Goal: Task Accomplishment & Management: Manage account settings

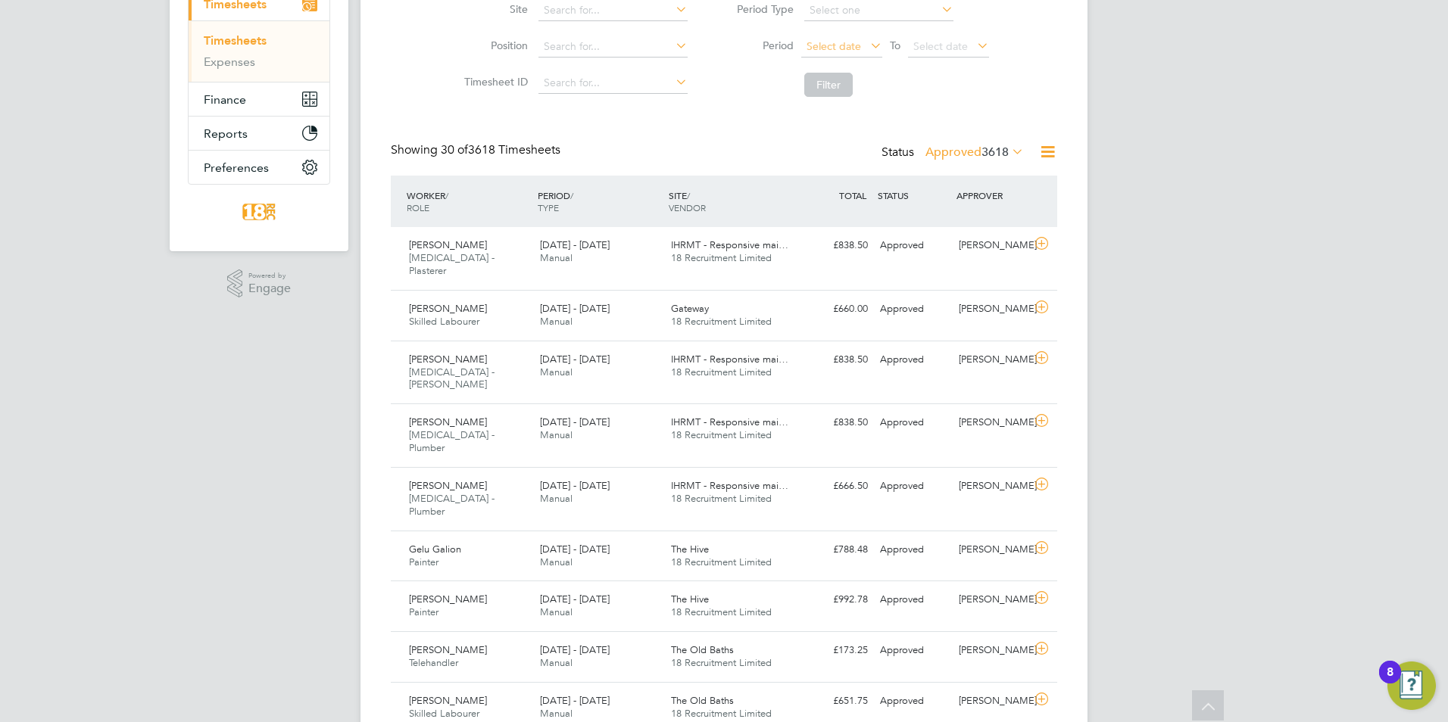
click at [851, 40] on span "Select date" at bounding box center [833, 46] width 55 height 14
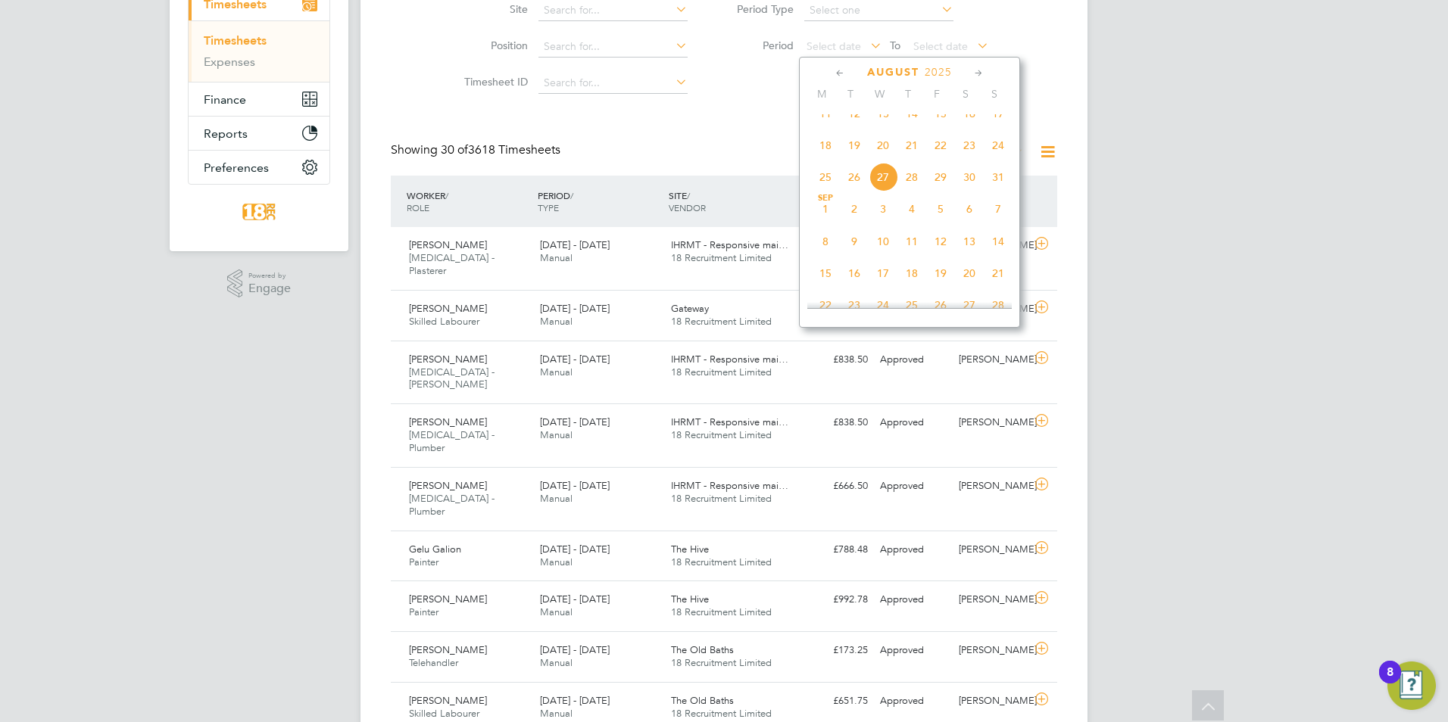
click at [825, 147] on span "18" at bounding box center [825, 145] width 29 height 29
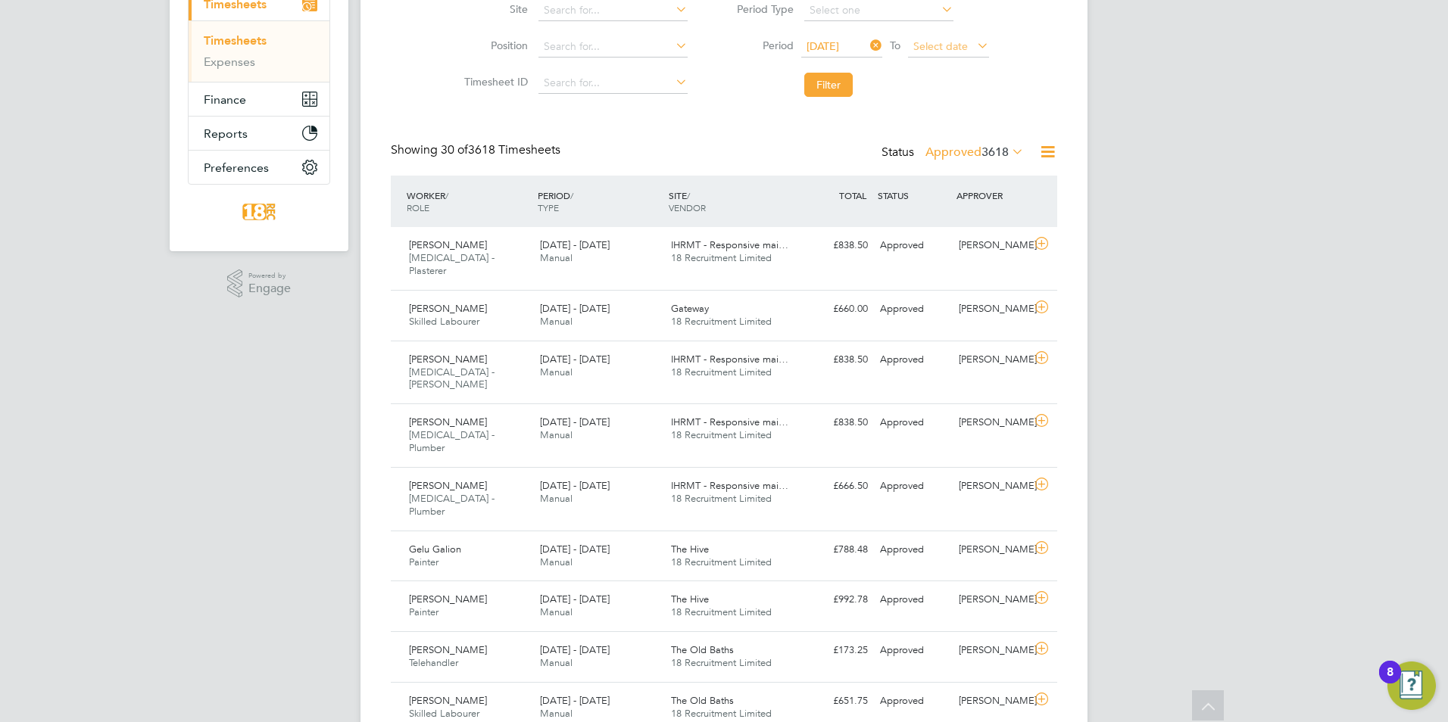
click at [930, 51] on span "Select date" at bounding box center [940, 46] width 55 height 14
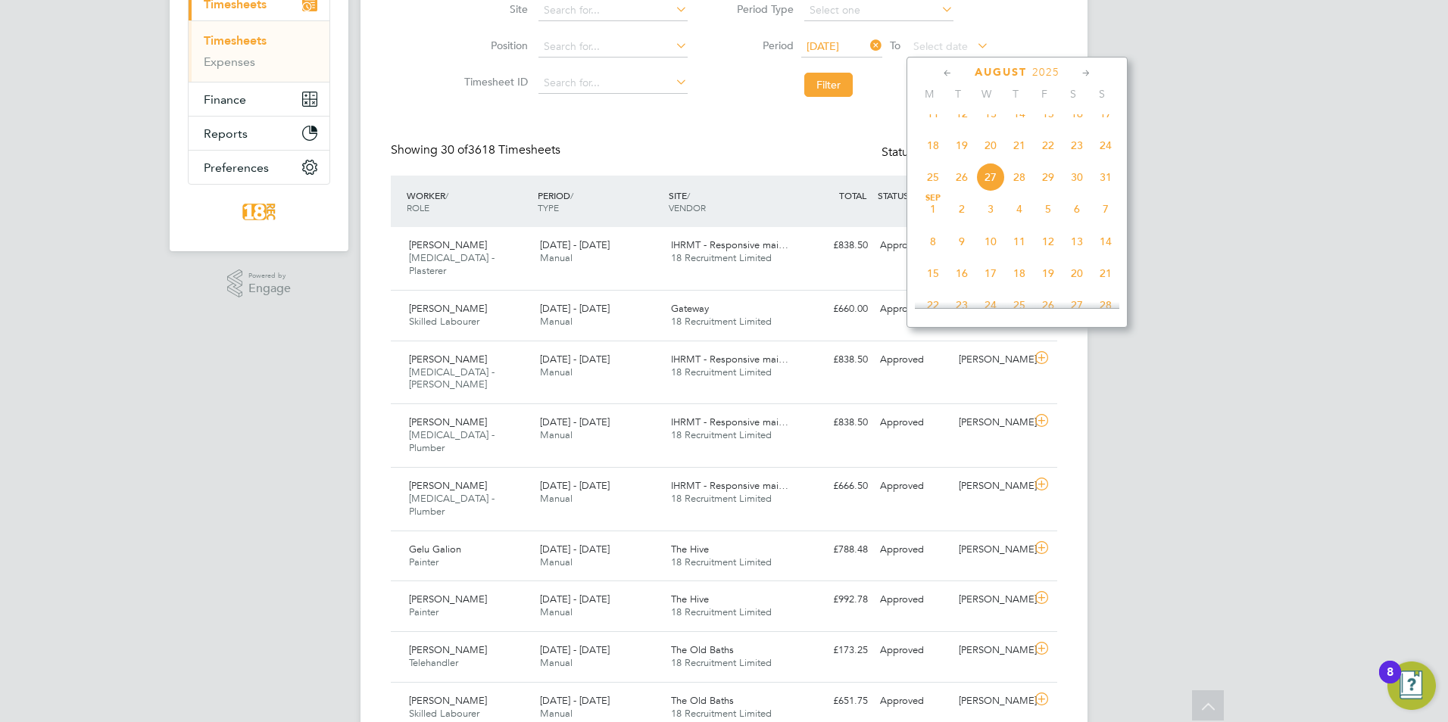
click at [1106, 152] on span "24" at bounding box center [1105, 145] width 29 height 29
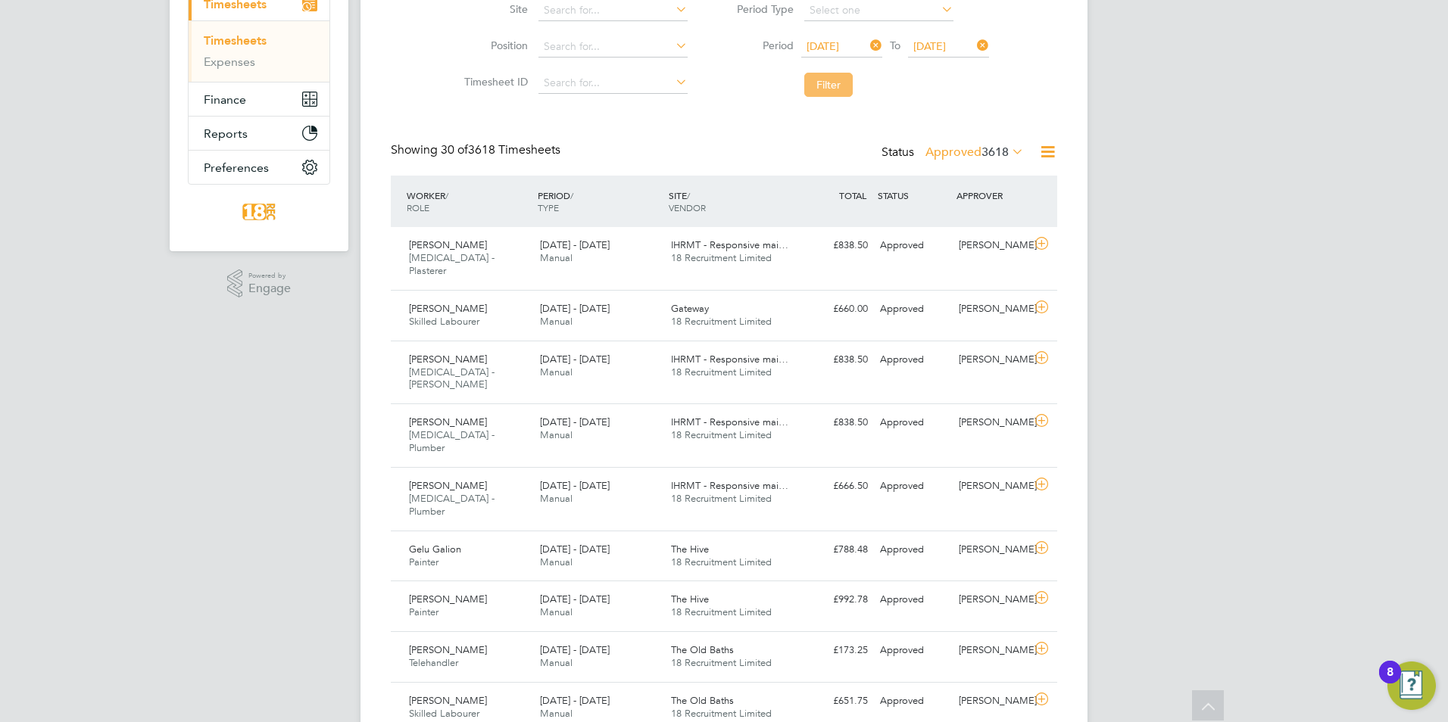
click at [812, 78] on button "Filter" at bounding box center [828, 85] width 48 height 24
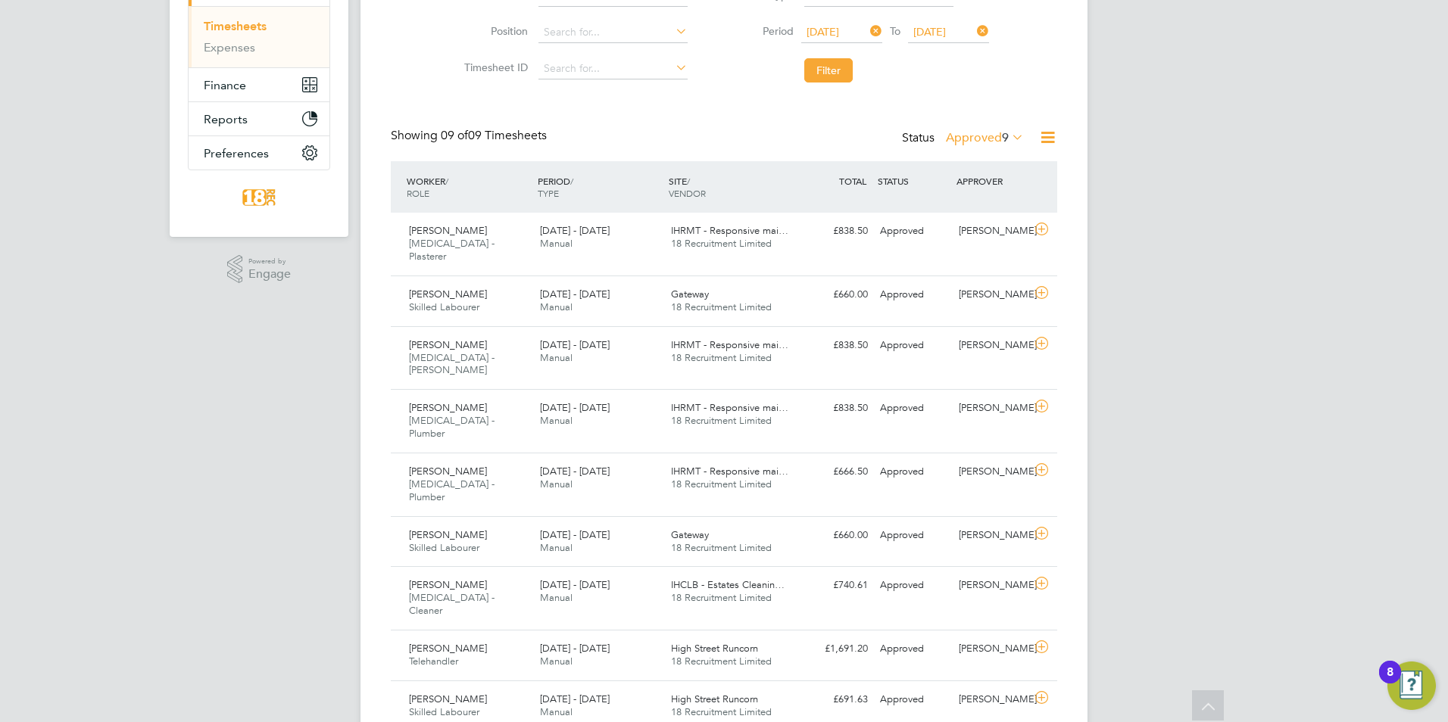
click at [996, 139] on label "Approved 9" at bounding box center [985, 137] width 78 height 15
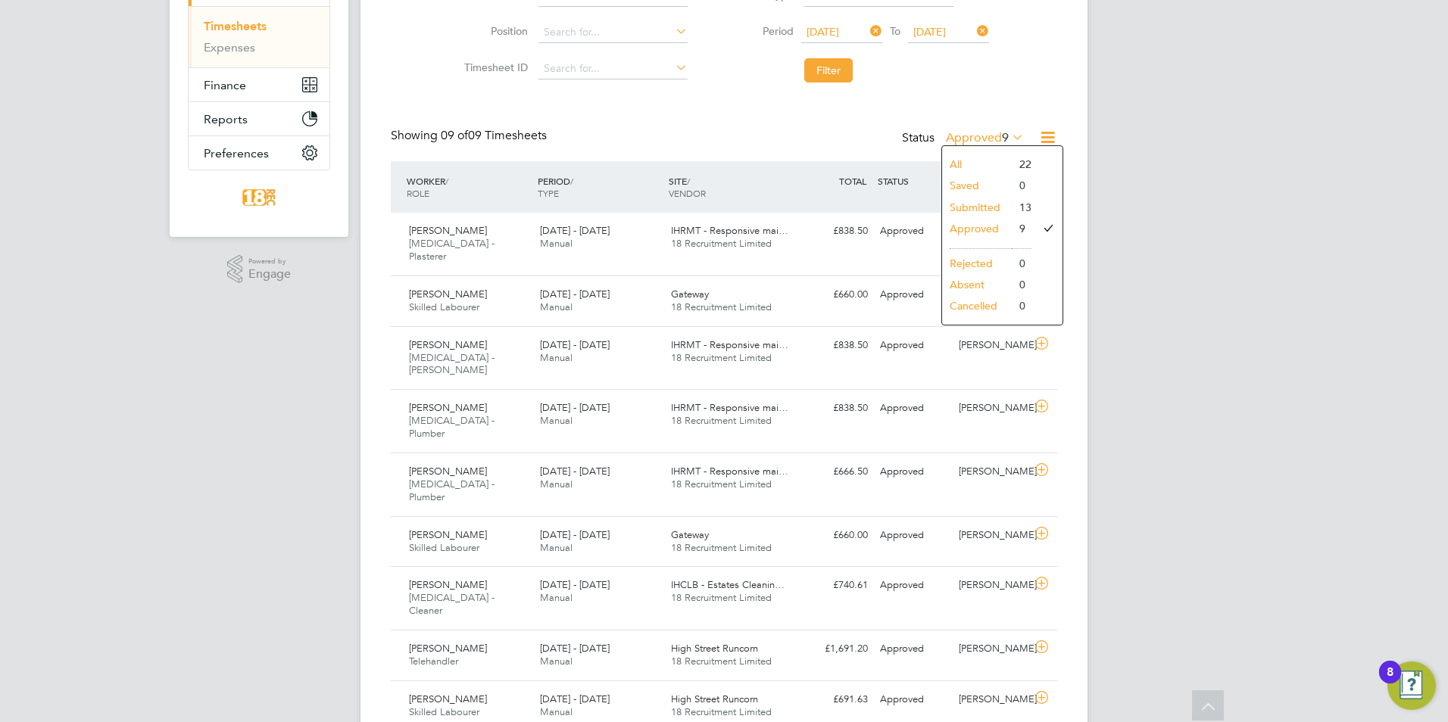
click at [979, 210] on li "Submitted" at bounding box center [977, 207] width 70 height 21
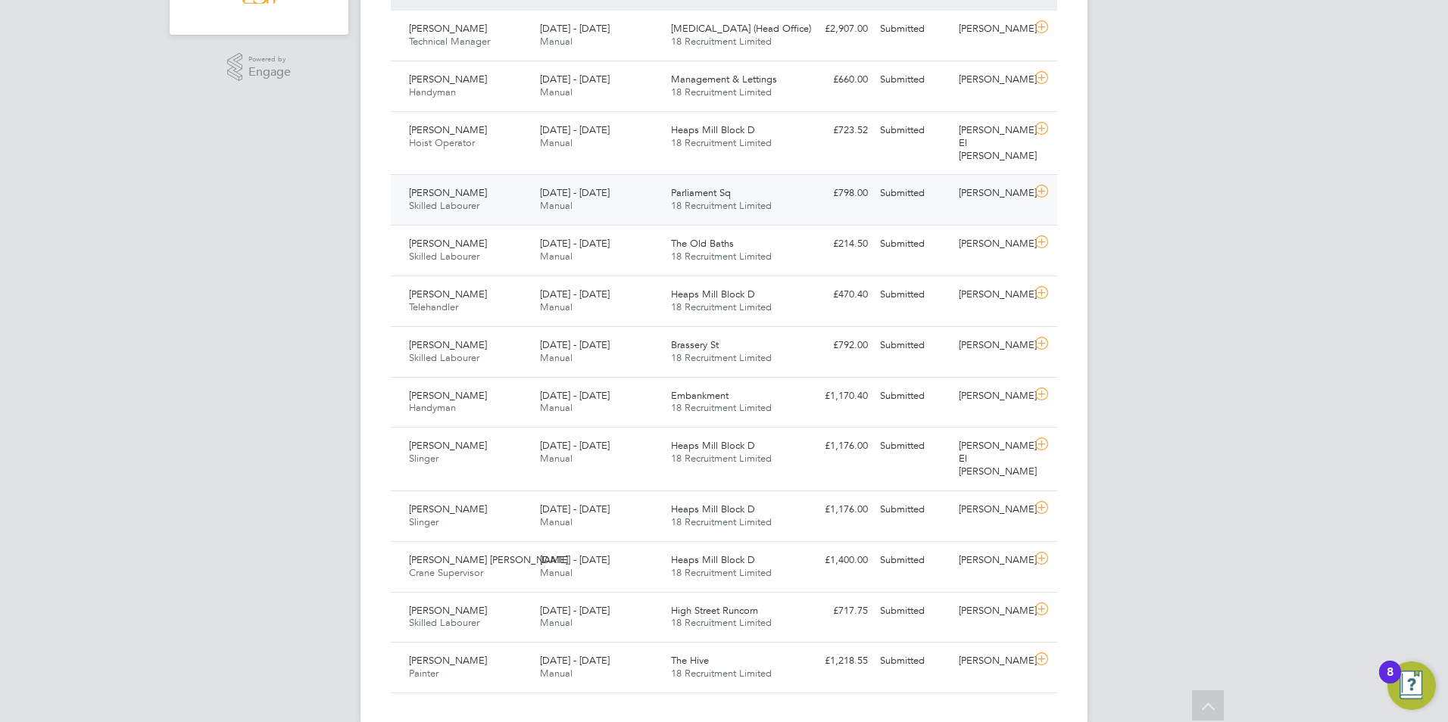
click at [683, 199] on span "18 Recruitment Limited" at bounding box center [721, 205] width 101 height 13
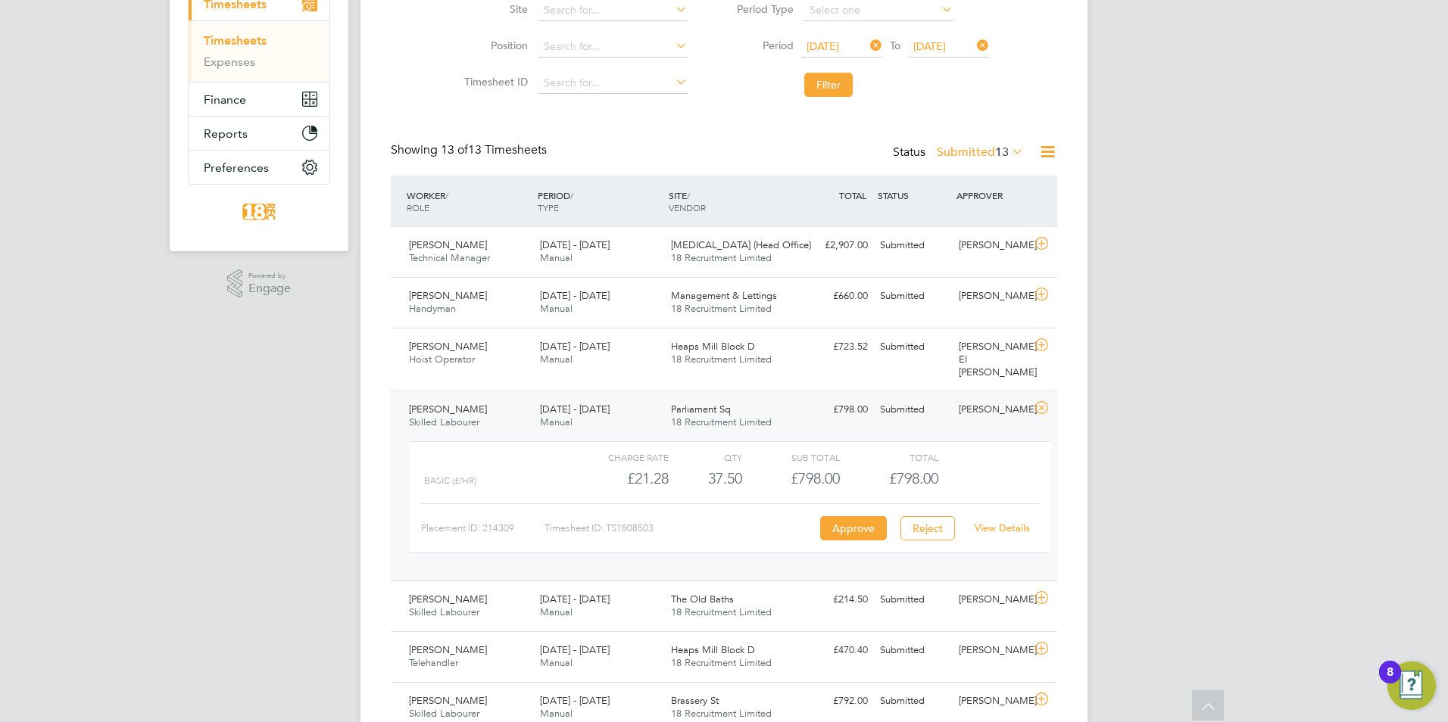
click at [872, 391] on div "Oliver Evans Skilled Labourer 18 - 24 Aug 2025 18 - 24 Aug 2025 Manual Parliame…" at bounding box center [724, 486] width 666 height 190
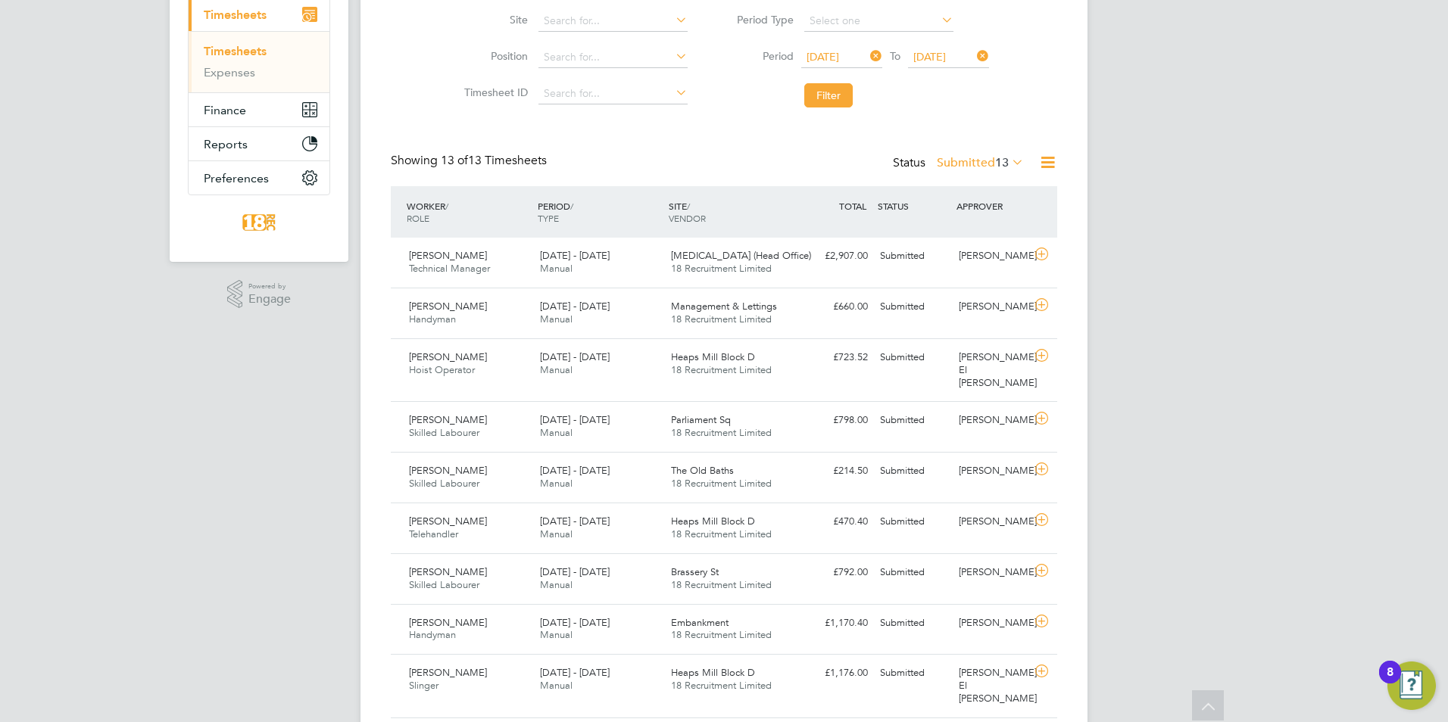
click at [1008, 164] on icon at bounding box center [1008, 161] width 0 height 21
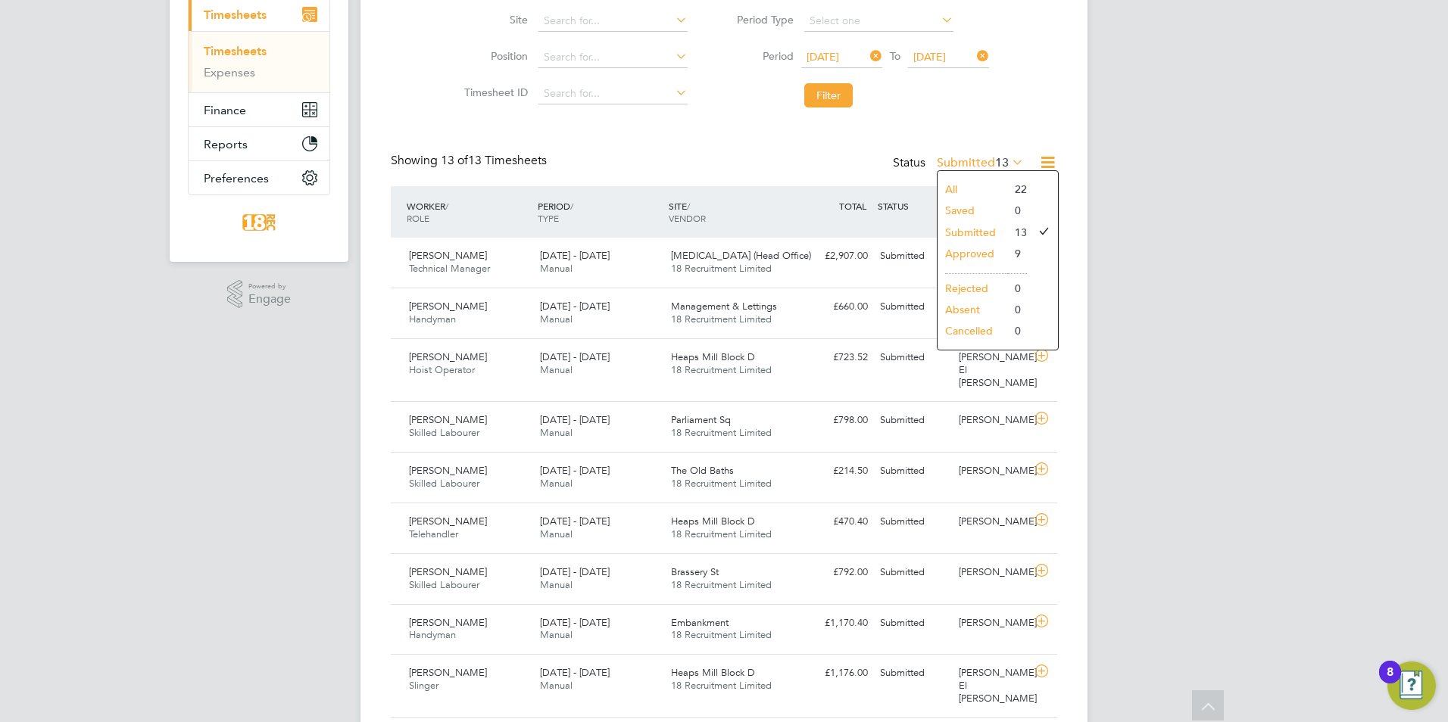
click at [994, 253] on li "Approved" at bounding box center [972, 253] width 70 height 21
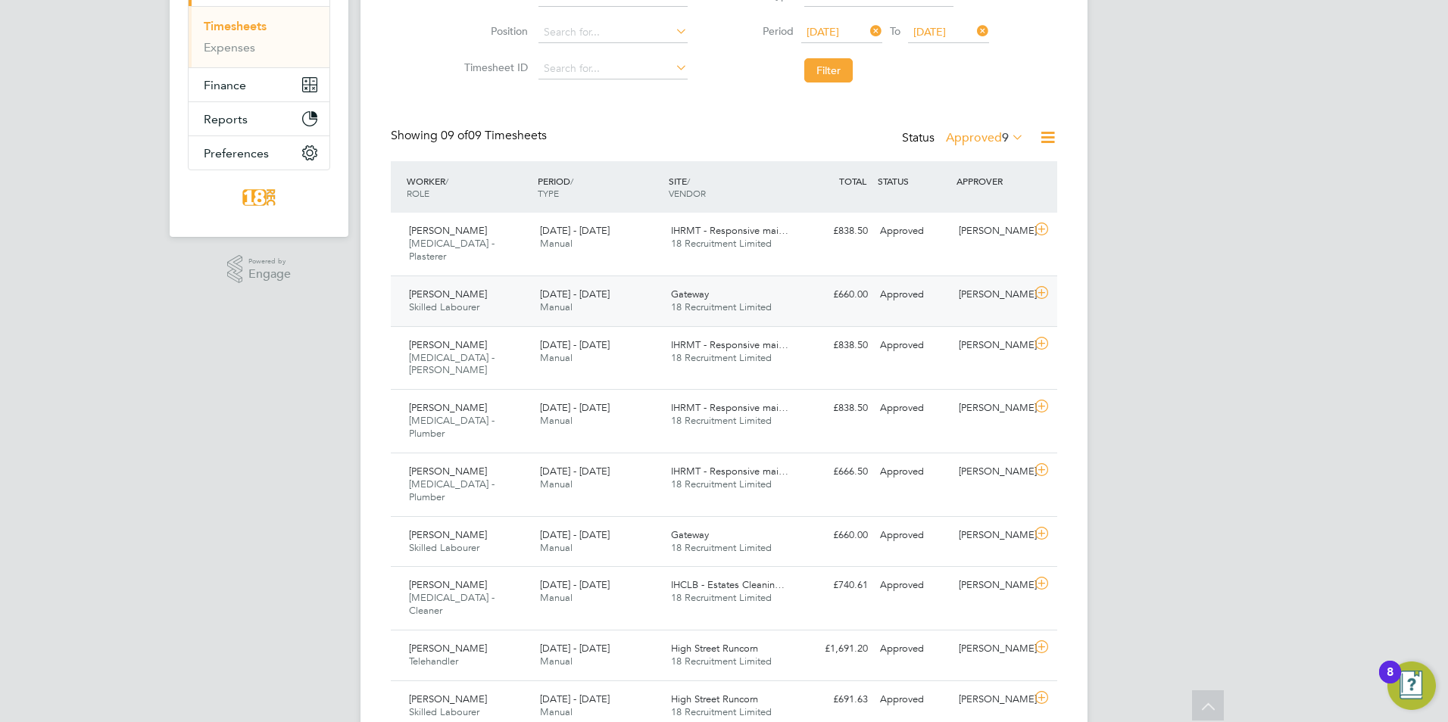
click at [907, 285] on div "Approved" at bounding box center [913, 294] width 79 height 25
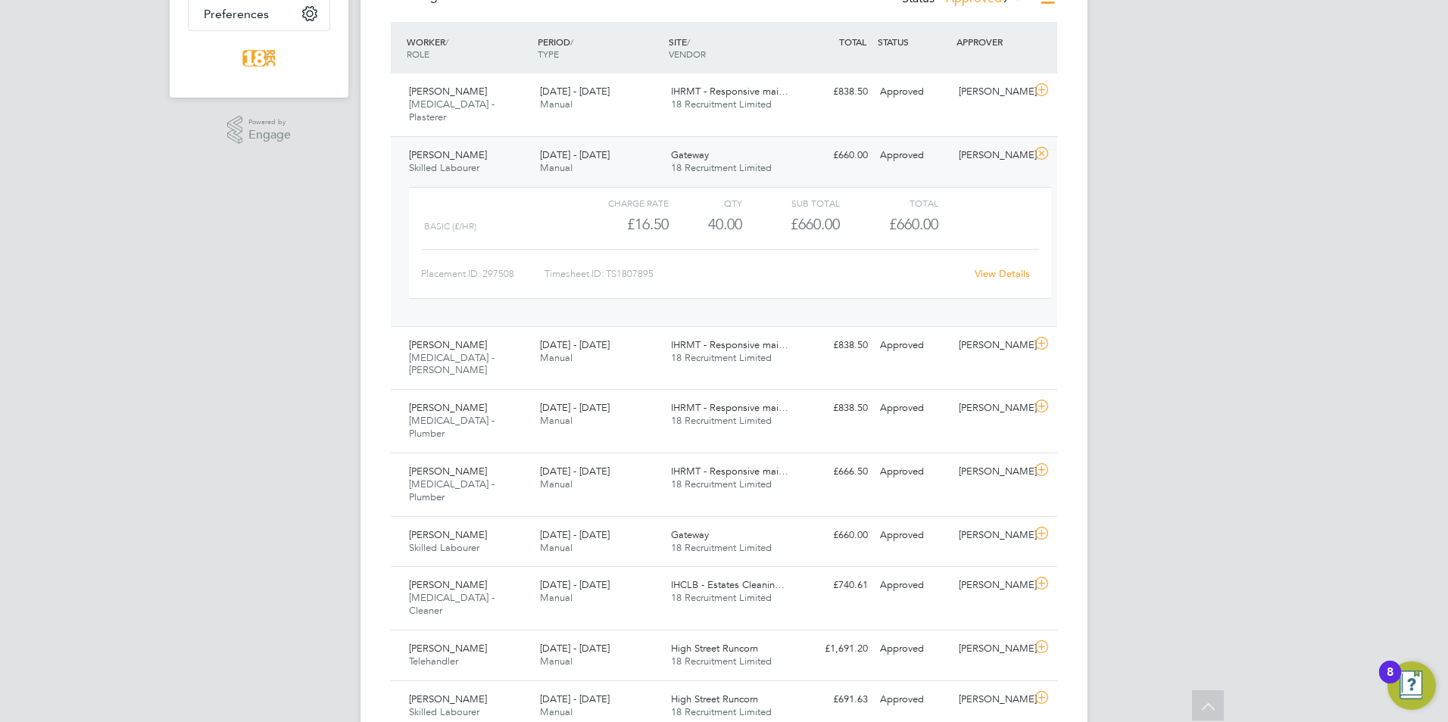
click at [828, 143] on div "£660.00 Approved" at bounding box center [834, 155] width 79 height 25
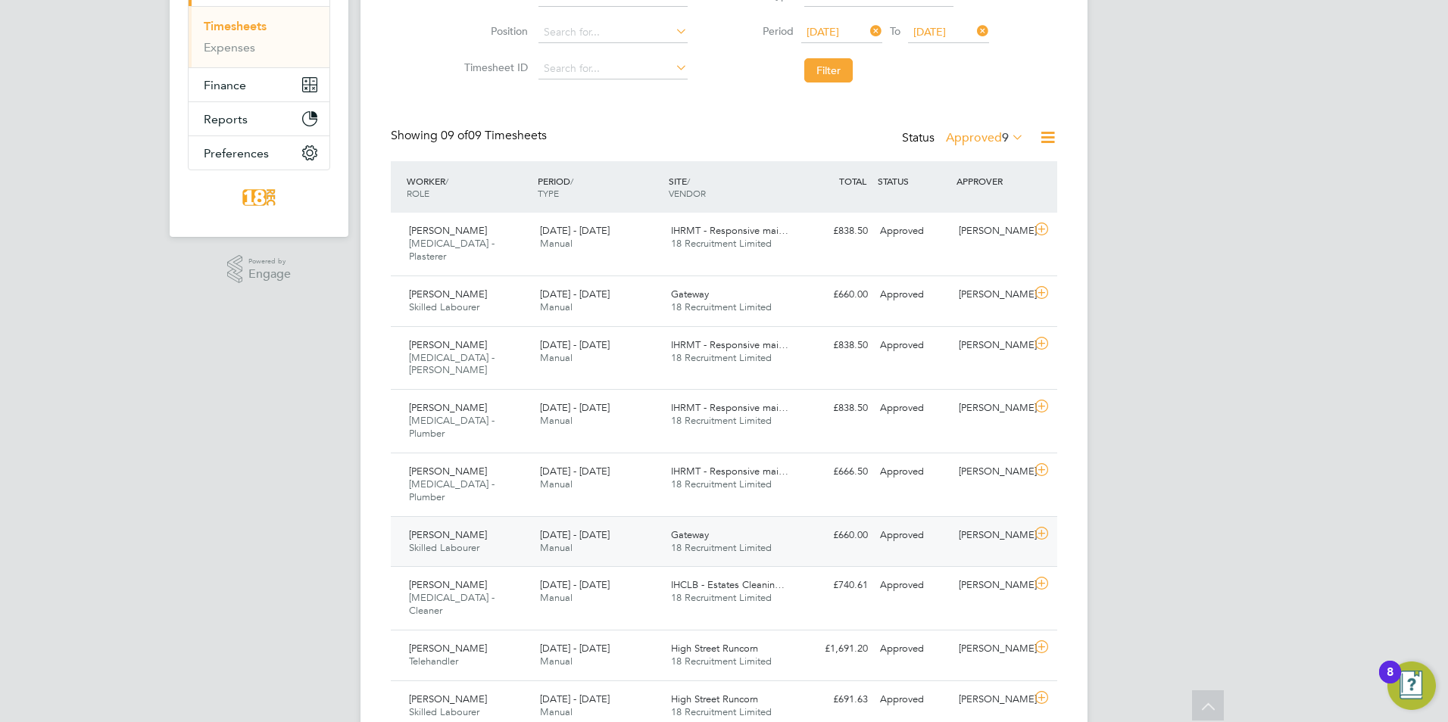
click at [738, 523] on div "Gateway 18 Recruitment Limited" at bounding box center [730, 542] width 131 height 38
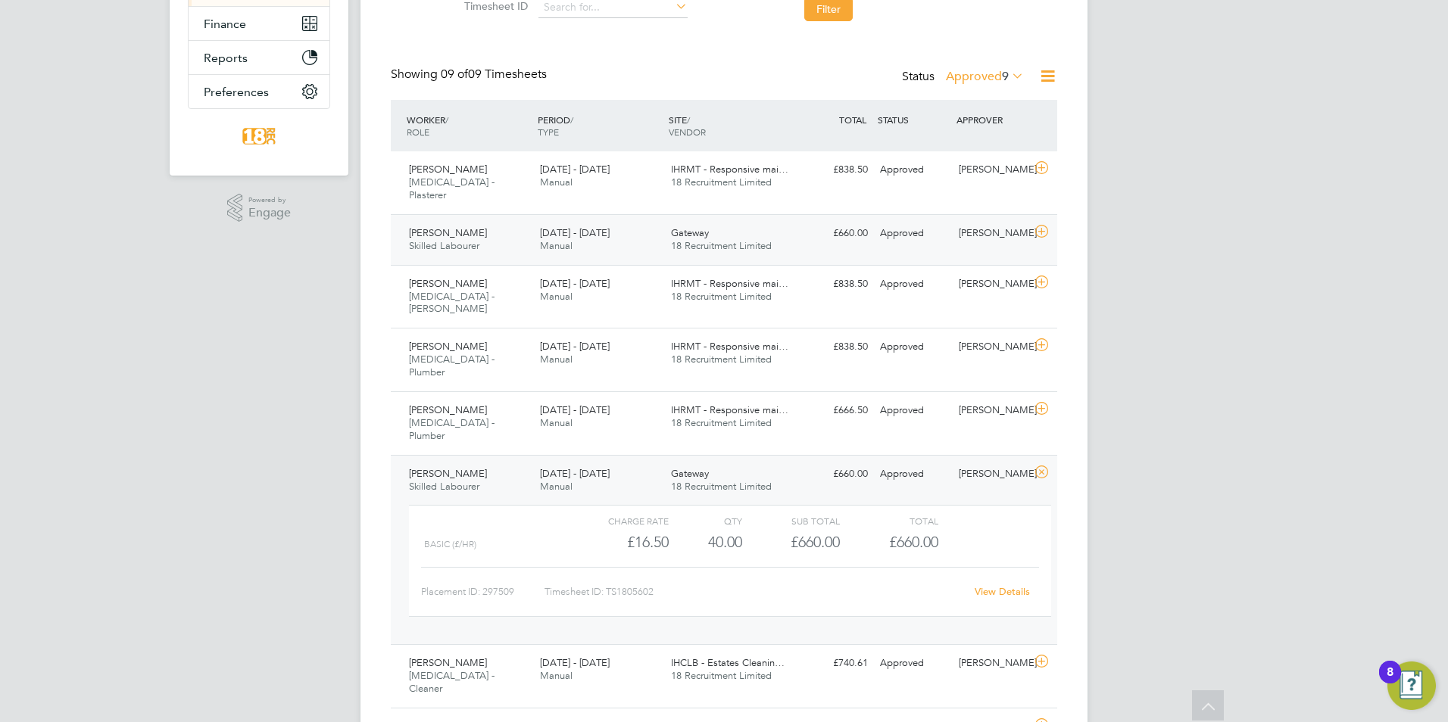
scroll to position [381, 0]
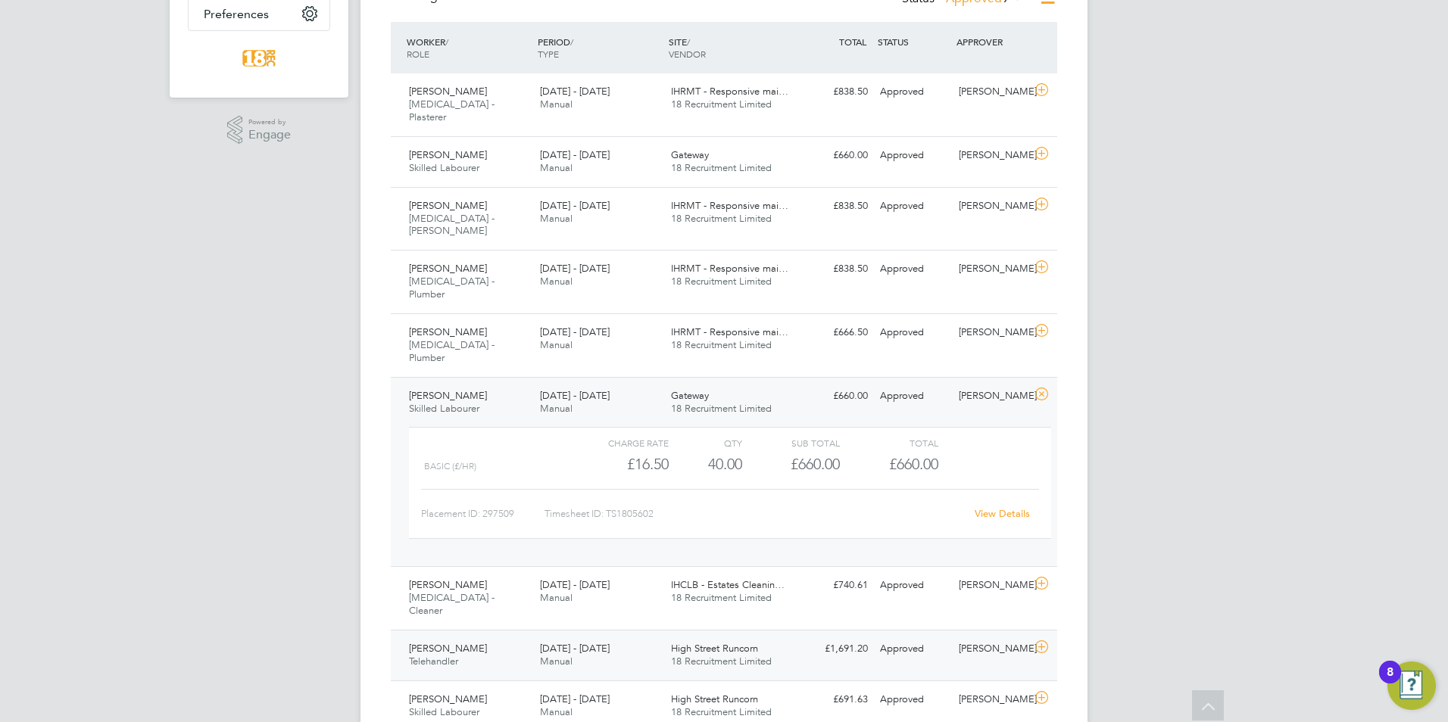
click at [740, 630] on div "Jack Cassidy Telehandler 18 - 24 Aug 2025 18 - 24 Aug 2025 Manual High Street R…" at bounding box center [724, 655] width 666 height 51
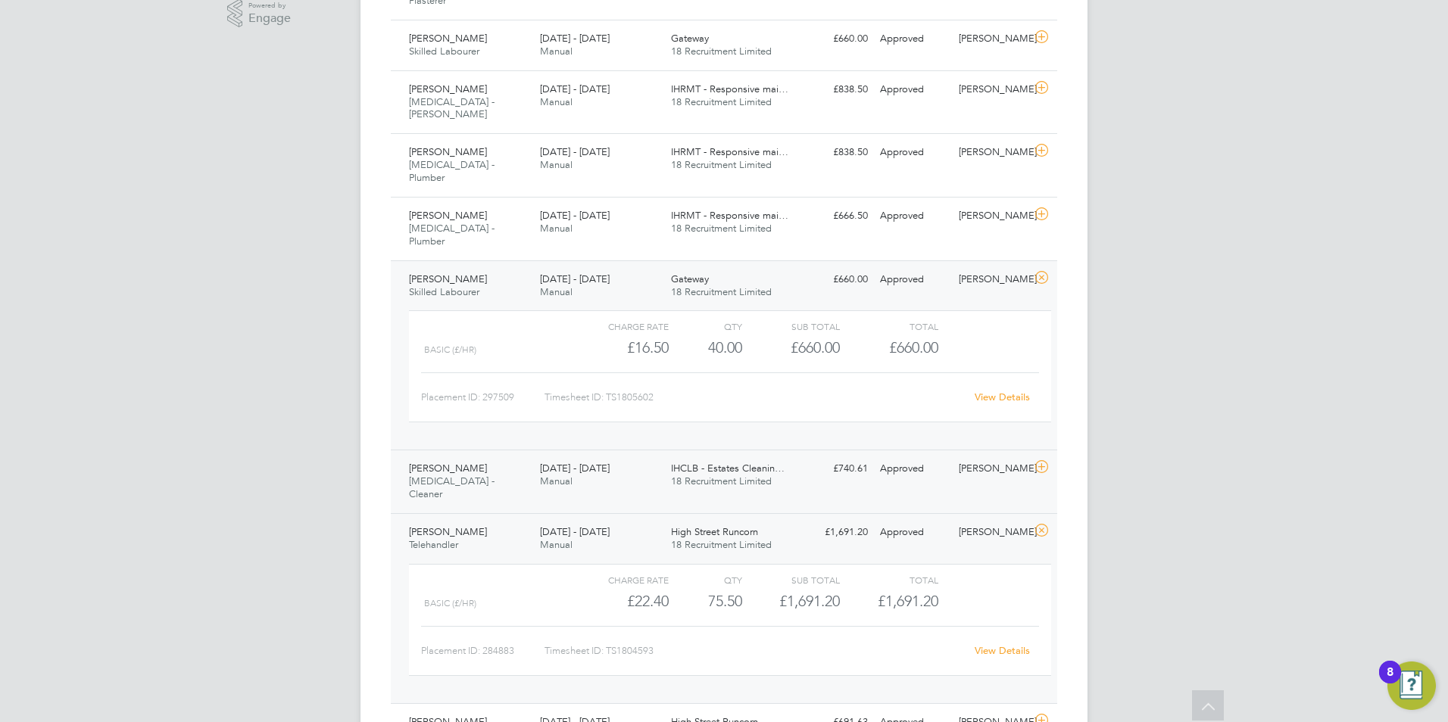
scroll to position [520, 0]
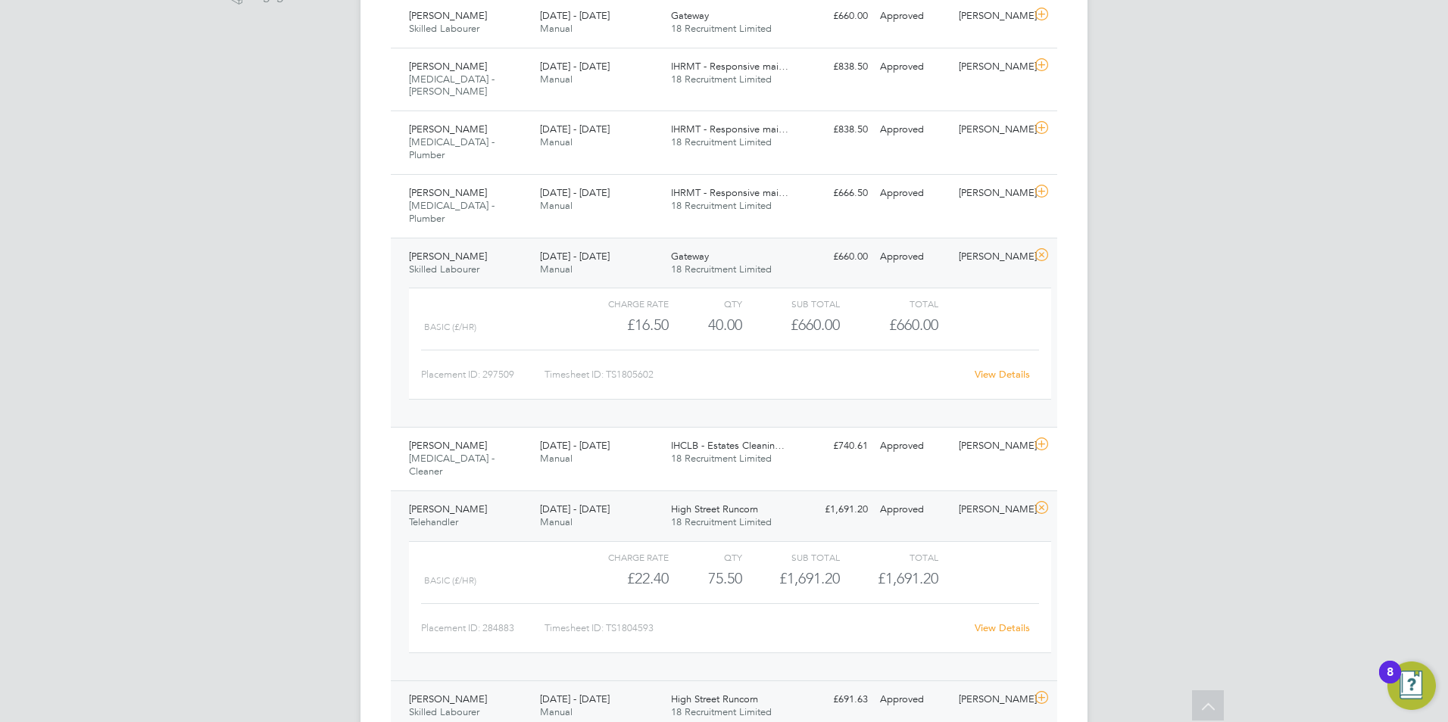
click at [734, 693] on span "High Street Runcorn" at bounding box center [714, 699] width 87 height 13
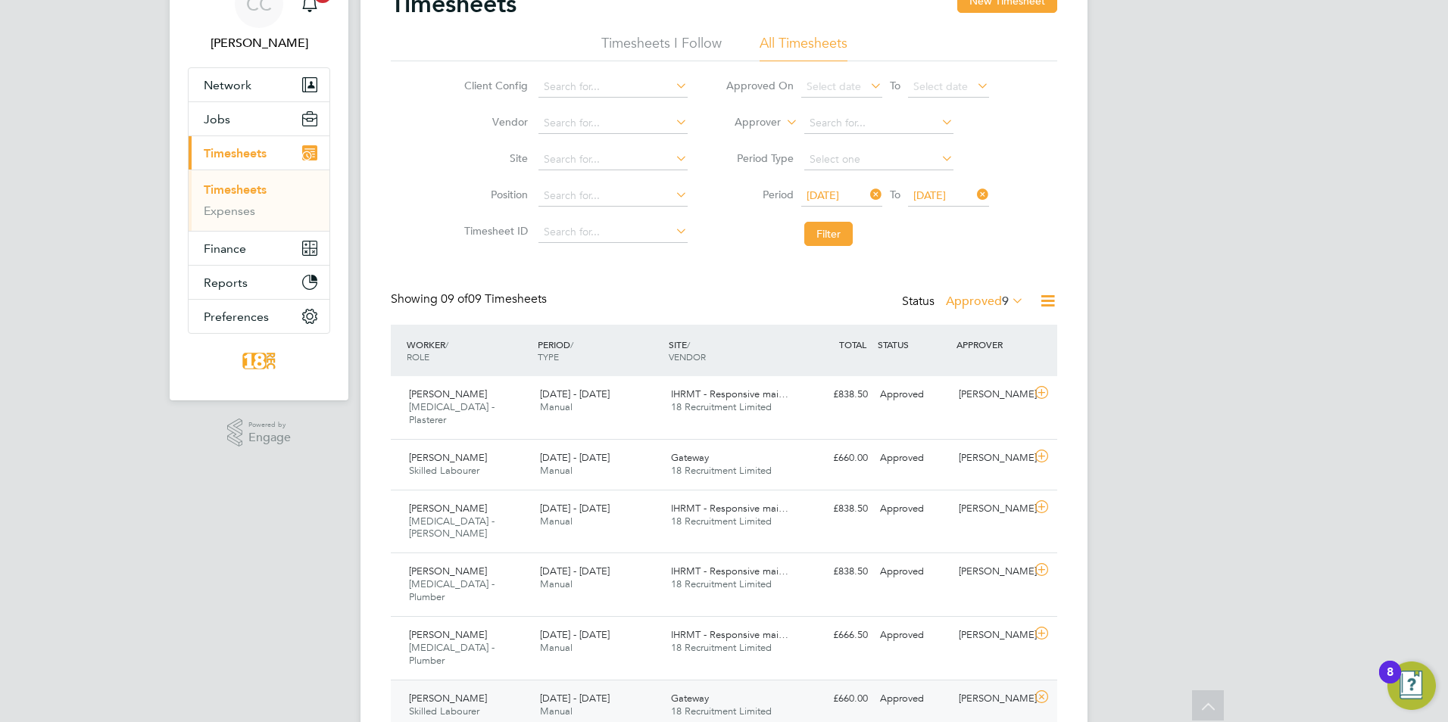
scroll to position [0, 0]
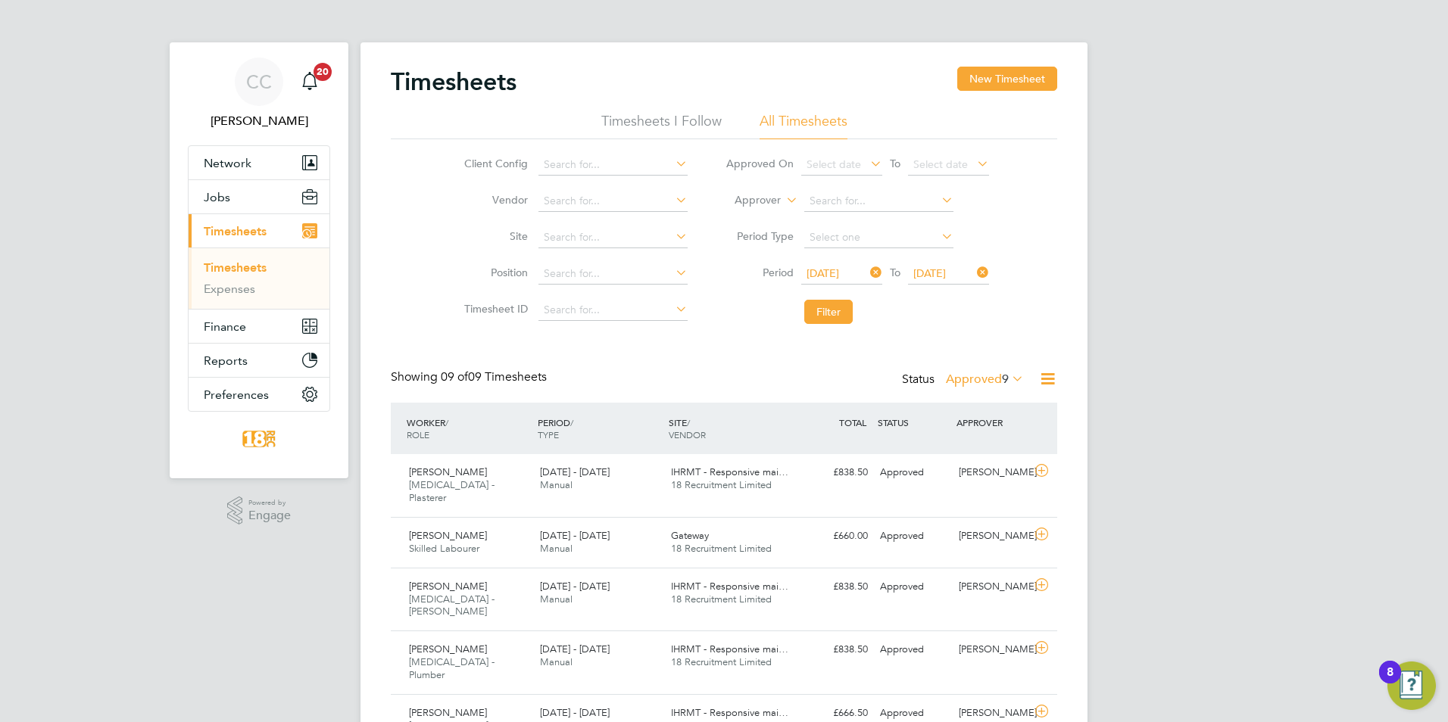
click at [977, 372] on label "Approved 9" at bounding box center [985, 379] width 78 height 15
click at [957, 445] on li "Submitted" at bounding box center [977, 448] width 70 height 21
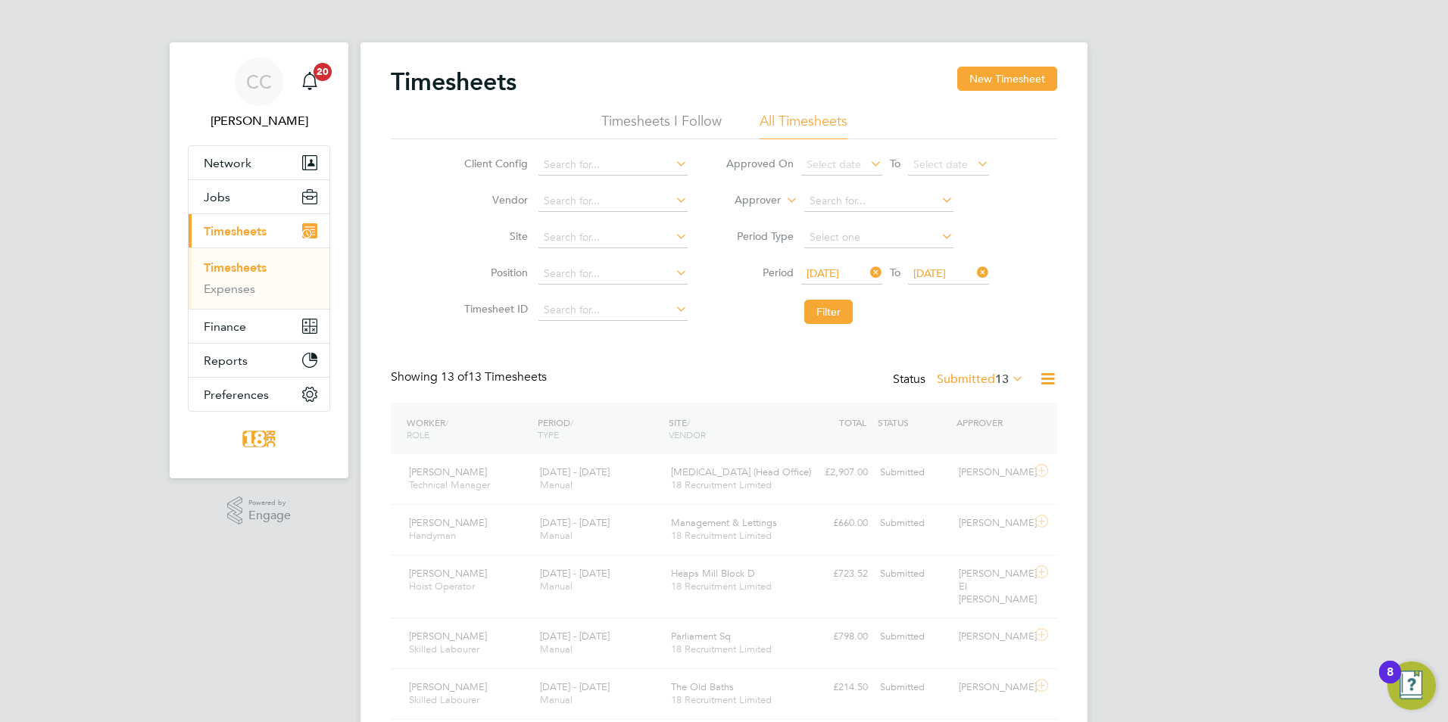
scroll to position [39, 132]
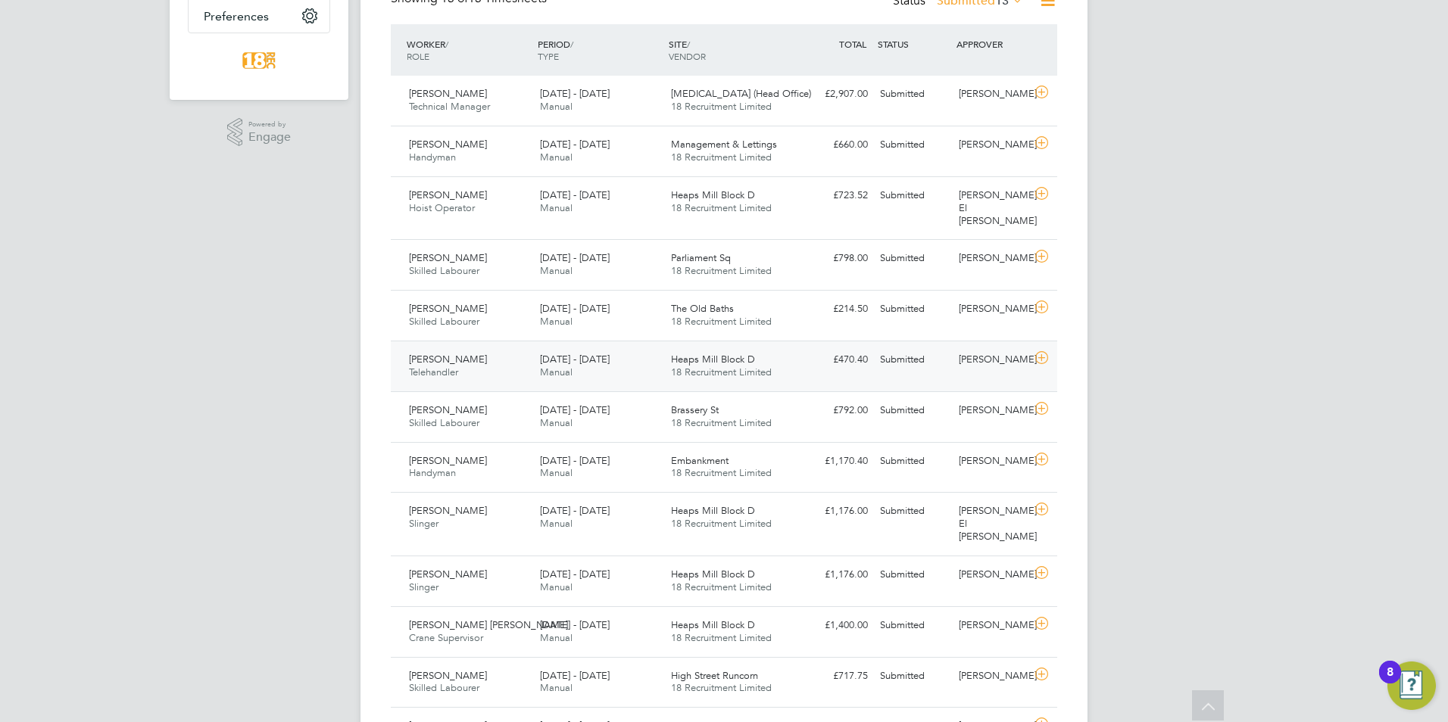
click at [542, 366] on span "Manual" at bounding box center [556, 372] width 33 height 13
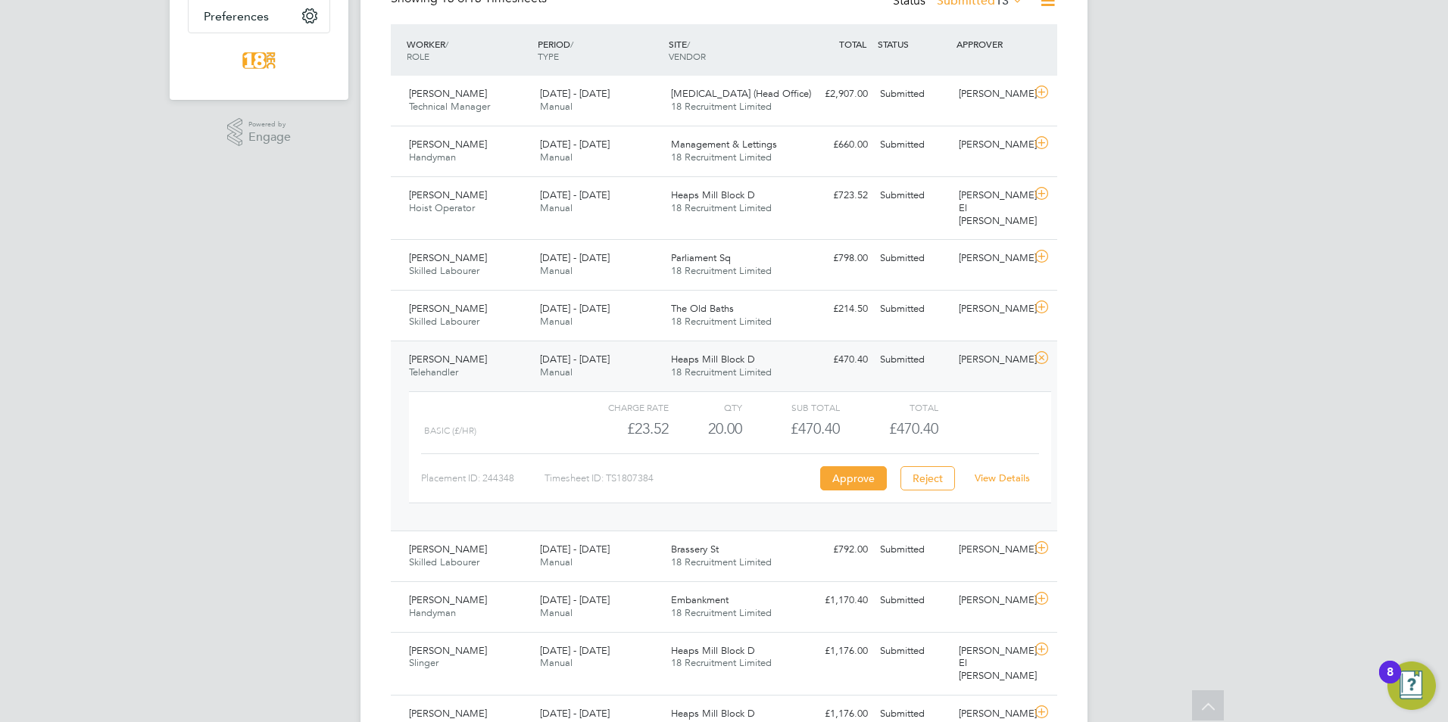
click at [1009, 472] on link "View Details" at bounding box center [1001, 478] width 55 height 13
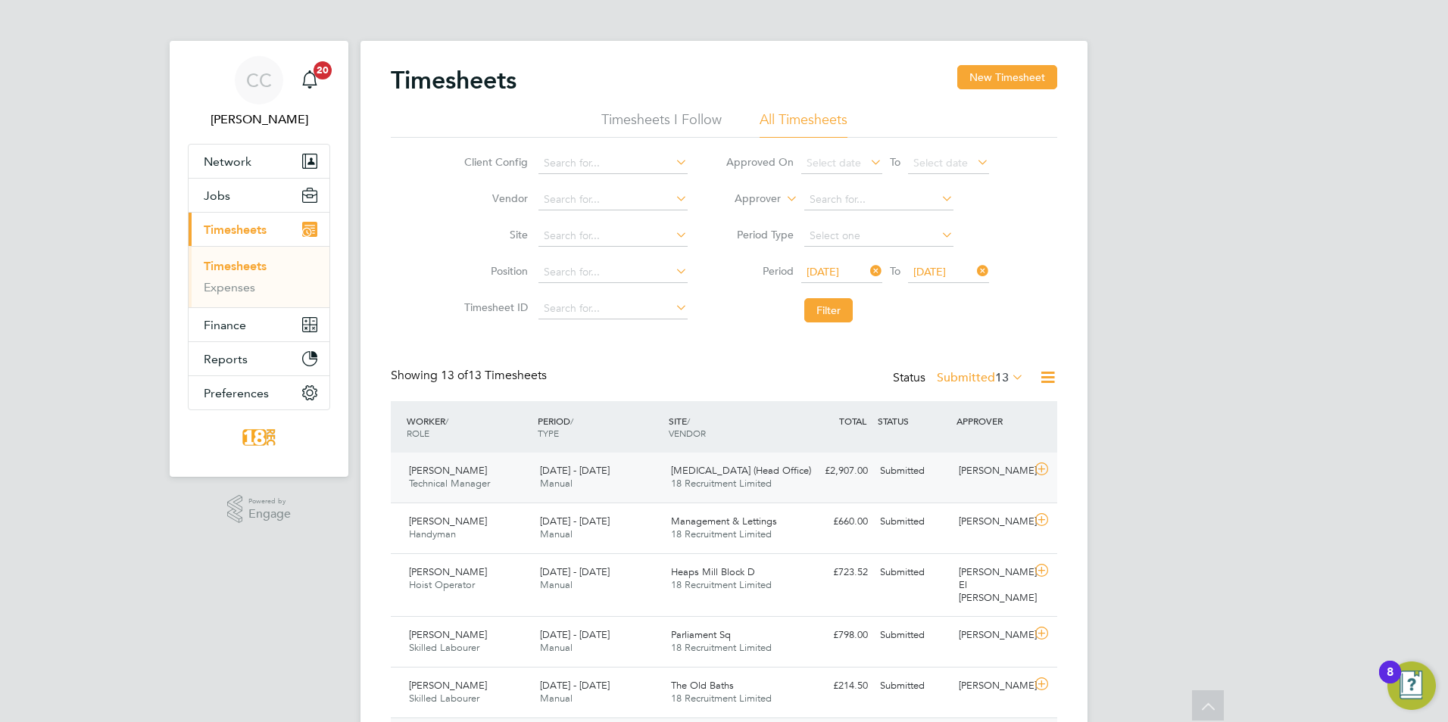
scroll to position [0, 0]
click at [136, 392] on div "CC Chloe Crayden Notifications 20 Applications: Network Team Members Businesses…" at bounding box center [724, 665] width 1448 height 1331
click at [998, 76] on button "New Timesheet" at bounding box center [1007, 79] width 100 height 24
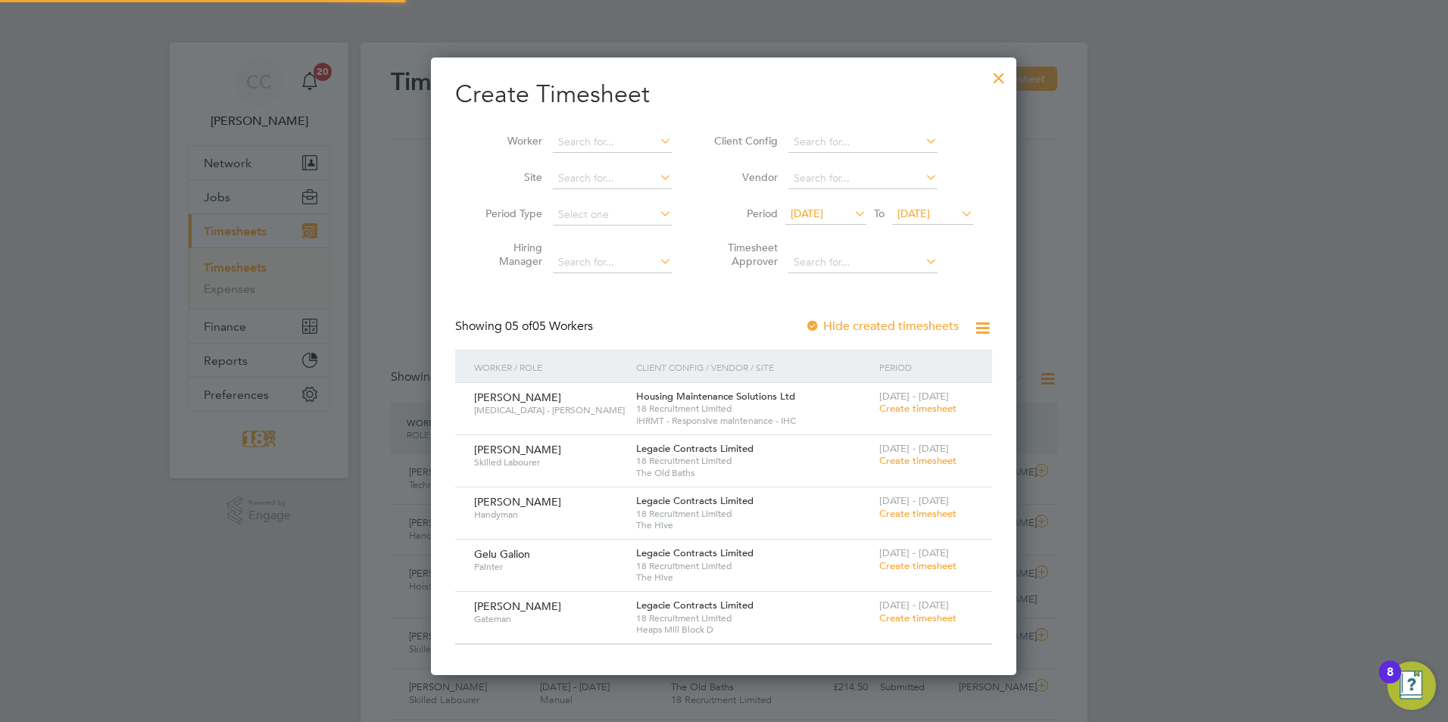
scroll to position [8, 8]
click at [921, 519] on span "Create timesheet" at bounding box center [917, 513] width 77 height 13
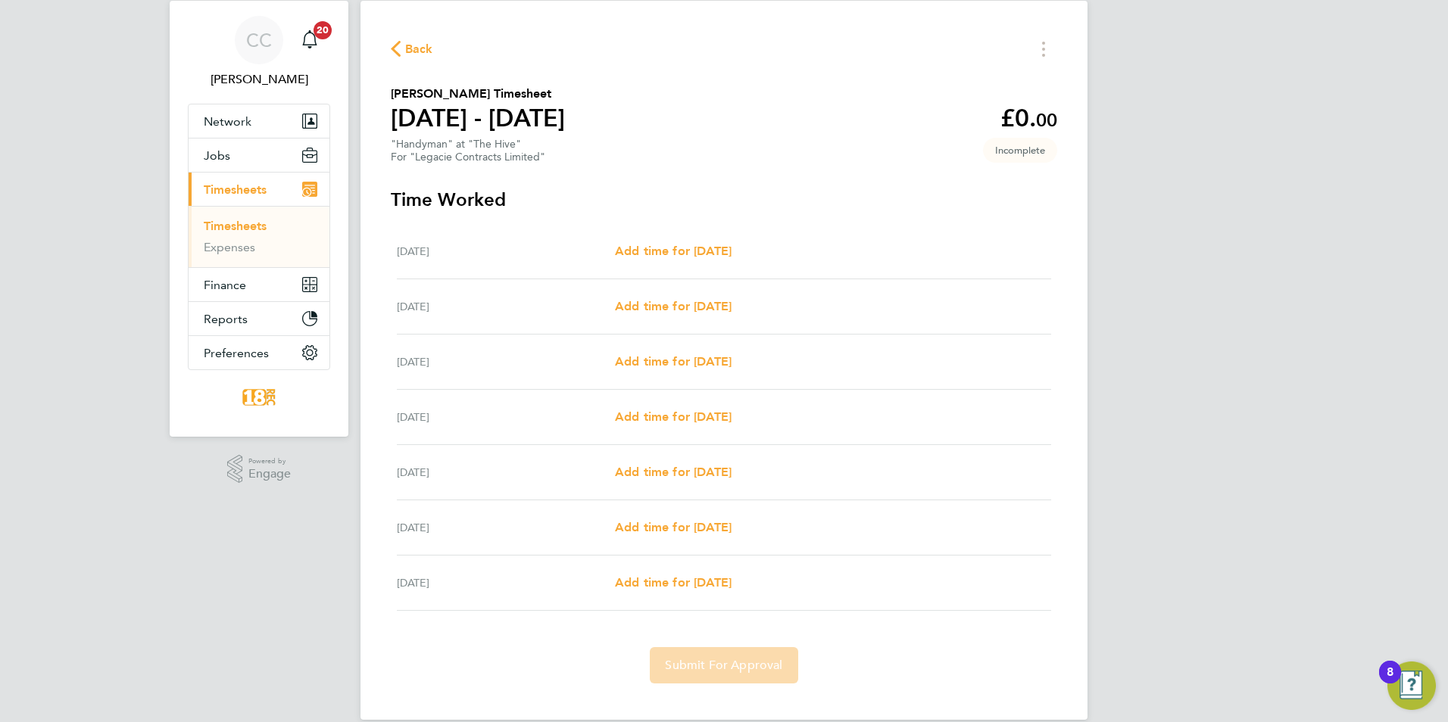
scroll to position [64, 0]
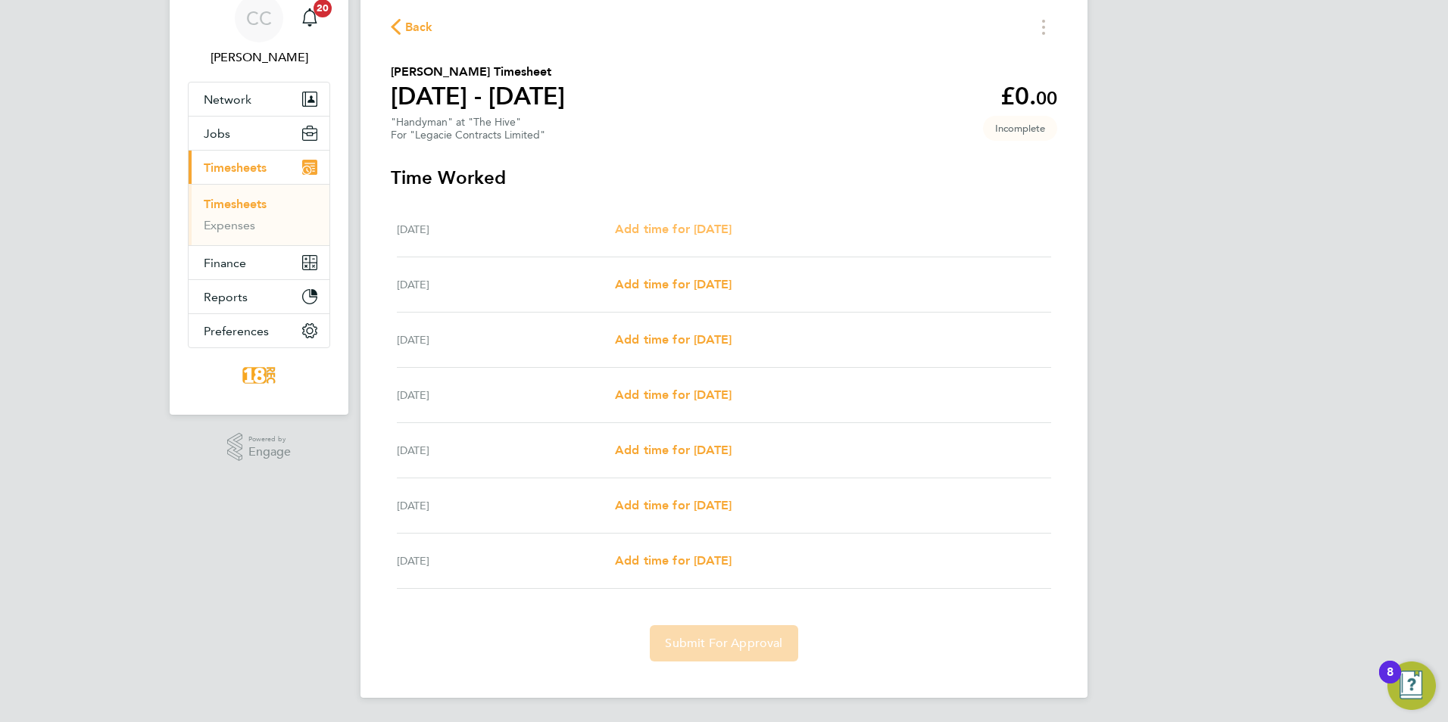
click at [700, 235] on span "Add time for Mon 18 Aug" at bounding box center [673, 229] width 117 height 14
select select "30"
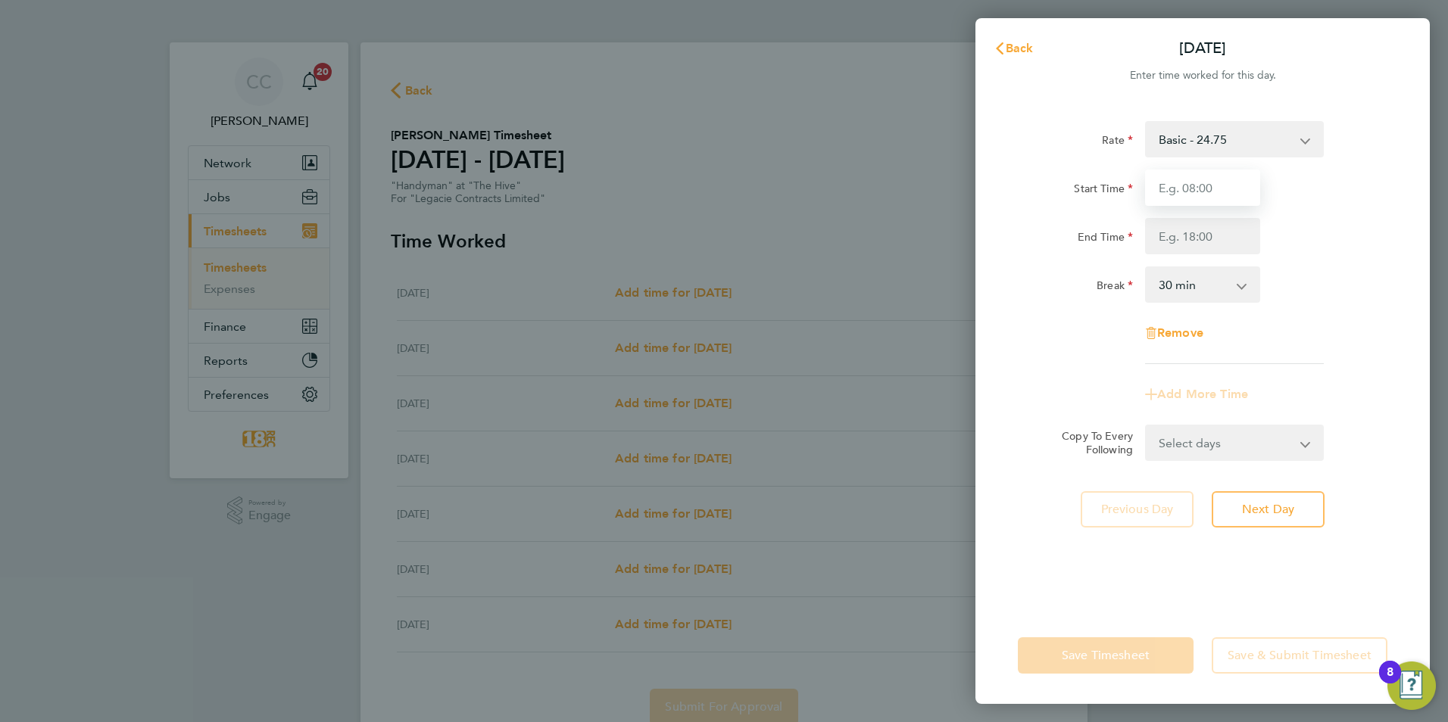
click at [1205, 202] on input "Start Time" at bounding box center [1202, 188] width 115 height 36
type input "08:00"
click at [1195, 216] on div "Start Time 08:00 End Time" at bounding box center [1203, 212] width 382 height 85
click at [1204, 235] on input "End Time" at bounding box center [1202, 236] width 115 height 36
type input "16:30"
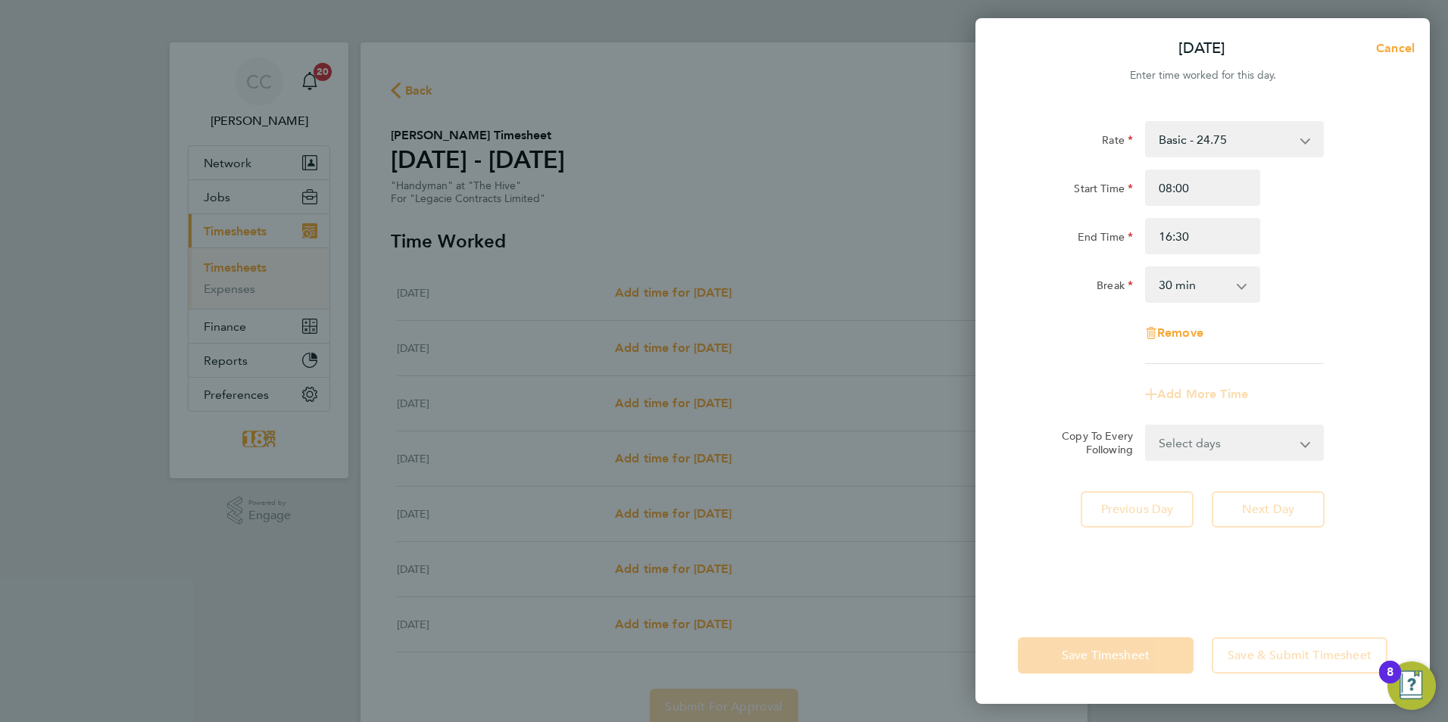
click at [1124, 260] on div "Rate Basic - 24.75 Start Time 08:00 End Time 16:30 Break 0 min 15 min 30 min 45…" at bounding box center [1202, 242] width 369 height 243
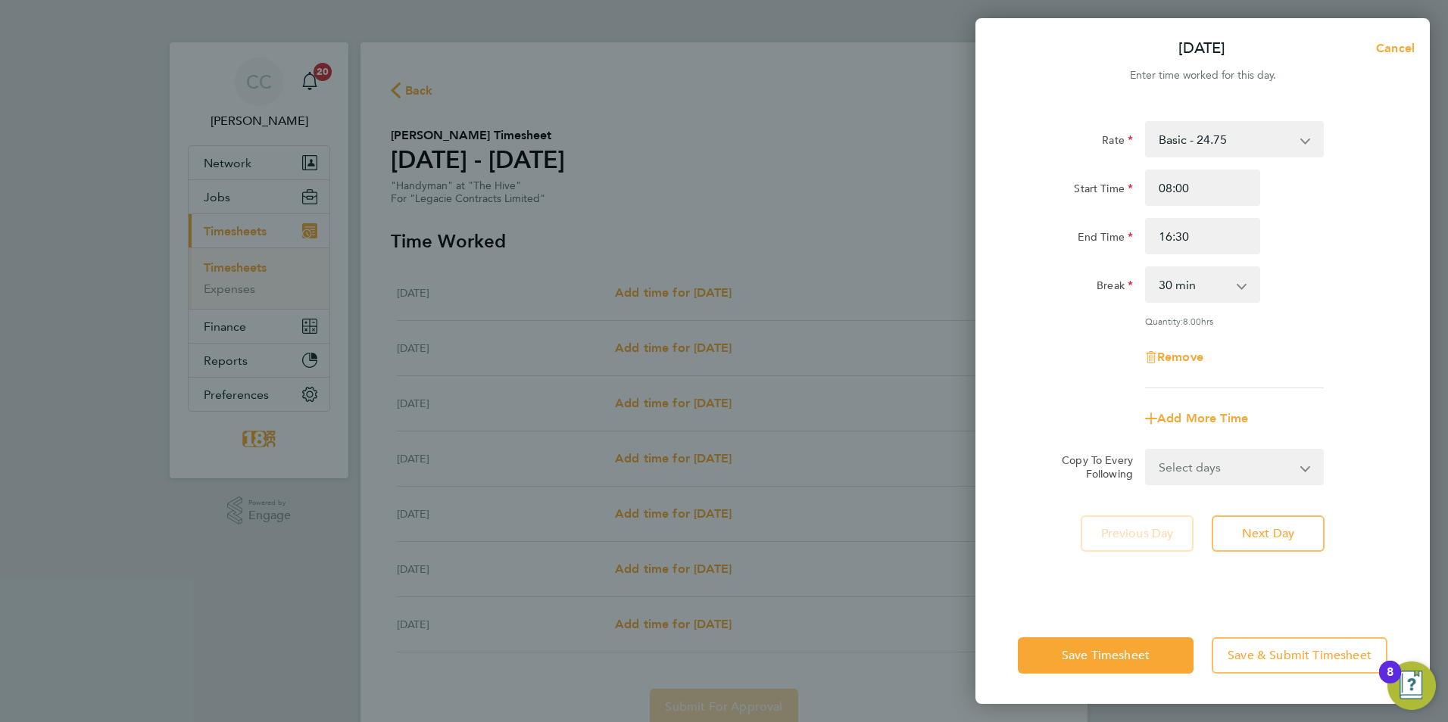
click at [1260, 468] on select "Select days Day Weekday (Mon-Fri) Weekend (Sat-Sun) Tuesday Wednesday Thursday …" at bounding box center [1225, 466] width 159 height 33
click at [1332, 354] on div "Remove" at bounding box center [1203, 357] width 382 height 36
click at [1276, 544] on button "Next Day" at bounding box center [1267, 534] width 113 height 36
select select "30"
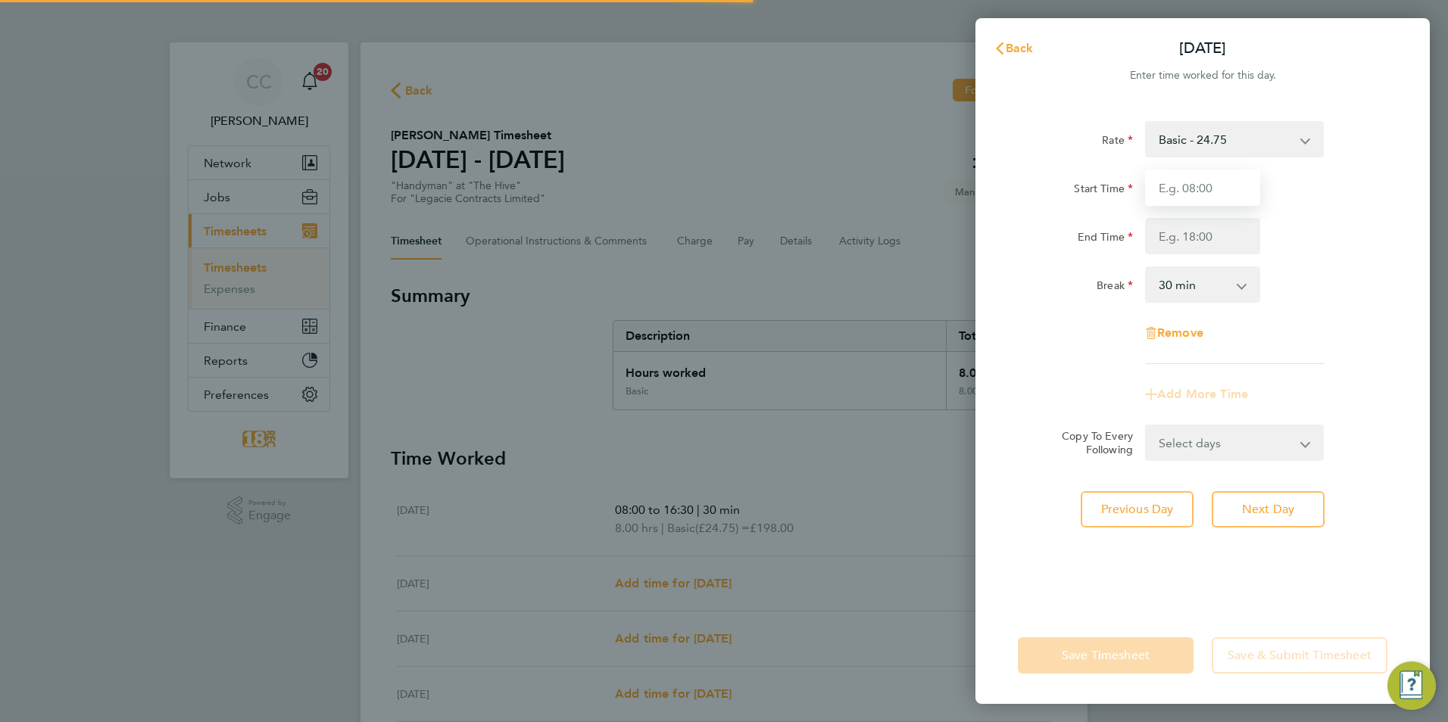
click at [1208, 192] on input "Start Time" at bounding box center [1202, 188] width 115 height 36
type input "08:00"
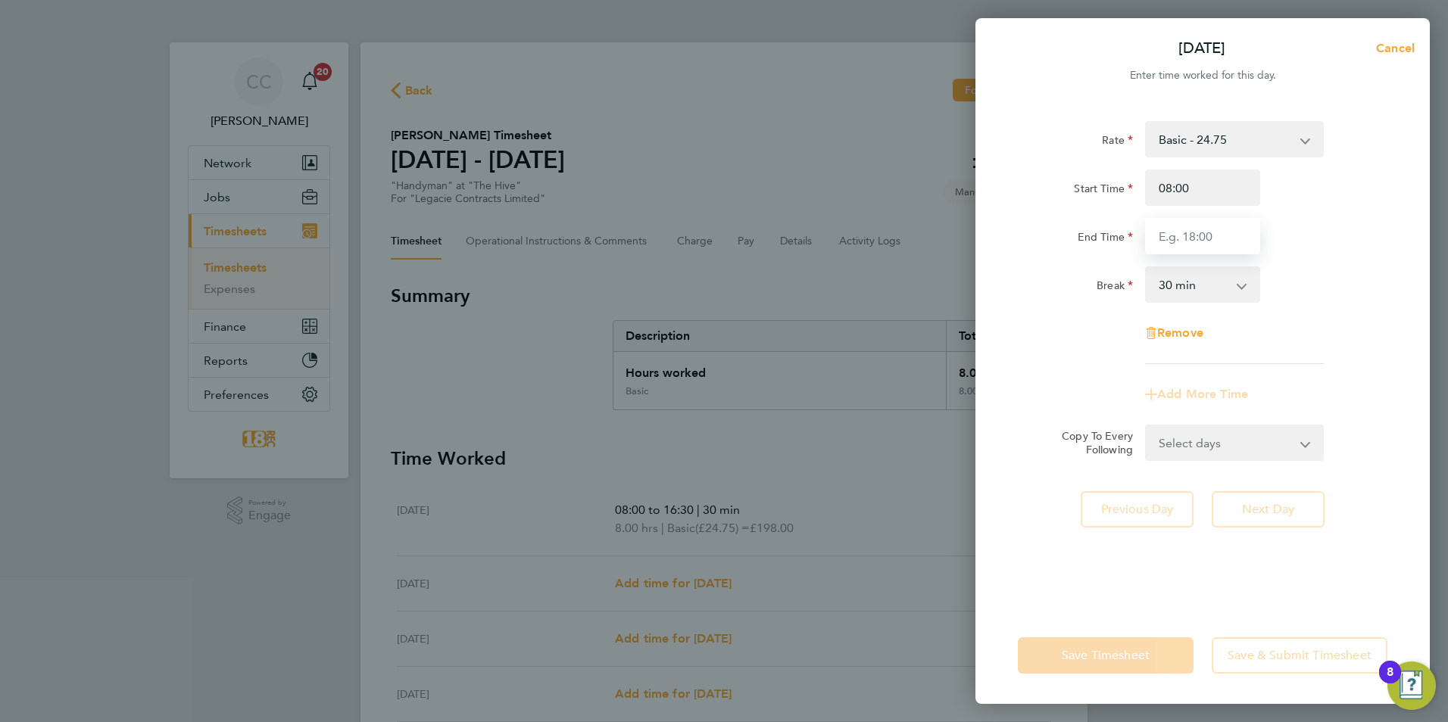
drag, startPoint x: 1182, startPoint y: 237, endPoint x: 1181, endPoint y: 245, distance: 7.6
click at [1181, 245] on input "End Time" at bounding box center [1202, 236] width 115 height 36
type input "16:30"
click at [1372, 258] on div "Rate Basic - 24.75 Start Time 08:00 End Time 16:30 Break 0 min 15 min 30 min 45…" at bounding box center [1202, 242] width 369 height 243
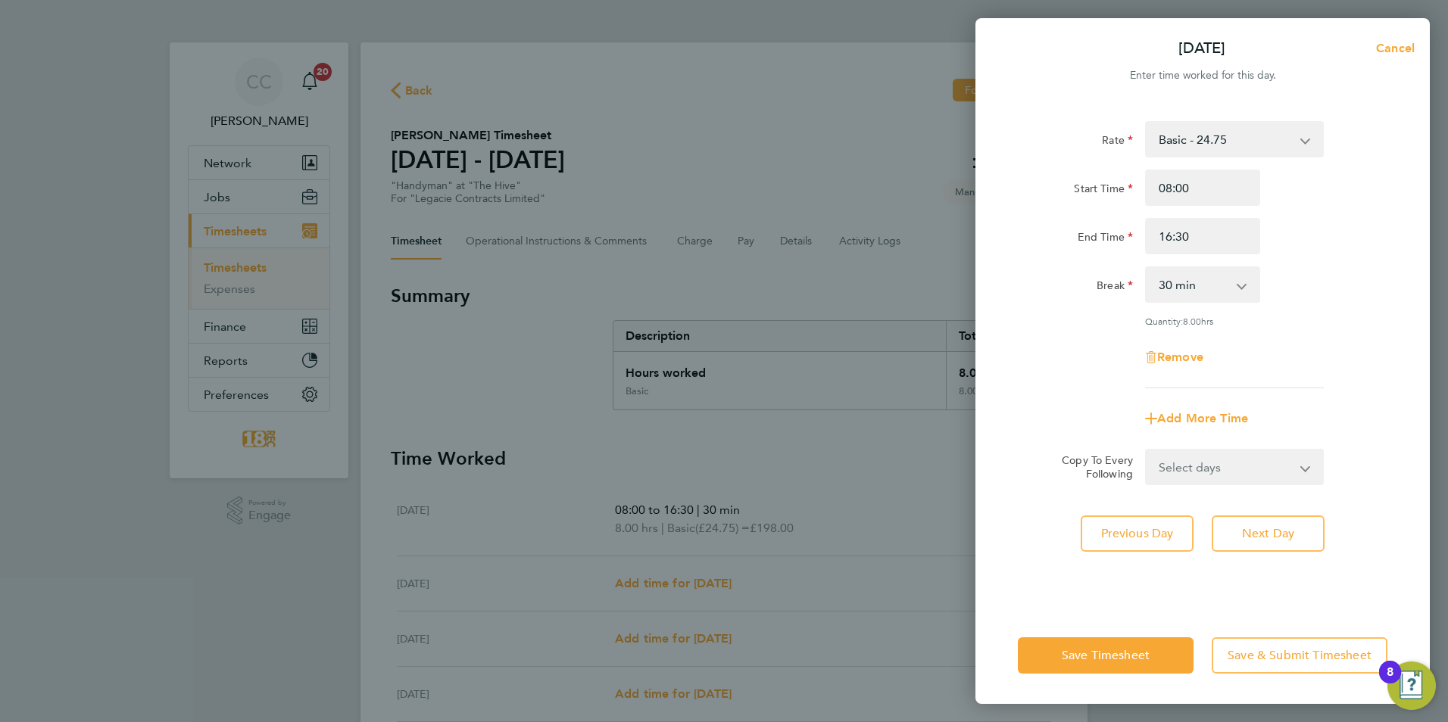
click at [1357, 310] on div "Rate Basic - 24.75 Start Time 08:00 End Time 16:30 Break 0 min 15 min 30 min 45…" at bounding box center [1202, 254] width 369 height 267
click at [1330, 258] on div "Rate Basic - 24.75 Start Time 08:00 End Time 16:30 Break 0 min 15 min 30 min 45…" at bounding box center [1202, 254] width 369 height 267
click at [1297, 259] on div "Rate Basic - 24.75 Start Time 08:00 End Time 16:30 Break 0 min 15 min 30 min 45…" at bounding box center [1202, 254] width 369 height 267
click at [1115, 645] on button "Save Timesheet" at bounding box center [1106, 655] width 176 height 36
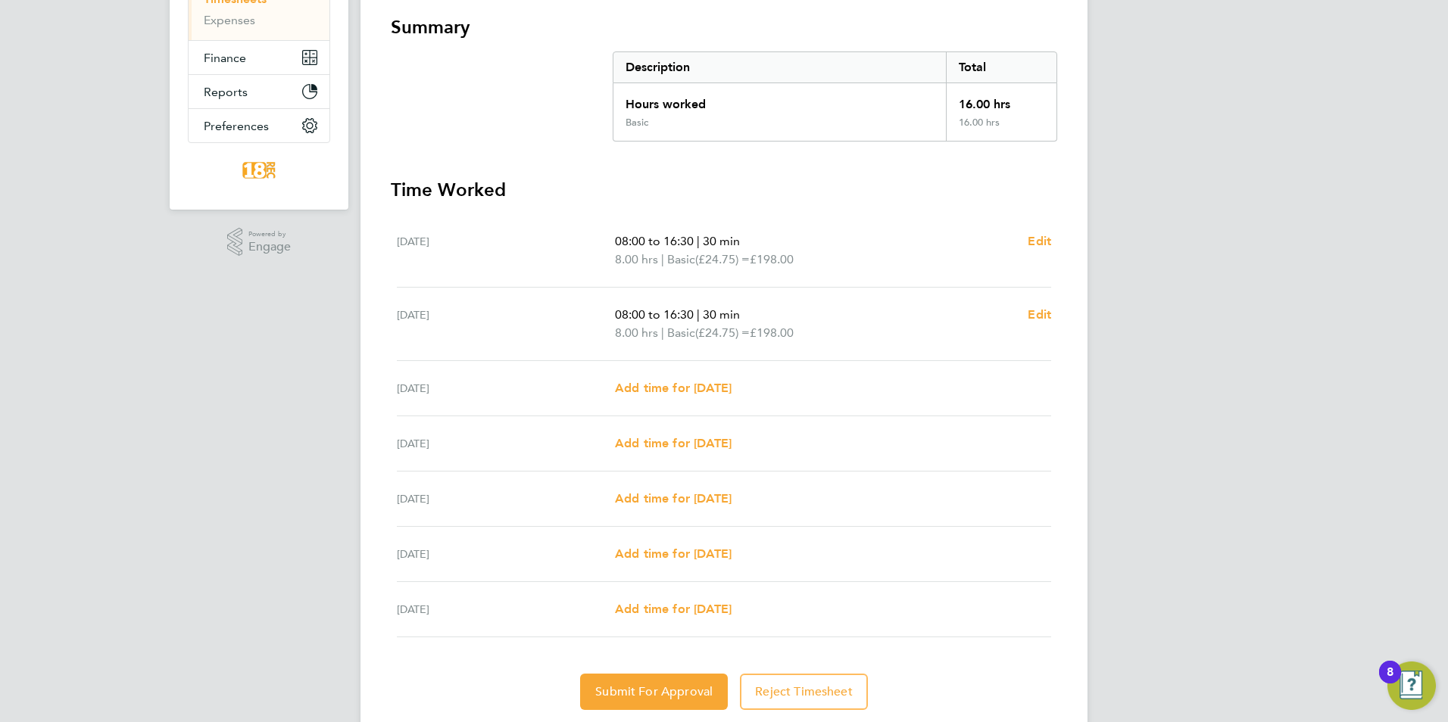
scroll to position [317, 0]
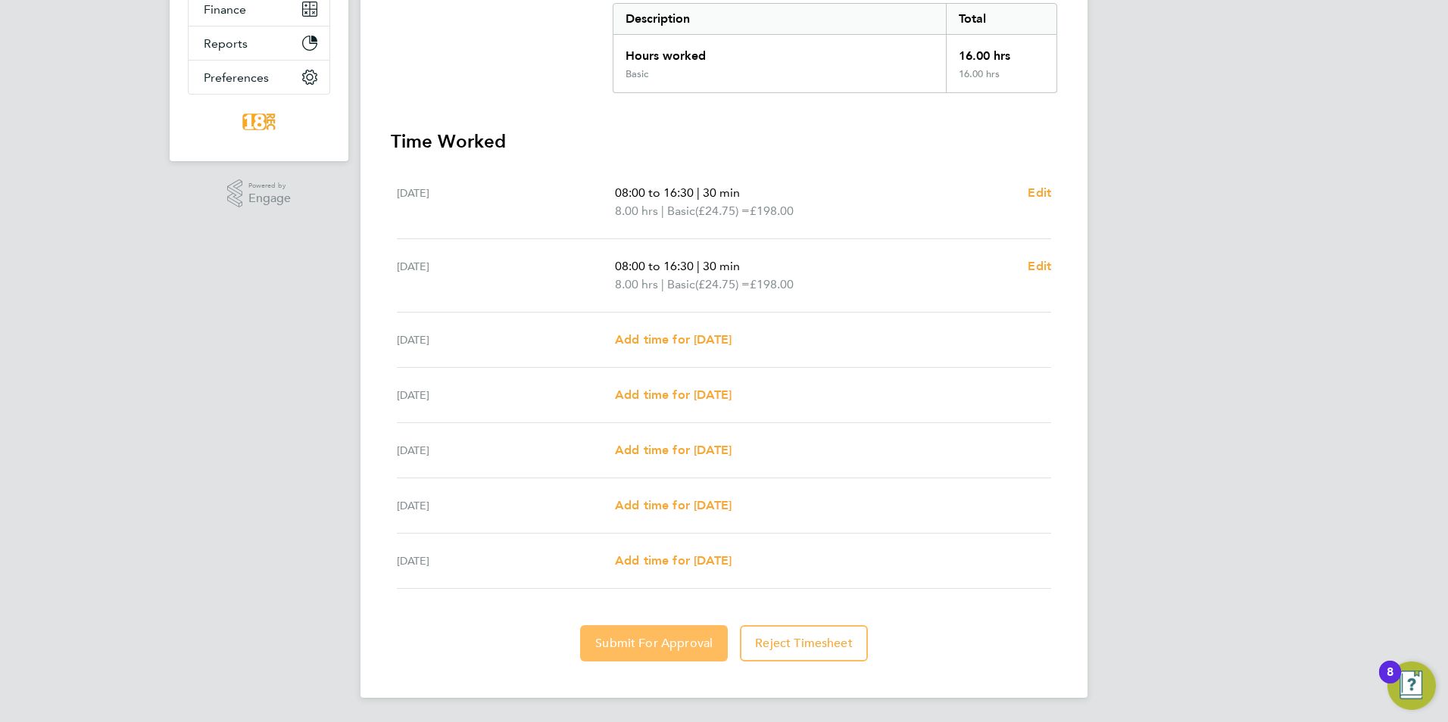
click at [634, 652] on button "Submit For Approval" at bounding box center [654, 643] width 148 height 36
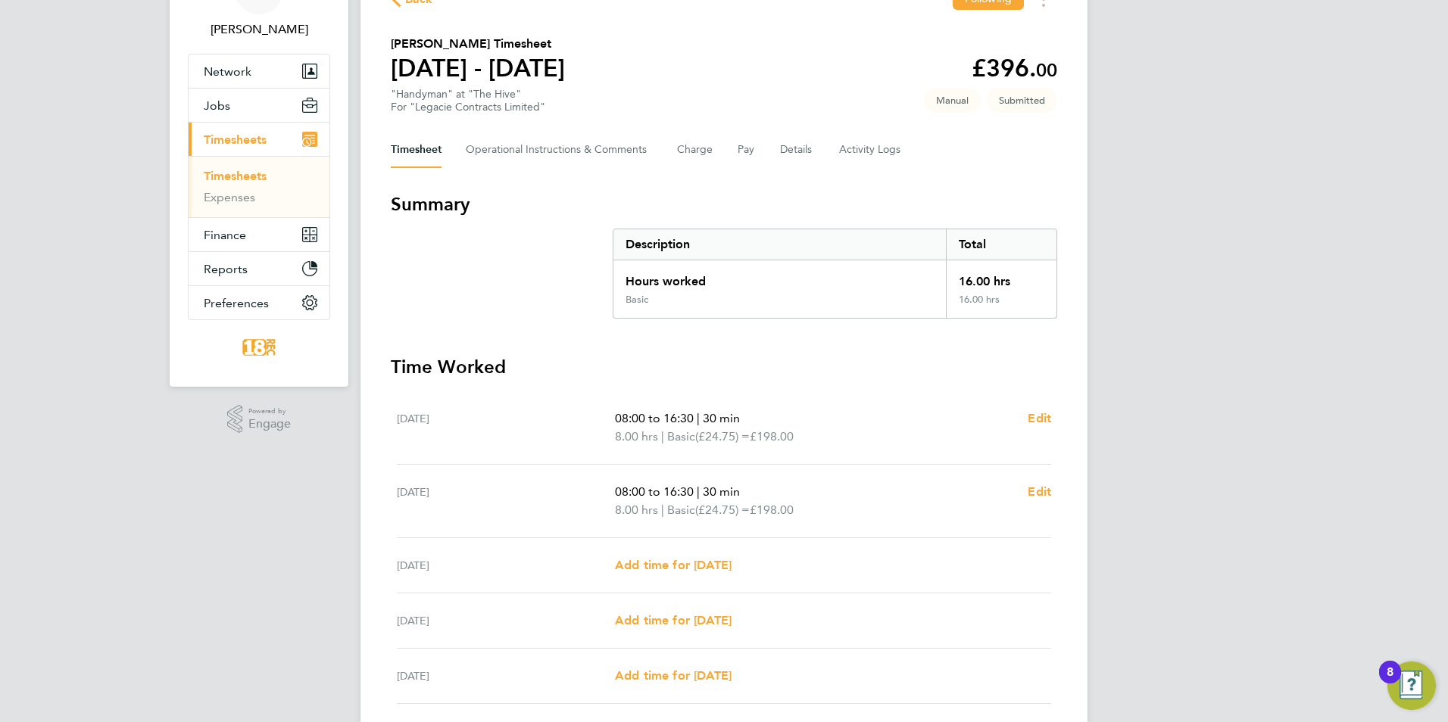
scroll to position [0, 0]
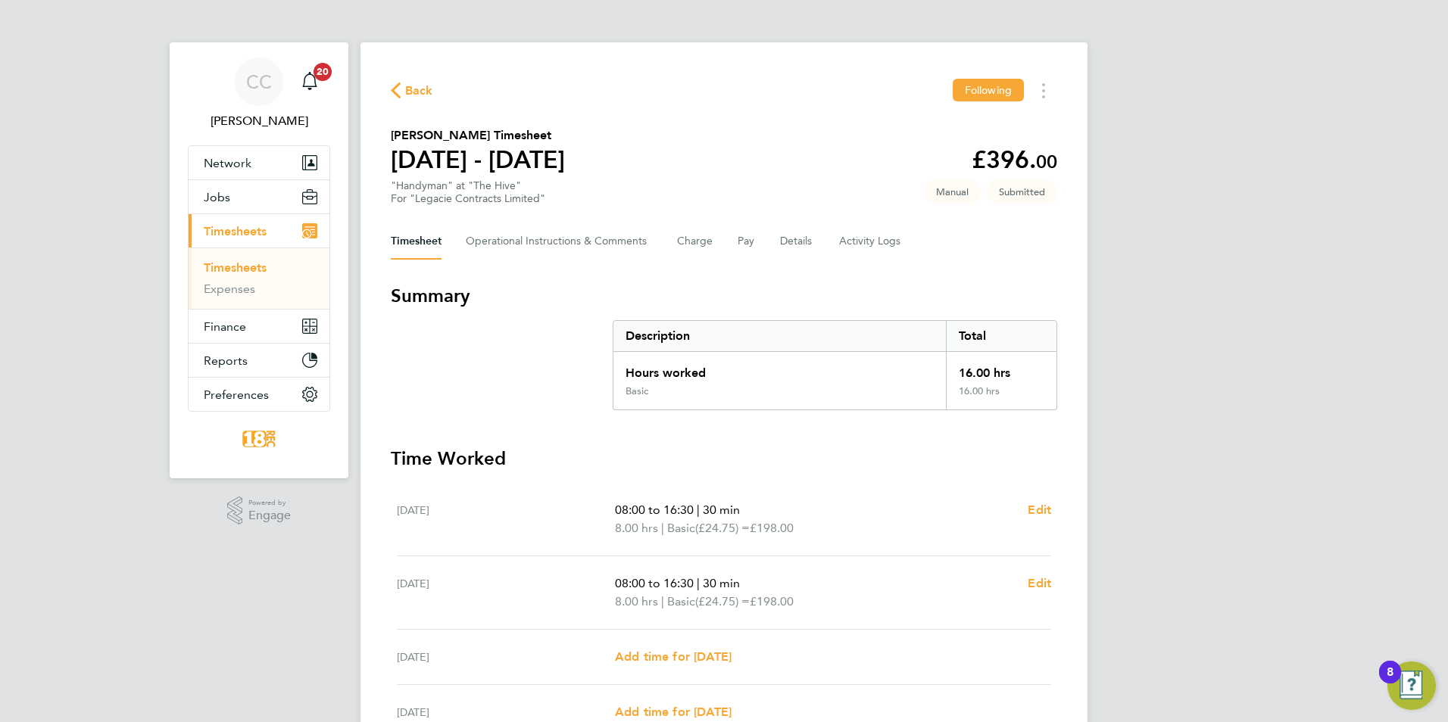
click at [413, 84] on span "Back" at bounding box center [419, 91] width 28 height 18
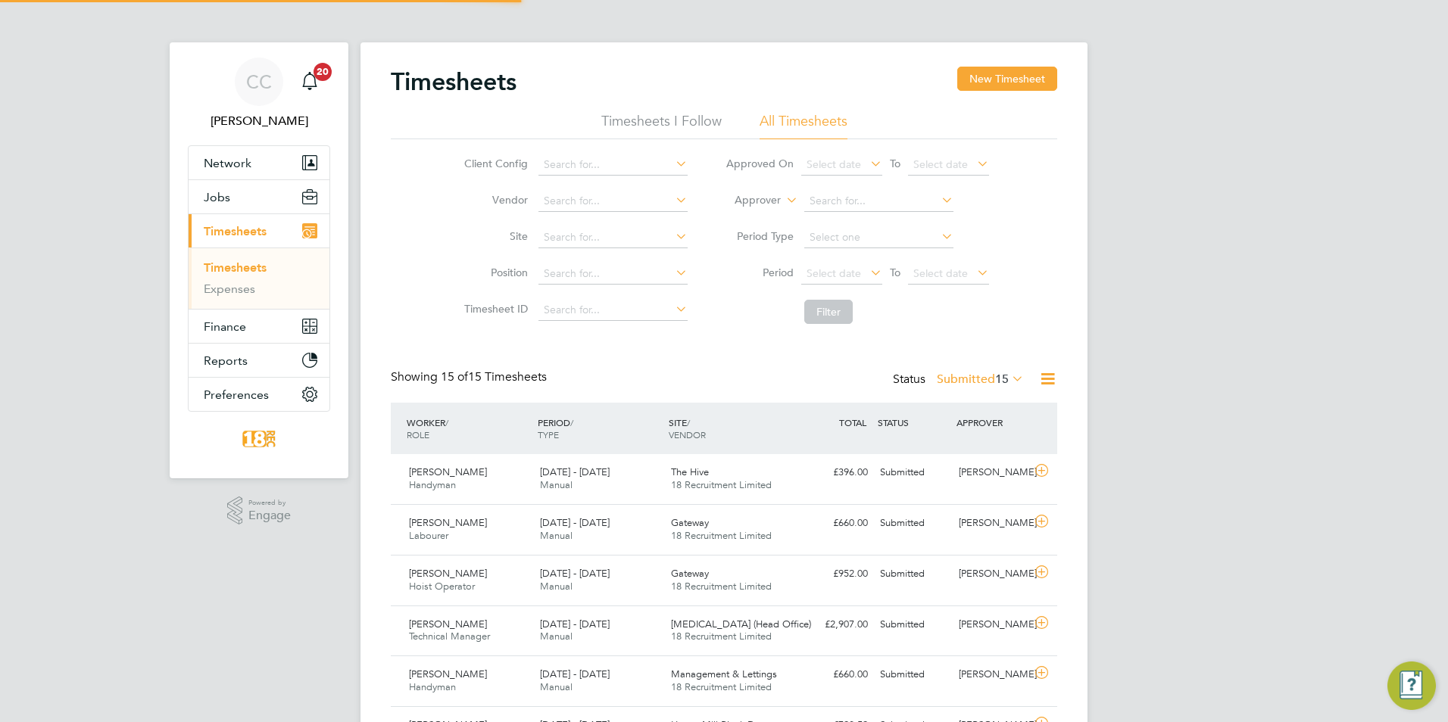
scroll to position [39, 132]
click at [995, 86] on button "New Timesheet" at bounding box center [1007, 79] width 100 height 24
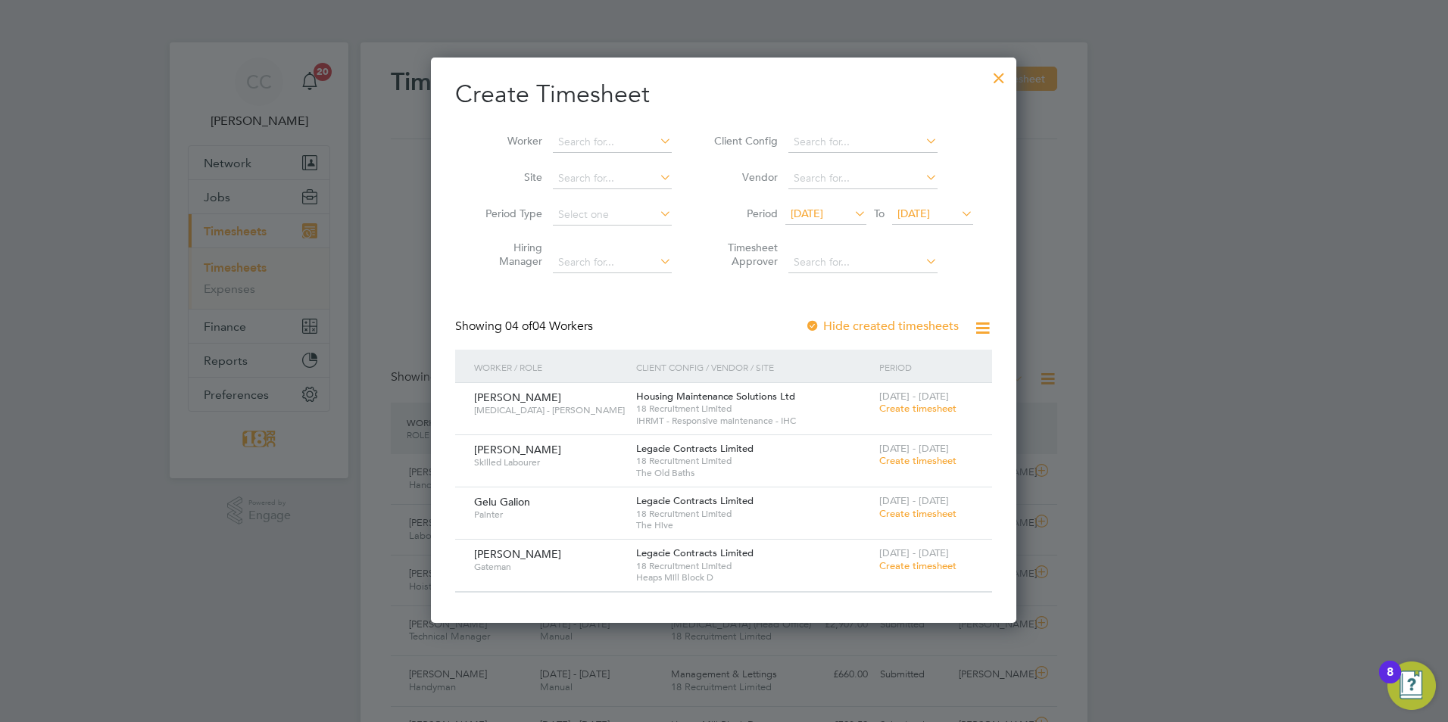
click at [897, 456] on span "Create timesheet" at bounding box center [917, 460] width 77 height 13
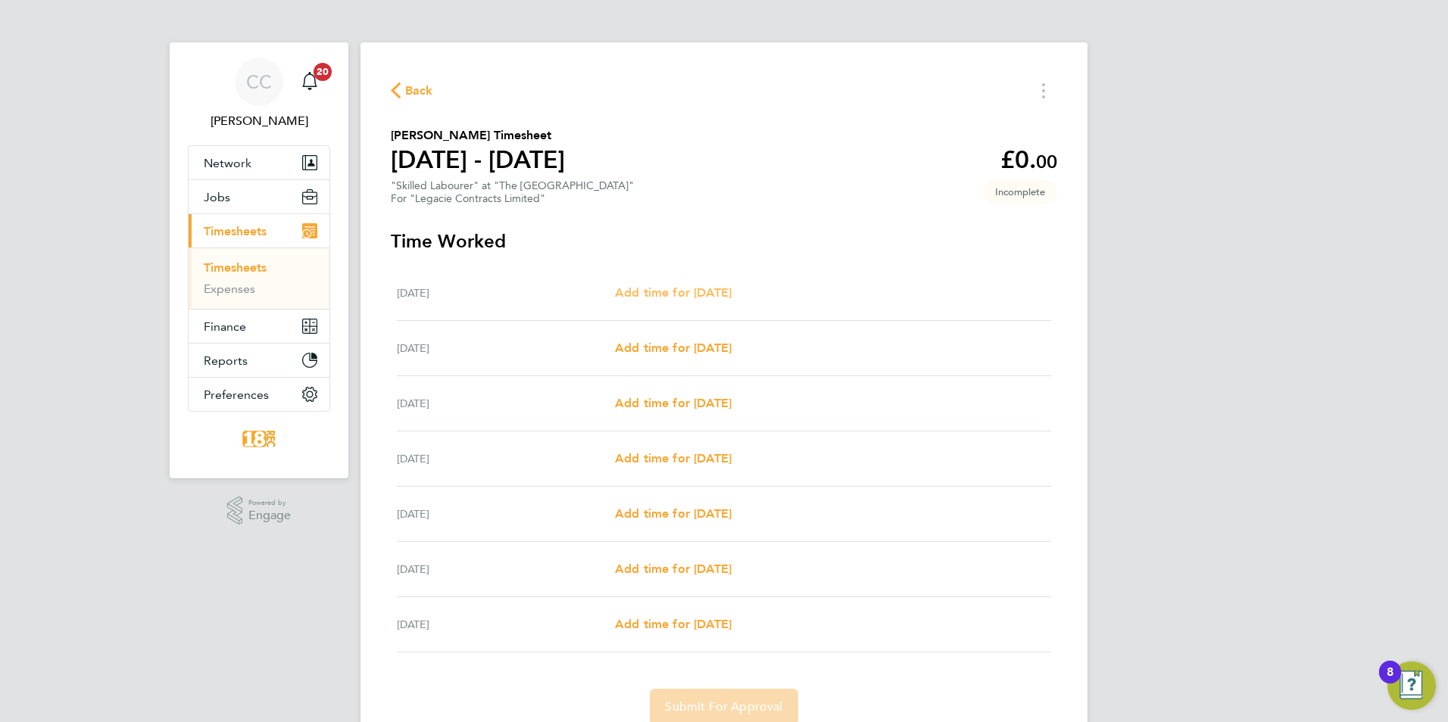
click at [696, 301] on link "Add time for Mon 18 Aug" at bounding box center [673, 293] width 117 height 18
select select "30"
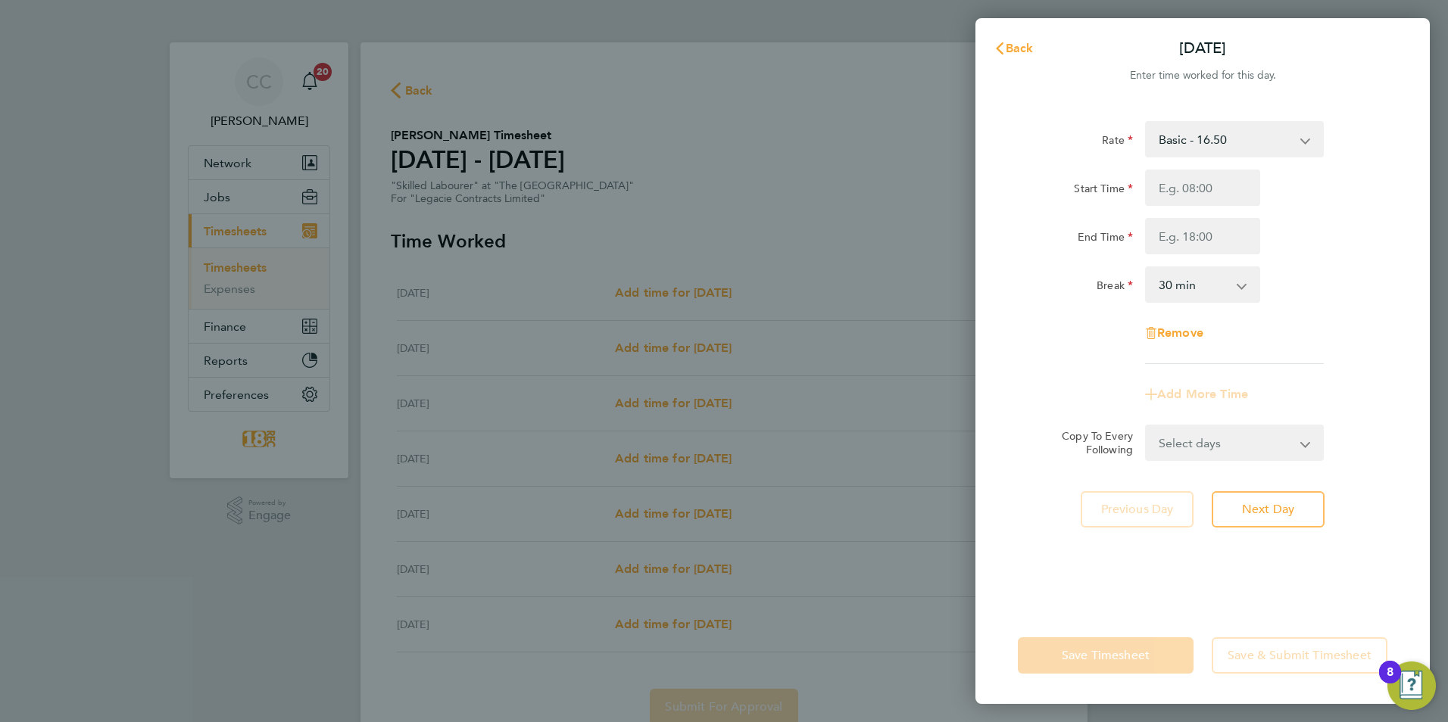
click at [1124, 391] on app-timesheet-line-form-group "Rate Basic - 16.50 Start Time End Time Break 0 min 15 min 30 min 45 min 60 min …" at bounding box center [1202, 266] width 369 height 291
drag, startPoint x: 1227, startPoint y: 153, endPoint x: 1214, endPoint y: 181, distance: 31.2
click at [1227, 153] on select "Basic - 16.50" at bounding box center [1224, 139] width 157 height 33
click at [1212, 182] on input "Start Time" at bounding box center [1202, 188] width 115 height 36
type input "08:00"
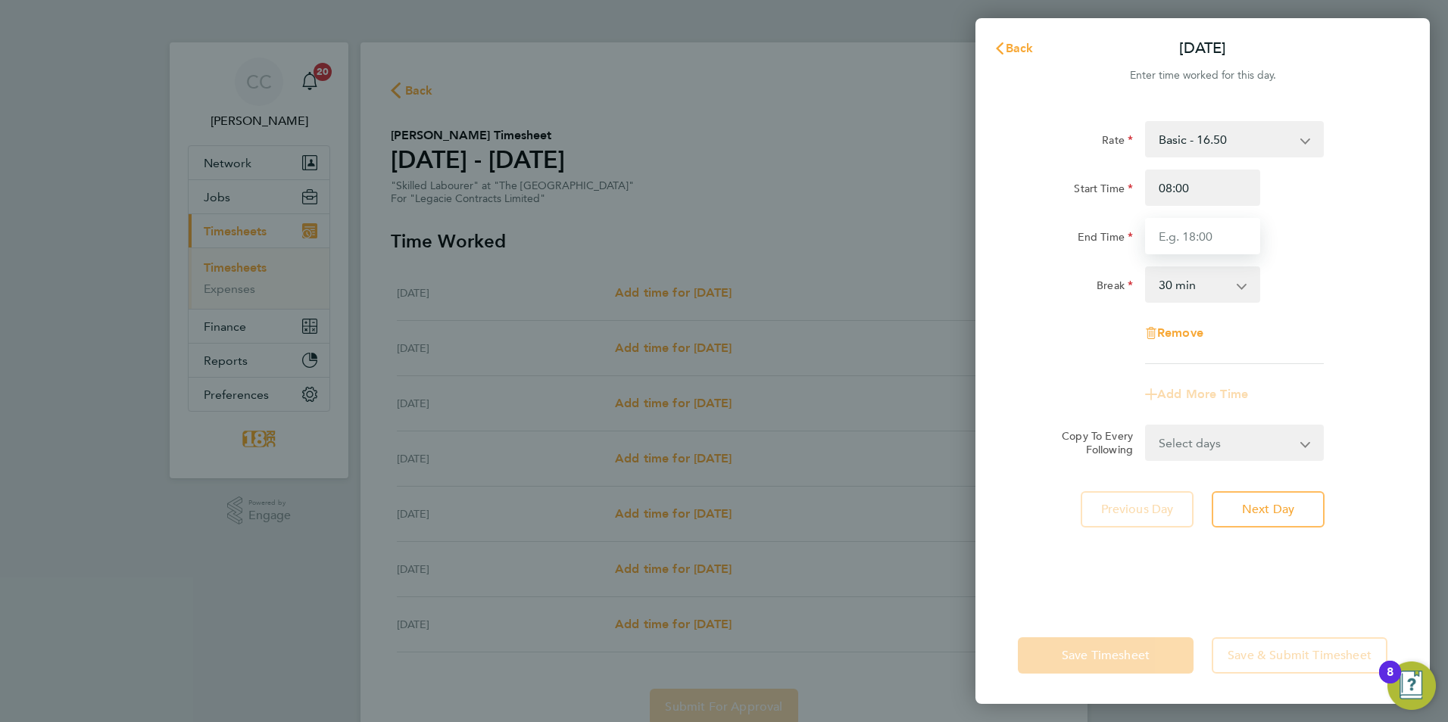
click at [1203, 226] on input "End Time" at bounding box center [1202, 236] width 115 height 36
type input "16:30"
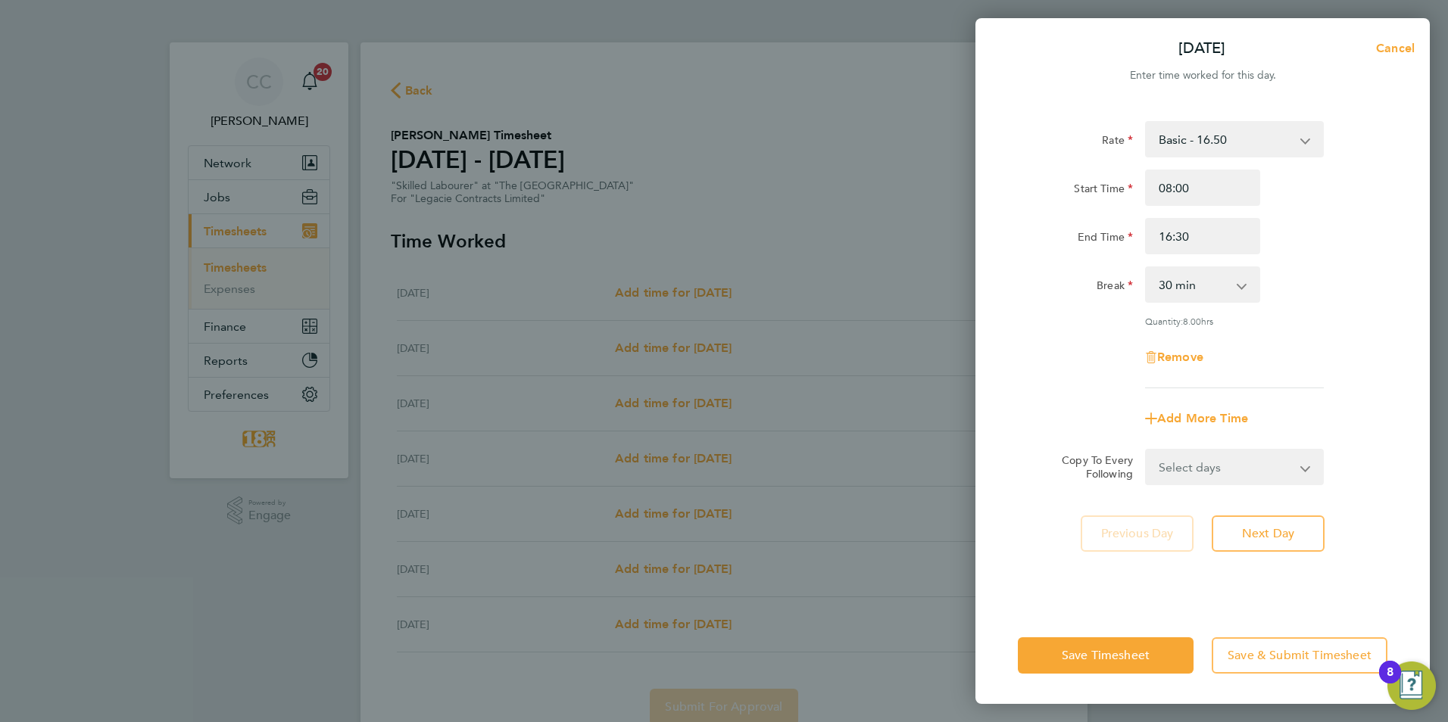
click at [1255, 366] on app-timesheet-line-form-group "Rate Basic - 16.50 Start Time 08:00 End Time 16:30 Break 0 min 15 min 30 min 45…" at bounding box center [1202, 279] width 369 height 316
drag, startPoint x: 1387, startPoint y: 266, endPoint x: 1339, endPoint y: 283, distance: 50.8
click at [1387, 266] on div "Rate Basic - 16.50 Start Time 08:00 End Time 16:30 Break 0 min 15 min 30 min 45…" at bounding box center [1202, 355] width 454 height 504
click at [1254, 528] on span "Next Day" at bounding box center [1268, 533] width 52 height 15
select select "30"
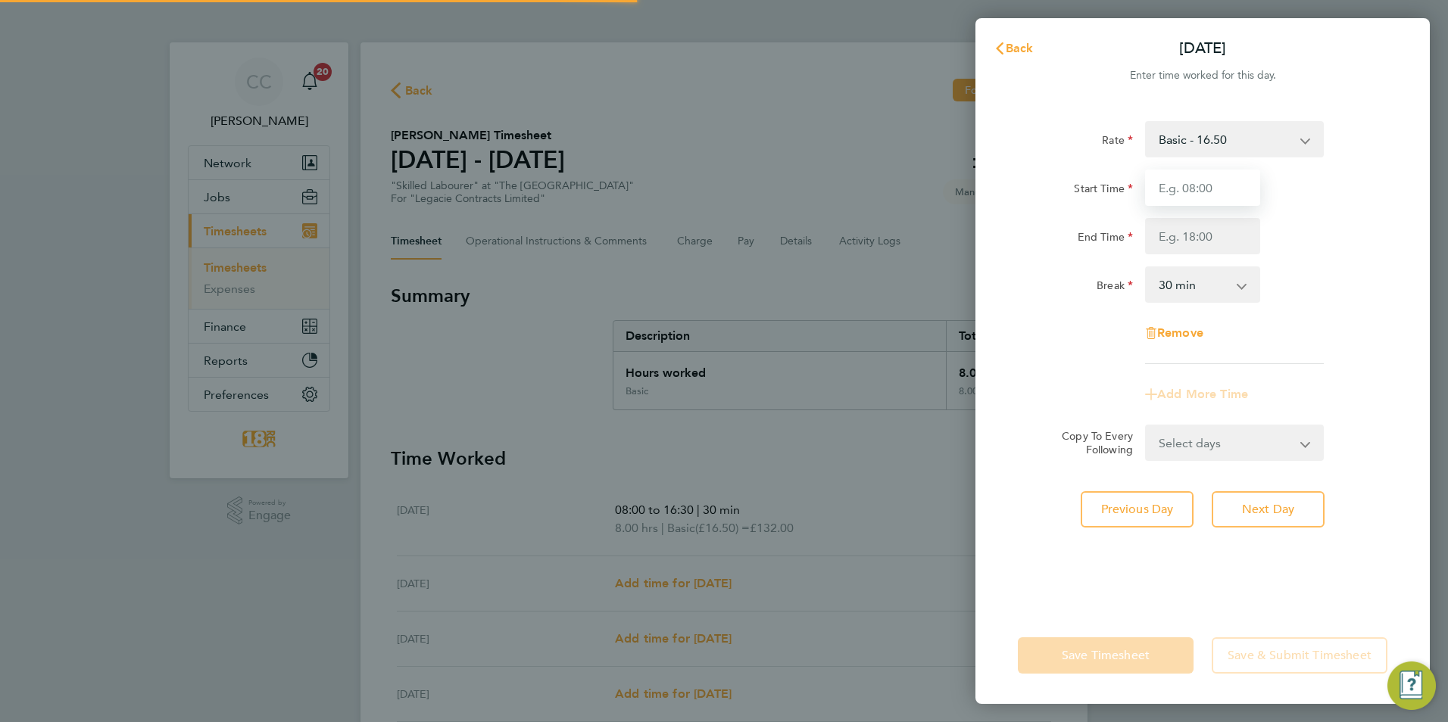
click at [1193, 187] on input "Start Time" at bounding box center [1202, 188] width 115 height 36
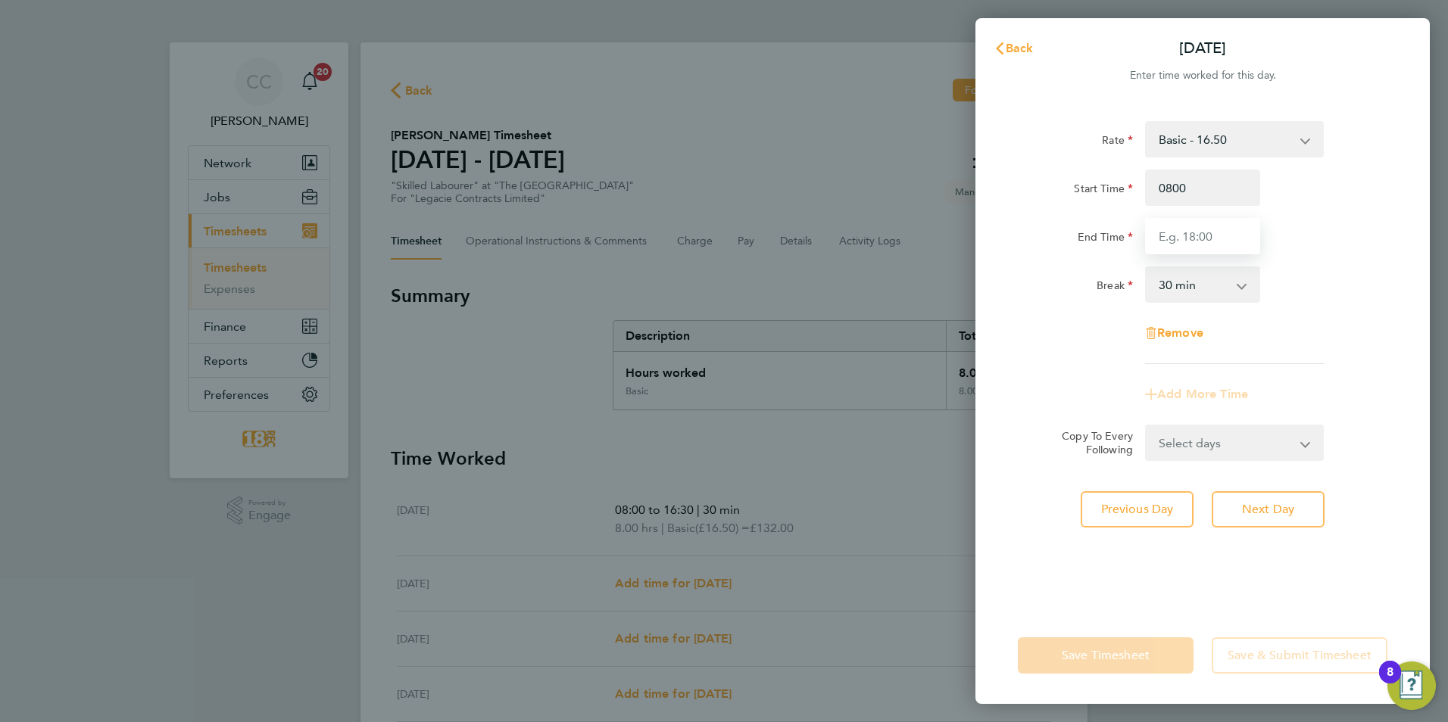
type input "08:00"
click at [1221, 250] on input "End Time" at bounding box center [1202, 236] width 115 height 36
type input "16:30"
click at [1348, 547] on div "Rate Basic - 16.50 Start Time 08:00 End Time 16:30 Break 0 min 15 min 30 min 45…" at bounding box center [1202, 355] width 454 height 504
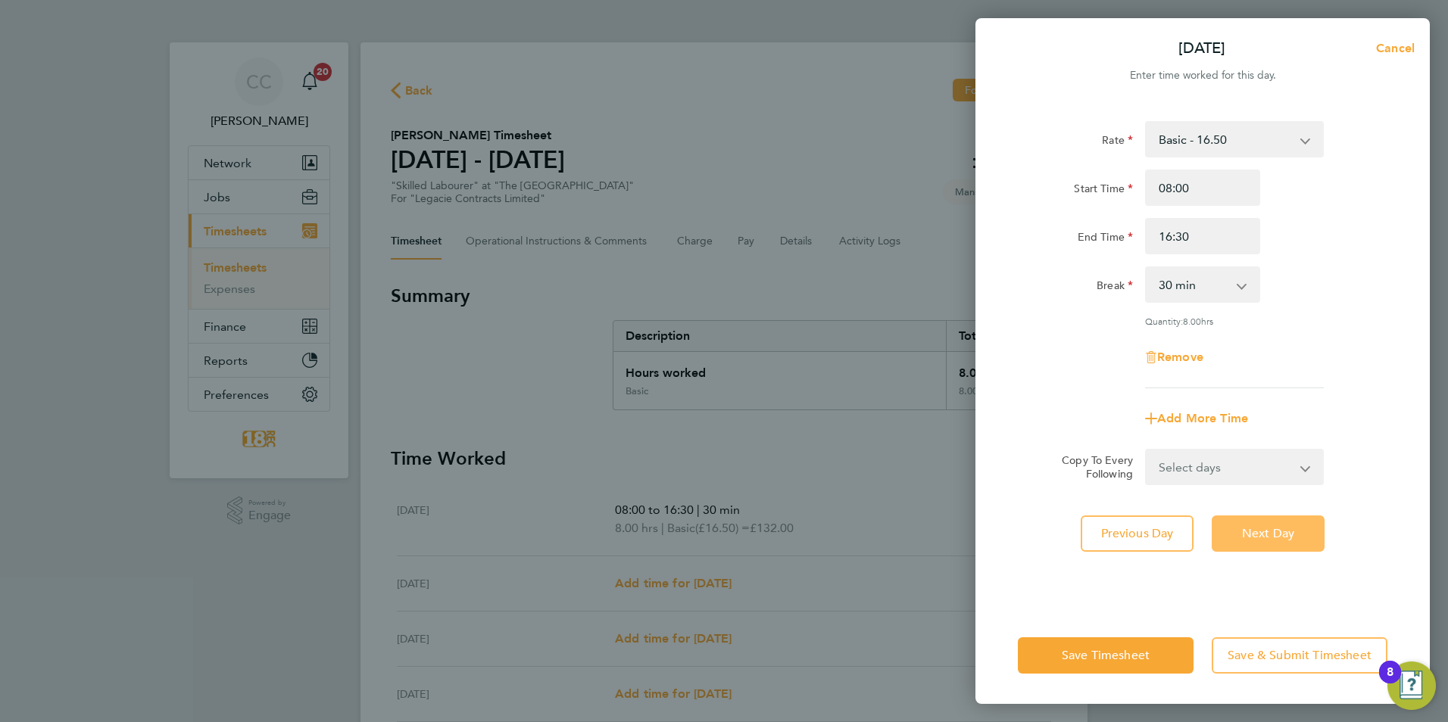
click at [1295, 522] on button "Next Day" at bounding box center [1267, 534] width 113 height 36
select select "30"
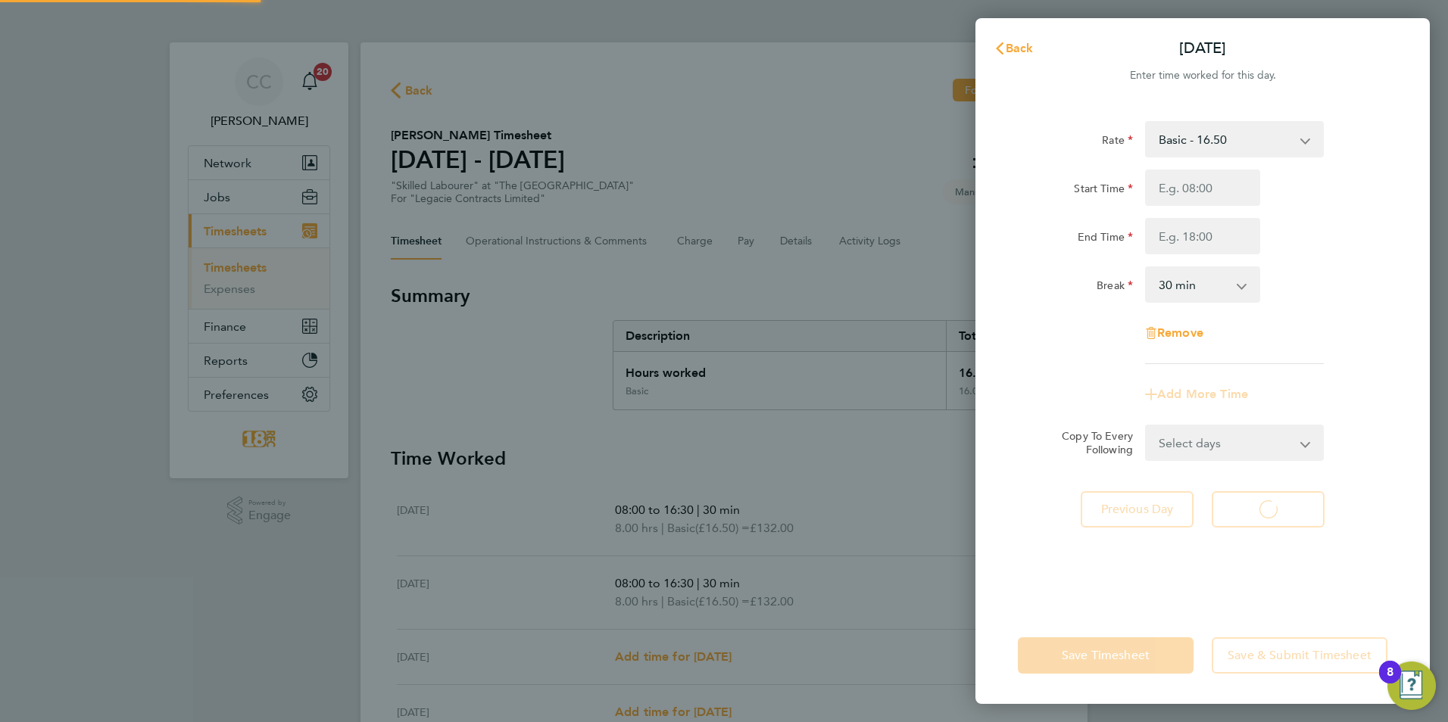
select select "30"
click at [1214, 194] on input "Start Time" at bounding box center [1202, 188] width 115 height 36
type input "08:00"
click at [1157, 218] on input "End Time" at bounding box center [1202, 236] width 115 height 36
type input "16:30"
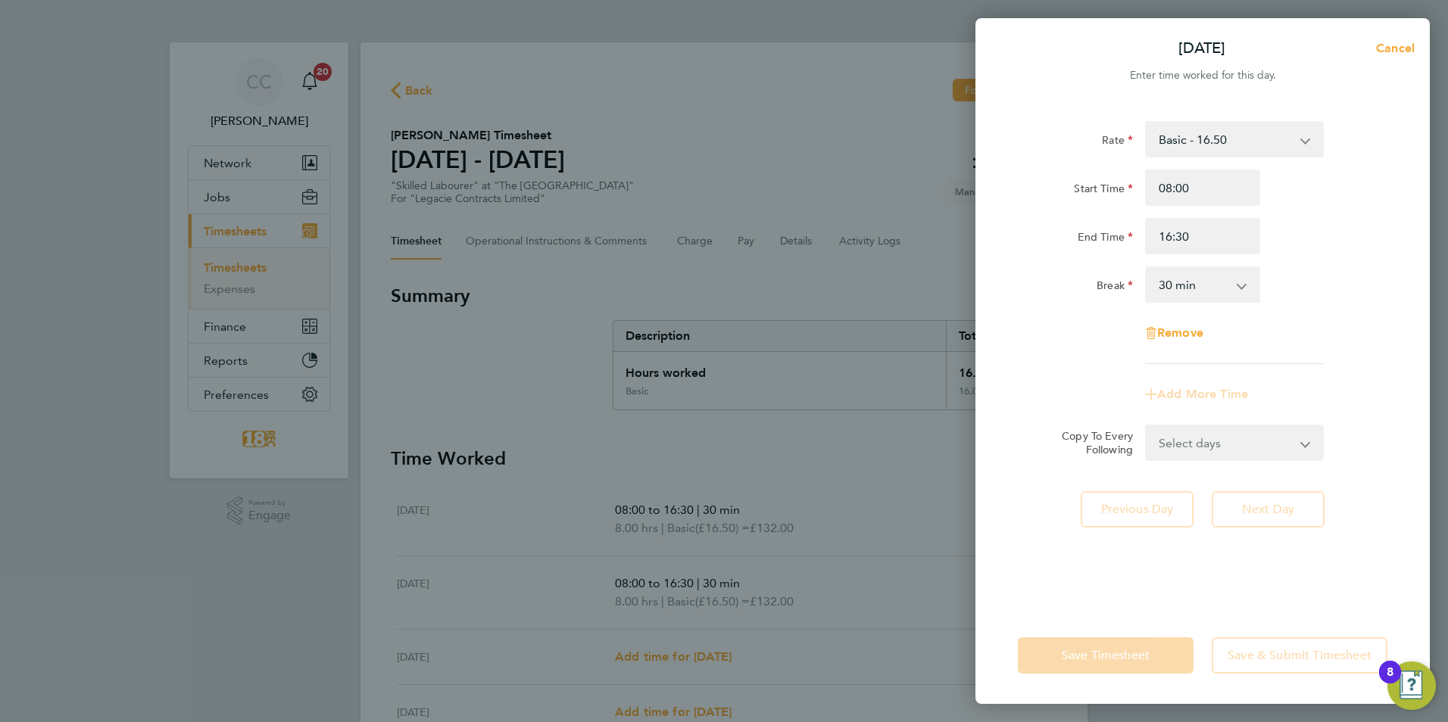
click at [1049, 338] on div "Remove" at bounding box center [1203, 333] width 382 height 36
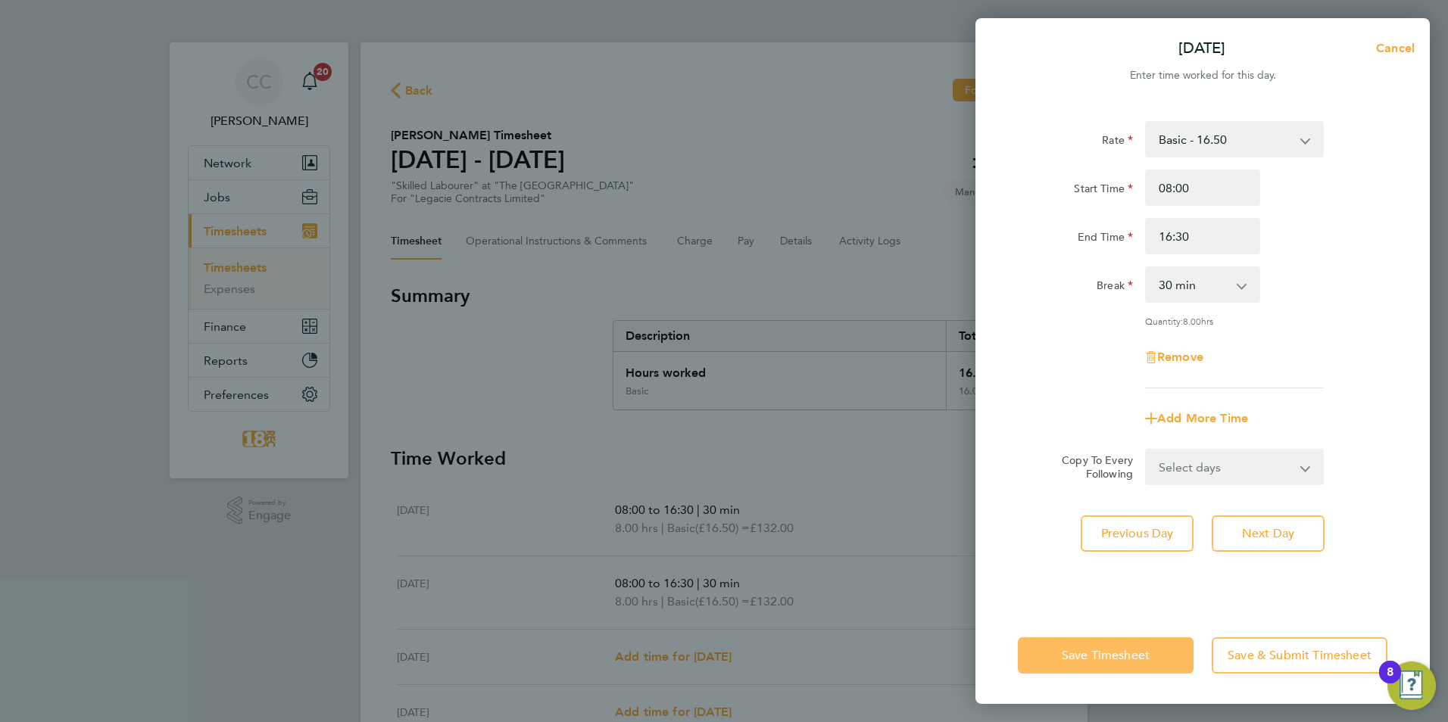
click at [1075, 661] on span "Save Timesheet" at bounding box center [1105, 655] width 88 height 15
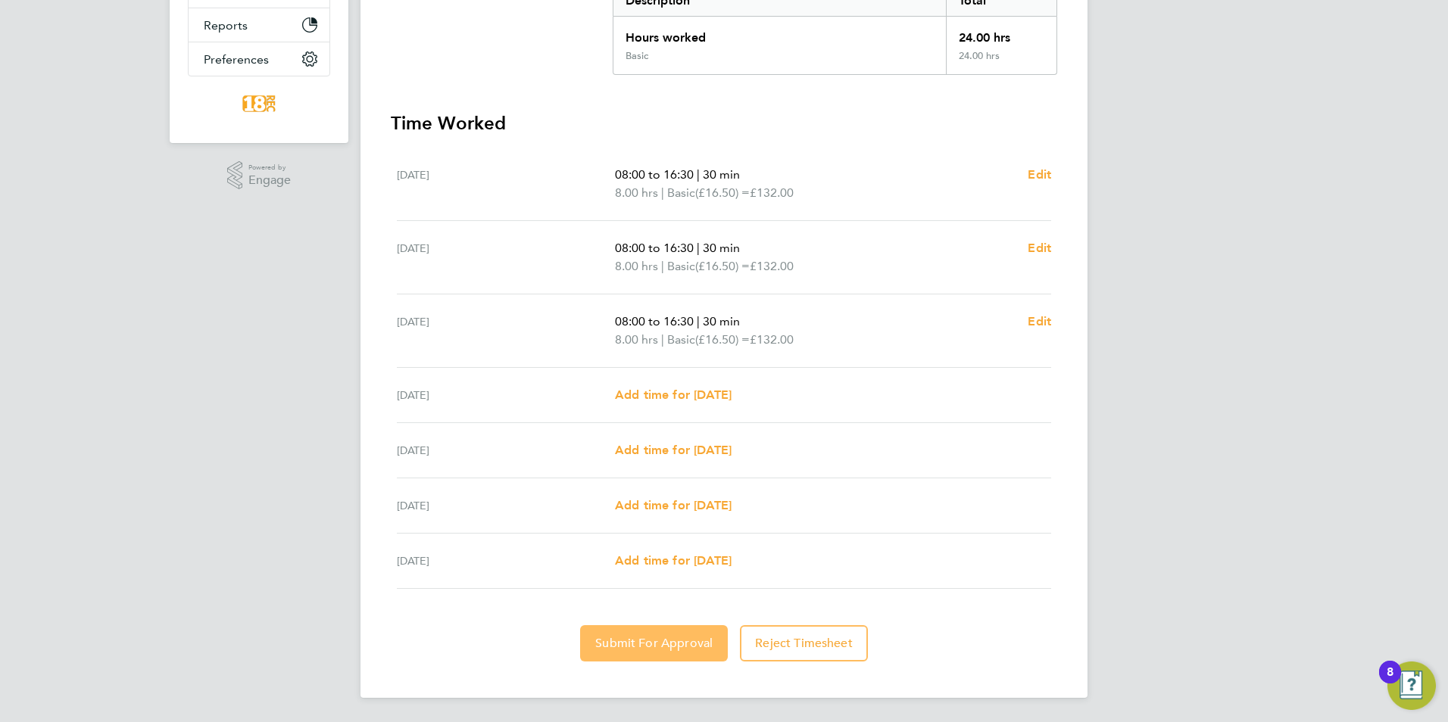
click at [644, 649] on span "Submit For Approval" at bounding box center [653, 643] width 117 height 15
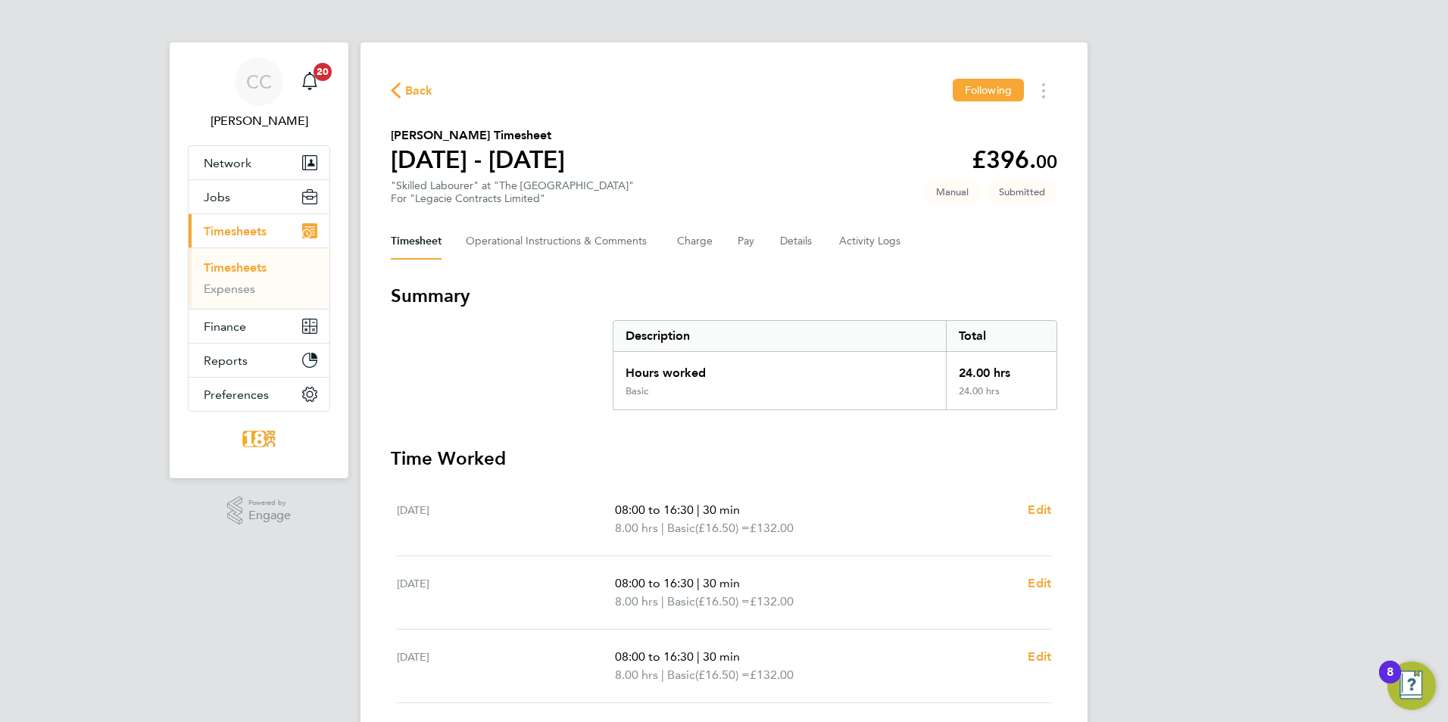
click at [33, 214] on div "CC Chloe Crayden Notifications 20 Applications: Network Team Members Businesses…" at bounding box center [724, 529] width 1448 height 1058
click at [235, 186] on button "Jobs" at bounding box center [259, 196] width 141 height 33
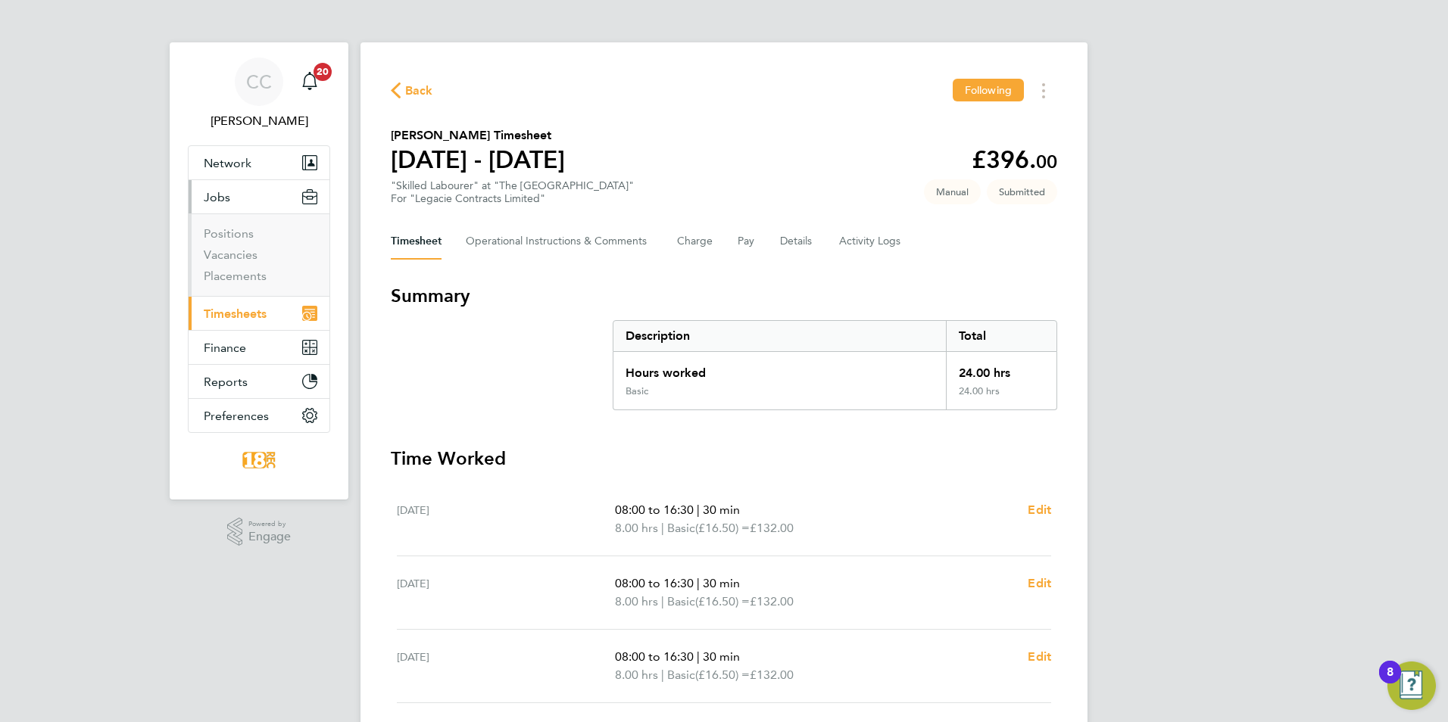
click at [237, 203] on button "Jobs" at bounding box center [259, 196] width 141 height 33
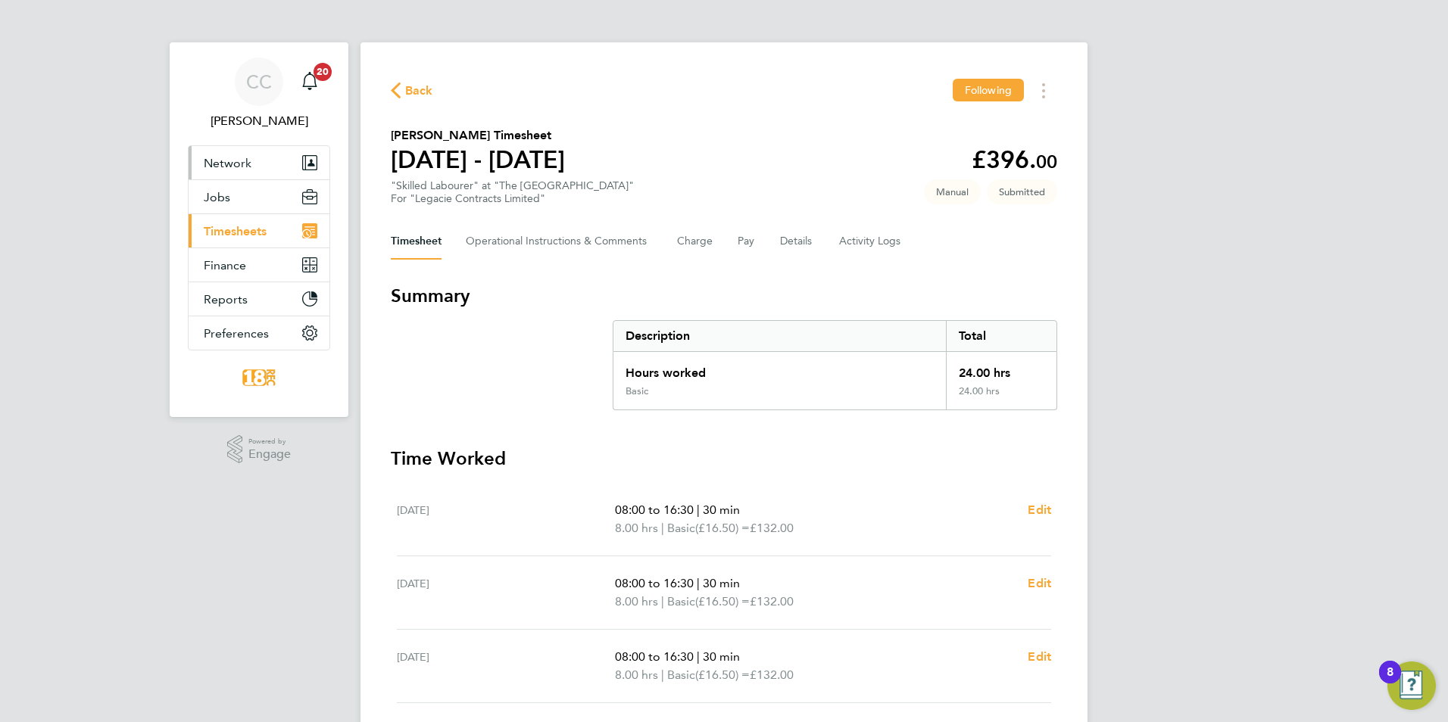
click at [236, 159] on span "Network" at bounding box center [228, 163] width 48 height 14
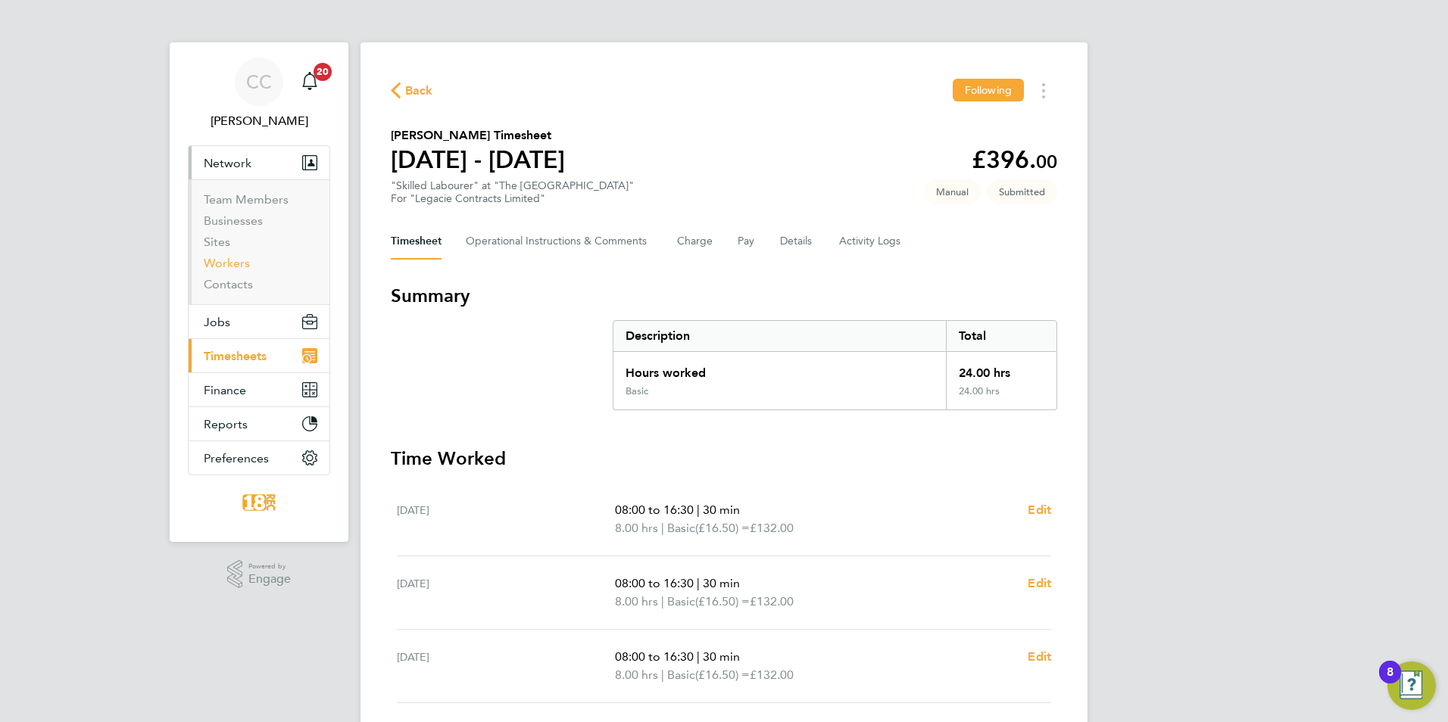
click at [245, 268] on link "Workers" at bounding box center [227, 263] width 46 height 14
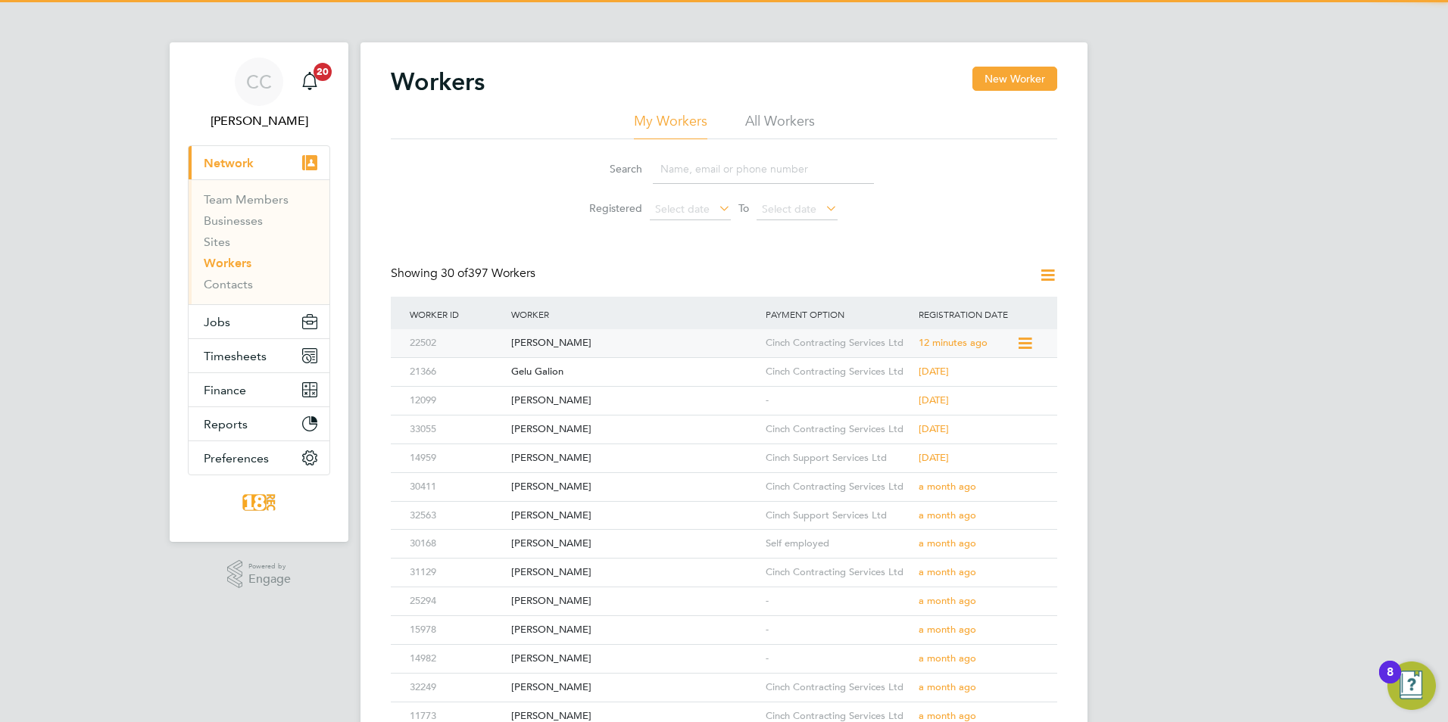
click at [652, 343] on div "[PERSON_NAME]" at bounding box center [634, 343] width 254 height 28
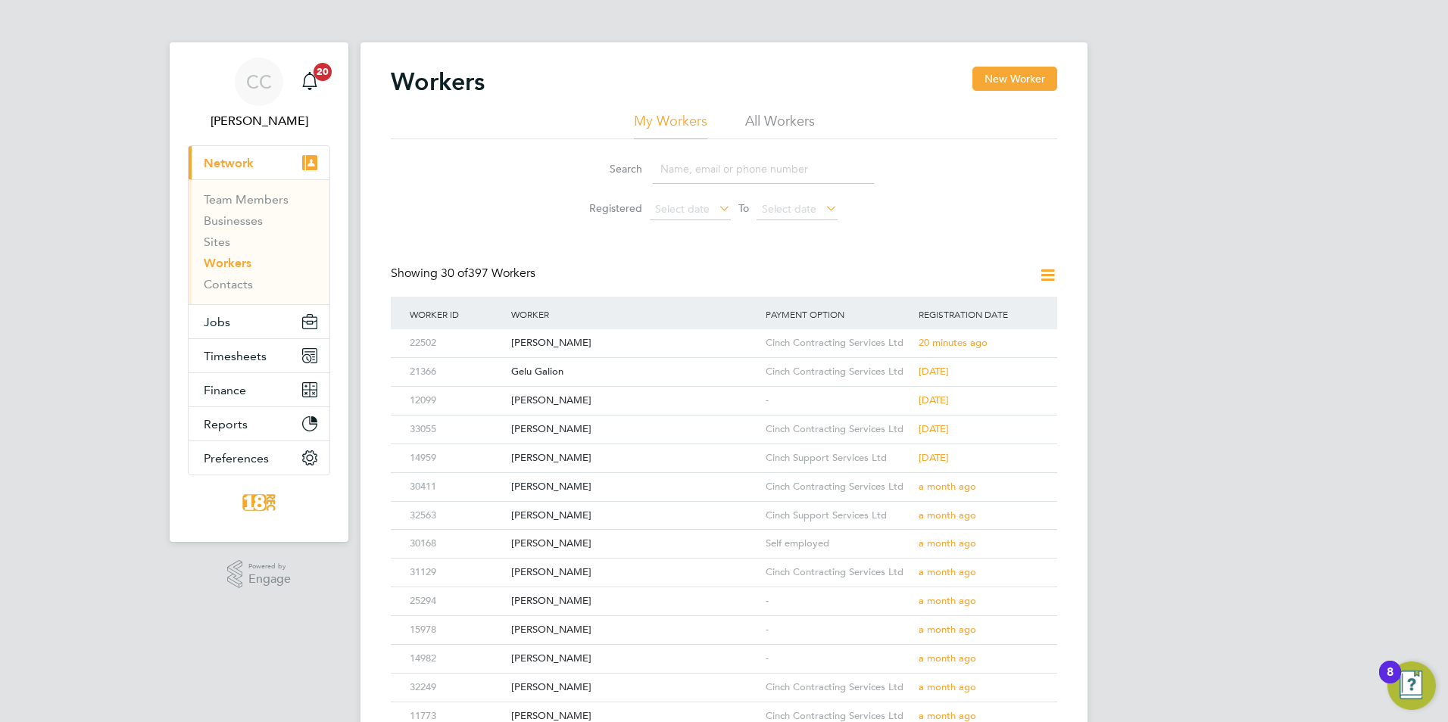
click at [722, 169] on input at bounding box center [763, 169] width 221 height 30
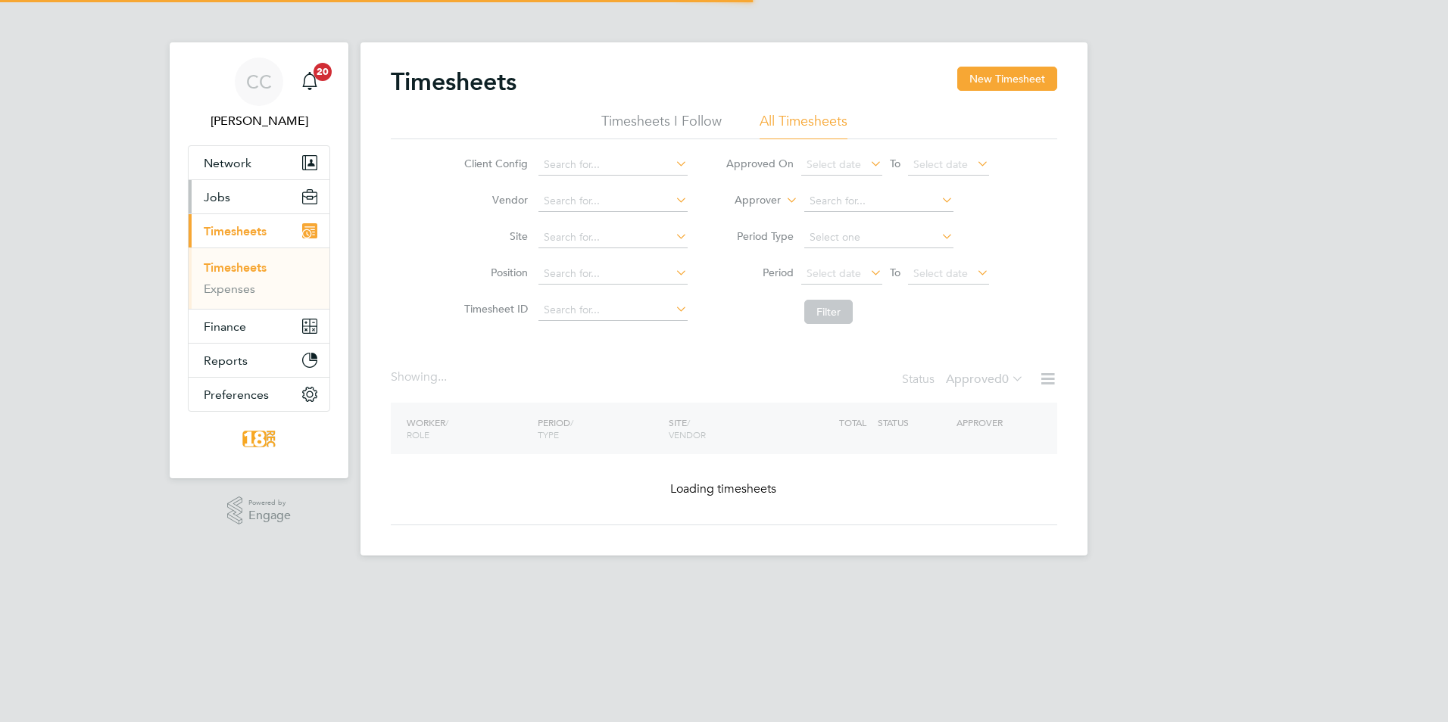
click at [212, 198] on span "Jobs" at bounding box center [217, 197] width 26 height 14
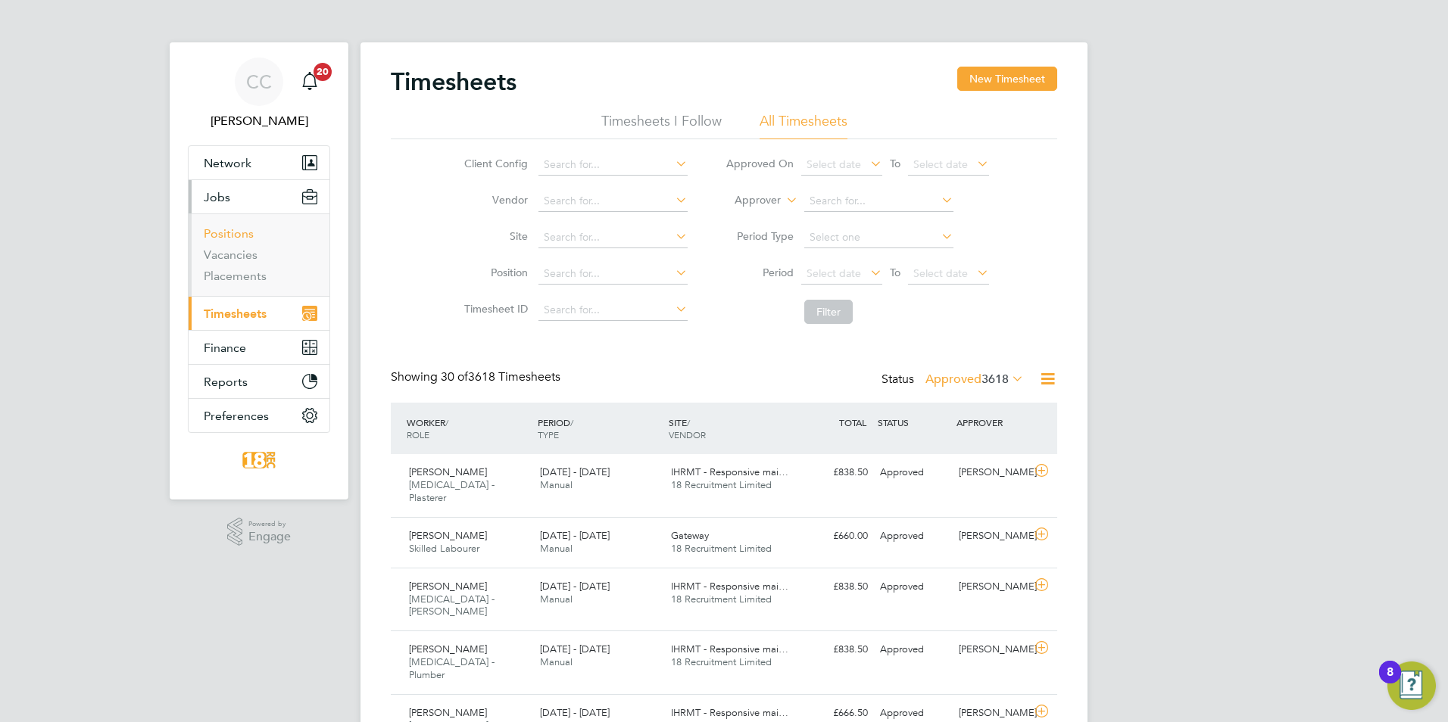
click at [251, 238] on link "Positions" at bounding box center [229, 233] width 50 height 14
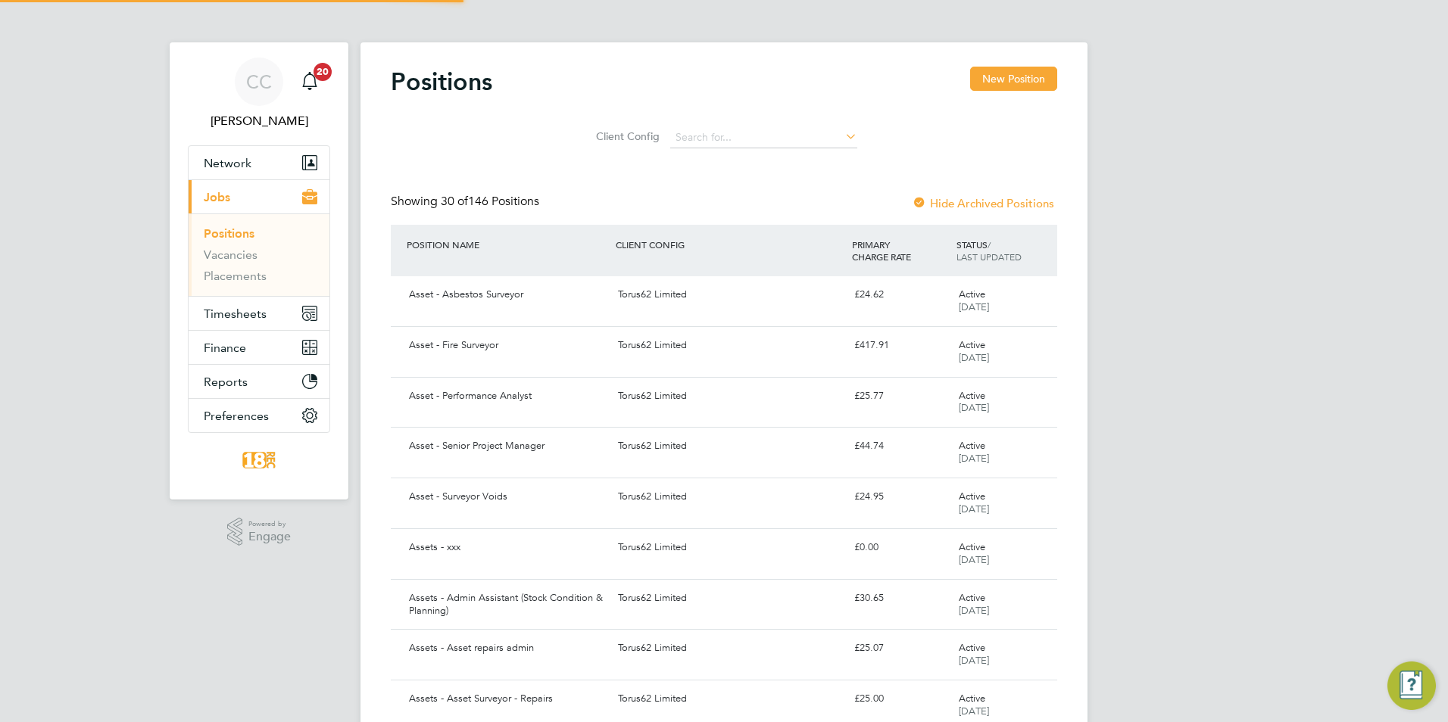
click at [238, 265] on li "Vacancies" at bounding box center [261, 258] width 114 height 21
drag, startPoint x: 234, startPoint y: 264, endPoint x: 245, endPoint y: 251, distance: 17.2
click at [233, 264] on li "Vacancies" at bounding box center [261, 258] width 114 height 21
click at [246, 248] on link "Vacancies" at bounding box center [231, 255] width 54 height 14
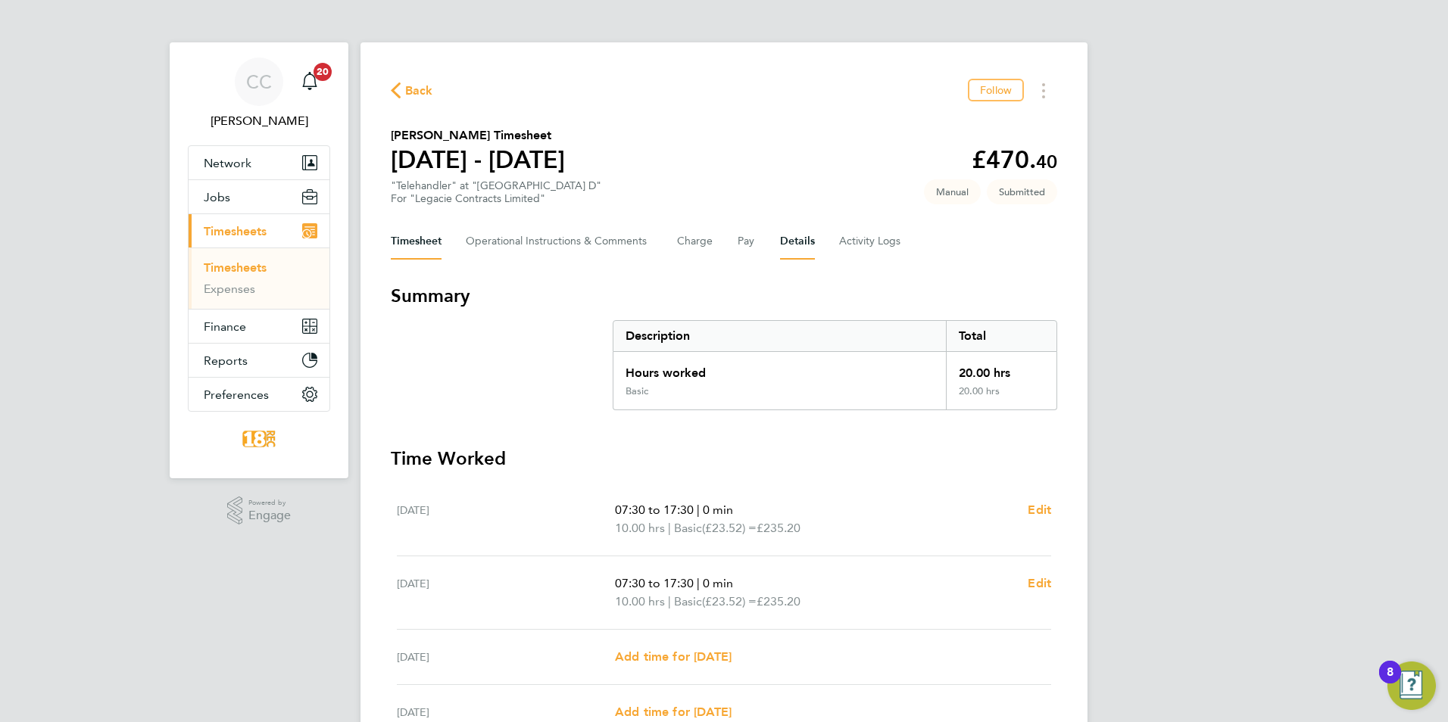
click at [786, 248] on button "Details" at bounding box center [797, 241] width 35 height 36
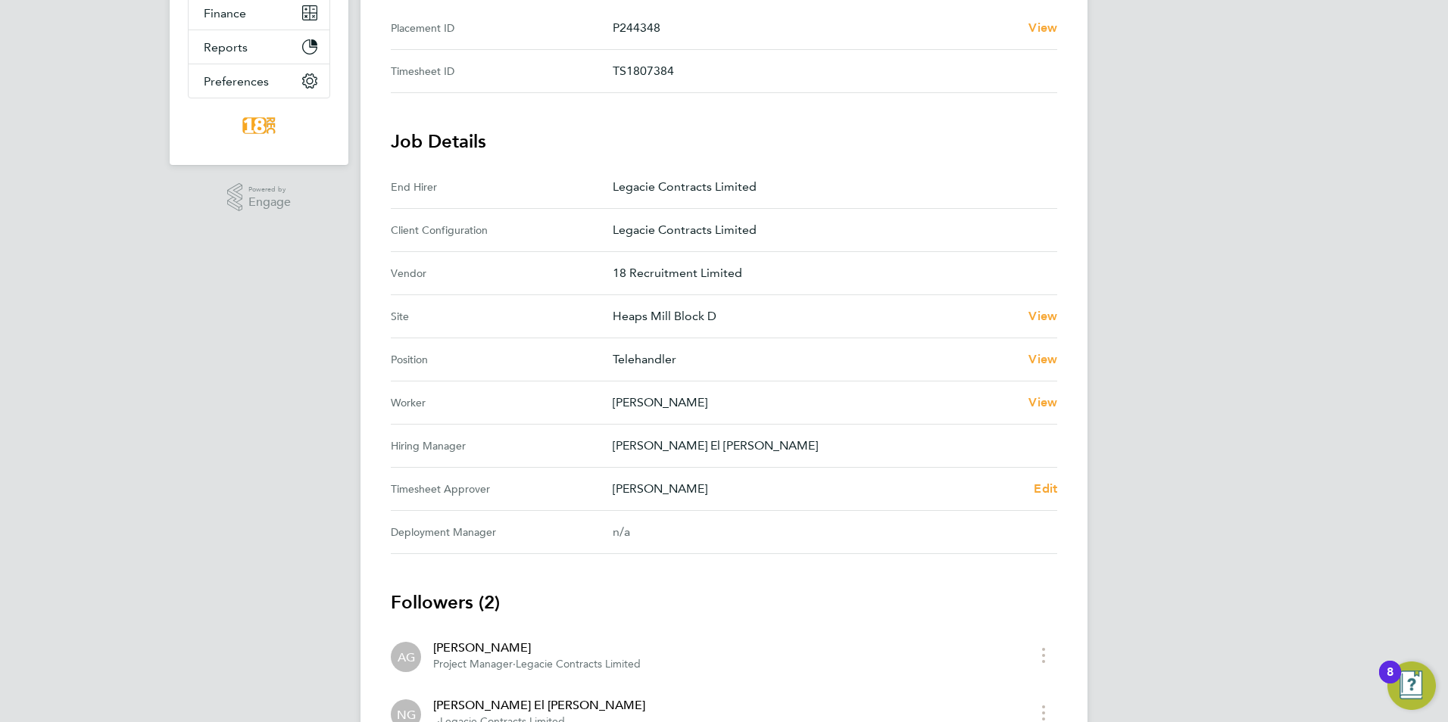
scroll to position [436, 0]
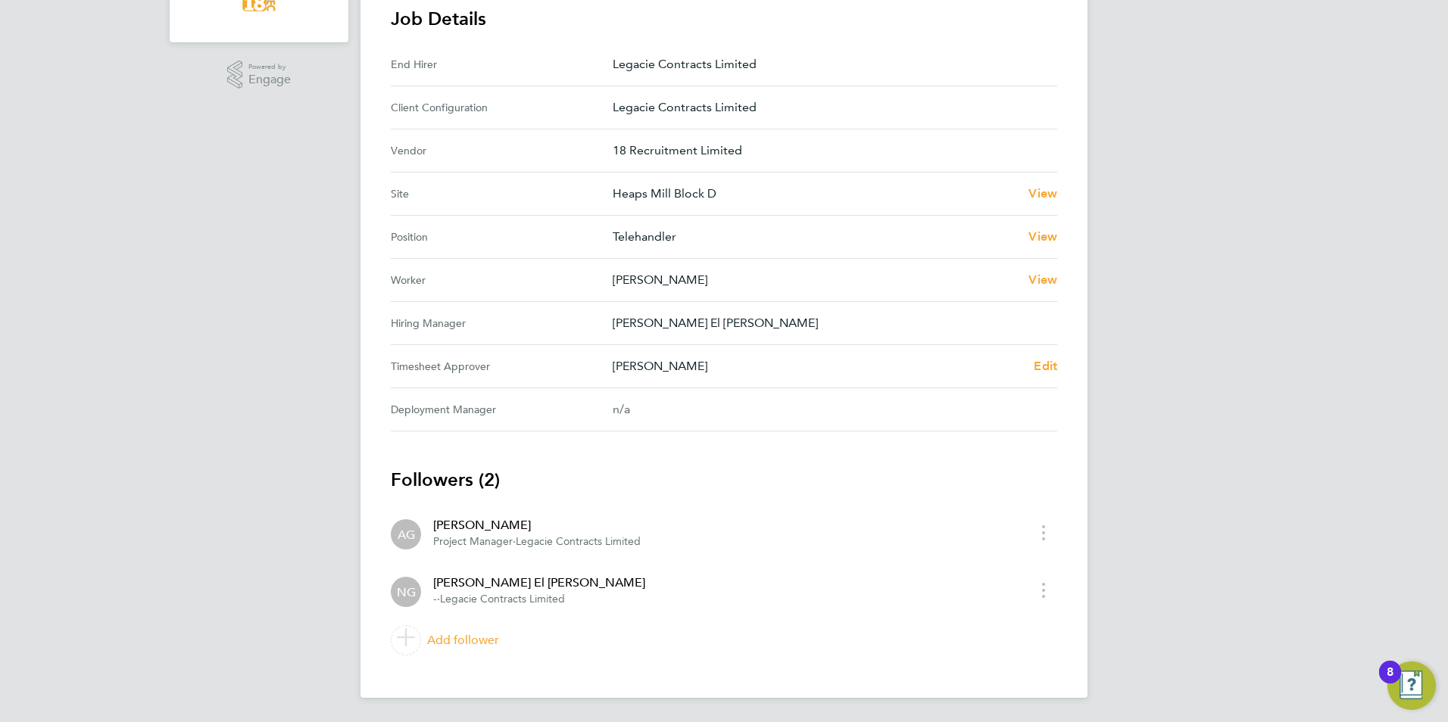
click at [1043, 379] on Approver "Timesheet Approver [PERSON_NAME] Edit" at bounding box center [724, 366] width 666 height 43
click at [1040, 365] on span "Edit" at bounding box center [1044, 366] width 23 height 14
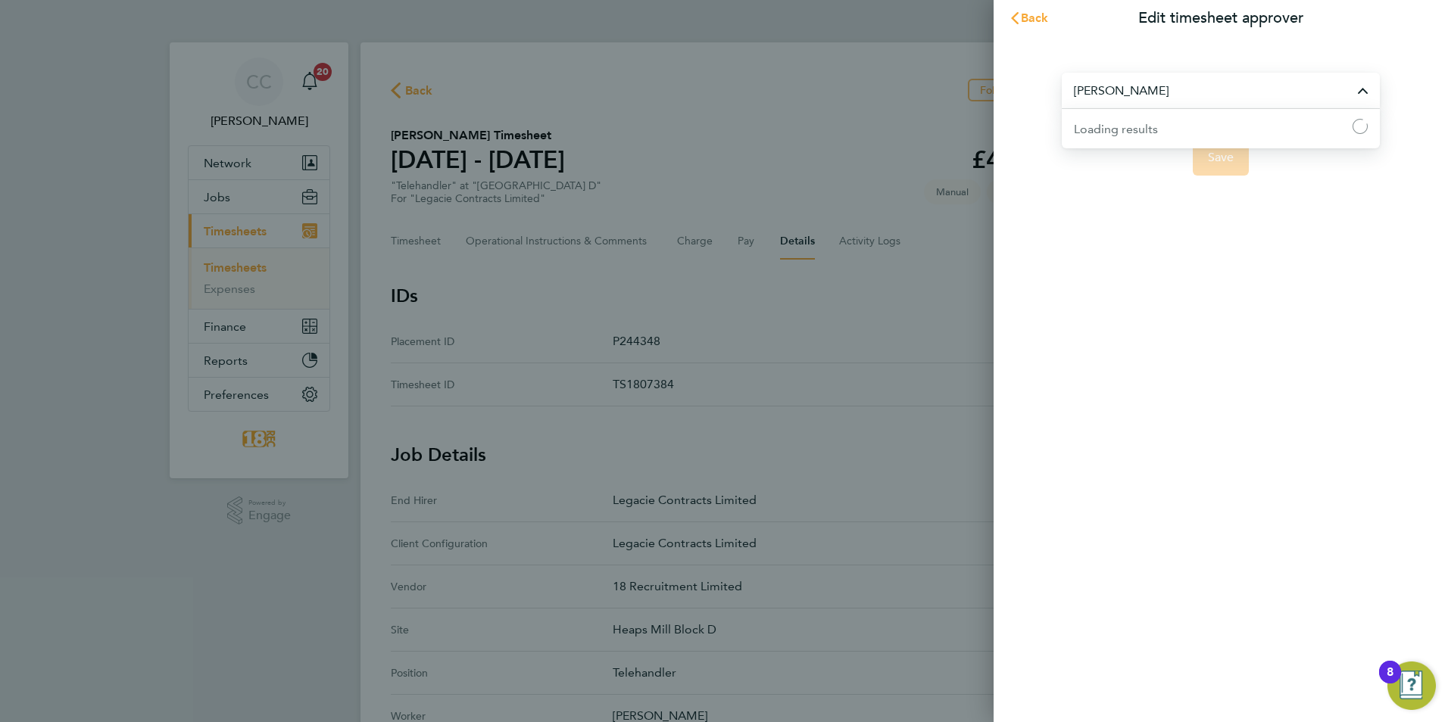
click at [1159, 92] on input "[PERSON_NAME]" at bounding box center [1220, 91] width 318 height 36
click at [1196, 139] on li "[PERSON_NAME] El [PERSON_NAME]" at bounding box center [1220, 127] width 318 height 37
type input "[PERSON_NAME] El [PERSON_NAME]"
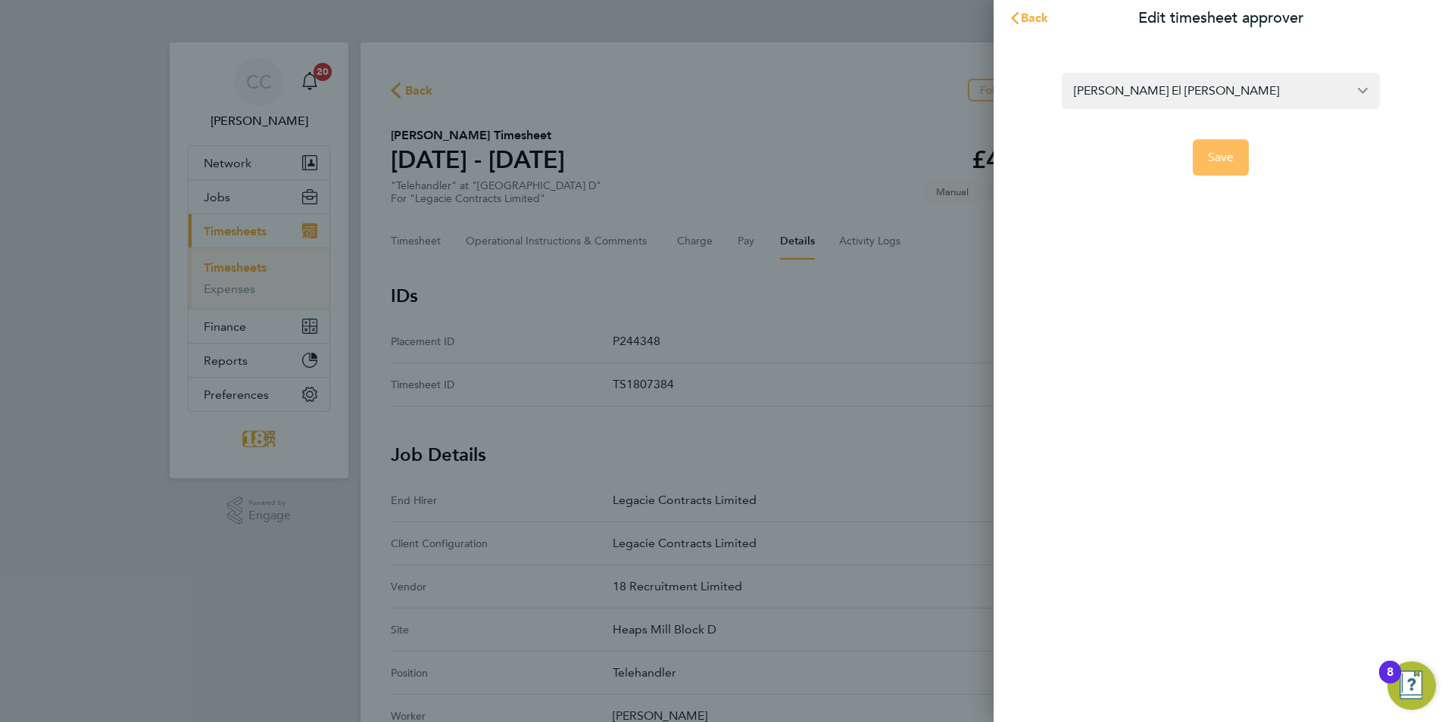
click at [1217, 166] on button "Save" at bounding box center [1220, 157] width 57 height 36
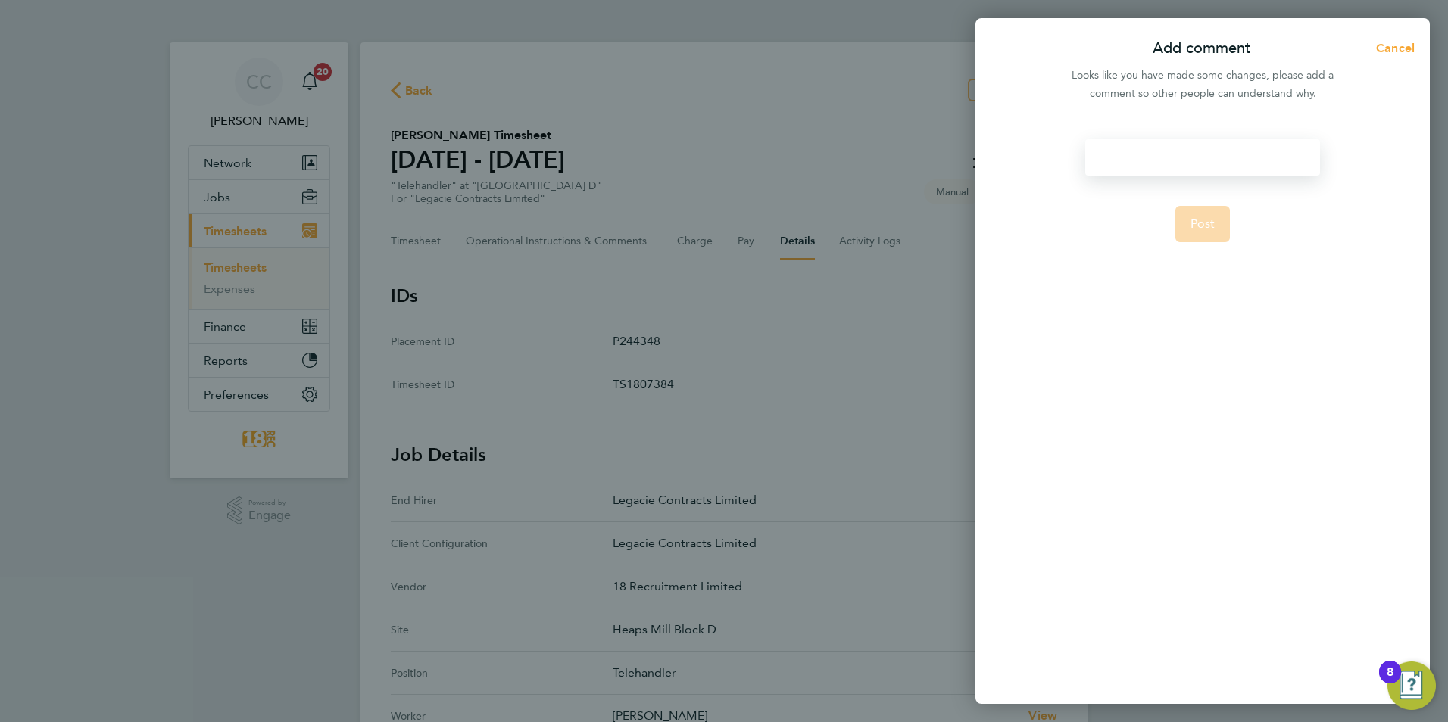
click at [1150, 164] on div at bounding box center [1202, 157] width 234 height 36
click at [1119, 155] on div at bounding box center [1202, 157] width 234 height 36
click at [1270, 257] on form "to be approved Post" at bounding box center [1202, 321] width 246 height 364
click at [1220, 228] on button "Post" at bounding box center [1202, 224] width 55 height 36
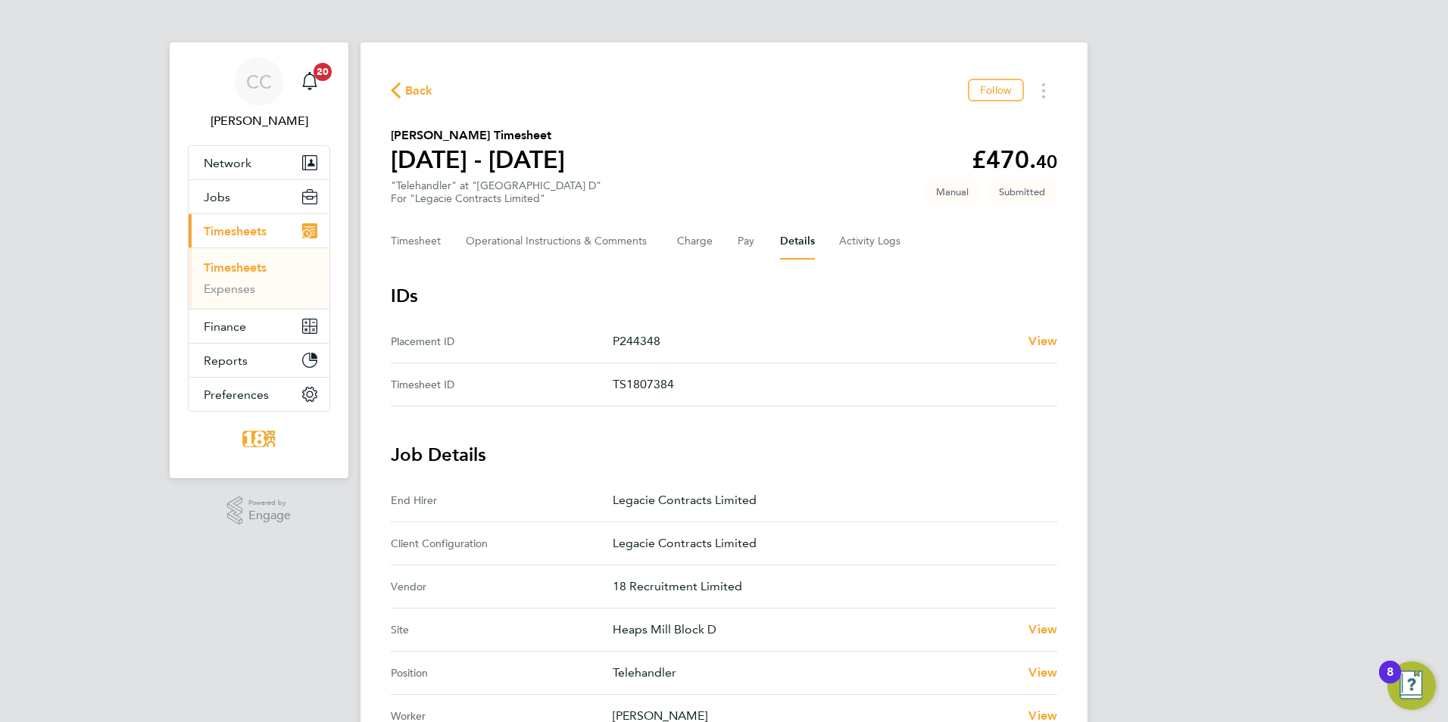
click at [402, 82] on button "Back" at bounding box center [412, 90] width 42 height 19
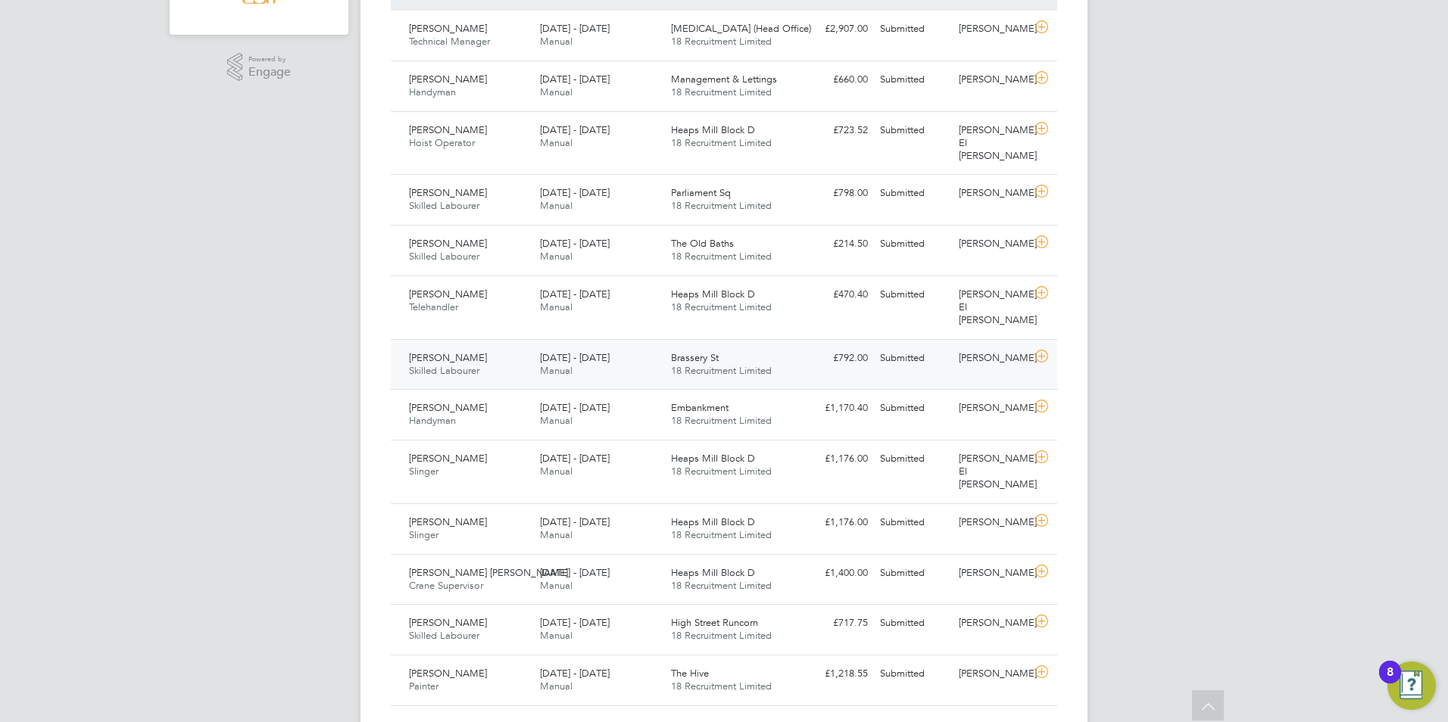
click at [1033, 351] on icon at bounding box center [1041, 357] width 19 height 12
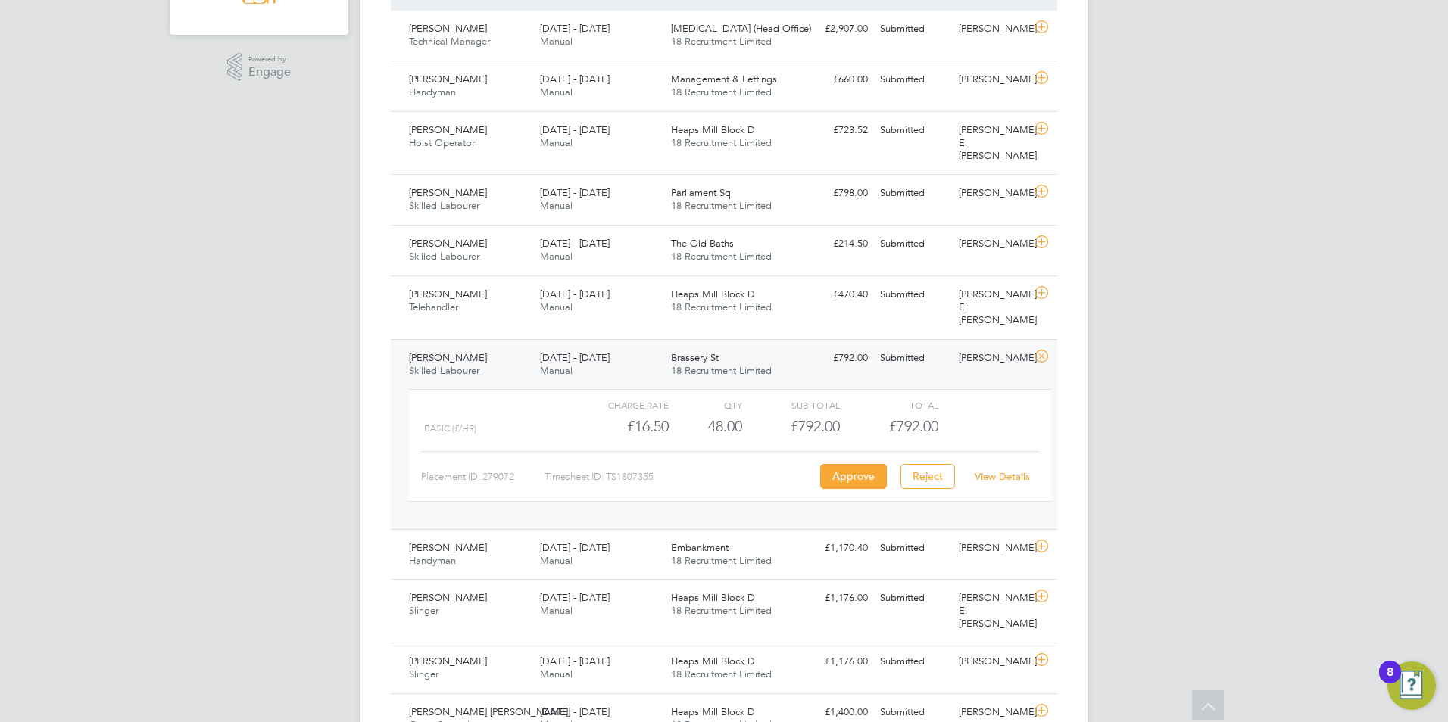
click at [154, 319] on div "CC Chloe Crayden Notifications 20 Applications: Network Team Members Businesses…" at bounding box center [724, 228] width 1448 height 1344
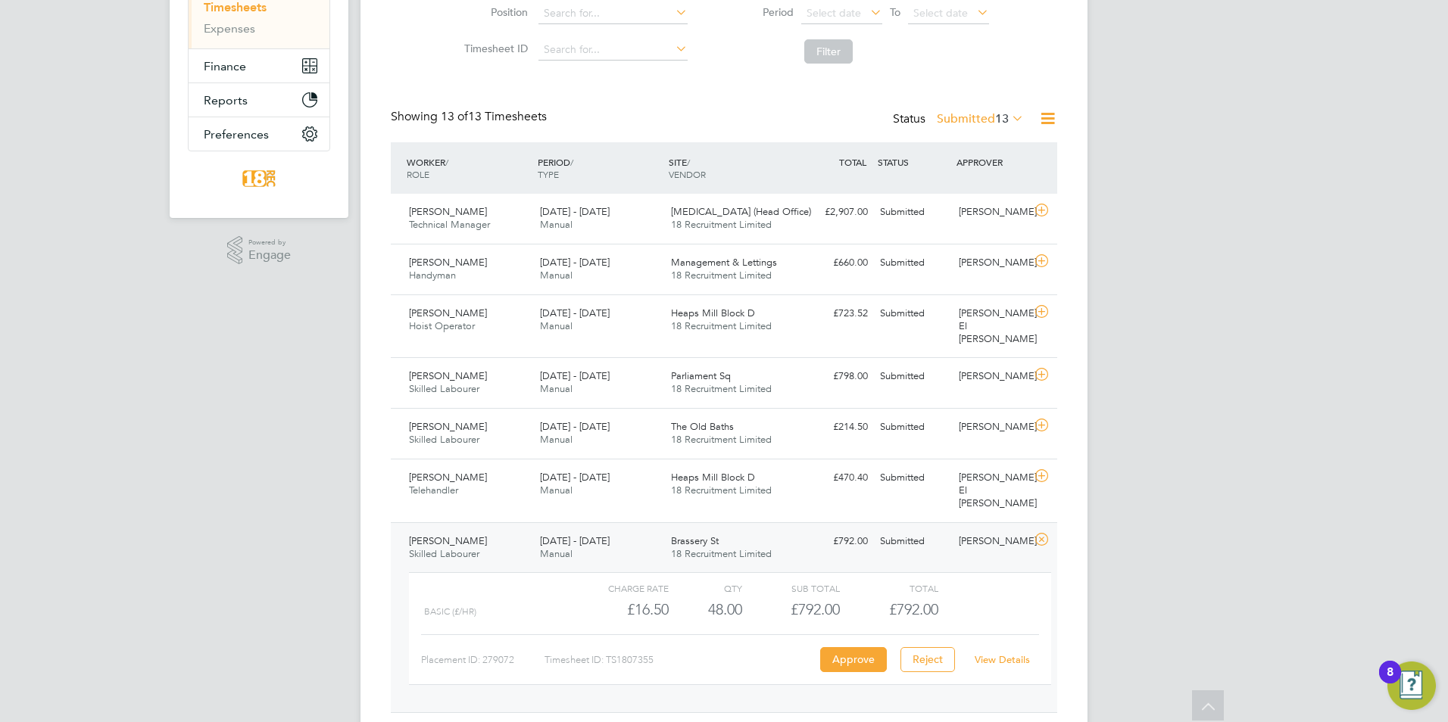
scroll to position [65, 0]
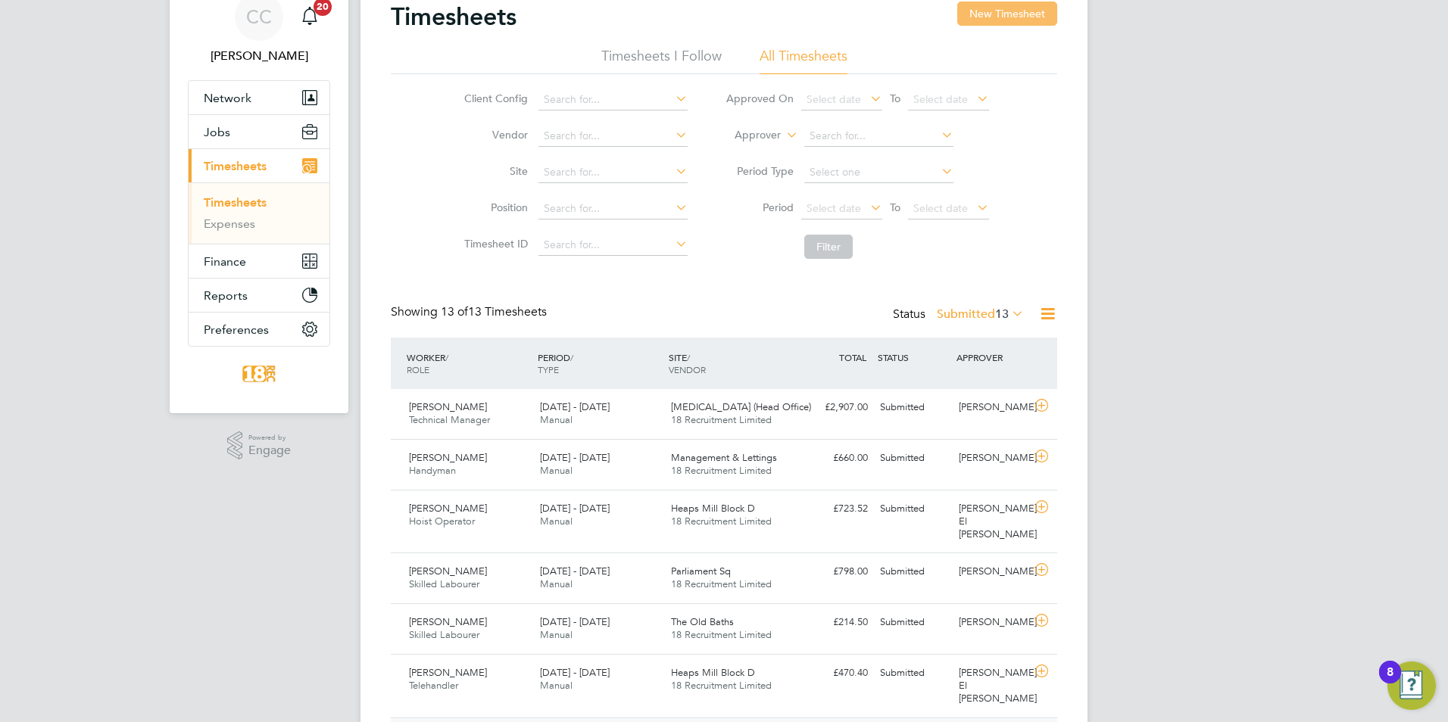
click at [1027, 19] on button "New Timesheet" at bounding box center [1007, 14] width 100 height 24
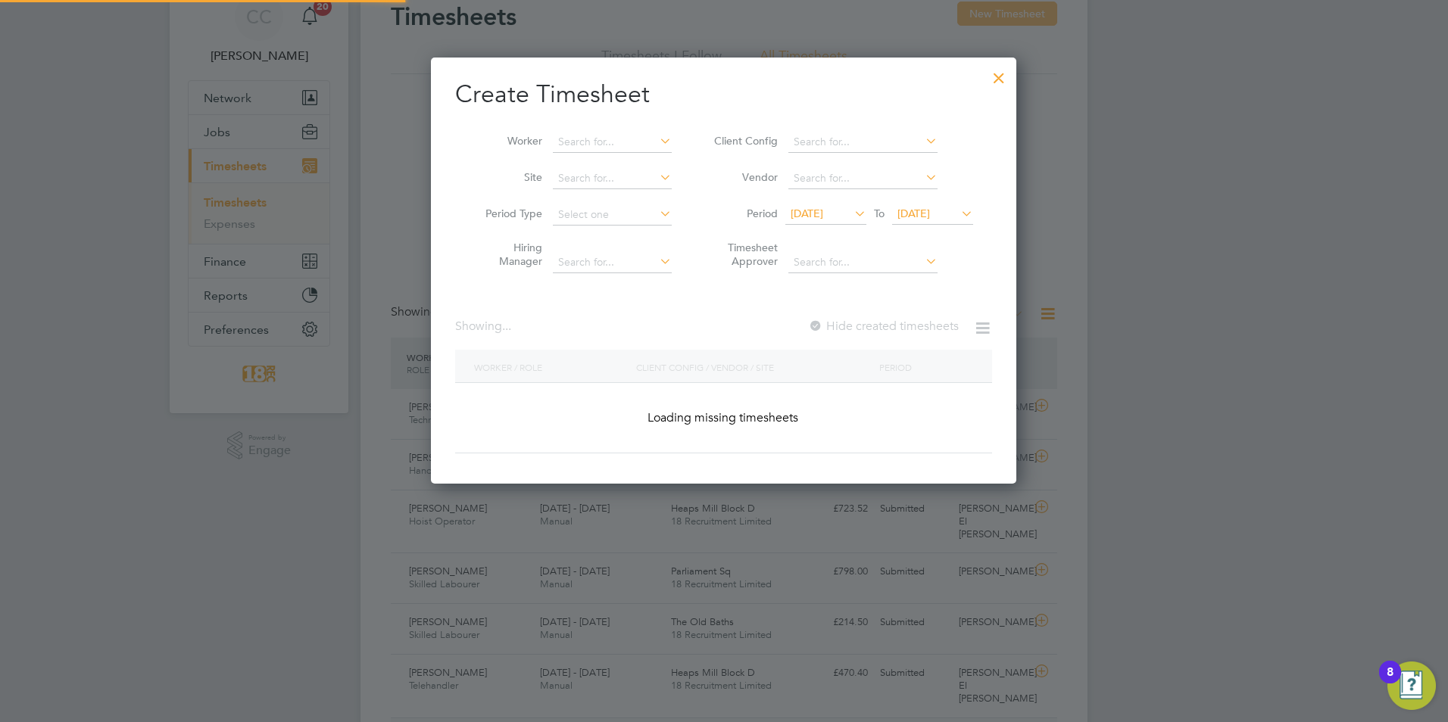
scroll to position [618, 586]
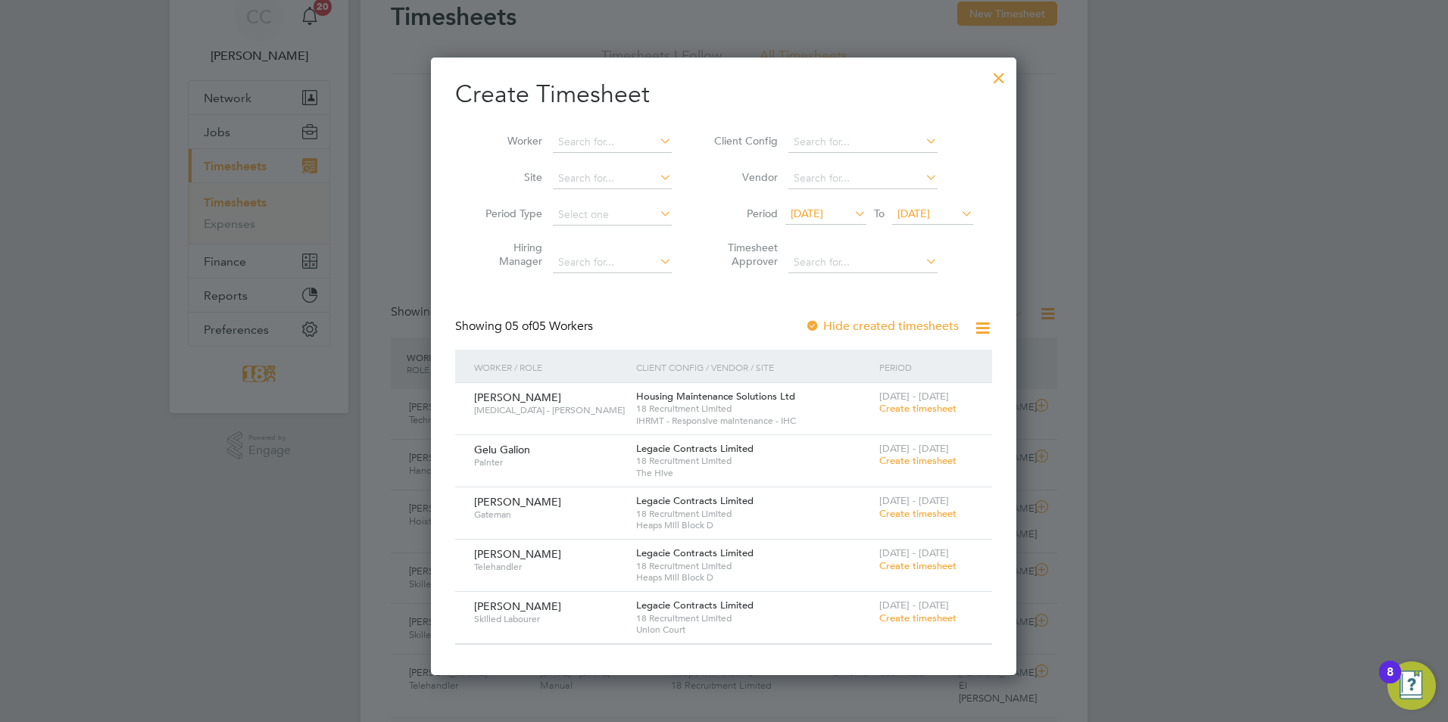
click at [927, 620] on span "Create timesheet" at bounding box center [917, 618] width 77 height 13
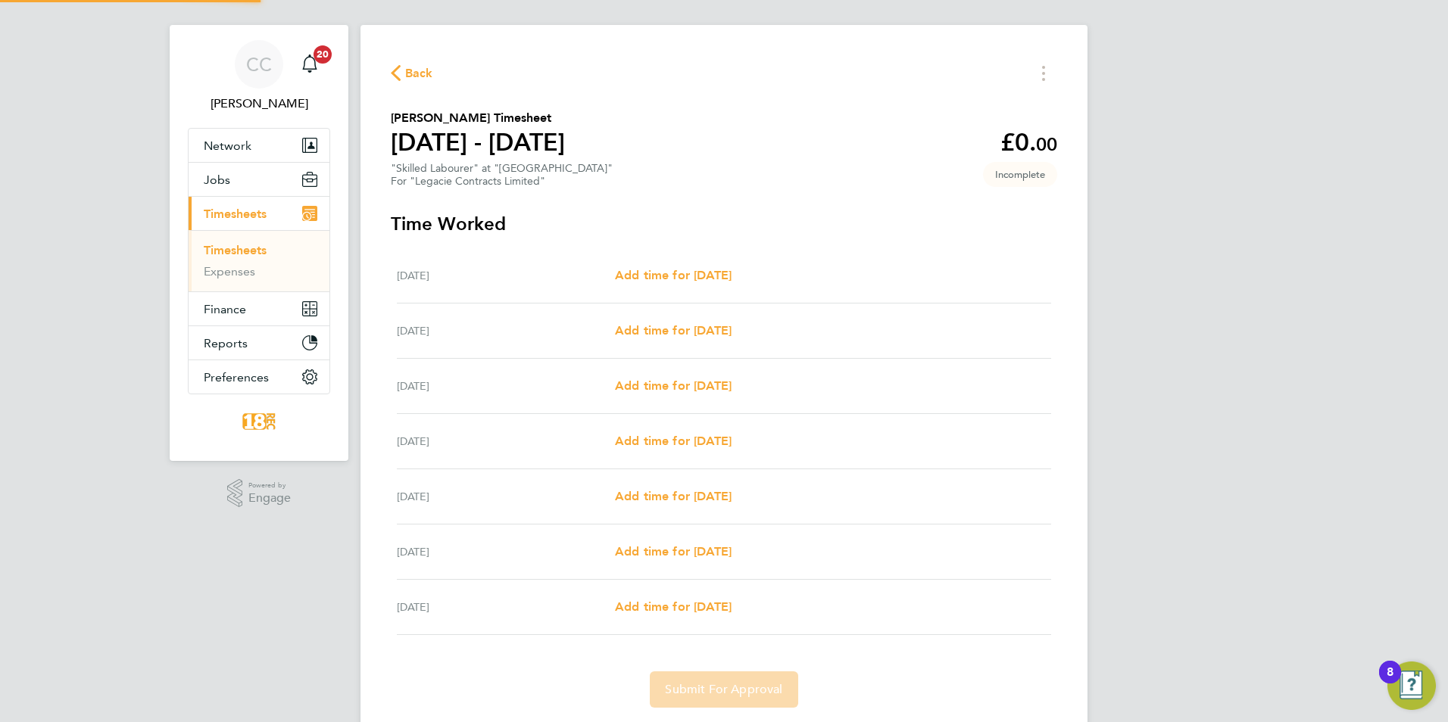
scroll to position [64, 0]
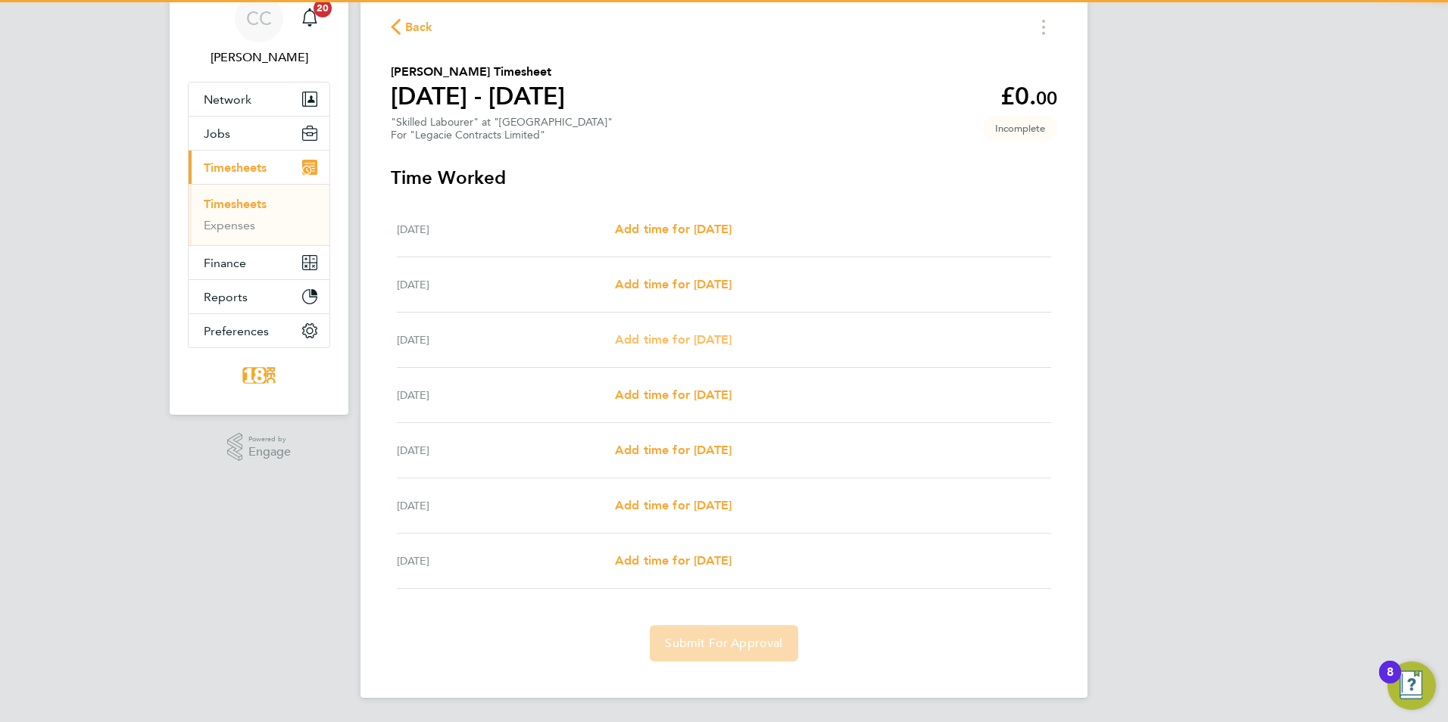
click at [656, 343] on span "Add time for [DATE]" at bounding box center [673, 339] width 117 height 14
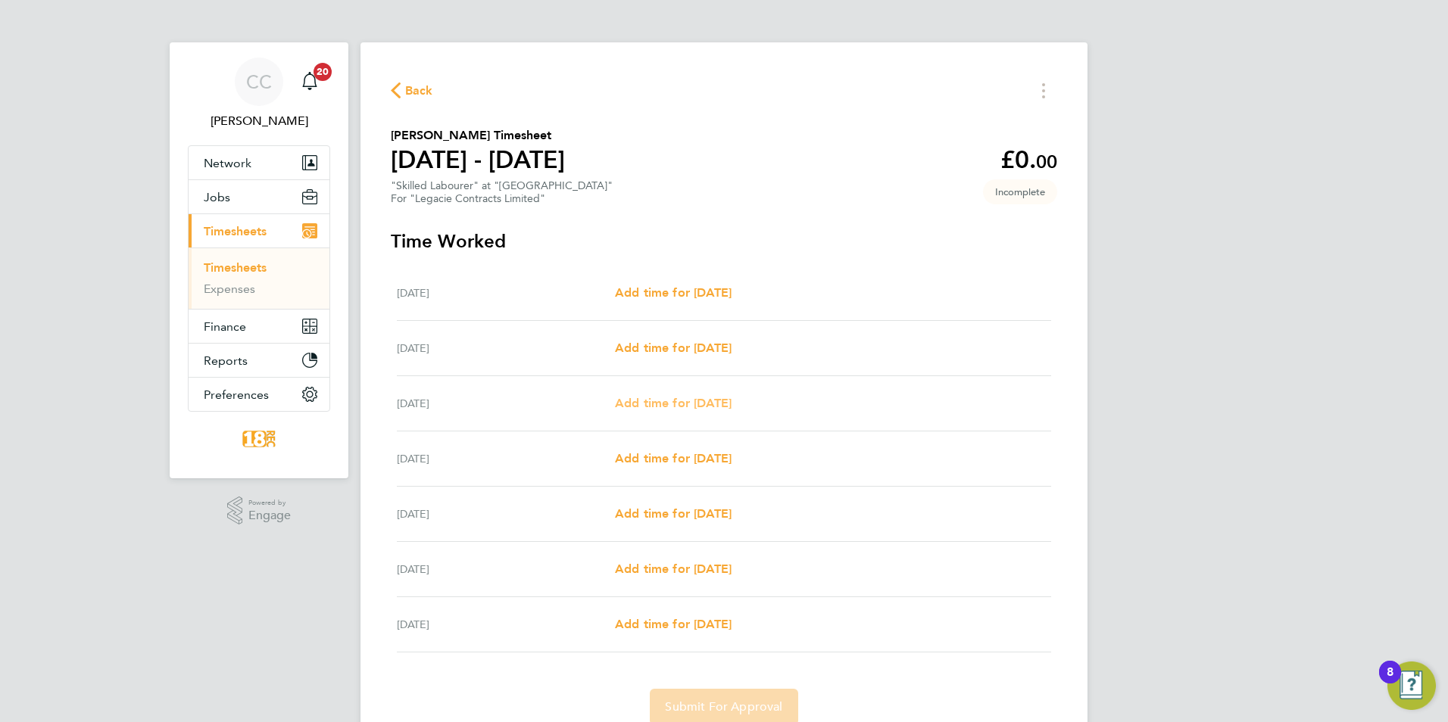
select select "30"
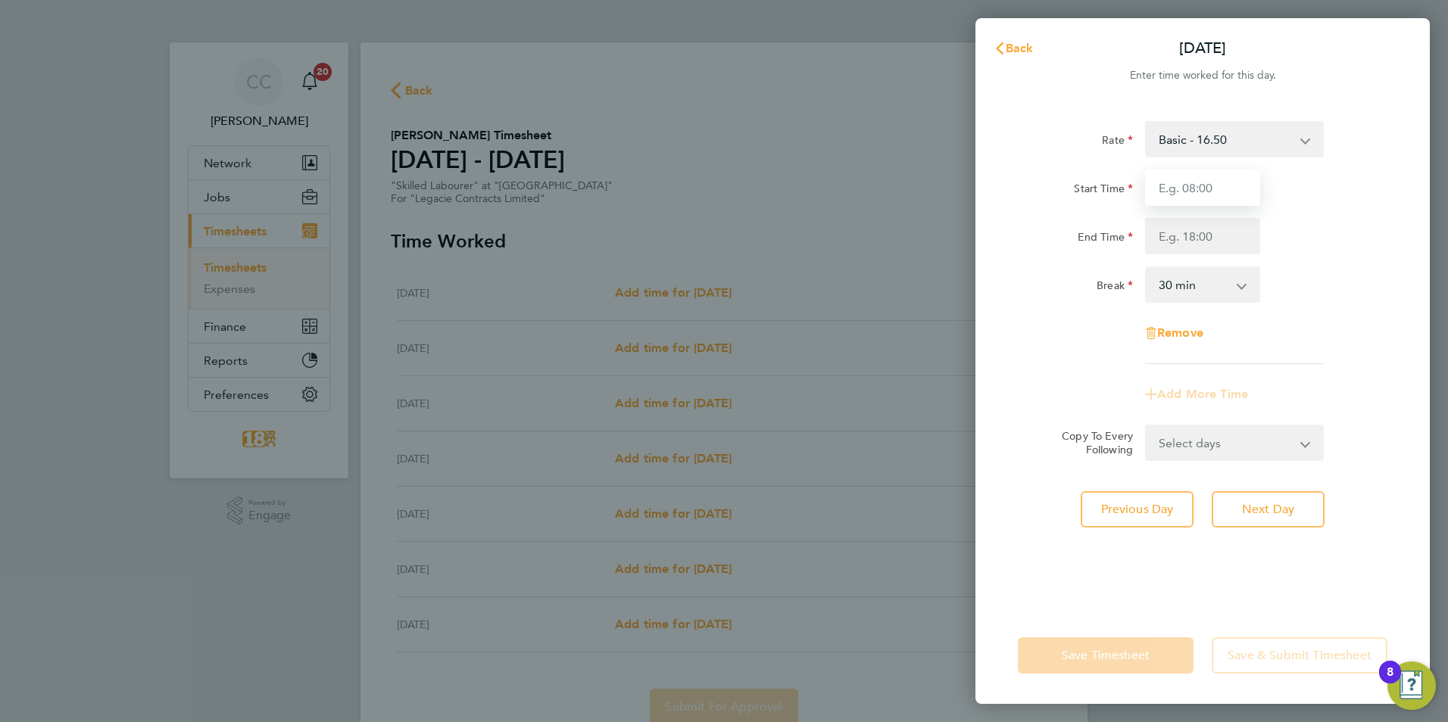
drag, startPoint x: 1221, startPoint y: 192, endPoint x: 1183, endPoint y: 175, distance: 42.1
click at [1219, 192] on input "Start Time" at bounding box center [1202, 188] width 115 height 36
type input "08:00"
click at [1163, 227] on input "End Time" at bounding box center [1202, 236] width 115 height 36
type input "16:30"
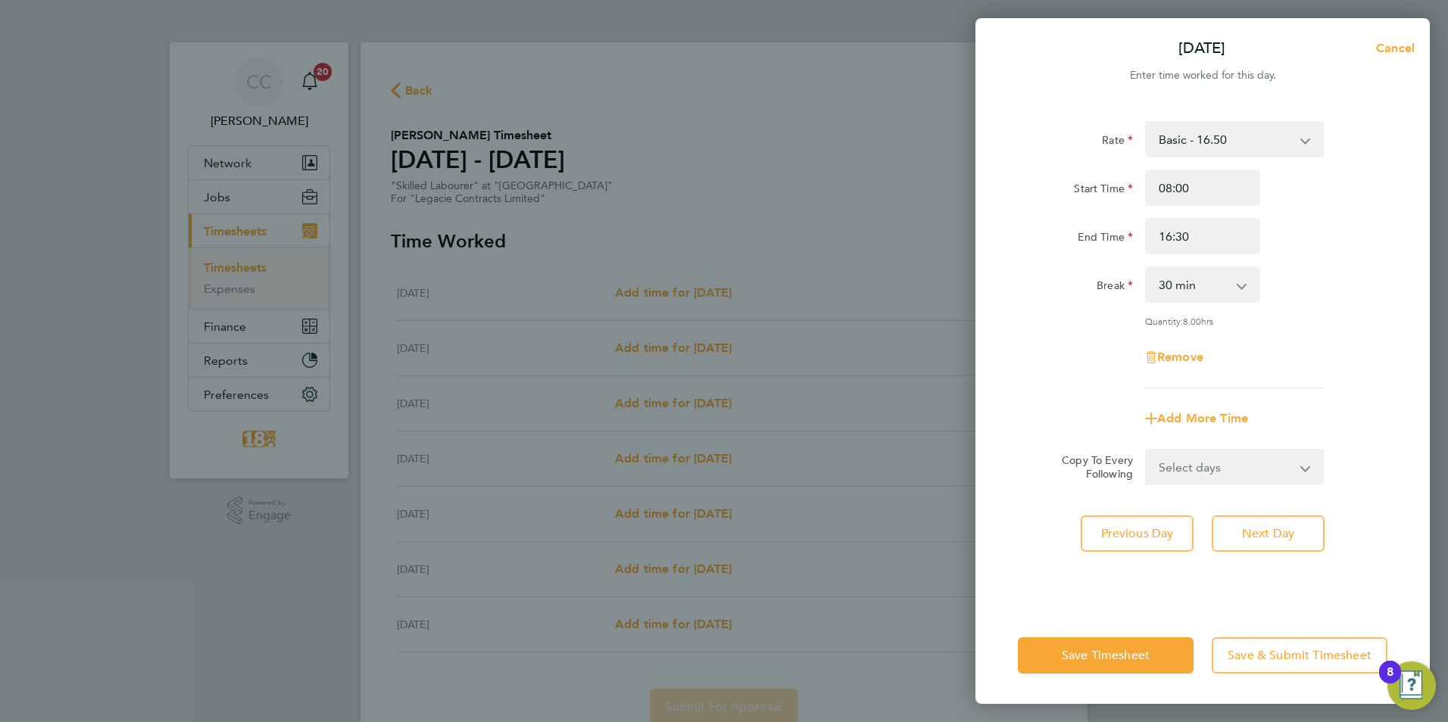
click at [1382, 285] on div "Break 0 min 15 min 30 min 45 min 60 min 75 min 90 min" at bounding box center [1203, 285] width 382 height 36
drag, startPoint x: 1205, startPoint y: 461, endPoint x: 1213, endPoint y: 457, distance: 9.1
click at [1205, 461] on select "Select days Day Weekday (Mon-Fri) Weekend (Sat-Sun) Thursday Friday Saturday Su…" at bounding box center [1225, 466] width 159 height 33
drag, startPoint x: 1383, startPoint y: 500, endPoint x: 1329, endPoint y: 528, distance: 61.6
click at [1383, 500] on div "Rate Basic - 16.50 Start Time 08:00 End Time 16:30 Break 0 min 15 min 30 min 45…" at bounding box center [1202, 355] width 454 height 504
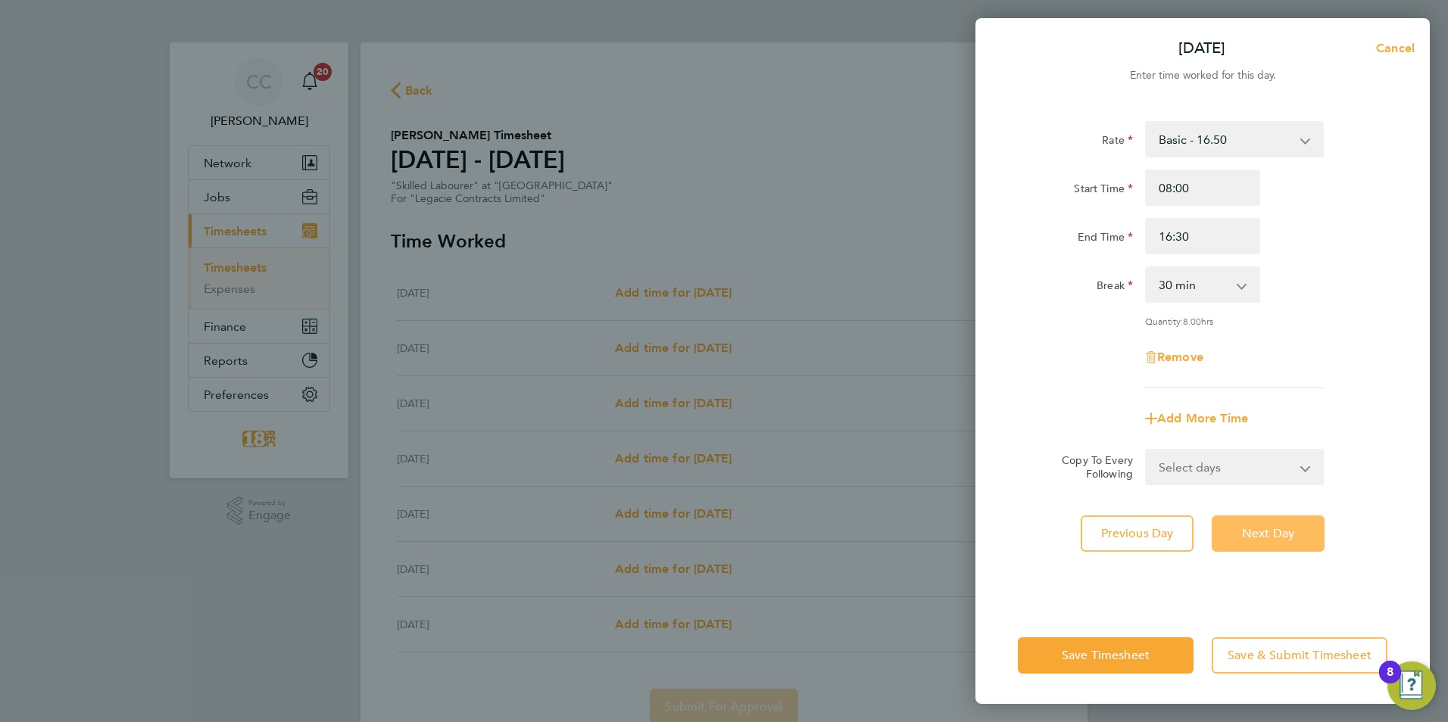
click at [1305, 543] on button "Next Day" at bounding box center [1267, 534] width 113 height 36
select select "30"
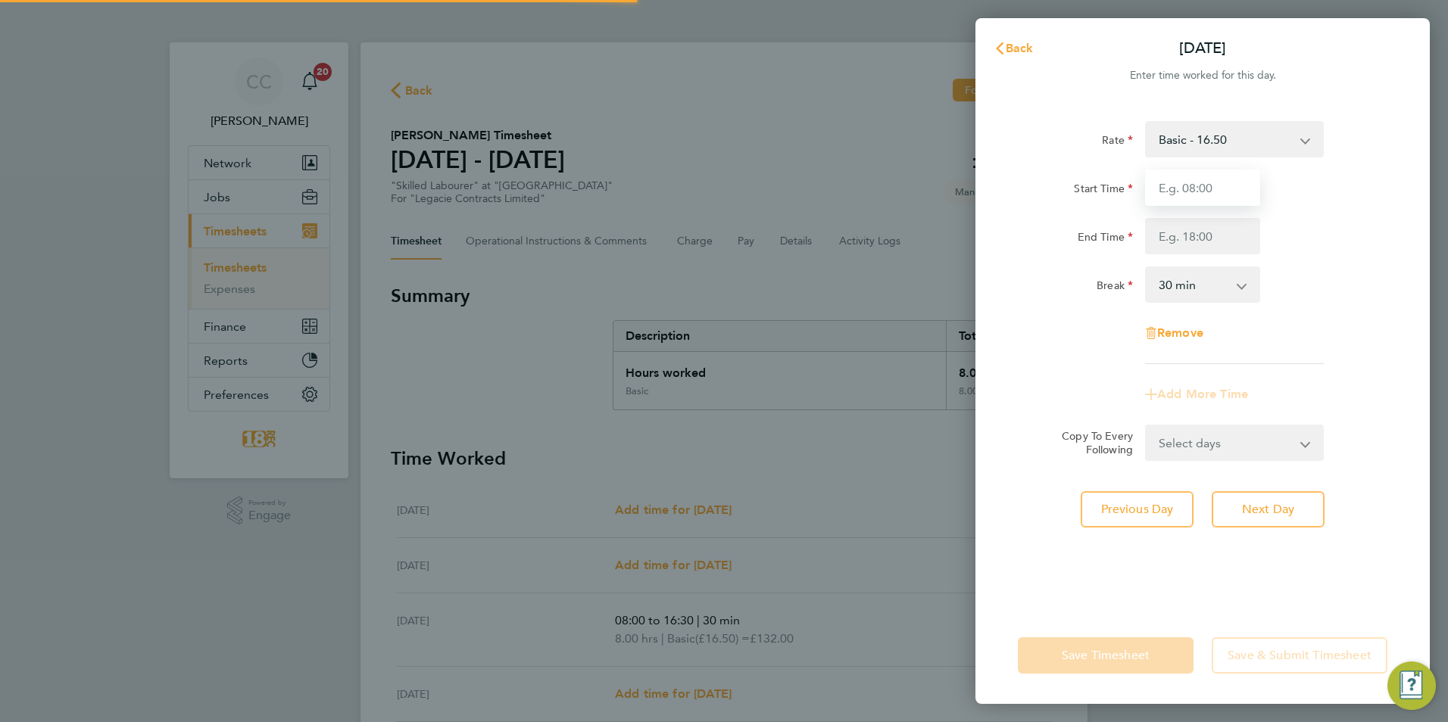
drag, startPoint x: 1235, startPoint y: 215, endPoint x: 1202, endPoint y: 196, distance: 37.7
click at [1202, 196] on input "Start Time" at bounding box center [1202, 188] width 115 height 36
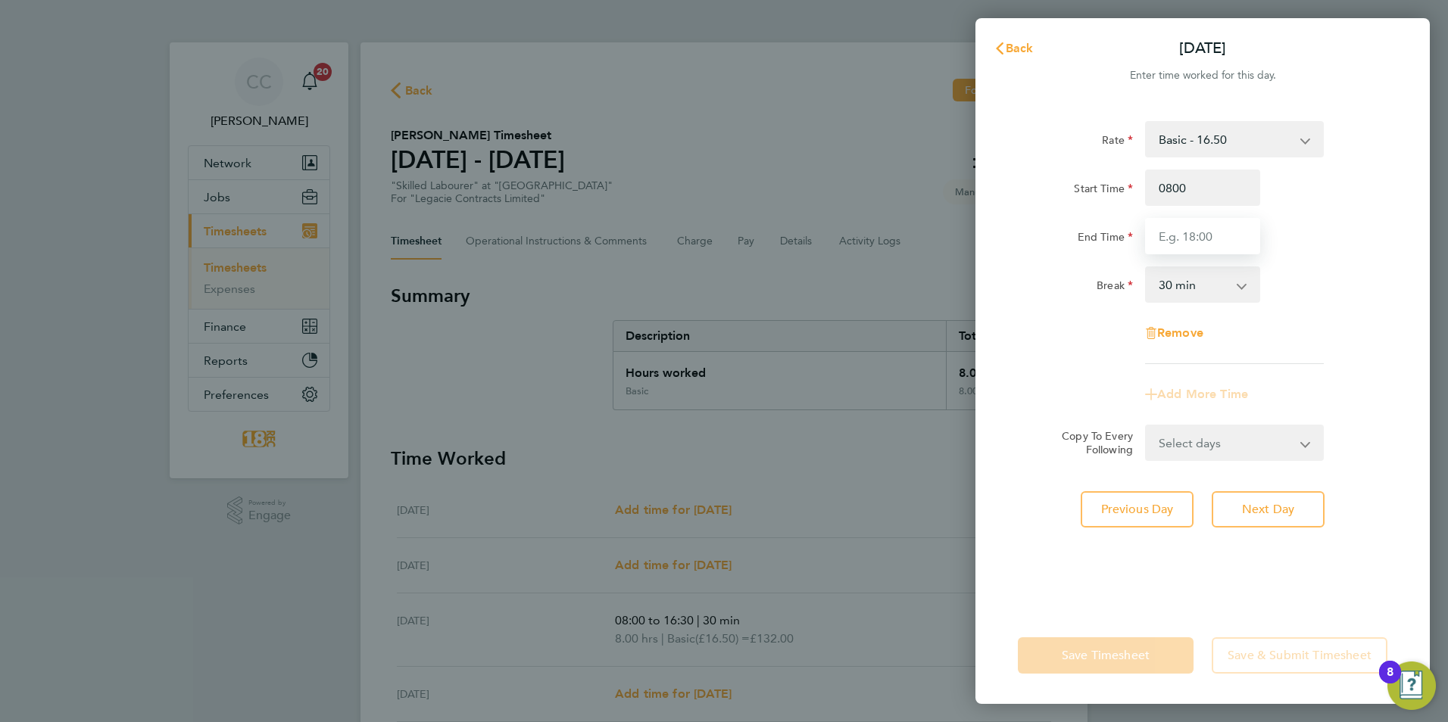
type input "08:00"
drag, startPoint x: 1198, startPoint y: 223, endPoint x: 1181, endPoint y: 234, distance: 20.2
click at [1184, 232] on input "End Time" at bounding box center [1202, 236] width 115 height 36
type input "16:30"
drag, startPoint x: 1318, startPoint y: 600, endPoint x: 1312, endPoint y: 583, distance: 18.4
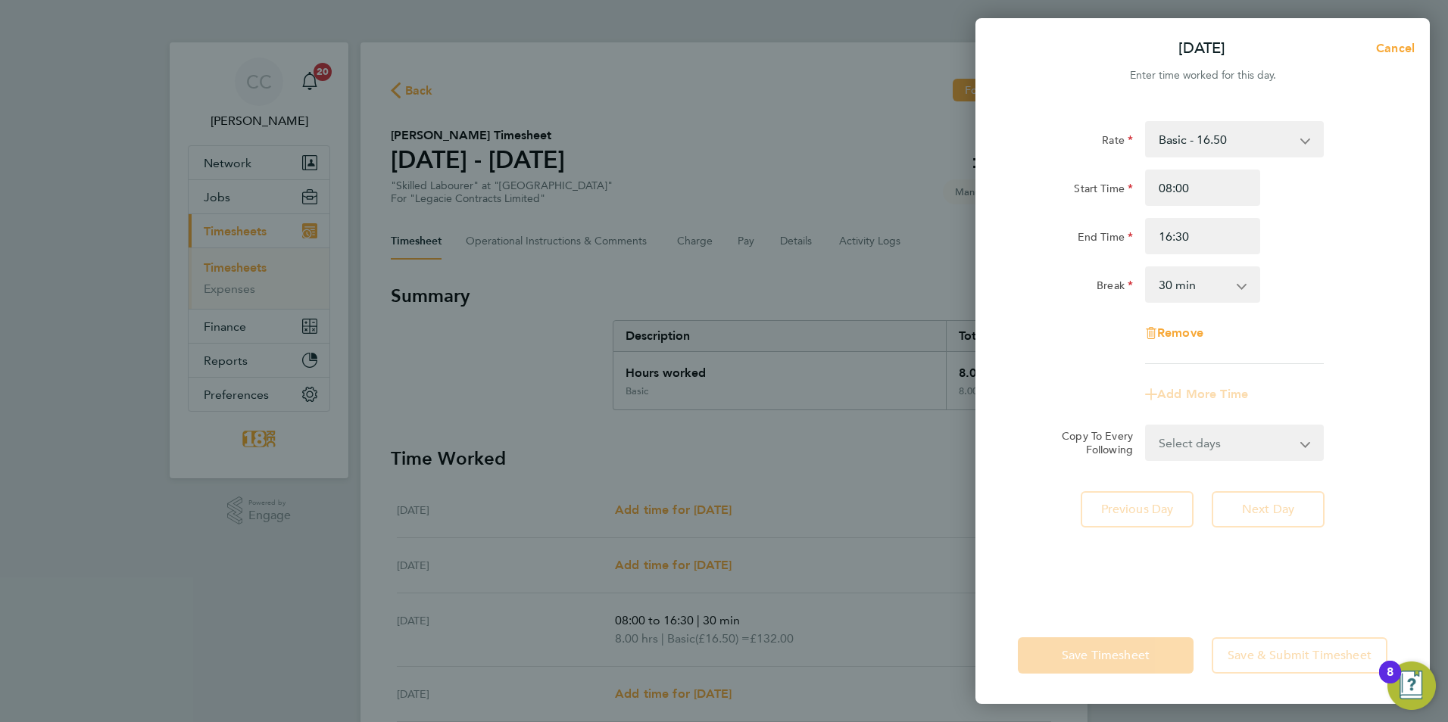
click at [1318, 600] on div "Rate Basic - 16.50 Start Time 08:00 End Time 16:30 Break 0 min 15 min 30 min 45…" at bounding box center [1202, 355] width 454 height 504
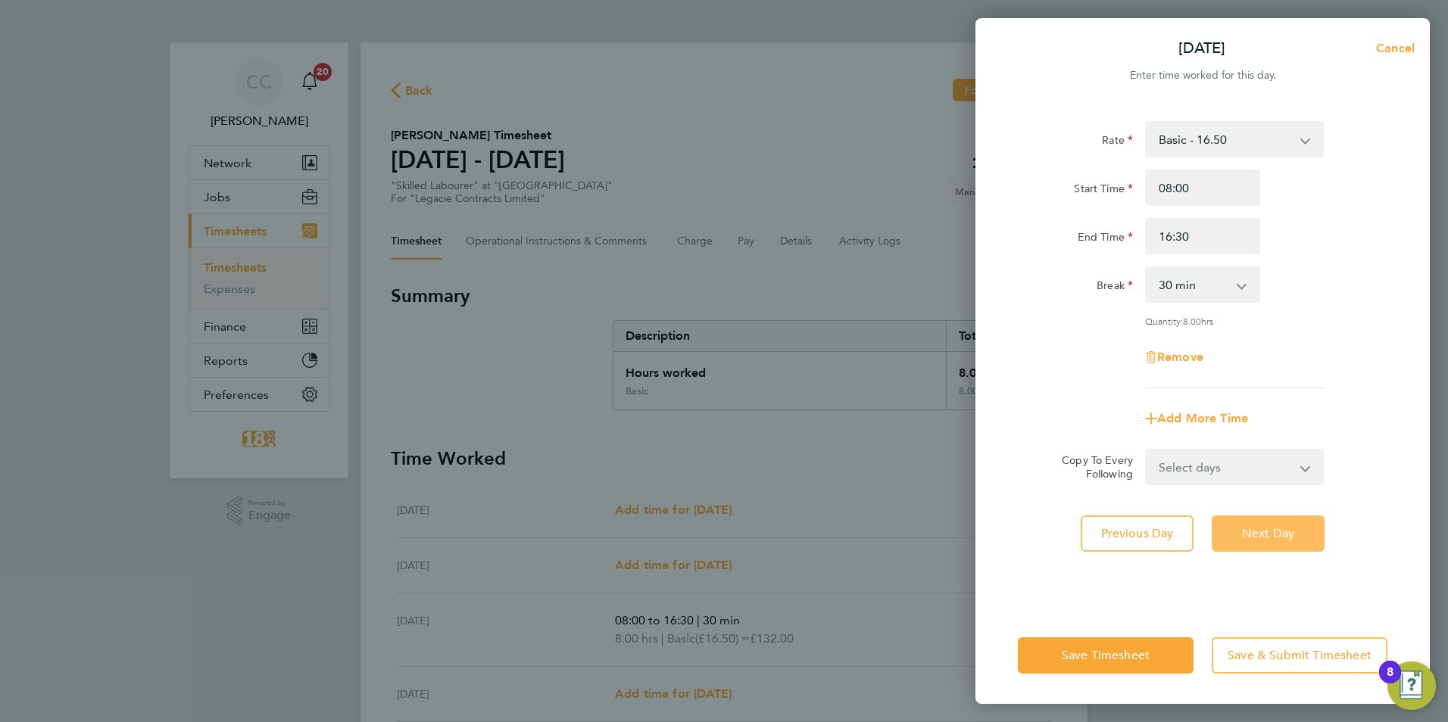
click at [1283, 531] on span "Next Day" at bounding box center [1268, 533] width 52 height 15
select select "30"
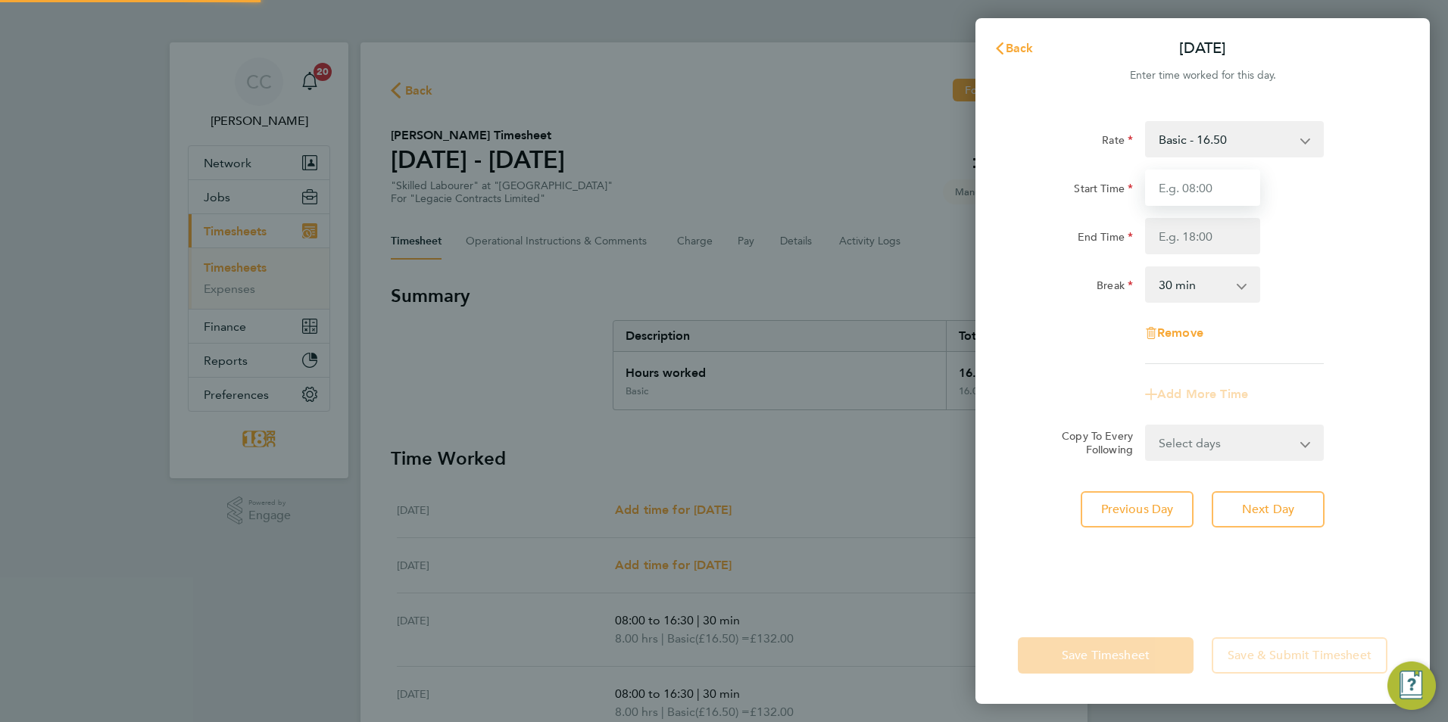
click at [1202, 196] on input "Start Time" at bounding box center [1202, 188] width 115 height 36
type input "08:00"
click at [1162, 226] on input "End Time" at bounding box center [1202, 236] width 115 height 36
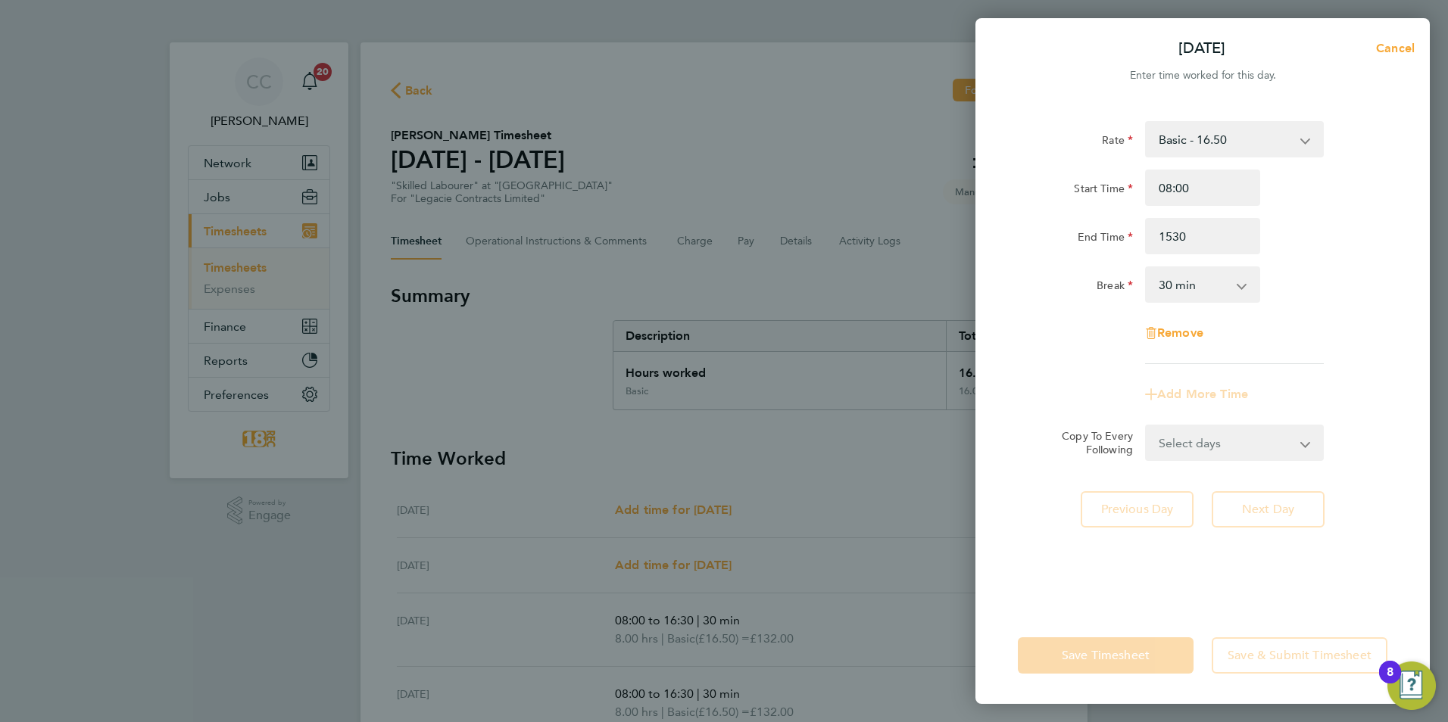
type input "15:30"
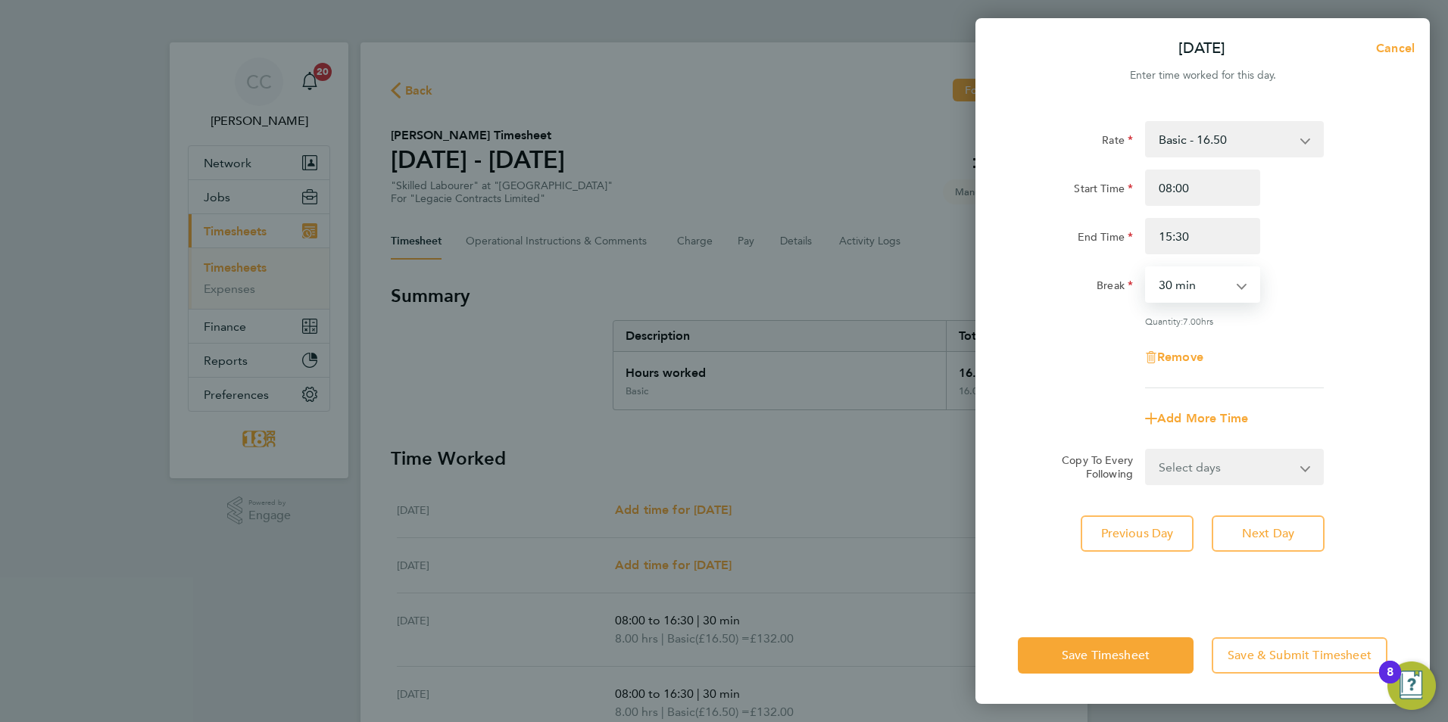
click at [1149, 285] on select "0 min 15 min 30 min 45 min 60 min 75 min 90 min" at bounding box center [1193, 284] width 94 height 33
click at [1079, 644] on button "Save Timesheet" at bounding box center [1106, 655] width 176 height 36
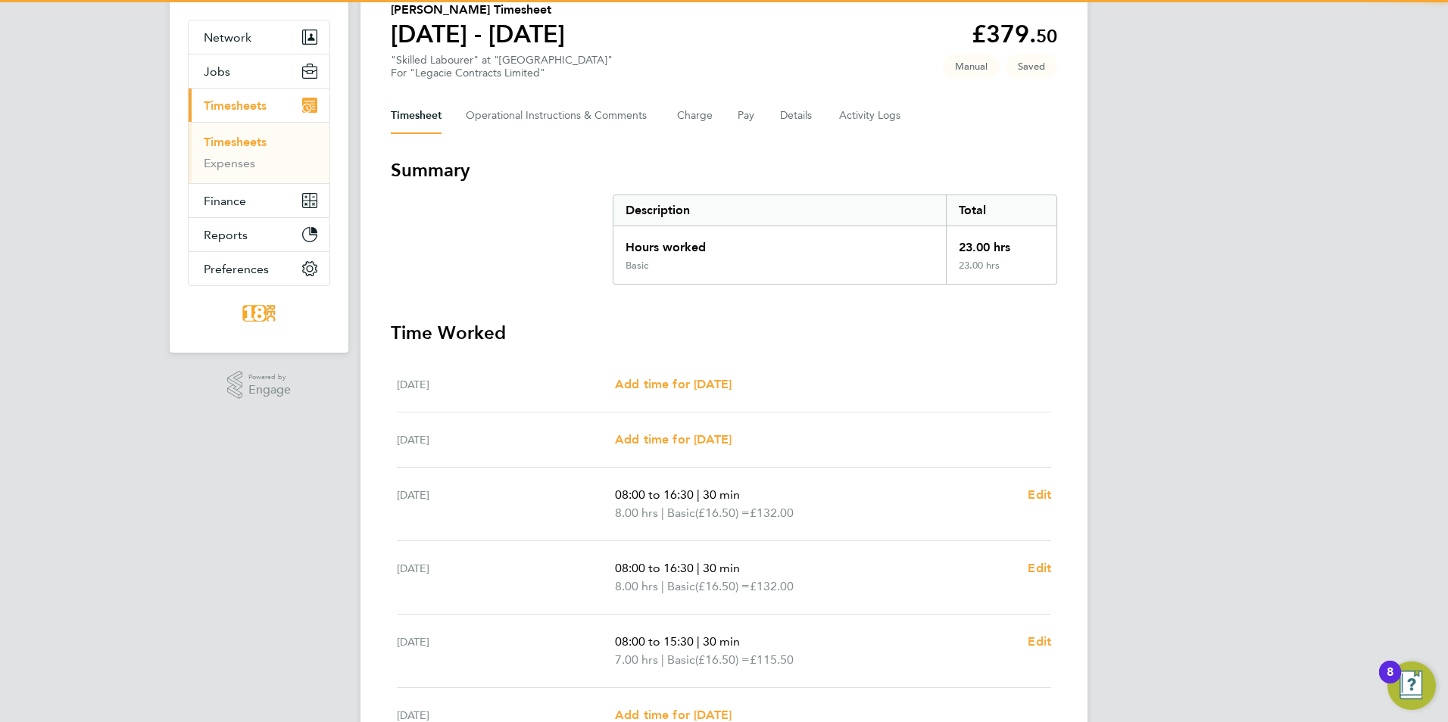
scroll to position [335, 0]
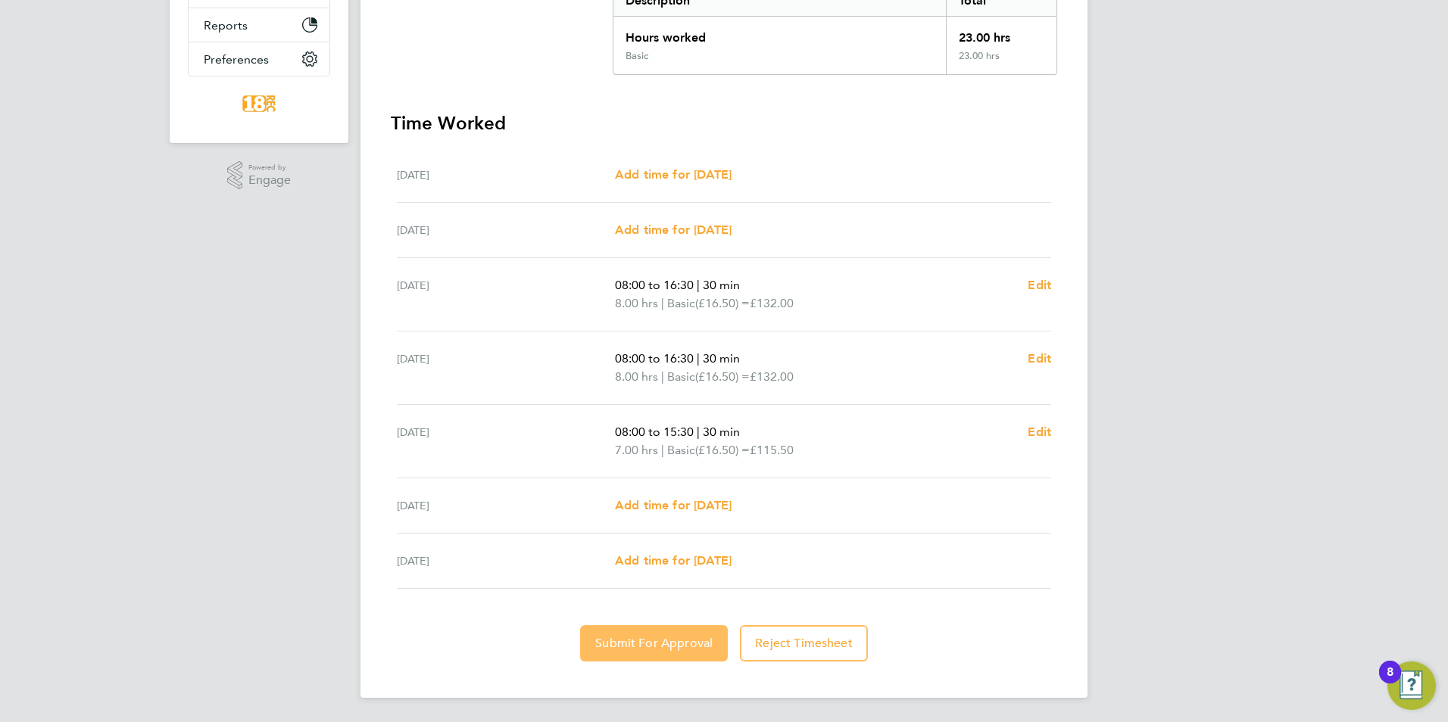
click at [619, 635] on button "Submit For Approval" at bounding box center [654, 643] width 148 height 36
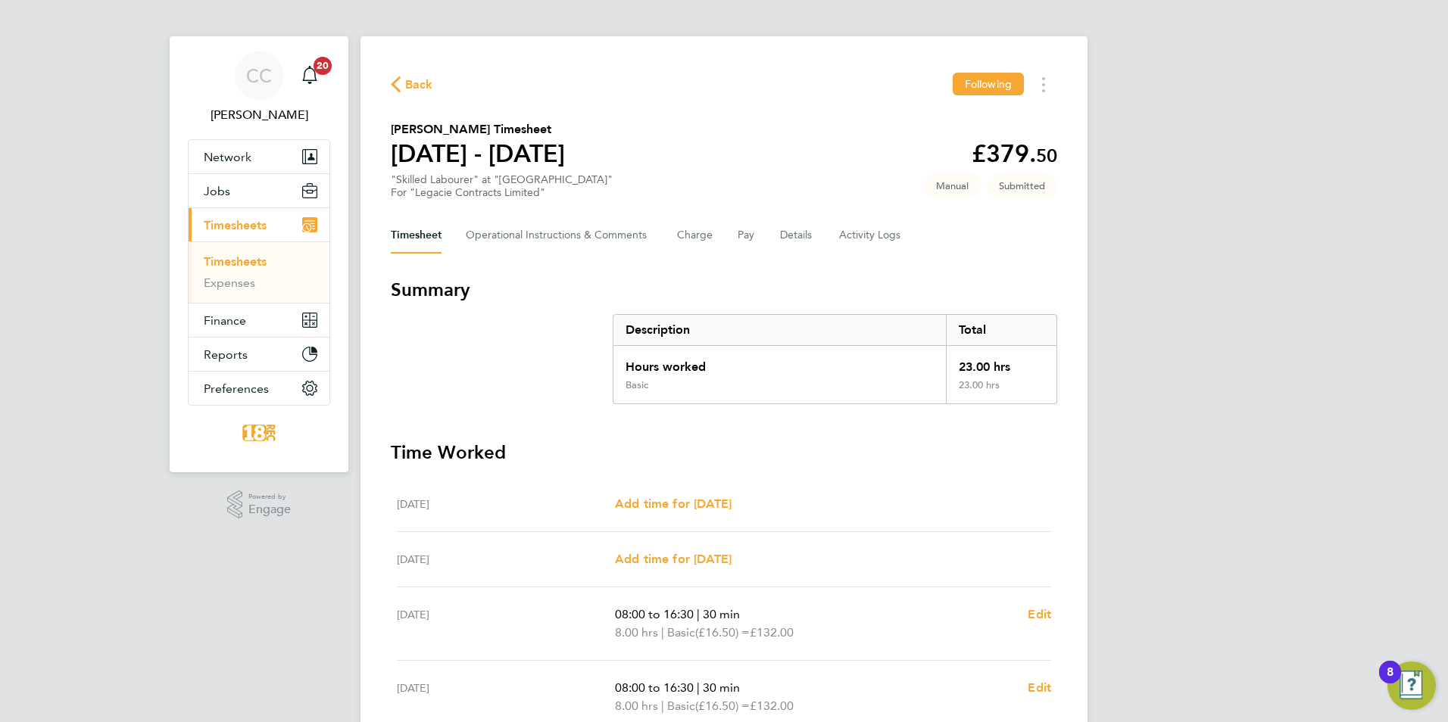
scroll to position [0, 0]
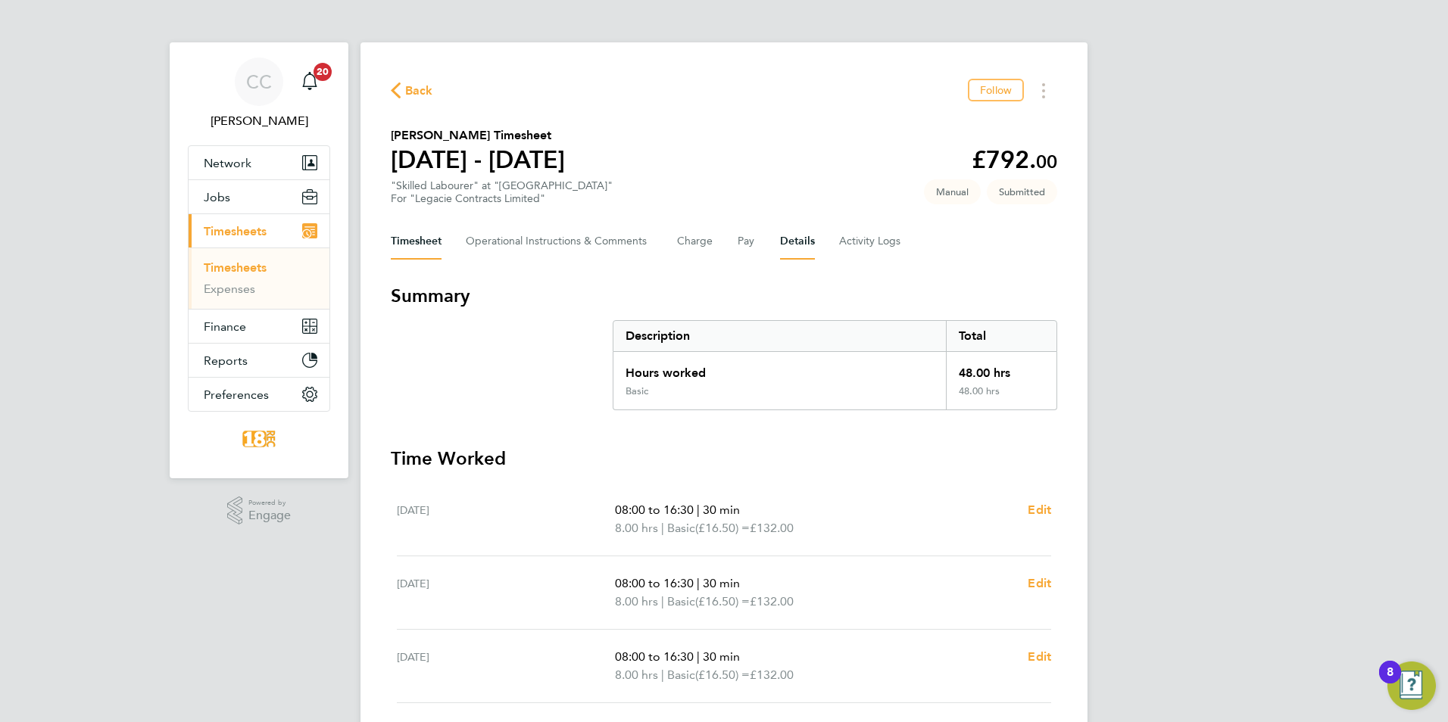
click at [813, 239] on button "Details" at bounding box center [797, 241] width 35 height 36
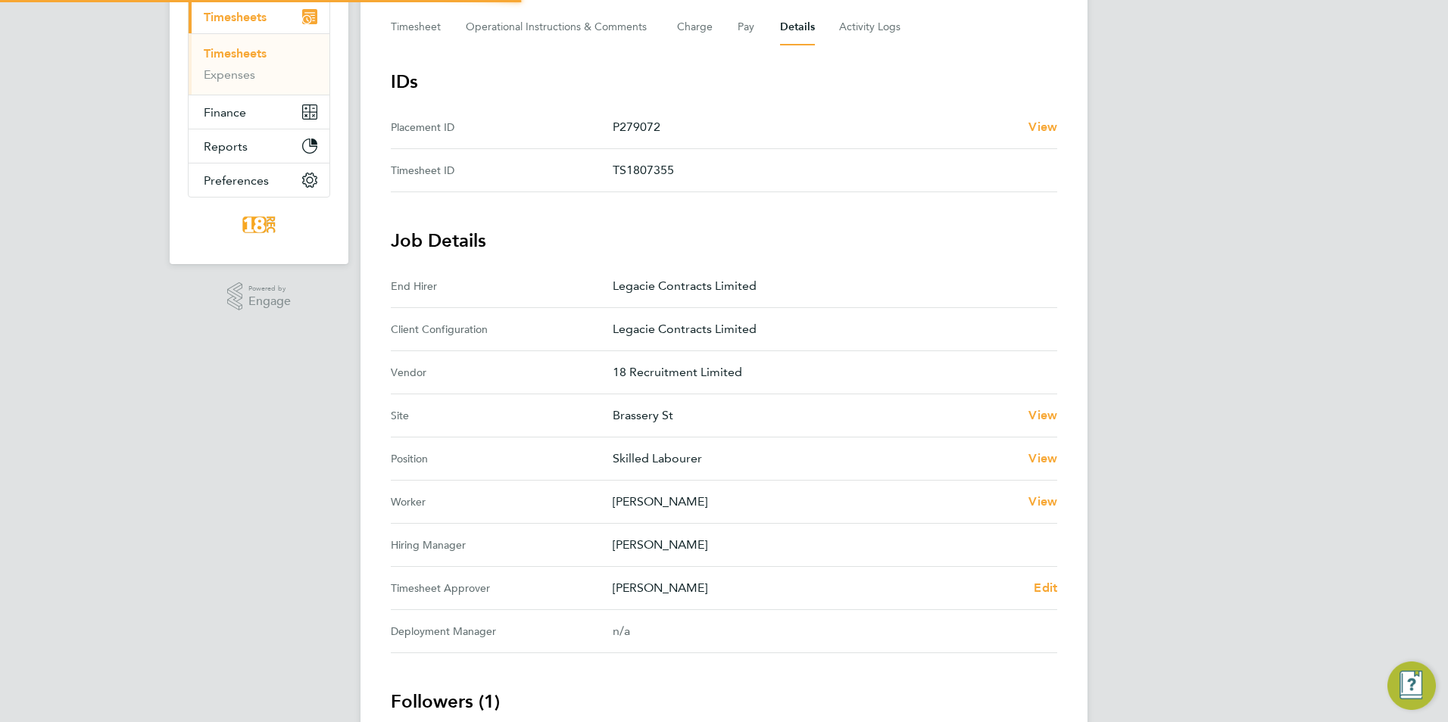
scroll to position [351, 0]
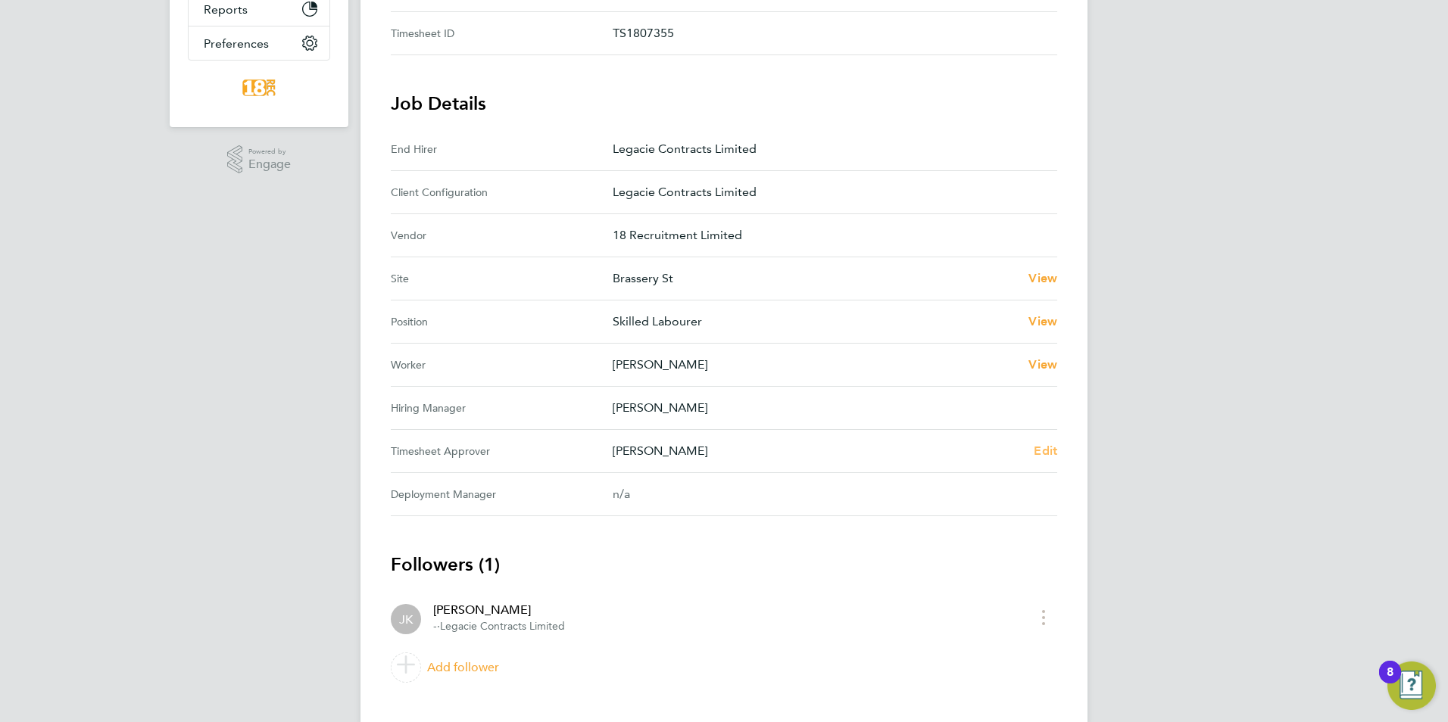
click at [1033, 455] on span "Edit" at bounding box center [1044, 451] width 23 height 14
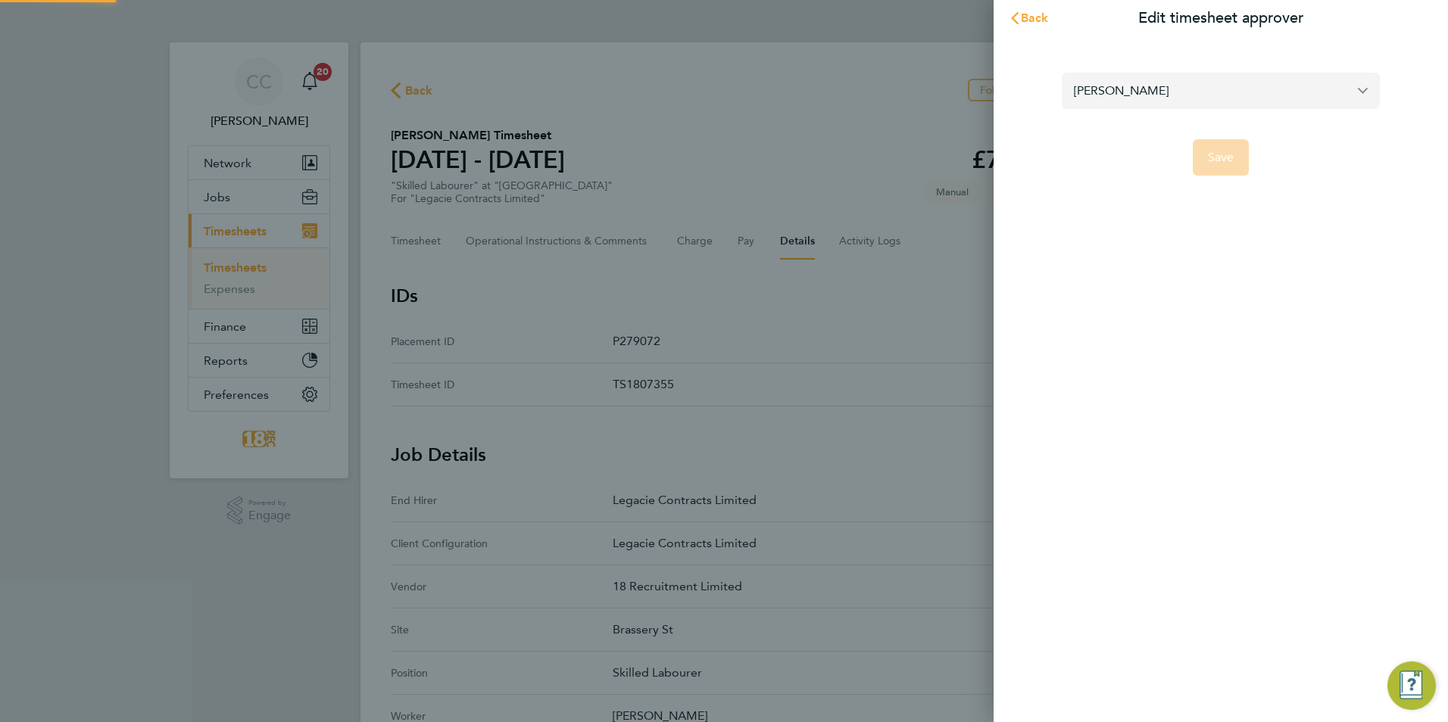
click at [1132, 98] on input "[PERSON_NAME]" at bounding box center [1220, 91] width 318 height 36
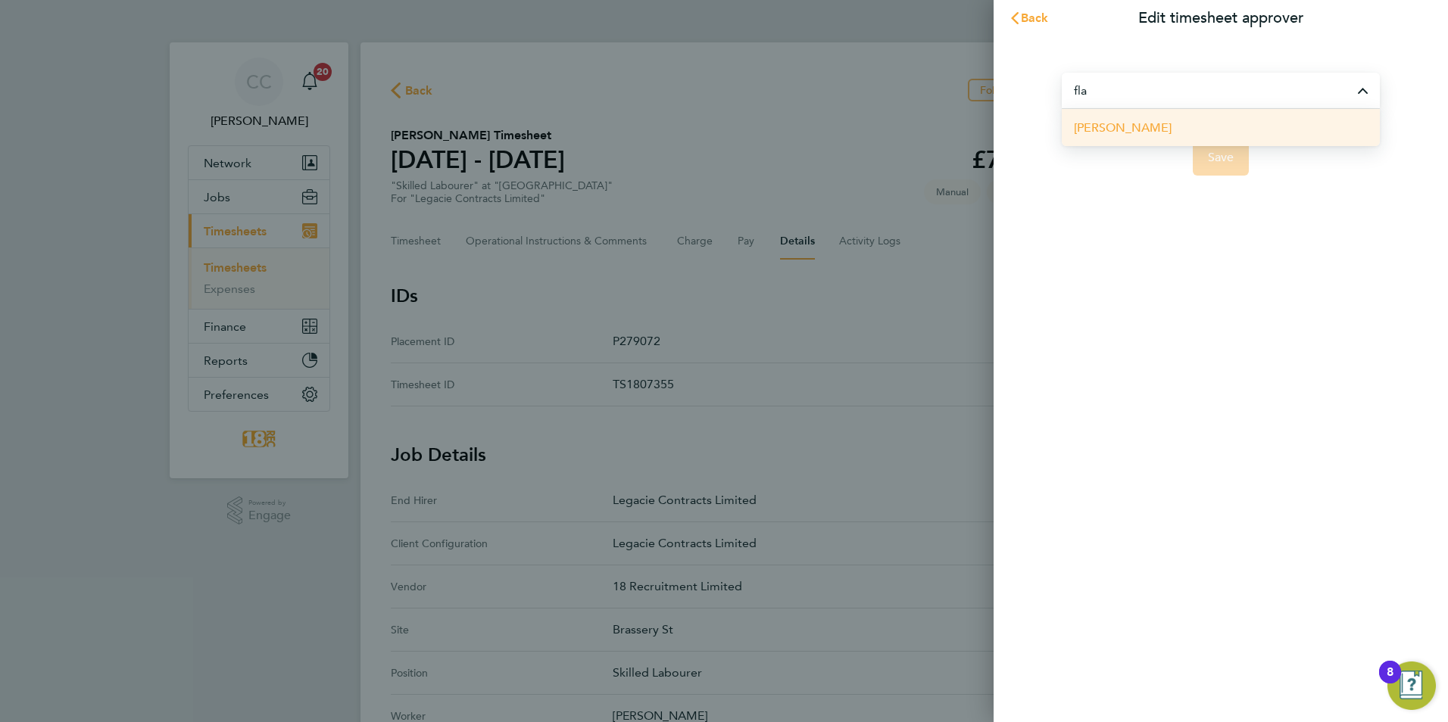
click at [1126, 129] on span "[PERSON_NAME]" at bounding box center [1123, 128] width 98 height 18
type input "[PERSON_NAME]"
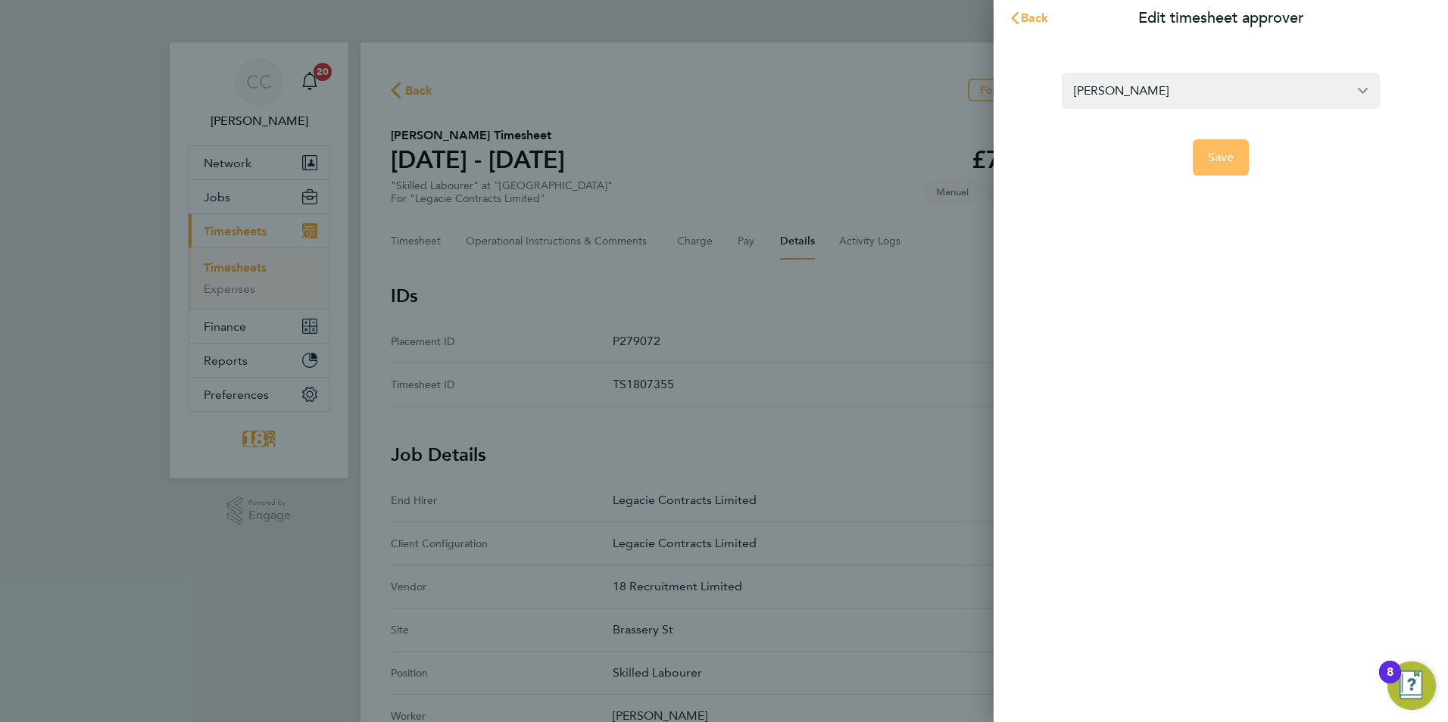
click at [1220, 148] on button "Save" at bounding box center [1220, 157] width 57 height 36
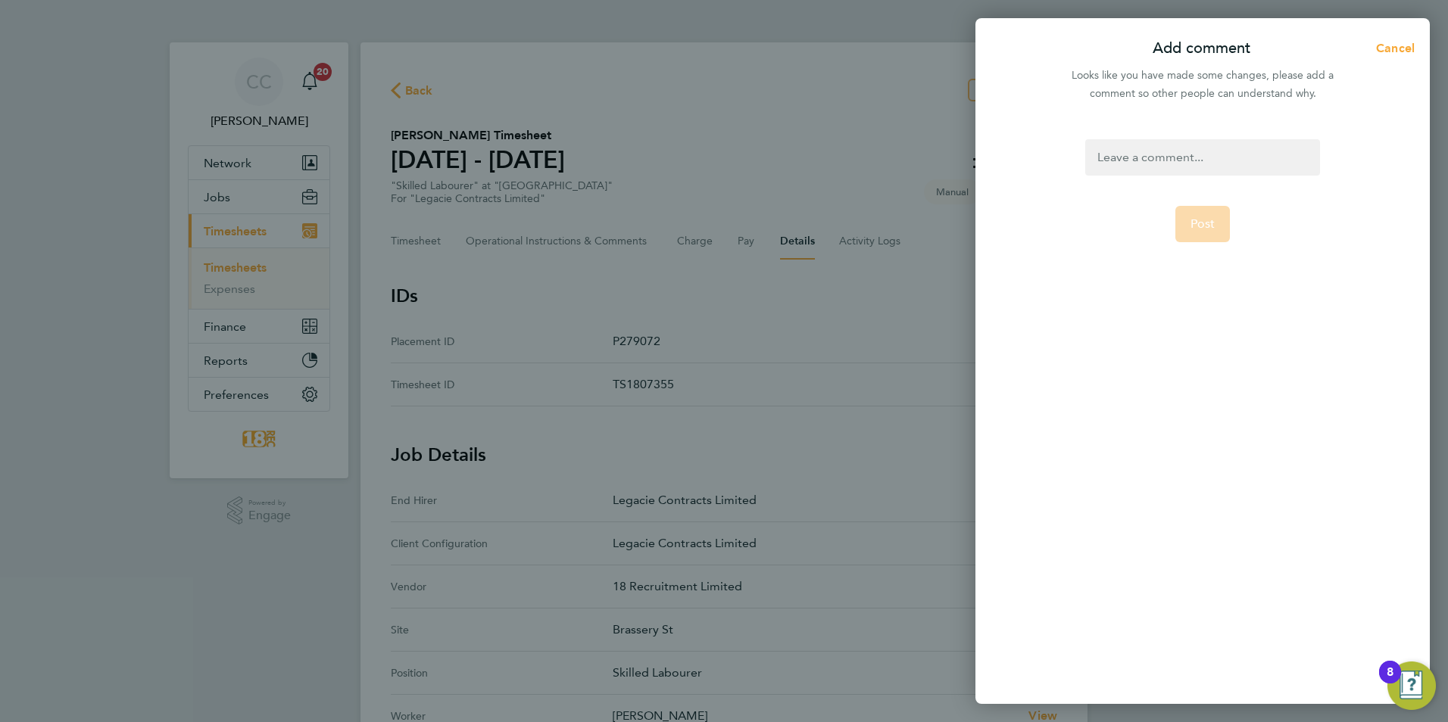
click at [1197, 179] on form "Post" at bounding box center [1202, 321] width 246 height 364
click at [1198, 168] on div at bounding box center [1202, 157] width 234 height 36
click at [1205, 280] on form "to be approved Post" at bounding box center [1202, 321] width 246 height 364
click at [1204, 228] on span "Post" at bounding box center [1202, 224] width 25 height 15
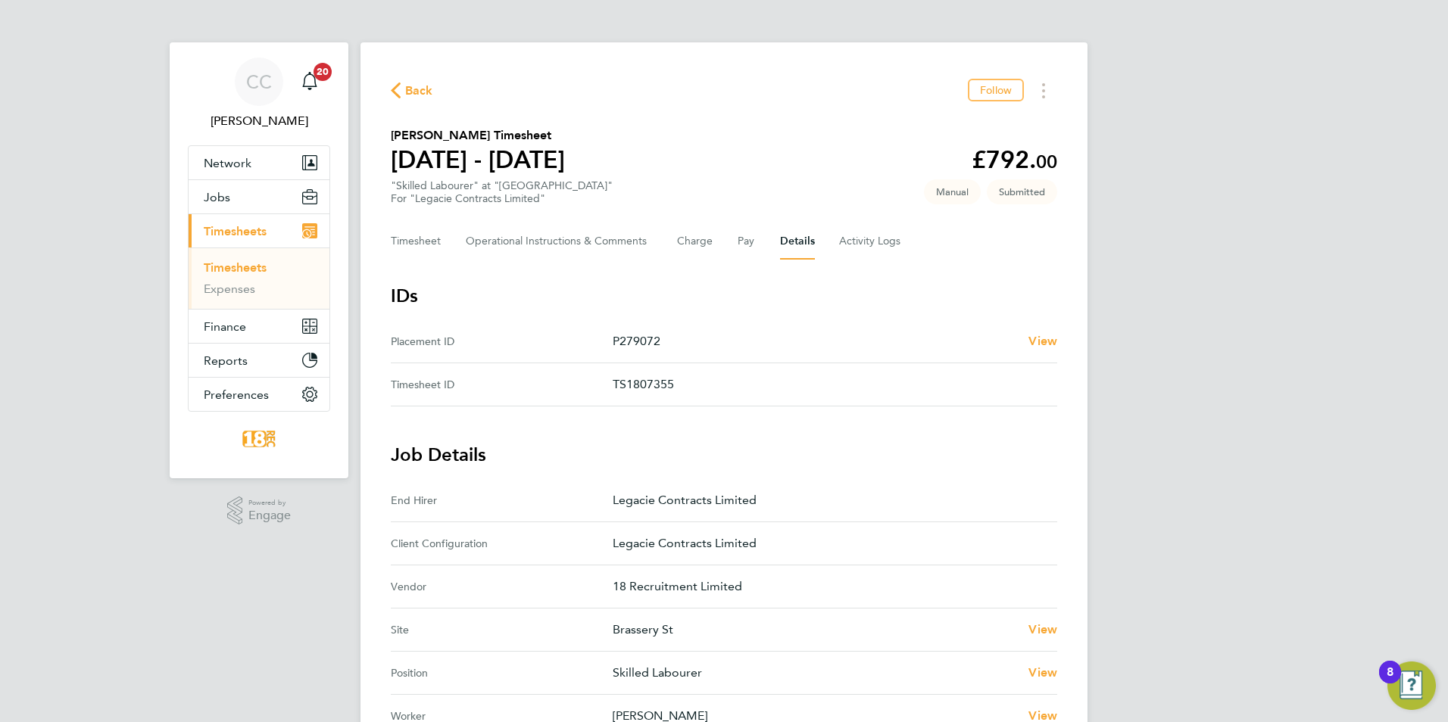
click at [416, 93] on span "Back" at bounding box center [419, 91] width 28 height 18
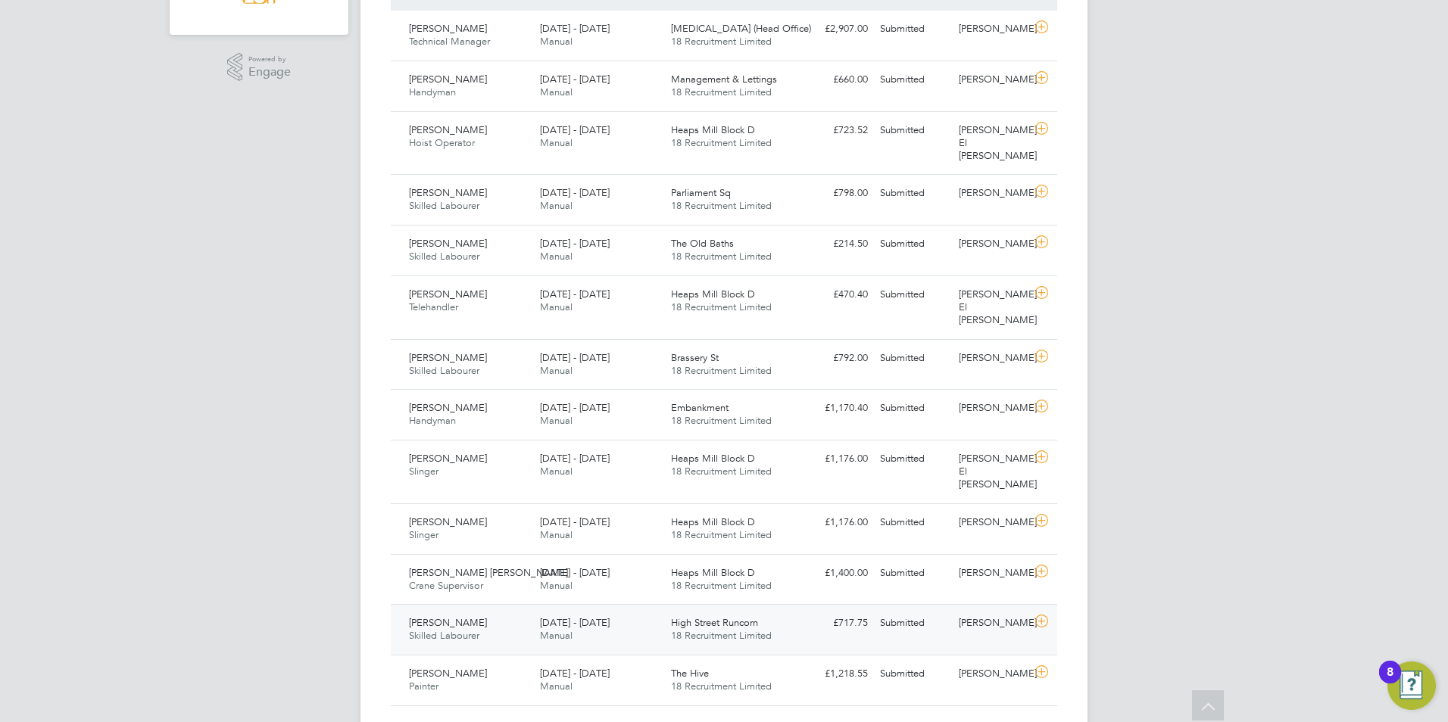
click at [715, 629] on span "18 Recruitment Limited" at bounding box center [721, 635] width 101 height 13
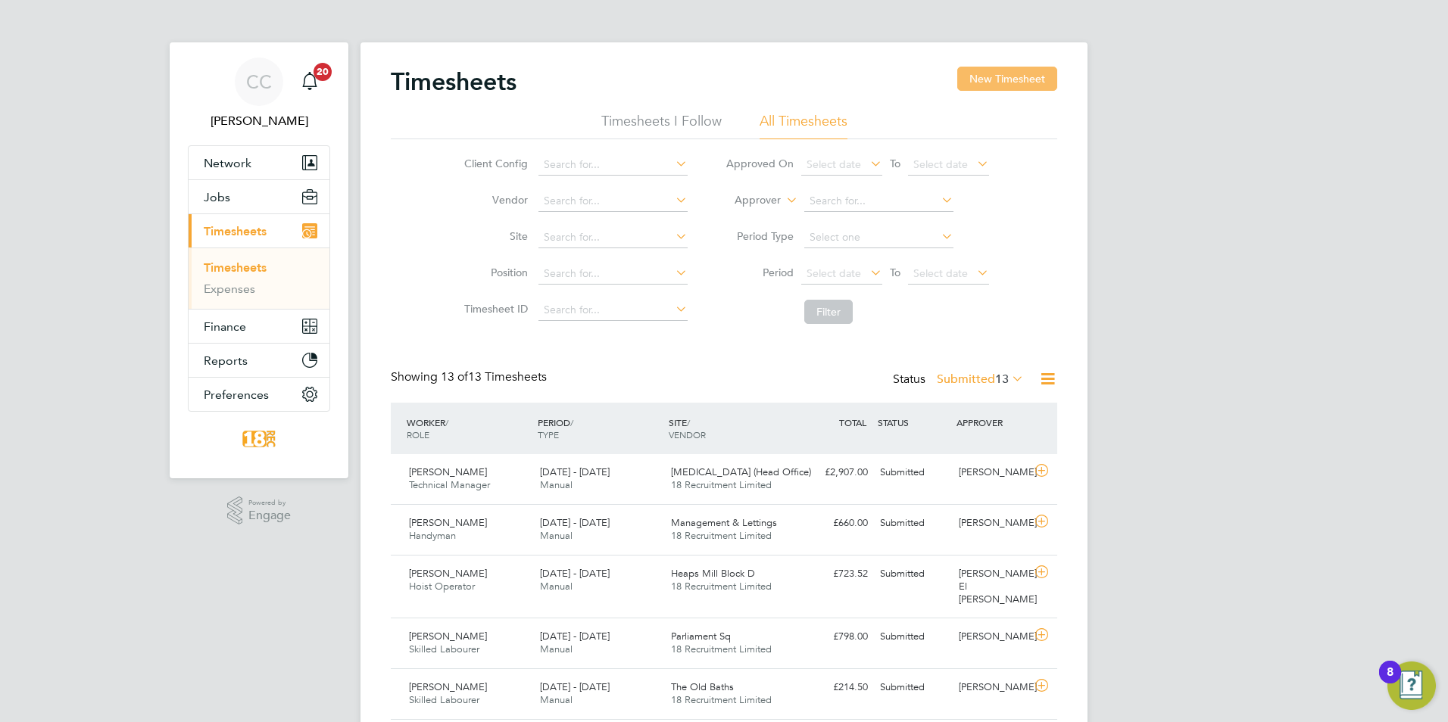
click at [997, 77] on button "New Timesheet" at bounding box center [1007, 79] width 100 height 24
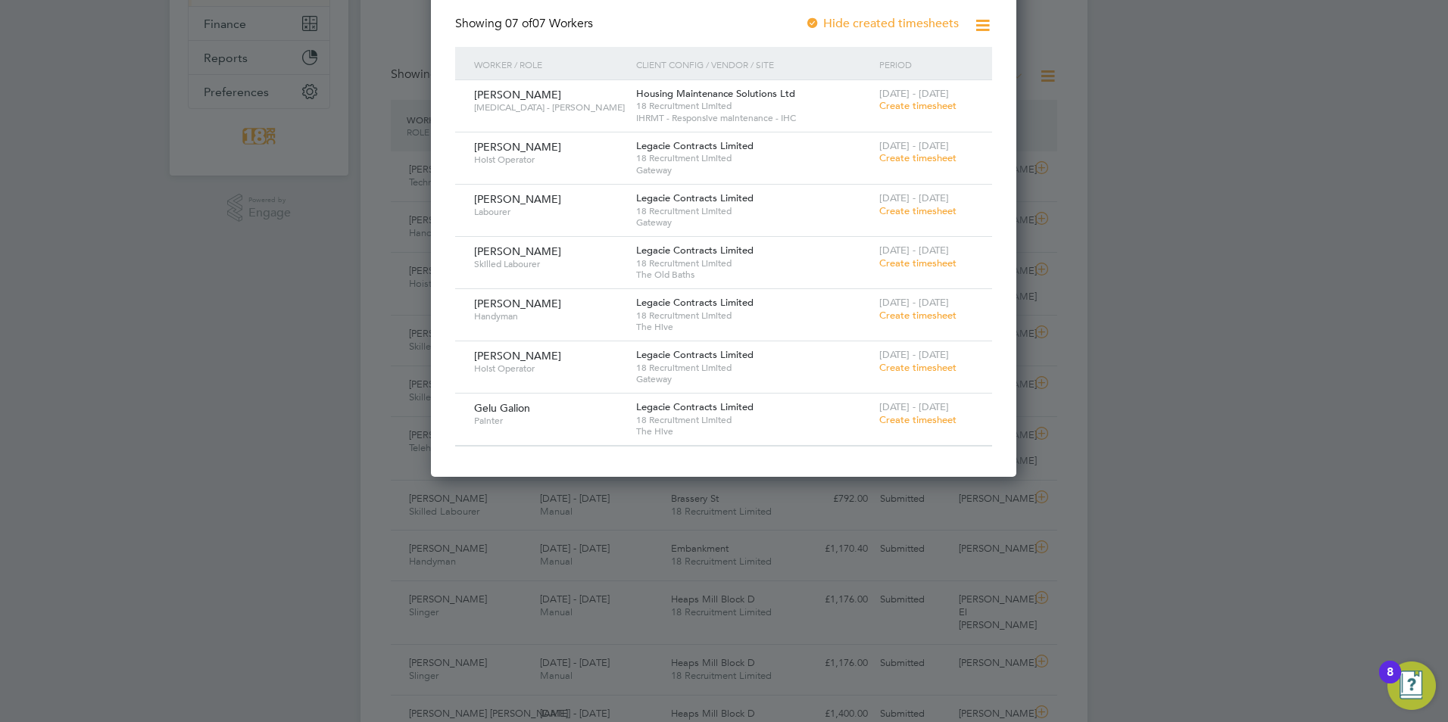
click at [905, 368] on span "Create timesheet" at bounding box center [917, 367] width 77 height 13
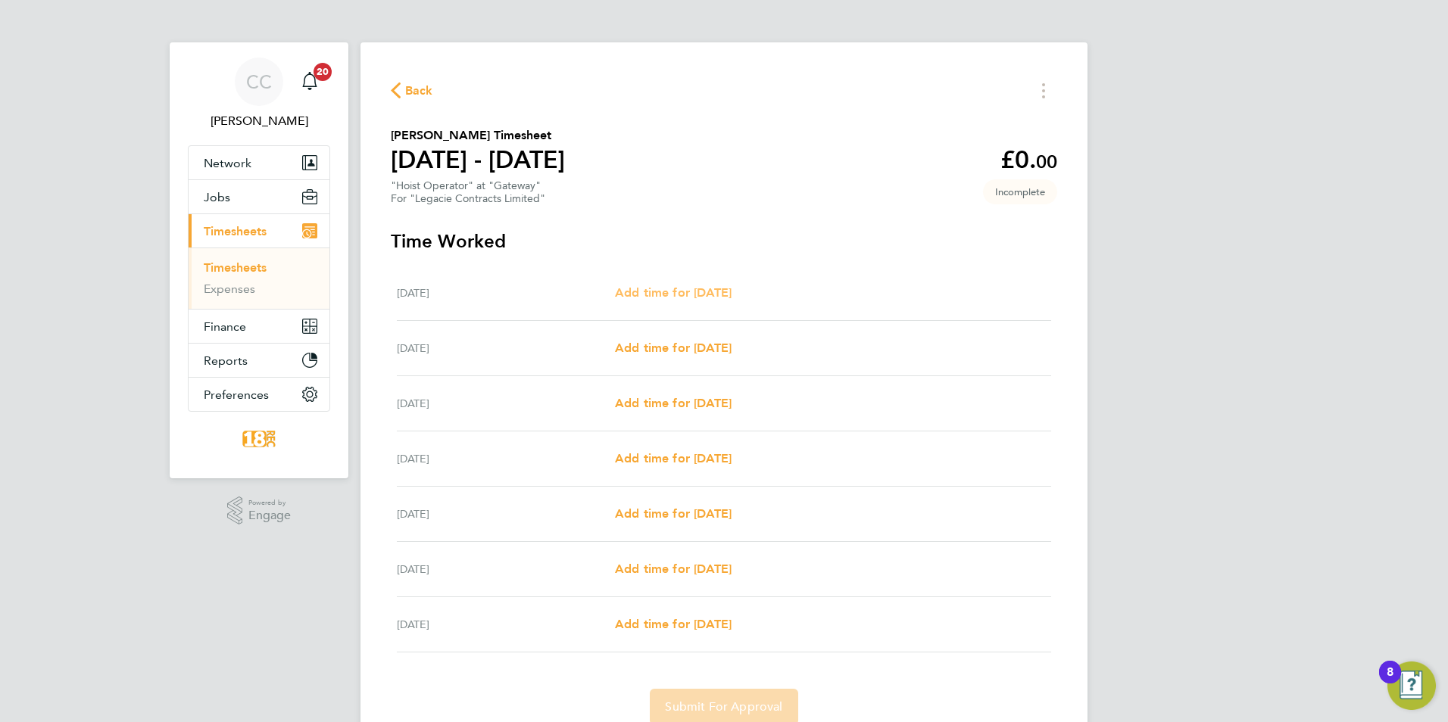
click at [669, 288] on span "Add time for [DATE]" at bounding box center [673, 292] width 117 height 14
select select "30"
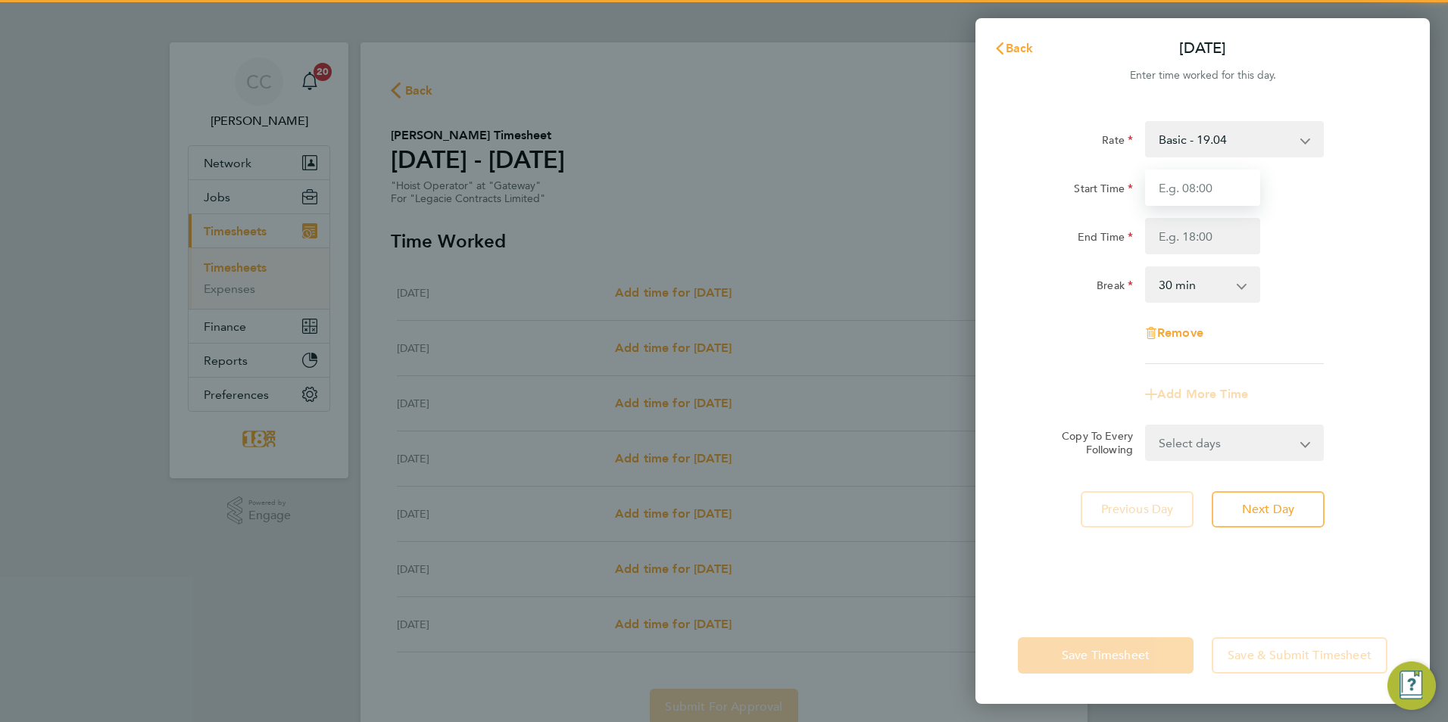
click at [1214, 186] on input "Start Time" at bounding box center [1202, 188] width 115 height 36
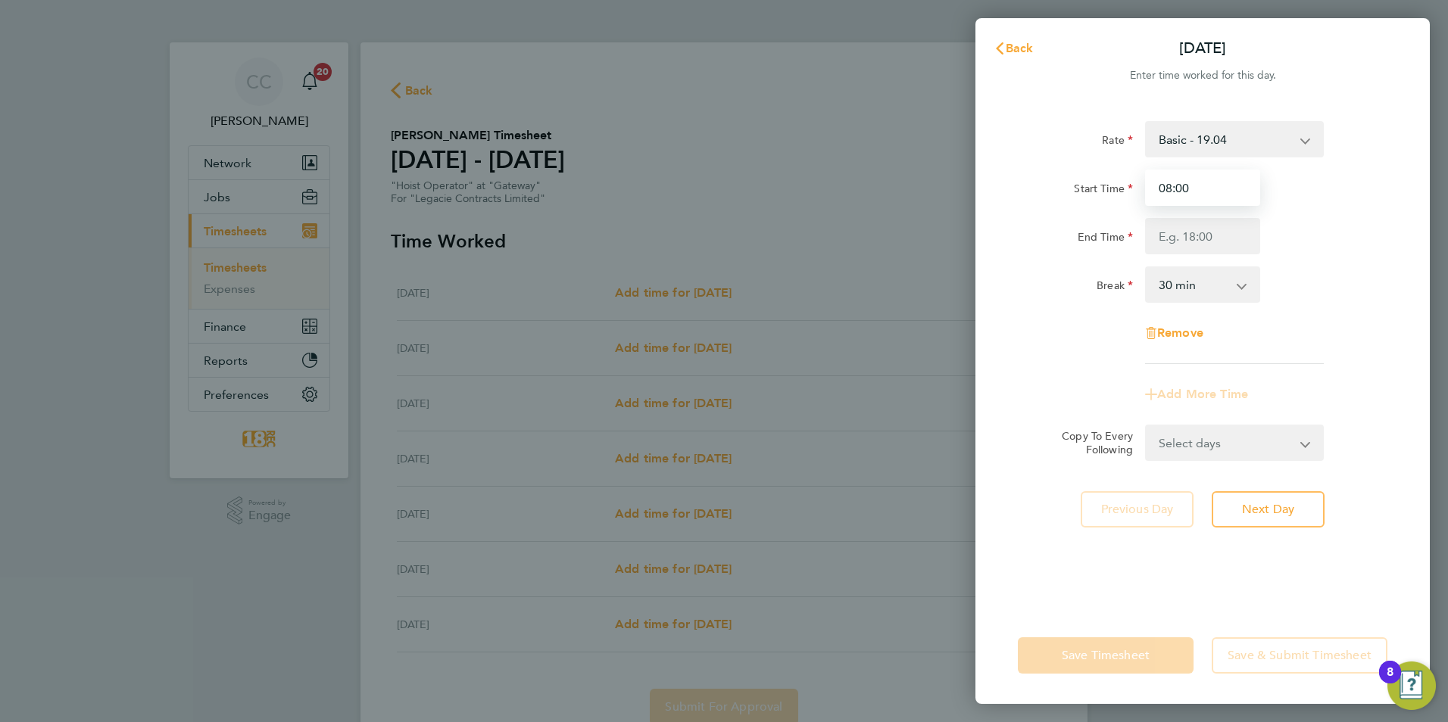
type input "08:00"
click at [1193, 243] on input "End Time" at bounding box center [1202, 236] width 115 height 36
type input "18:30"
click at [1407, 335] on div "Rate Basic - 19.04 Start Time 08:00 End Time 18:30 Break 0 min 15 min 30 min 45…" at bounding box center [1202, 355] width 454 height 504
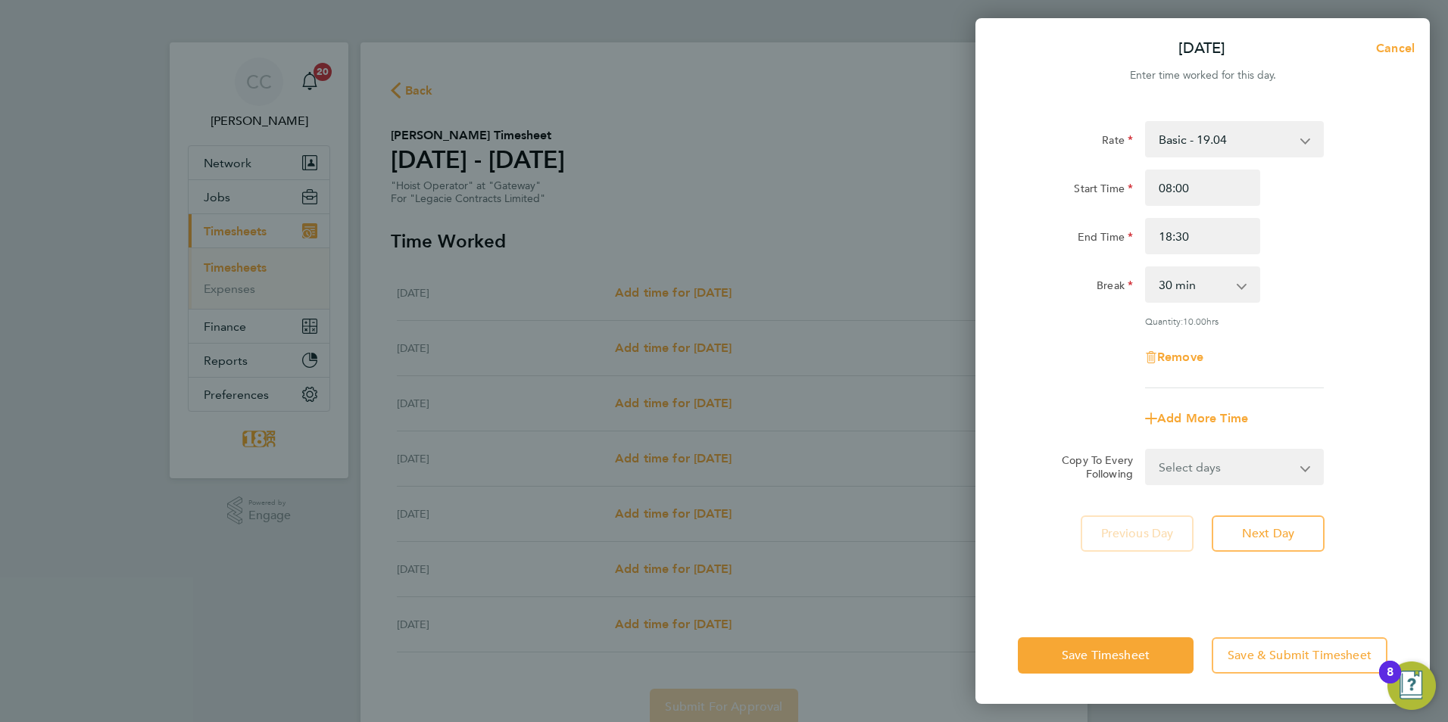
click at [1227, 485] on div "Rate Basic - 19.04 Start Time 08:00 End Time 18:30 Break 0 min 15 min 30 min 45…" at bounding box center [1202, 355] width 454 height 504
drag, startPoint x: 1227, startPoint y: 478, endPoint x: 1218, endPoint y: 483, distance: 10.5
click at [1227, 478] on select "Select days Day Weekday (Mon-Fri) Weekend (Sat-Sun) Tuesday Wednesday Thursday …" at bounding box center [1225, 466] width 159 height 33
select select "WEEKDAY"
click at [1146, 450] on select "Select days Day Weekday (Mon-Fri) Weekend (Sat-Sun) Tuesday Wednesday Thursday …" at bounding box center [1225, 466] width 159 height 33
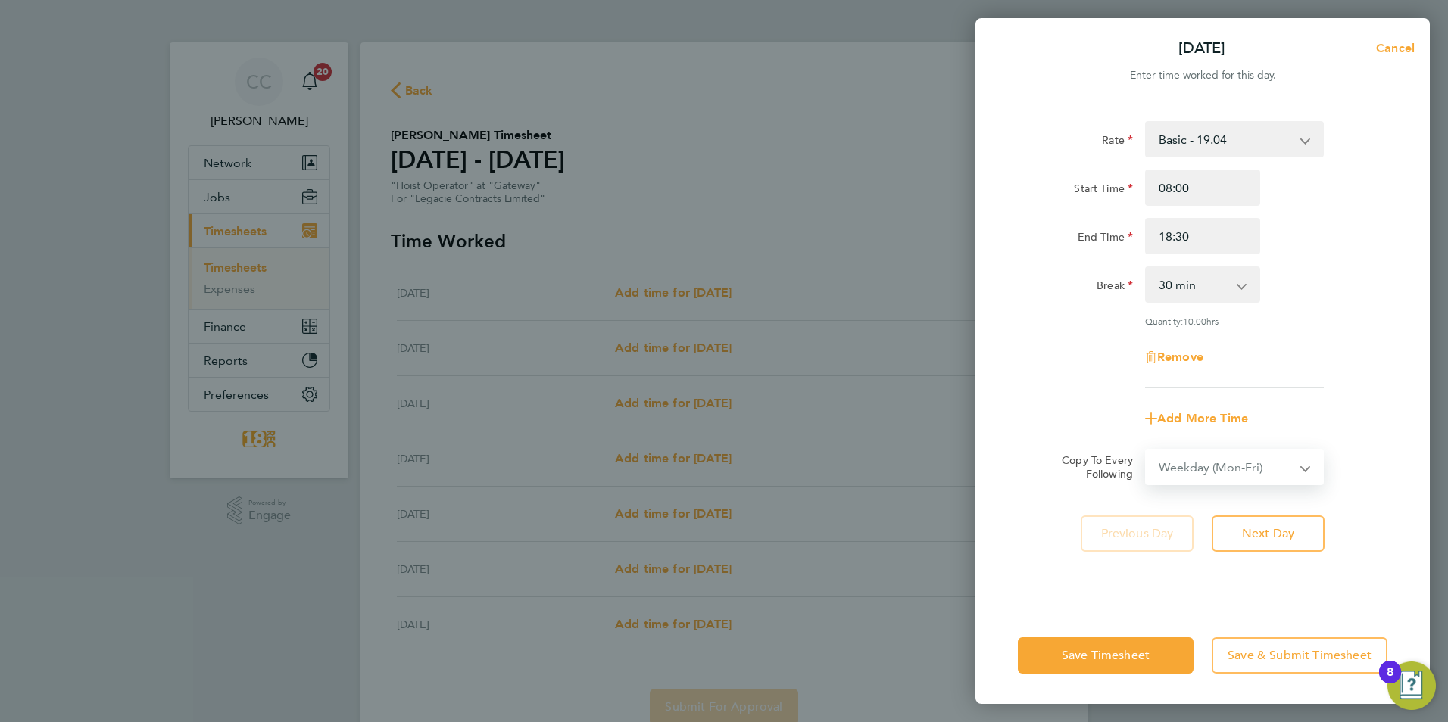
select select "2025-08-24"
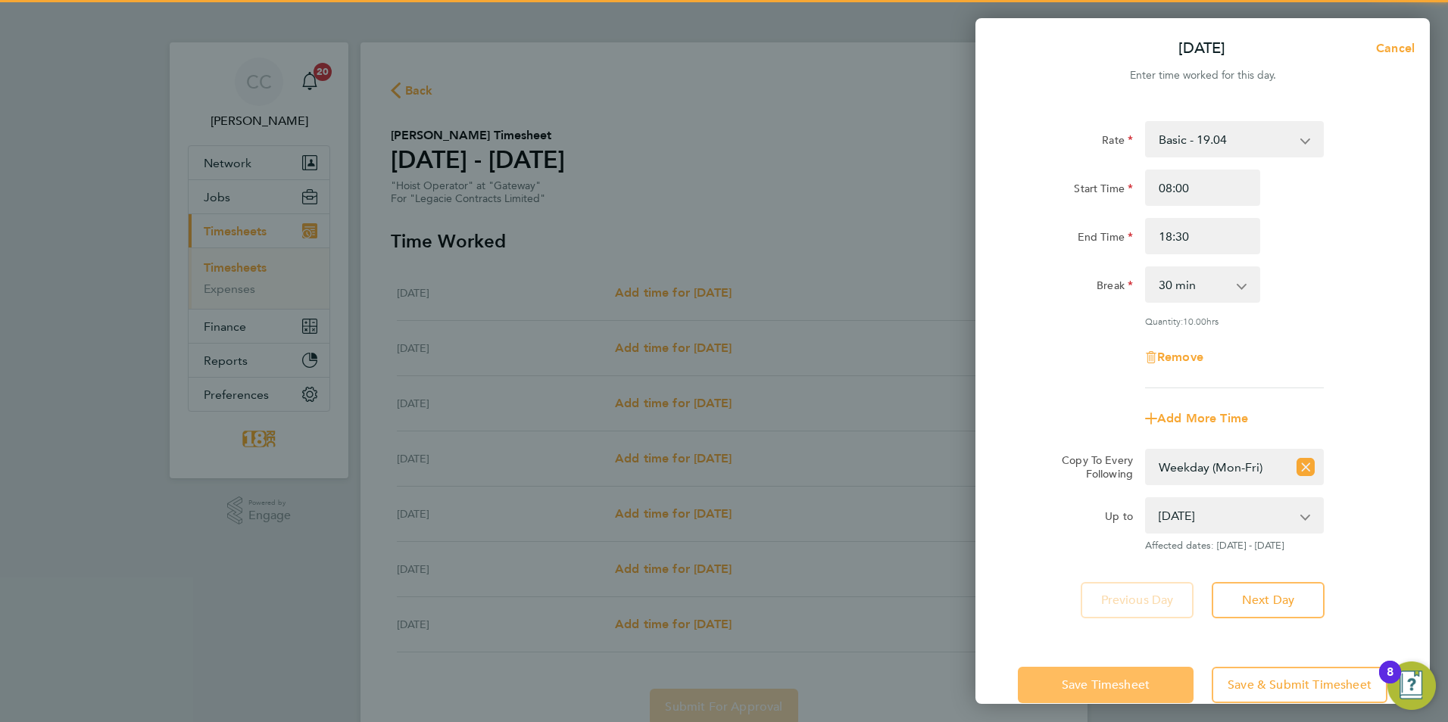
click at [1144, 670] on button "Save Timesheet" at bounding box center [1106, 685] width 176 height 36
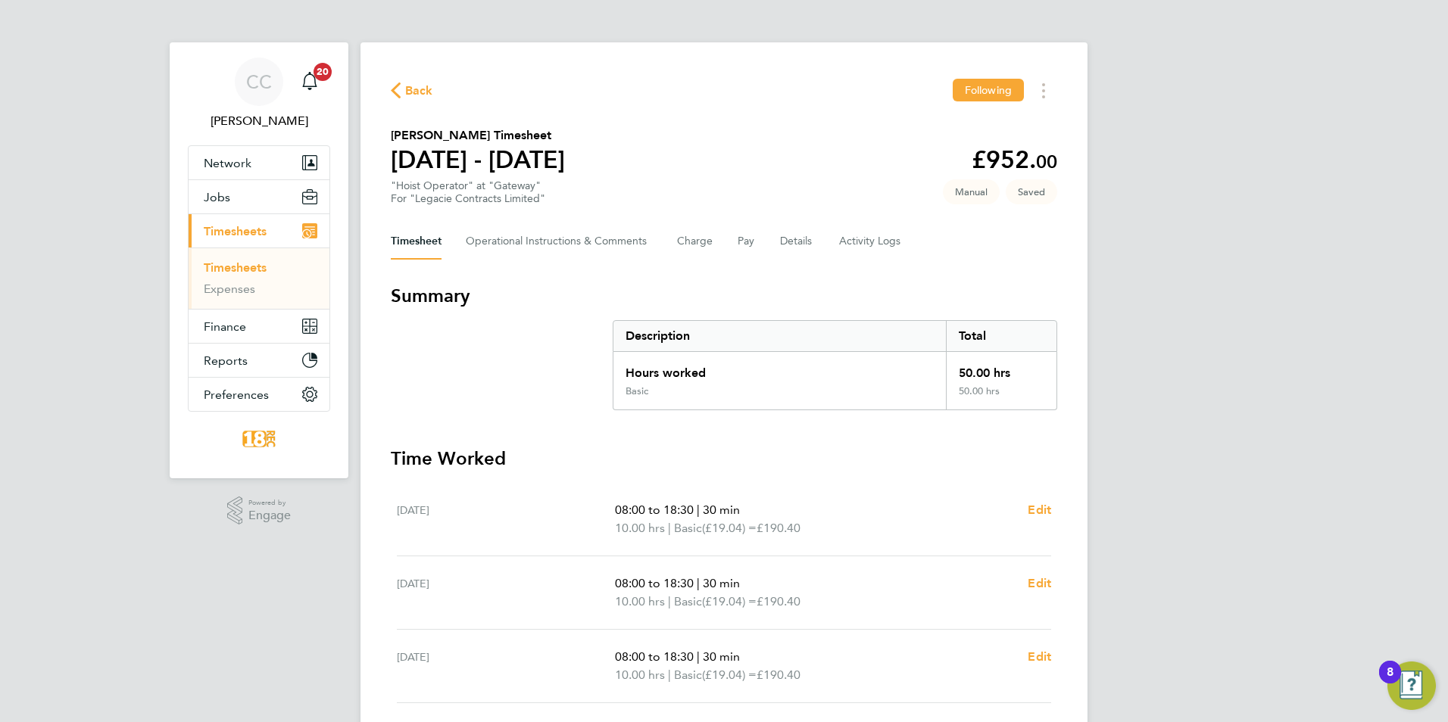
scroll to position [372, 0]
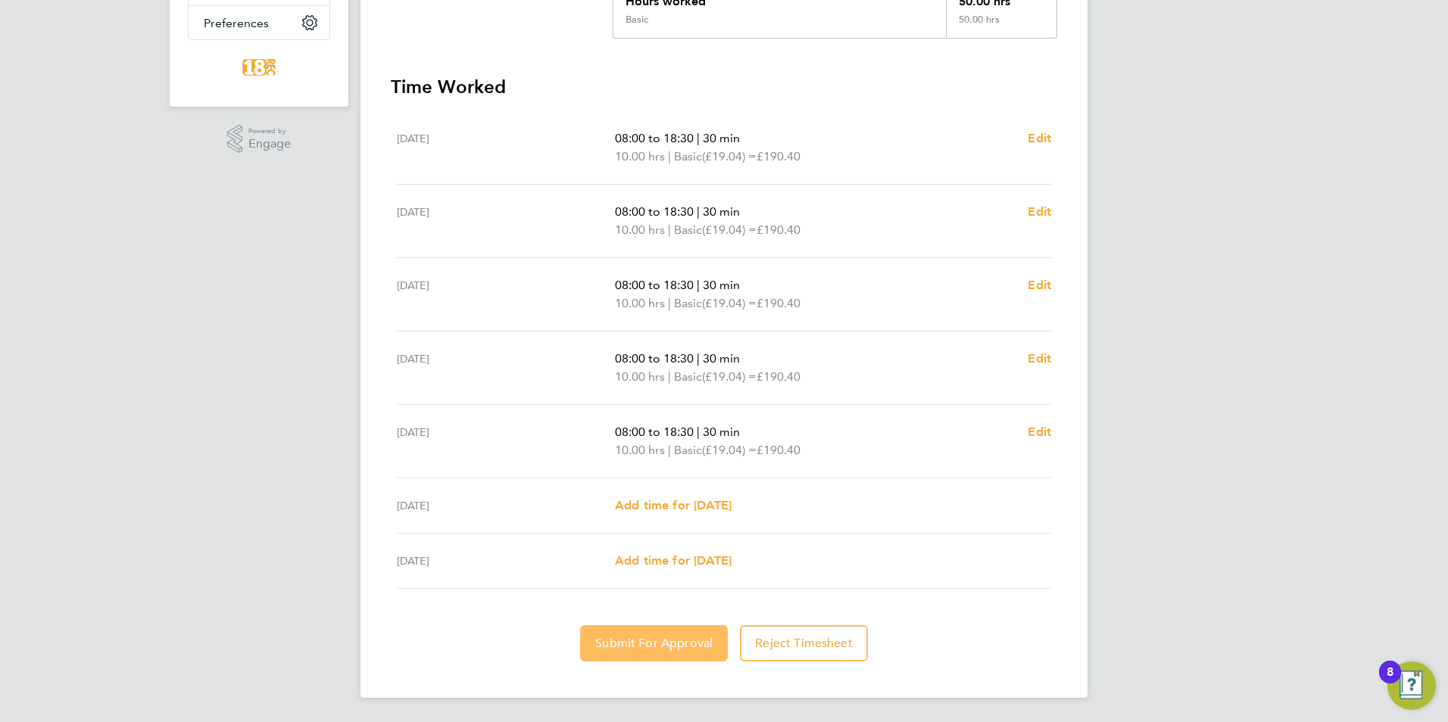
click at [666, 650] on span "Submit For Approval" at bounding box center [653, 643] width 117 height 15
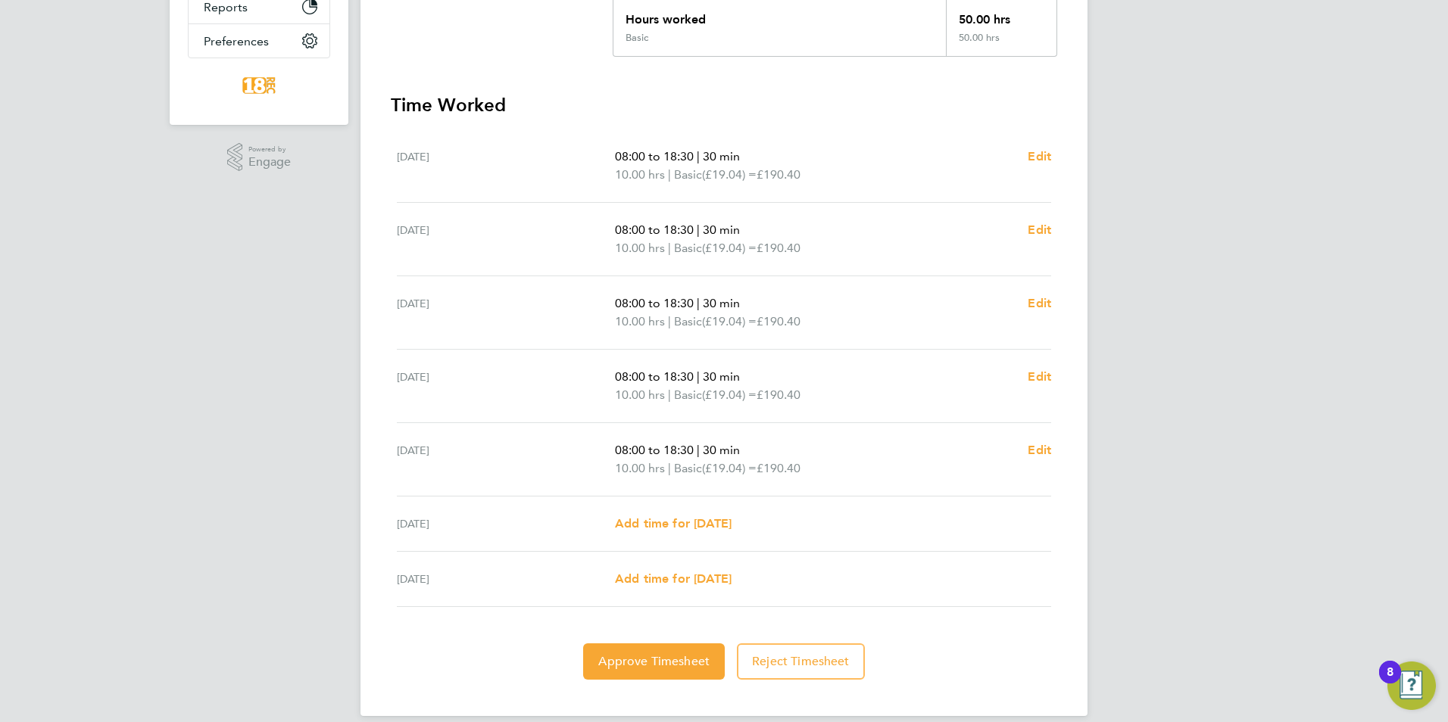
scroll to position [0, 0]
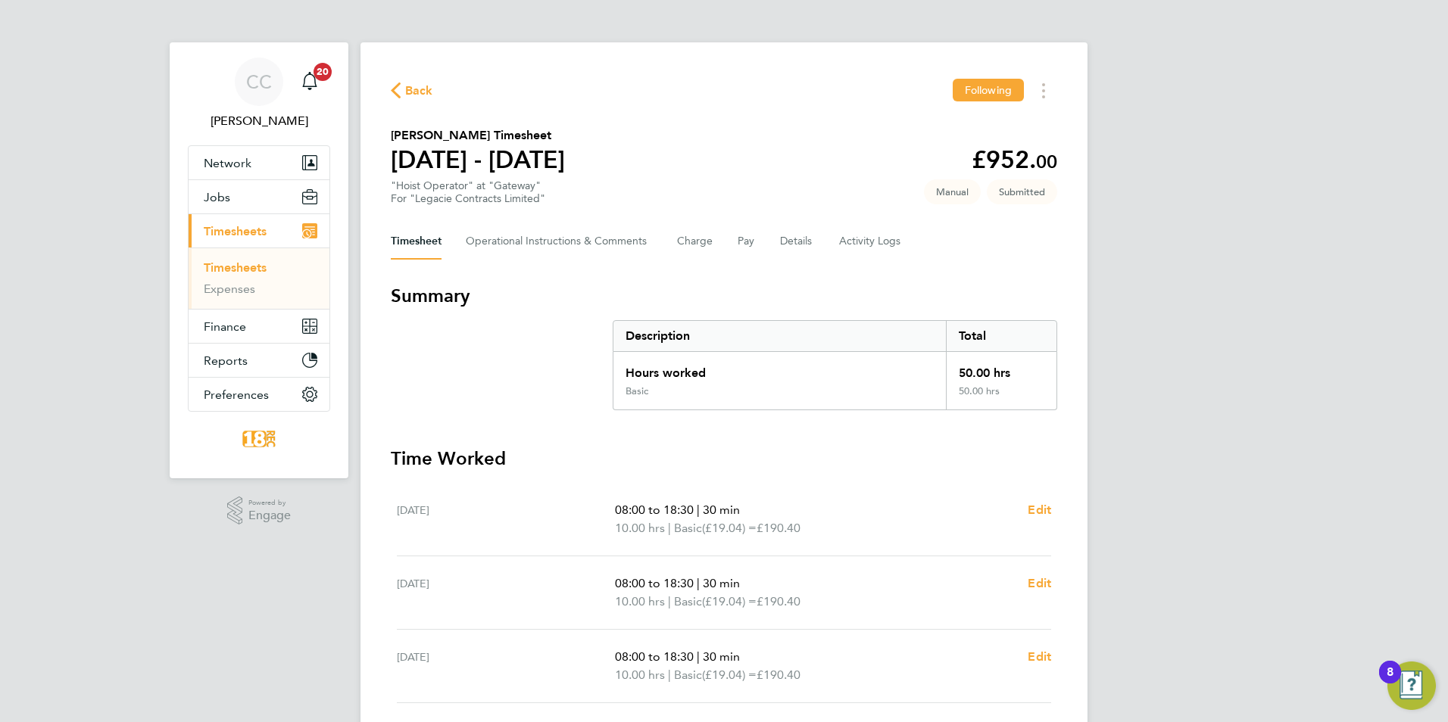
click at [412, 81] on button "Back" at bounding box center [412, 90] width 42 height 19
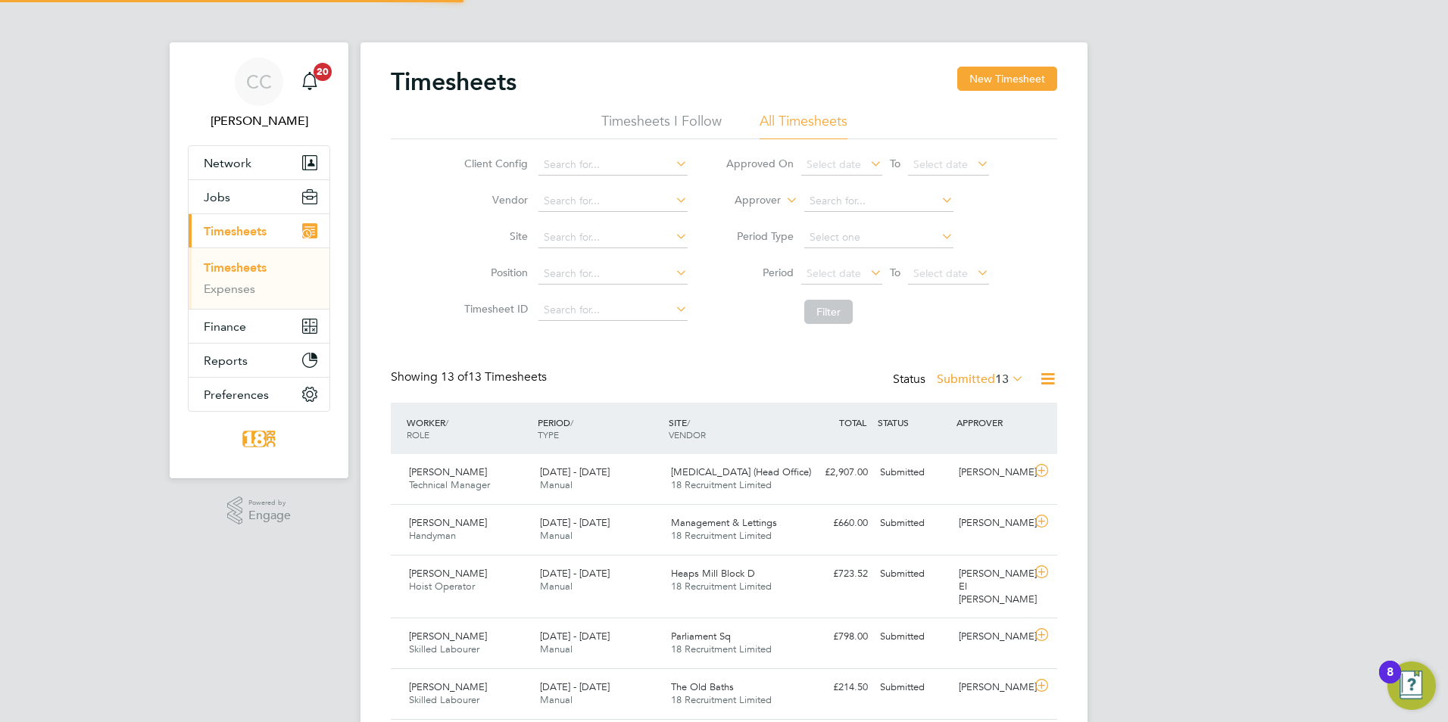
scroll to position [39, 132]
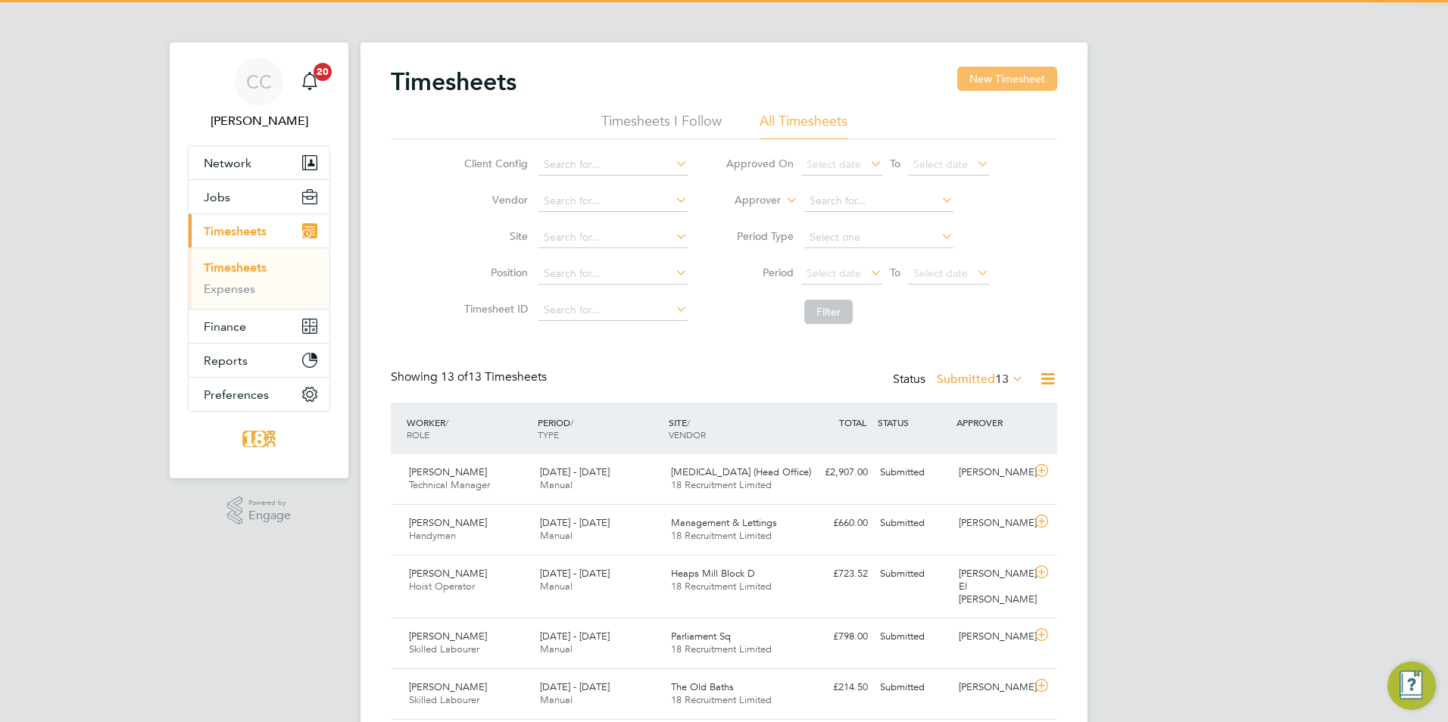
click at [1009, 78] on button "New Timesheet" at bounding box center [1007, 79] width 100 height 24
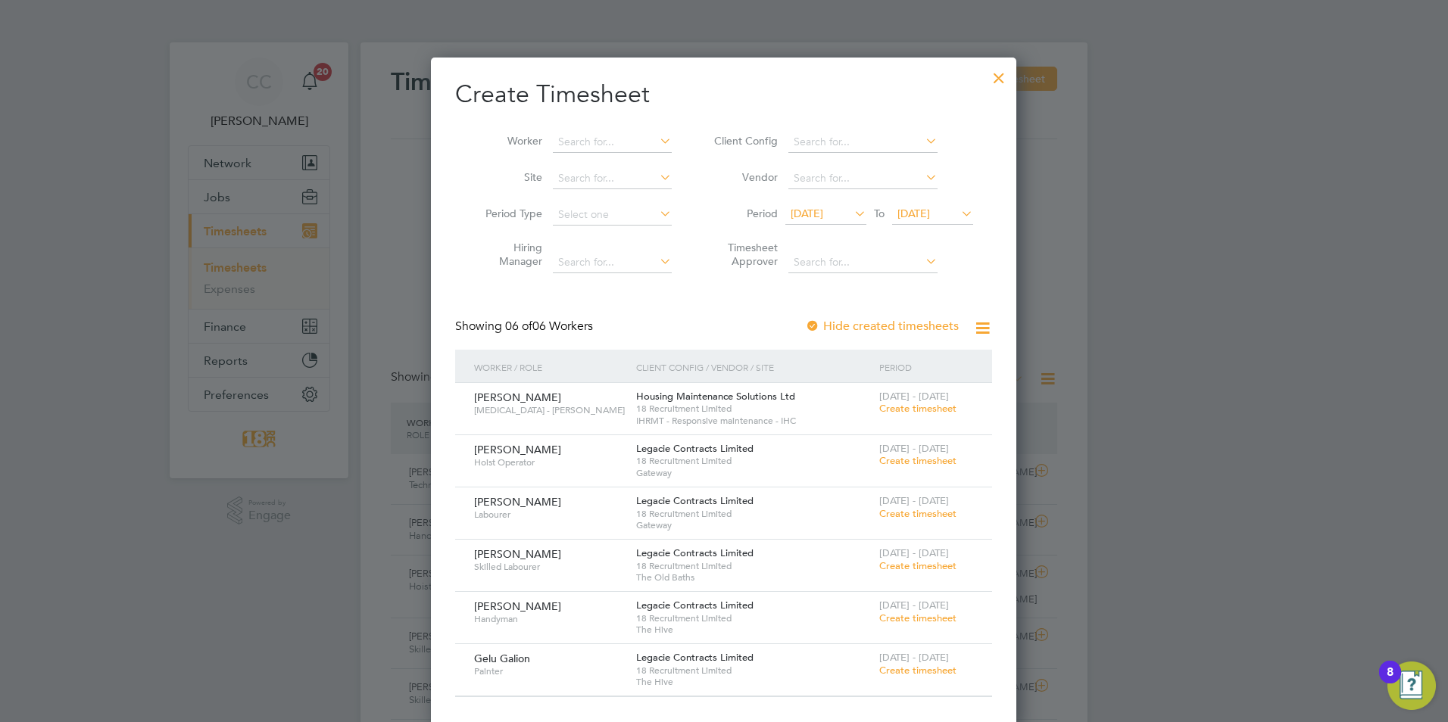
click at [924, 516] on span "Create timesheet" at bounding box center [917, 513] width 77 height 13
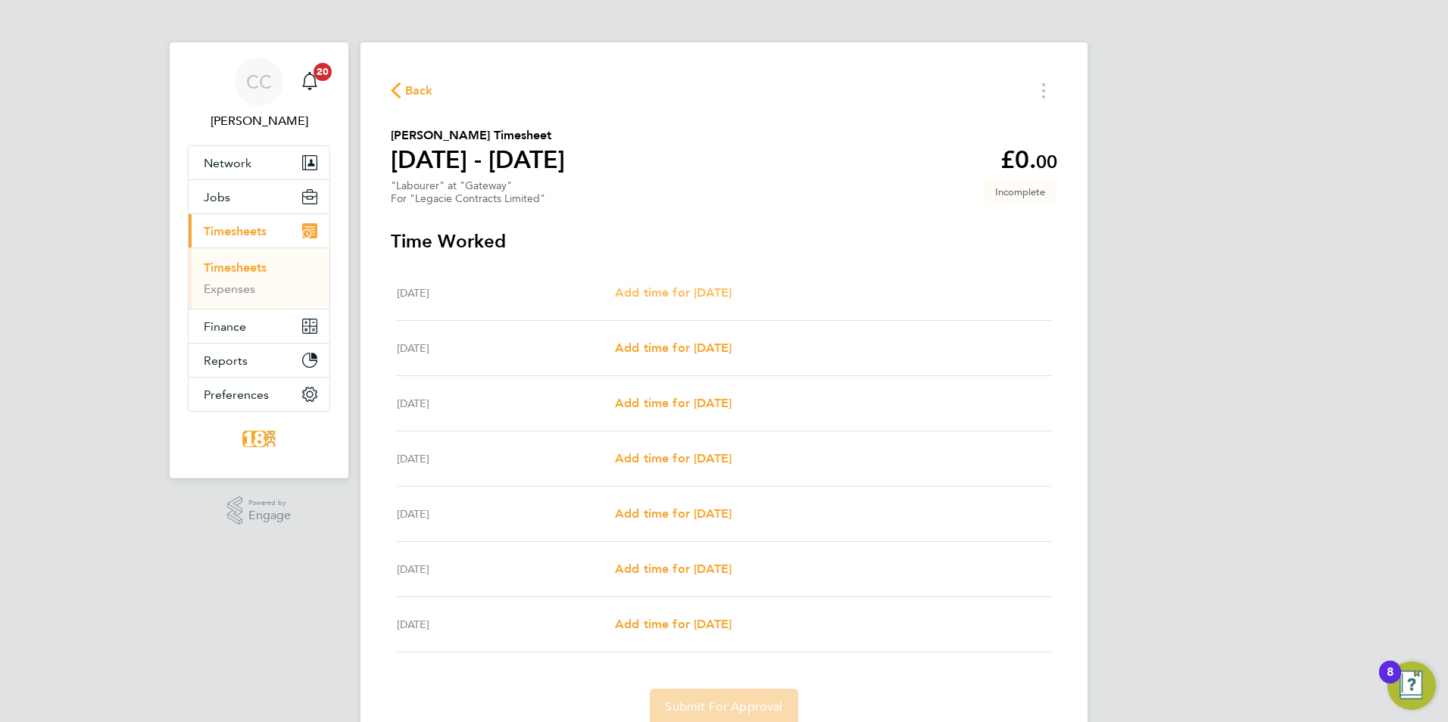
click at [712, 290] on span "Add time for [DATE]" at bounding box center [673, 292] width 117 height 14
select select "30"
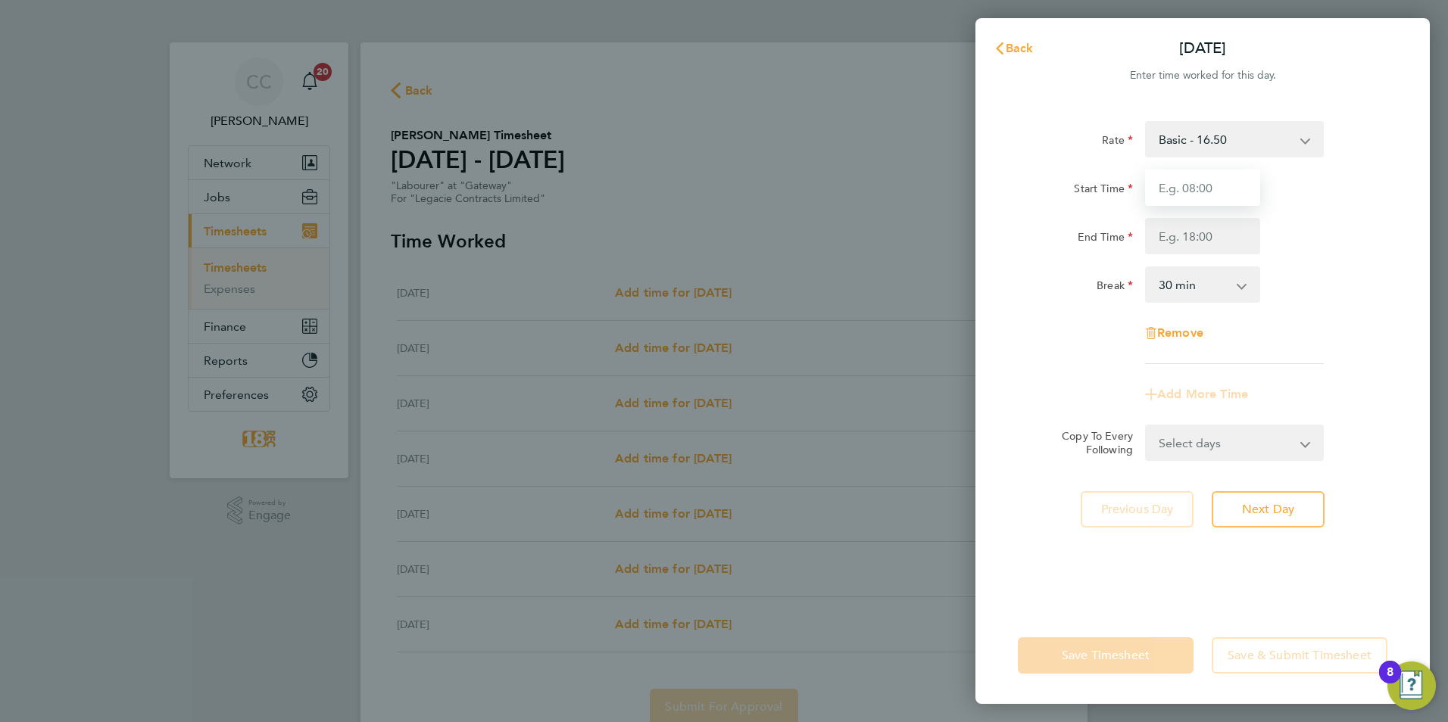
click at [1158, 193] on input "Start Time" at bounding box center [1202, 188] width 115 height 36
type input "08:00"
click at [1221, 235] on input "End Time" at bounding box center [1202, 236] width 115 height 36
type input "16:30"
click at [1304, 353] on div "Rate Basic - 16.50 Start Time 08:00 End Time 16:30 Break 0 min 15 min 30 min 45…" at bounding box center [1202, 242] width 369 height 243
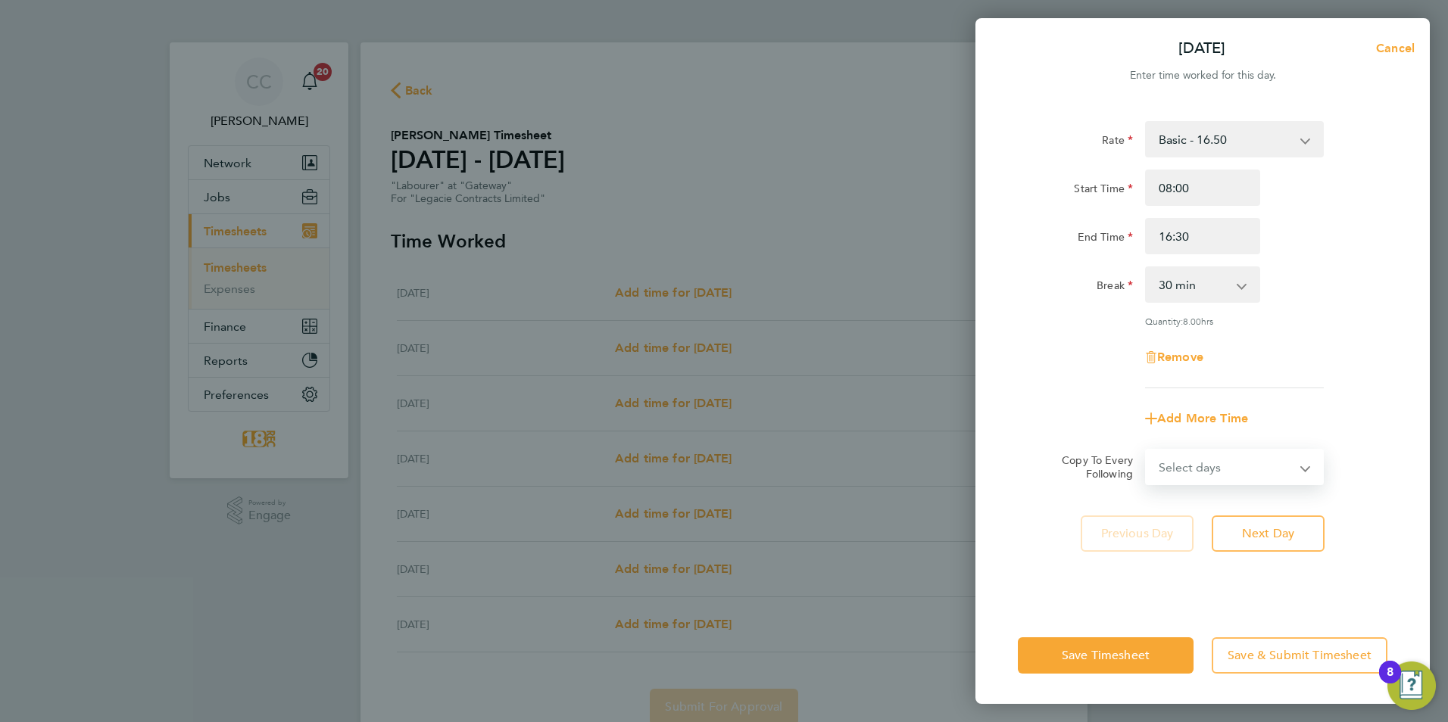
click at [1255, 455] on select "Select days Day Weekday (Mon-Fri) Weekend (Sat-Sun) Tuesday Wednesday Thursday …" at bounding box center [1225, 466] width 159 height 33
select select "WEEKDAY"
click at [1146, 450] on select "Select days Day Weekday (Mon-Fri) Weekend (Sat-Sun) Tuesday Wednesday Thursday …" at bounding box center [1225, 466] width 159 height 33
select select "2025-08-24"
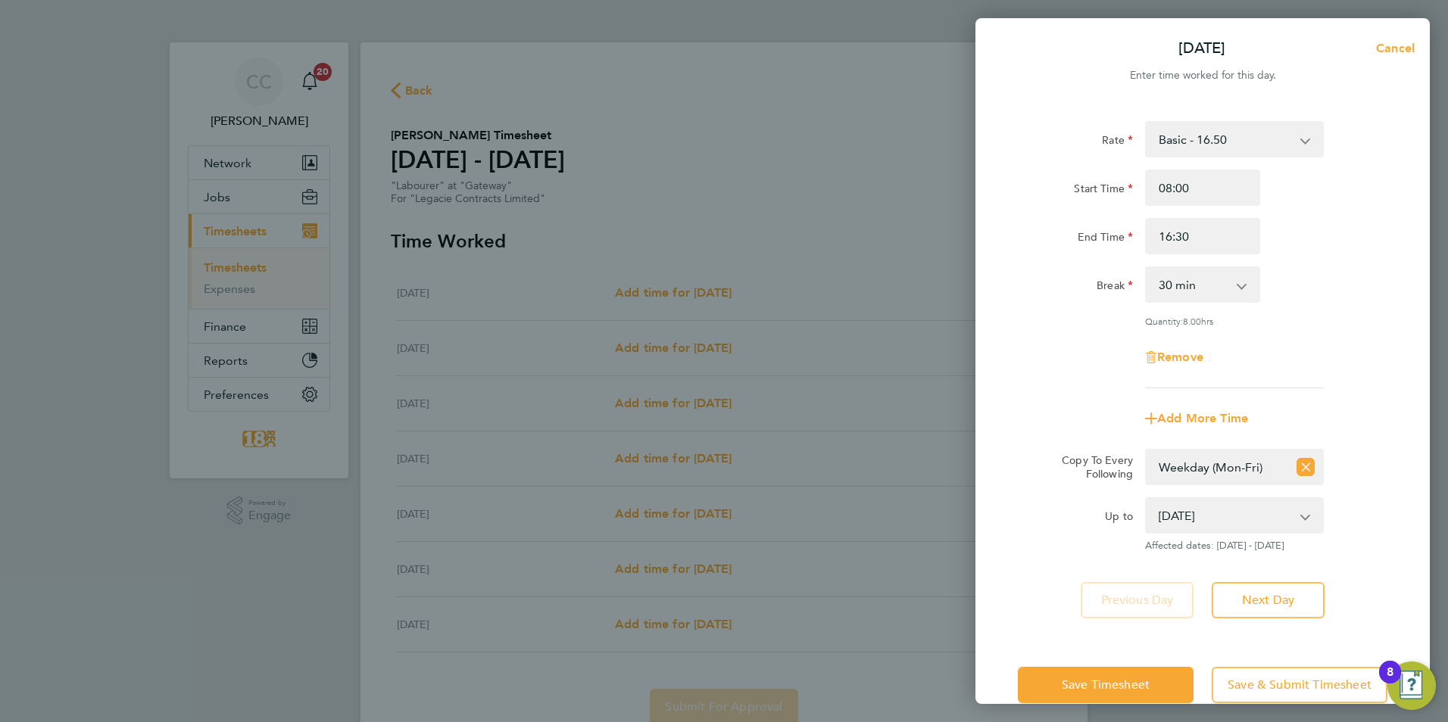
click at [1064, 524] on div "Up to" at bounding box center [1075, 512] width 115 height 30
click at [1095, 688] on span "Save Timesheet" at bounding box center [1105, 685] width 88 height 15
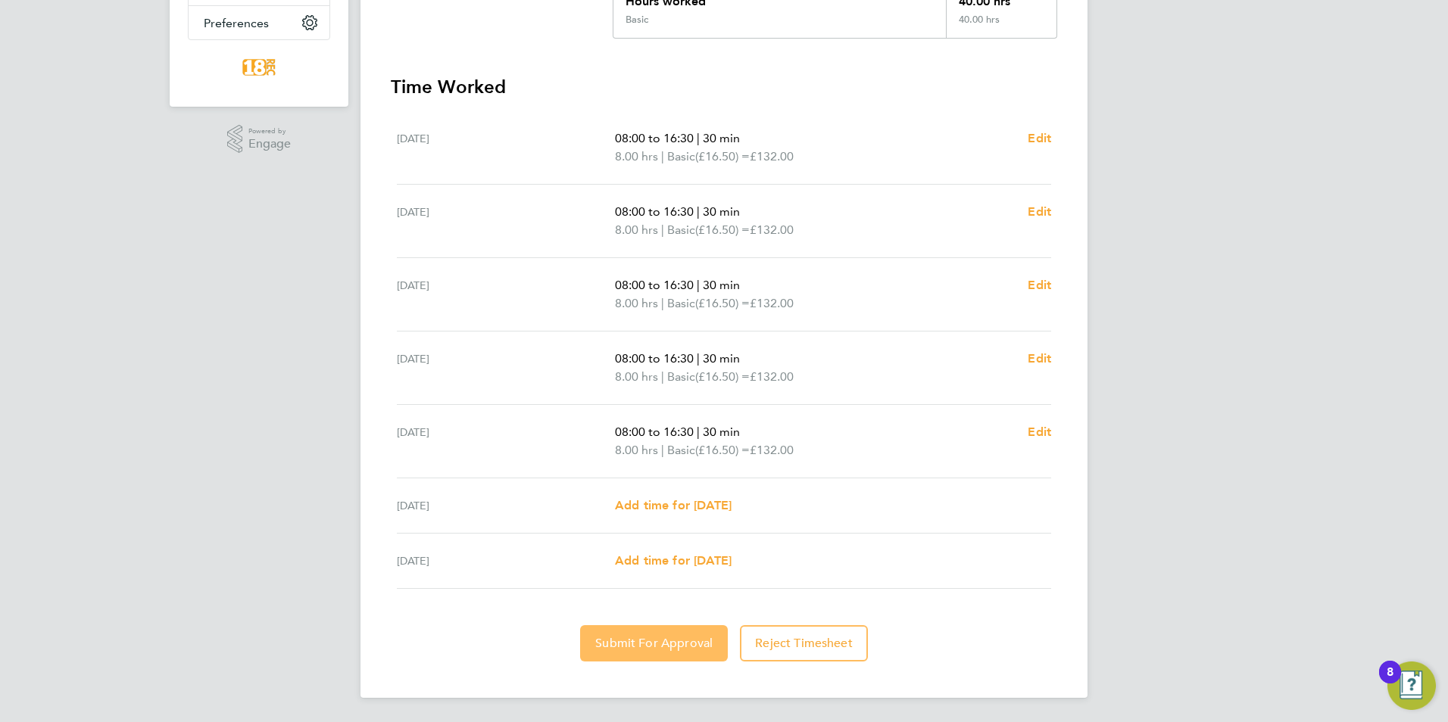
click at [683, 643] on span "Submit For Approval" at bounding box center [653, 643] width 117 height 15
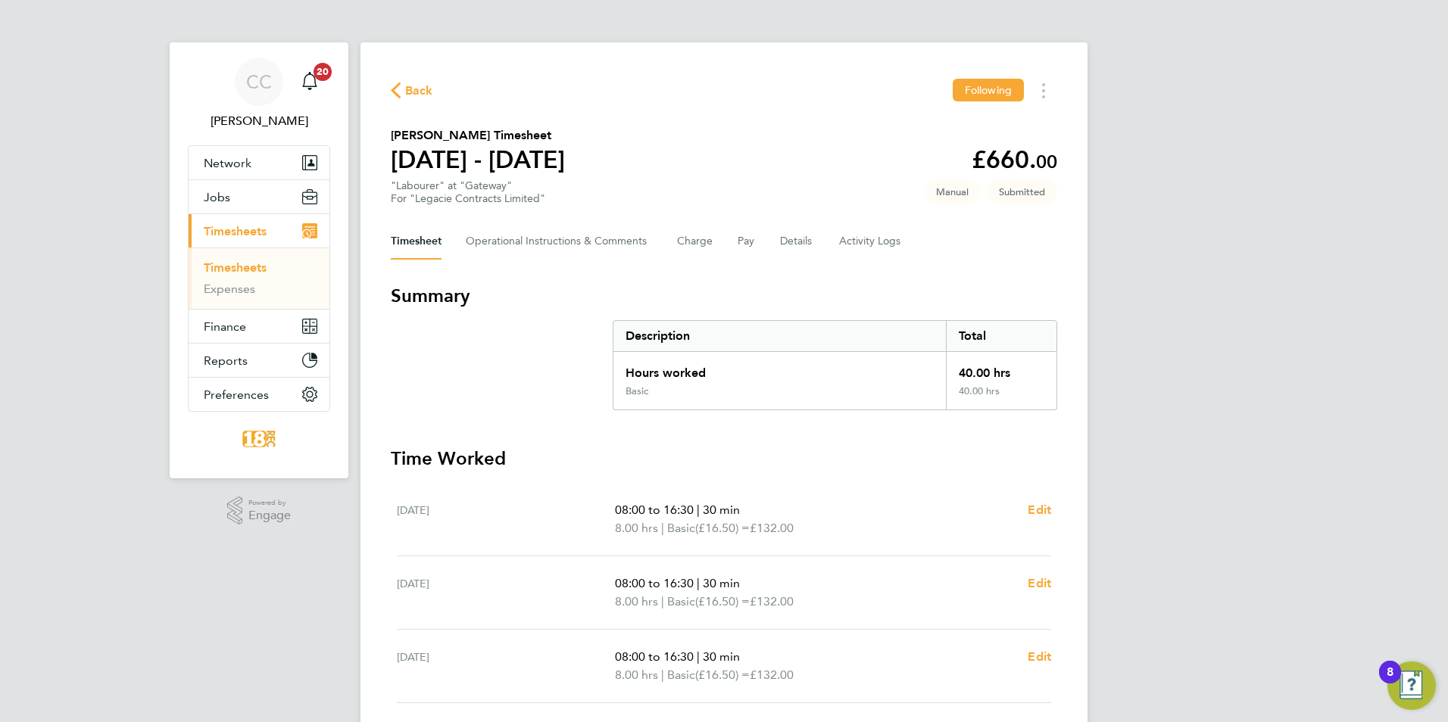
click at [415, 99] on span "Back" at bounding box center [419, 91] width 28 height 18
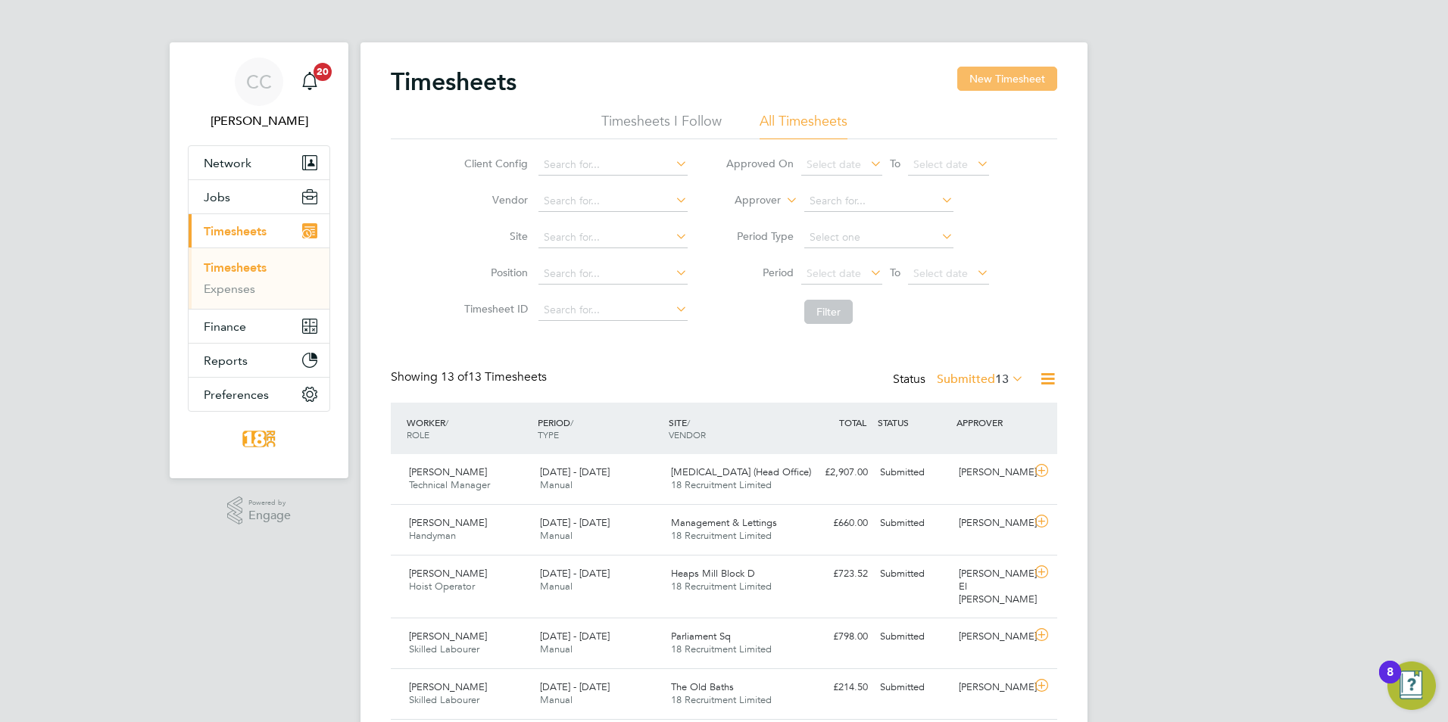
click at [1021, 67] on button "New Timesheet" at bounding box center [1007, 79] width 100 height 24
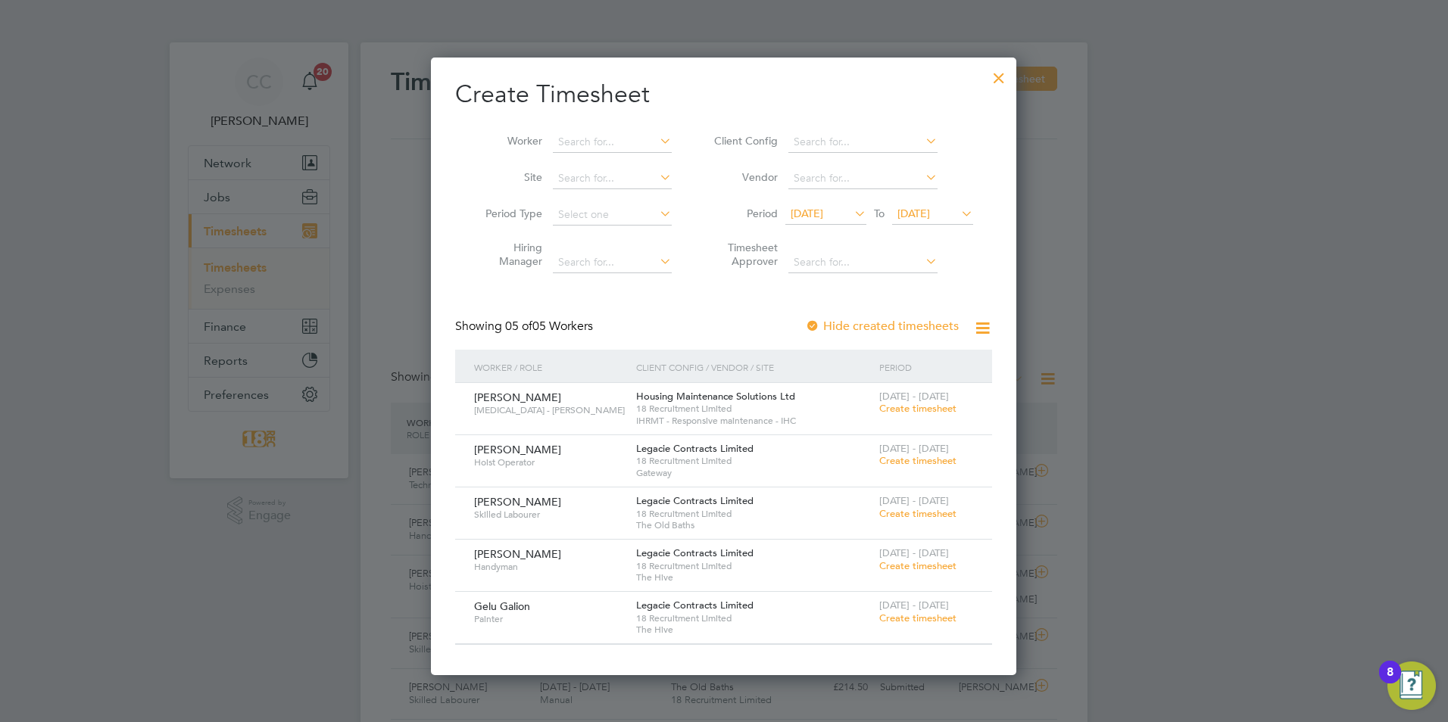
click at [930, 460] on span "Create timesheet" at bounding box center [917, 460] width 77 height 13
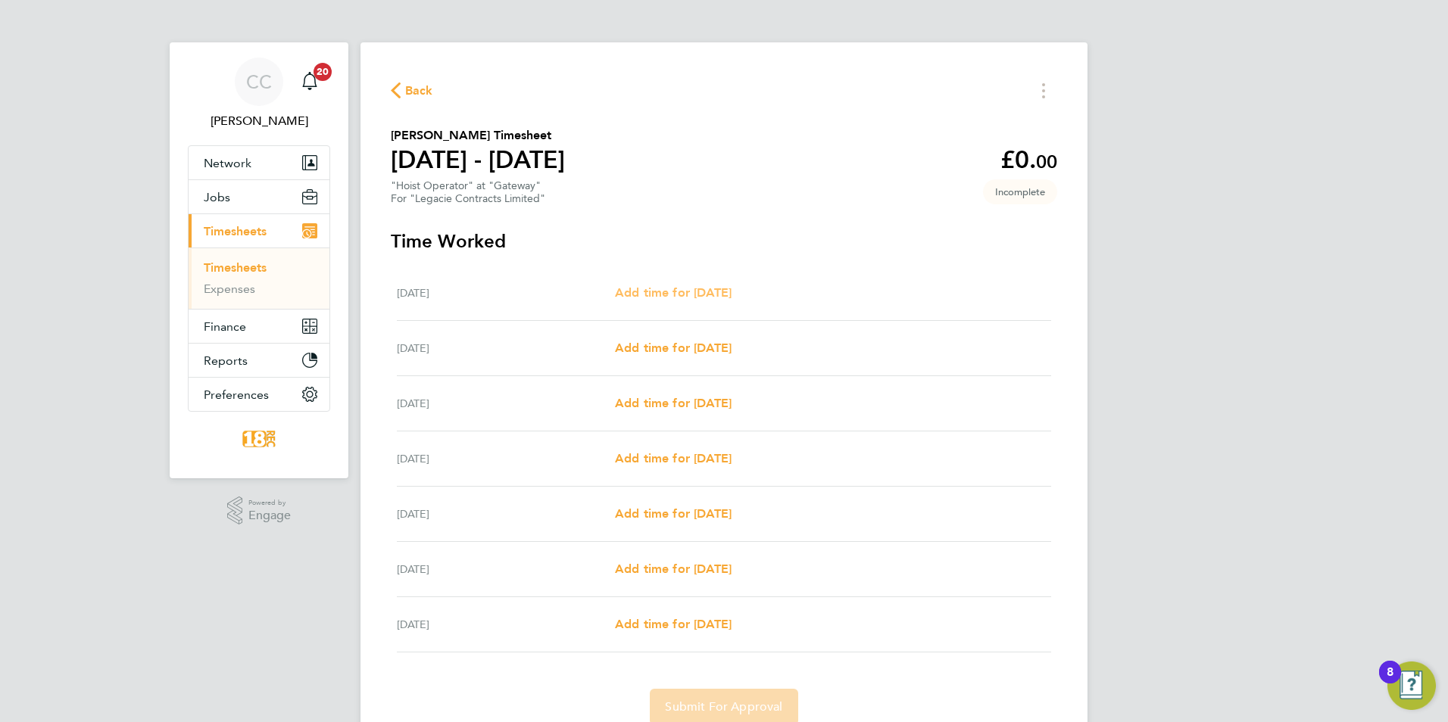
click at [691, 297] on span "Add time for [DATE]" at bounding box center [673, 292] width 117 height 14
select select "30"
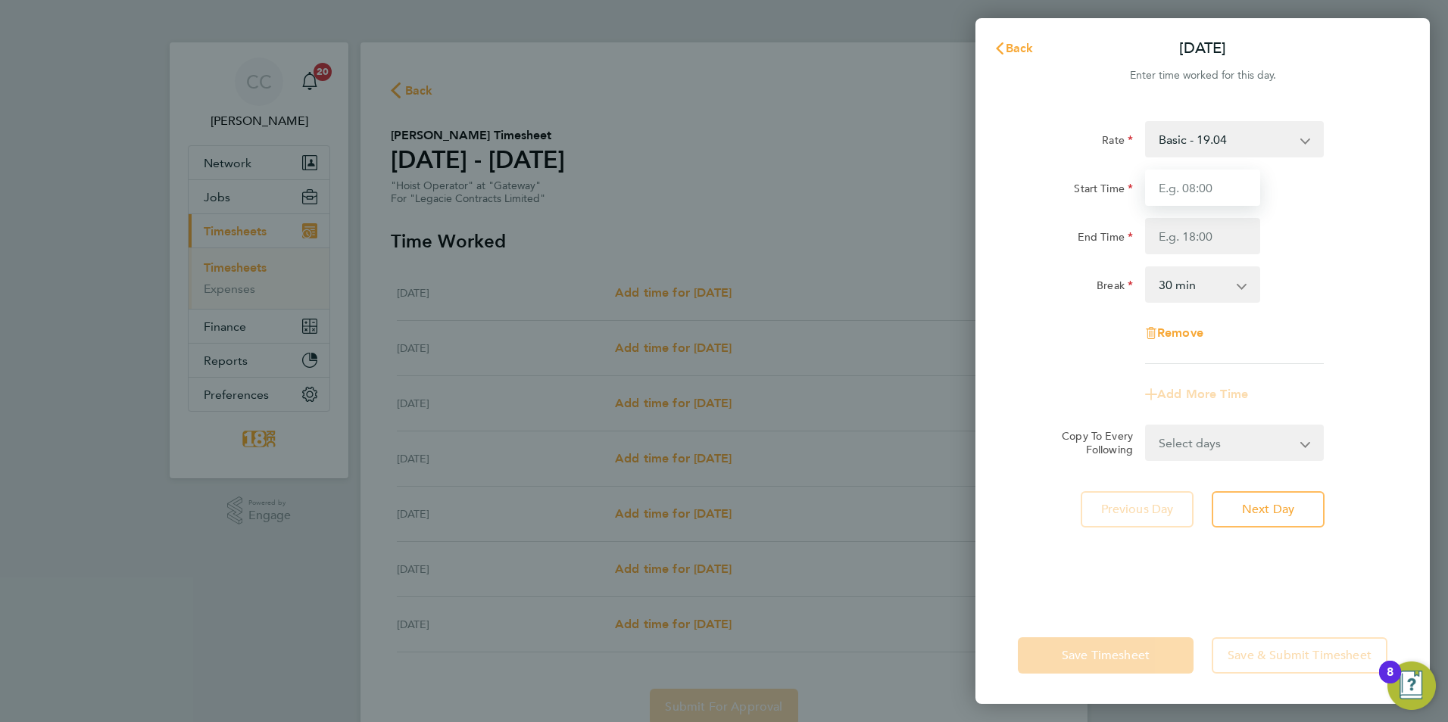
drag, startPoint x: 1196, startPoint y: 178, endPoint x: 1179, endPoint y: 181, distance: 17.7
click at [1196, 178] on input "Start Time" at bounding box center [1202, 188] width 115 height 36
type input "08:00"
click at [1191, 225] on input "End Time" at bounding box center [1202, 236] width 115 height 36
type input "18:30"
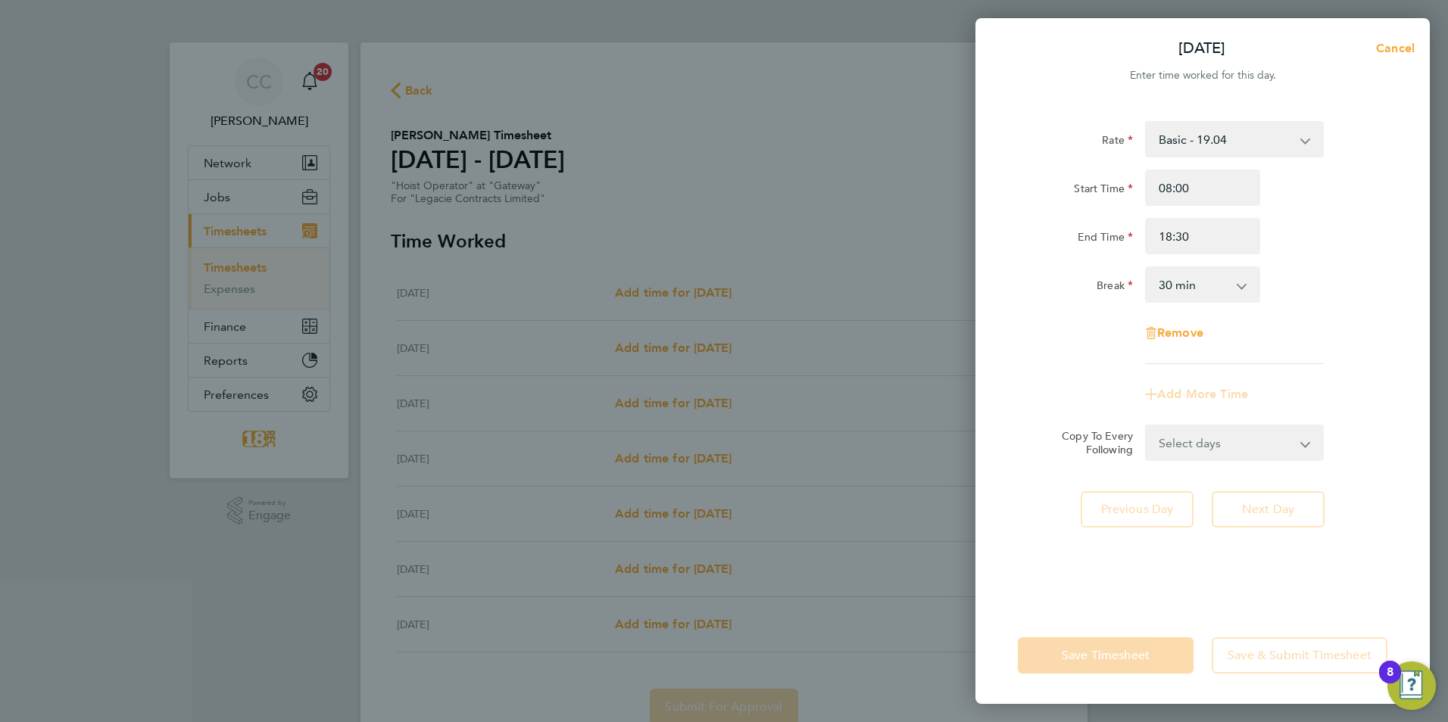
click at [1327, 263] on div "Rate Basic - 19.04 Start Time 08:00 End Time 18:30 Break 0 min 15 min 30 min 45…" at bounding box center [1202, 242] width 369 height 243
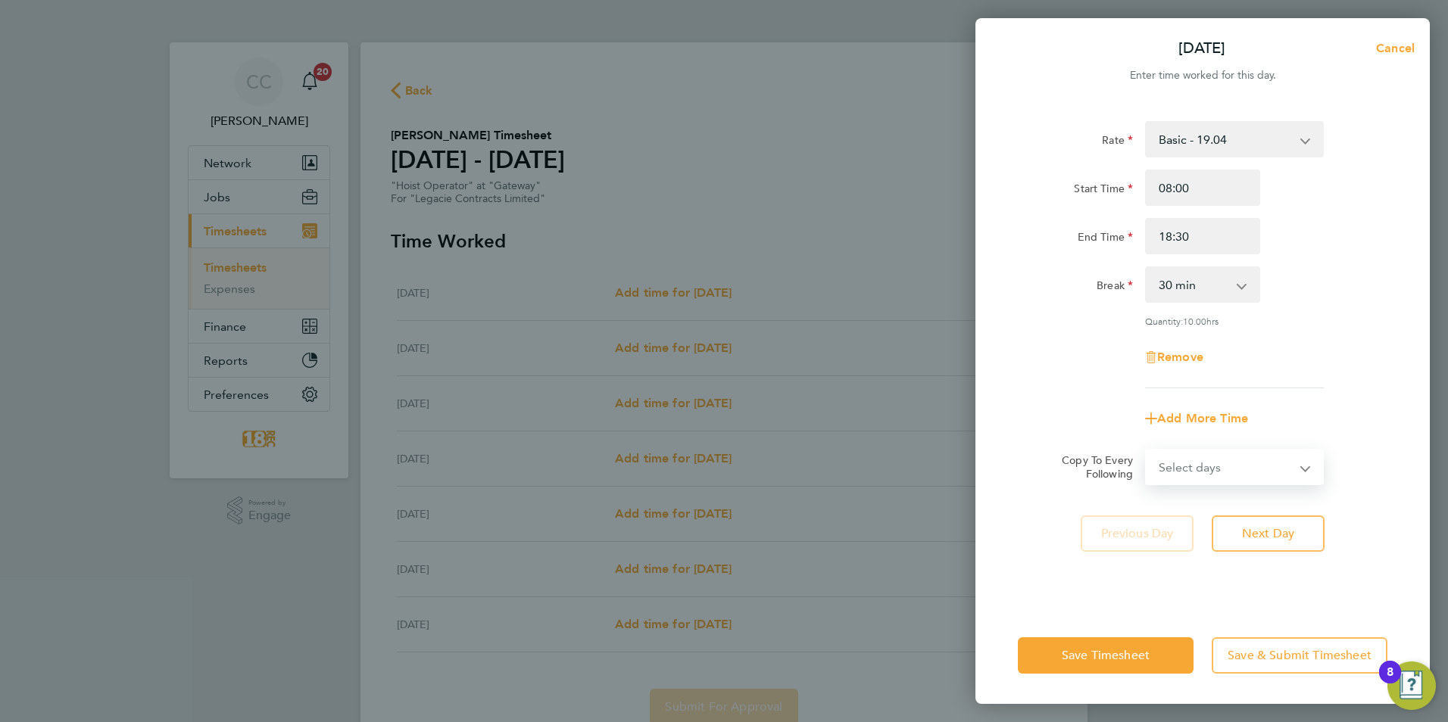
drag, startPoint x: 1234, startPoint y: 475, endPoint x: 1224, endPoint y: 462, distance: 16.7
click at [1234, 475] on select "Select days Day Weekday (Mon-Fri) Weekend (Sat-Sun) Tuesday Wednesday Thursday …" at bounding box center [1225, 466] width 159 height 33
select select "WEEKDAY"
click at [1146, 450] on select "Select days Day Weekday (Mon-Fri) Weekend (Sat-Sun) Tuesday Wednesday Thursday …" at bounding box center [1225, 466] width 159 height 33
select select "2025-08-24"
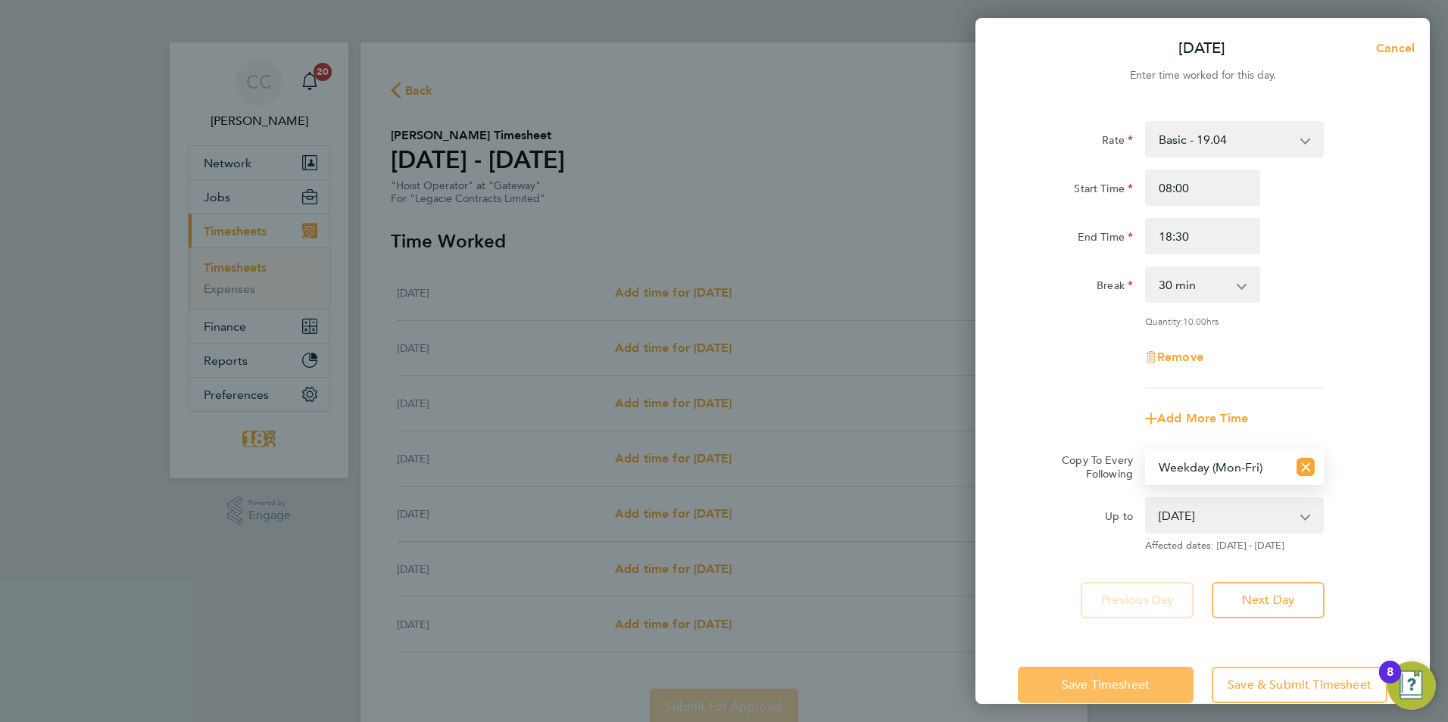
drag, startPoint x: 1191, startPoint y: 483, endPoint x: 1071, endPoint y: 668, distance: 220.5
click at [1057, 512] on div "Up to" at bounding box center [1075, 512] width 115 height 30
click at [1071, 680] on span "Save Timesheet" at bounding box center [1105, 685] width 88 height 15
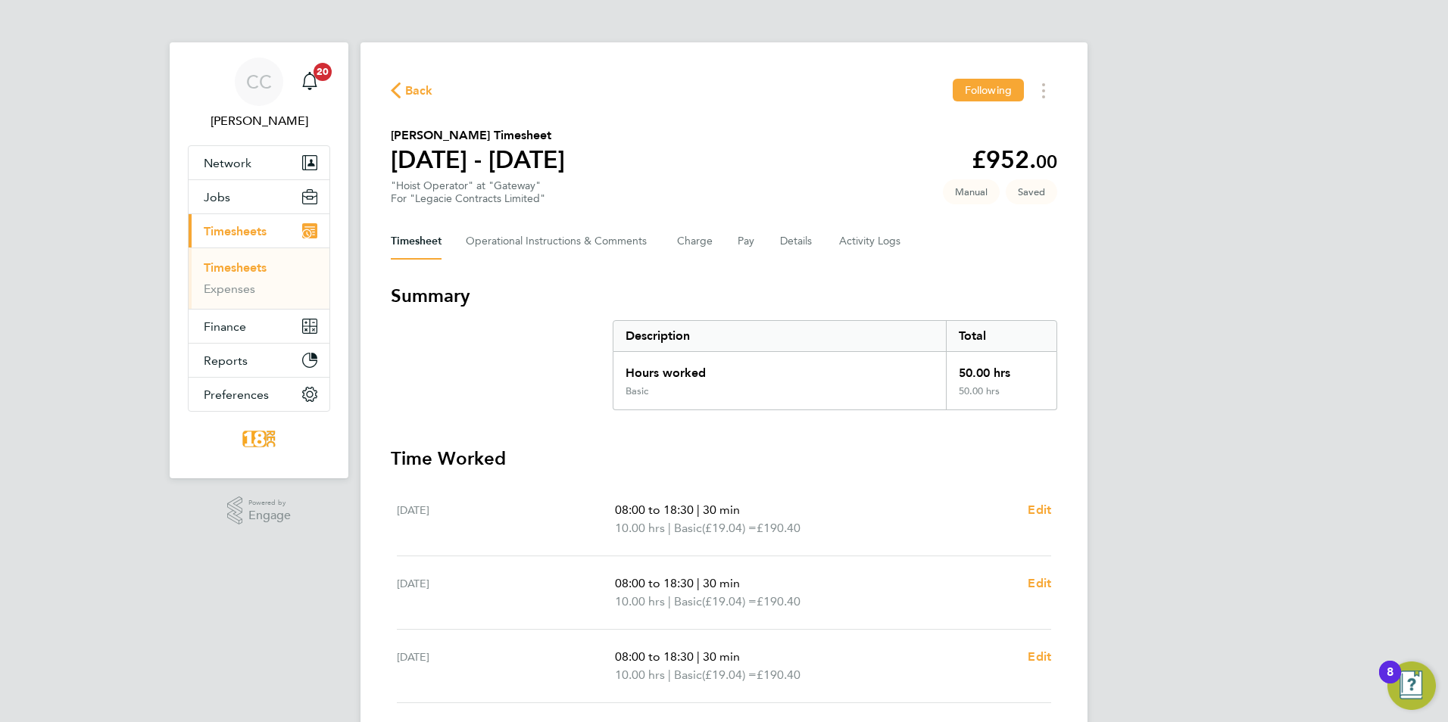
click at [410, 82] on span "Back" at bounding box center [419, 91] width 28 height 18
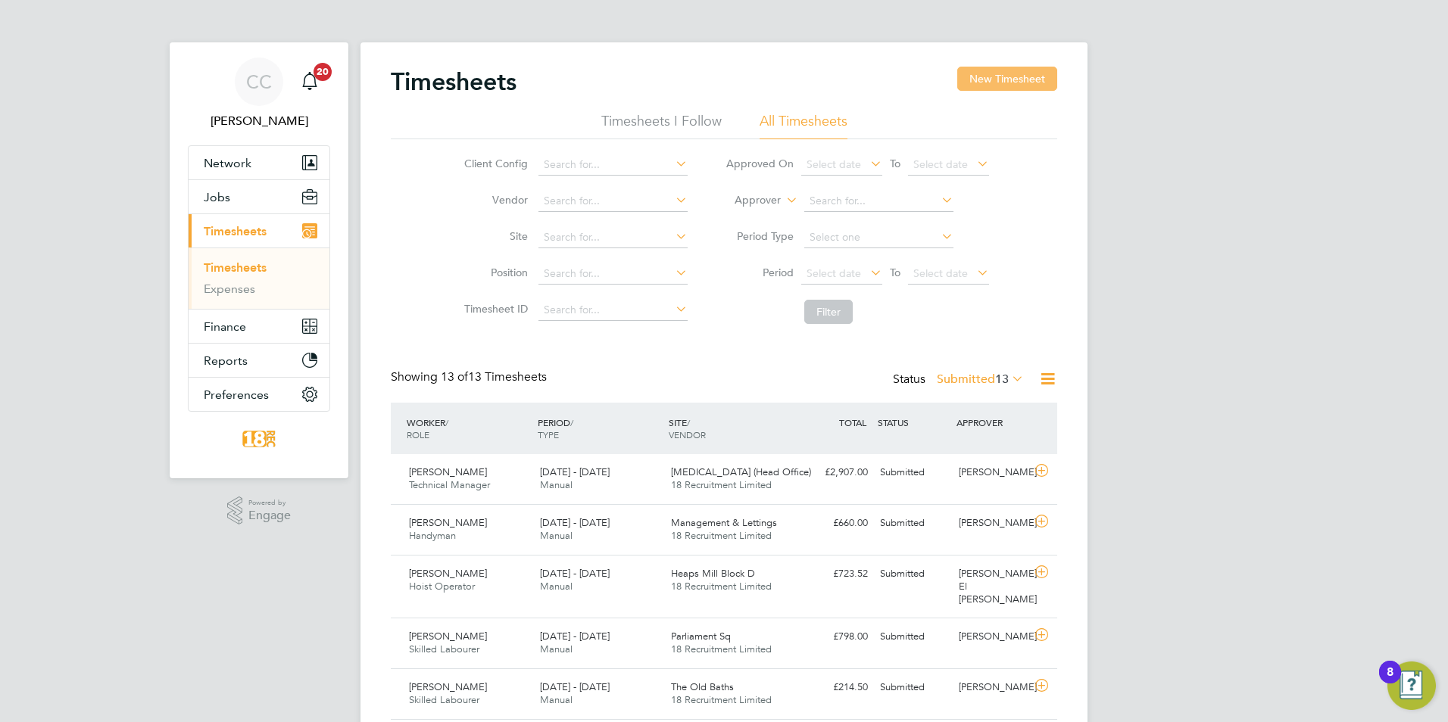
click at [1000, 74] on button "New Timesheet" at bounding box center [1007, 79] width 100 height 24
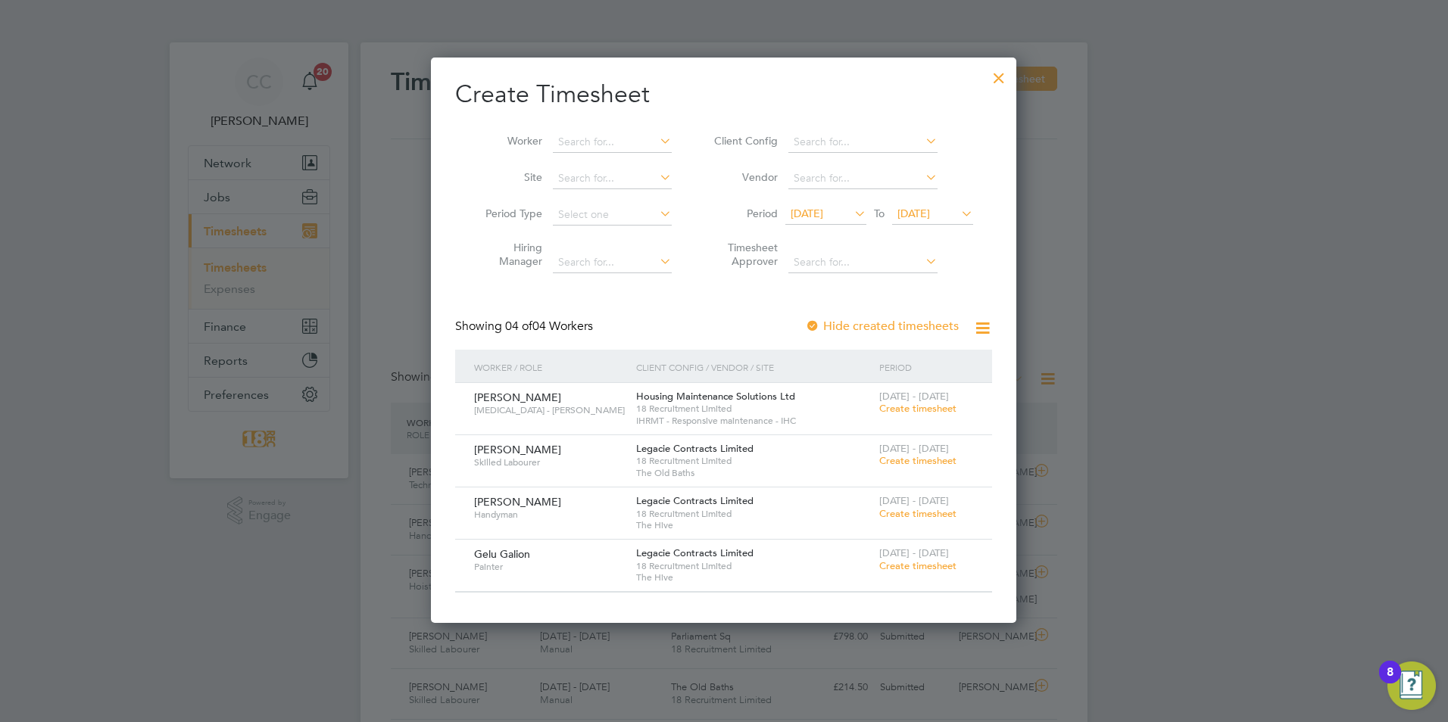
drag, startPoint x: 1378, startPoint y: 447, endPoint x: 1367, endPoint y: 447, distance: 10.6
click at [1378, 447] on div at bounding box center [724, 361] width 1448 height 722
click at [996, 68] on div at bounding box center [998, 74] width 27 height 27
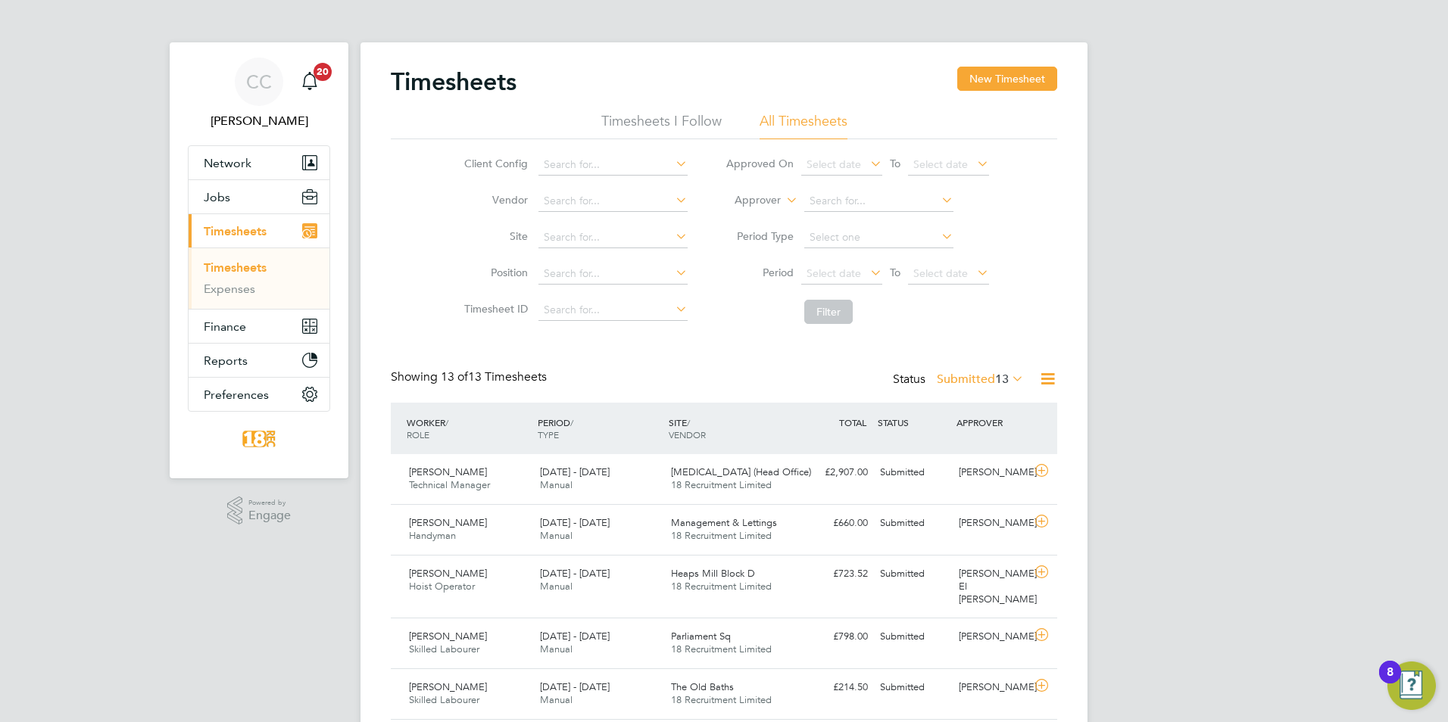
click at [1237, 167] on div "CC Chloe Crayden Notifications 20 Applications: Network Team Members Businesses…" at bounding box center [724, 602] width 1448 height 1205
click at [244, 161] on span "Network" at bounding box center [228, 163] width 48 height 14
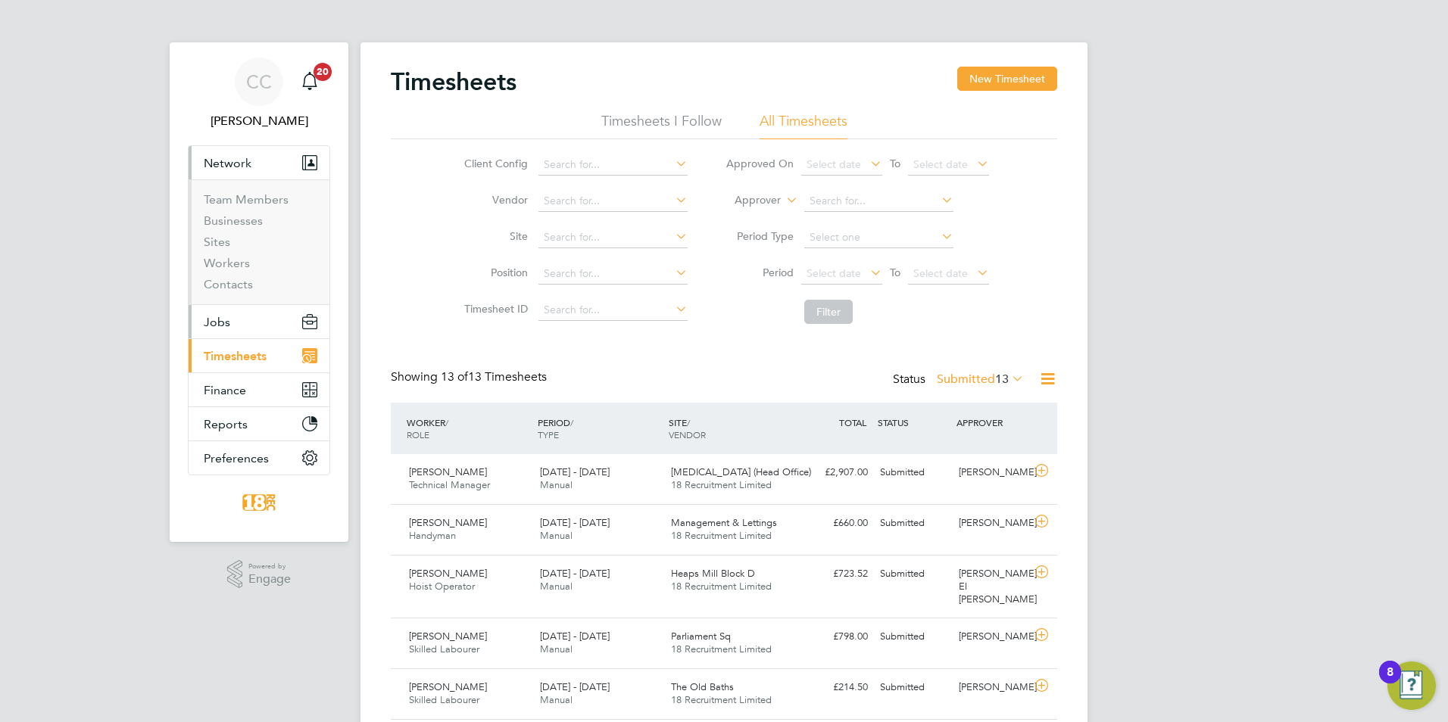
click at [251, 321] on button "Jobs" at bounding box center [259, 321] width 141 height 33
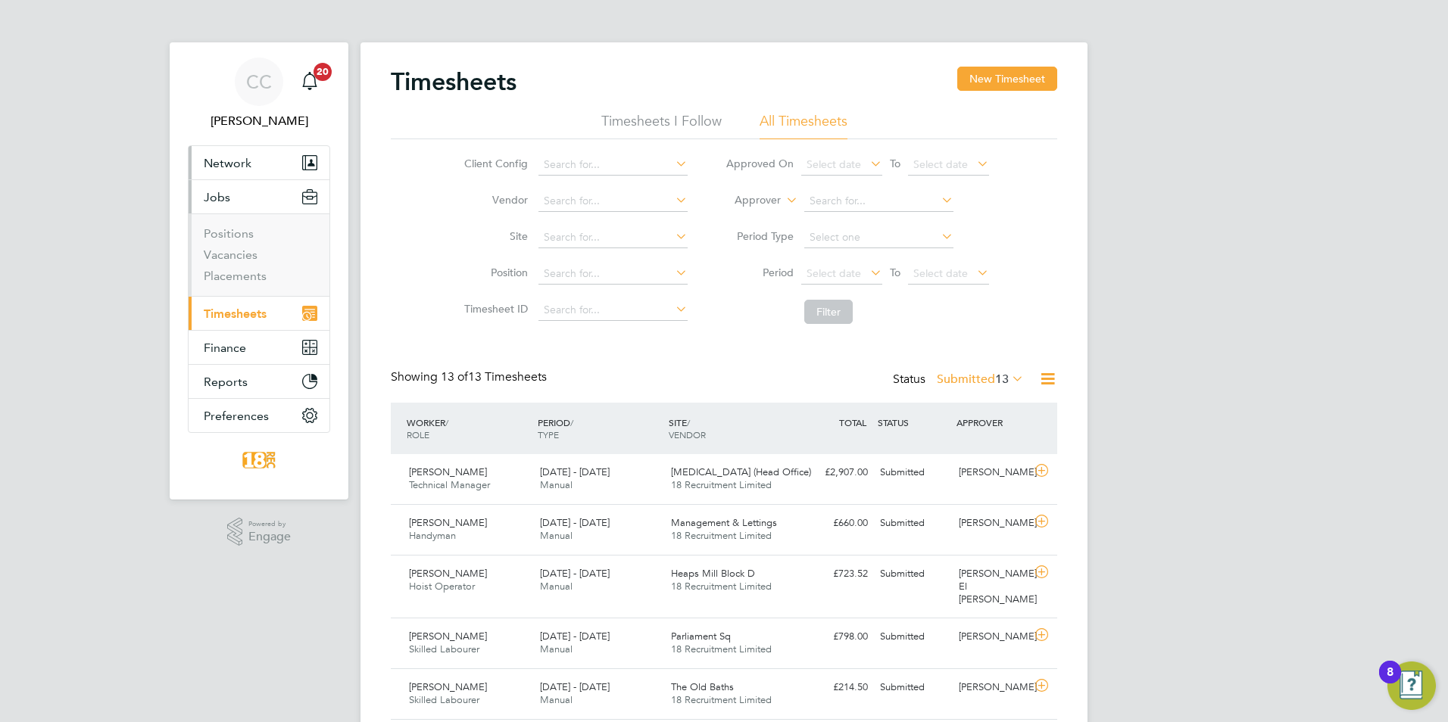
click at [263, 155] on button "Network" at bounding box center [259, 162] width 141 height 33
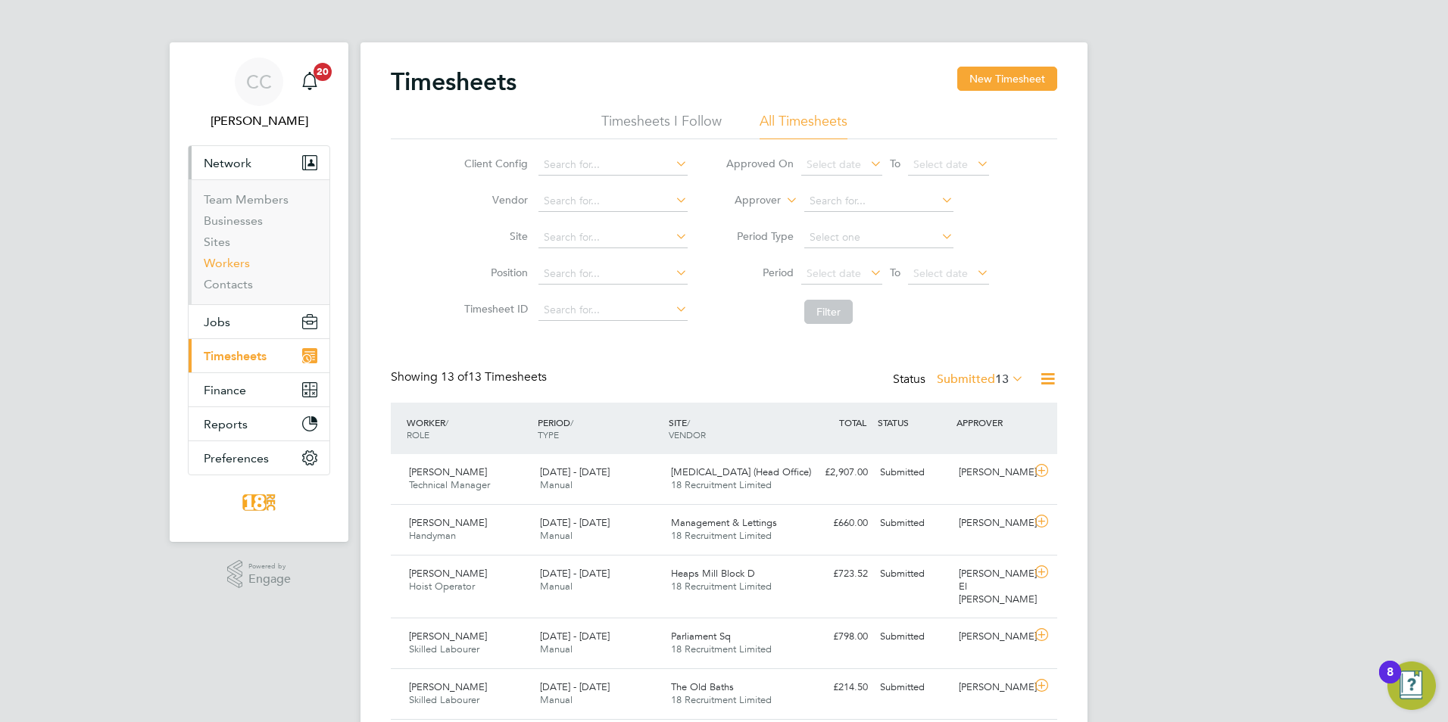
click at [242, 260] on link "Workers" at bounding box center [227, 263] width 46 height 14
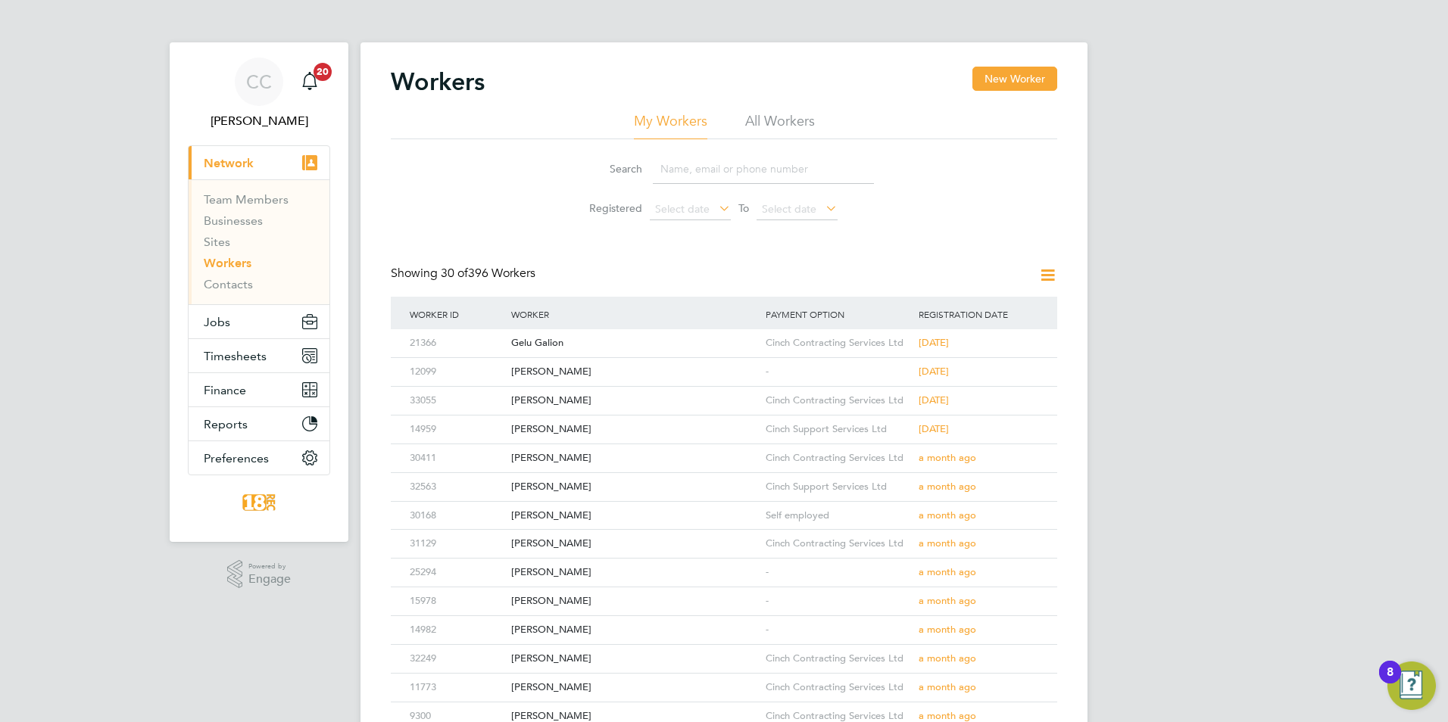
click at [673, 181] on input at bounding box center [763, 169] width 221 height 30
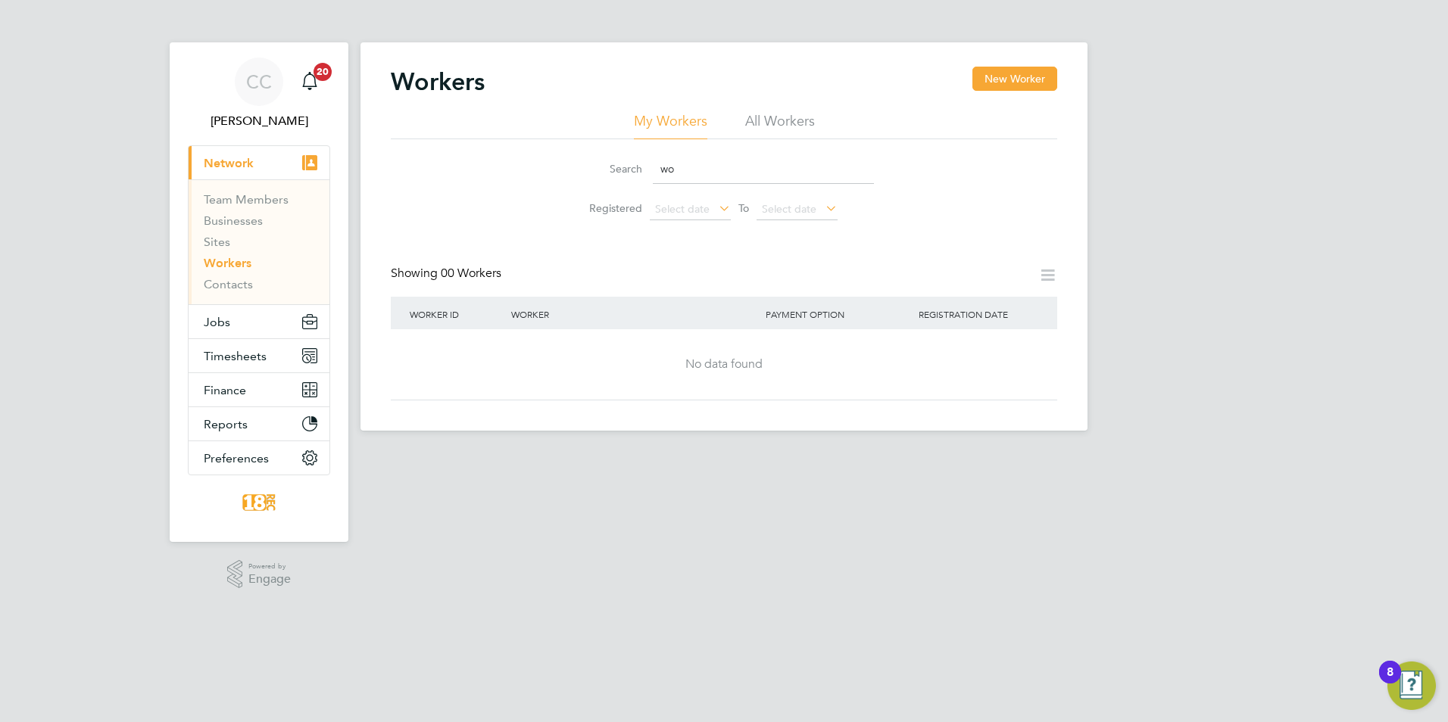
type input "w"
drag, startPoint x: 705, startPoint y: 162, endPoint x: 623, endPoint y: 173, distance: 82.5
click at [625, 173] on div "Search wilk" at bounding box center [724, 169] width 300 height 30
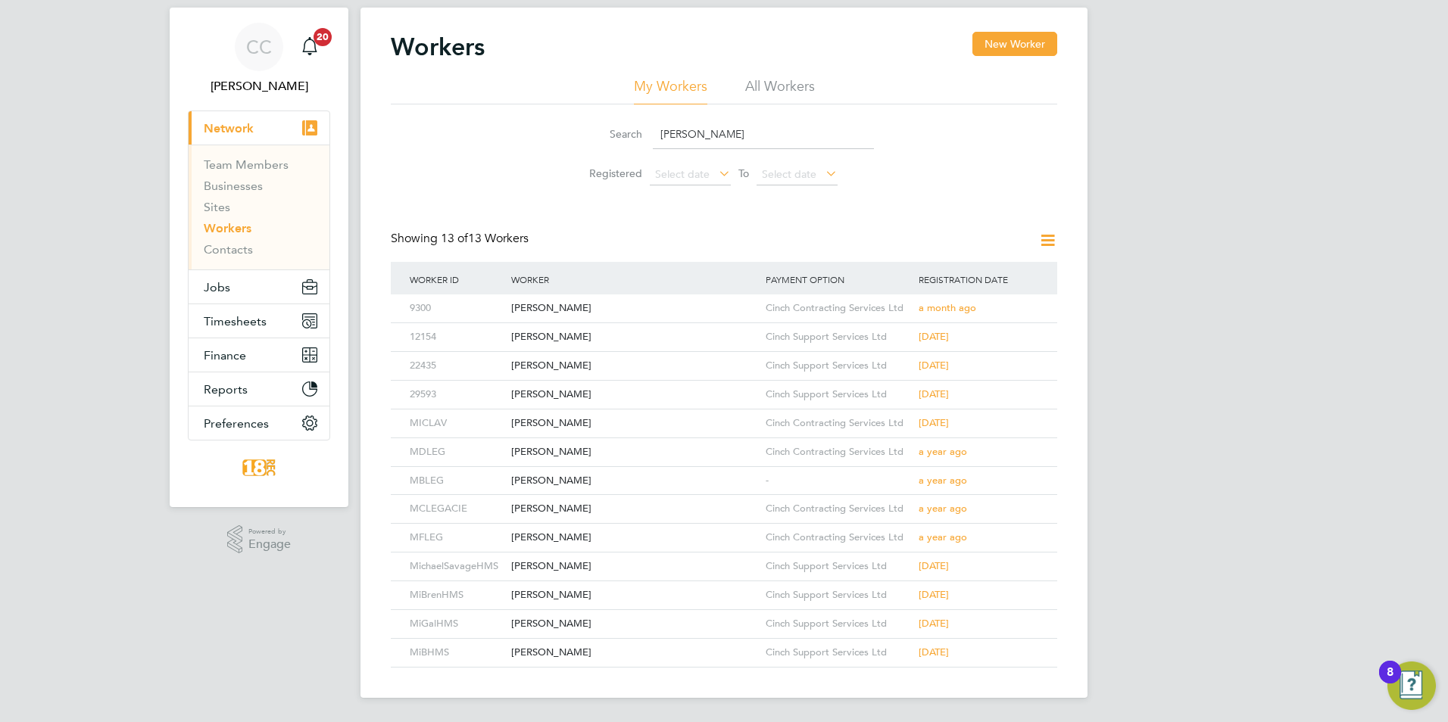
type input "[PERSON_NAME]"
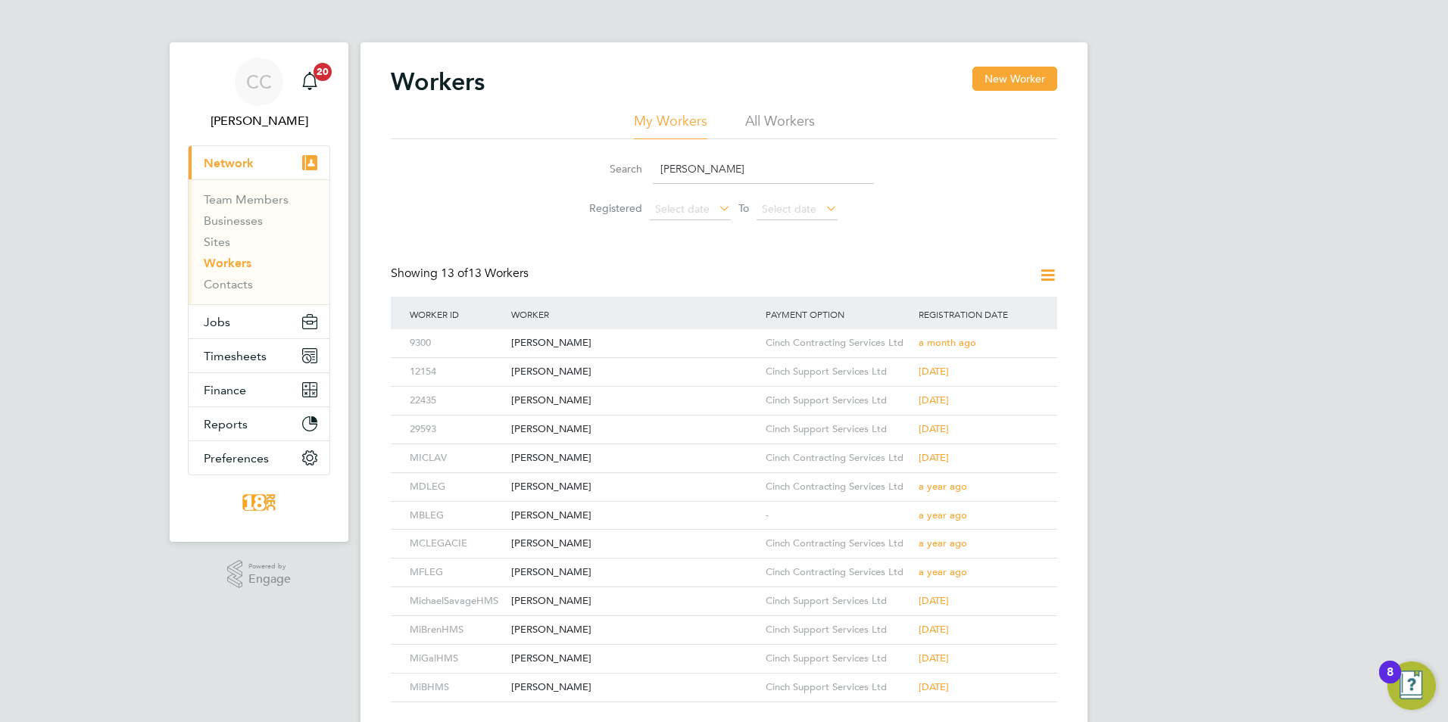
click at [970, 83] on div "Workers New Worker" at bounding box center [724, 89] width 666 height 45
click at [987, 77] on button "New Worker" at bounding box center [1014, 79] width 85 height 24
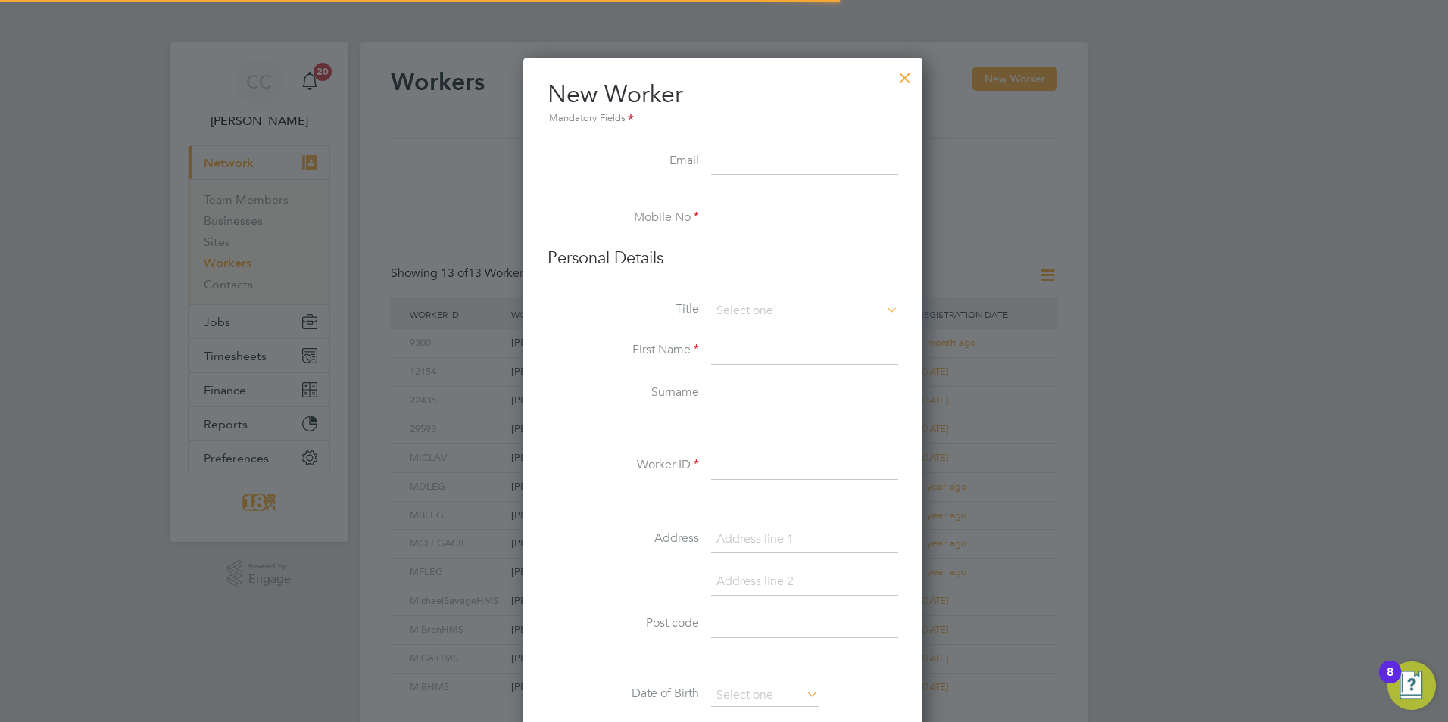
scroll to position [1289, 401]
paste input "Michael.Wilkinson1@outlook.com"
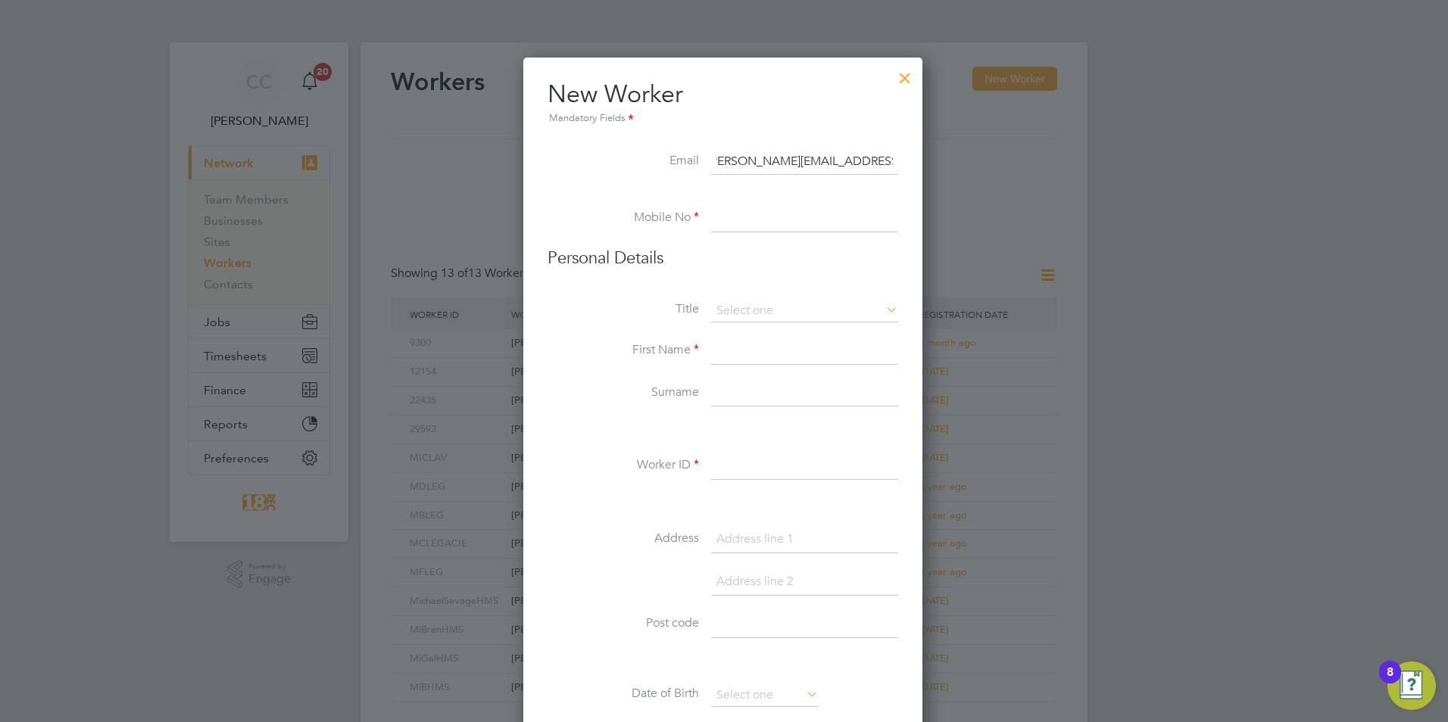
type input "Michael.Wilkinson1@outlook.com"
click at [755, 236] on li "Mobile No" at bounding box center [722, 226] width 351 height 42
click at [759, 225] on input at bounding box center [804, 218] width 187 height 27
paste input "07754600830"
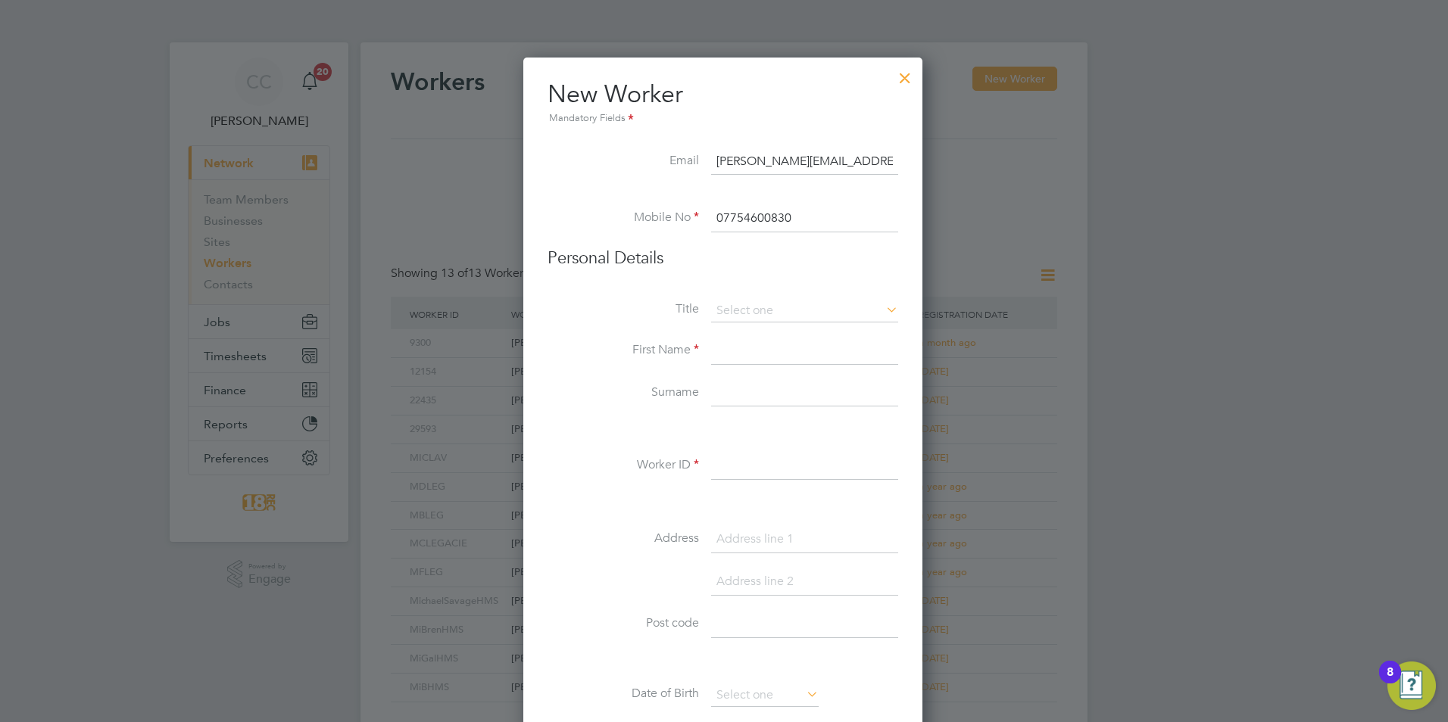
type input "07754600830"
click at [749, 297] on li "Personal Details" at bounding box center [722, 274] width 351 height 52
click at [754, 324] on li "Title" at bounding box center [722, 319] width 351 height 38
click at [788, 344] on input at bounding box center [804, 351] width 187 height 27
paste input "[PERSON_NAME]"
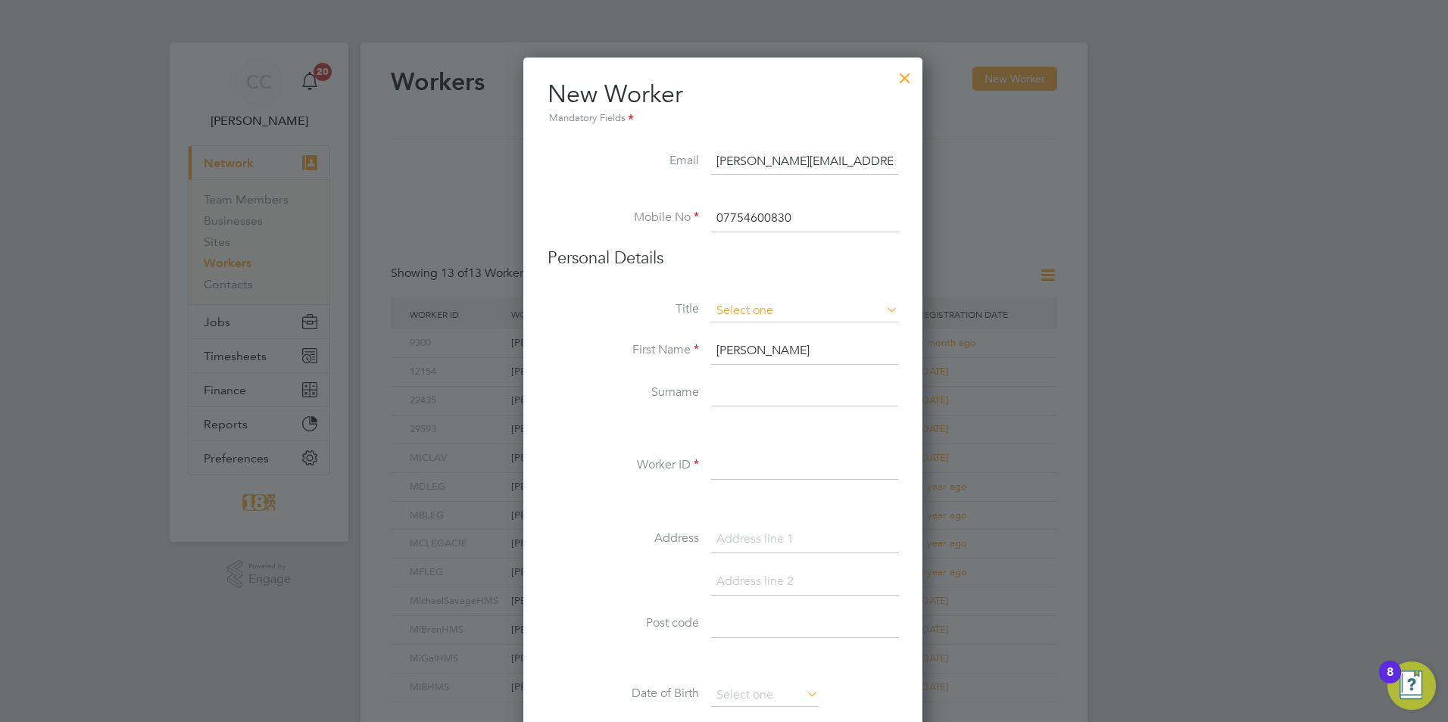
type input "[PERSON_NAME]"
click at [815, 303] on input at bounding box center [804, 311] width 187 height 23
click at [776, 341] on li "Mr" at bounding box center [804, 333] width 189 height 20
type input "Mr"
click at [728, 399] on input at bounding box center [804, 393] width 187 height 27
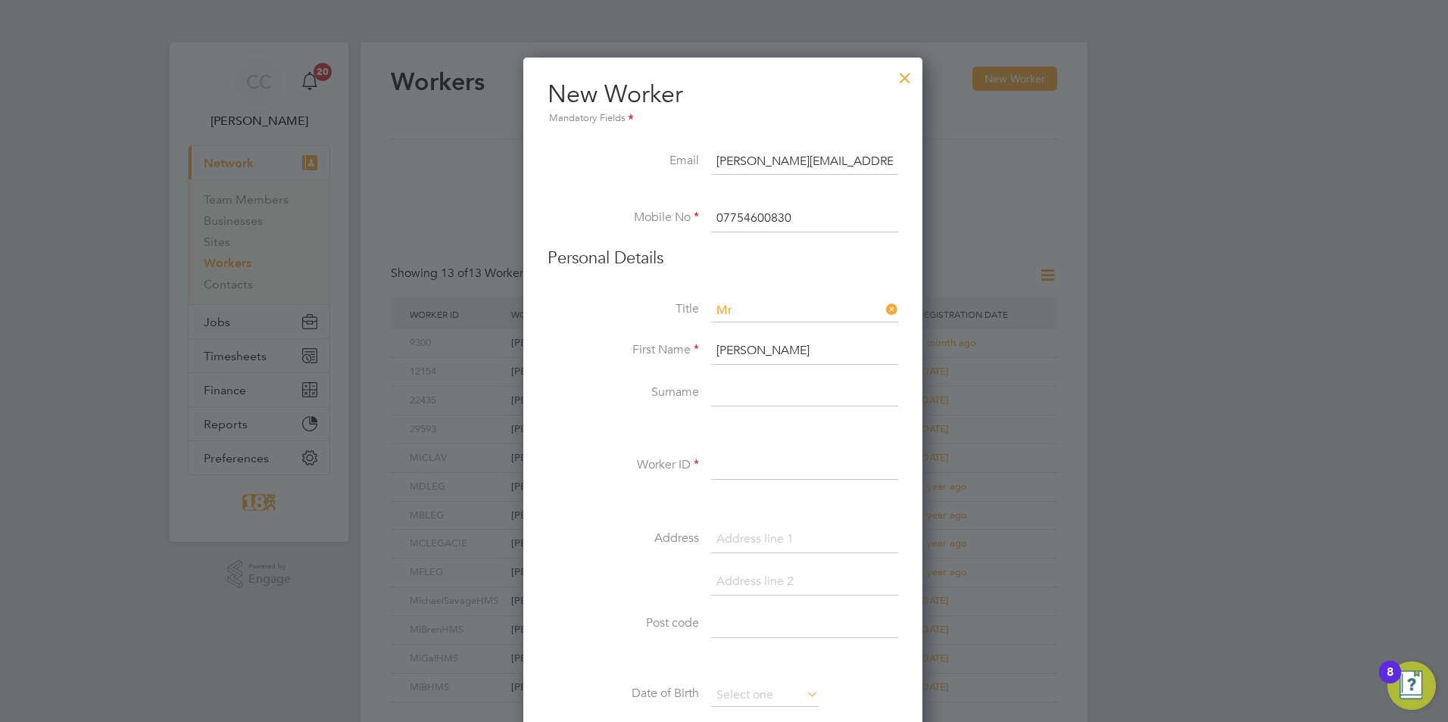
paste input "Wilkinson"
type input "Wilkinson"
click at [756, 449] on div "Title Mr First Name Michael Surname Wilkinson Worker ID Address Post code Date …" at bounding box center [722, 575] width 351 height 550
click at [756, 471] on input at bounding box center [804, 466] width 187 height 27
paste input "22502"
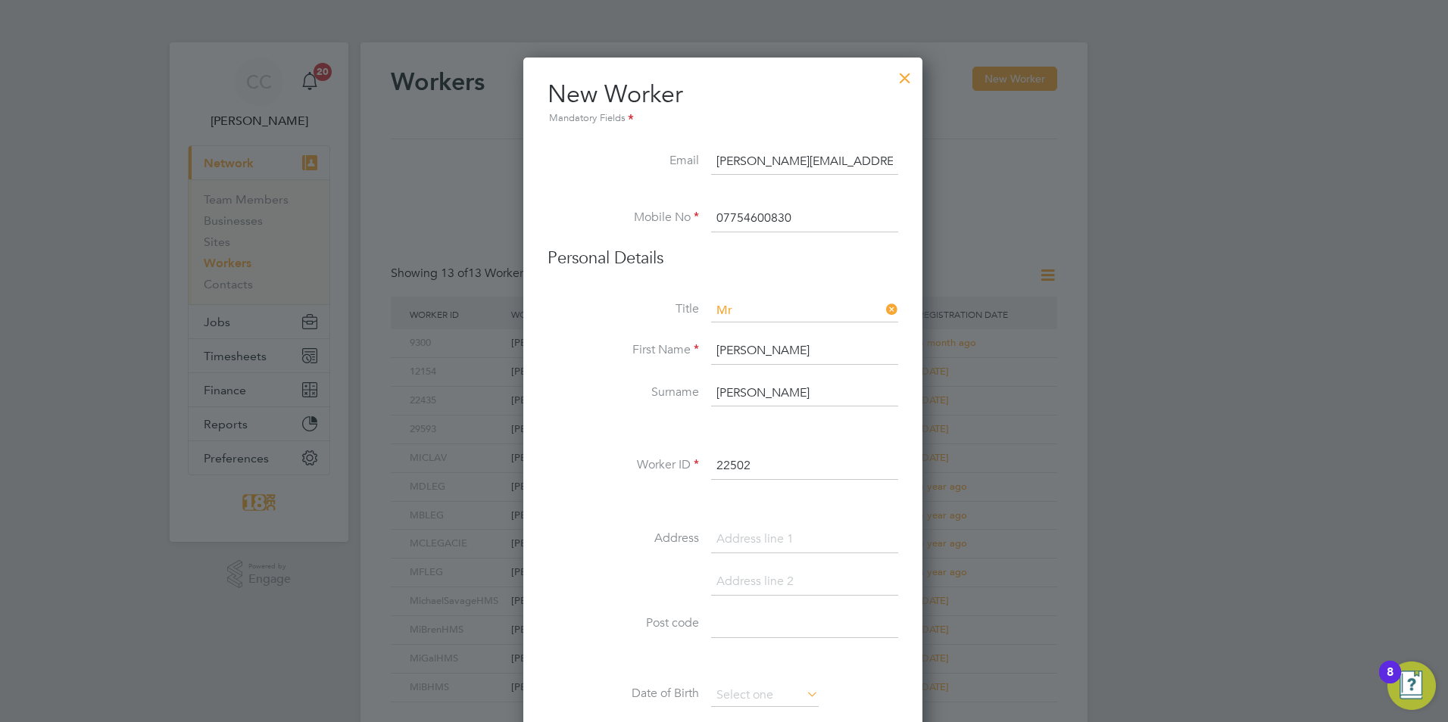
type input "22502"
click at [771, 411] on li "Surname Wilkinson" at bounding box center [722, 401] width 351 height 42
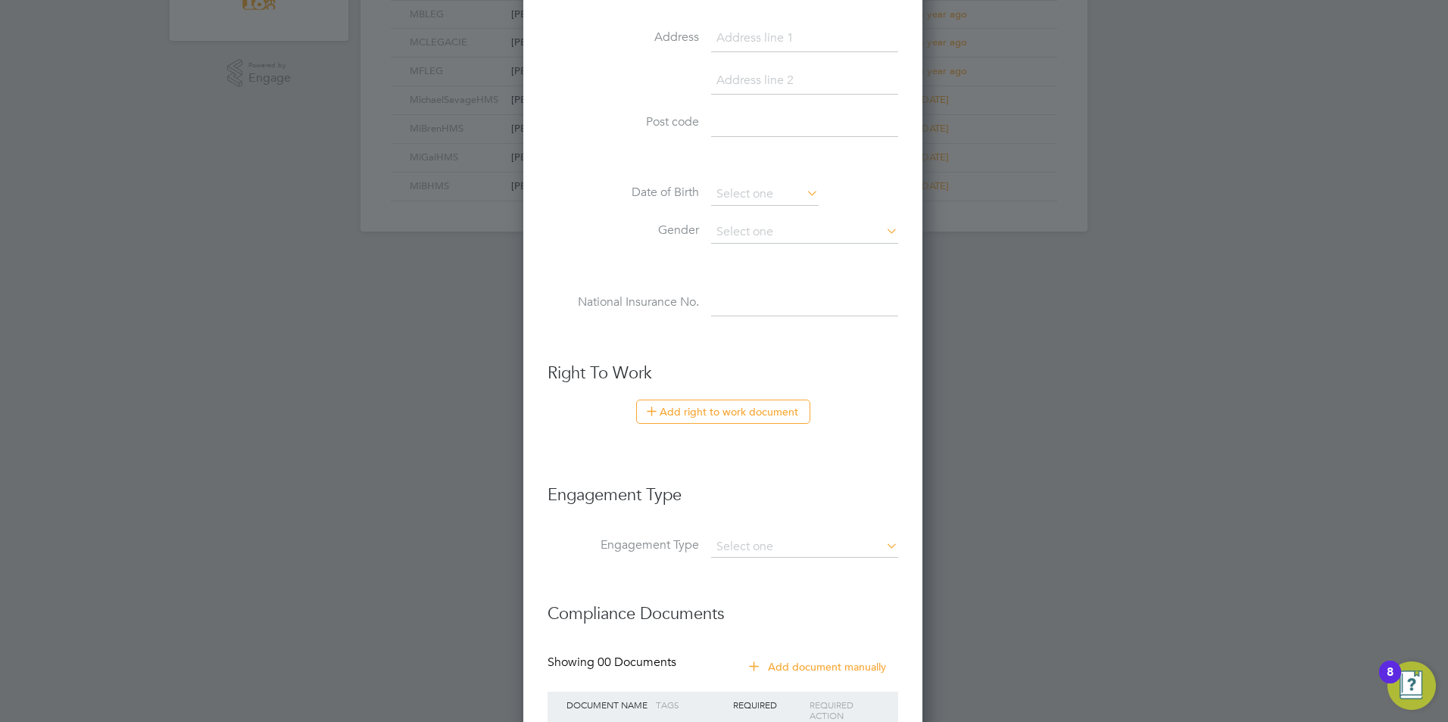
scroll to position [623, 0]
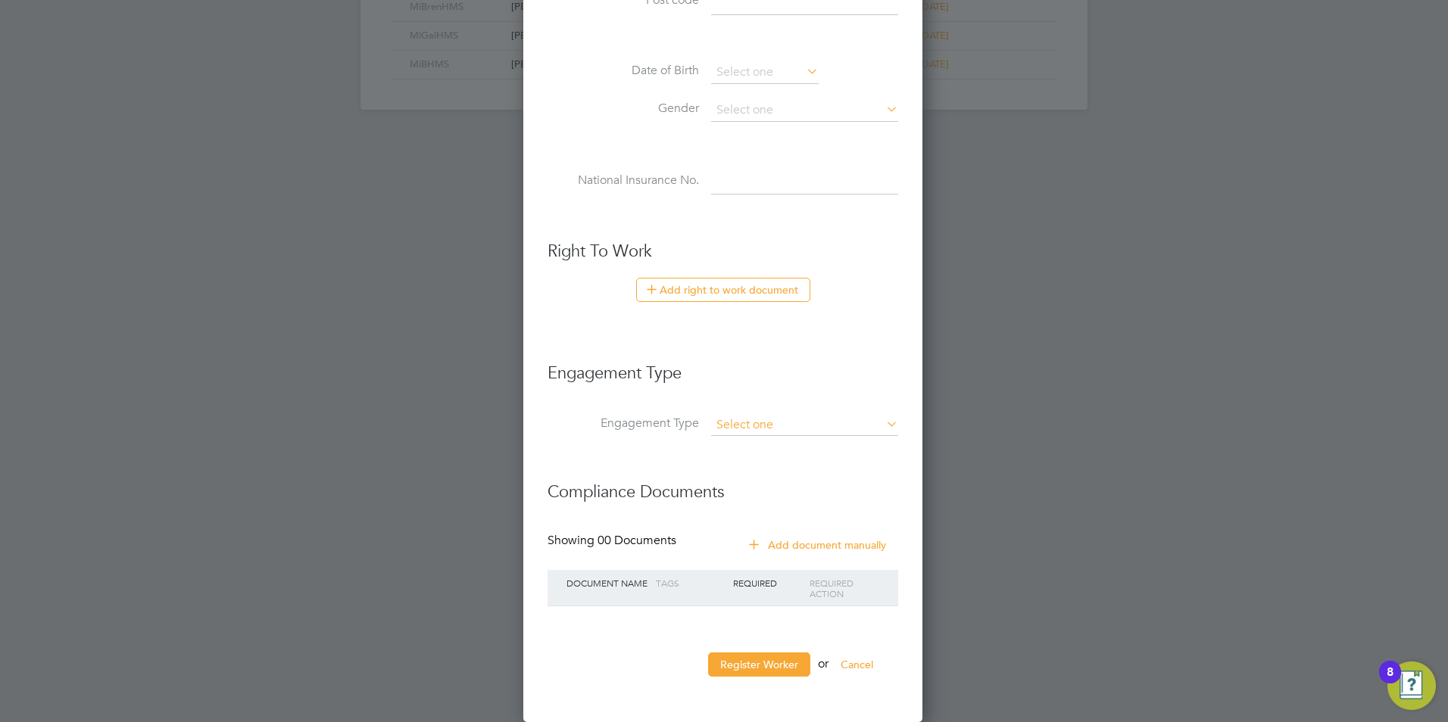
click at [796, 431] on input at bounding box center [804, 425] width 187 height 21
click at [802, 485] on li "Self-employed" at bounding box center [804, 490] width 189 height 22
type input "Self-employed"
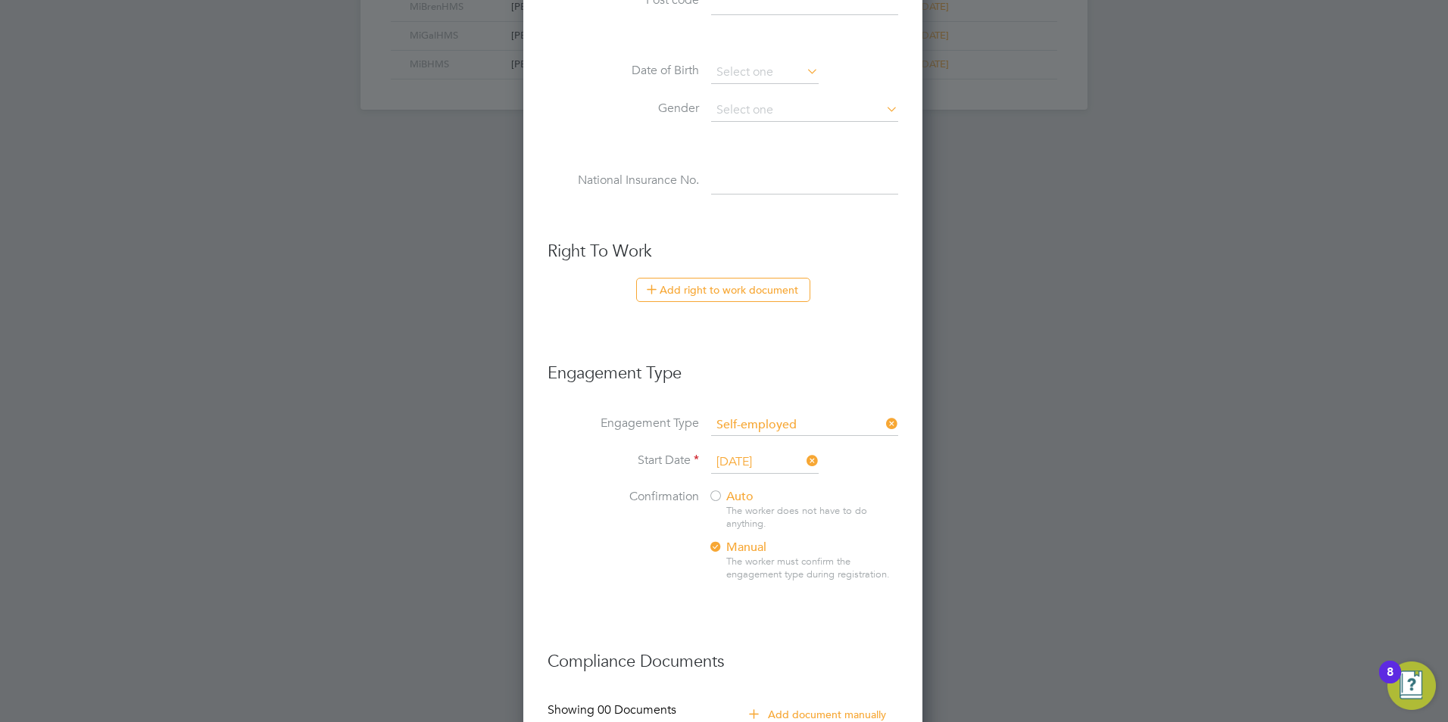
scroll to position [8, 8]
click at [818, 425] on input at bounding box center [804, 425] width 187 height 21
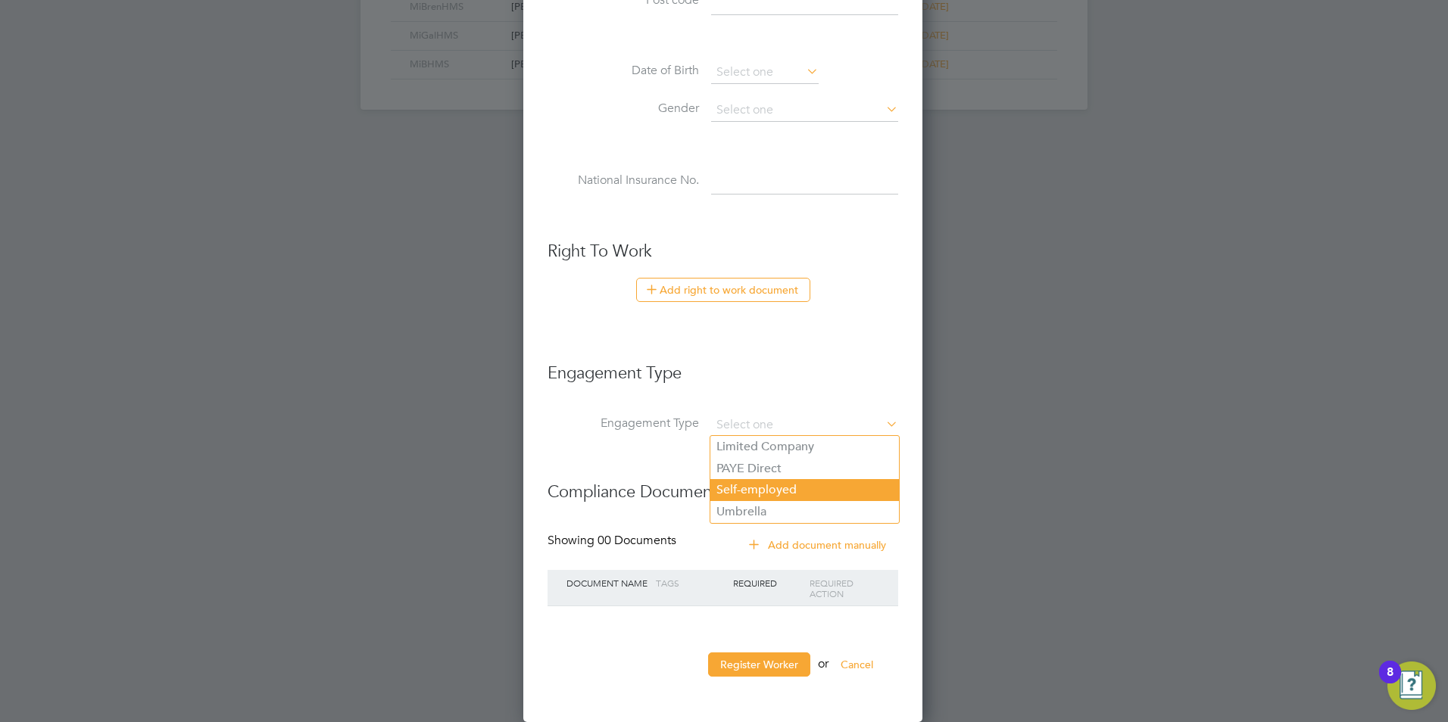
scroll to position [1289, 401]
click at [773, 504] on li "Umbrella" at bounding box center [804, 512] width 189 height 22
type input "Umbrella"
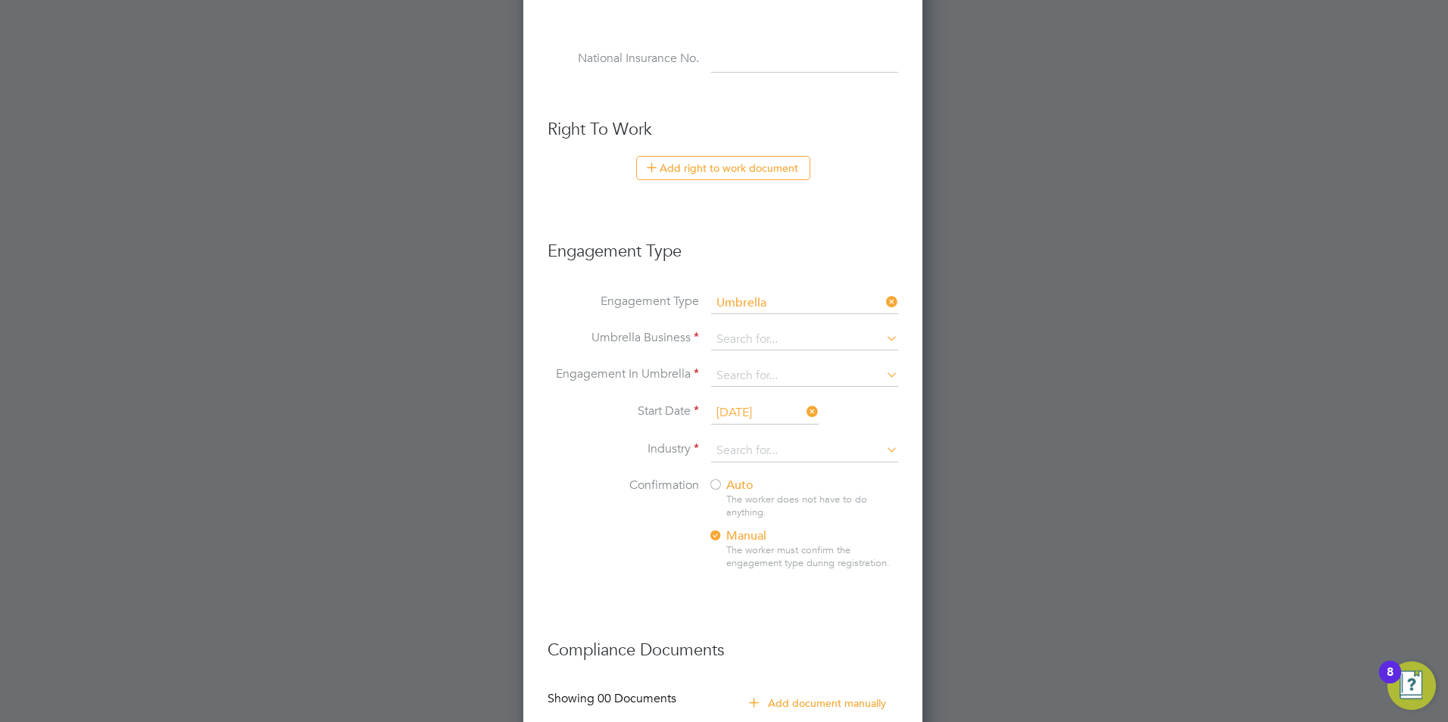
scroll to position [903, 0]
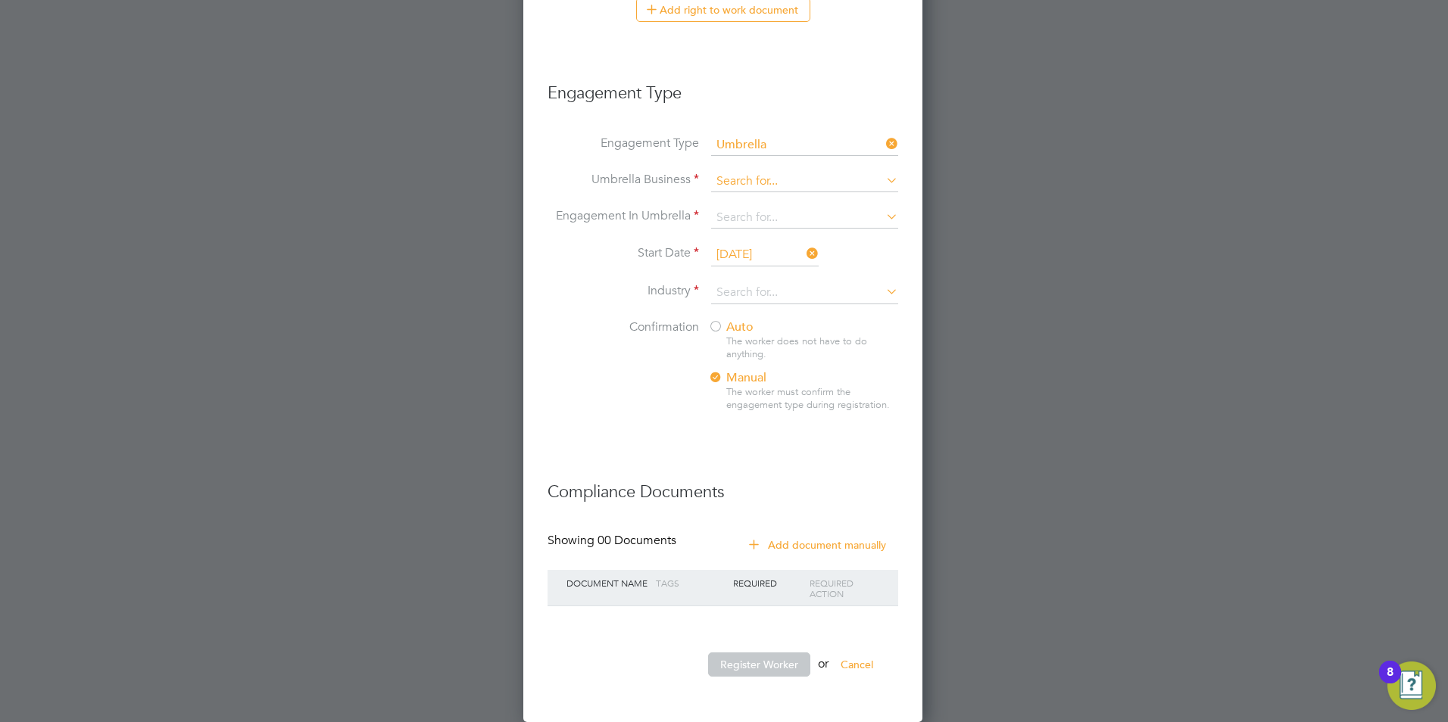
click at [750, 180] on input at bounding box center [804, 181] width 187 height 21
click at [727, 211] on li "Cinch Contracting Services Ltd" at bounding box center [804, 203] width 189 height 22
type input "Cinch Contracting Services Ltd"
click at [726, 238] on li "Engagement In Umbrella" at bounding box center [722, 225] width 351 height 36
click at [729, 219] on input at bounding box center [804, 217] width 187 height 21
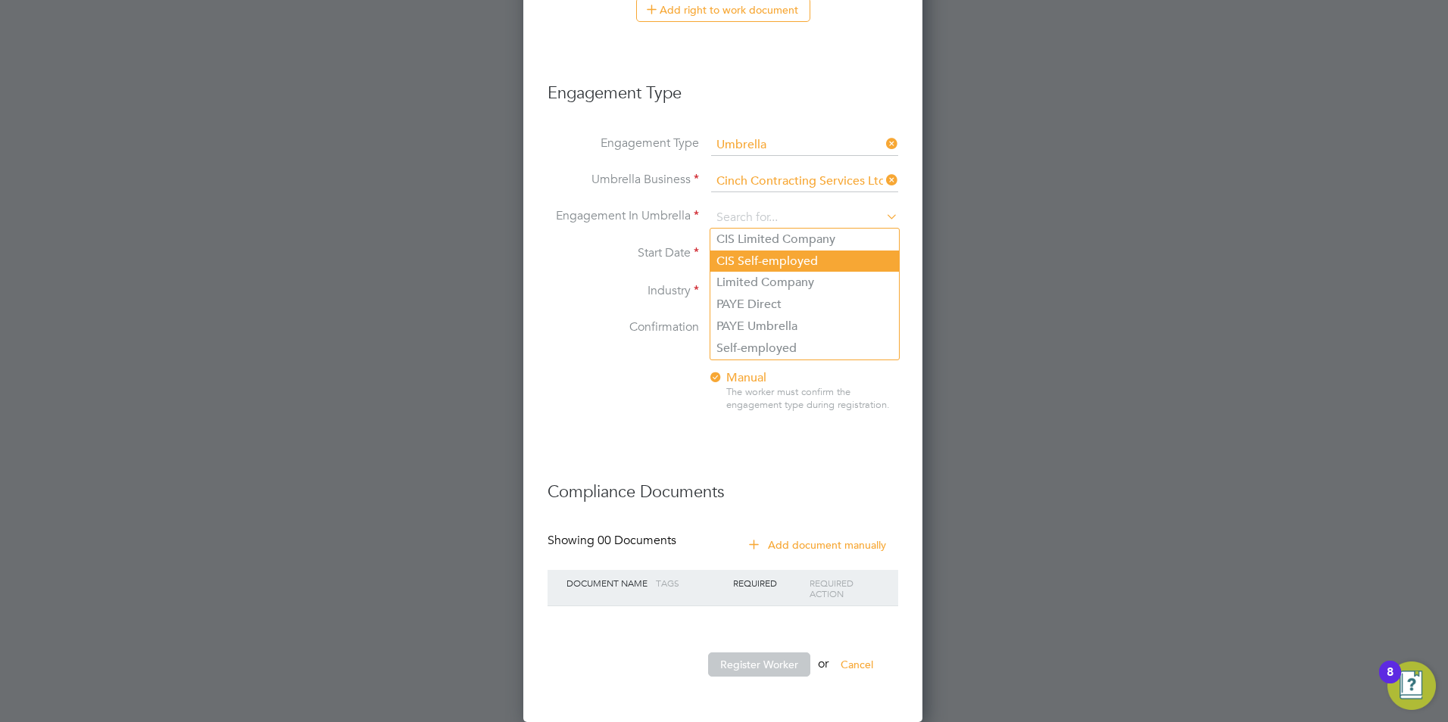
click at [784, 257] on li "CIS Self-employed" at bounding box center [804, 262] width 189 height 22
type input "CIS Self-employed"
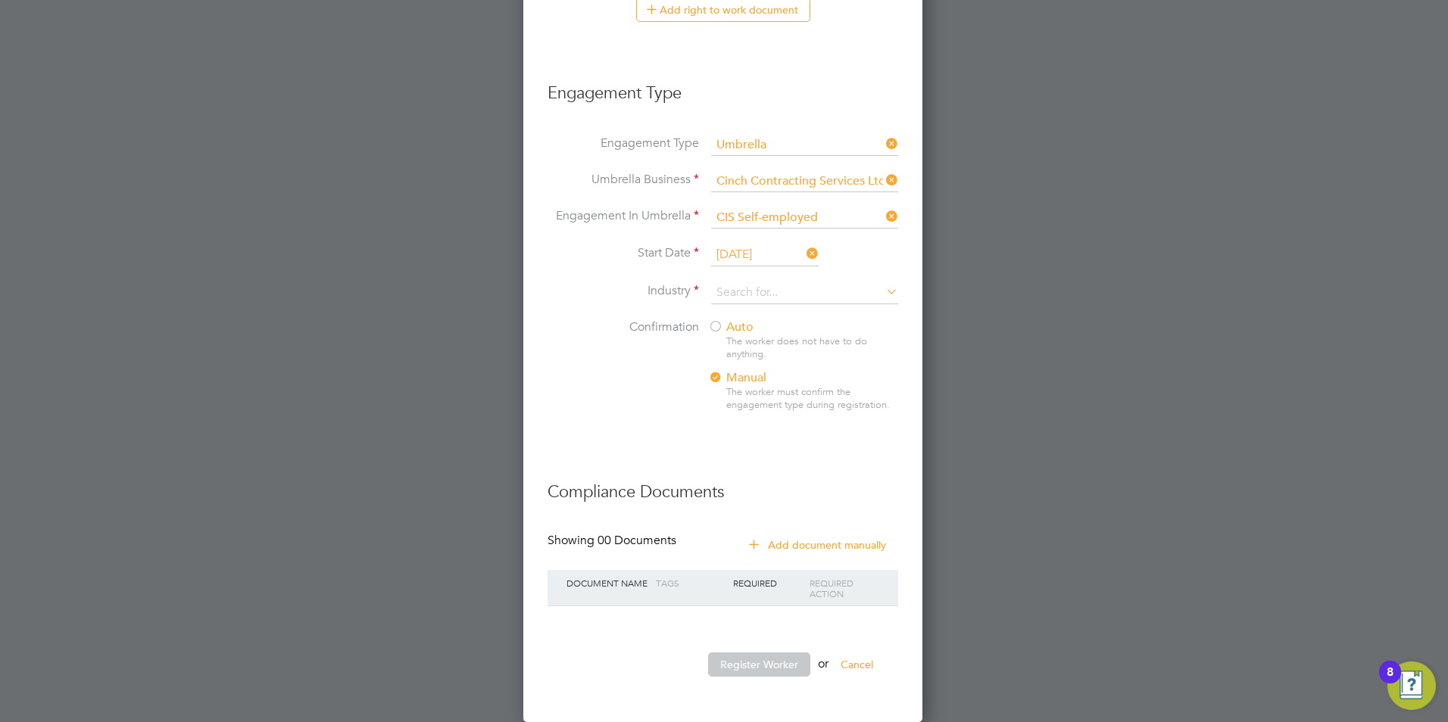
click at [741, 261] on input "[DATE]" at bounding box center [765, 255] width 108 height 23
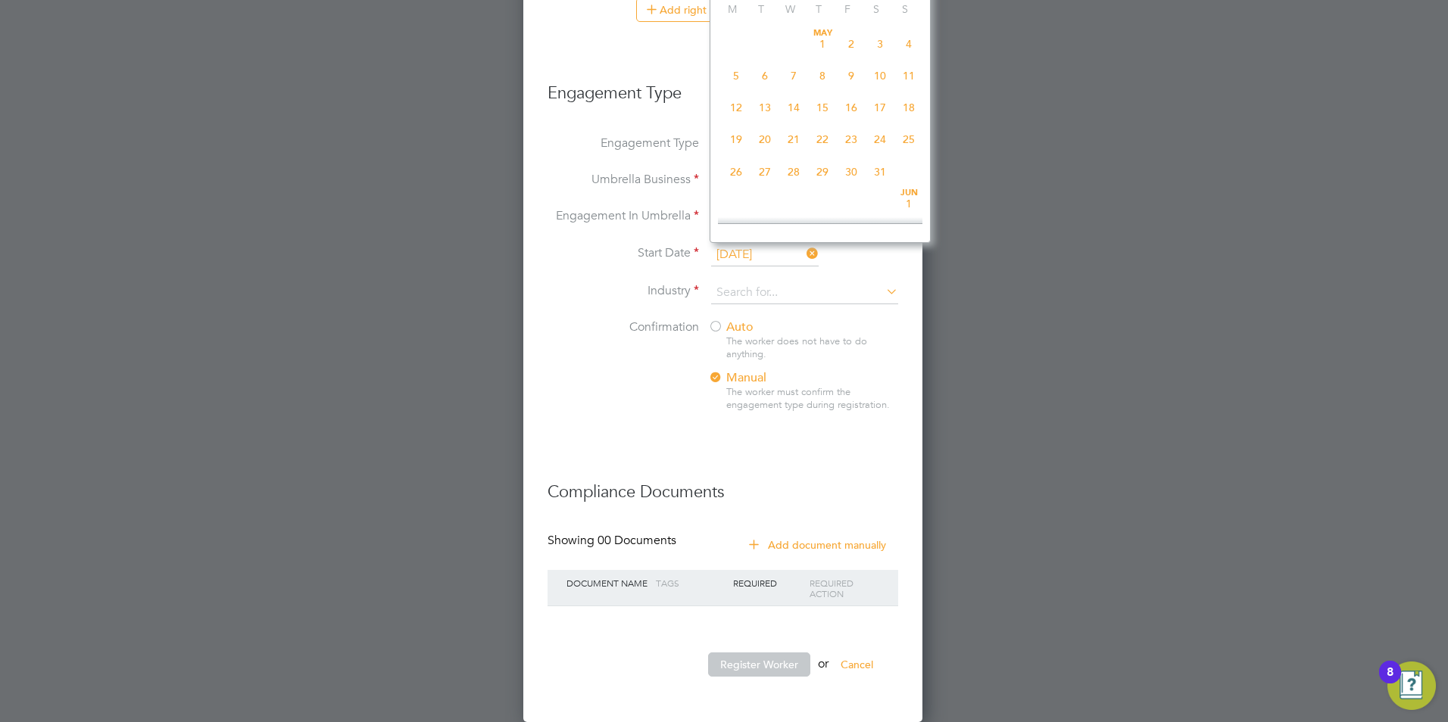
scroll to position [590, 0]
click at [740, 75] on span "18" at bounding box center [736, 60] width 29 height 29
type input "[DATE]"
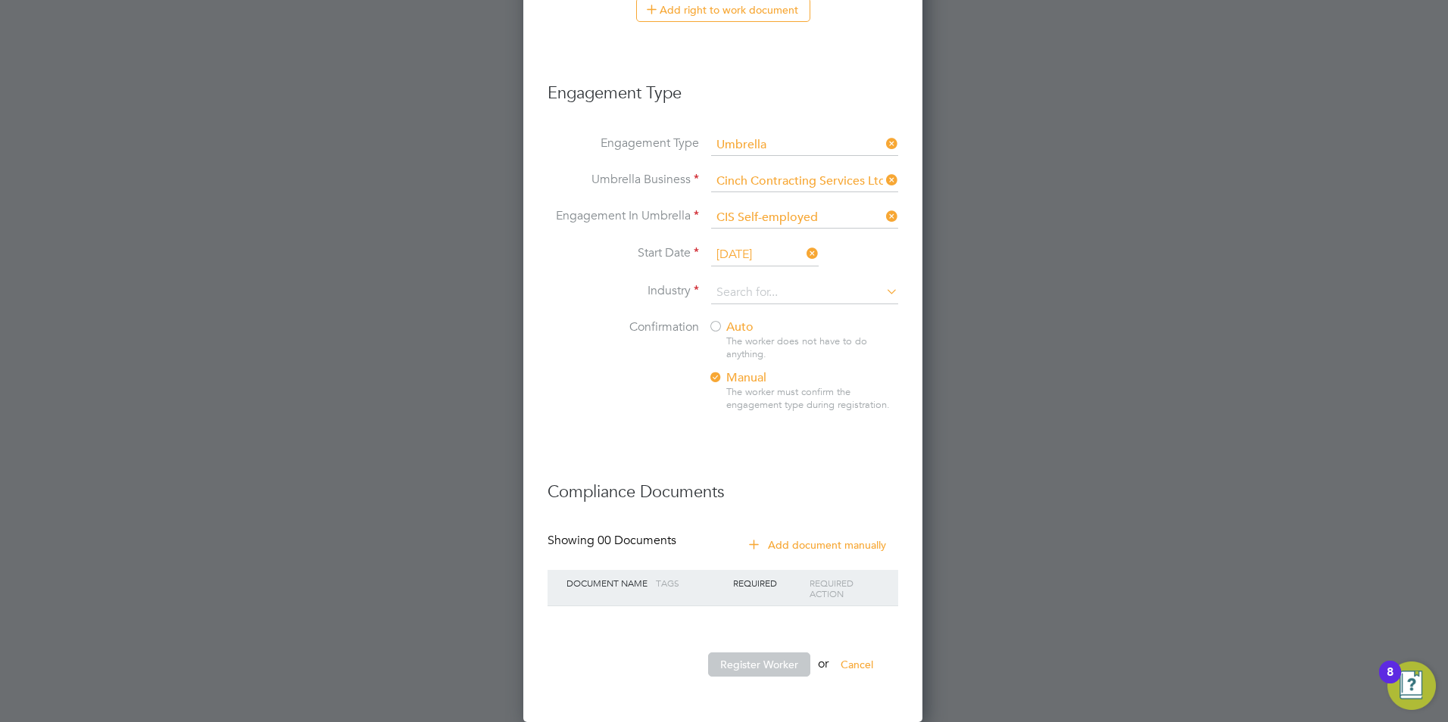
click at [725, 339] on div "Auto The worker does not have to do anything. Manual The worker must confirm th…" at bounding box center [802, 370] width 189 height 101
click at [751, 325] on span "Auto" at bounding box center [730, 327] width 45 height 15
click at [860, 441] on li at bounding box center [722, 443] width 351 height 15
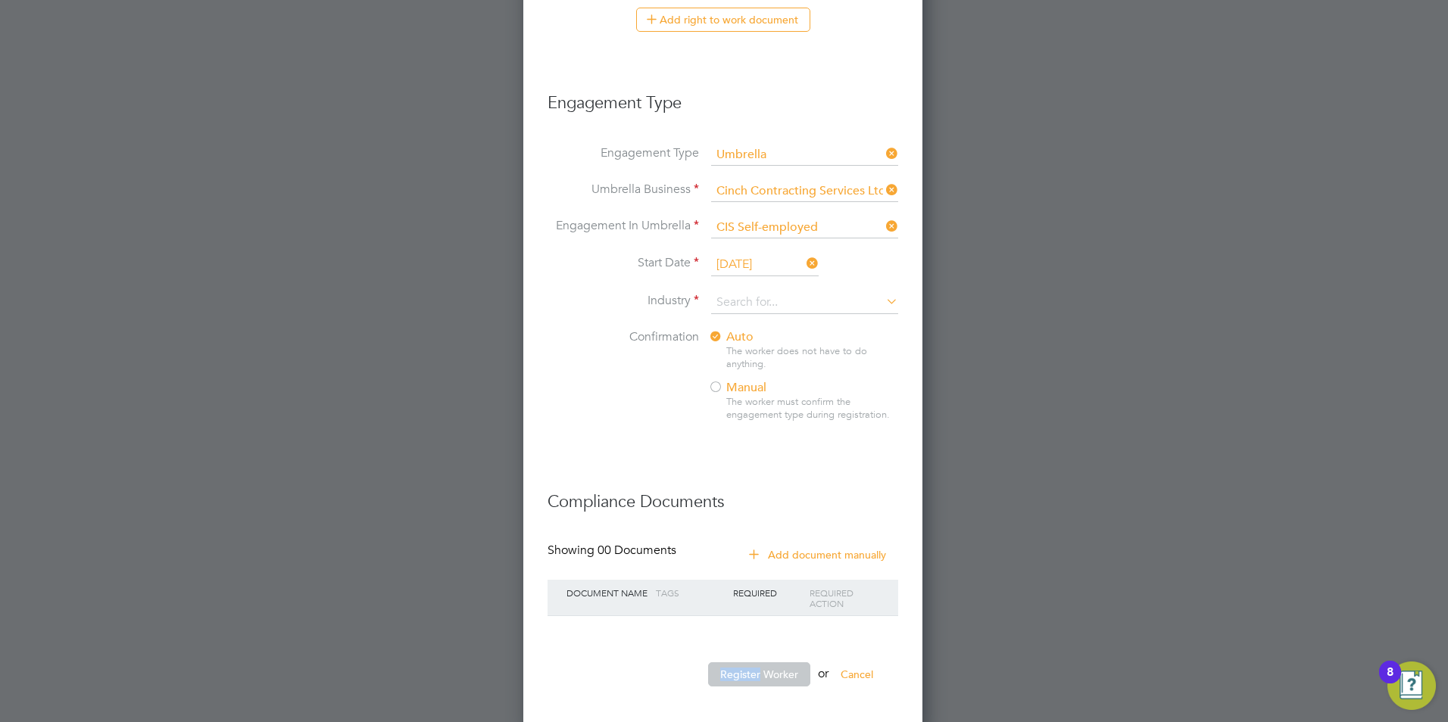
scroll to position [903, 0]
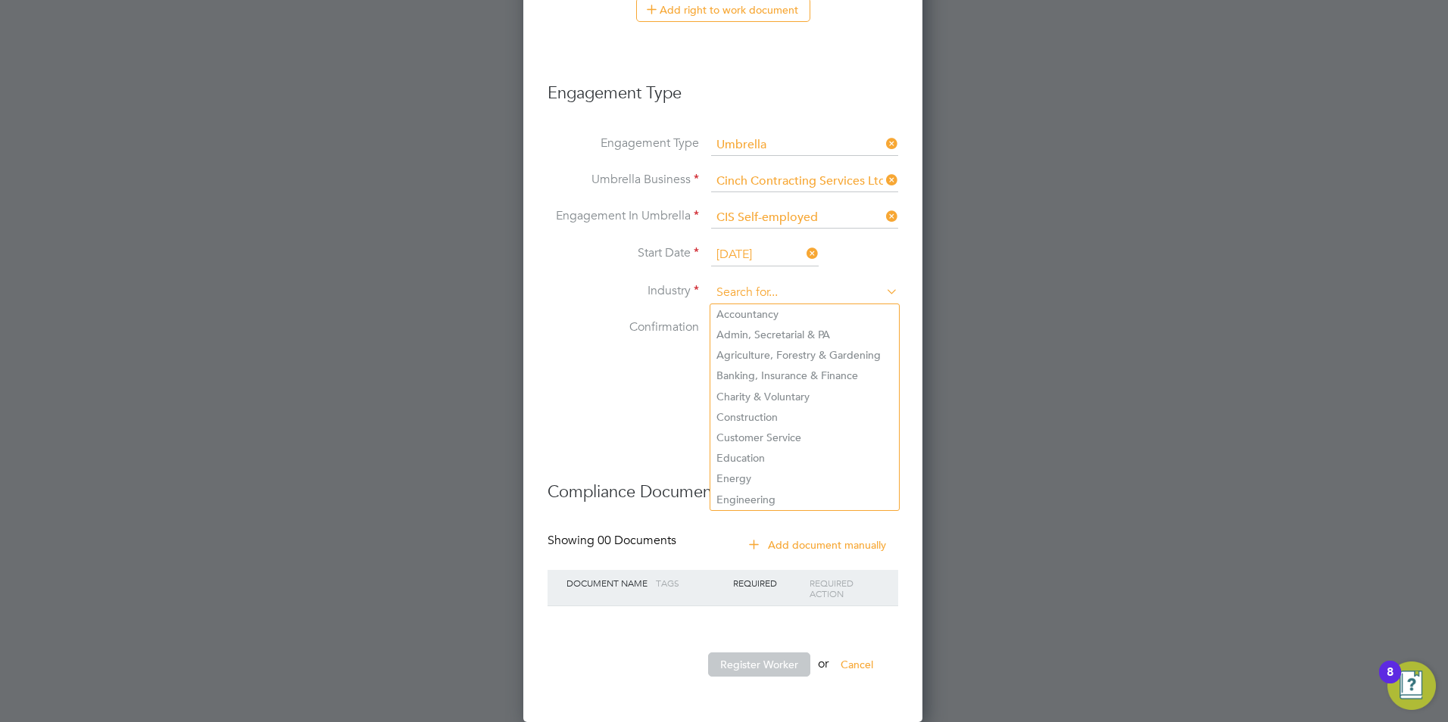
click at [731, 288] on input at bounding box center [804, 293] width 187 height 23
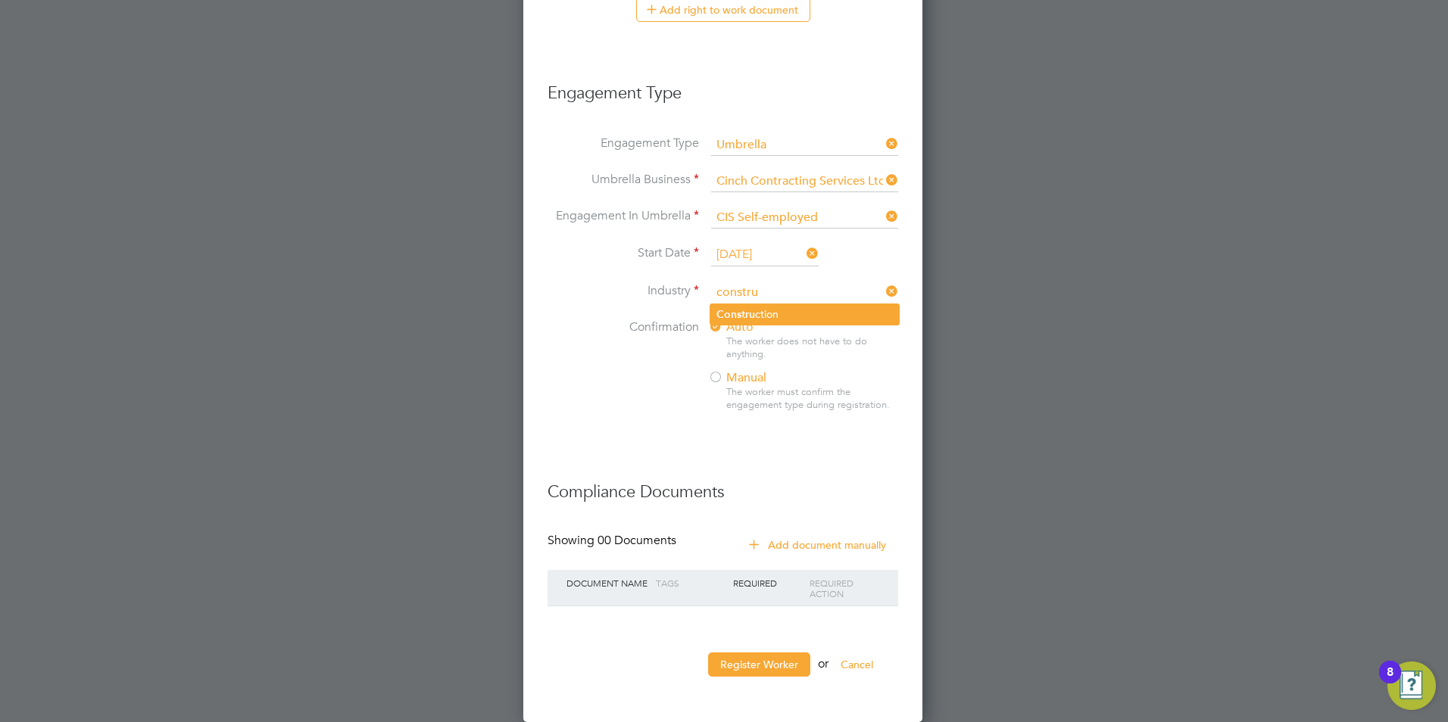
click at [769, 324] on li "Constru ction" at bounding box center [804, 314] width 189 height 20
type input "Construction"
click at [754, 665] on button "Register Worker" at bounding box center [759, 665] width 102 height 24
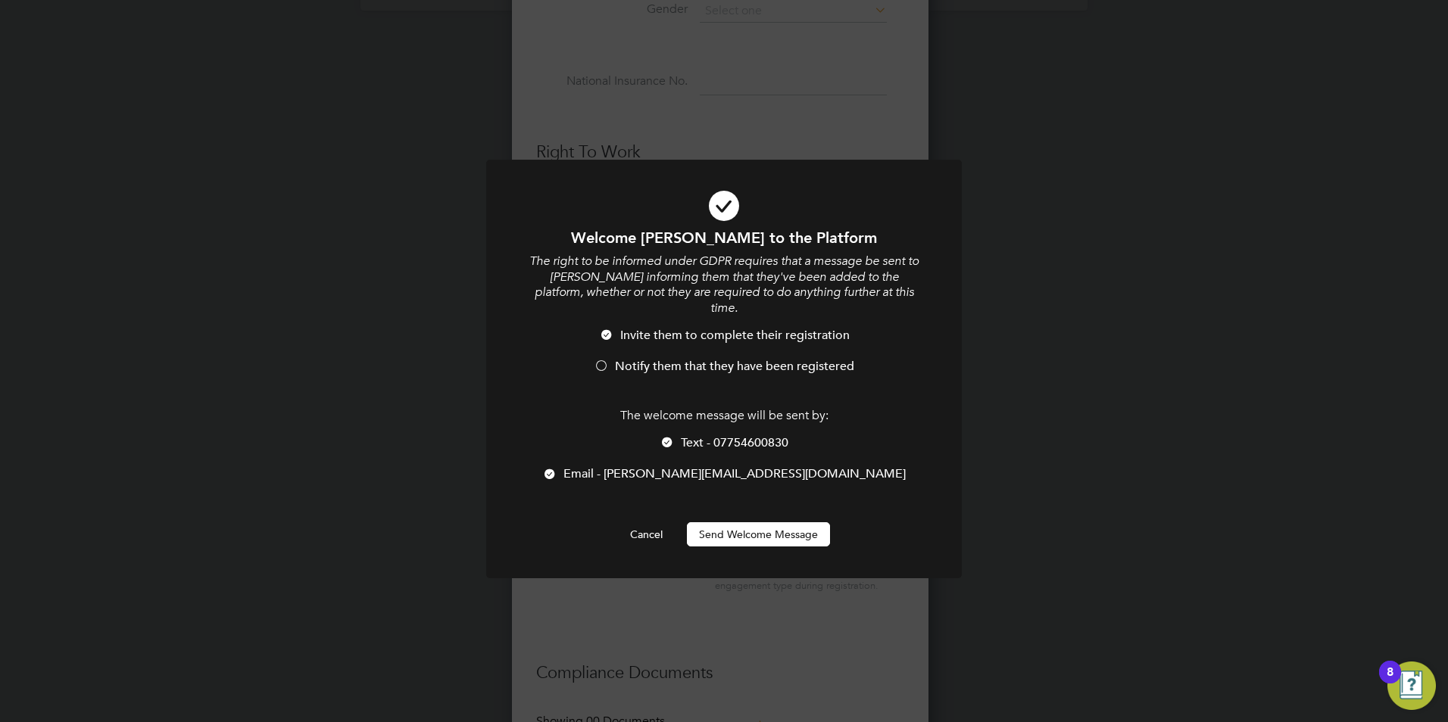
scroll to position [1569, 401]
click at [689, 359] on span "Notify them that they have been registered" at bounding box center [734, 366] width 239 height 15
click at [759, 502] on div "Welcome Michael to the Platform The right to be informed under GDPR requires th…" at bounding box center [724, 387] width 394 height 319
click at [765, 522] on button "Send Welcome Message" at bounding box center [758, 534] width 143 height 24
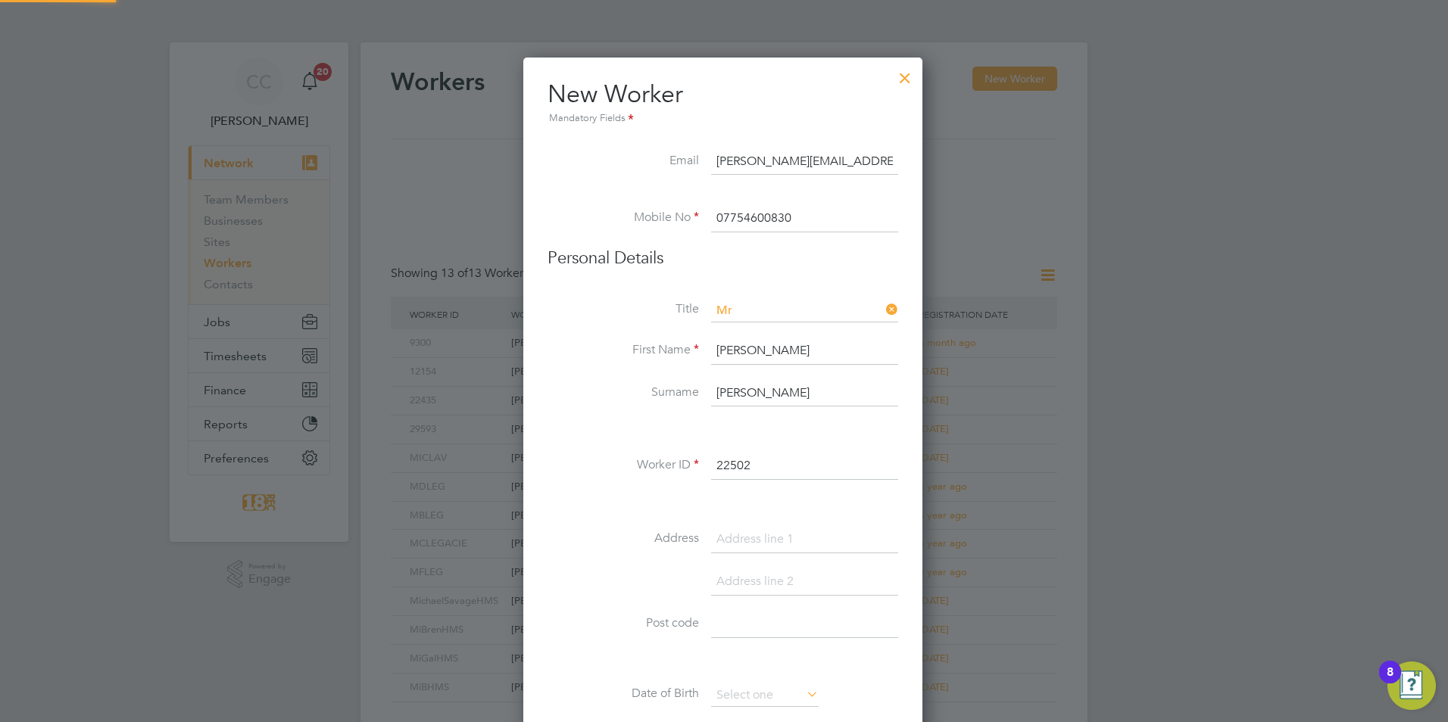
scroll to position [722, 0]
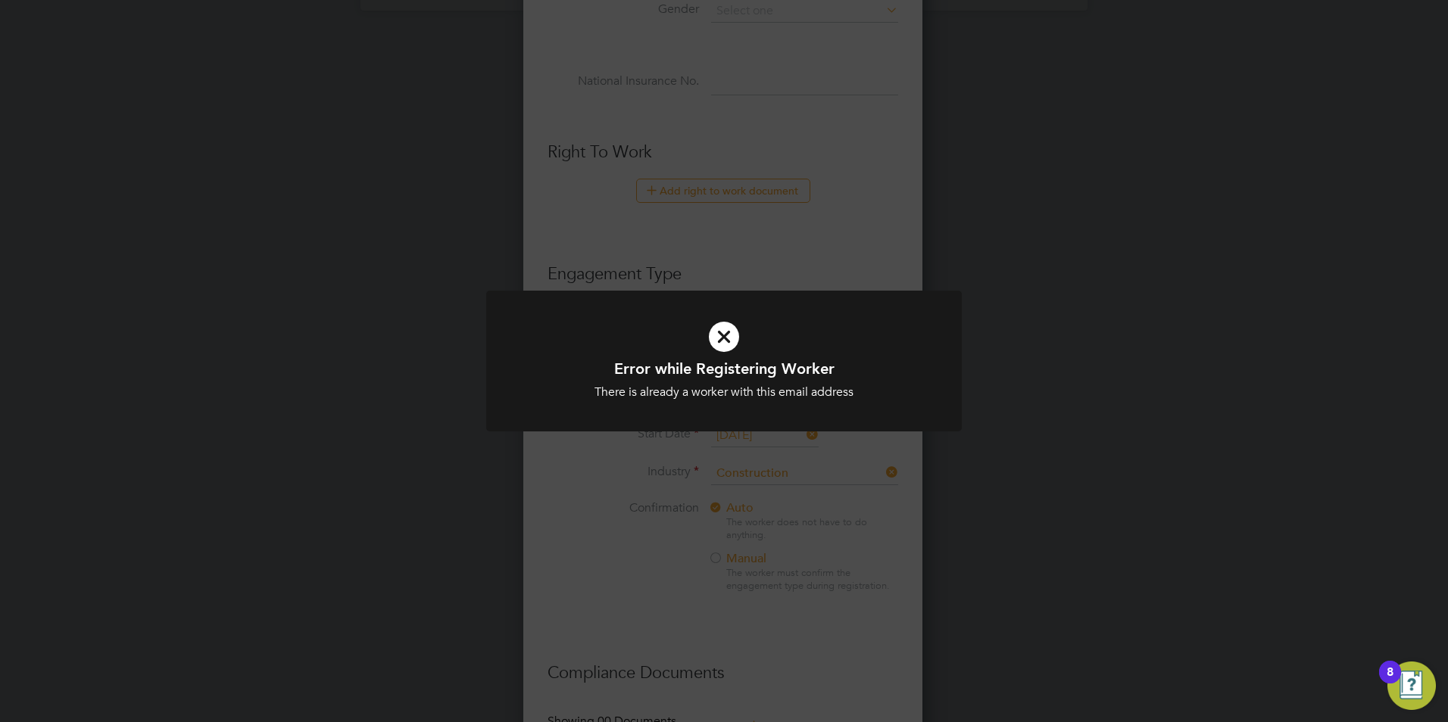
click at [764, 391] on div "There is already a worker with this email address" at bounding box center [724, 393] width 394 height 16
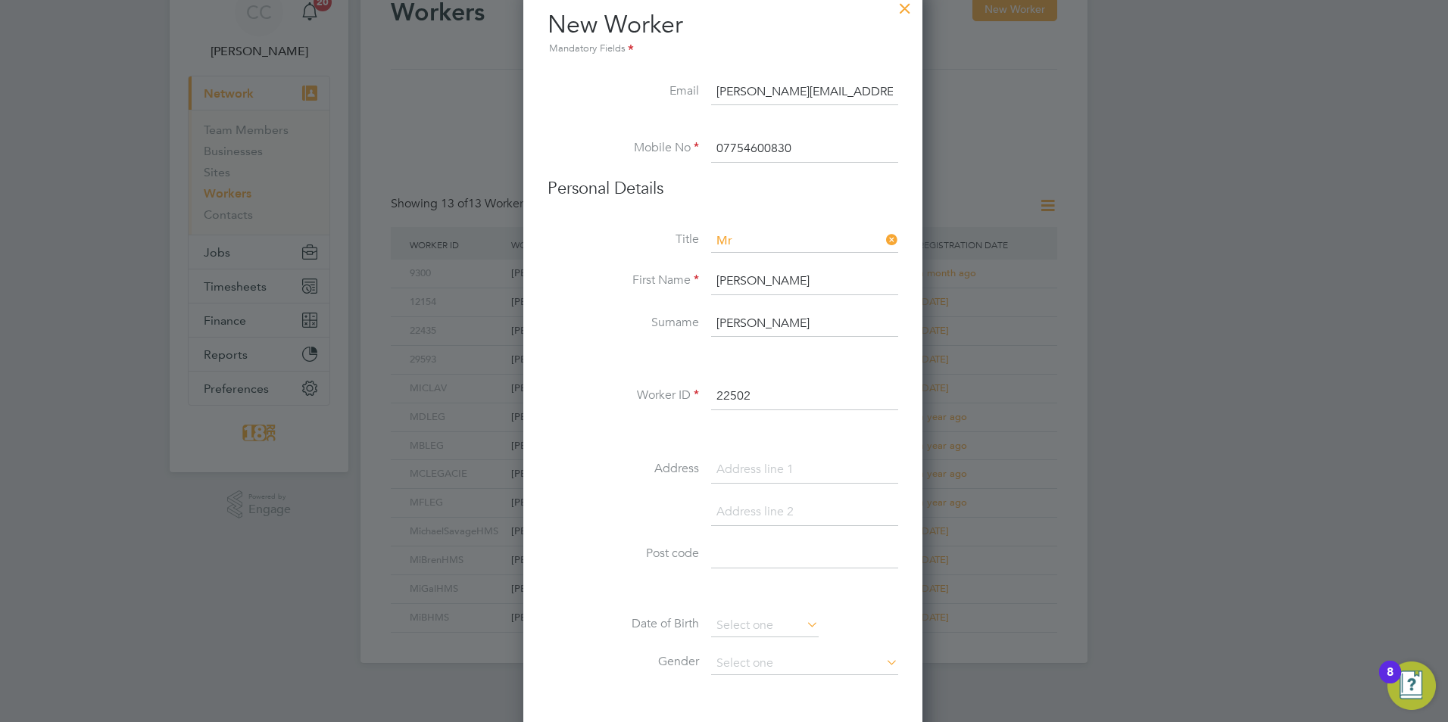
scroll to position [0, 0]
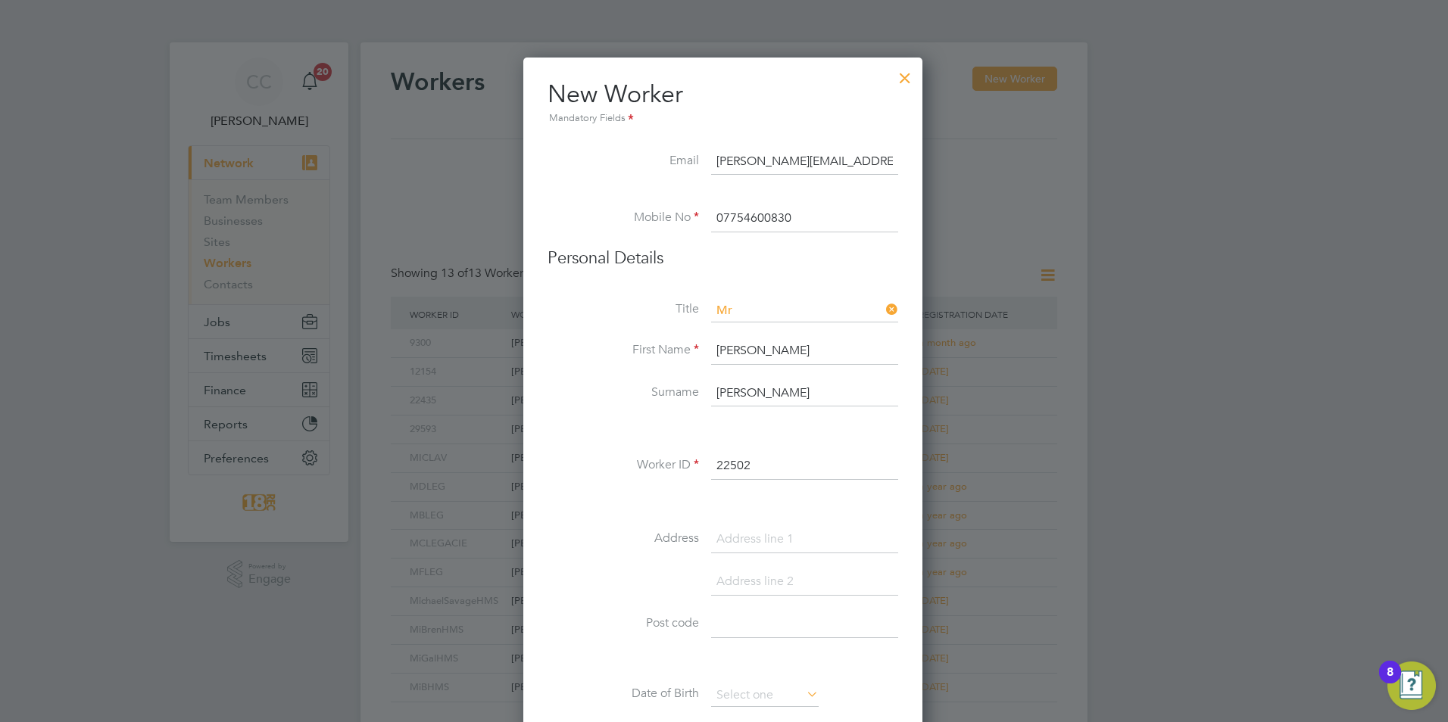
click at [781, 162] on input "Michael.Wilkinson1@outlook.com" at bounding box center [804, 161] width 187 height 27
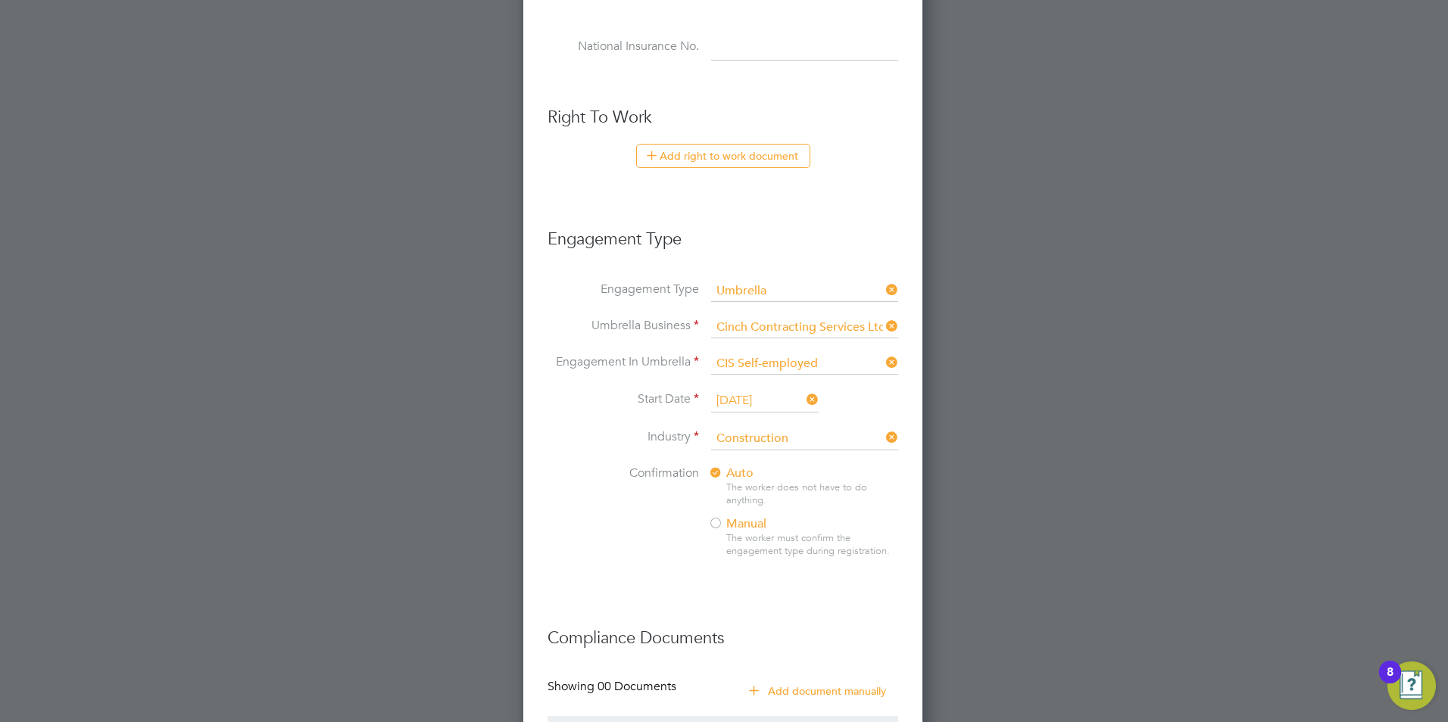
scroll to position [903, 0]
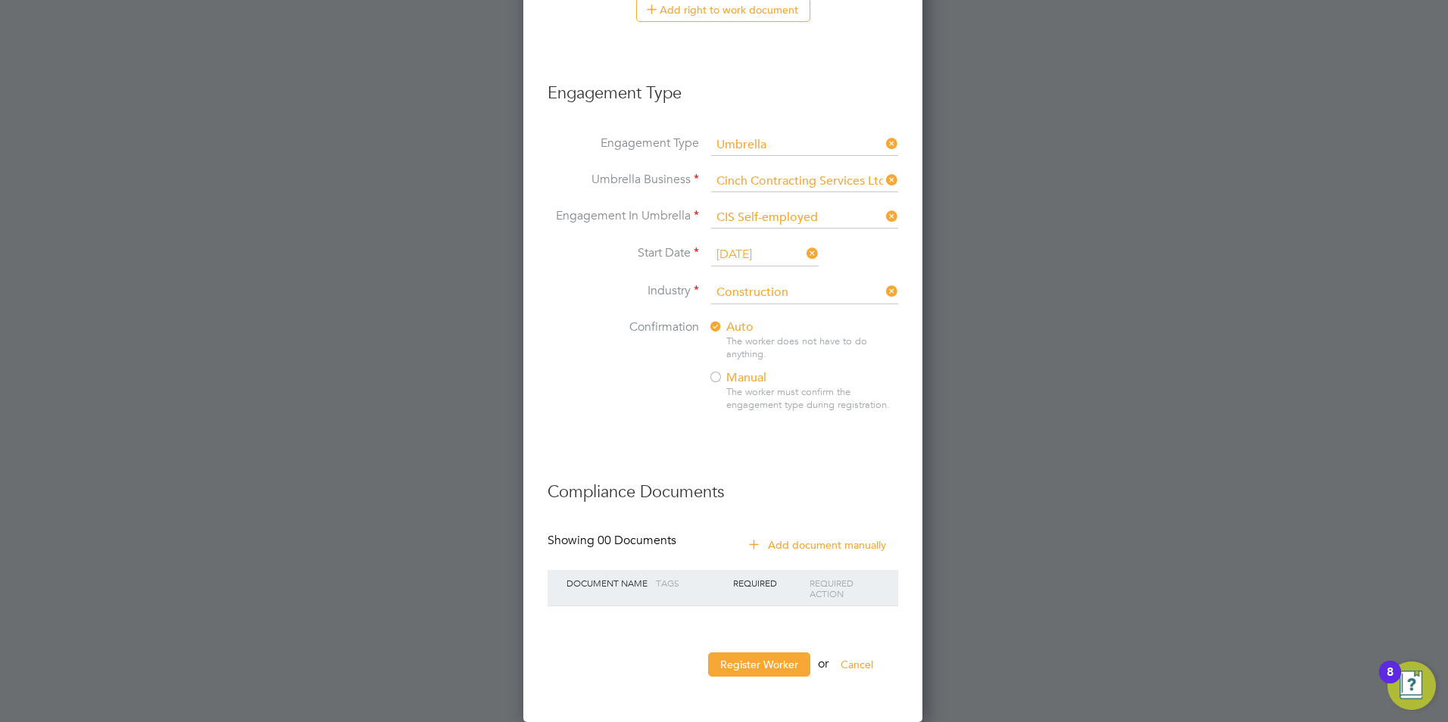
click at [742, 659] on button "Register Worker" at bounding box center [759, 665] width 102 height 24
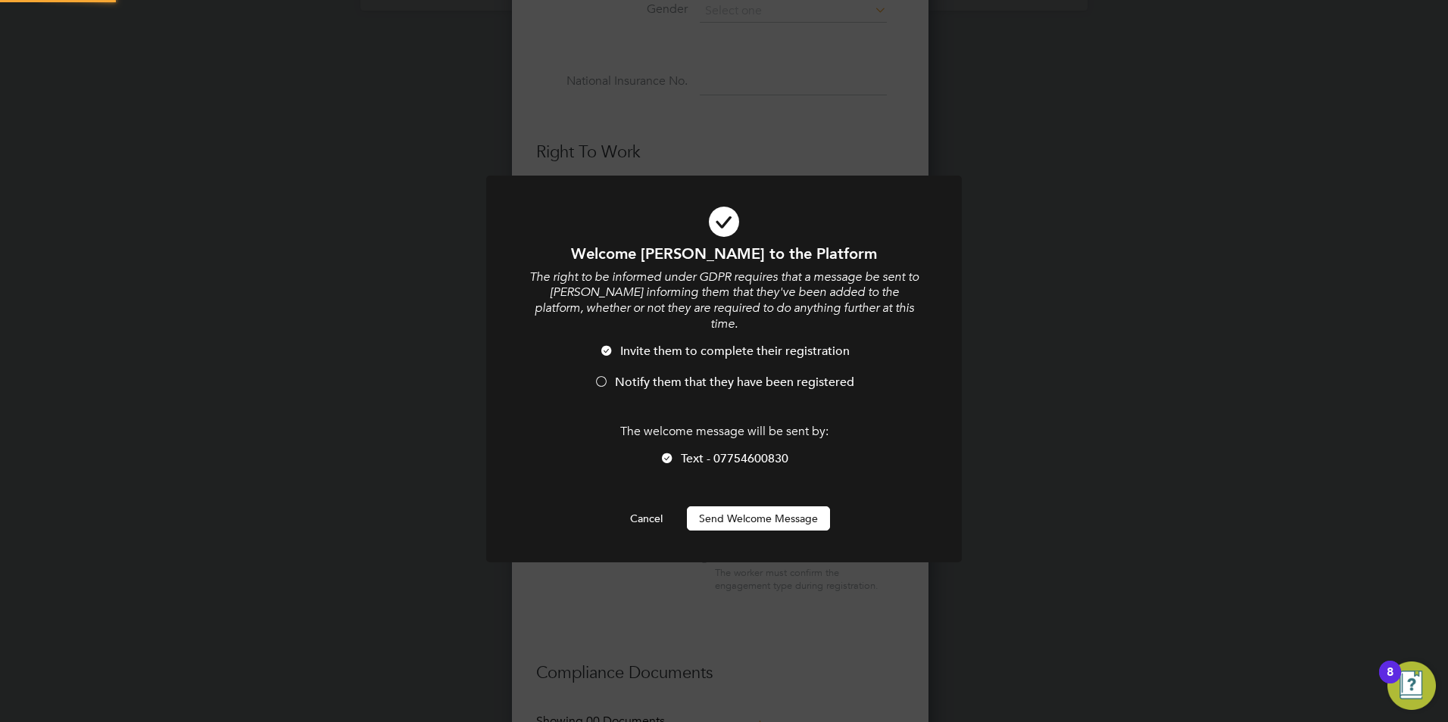
scroll to position [0, 0]
click at [758, 507] on button "Send Welcome Message" at bounding box center [758, 519] width 143 height 24
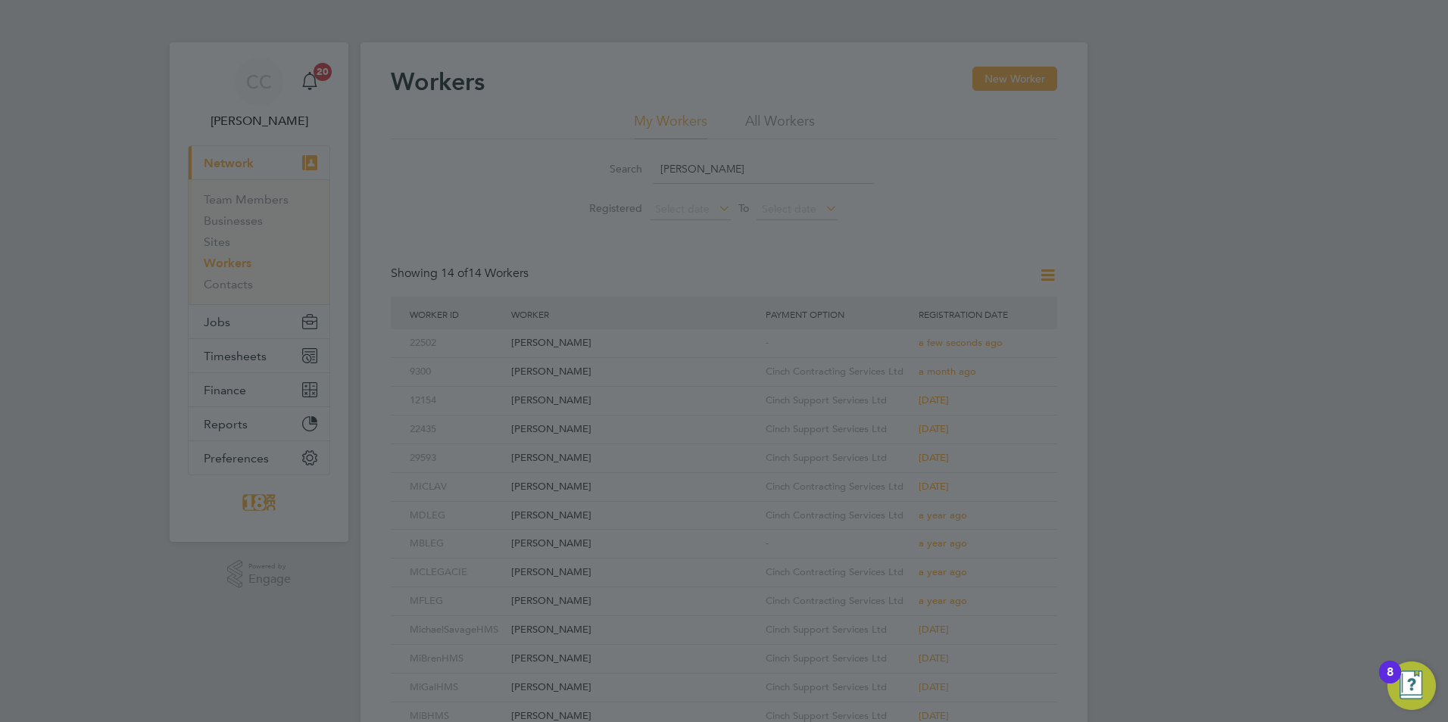
click at [595, 117] on div at bounding box center [724, 361] width 1448 height 722
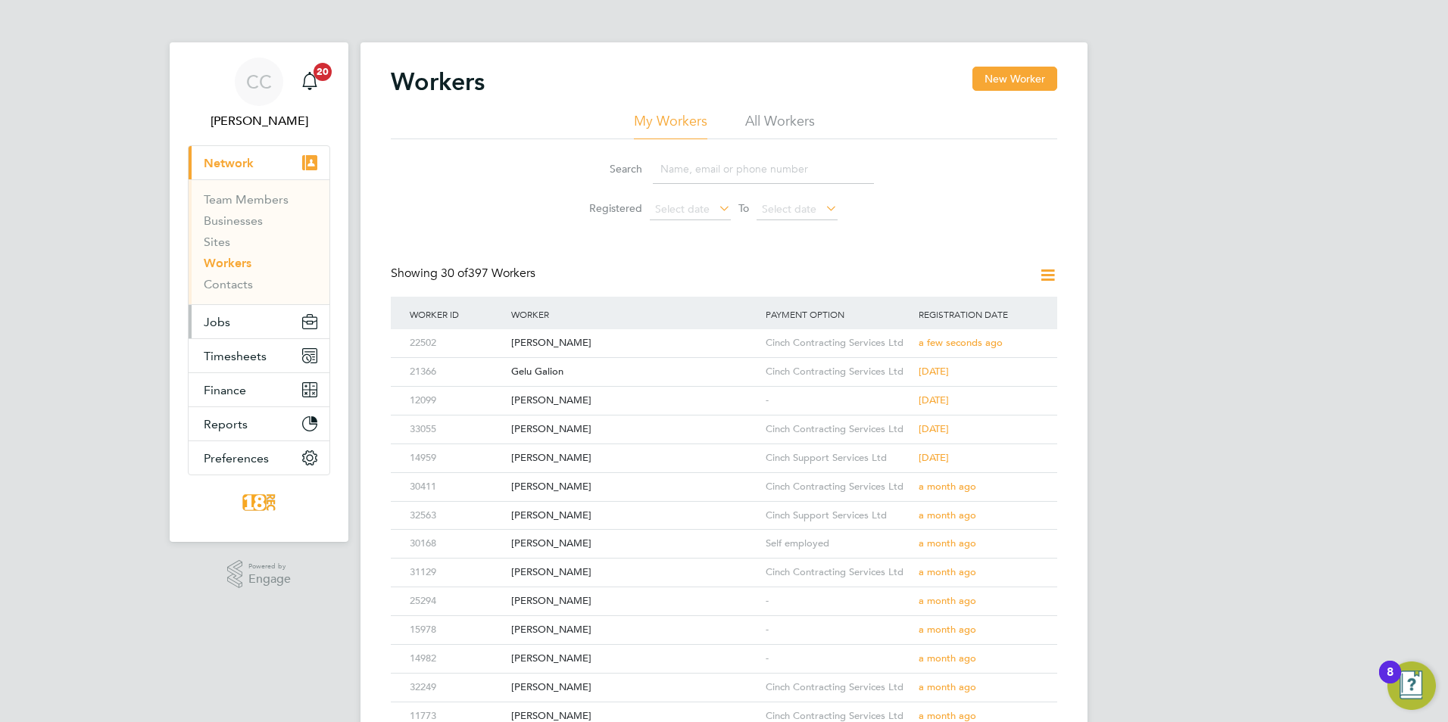
click at [220, 326] on span "Jobs" at bounding box center [217, 322] width 26 height 14
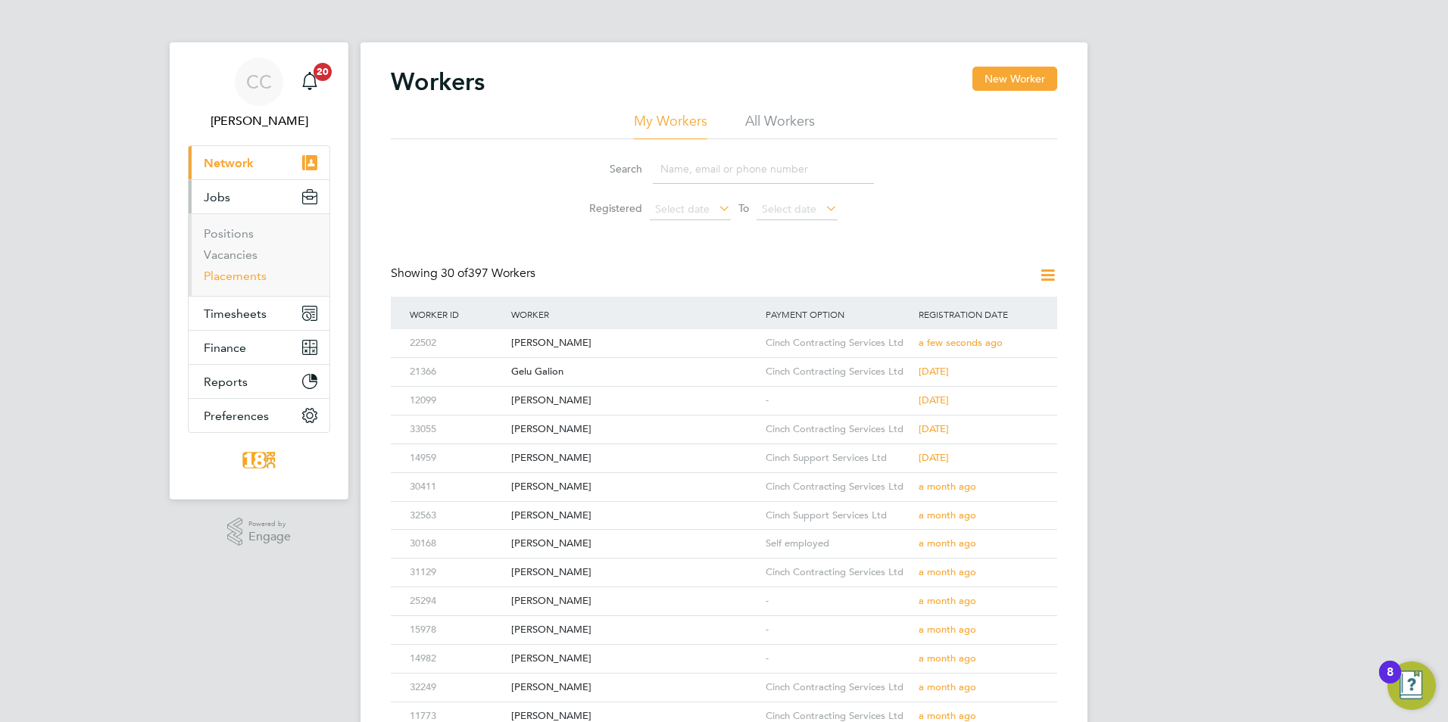
click at [241, 279] on link "Placements" at bounding box center [235, 276] width 63 height 14
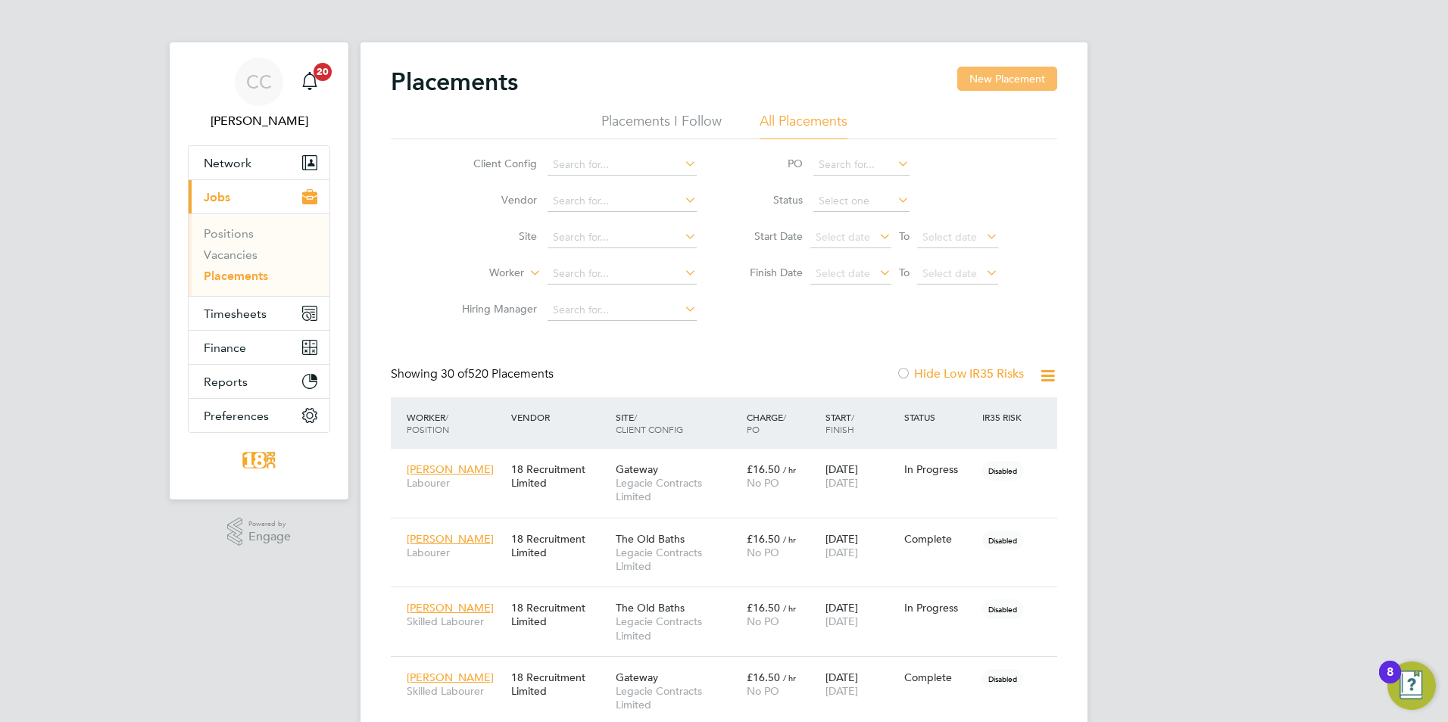
click at [1012, 67] on button "New Placement" at bounding box center [1007, 79] width 100 height 24
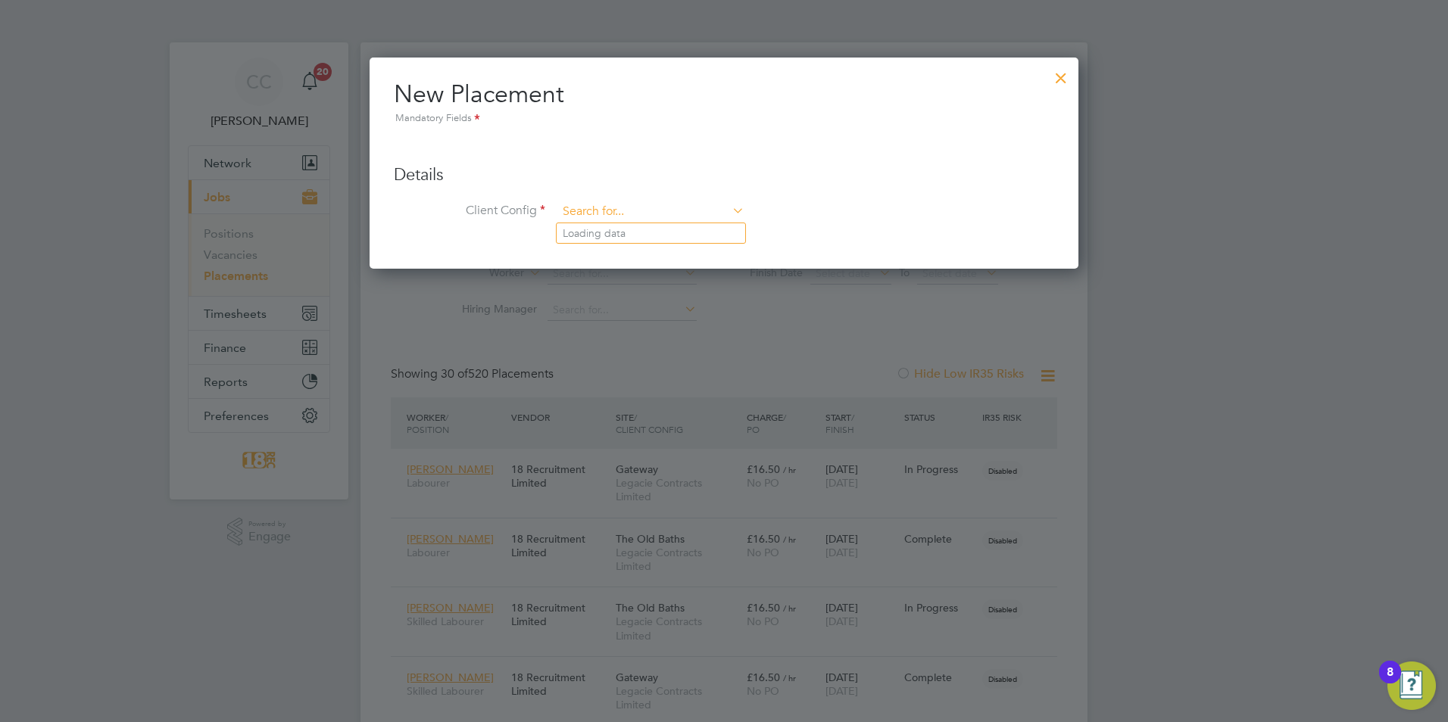
click at [578, 212] on input at bounding box center [650, 212] width 187 height 23
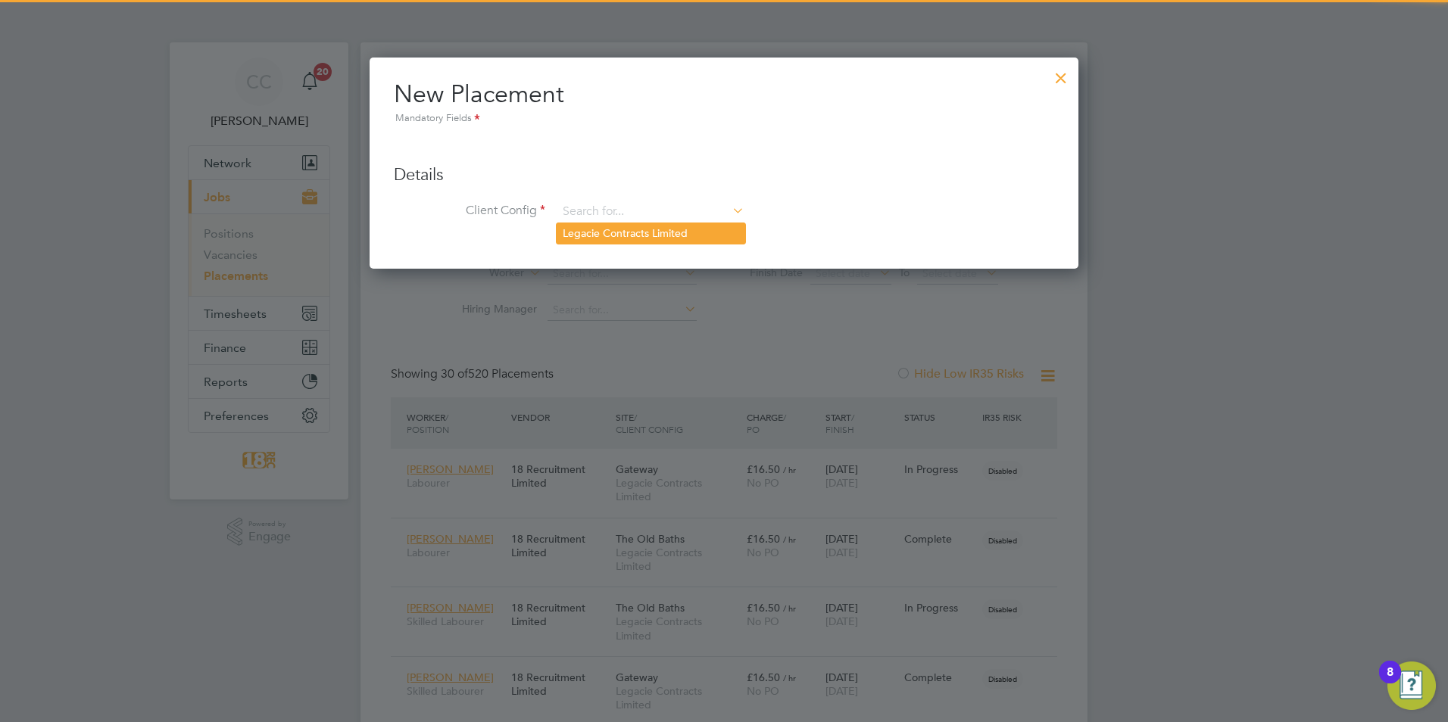
click at [622, 232] on li "Legacie Contracts Limited" at bounding box center [650, 233] width 189 height 20
type input "Legacie Contracts Limited"
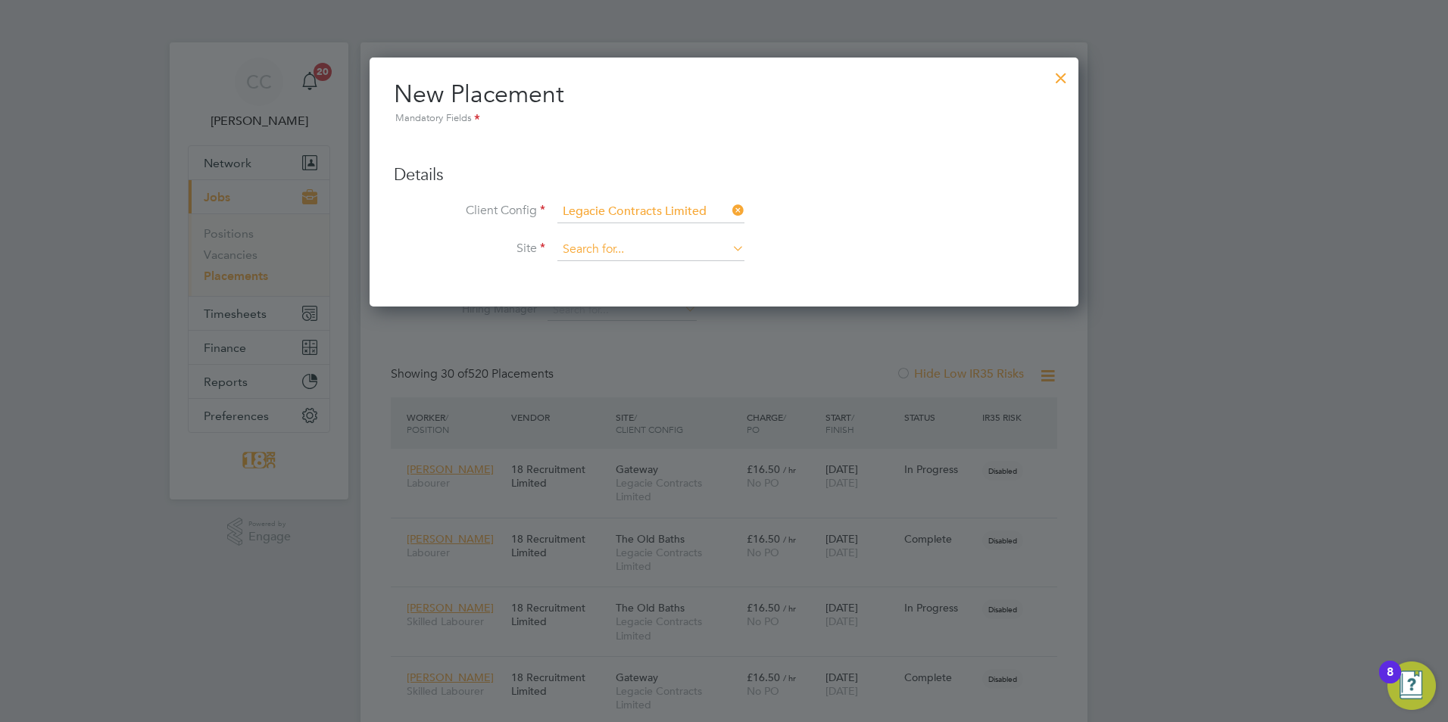
click at [606, 254] on input at bounding box center [650, 249] width 187 height 23
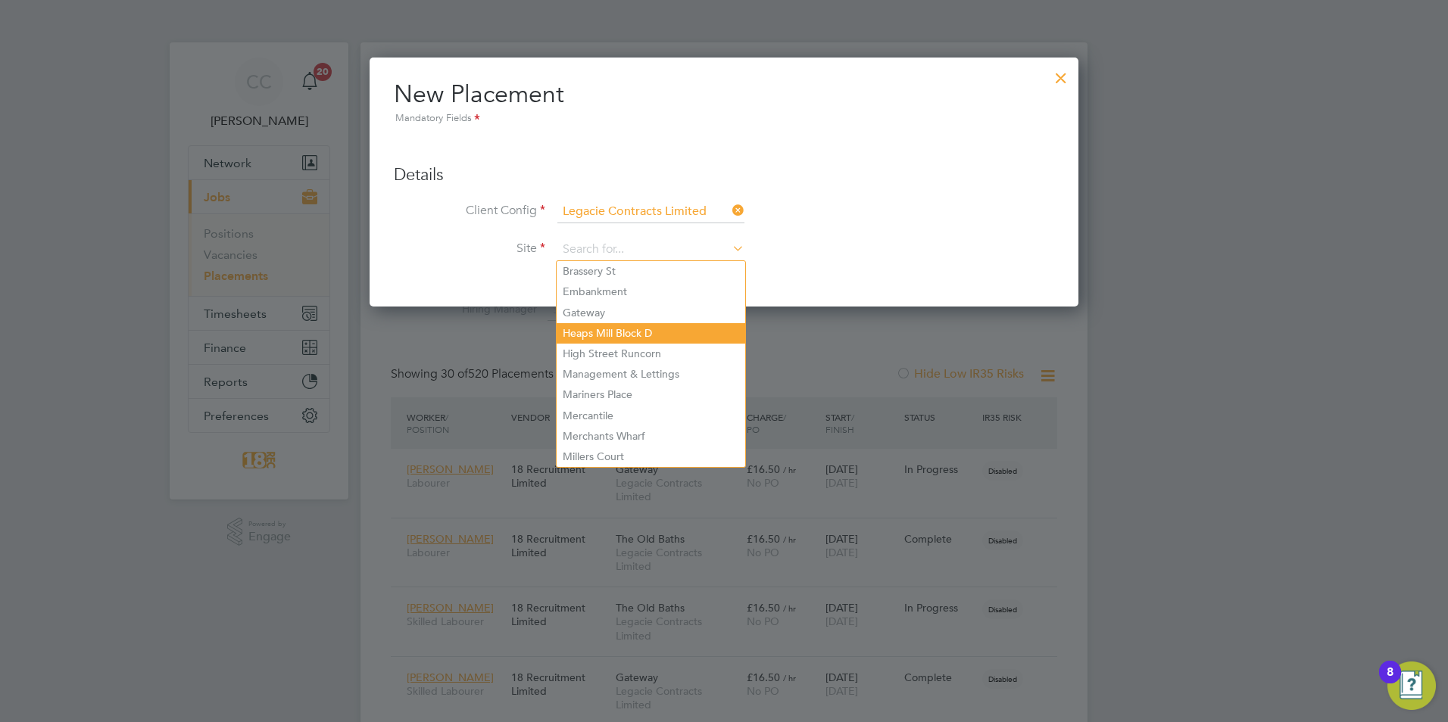
click at [641, 335] on li "Heaps Mill Block D" at bounding box center [650, 333] width 189 height 20
type input "Heaps Mill Block D"
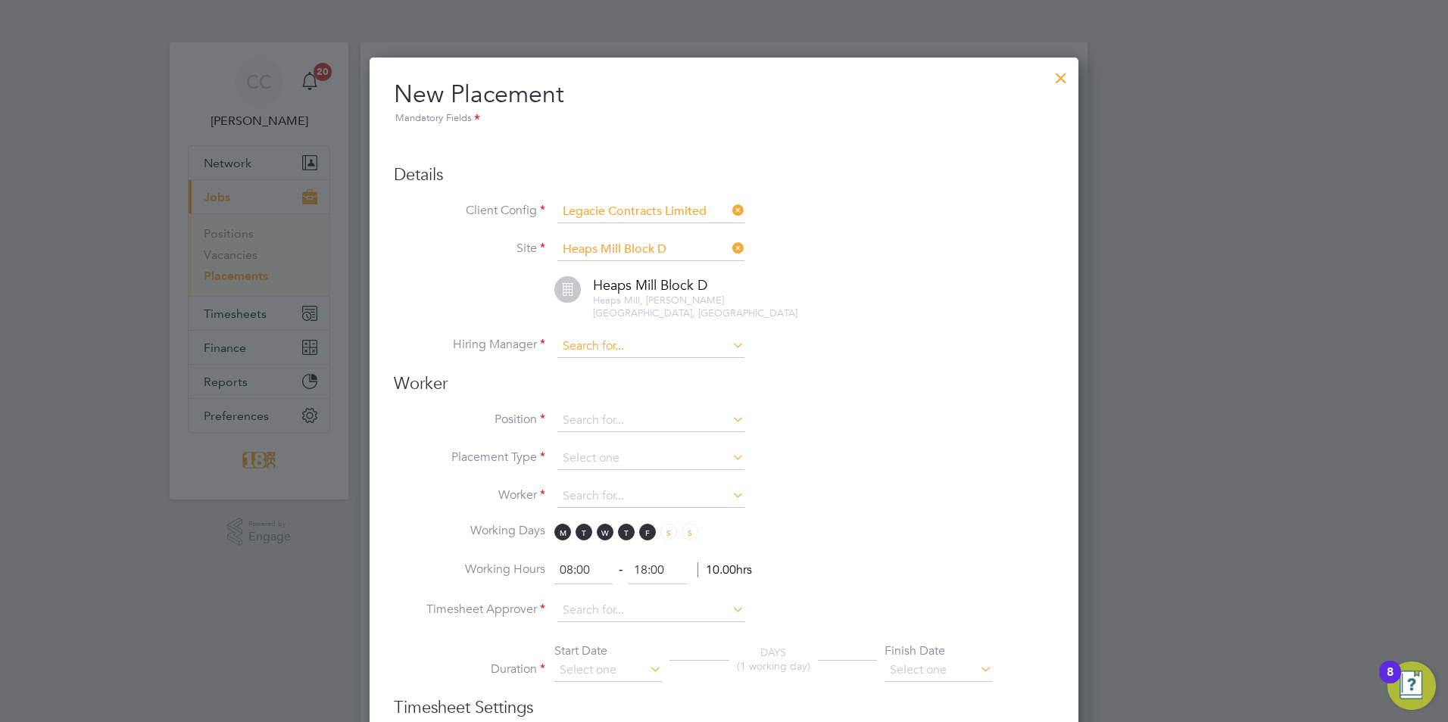
click at [666, 335] on input at bounding box center [650, 346] width 187 height 23
click at [1352, 198] on div at bounding box center [724, 361] width 1448 height 722
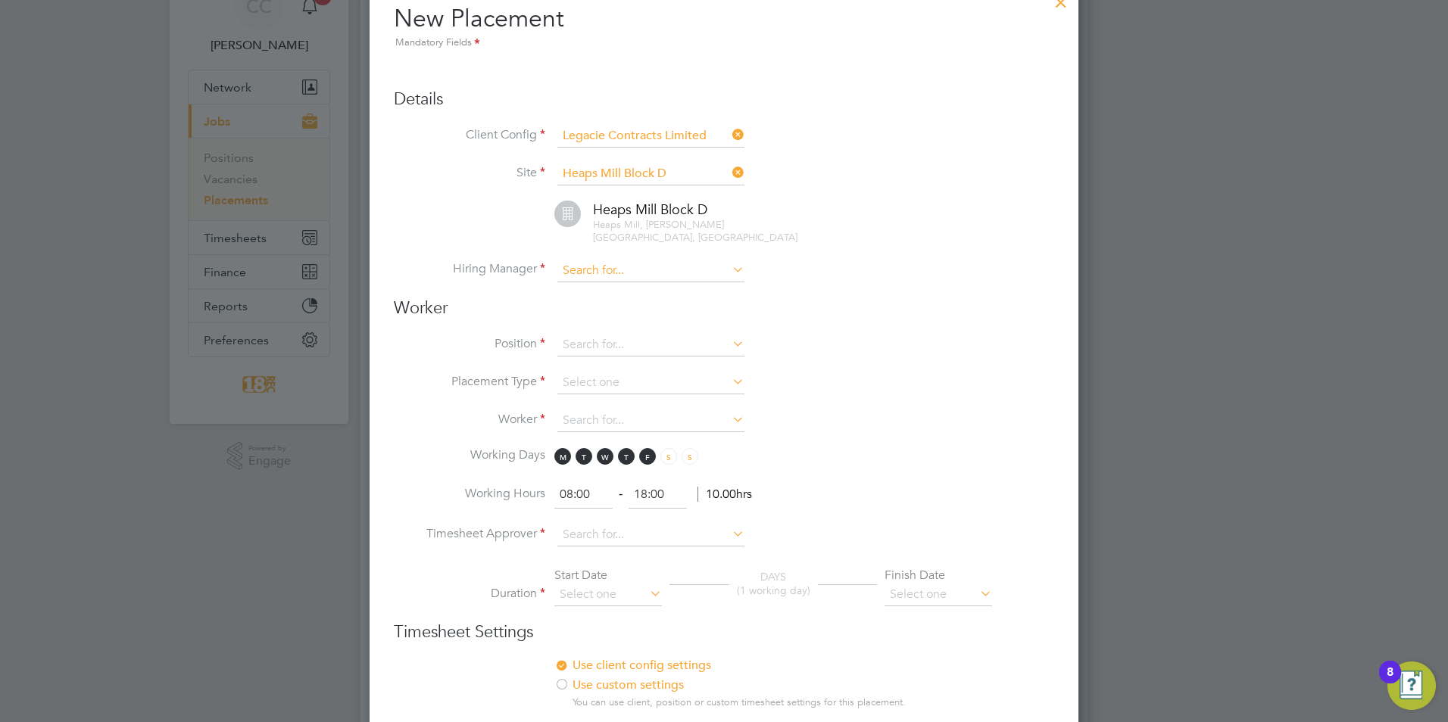
click at [586, 260] on input at bounding box center [650, 271] width 187 height 23
click at [583, 260] on input at bounding box center [650, 271] width 187 height 23
type input "[PERSON_NAME]"
click at [729, 259] on icon at bounding box center [729, 269] width 0 height 21
click at [671, 265] on input at bounding box center [650, 271] width 187 height 23
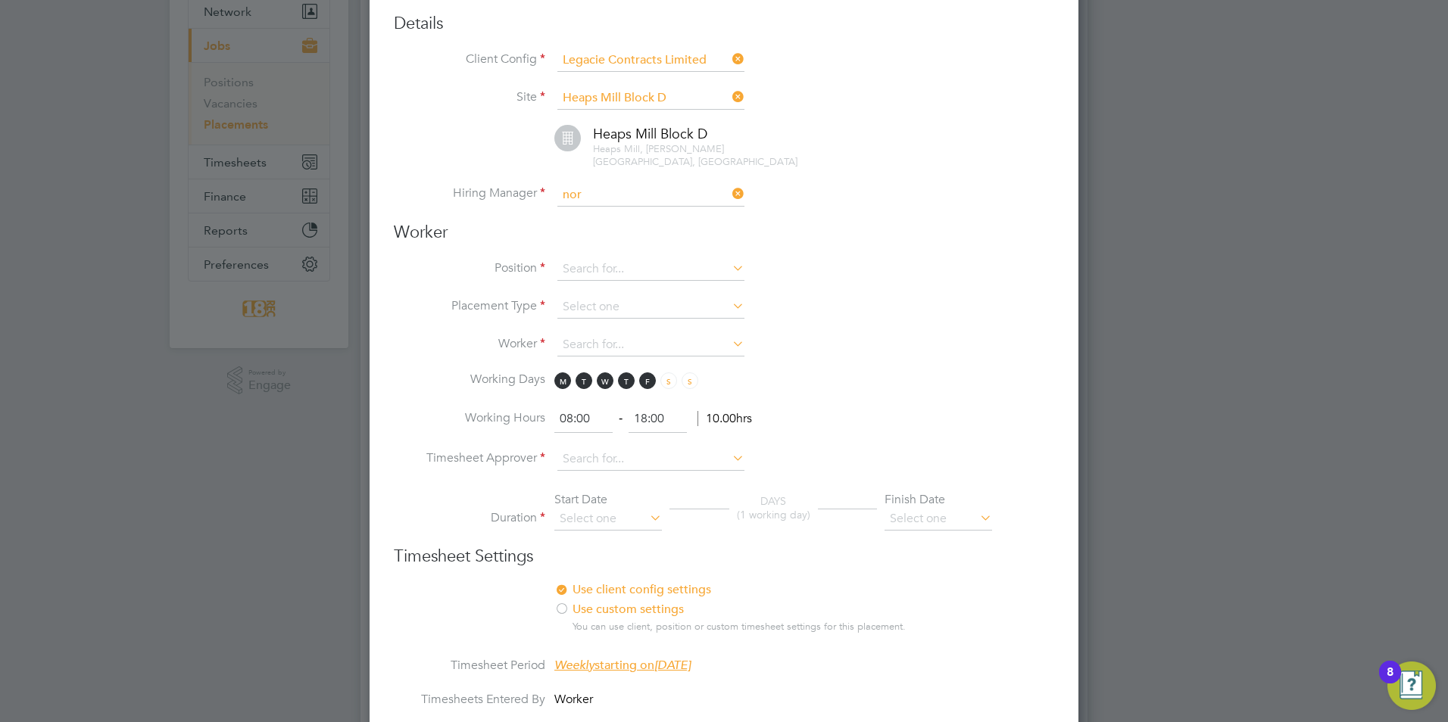
scroll to position [0, 0]
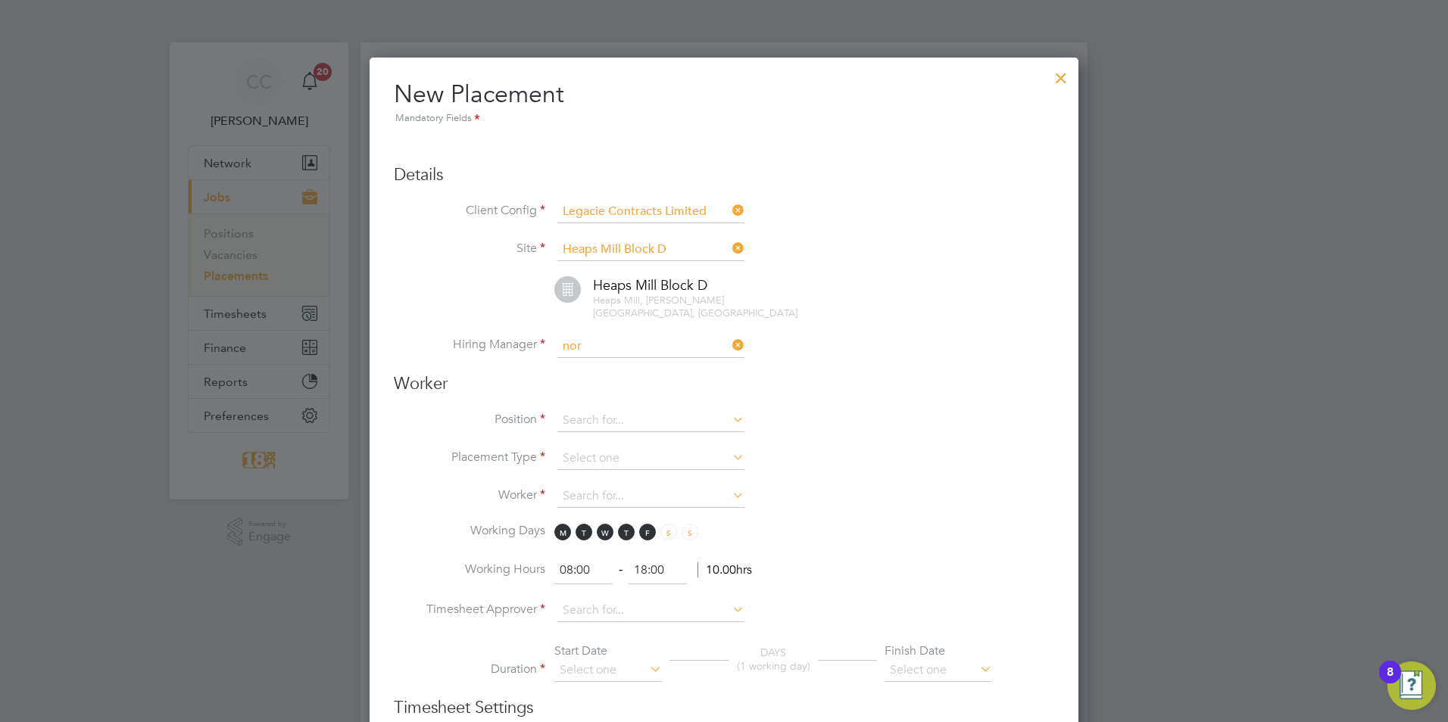
type input "nor"
click at [1066, 75] on div at bounding box center [1060, 74] width 27 height 27
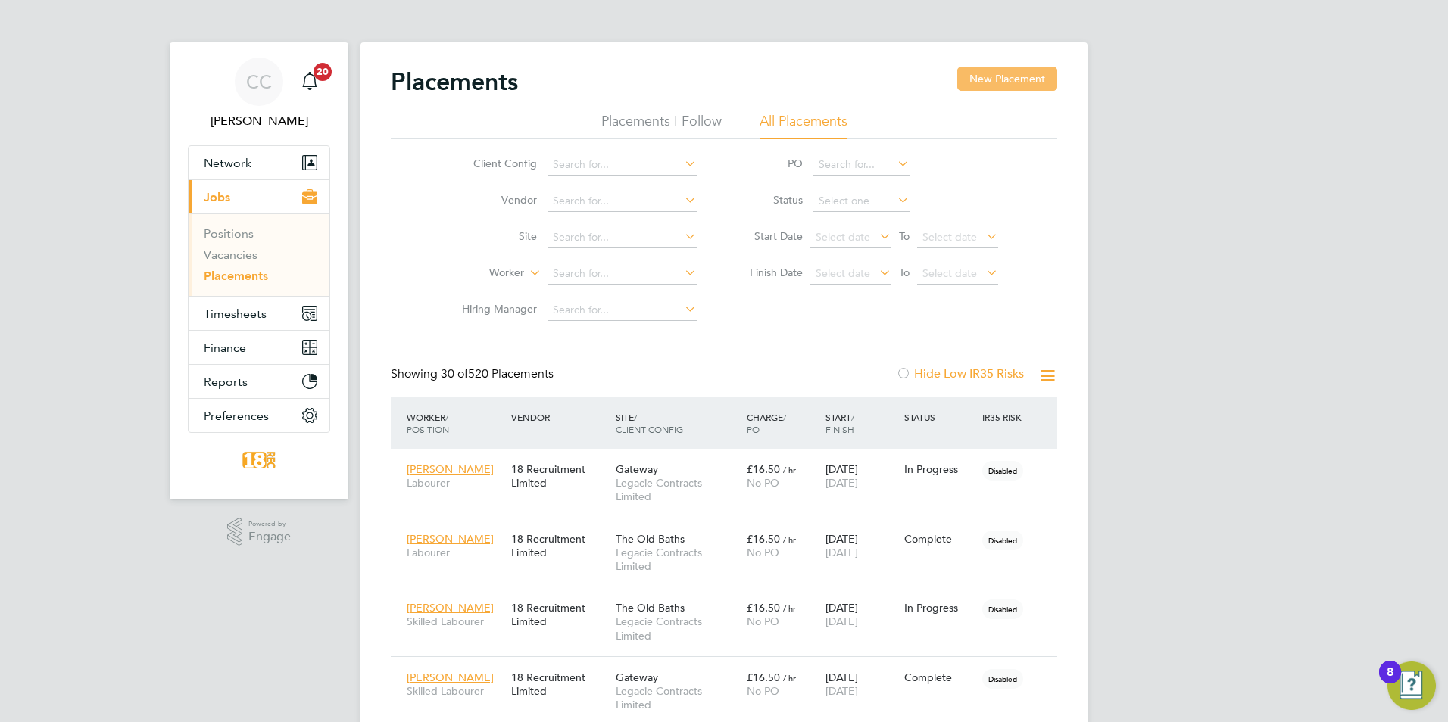
click at [1015, 83] on button "New Placement" at bounding box center [1007, 79] width 100 height 24
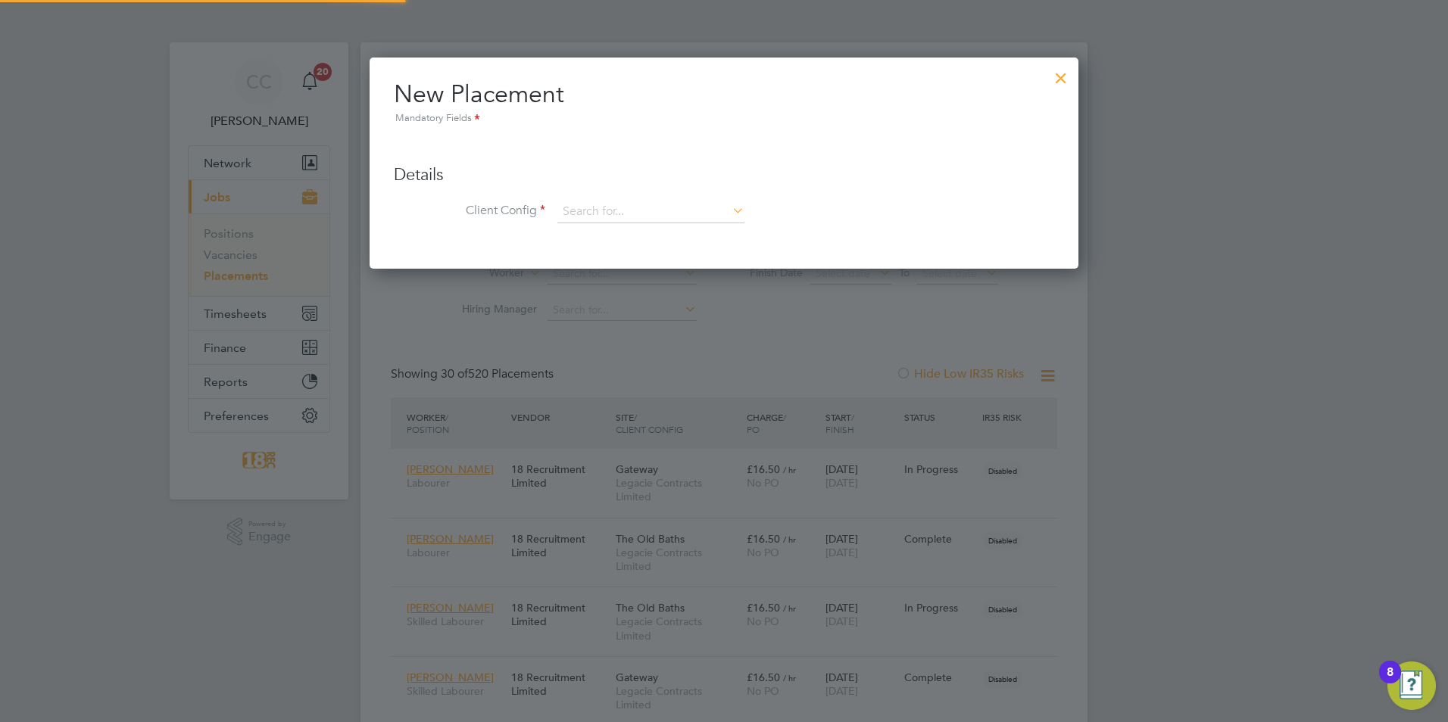
scroll to position [213, 709]
click at [574, 227] on li "Legacie Contracts Limited" at bounding box center [650, 233] width 189 height 20
type input "Legacie Contracts Limited"
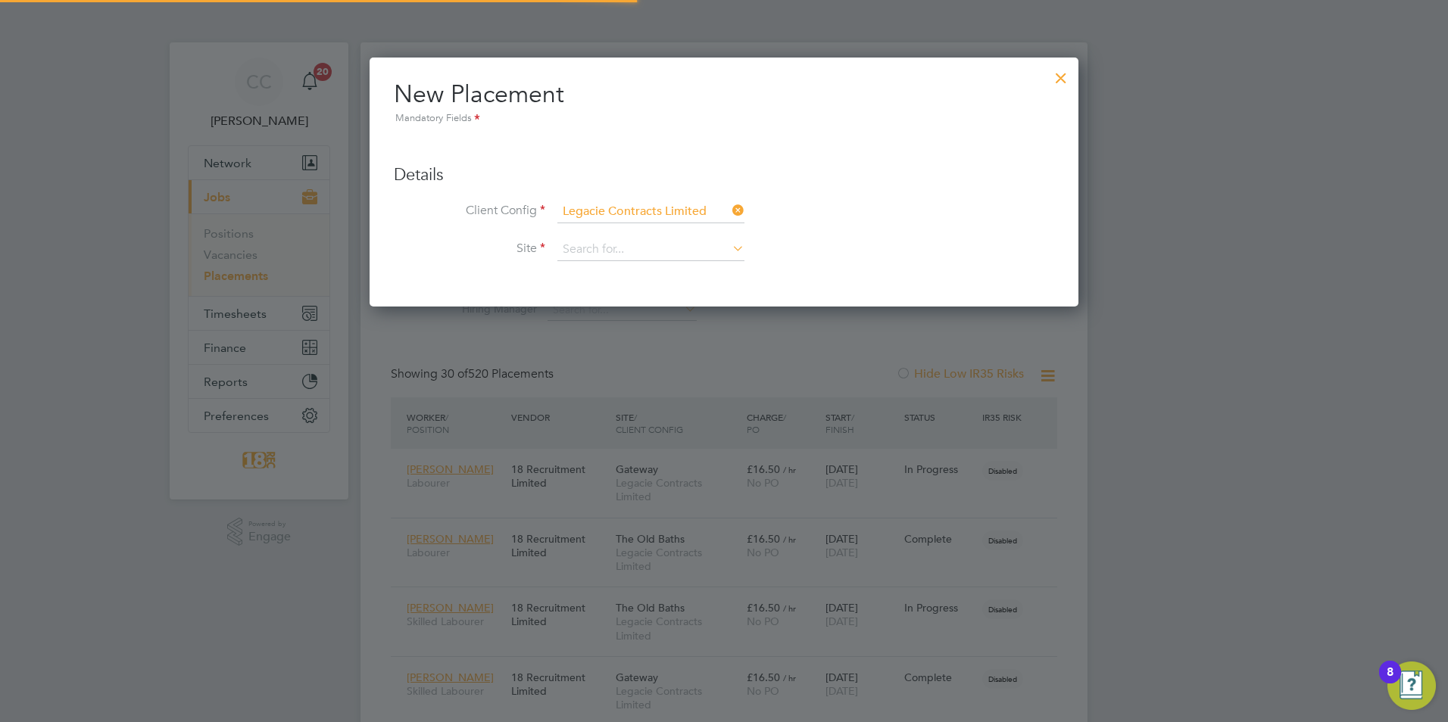
scroll to position [251, 709]
click at [575, 241] on input at bounding box center [650, 249] width 187 height 23
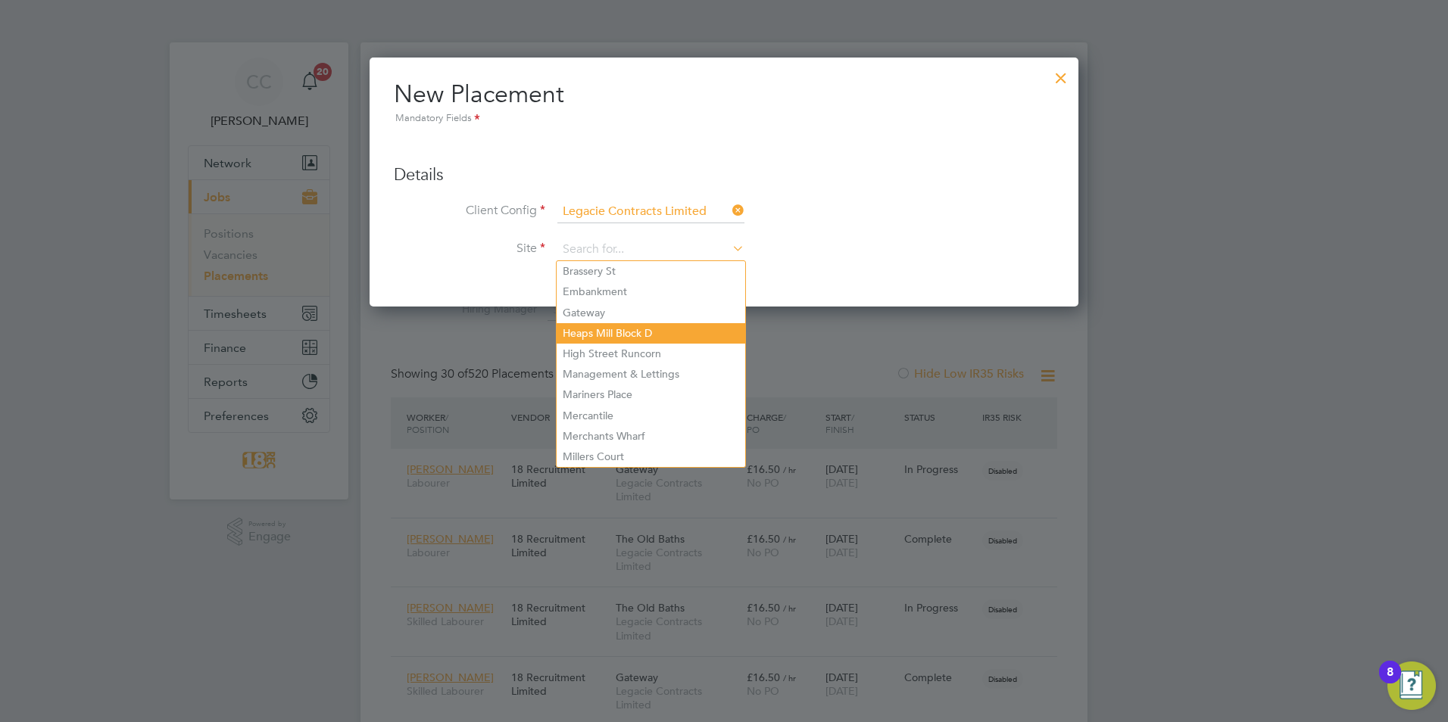
click at [616, 335] on li "Heaps Mill Block D" at bounding box center [650, 333] width 189 height 20
type input "Heaps Mill Block D"
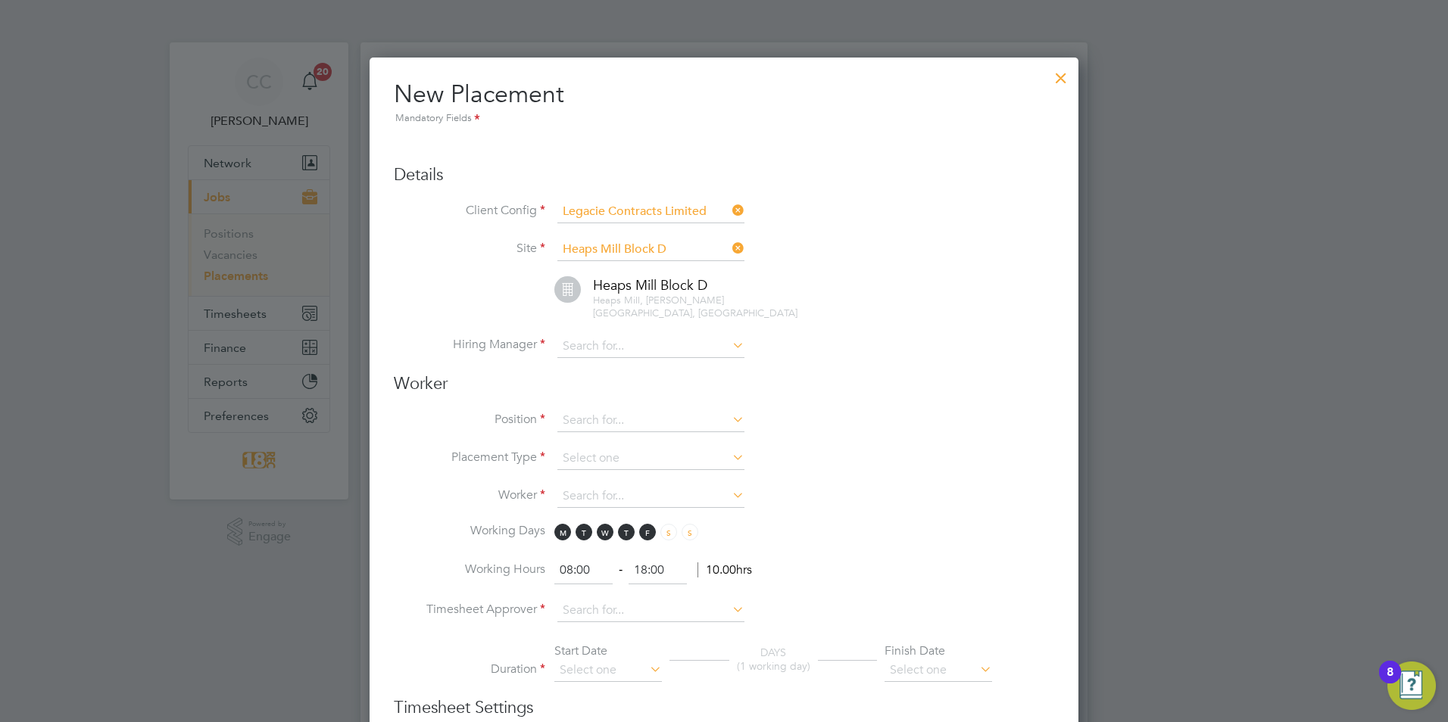
scroll to position [1604, 709]
click at [625, 339] on input at bounding box center [650, 346] width 187 height 23
click at [641, 357] on li "[PERSON_NAME] El [PERSON_NAME]" at bounding box center [650, 355] width 189 height 20
type input "[PERSON_NAME] El [PERSON_NAME]"
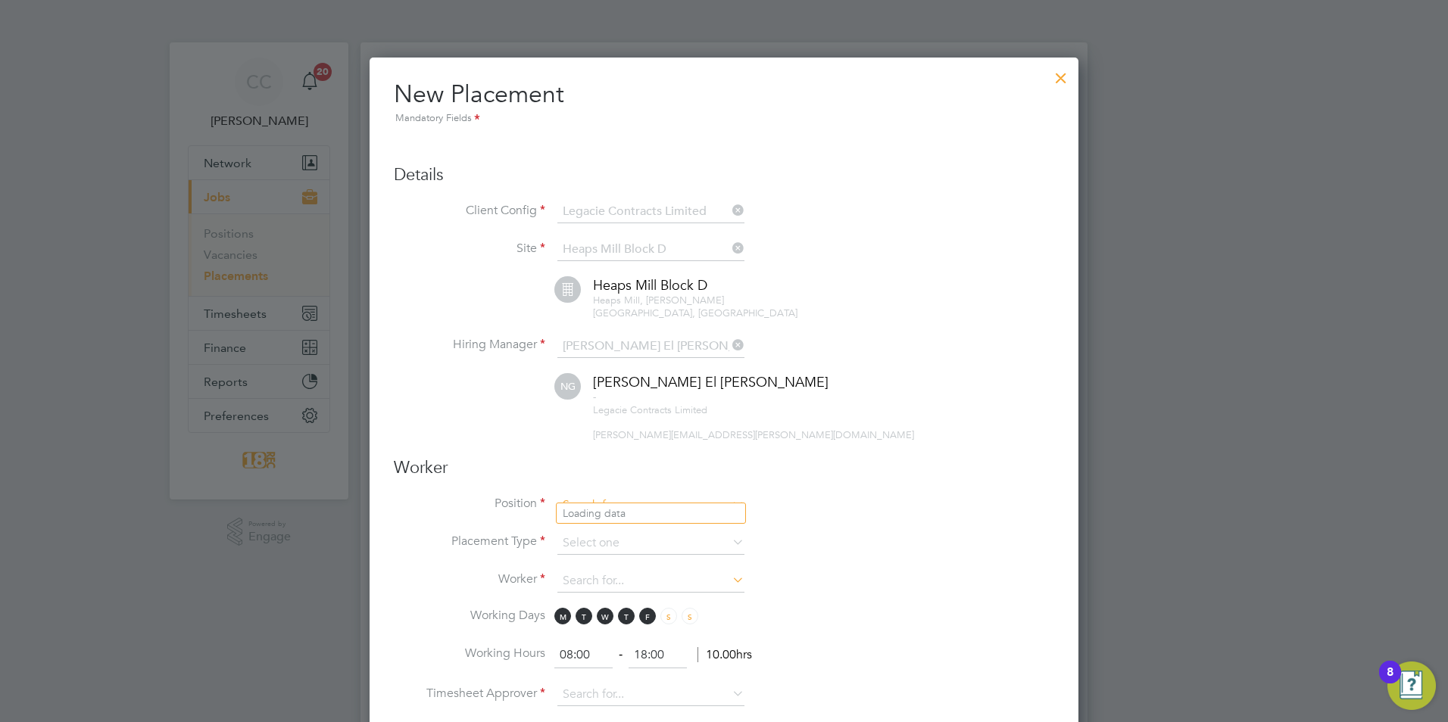
click at [607, 494] on input at bounding box center [650, 505] width 187 height 23
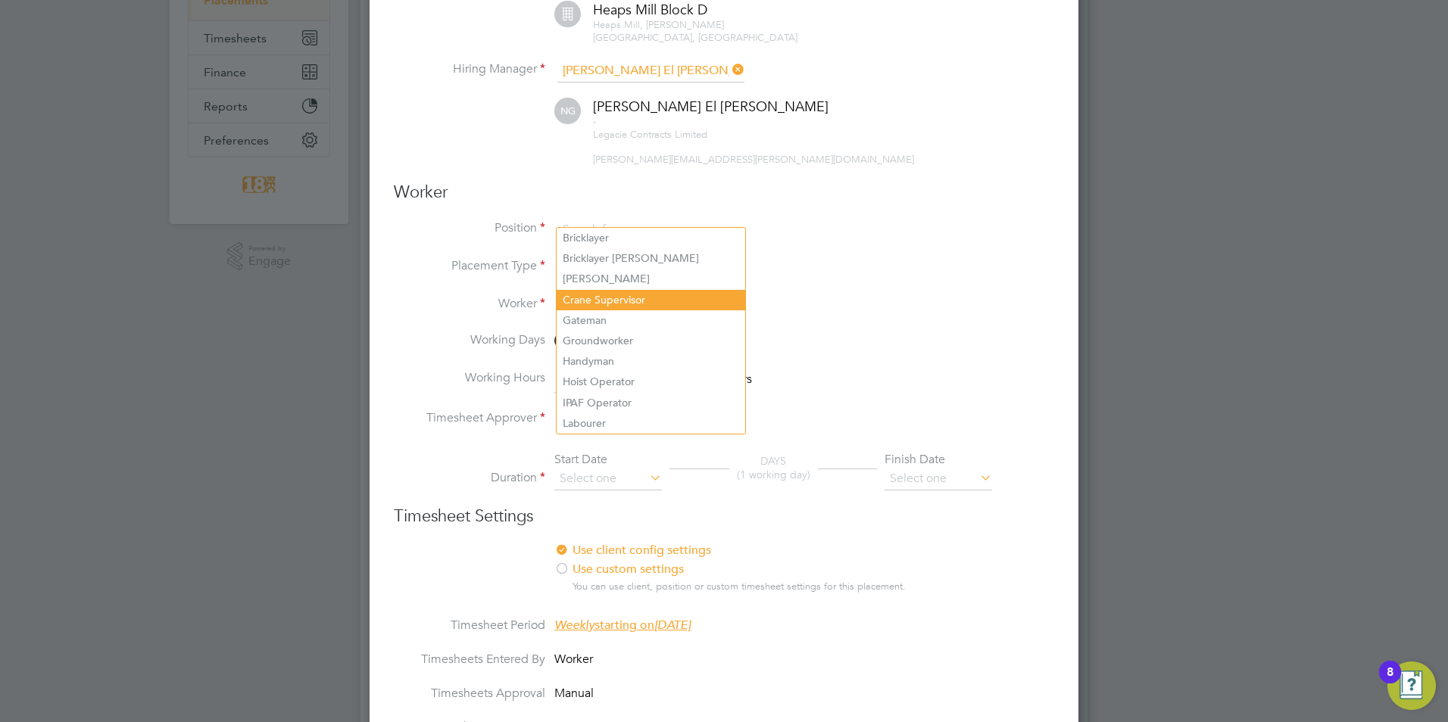
scroll to position [303, 0]
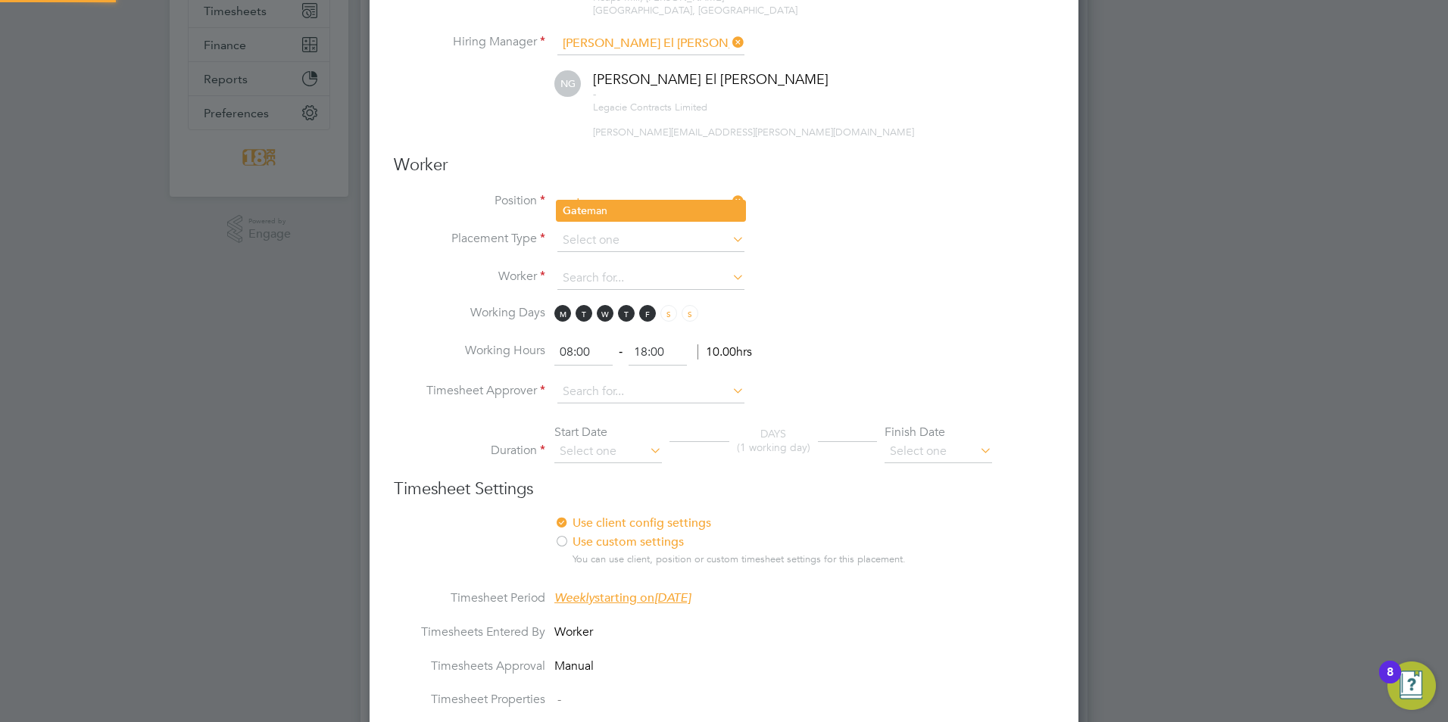
click at [640, 216] on li "Gate man" at bounding box center [650, 211] width 189 height 20
type input "Gateman"
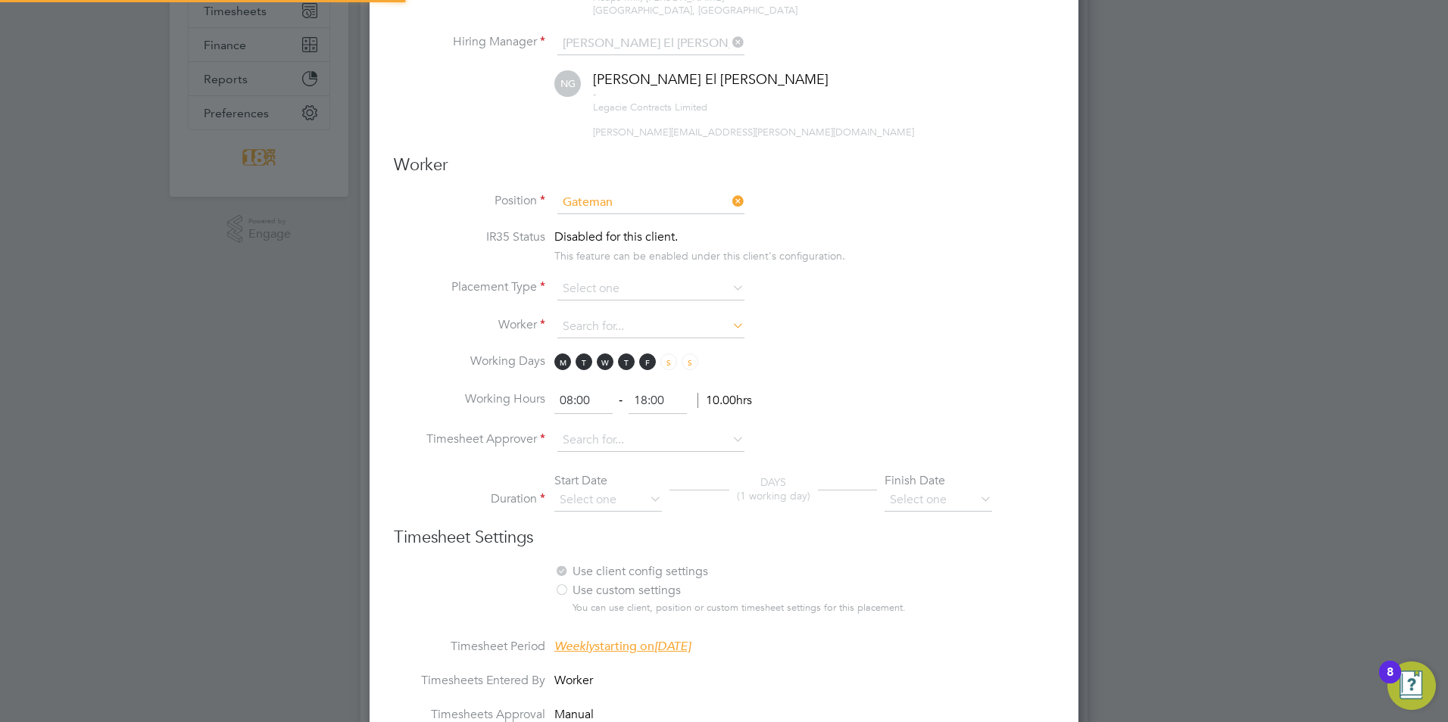
scroll to position [8, 8]
click at [625, 245] on div "This feature can be enabled under this client's configuration." at bounding box center [699, 253] width 291 height 17
click at [612, 263] on li "IR35 Status Disabled for this client. This feature can be enabled under this cl…" at bounding box center [724, 253] width 660 height 48
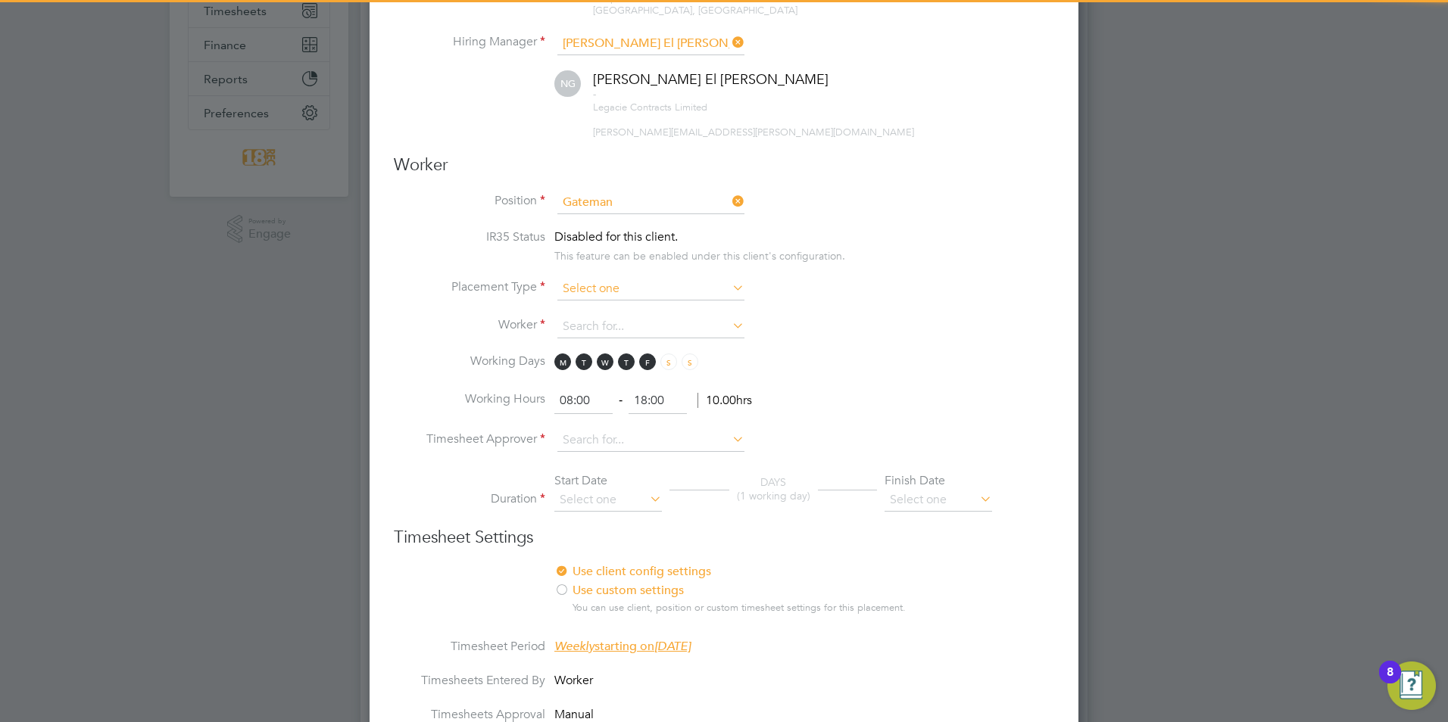
click at [600, 285] on input at bounding box center [650, 289] width 187 height 23
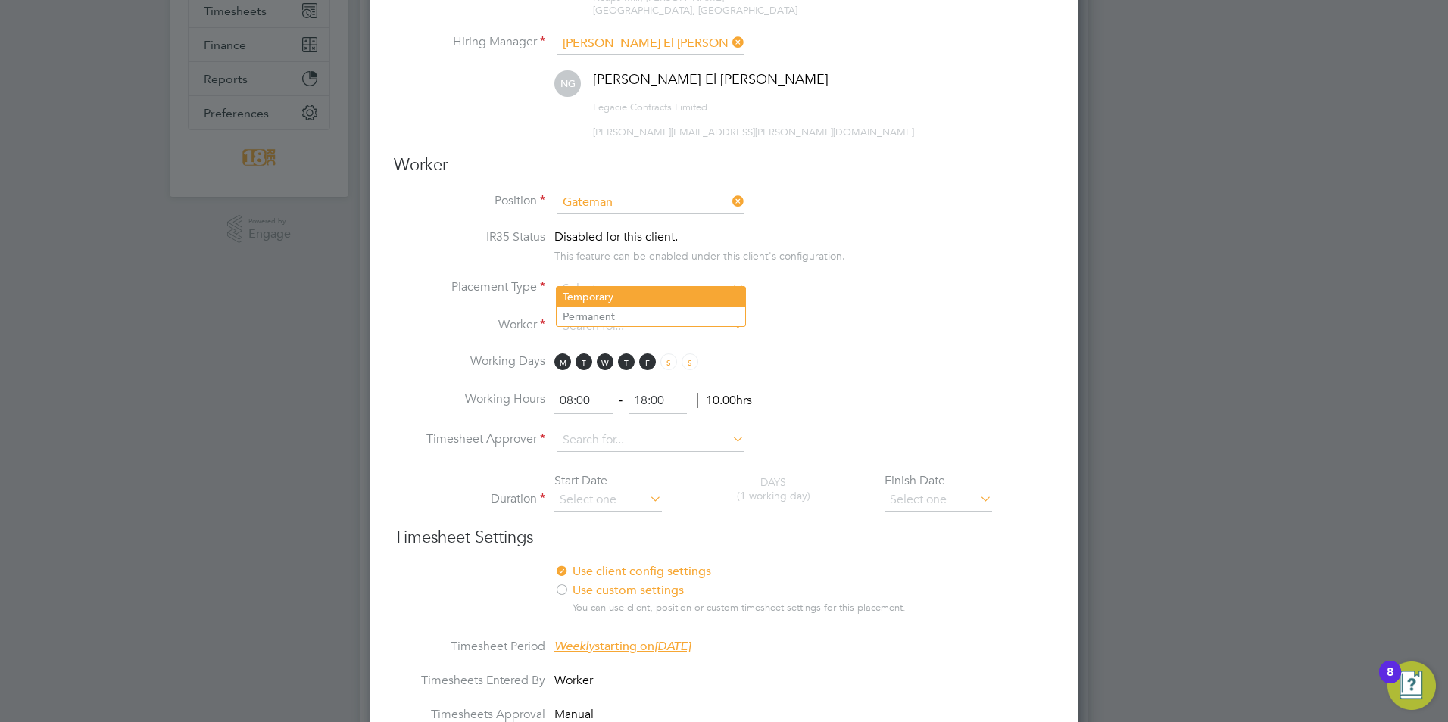
click at [602, 302] on li "Temporary" at bounding box center [650, 297] width 189 height 20
type input "Temporary"
click at [597, 321] on input at bounding box center [650, 327] width 187 height 23
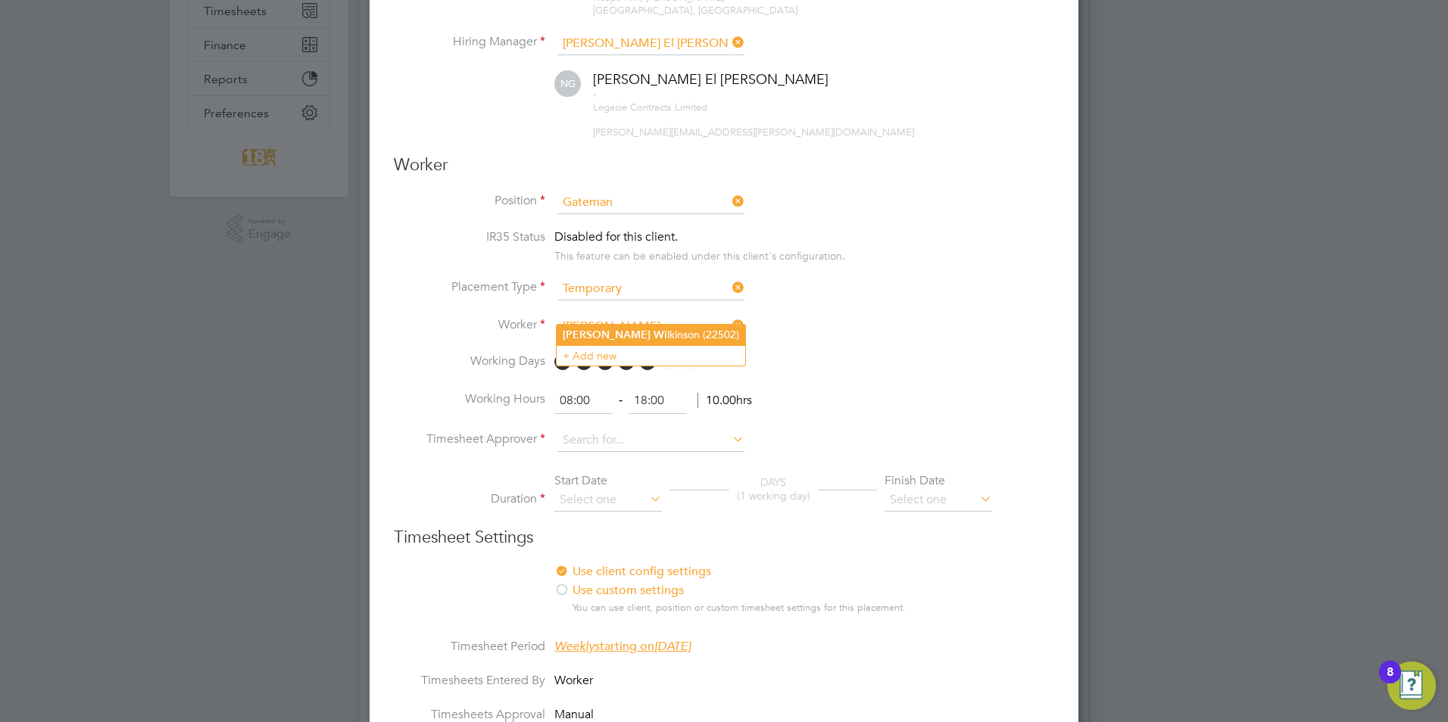
click at [653, 331] on b "Wi" at bounding box center [660, 335] width 14 height 13
type input "Michael Wilkinson (22502)"
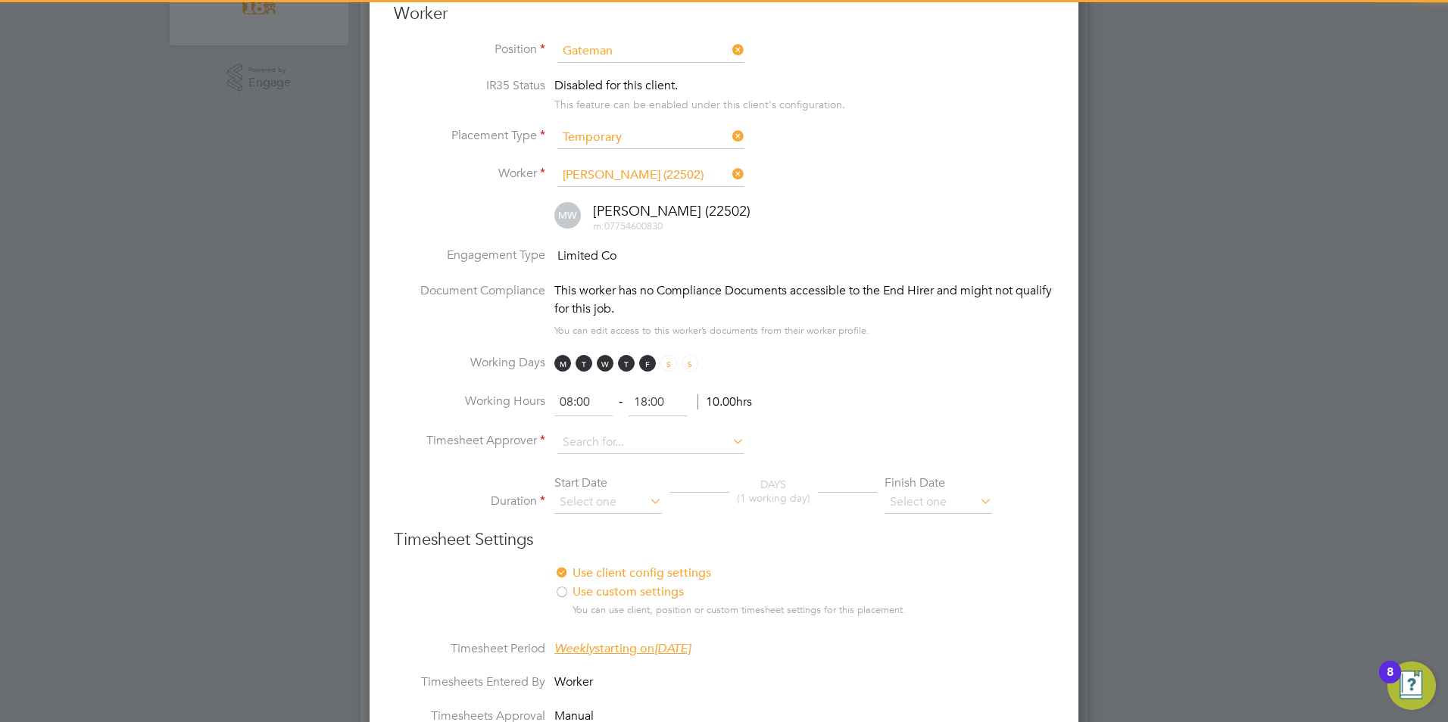
scroll to position [530, 0]
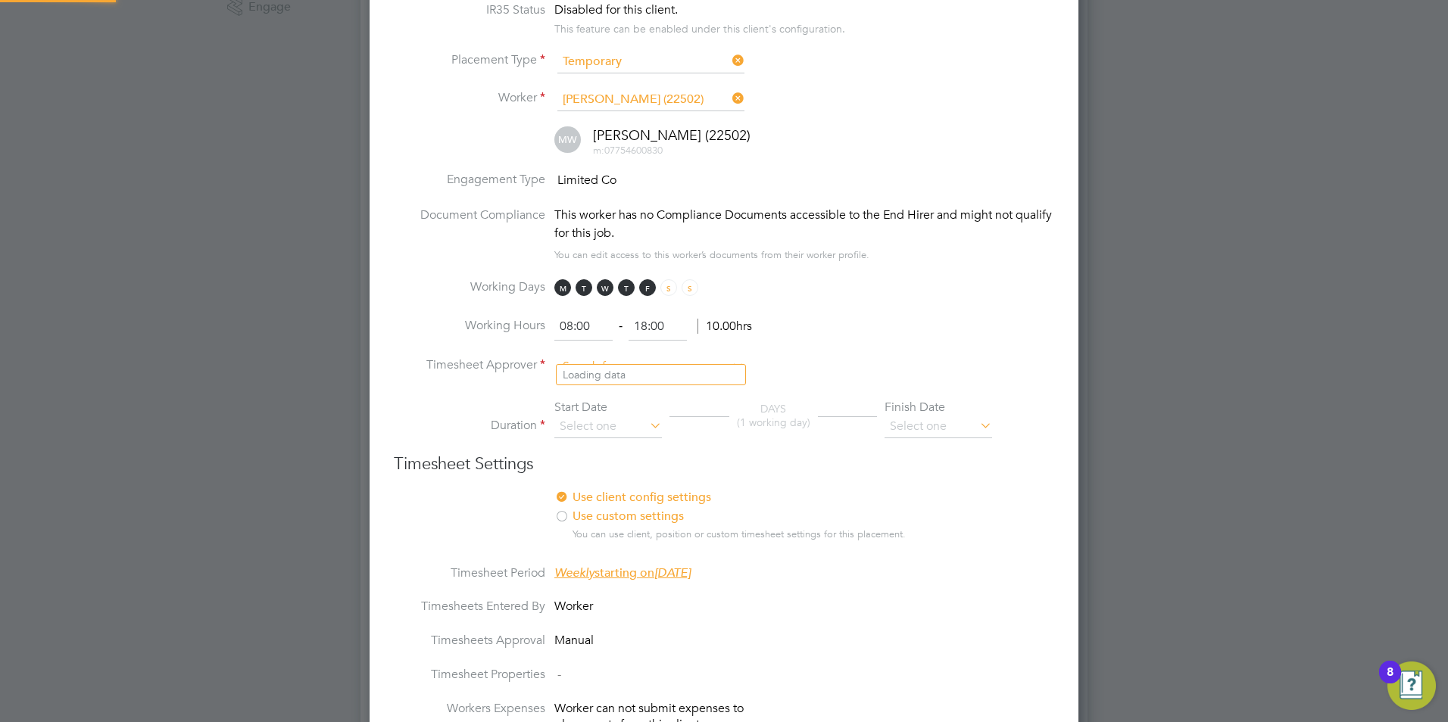
click at [613, 356] on input at bounding box center [650, 367] width 187 height 23
click at [604, 374] on li "[PERSON_NAME] El [PERSON_NAME]" at bounding box center [650, 375] width 189 height 20
type input "[PERSON_NAME] El [PERSON_NAME]"
click at [598, 416] on input at bounding box center [608, 427] width 108 height 23
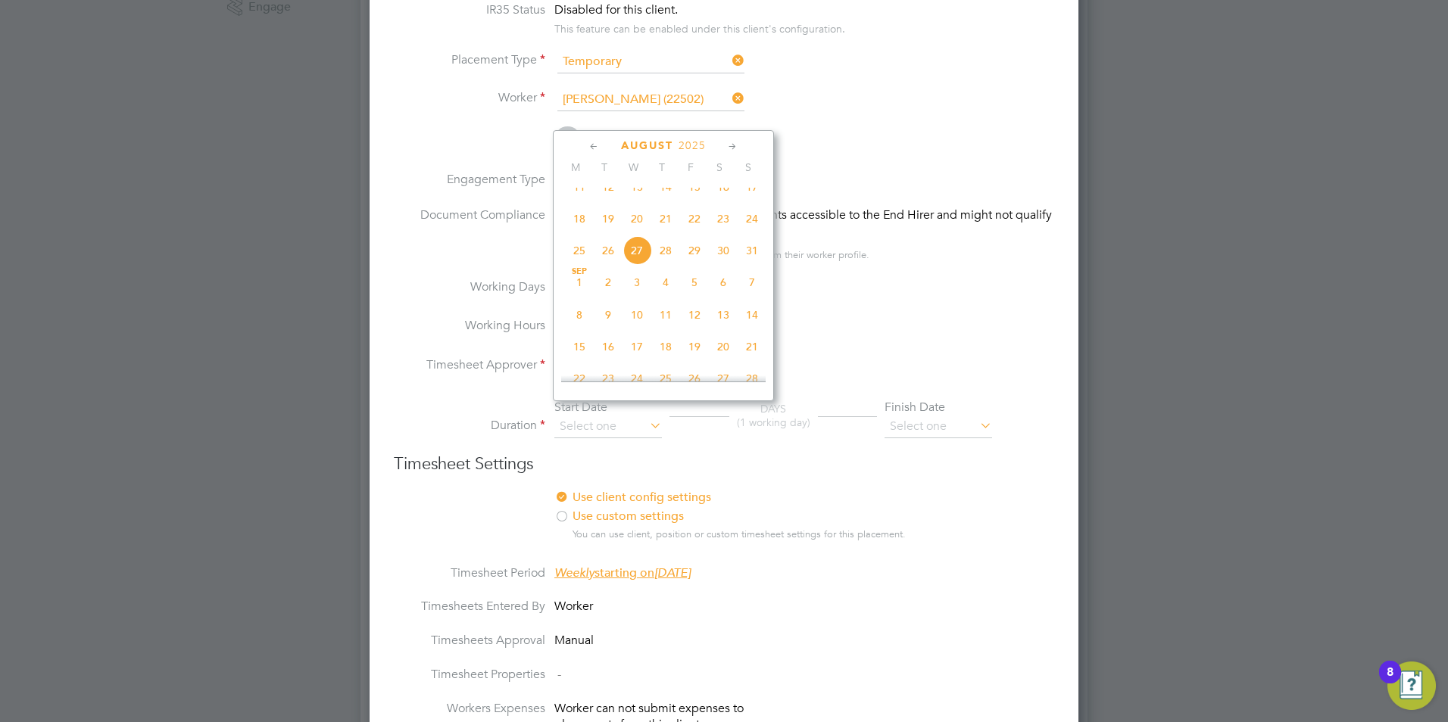
click at [387, 271] on div "New Placement Mandatory Fields Details Client Config Legacie Contracts Limited …" at bounding box center [723, 466] width 709 height 1877
click at [589, 416] on input at bounding box center [608, 427] width 108 height 23
click at [574, 221] on span "18" at bounding box center [579, 218] width 29 height 29
type input "[DATE]"
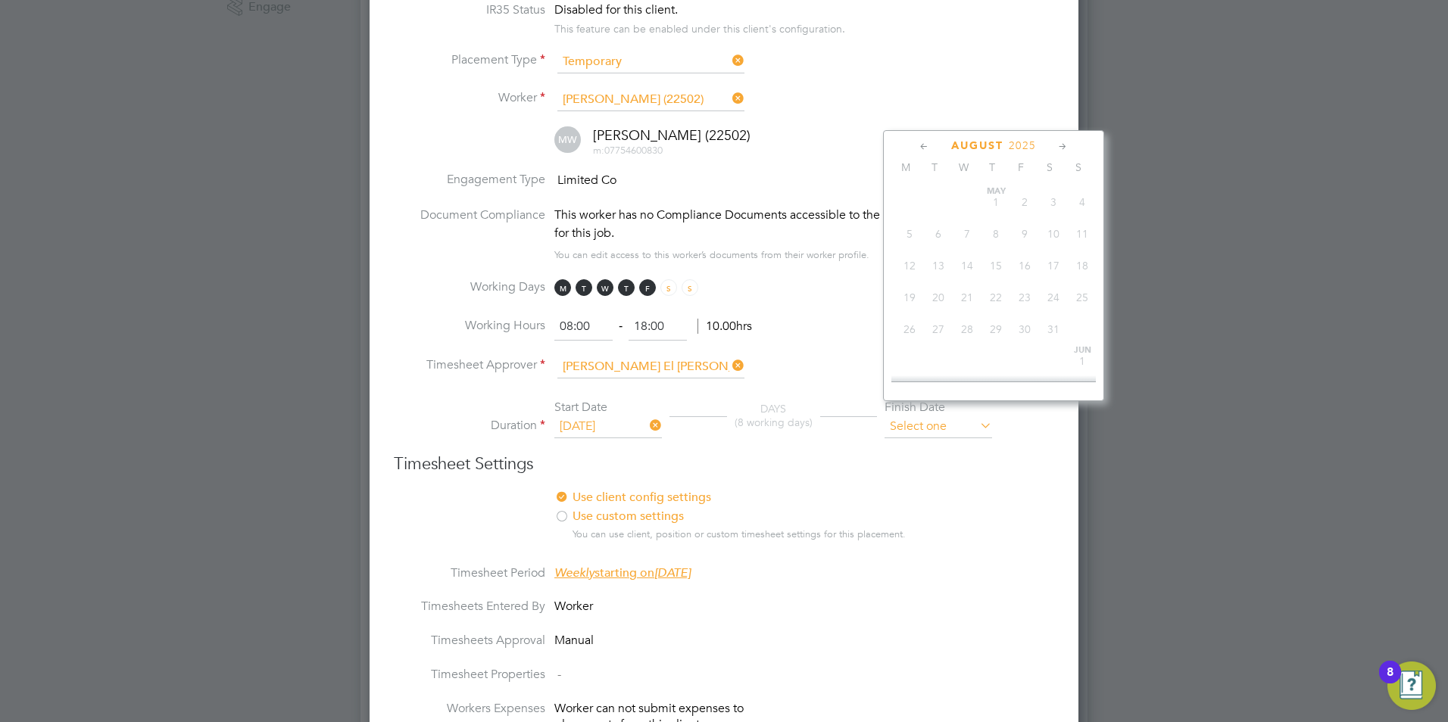
click at [927, 416] on input at bounding box center [938, 427] width 108 height 23
click at [1080, 300] on span "Feb 1" at bounding box center [1082, 285] width 29 height 29
type input "[DATE]"
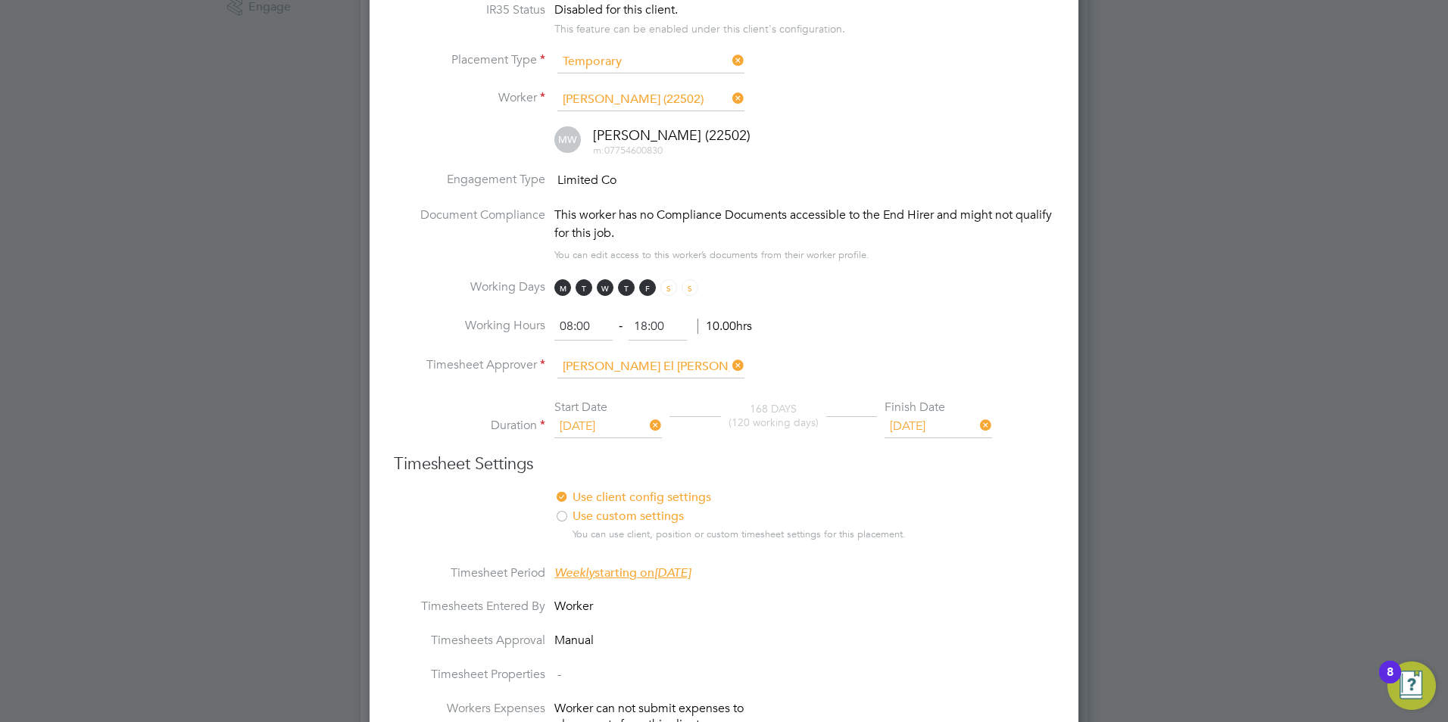
click at [893, 313] on li "Working Hours 08:00 ‐ 18:00 10.00hrs" at bounding box center [724, 334] width 660 height 42
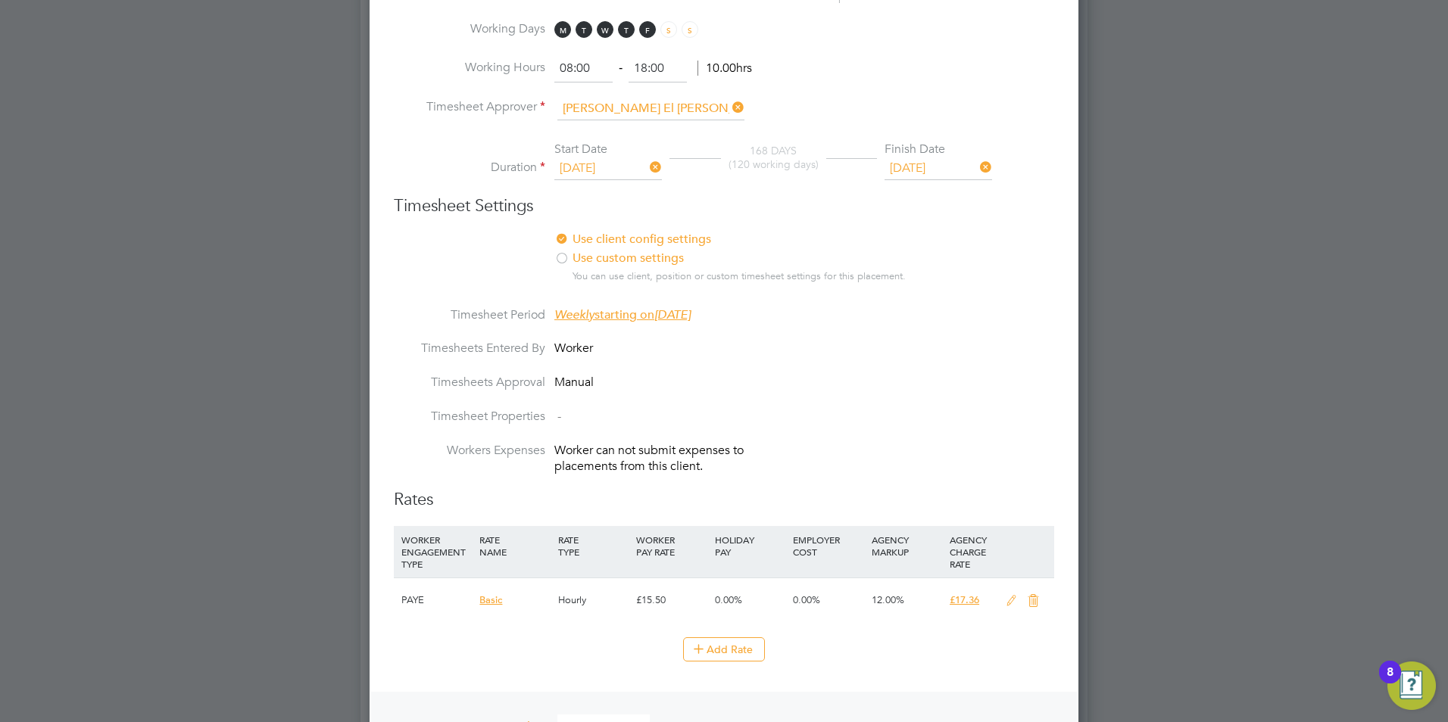
scroll to position [833, 0]
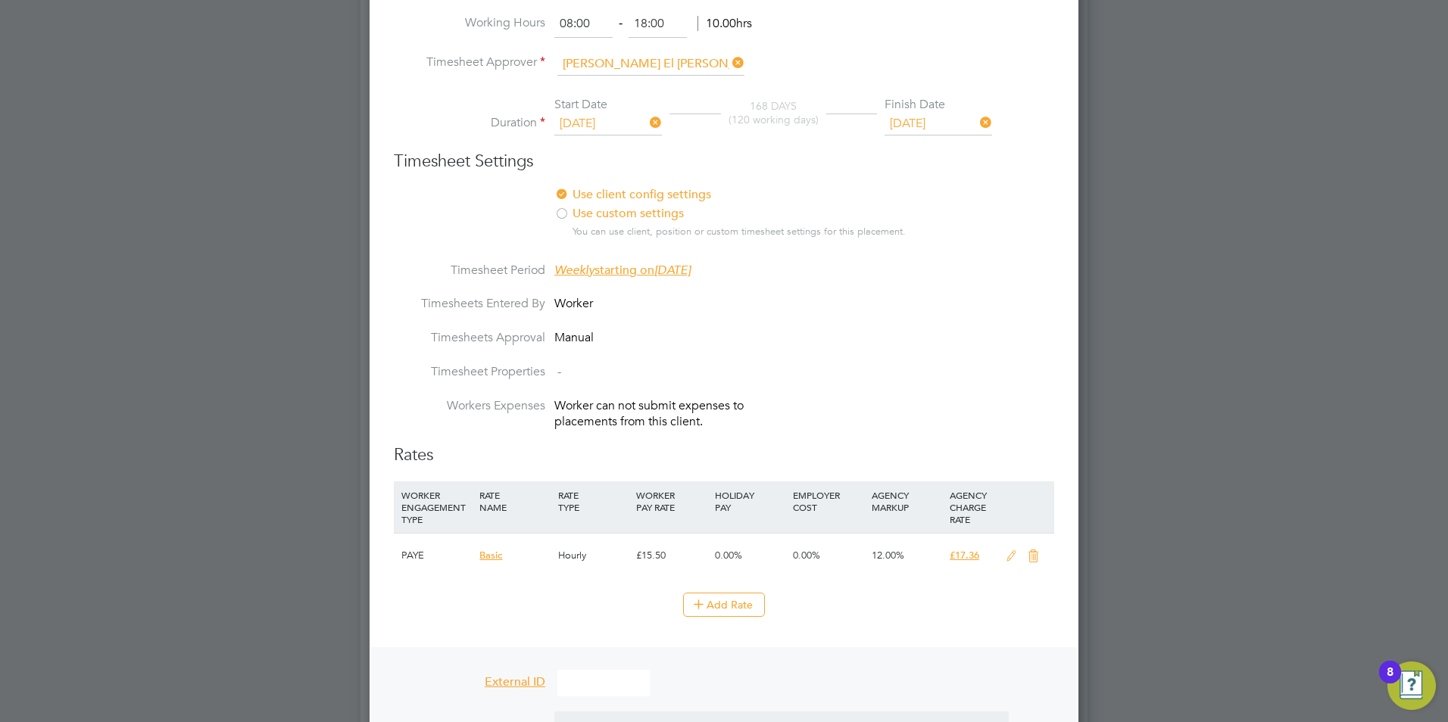
click at [1002, 550] on icon at bounding box center [1011, 556] width 19 height 12
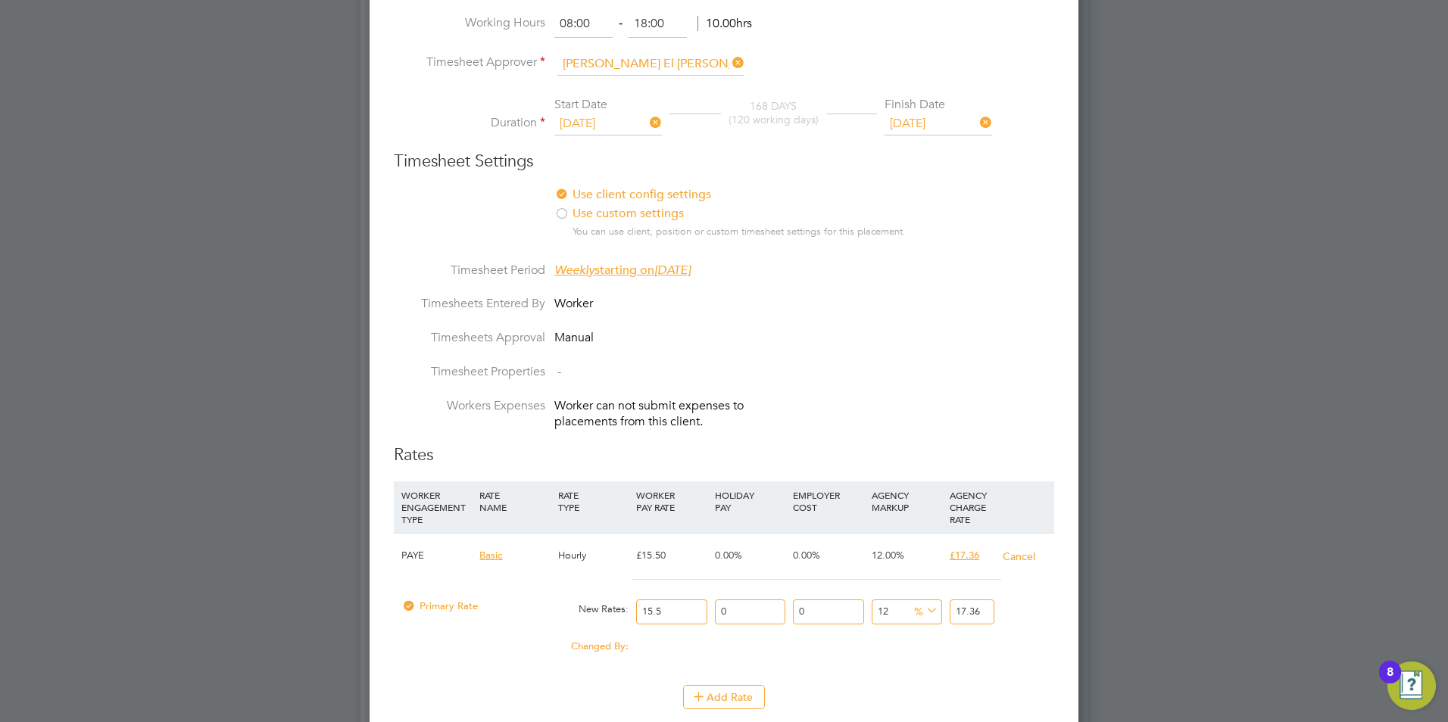
drag, startPoint x: 679, startPoint y: 588, endPoint x: 472, endPoint y: 520, distance: 218.4
click at [607, 592] on div "Primary Rate New Rates: 15.5 0 n/a 0 n/a 12 0 % 17.36" at bounding box center [724, 612] width 660 height 40
type input "1"
type input "1.12"
type input "16"
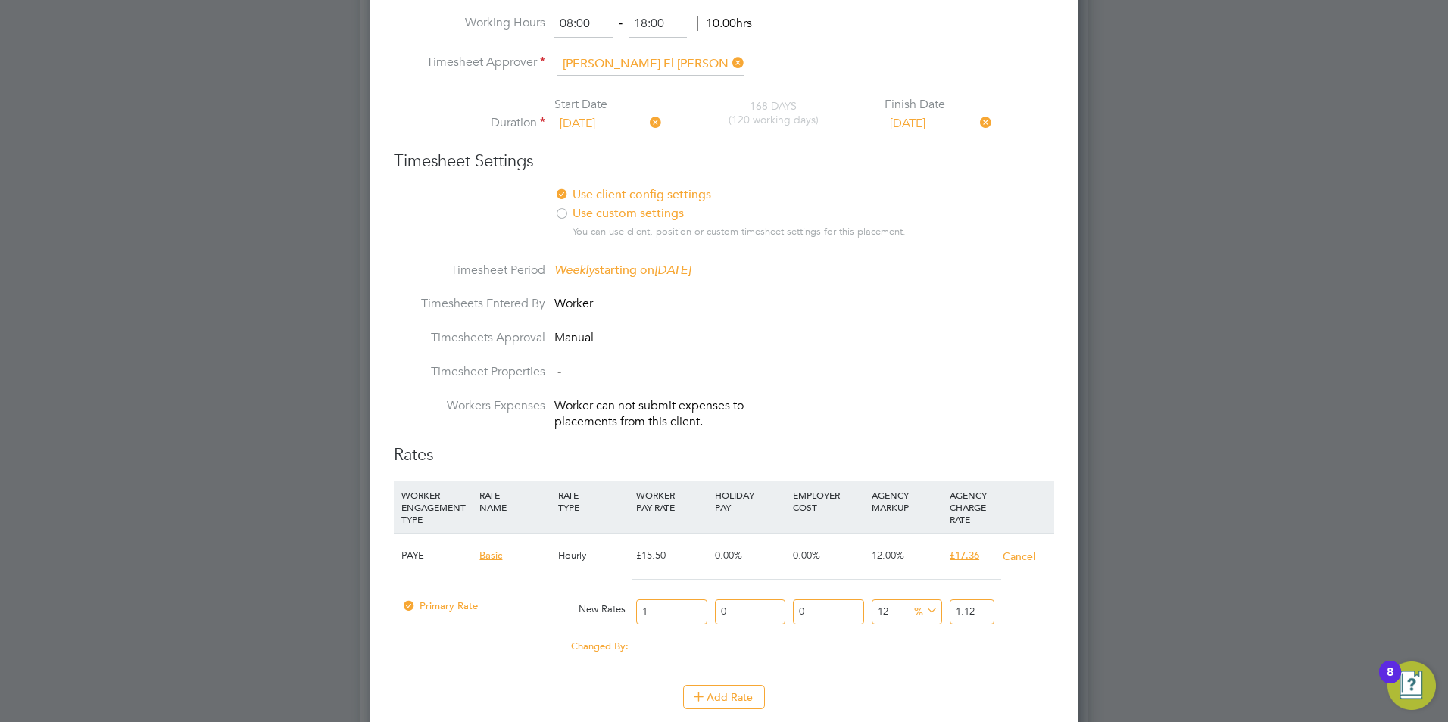
type input "17.92"
type input "16.5"
type input "18.48"
type input "16.50"
click at [914, 687] on div "Add Rate" at bounding box center [724, 697] width 660 height 24
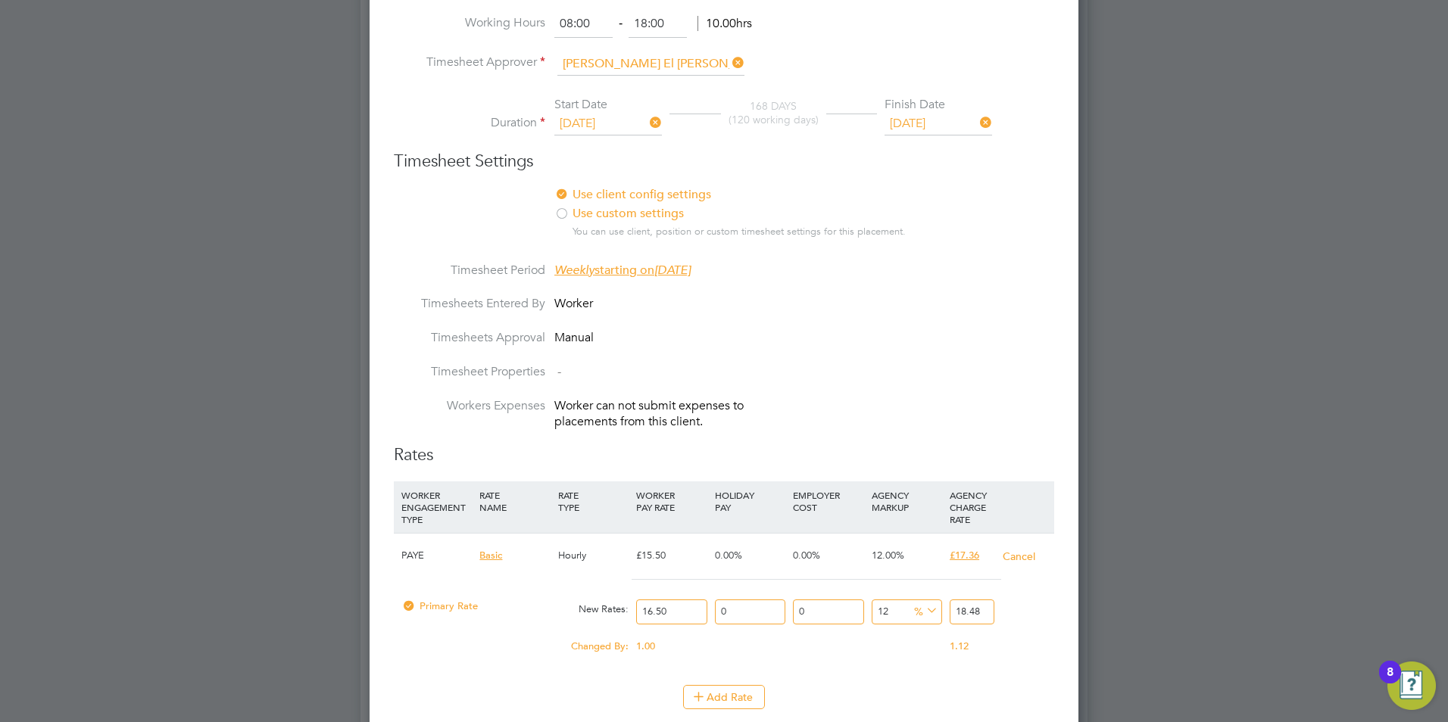
click at [887, 600] on input "12" at bounding box center [906, 612] width 70 height 25
type input "1"
type input "16.665"
type input "10"
type input "18.15"
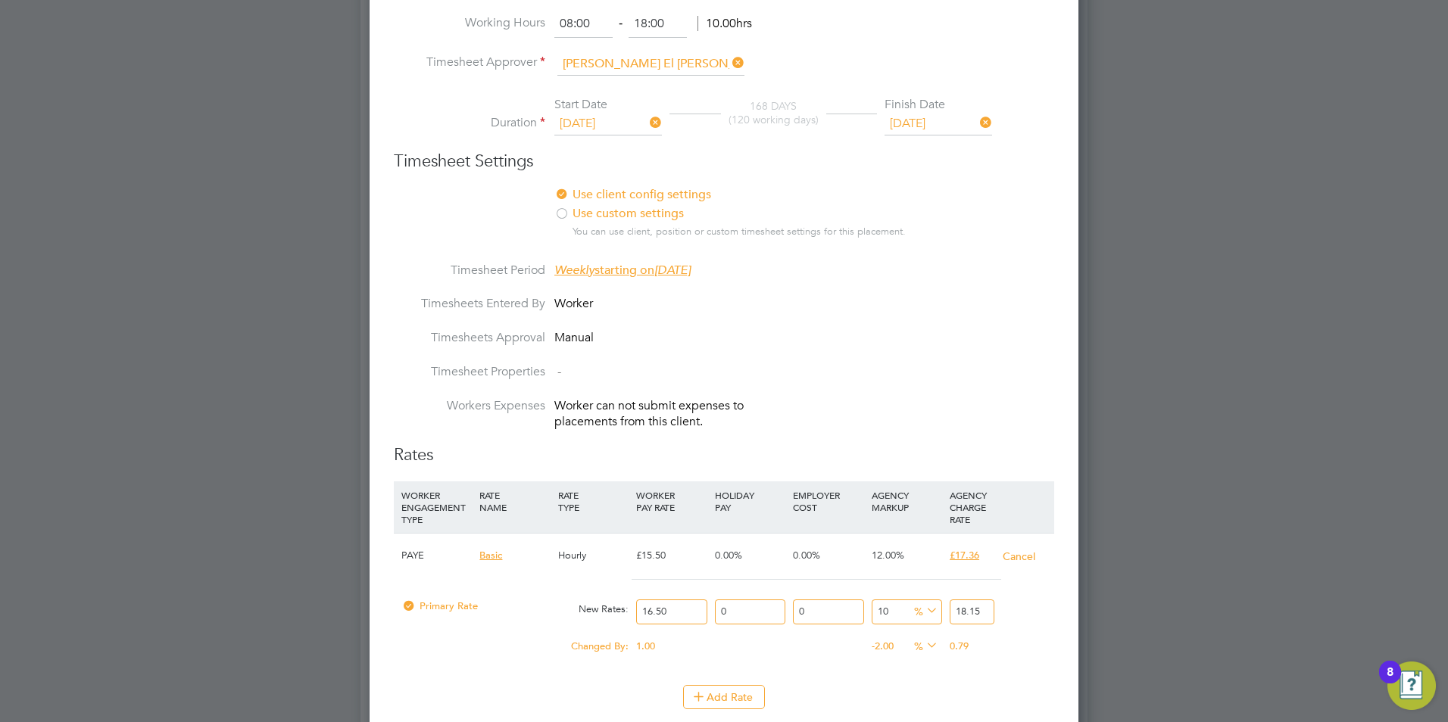
type input "10"
click at [952, 419] on li "Workers Expenses Worker can not submit expenses to placements from this client." at bounding box center [724, 421] width 660 height 47
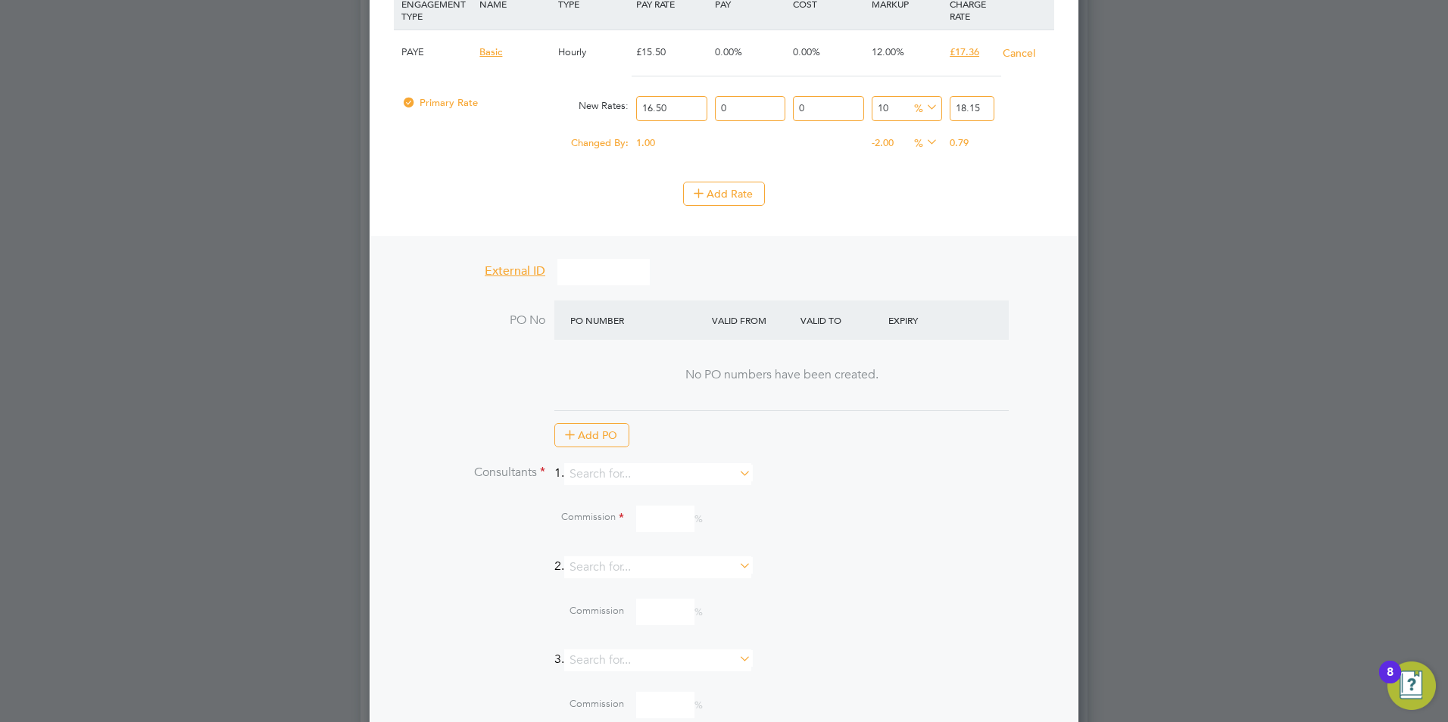
scroll to position [1363, 0]
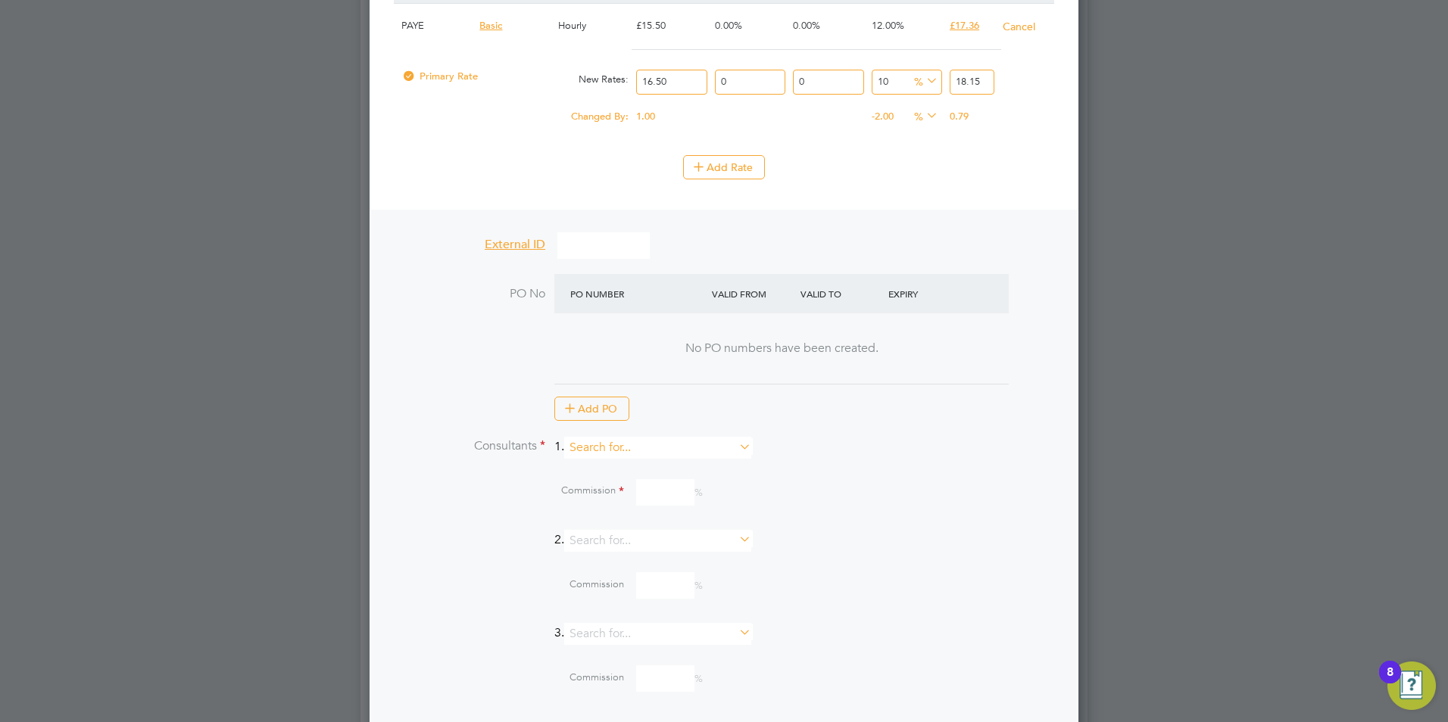
click at [619, 437] on input at bounding box center [657, 448] width 187 height 22
click at [625, 527] on li "[PERSON_NAME]" at bounding box center [664, 537] width 189 height 20
type input "[PERSON_NAME]"
drag, startPoint x: 651, startPoint y: 545, endPoint x: 657, endPoint y: 522, distance: 24.2
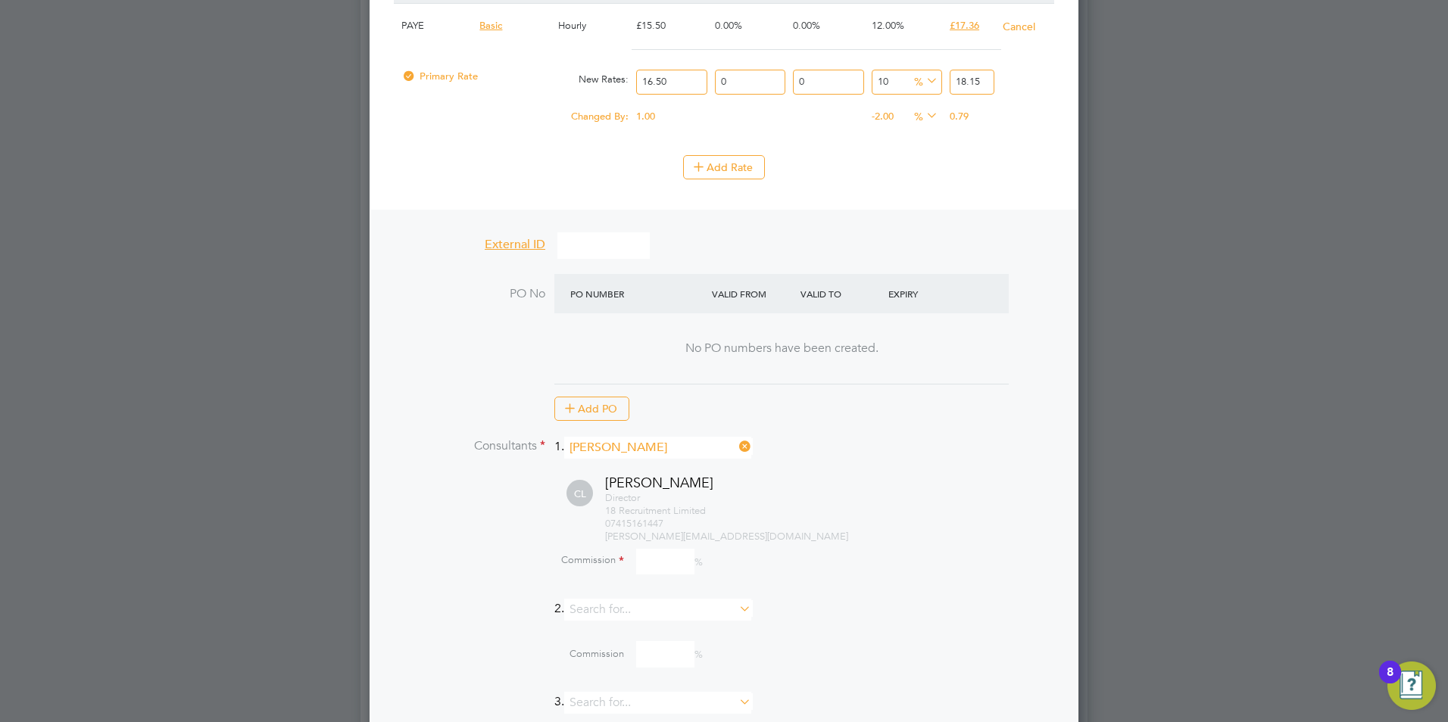
click at [651, 549] on input at bounding box center [665, 562] width 58 height 26
type input "10"
click at [818, 500] on div "Director 18 Recruitment Limited 07415161447 carla@18rec.com" at bounding box center [829, 517] width 449 height 51
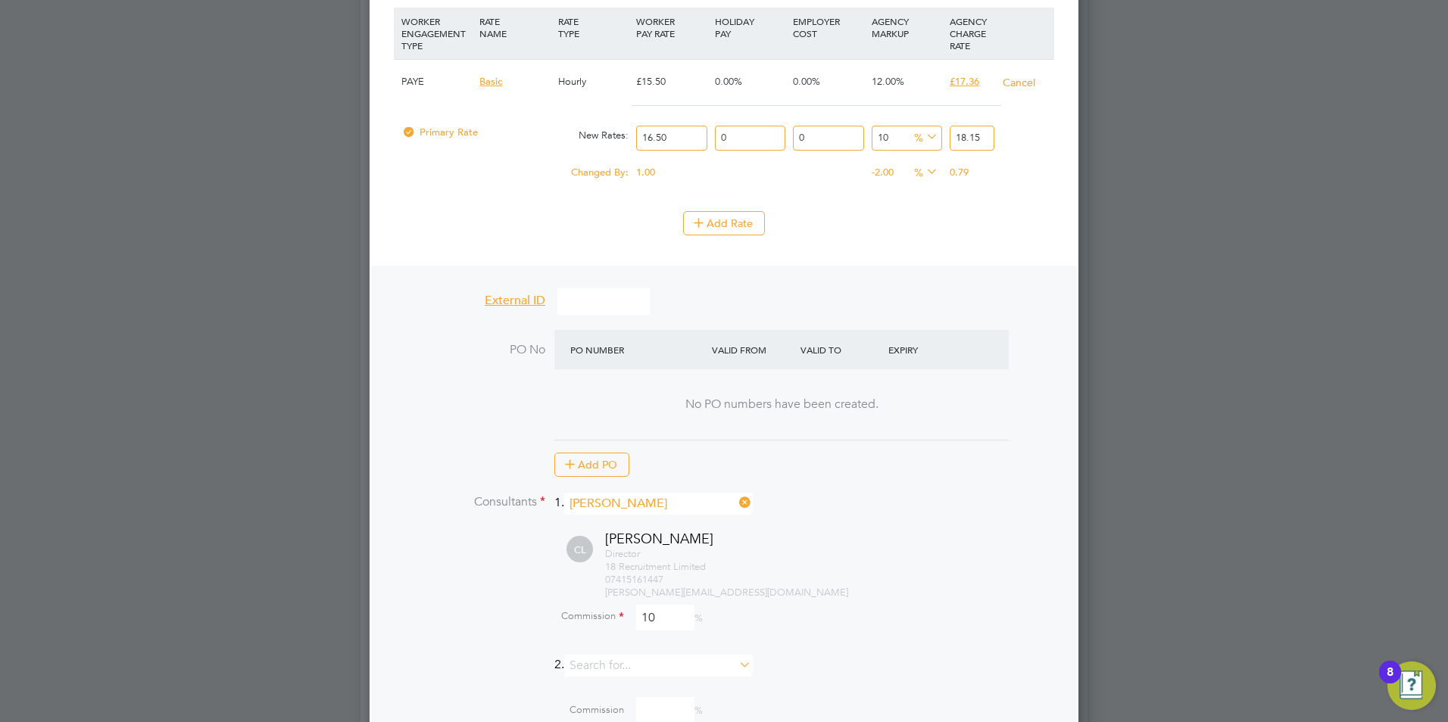
scroll to position [1514, 0]
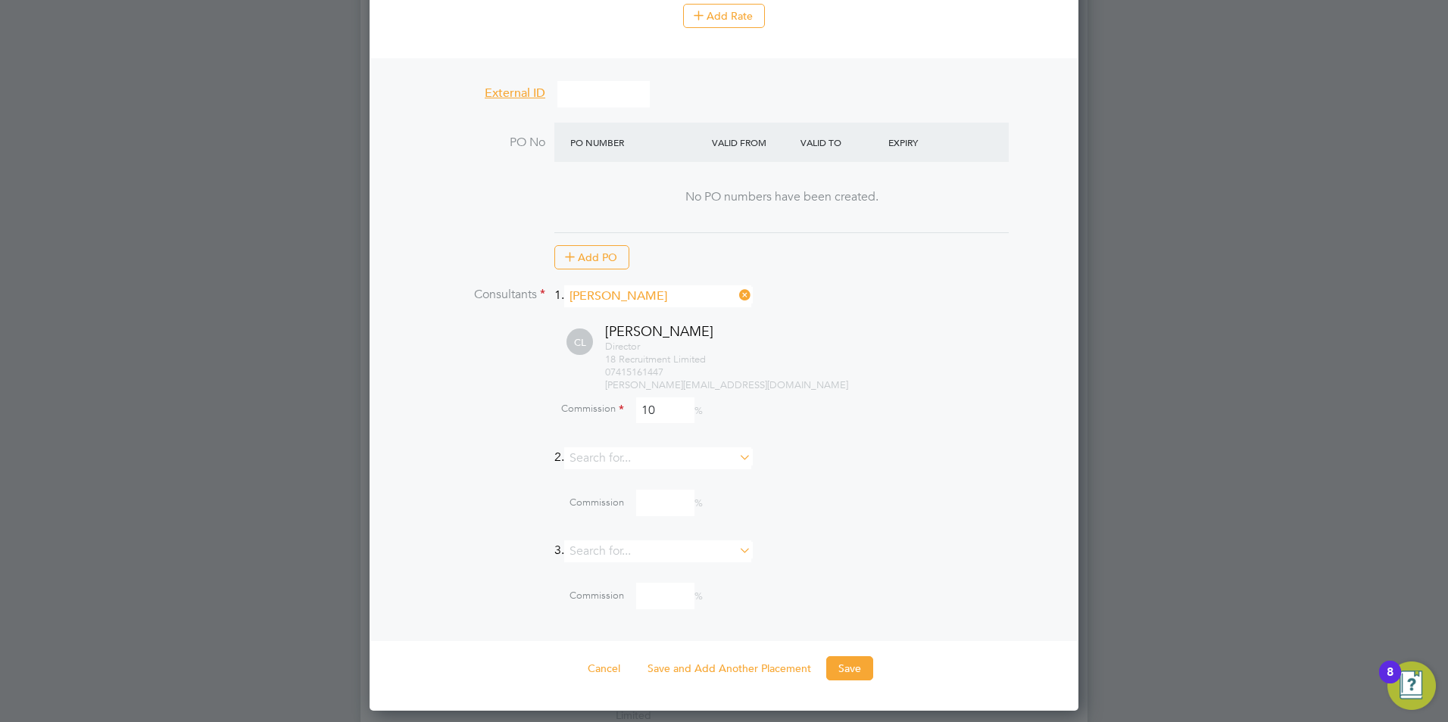
click at [852, 660] on button "Save" at bounding box center [849, 668] width 47 height 24
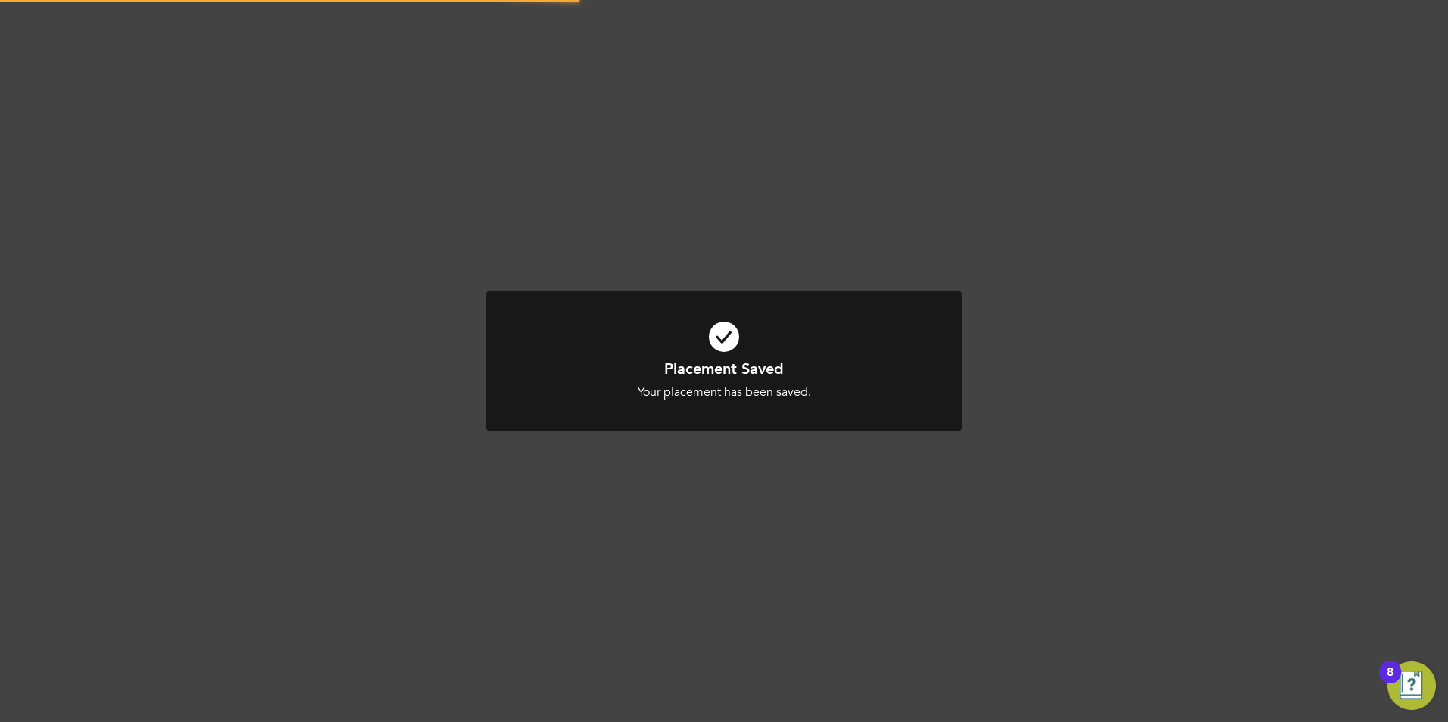
scroll to position [14, 219]
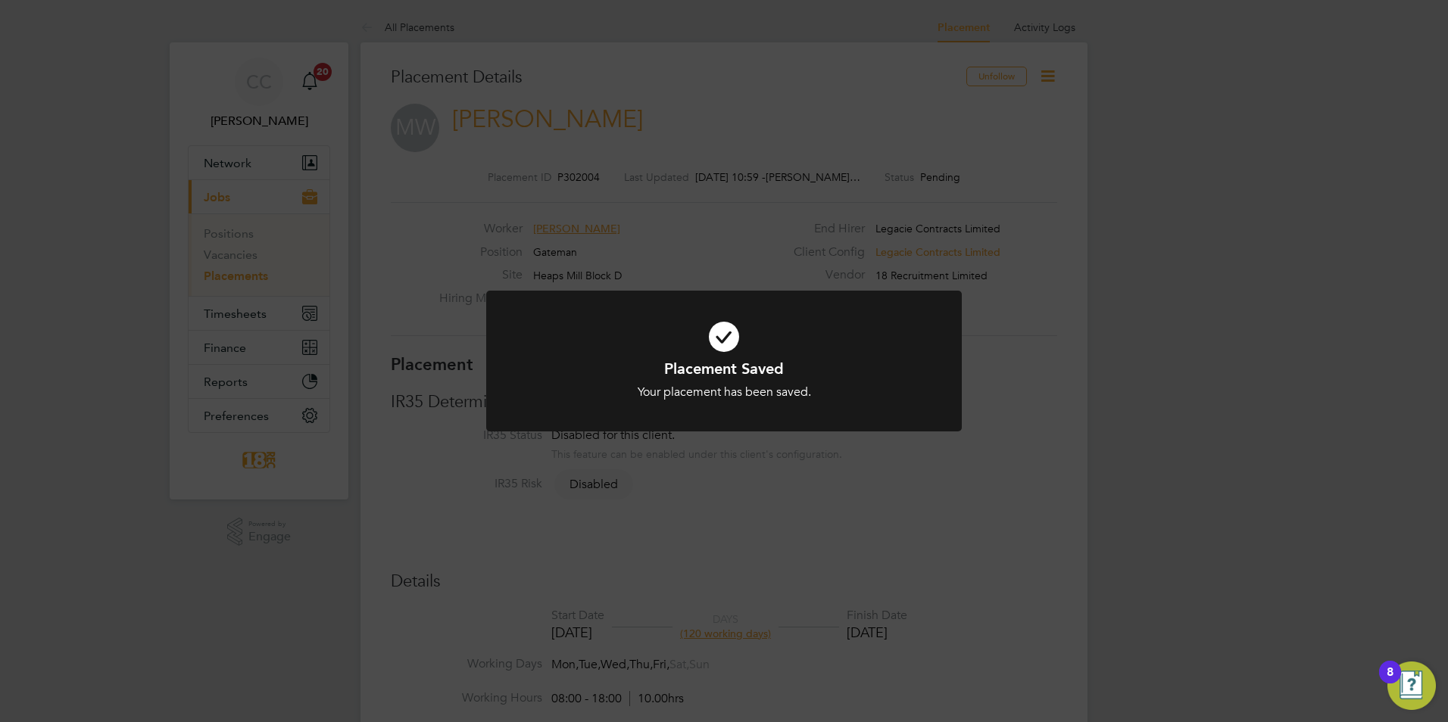
click at [1045, 78] on div "Placement Saved Your placement has been saved. Cancel Okay" at bounding box center [724, 361] width 1448 height 722
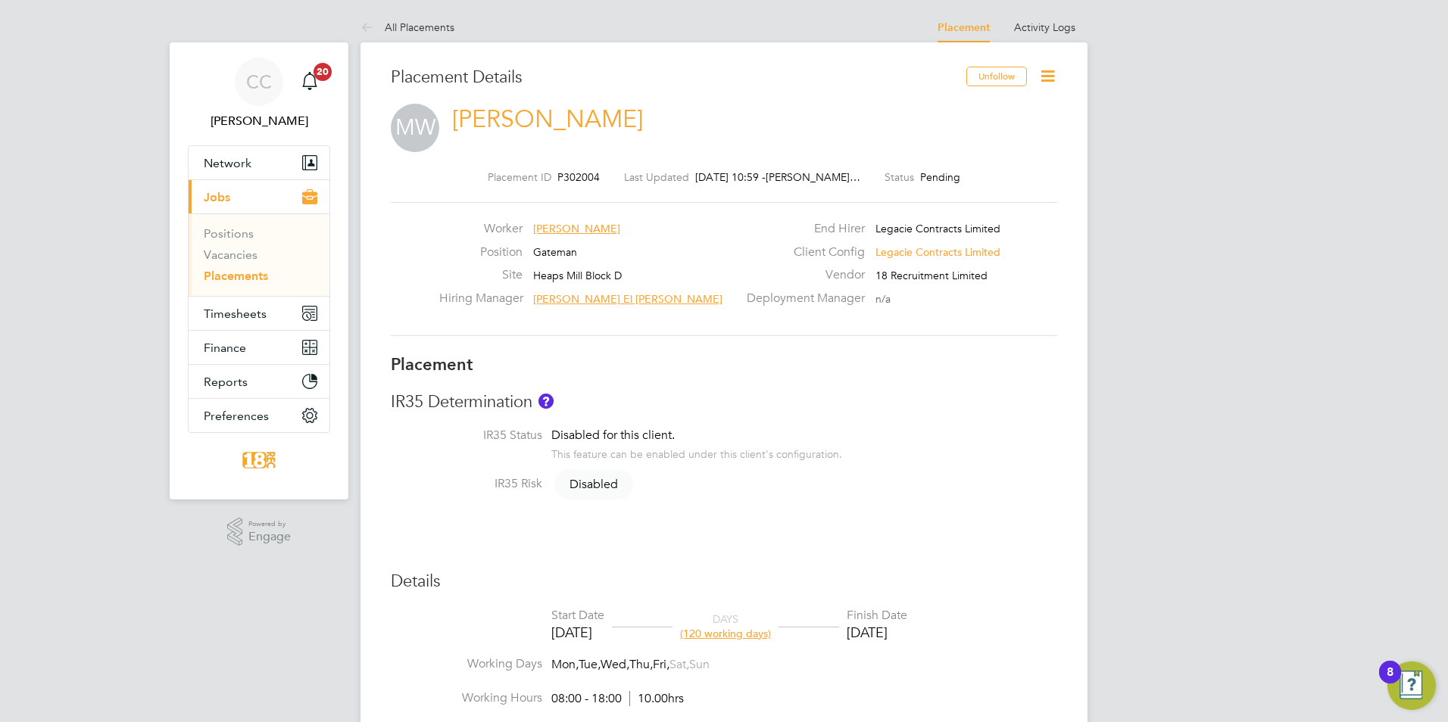
click at [1043, 78] on icon at bounding box center [1047, 76] width 19 height 19
click at [987, 185] on li "Start" at bounding box center [998, 184] width 111 height 21
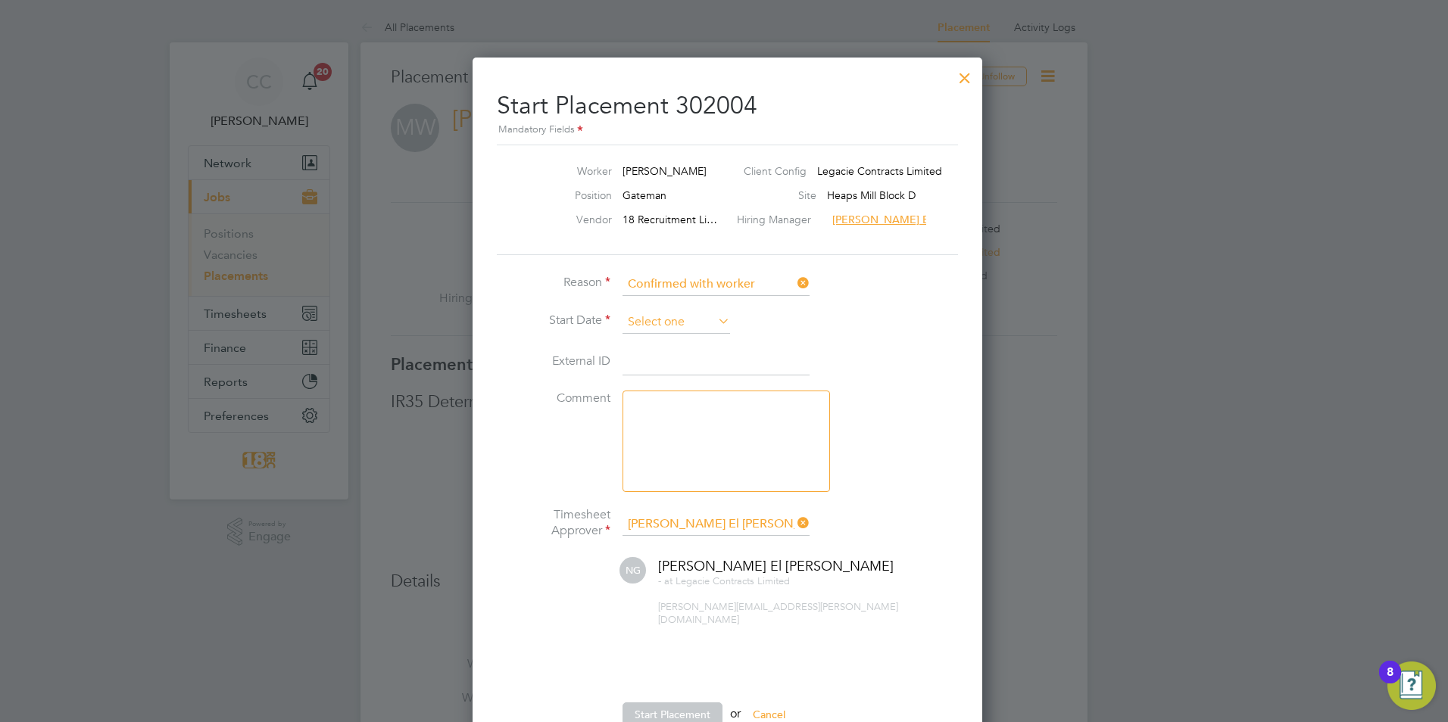
click at [670, 331] on input at bounding box center [676, 322] width 108 height 23
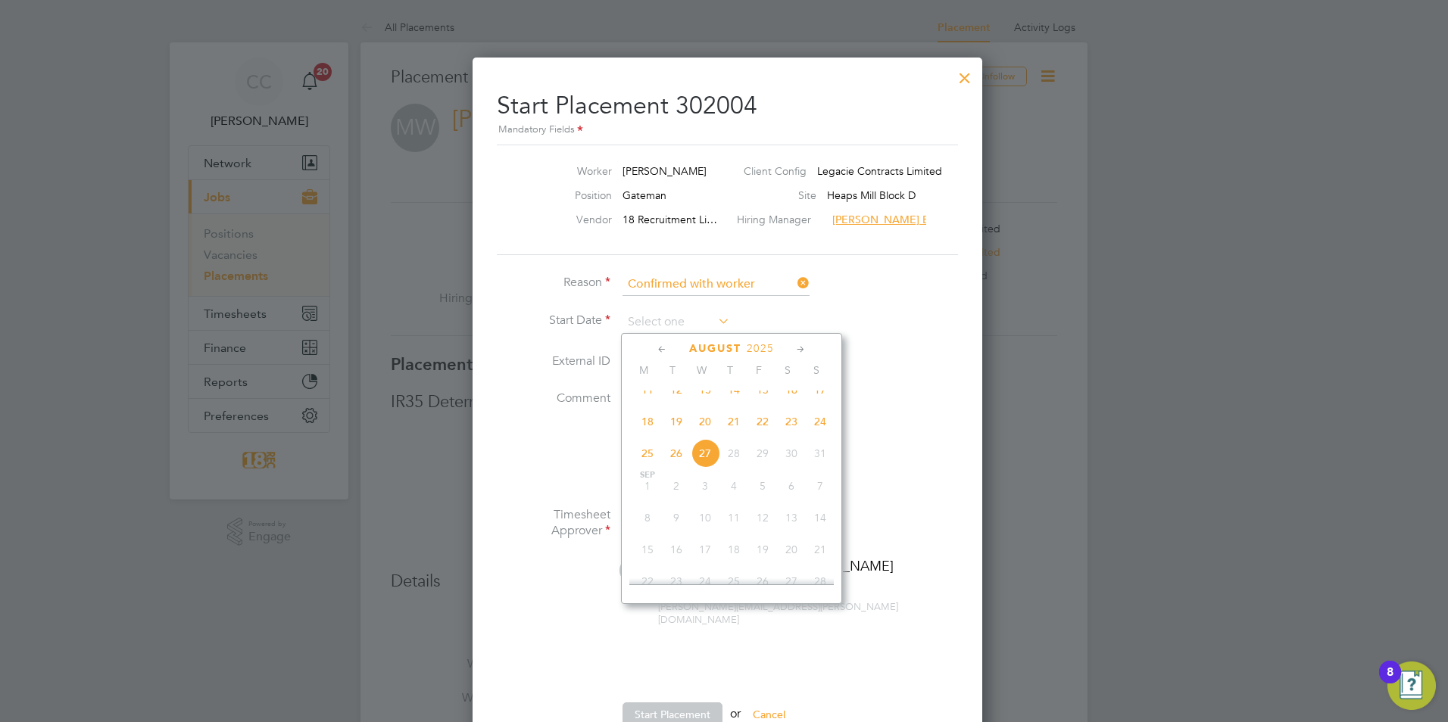
click at [647, 432] on span "18" at bounding box center [647, 421] width 29 height 29
type input "[DATE]"
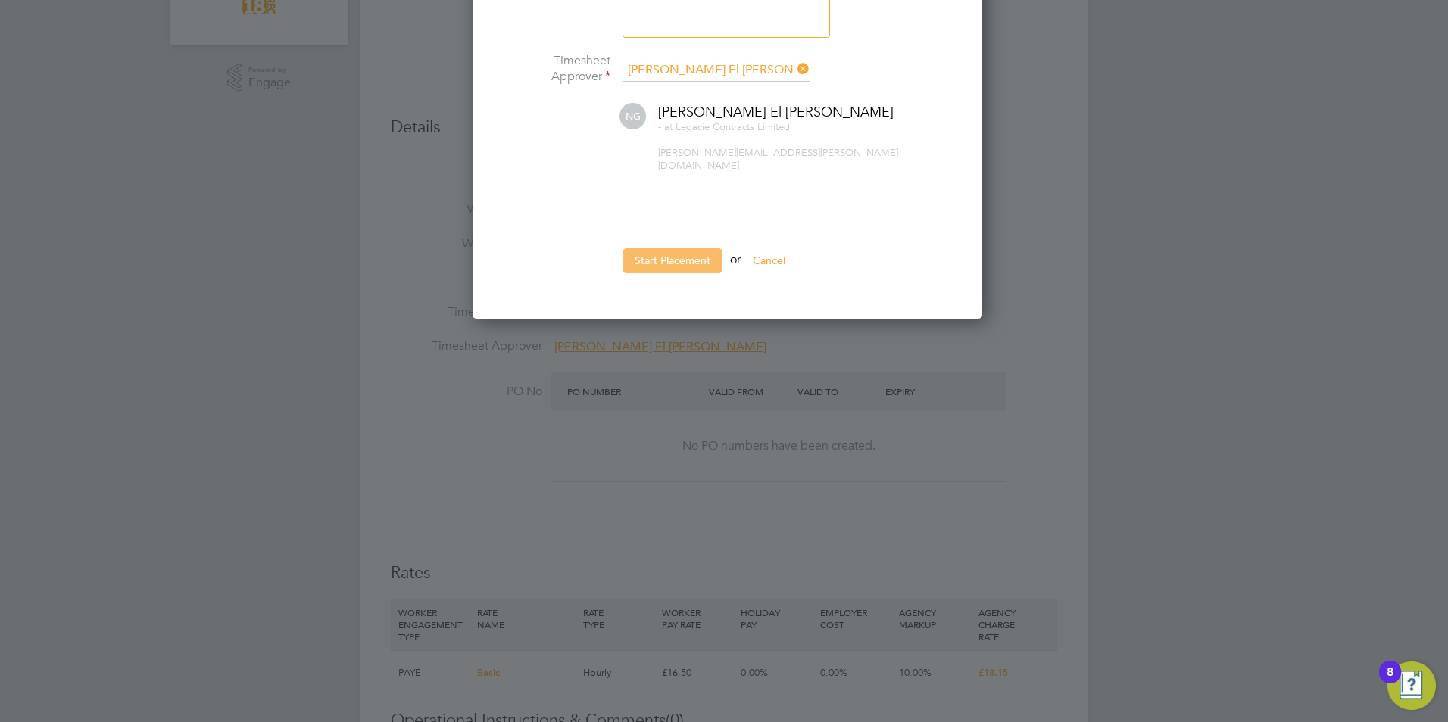
click at [638, 248] on button "Start Placement" at bounding box center [672, 260] width 100 height 24
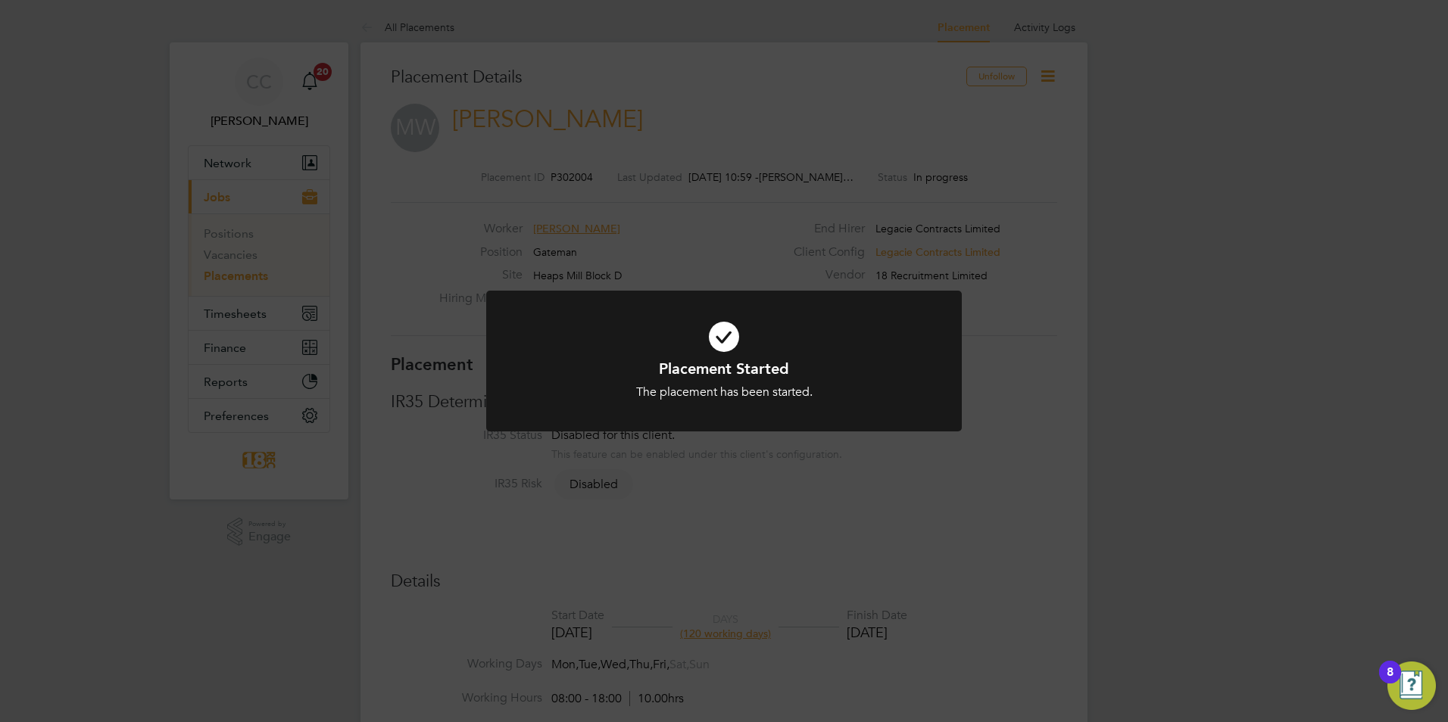
click at [413, 27] on div "Placement Started The placement has been started. Cancel Okay" at bounding box center [724, 361] width 1448 height 722
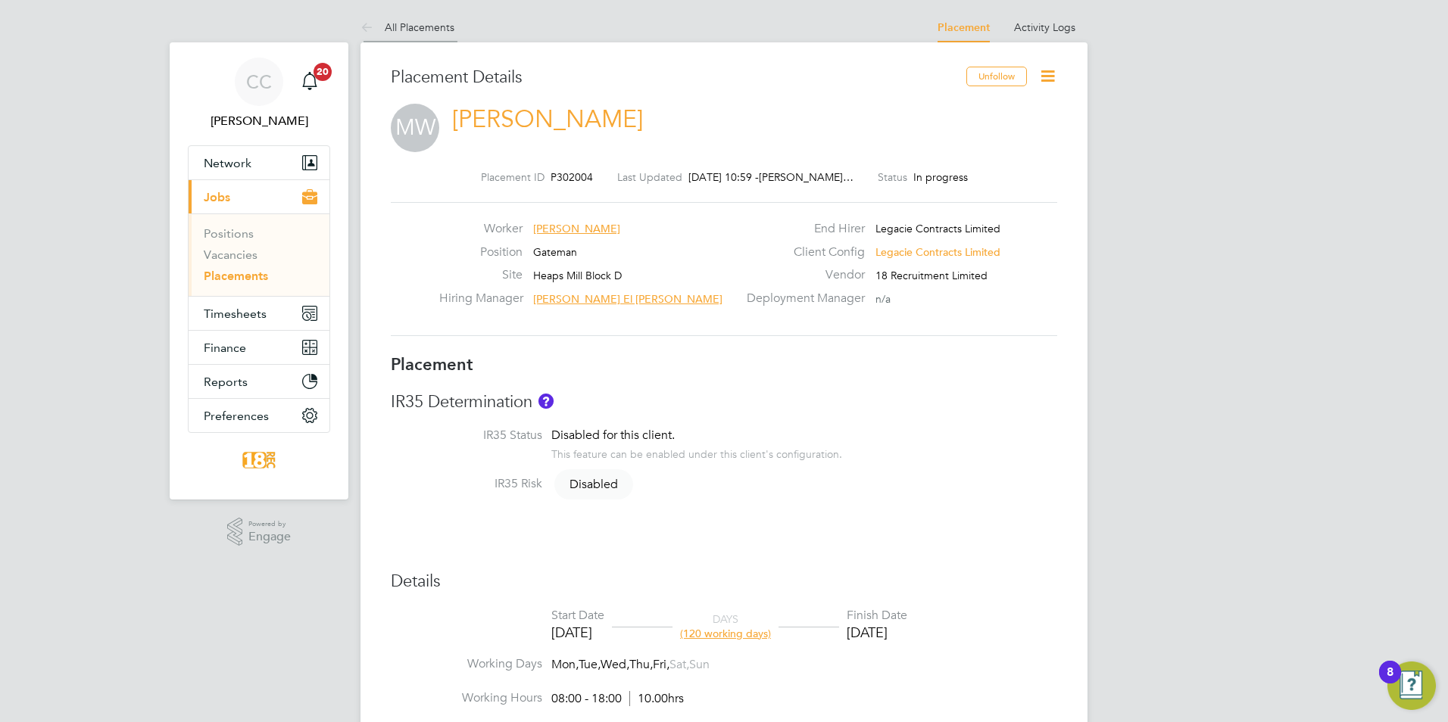
click at [365, 27] on icon at bounding box center [369, 28] width 19 height 19
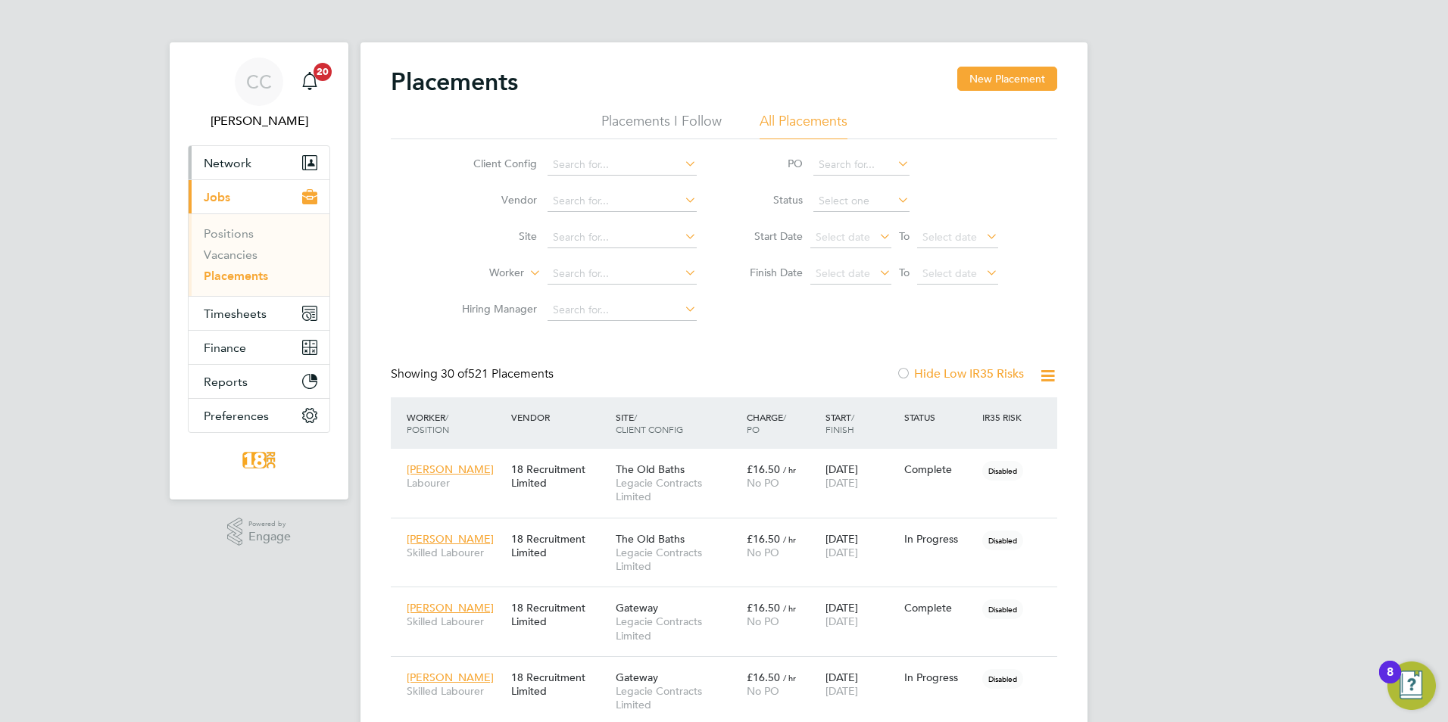
click at [251, 176] on button "Network" at bounding box center [259, 162] width 141 height 33
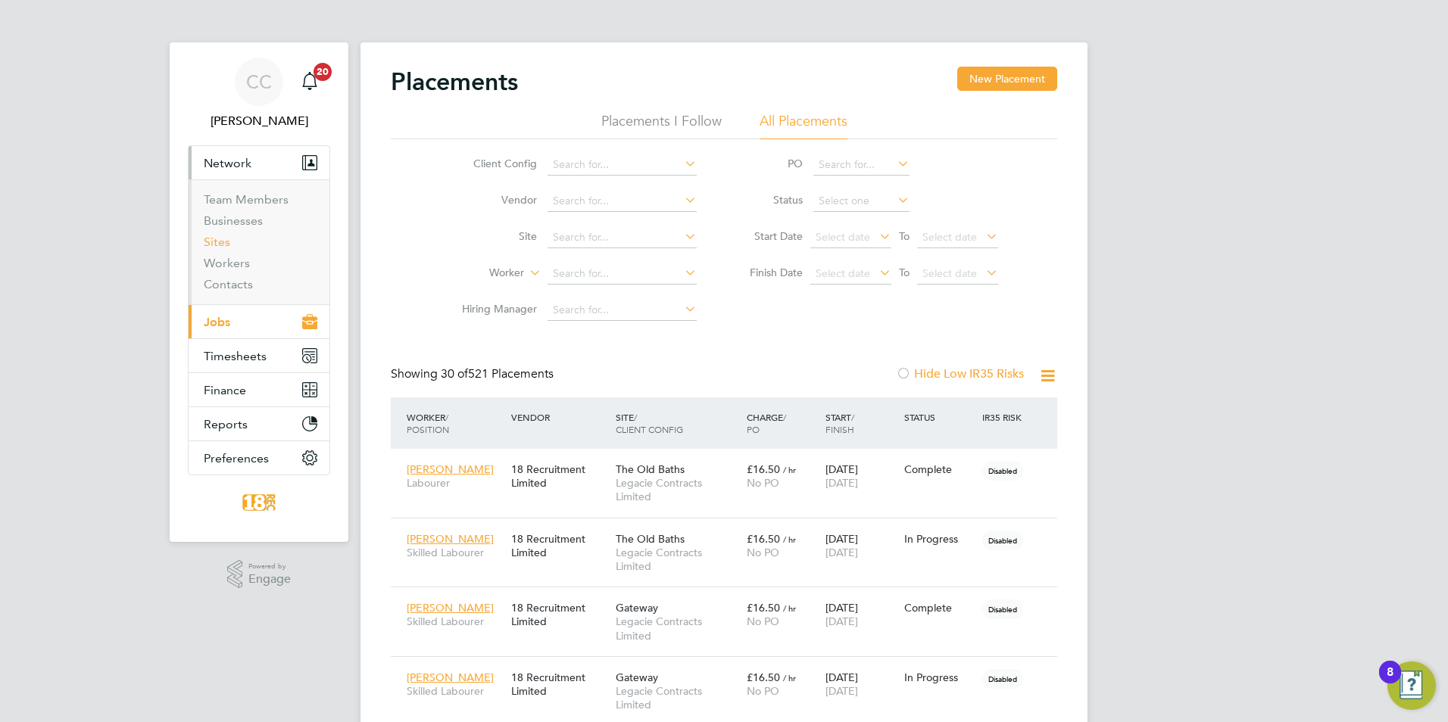
click at [220, 246] on link "Sites" at bounding box center [217, 242] width 26 height 14
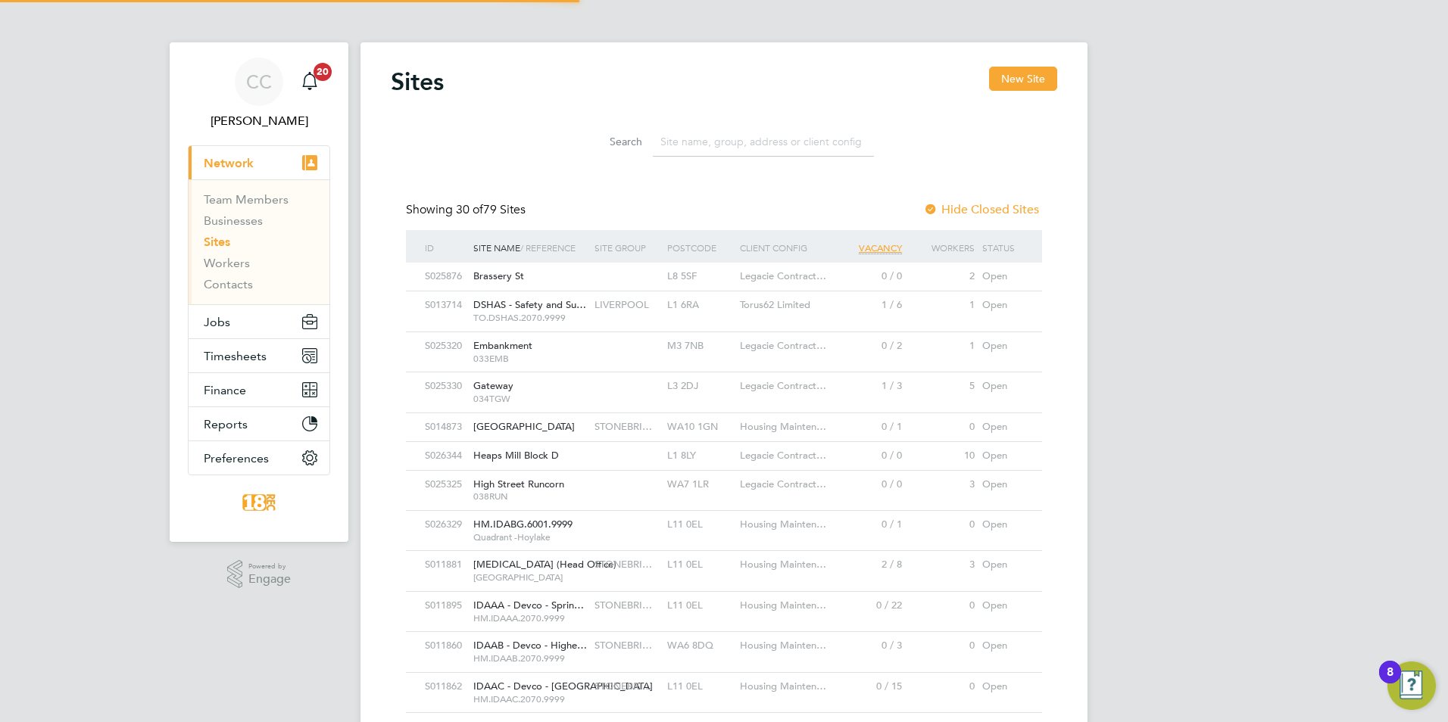
scroll to position [29, 73]
drag, startPoint x: 217, startPoint y: 254, endPoint x: 220, endPoint y: 263, distance: 10.1
click at [220, 263] on ul "Team Members Businesses Sites Workers Contacts" at bounding box center [259, 241] width 141 height 125
click at [220, 270] on link "Workers" at bounding box center [227, 263] width 46 height 14
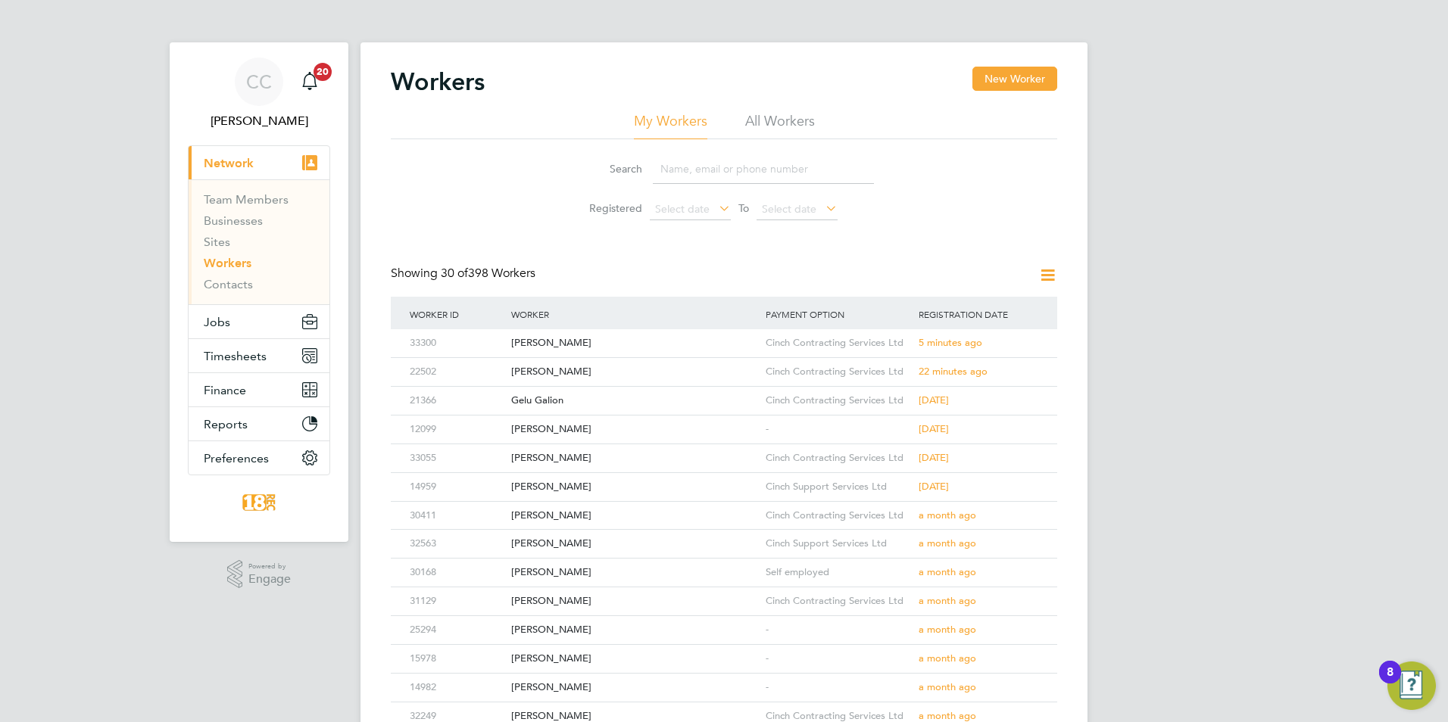
drag, startPoint x: 558, startPoint y: 229, endPoint x: 569, endPoint y: 227, distance: 10.7
click at [556, 229] on div "Workers New Worker My Workers All Workers Search Registered Select date To Sele…" at bounding box center [724, 643] width 666 height 1153
click at [1030, 72] on button "New Worker" at bounding box center [1014, 79] width 85 height 24
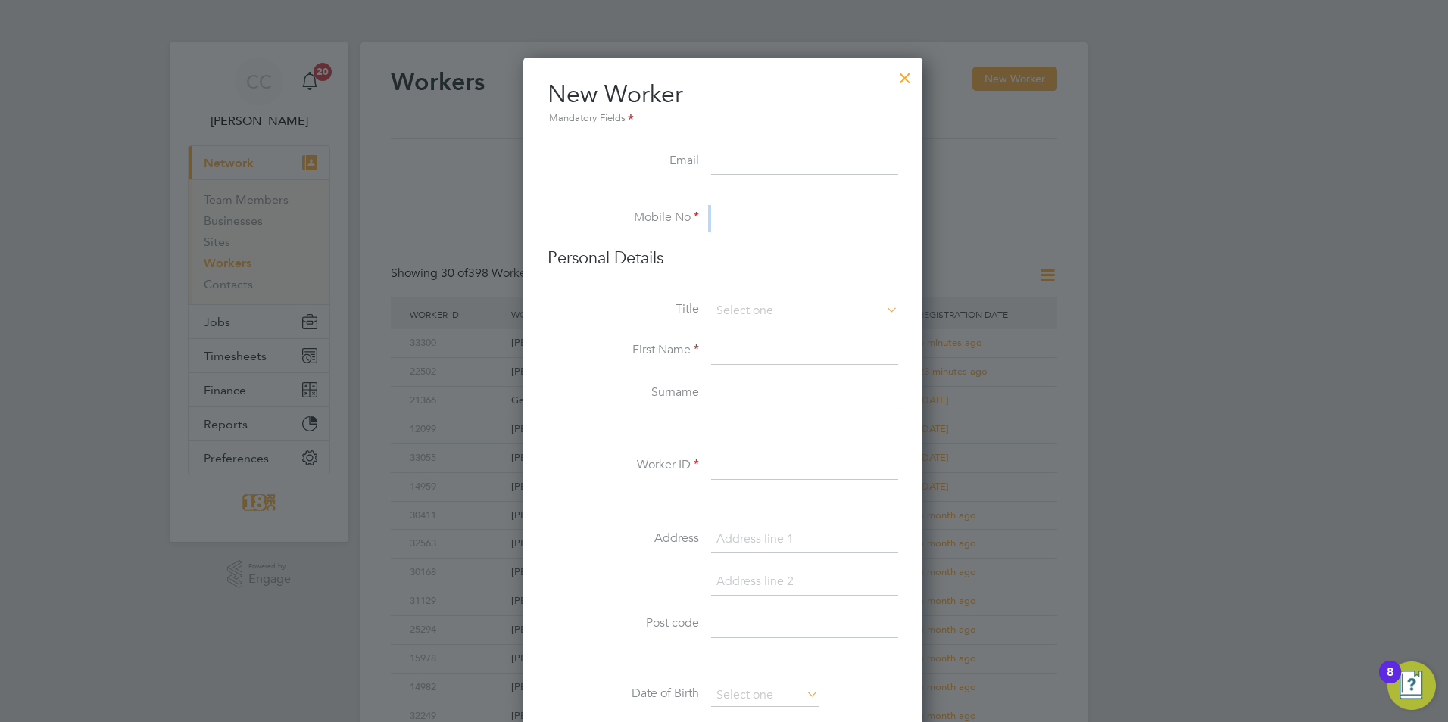
click at [743, 207] on ul "New Worker Mandatory Fields Email Mobile No Personal Details Title First Name S…" at bounding box center [722, 697] width 351 height 1236
click at [747, 216] on input at bounding box center [804, 218] width 187 height 27
paste input "Ryan"
type input "Ryan"
drag, startPoint x: 790, startPoint y: 221, endPoint x: 498, endPoint y: 217, distance: 291.5
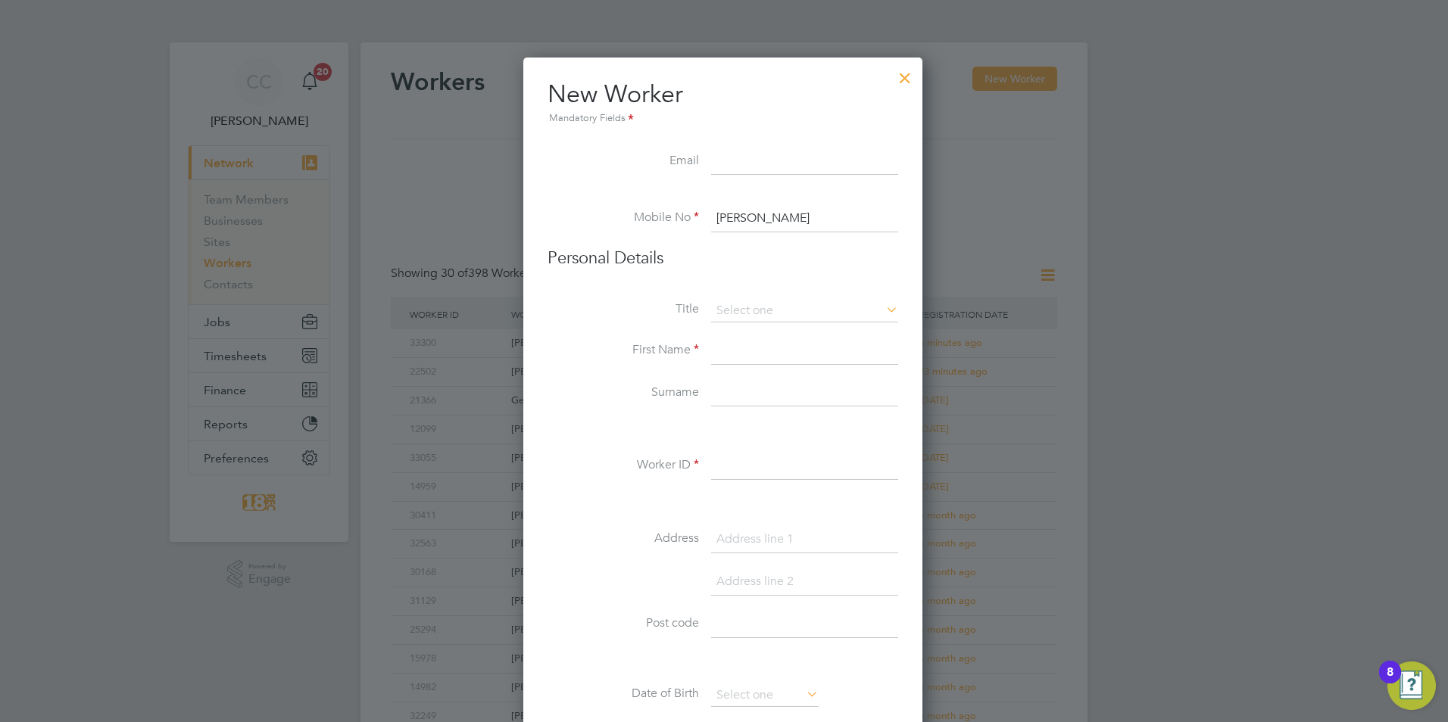
click at [535, 231] on div "New Worker Mandatory Fields Email Mobile No Ryan Personal Details Title First N…" at bounding box center [722, 702] width 399 height 1288
click at [745, 169] on input at bounding box center [804, 161] width 187 height 27
paste input "ryanrooney96@outlook.com"
type input "ryanrooney96@outlook.com"
click at [784, 111] on div "Mandatory Fields" at bounding box center [722, 119] width 351 height 17
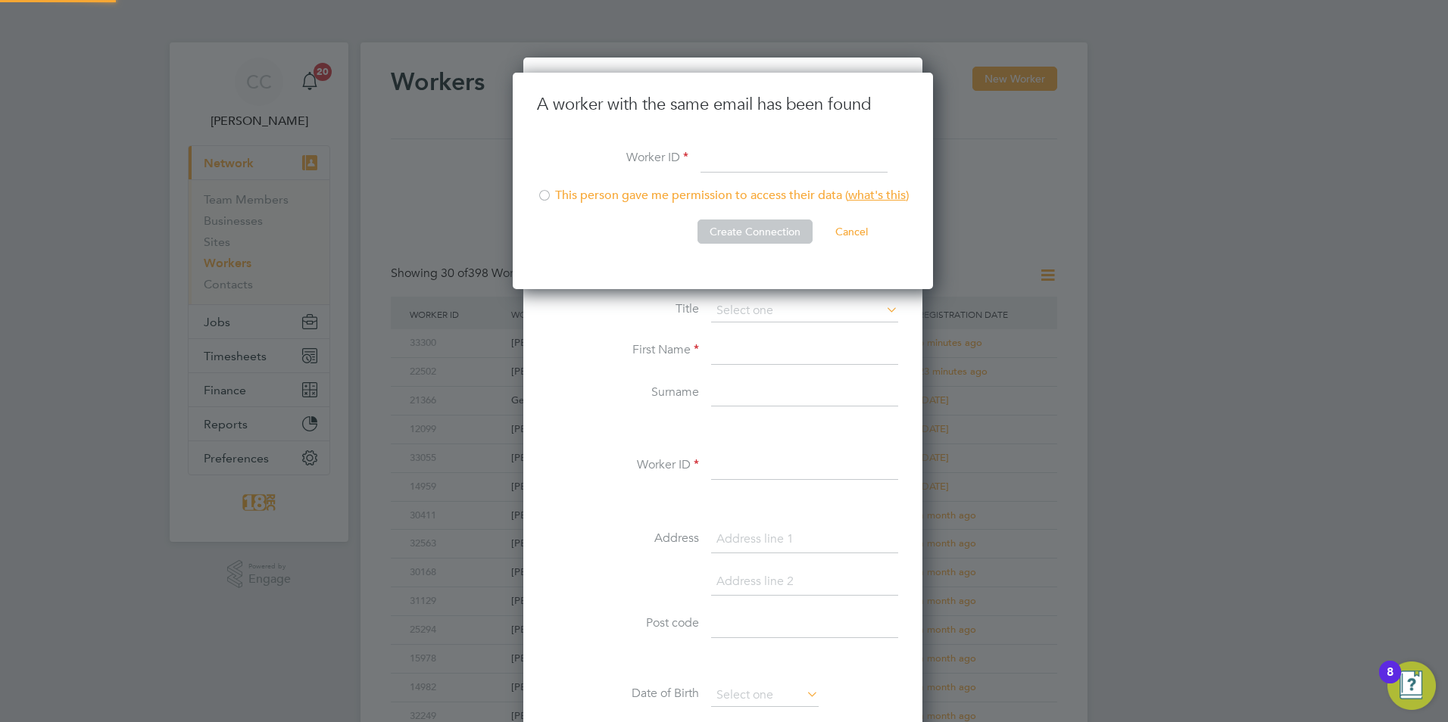
scroll to position [217, 422]
paste input "24193"
drag, startPoint x: 688, startPoint y: 165, endPoint x: 740, endPoint y: 162, distance: 52.3
click at [689, 165] on li "Worker ID 24193" at bounding box center [723, 167] width 372 height 42
click at [740, 162] on input "24193" at bounding box center [793, 159] width 187 height 27
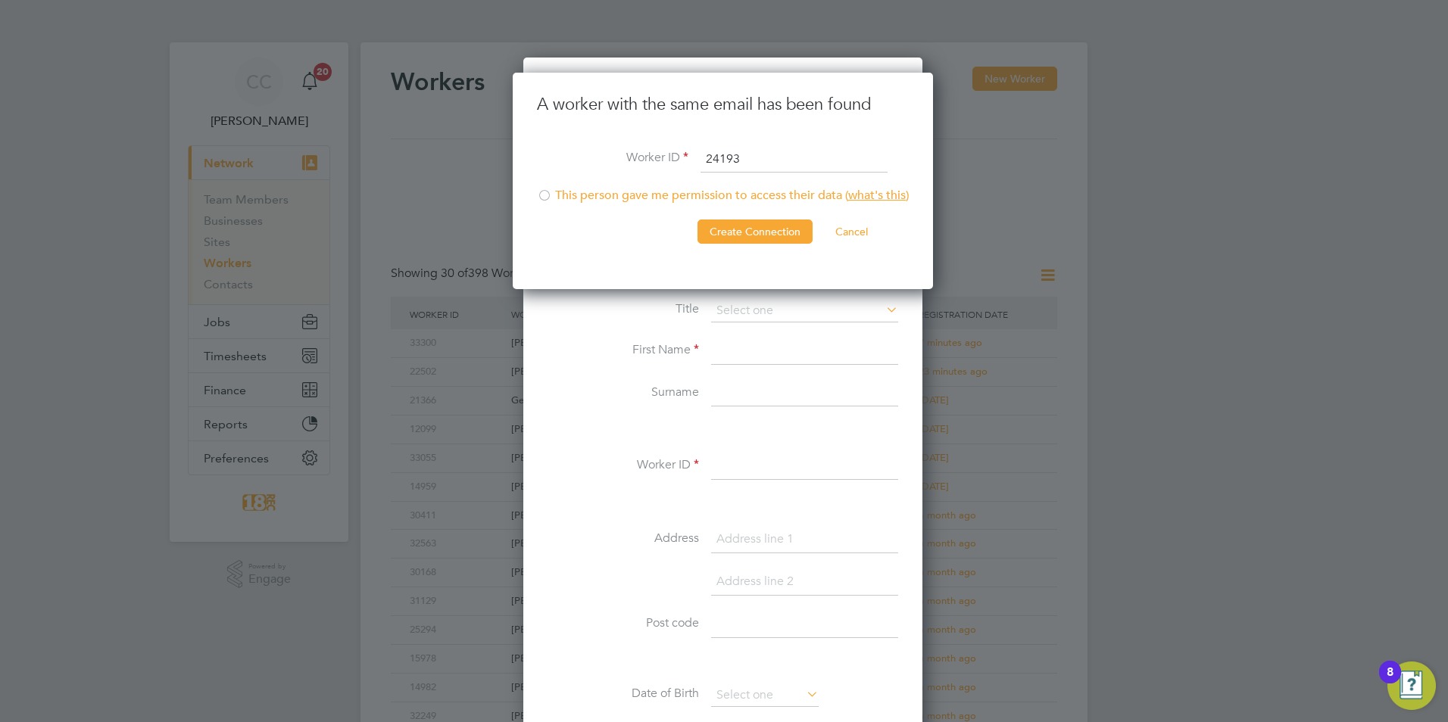
click at [715, 161] on input "24193" at bounding box center [793, 159] width 187 height 27
paste input "24193"
drag, startPoint x: 780, startPoint y: 150, endPoint x: 480, endPoint y: 136, distance: 300.2
click at [493, 140] on div "Workers New Worker My Workers All Workers Search Registered Select date To Sele…" at bounding box center [723, 653] width 727 height 1223
paste input
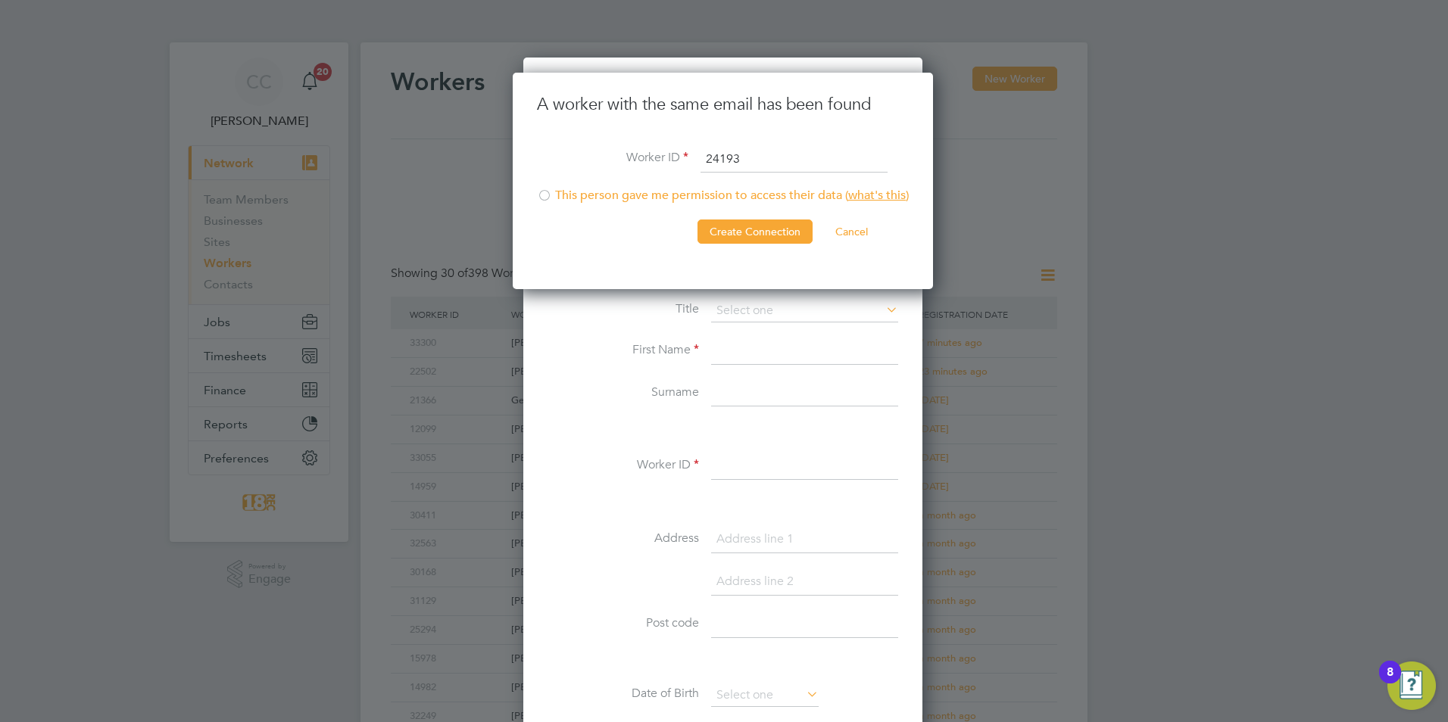
type input "24193"
click at [571, 139] on li "A worker with the same email has been found" at bounding box center [723, 120] width 372 height 52
click at [544, 197] on div at bounding box center [544, 196] width 15 height 15
click at [760, 245] on li "Create Connection Cancel" at bounding box center [723, 239] width 372 height 39
click at [760, 234] on button "Create Connection" at bounding box center [754, 232] width 115 height 24
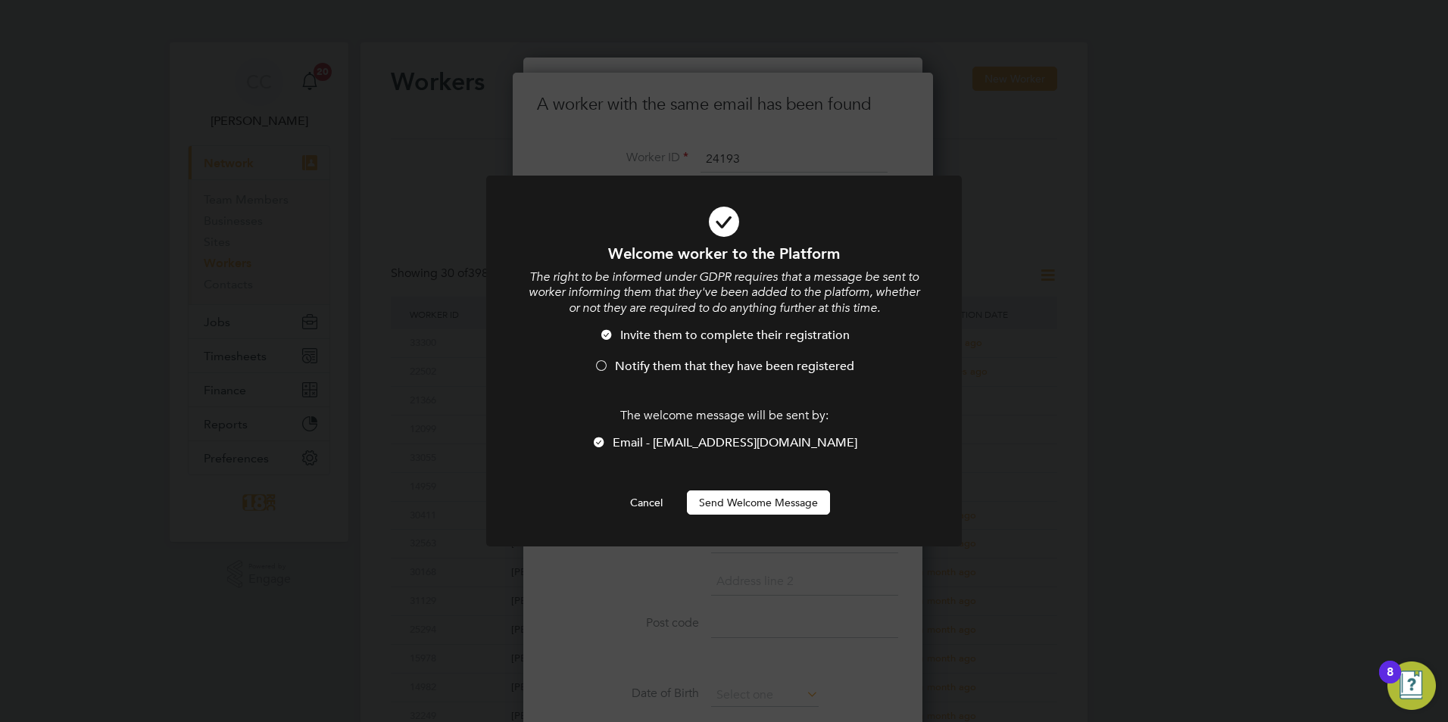
click at [759, 497] on button "Send Welcome Message" at bounding box center [758, 503] width 143 height 24
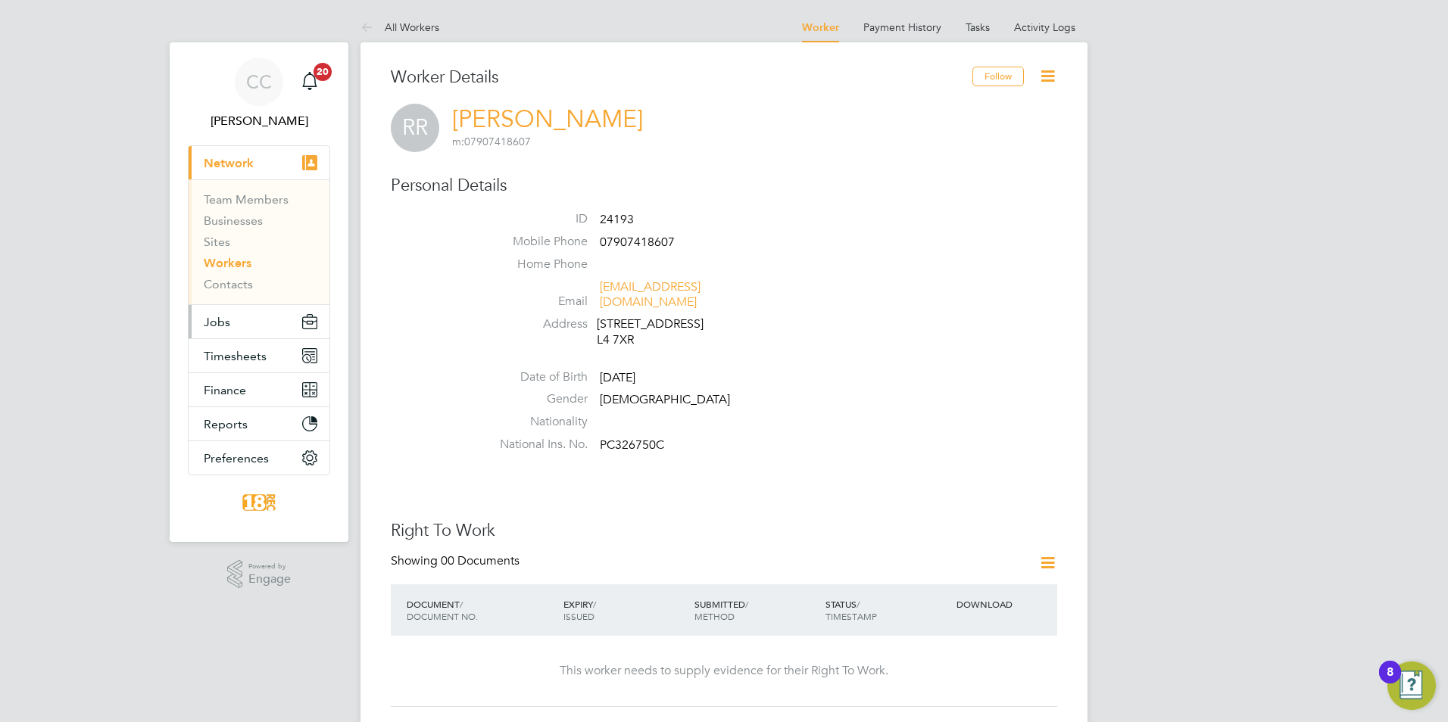
click at [214, 333] on button "Jobs" at bounding box center [259, 321] width 141 height 33
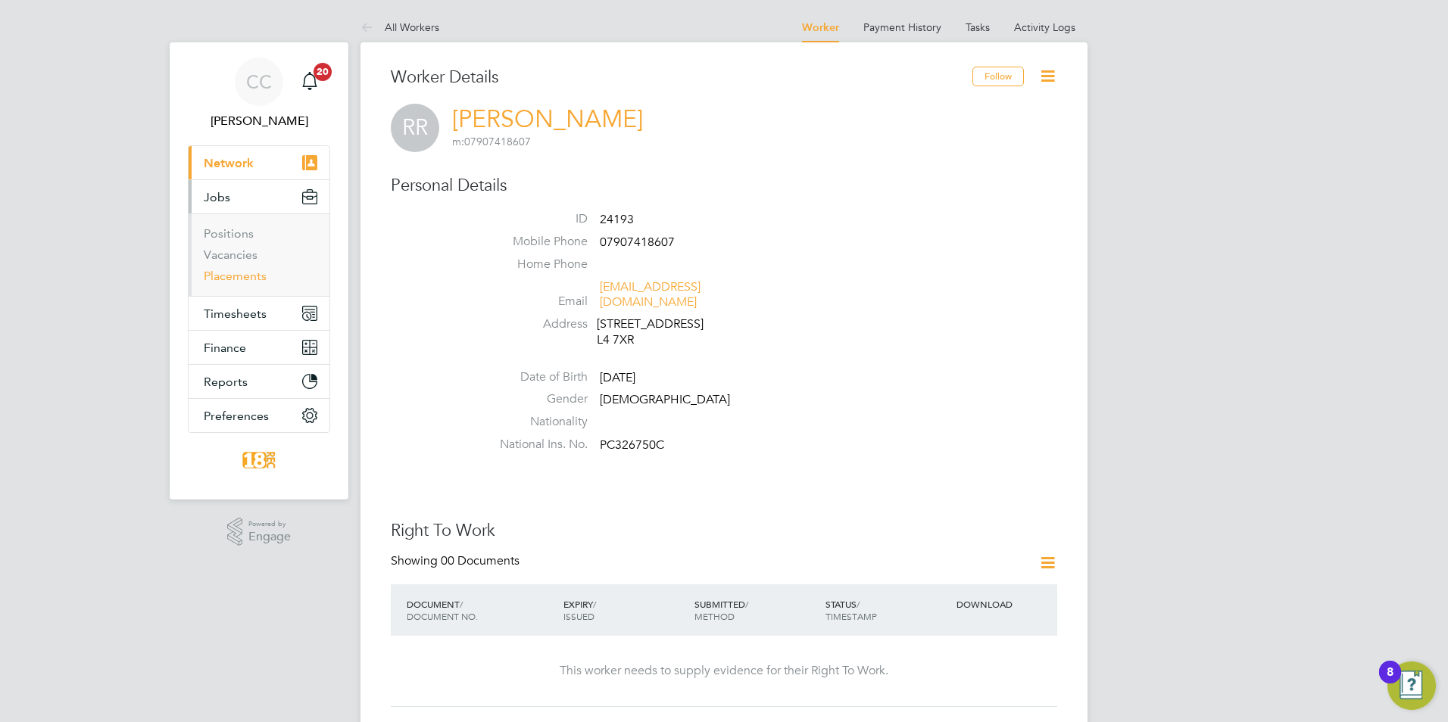
click at [240, 277] on link "Placements" at bounding box center [235, 276] width 63 height 14
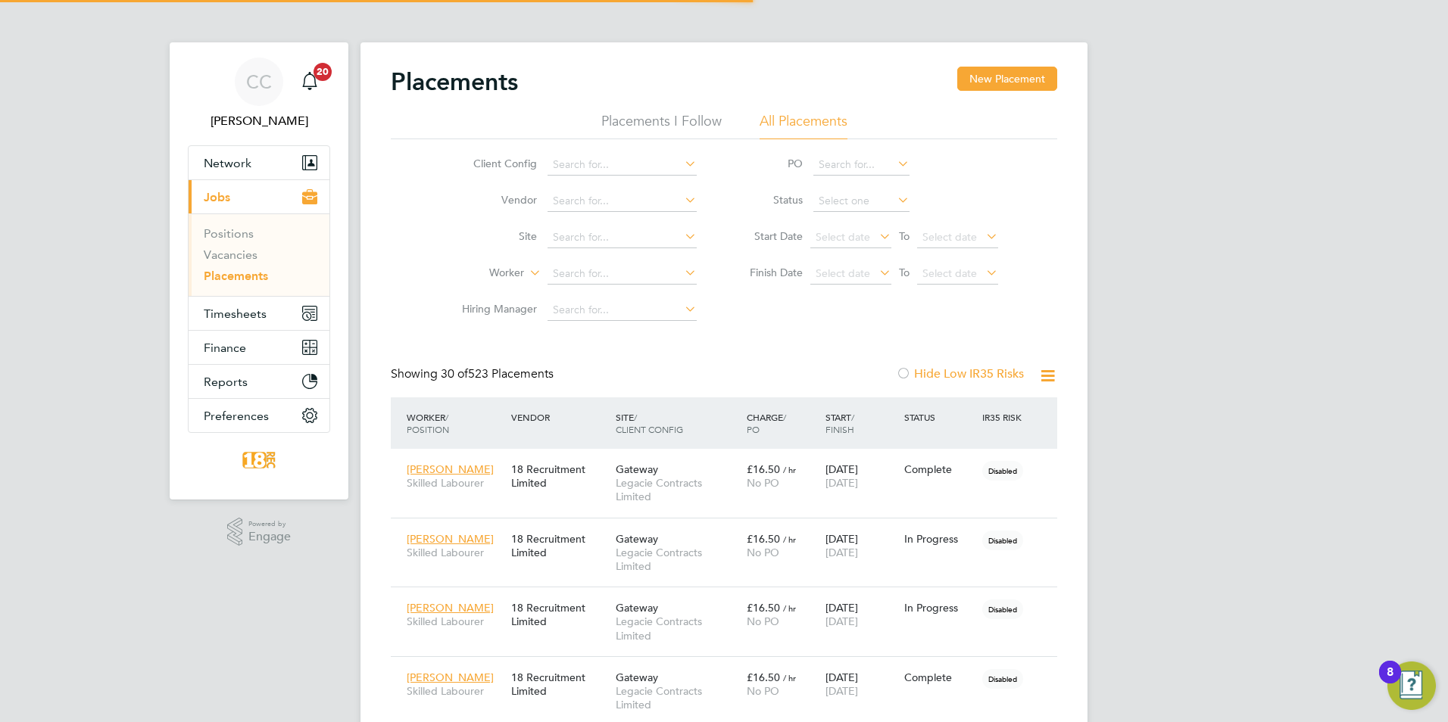
scroll to position [44, 105]
click at [972, 77] on button "New Placement" at bounding box center [1007, 79] width 100 height 24
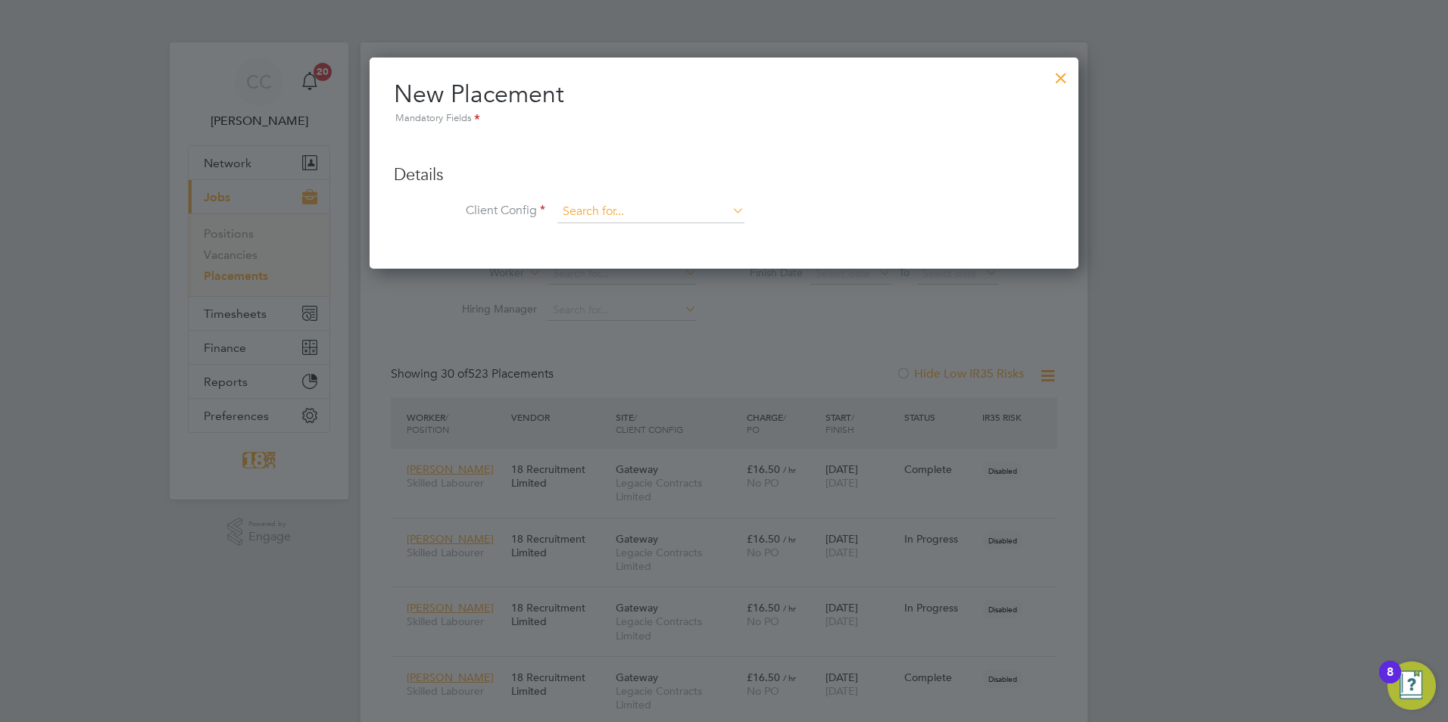
click at [645, 201] on input at bounding box center [650, 212] width 187 height 23
click at [672, 241] on li "Legacie Contracts Limited" at bounding box center [650, 233] width 189 height 20
type input "Legacie Contracts Limited"
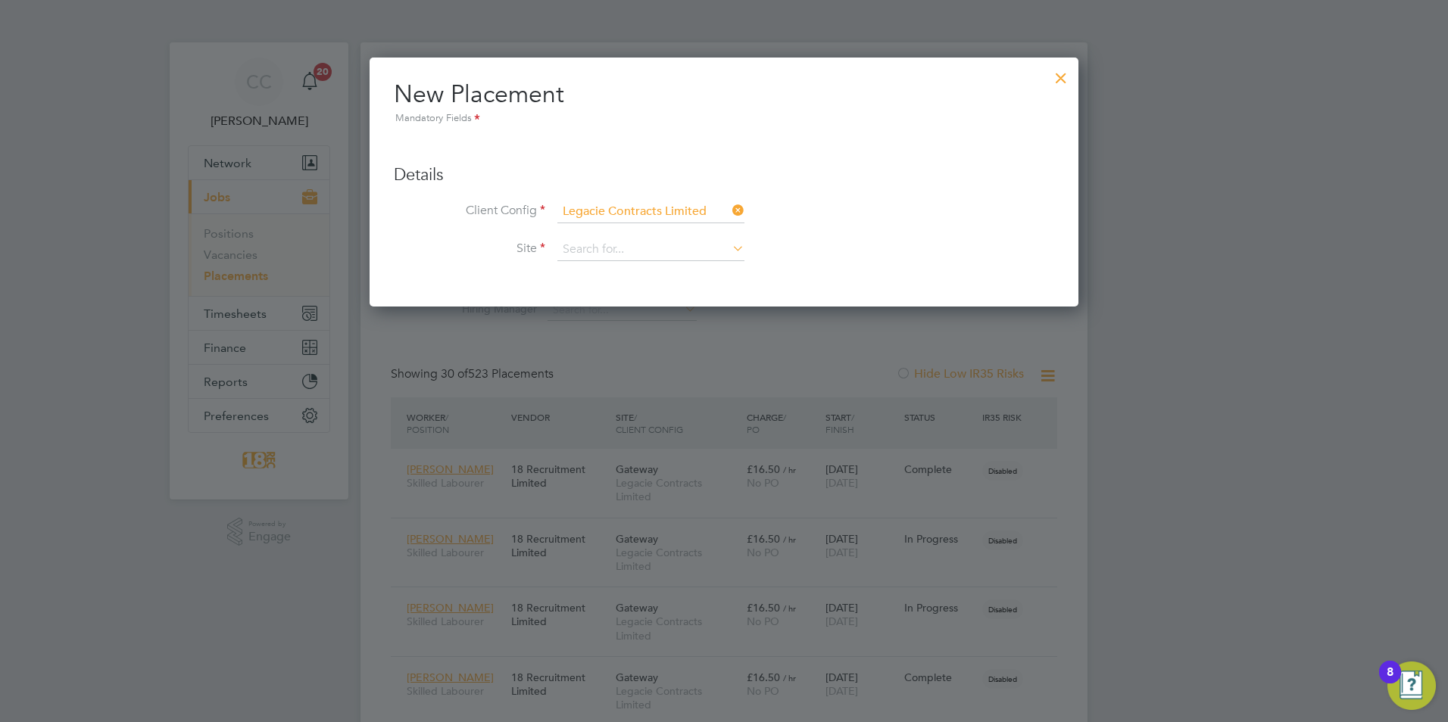
click at [649, 265] on li "Site" at bounding box center [724, 257] width 660 height 38
click at [658, 244] on input at bounding box center [650, 249] width 187 height 23
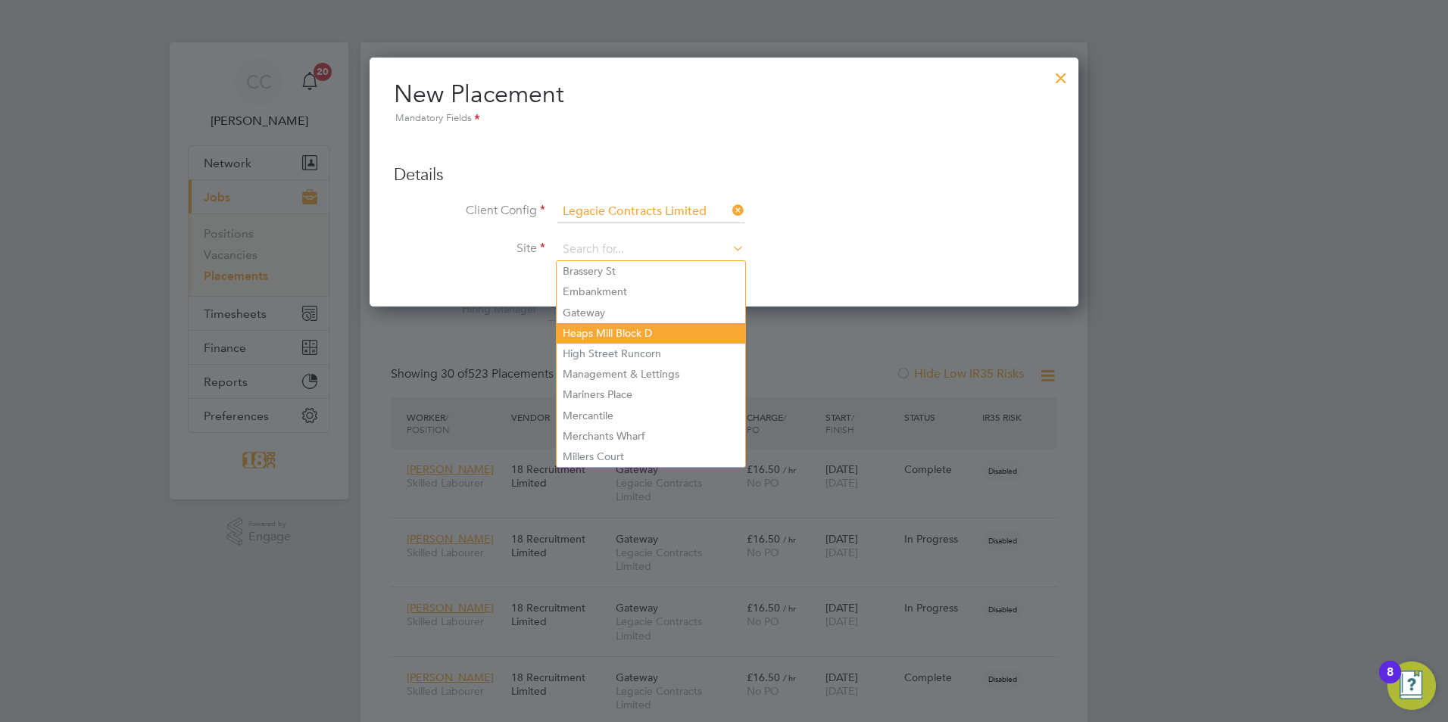
click at [704, 324] on li "Heaps Mill Block D" at bounding box center [650, 333] width 189 height 20
type input "Heaps Mill Block D"
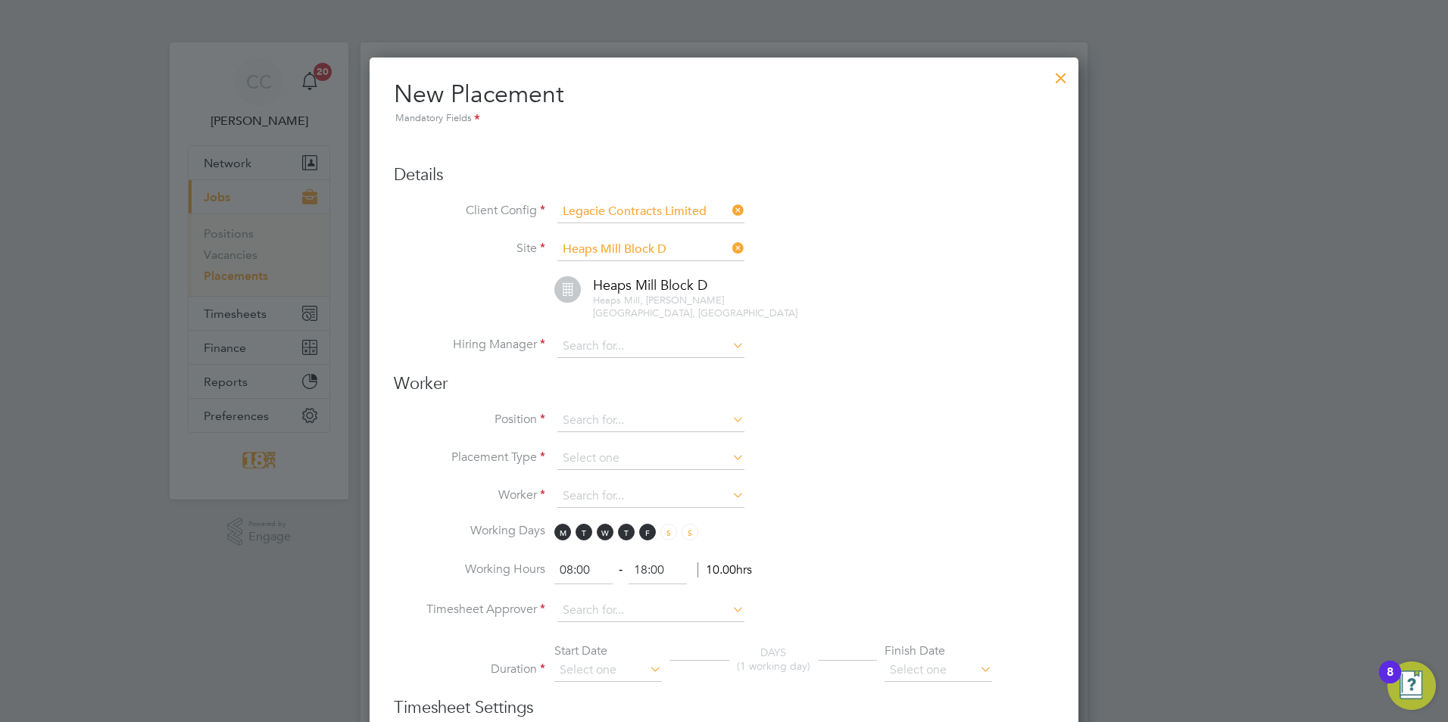
scroll to position [1604, 709]
click at [647, 242] on input at bounding box center [650, 249] width 187 height 23
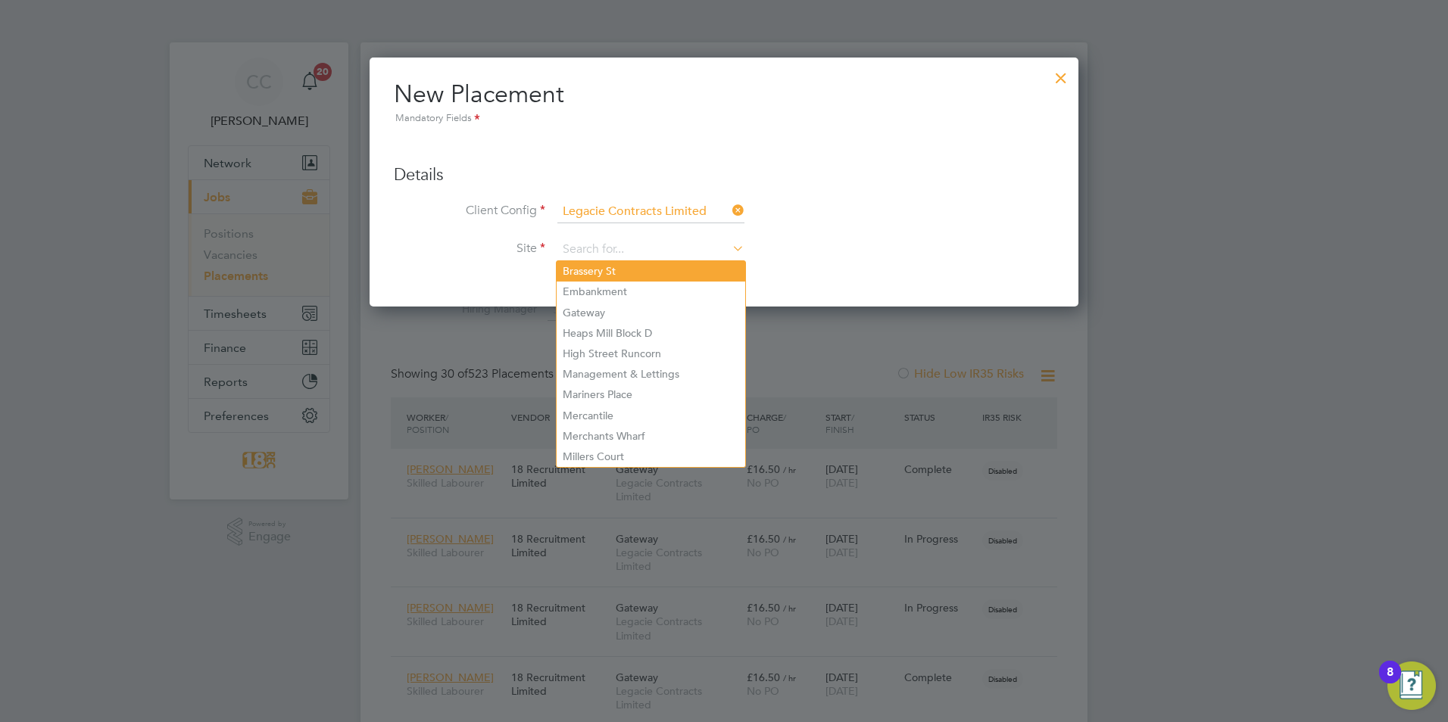
click at [618, 273] on li "Brassery St" at bounding box center [650, 271] width 189 height 20
type input "Brassery St"
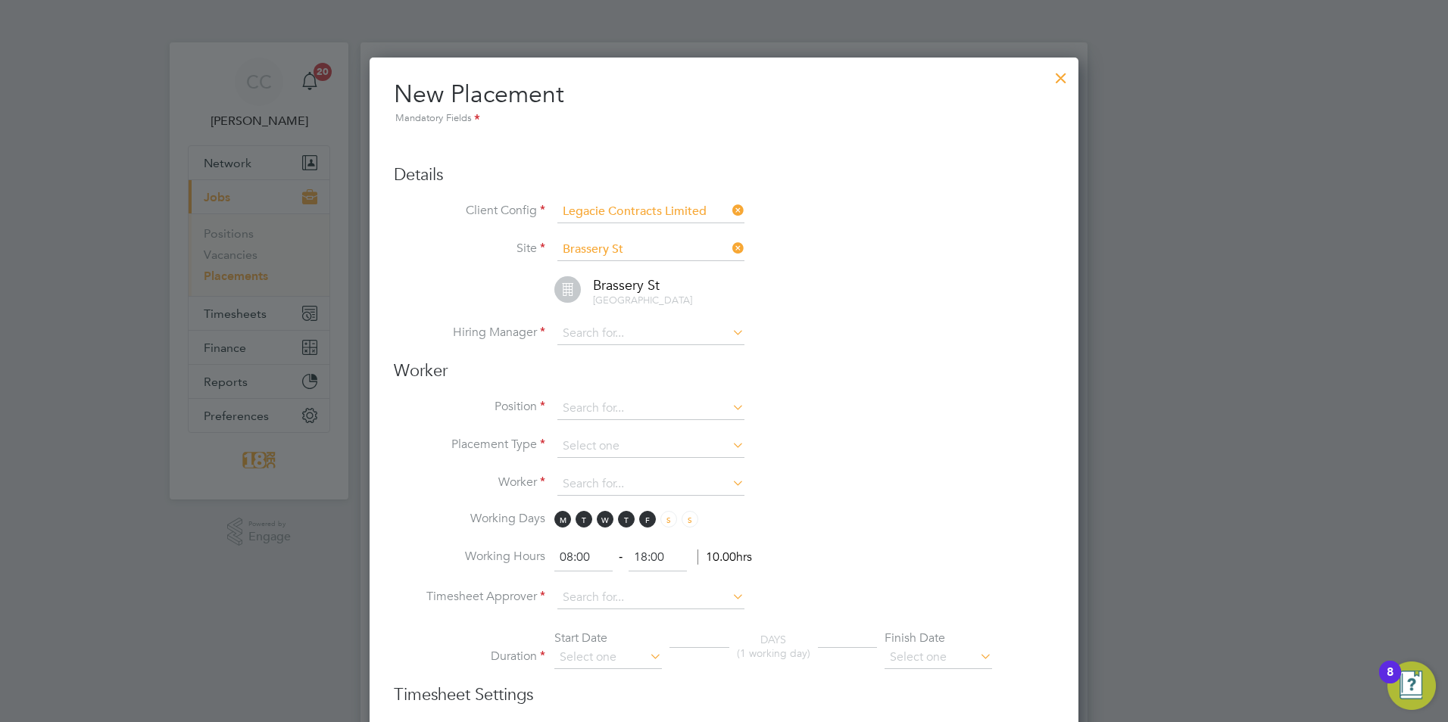
click at [552, 339] on li "Hiring Manager" at bounding box center [724, 342] width 660 height 38
click at [581, 333] on input at bounding box center [650, 334] width 187 height 23
type input "garerygarry"
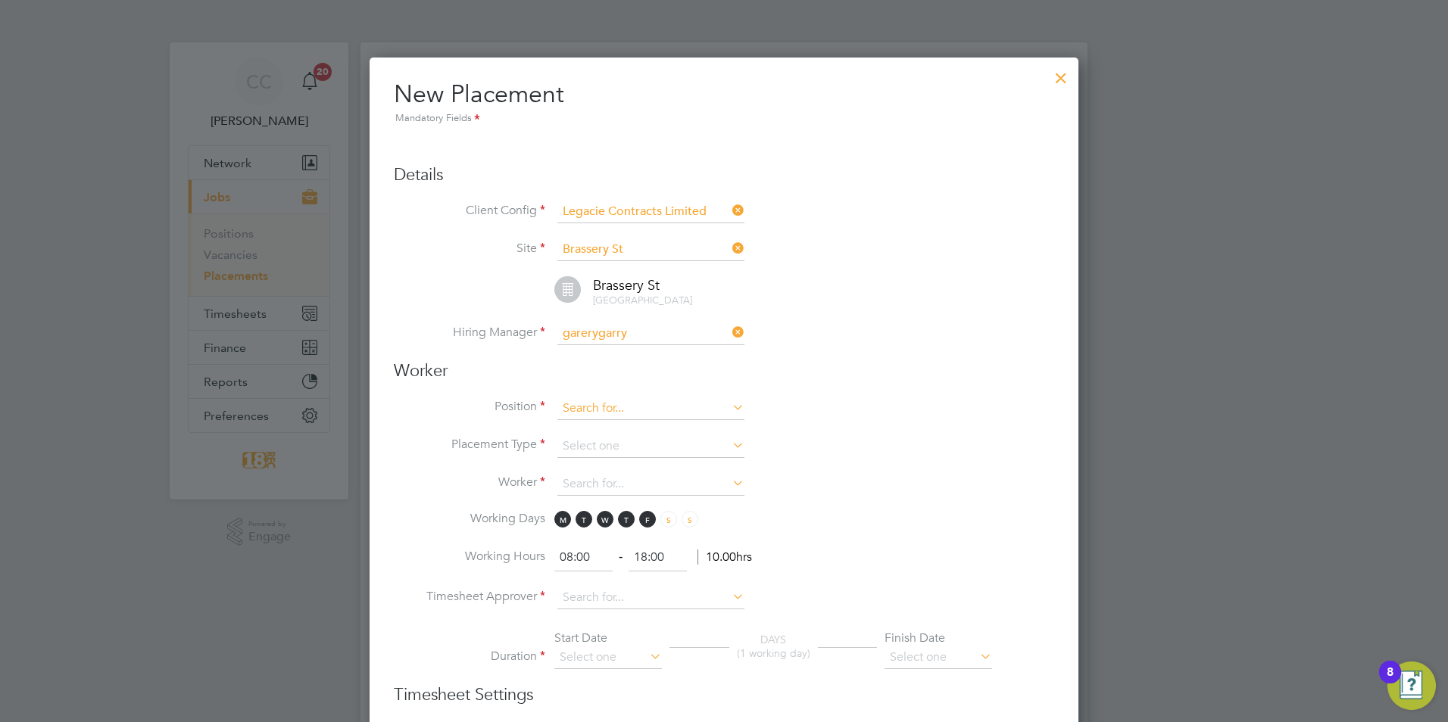
click at [604, 410] on input at bounding box center [650, 408] width 187 height 23
click at [566, 329] on input at bounding box center [650, 334] width 187 height 23
click at [729, 335] on icon at bounding box center [729, 332] width 0 height 21
click at [603, 330] on input at bounding box center [650, 334] width 187 height 23
click at [625, 441] on input at bounding box center [650, 446] width 187 height 23
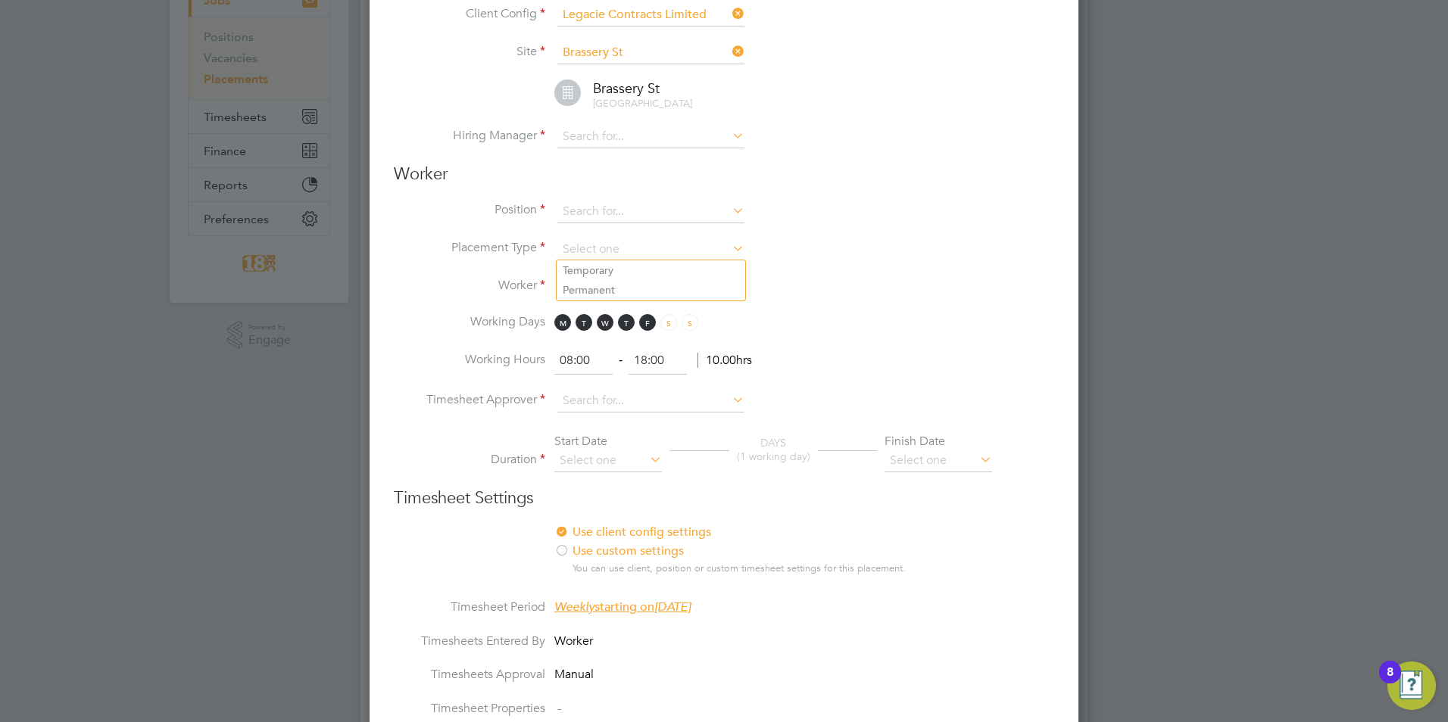
scroll to position [0, 0]
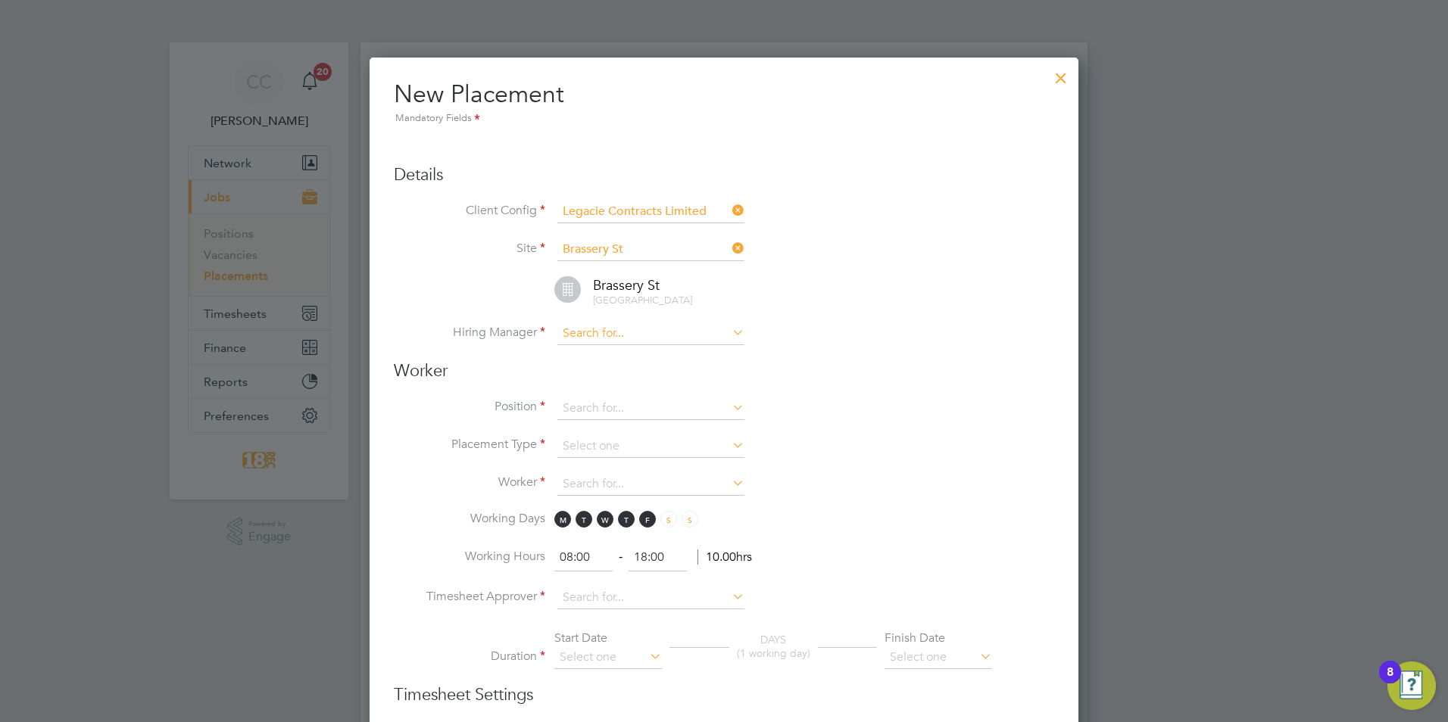
click at [586, 327] on input at bounding box center [650, 334] width 187 height 23
type input "g"
click at [729, 241] on icon at bounding box center [729, 248] width 0 height 21
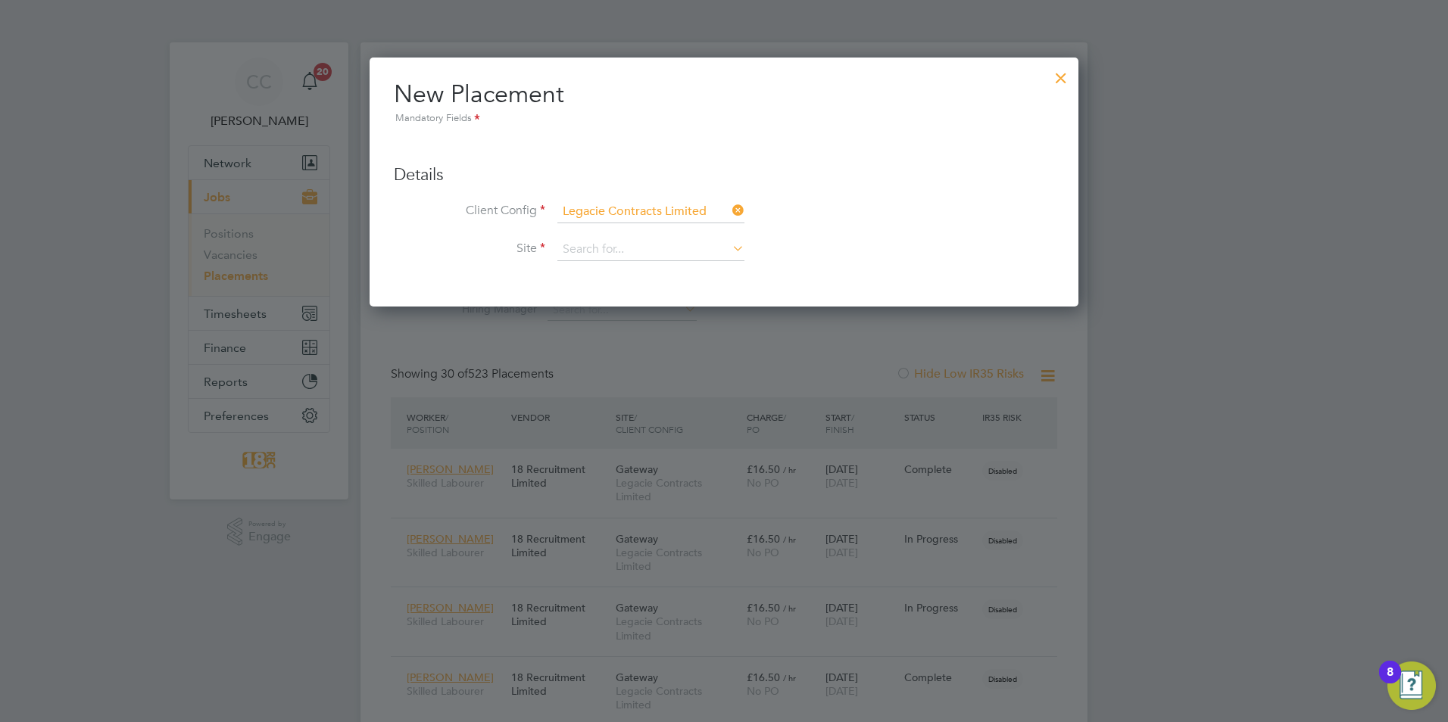
scroll to position [8, 8]
click at [1055, 78] on div at bounding box center [1060, 74] width 27 height 27
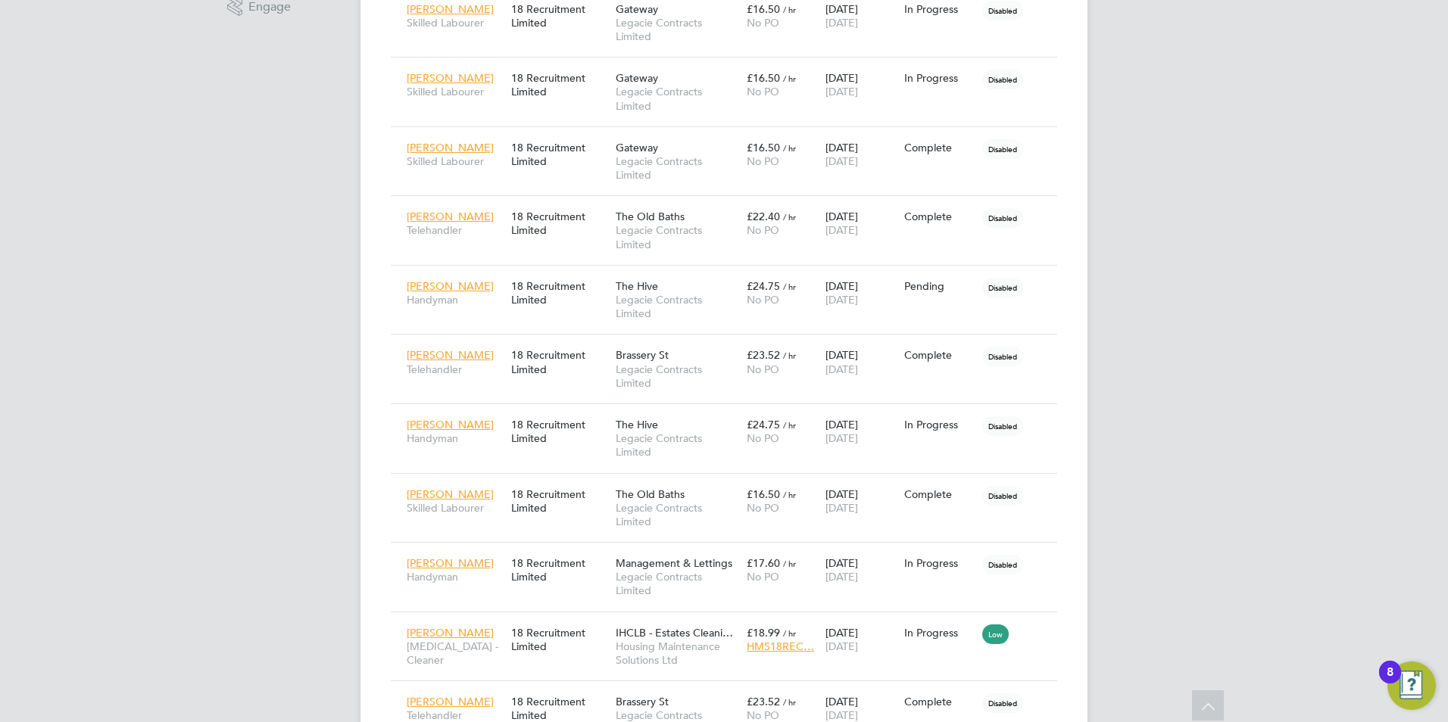
scroll to position [0, 0]
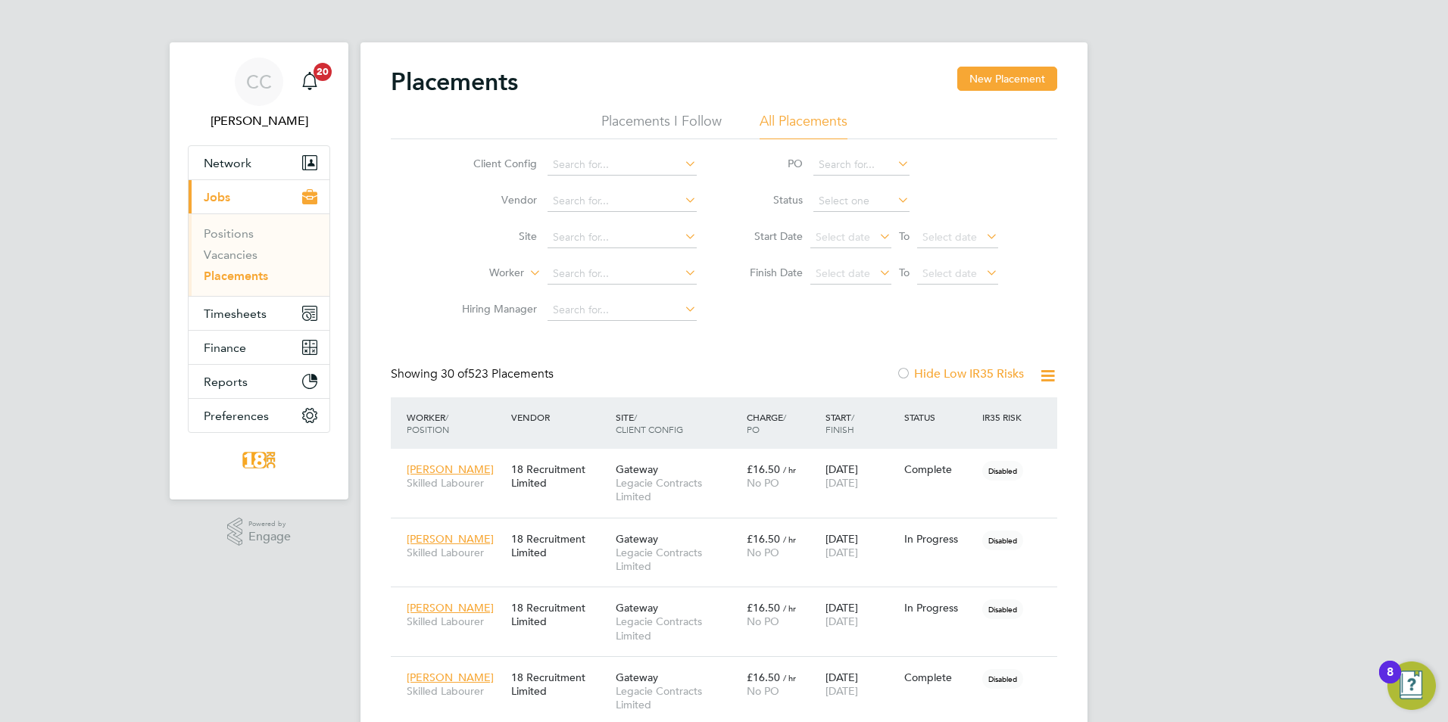
click at [973, 76] on button "New Placement" at bounding box center [1007, 79] width 100 height 24
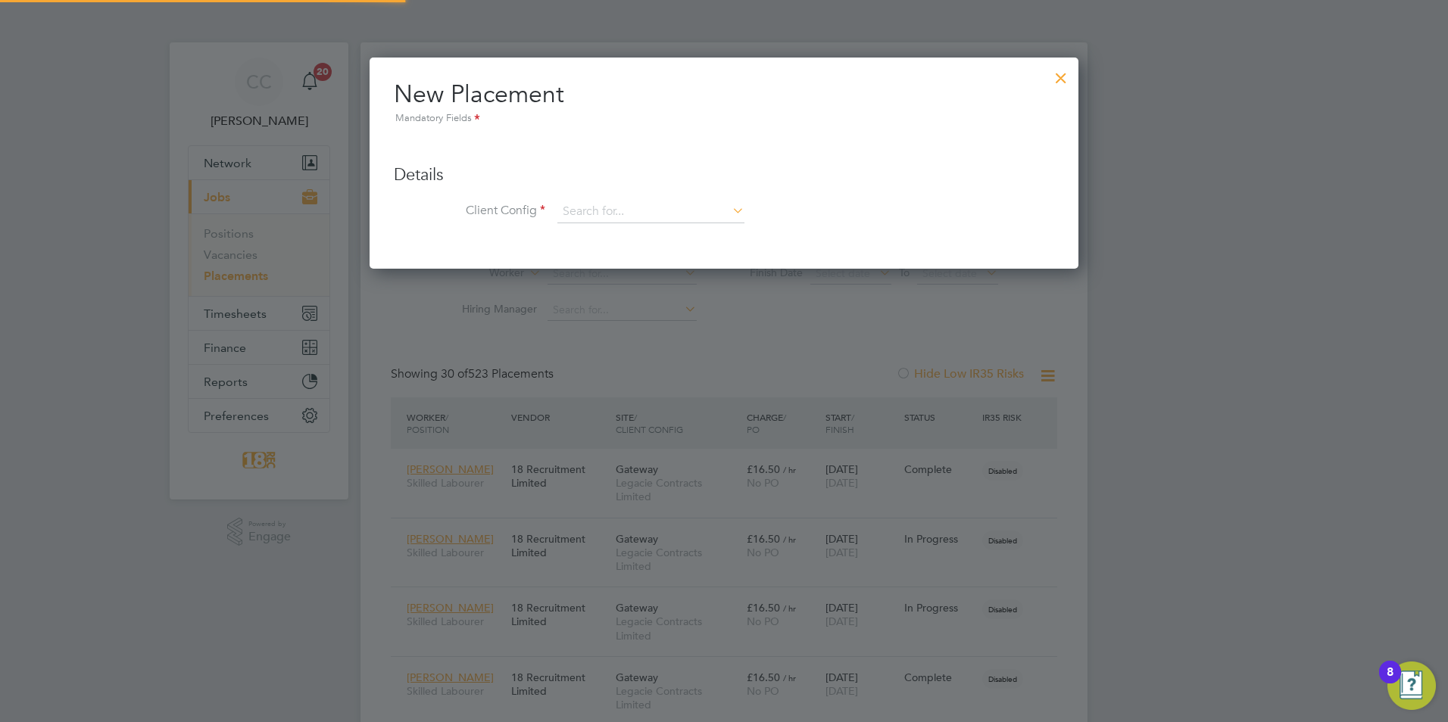
scroll to position [213, 709]
click at [587, 191] on ul "Details Client Config Hiring Manager Worker Position Placement Type Worker Work…" at bounding box center [724, 186] width 660 height 106
click at [589, 197] on ul "Details Client Config Hiring Manager Worker Position Placement Type Worker Work…" at bounding box center [724, 186] width 660 height 106
click at [597, 222] on input at bounding box center [650, 212] width 187 height 23
click at [591, 233] on li "Legacie Contracts Limited" at bounding box center [650, 233] width 189 height 20
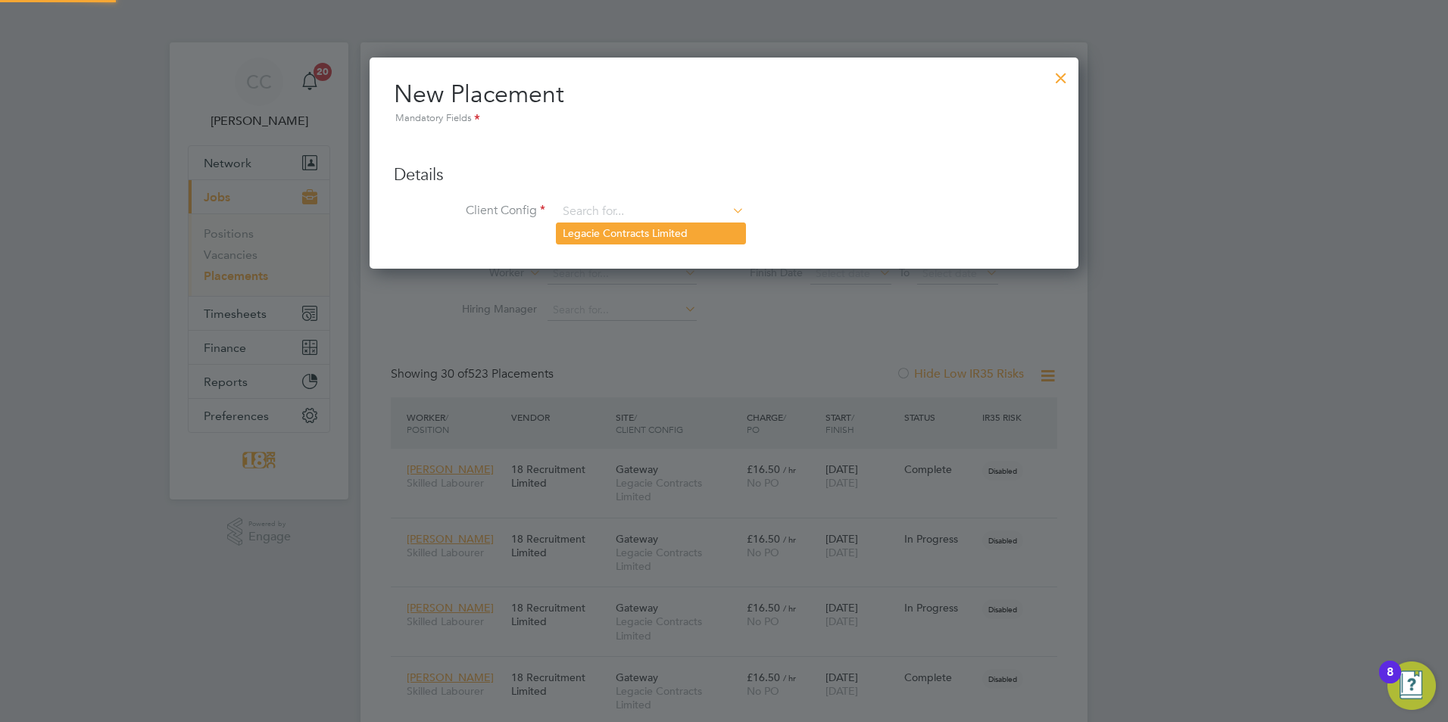
type input "Legacie Contracts Limited"
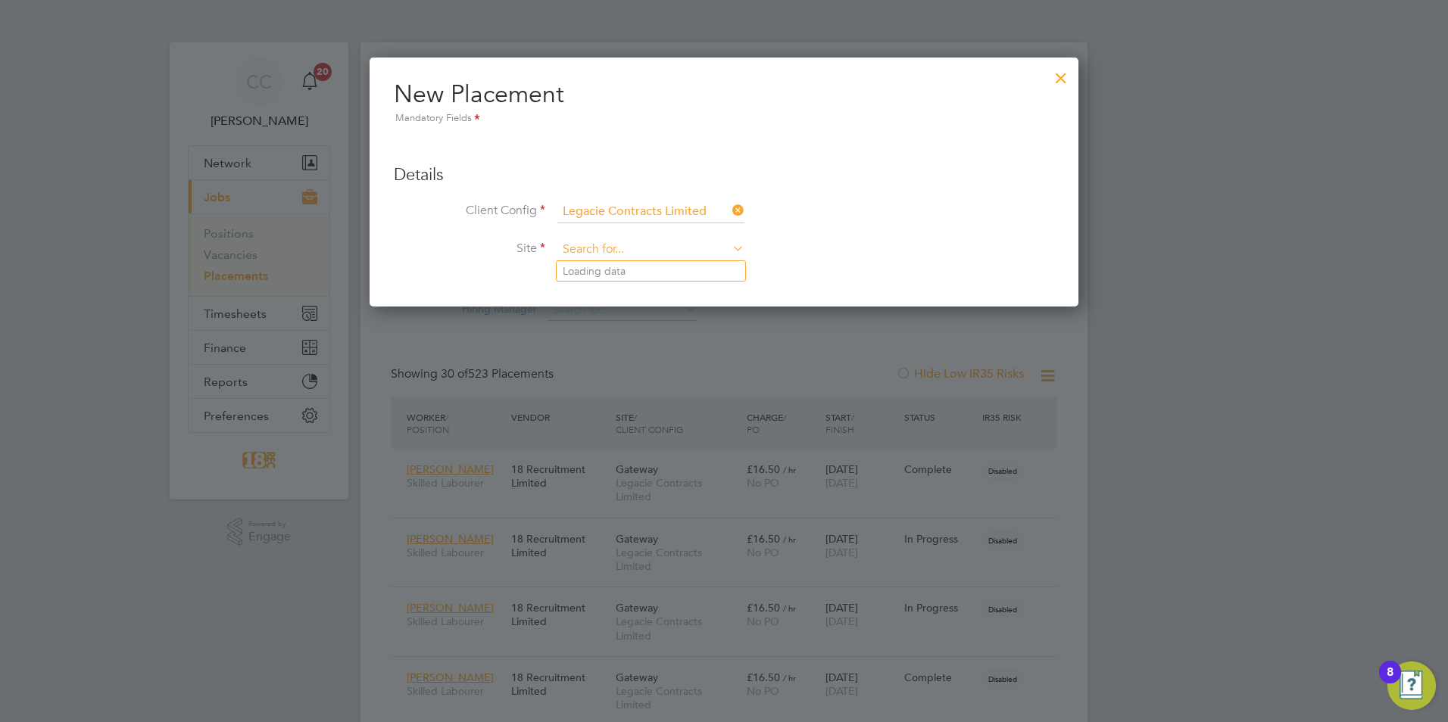
click at [591, 254] on input at bounding box center [650, 249] width 187 height 23
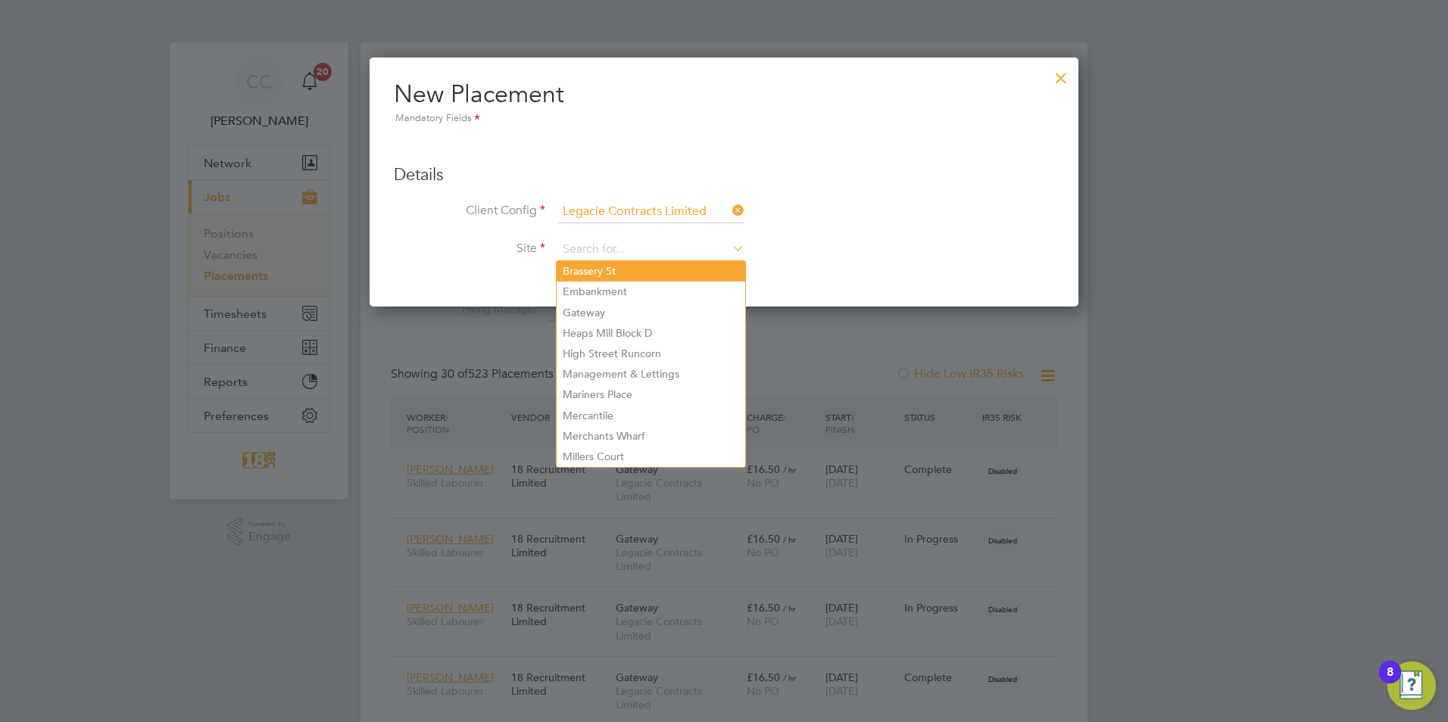
click at [623, 270] on li "Brassery St" at bounding box center [650, 271] width 189 height 20
type input "Brassery St"
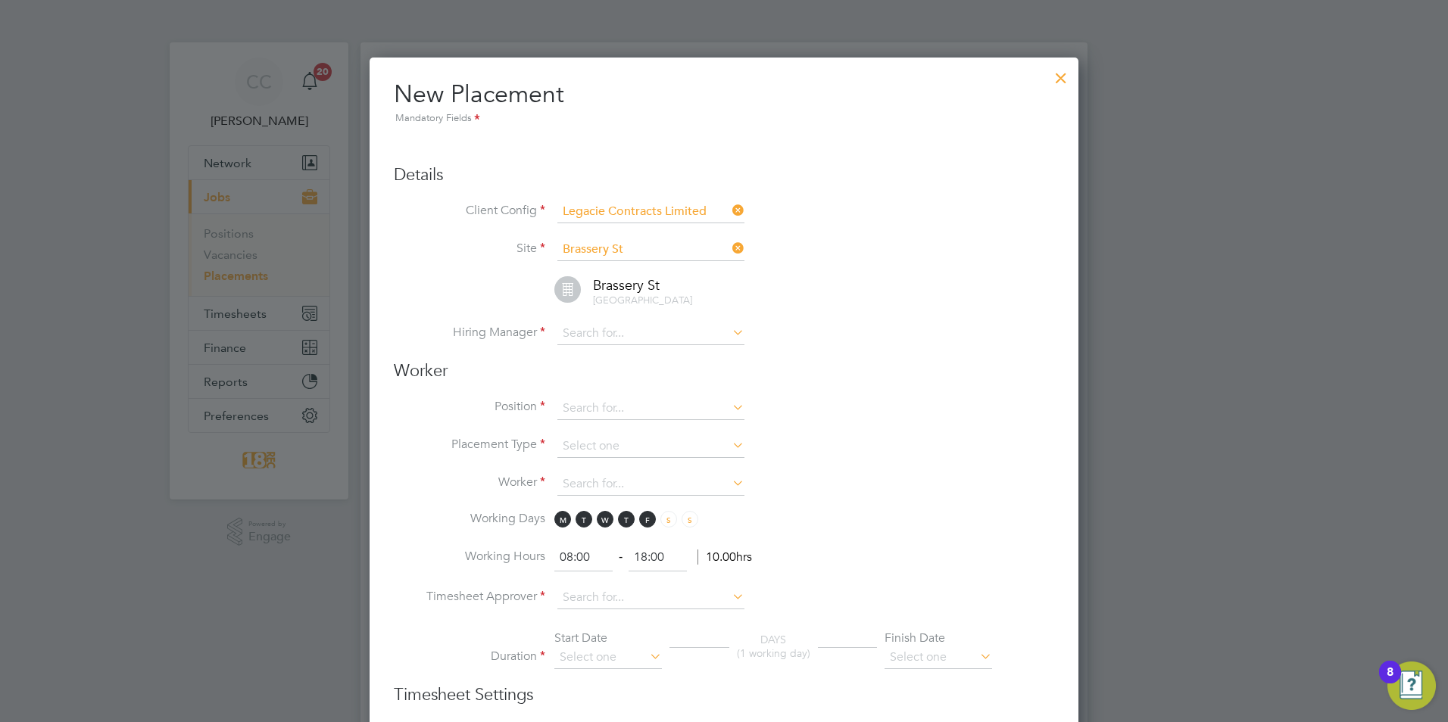
scroll to position [1604, 709]
click at [604, 345] on li "Hiring Manager" at bounding box center [724, 342] width 660 height 38
click at [603, 335] on input at bounding box center [650, 334] width 187 height 23
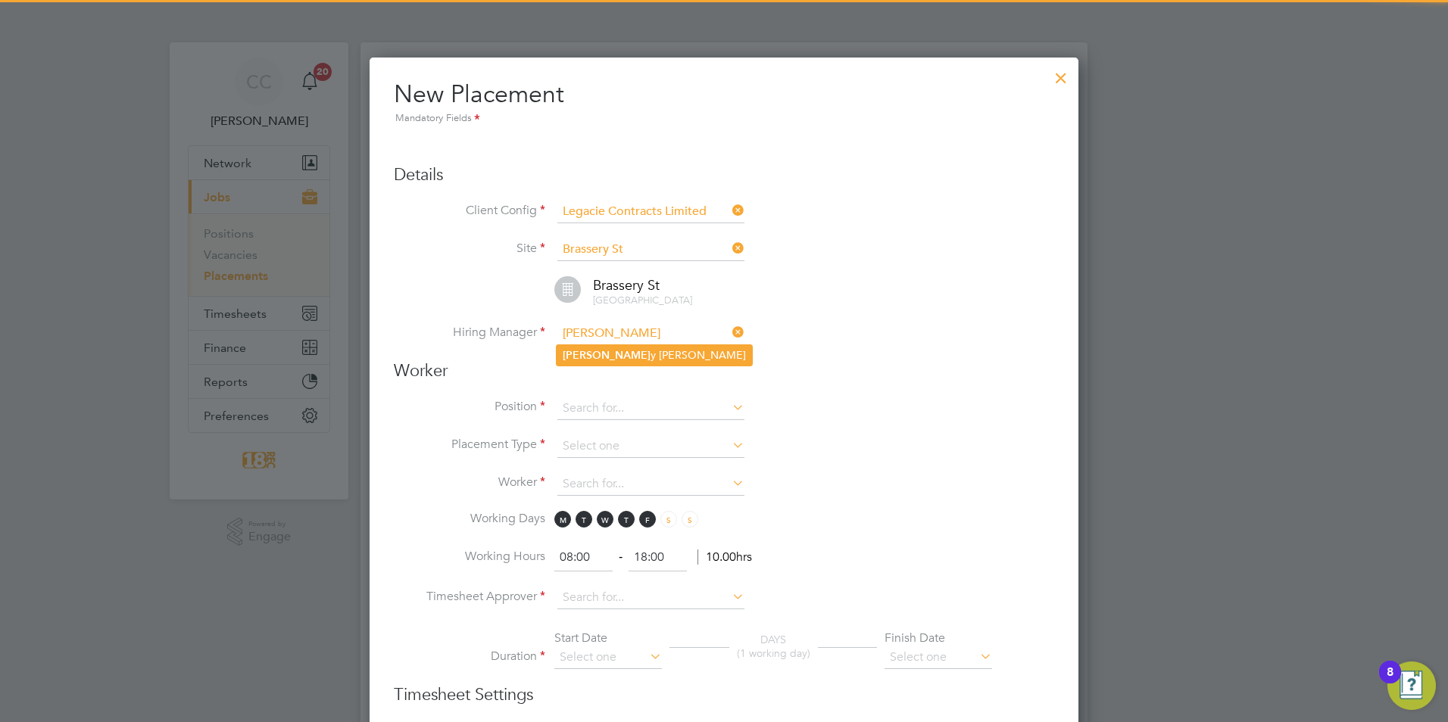
click at [623, 357] on li "Garr y Flaherty" at bounding box center [653, 355] width 195 height 20
type input "[PERSON_NAME]"
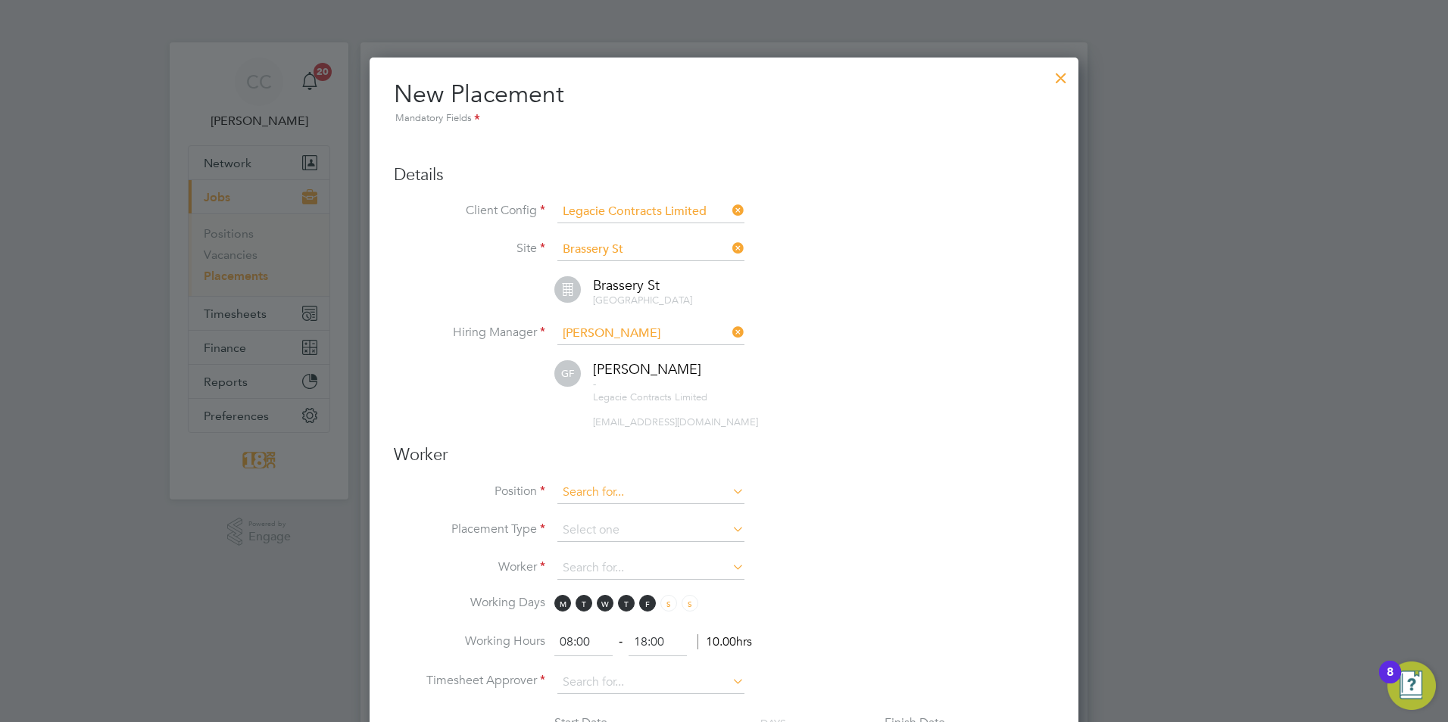
click at [600, 482] on input at bounding box center [650, 493] width 187 height 23
click at [628, 511] on li "Tele handler" at bounding box center [650, 513] width 189 height 20
type input "Telehandler"
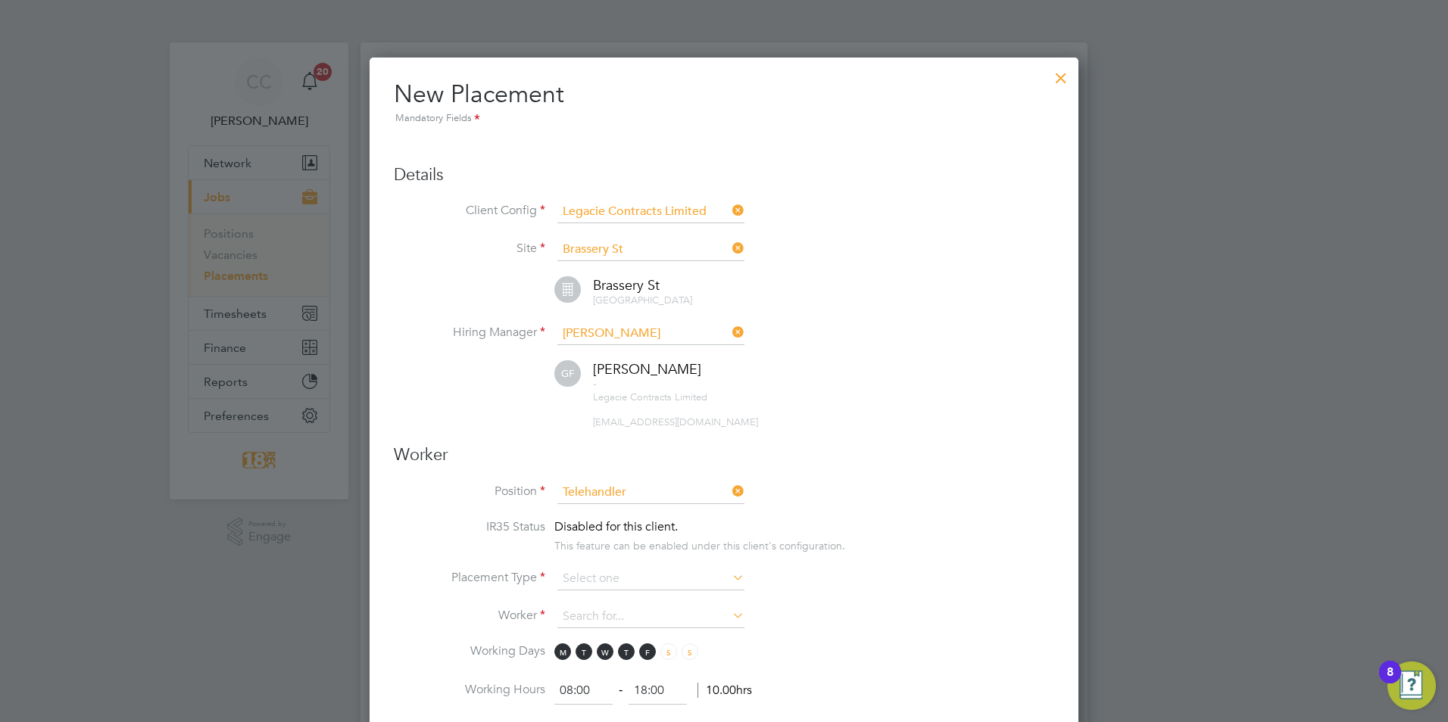
scroll to position [45, 79]
click at [616, 572] on input at bounding box center [650, 579] width 187 height 23
click at [613, 598] on li "Temporary" at bounding box center [650, 600] width 189 height 20
type input "Temporary"
click at [601, 611] on input at bounding box center [650, 617] width 187 height 23
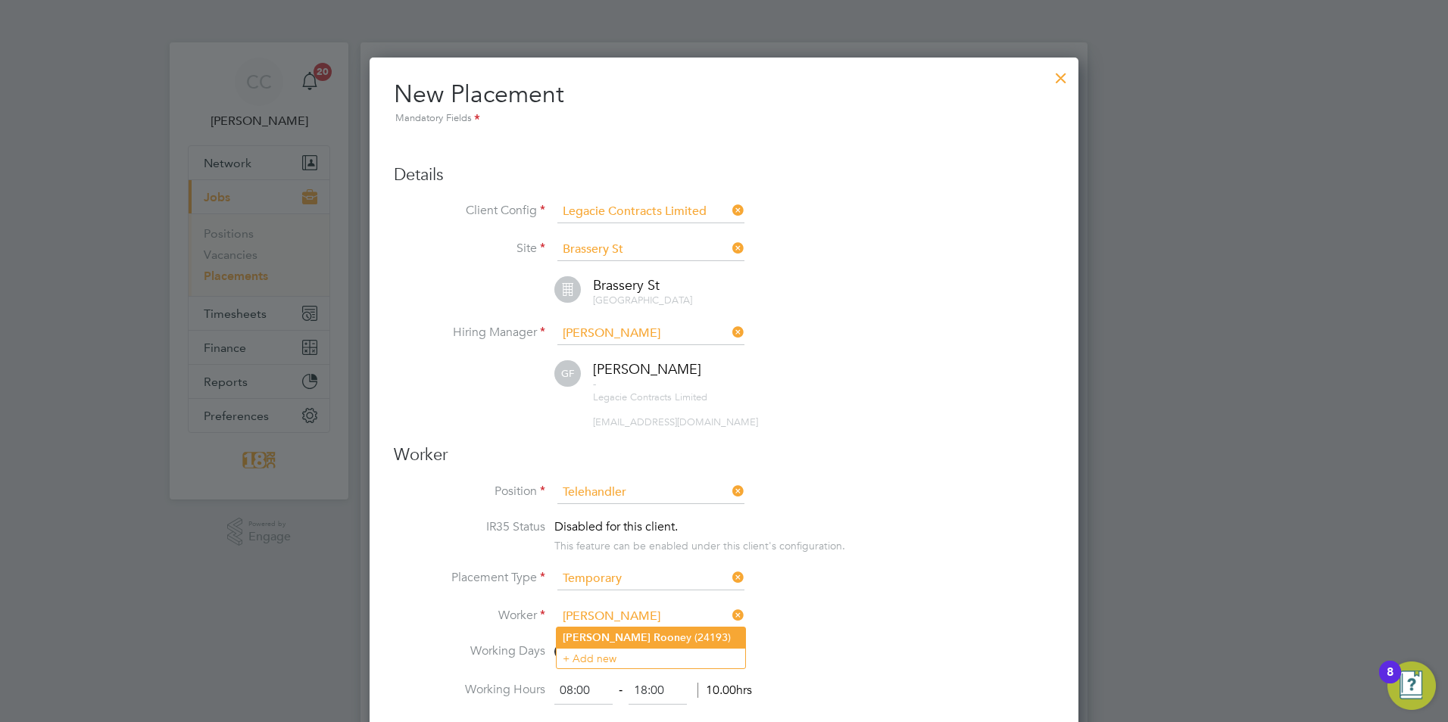
click at [662, 640] on li "Ryan Roon ey (24193)" at bounding box center [650, 638] width 189 height 20
type input "Ryan Rooney (24193)"
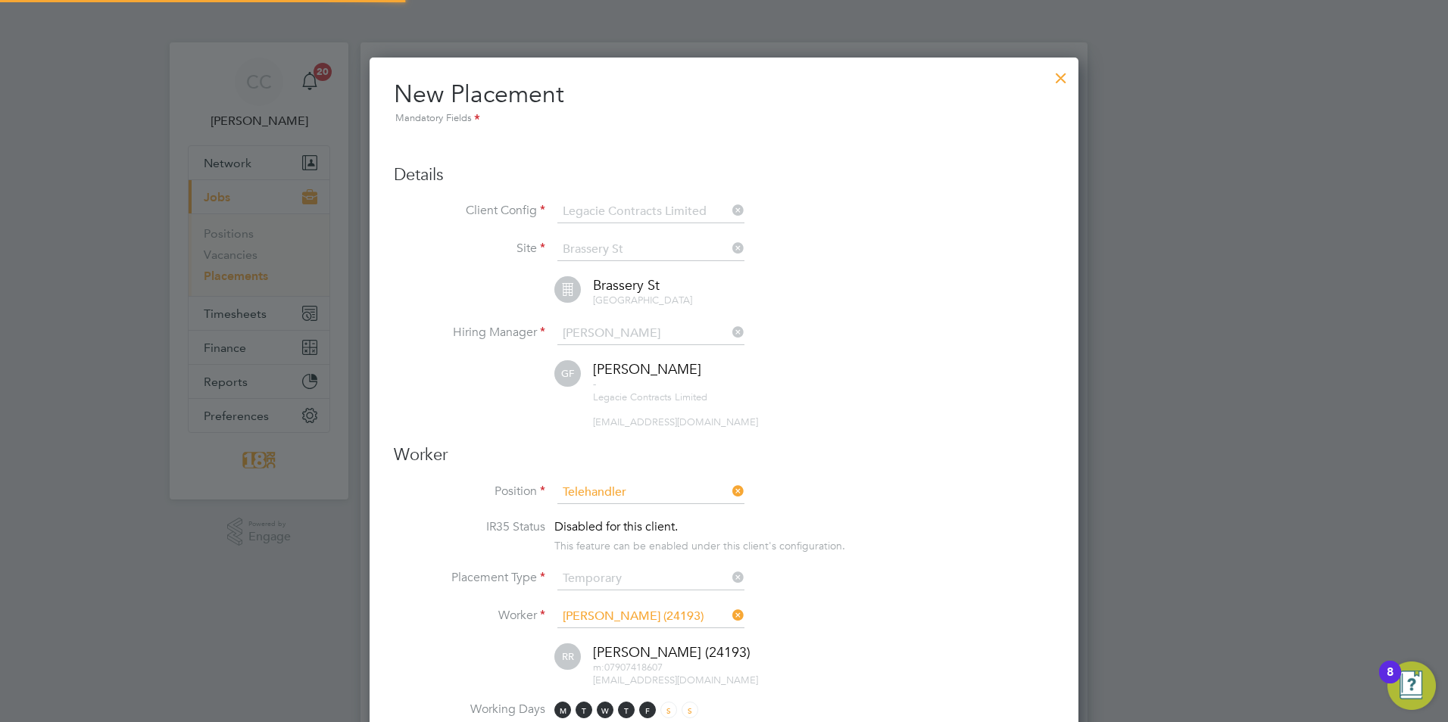
scroll to position [1844, 709]
click at [869, 592] on li "Placement Type Temporary" at bounding box center [724, 587] width 660 height 38
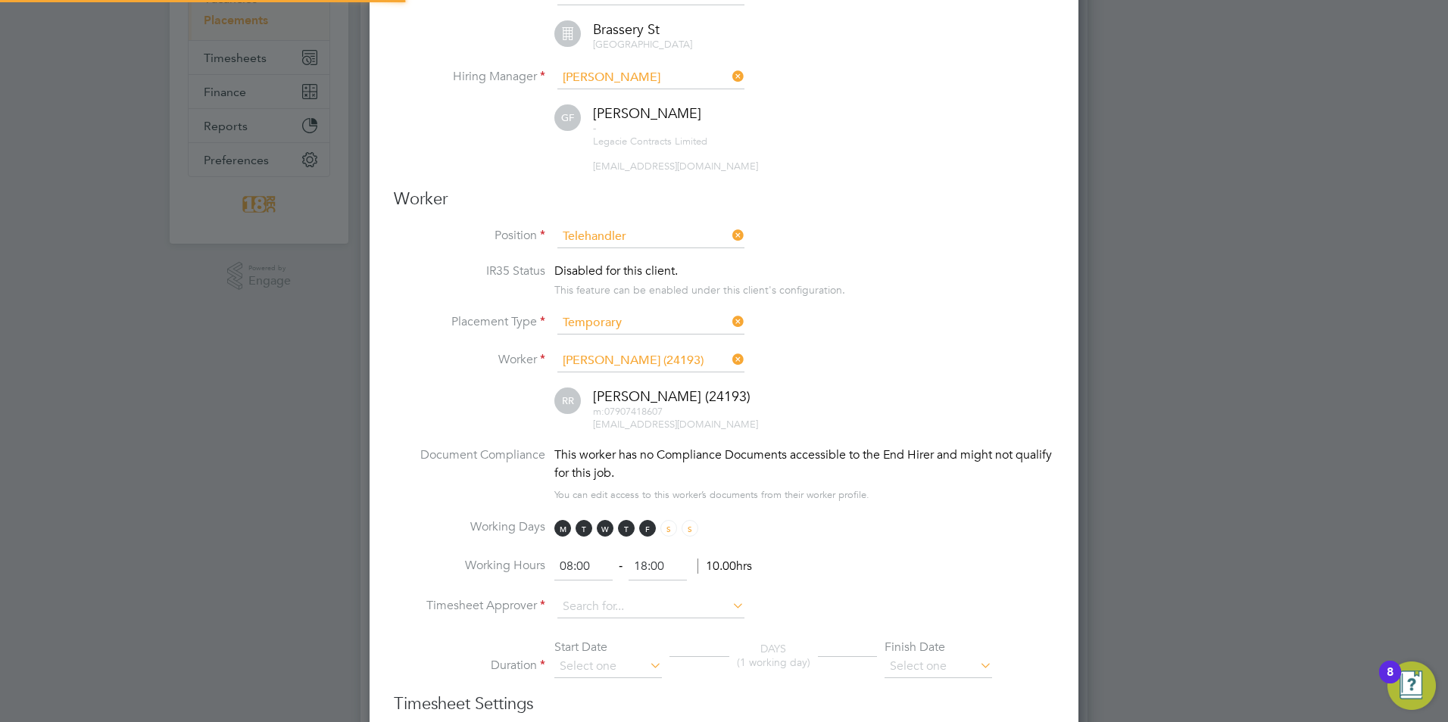
scroll to position [530, 0]
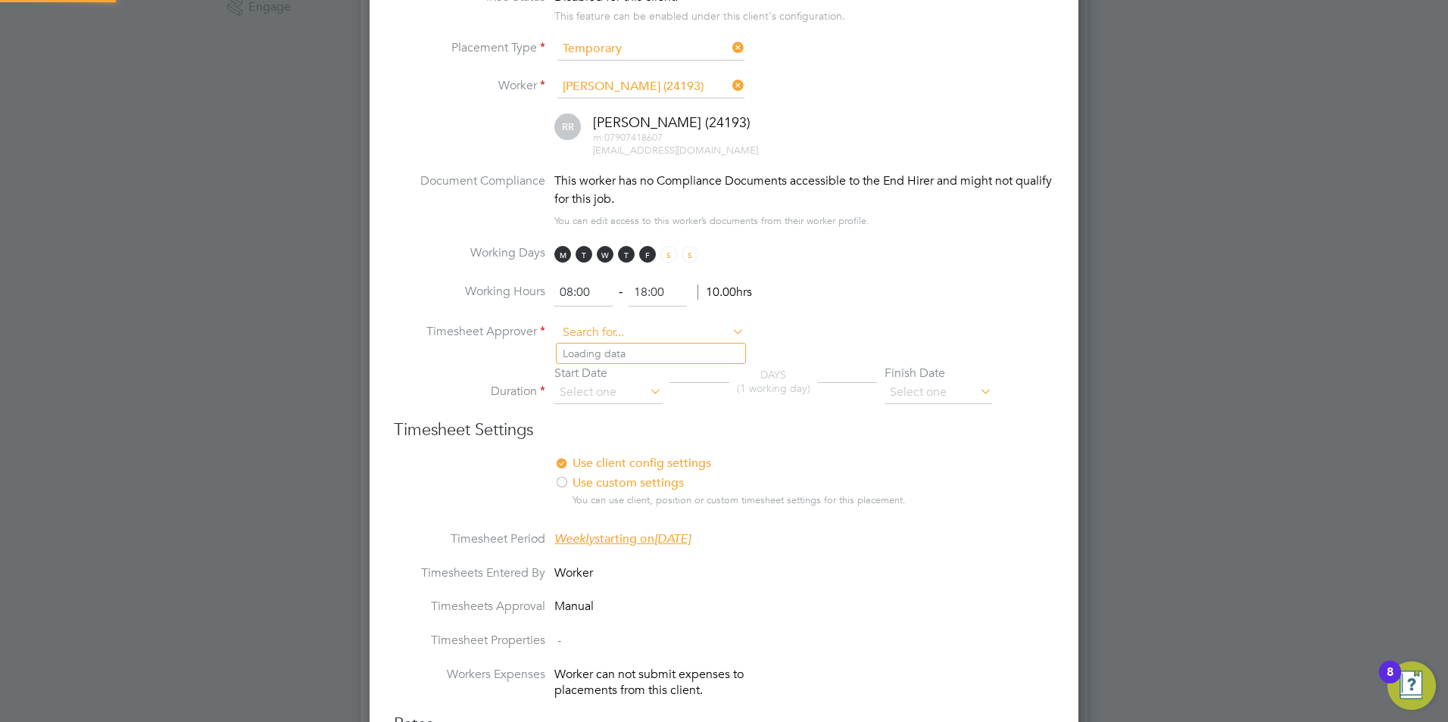
click at [591, 322] on input at bounding box center [650, 333] width 187 height 23
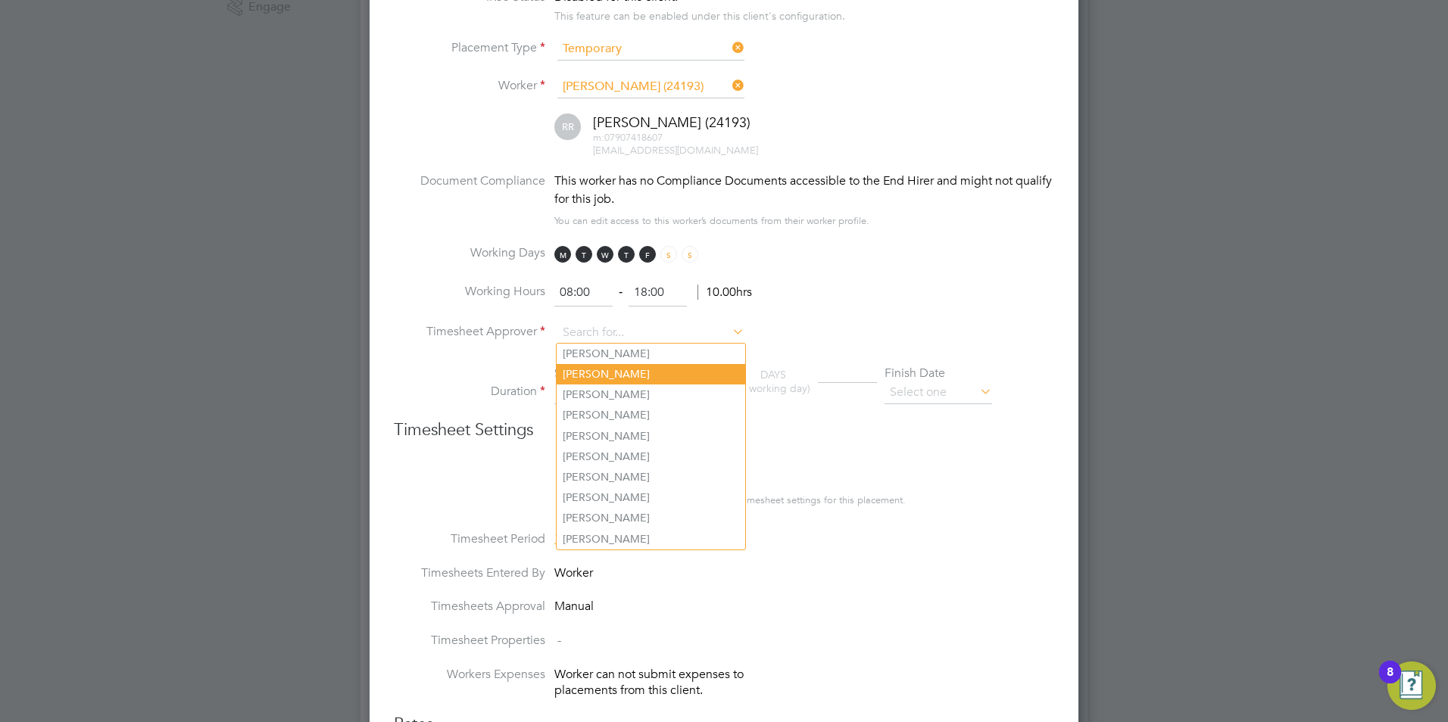
click at [652, 368] on li "[PERSON_NAME]" at bounding box center [650, 374] width 189 height 20
type input "[PERSON_NAME]"
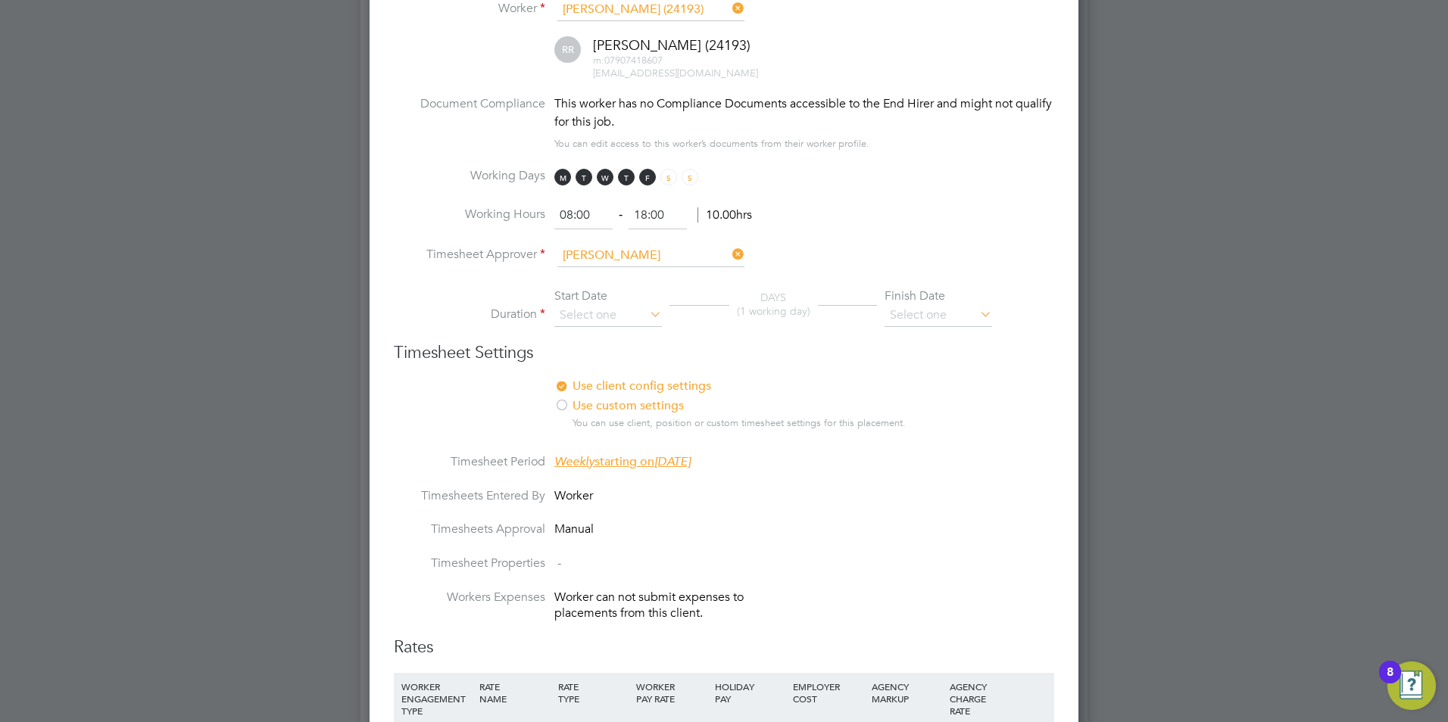
scroll to position [681, 0]
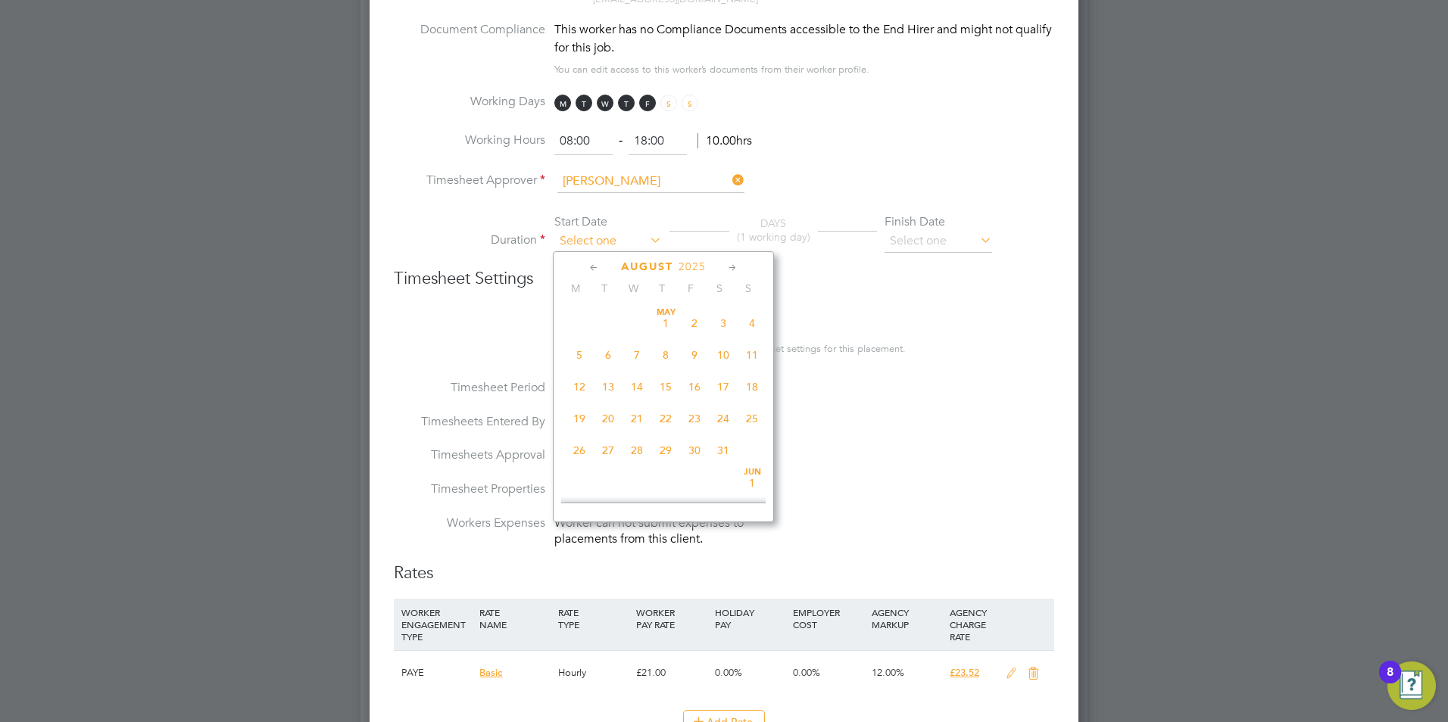
click at [600, 237] on input at bounding box center [608, 241] width 108 height 23
click at [578, 349] on span "18" at bounding box center [579, 340] width 29 height 29
type input "[DATE]"
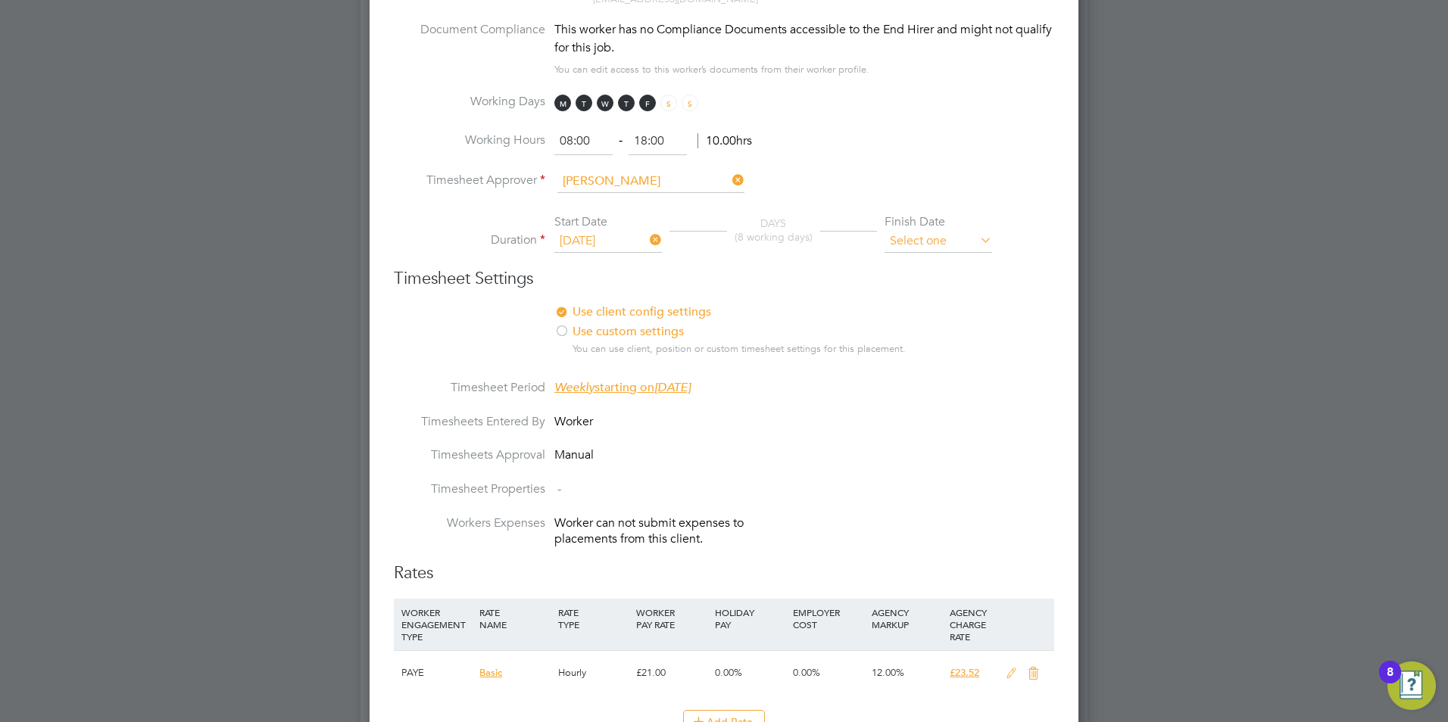
click at [940, 238] on input at bounding box center [938, 241] width 108 height 23
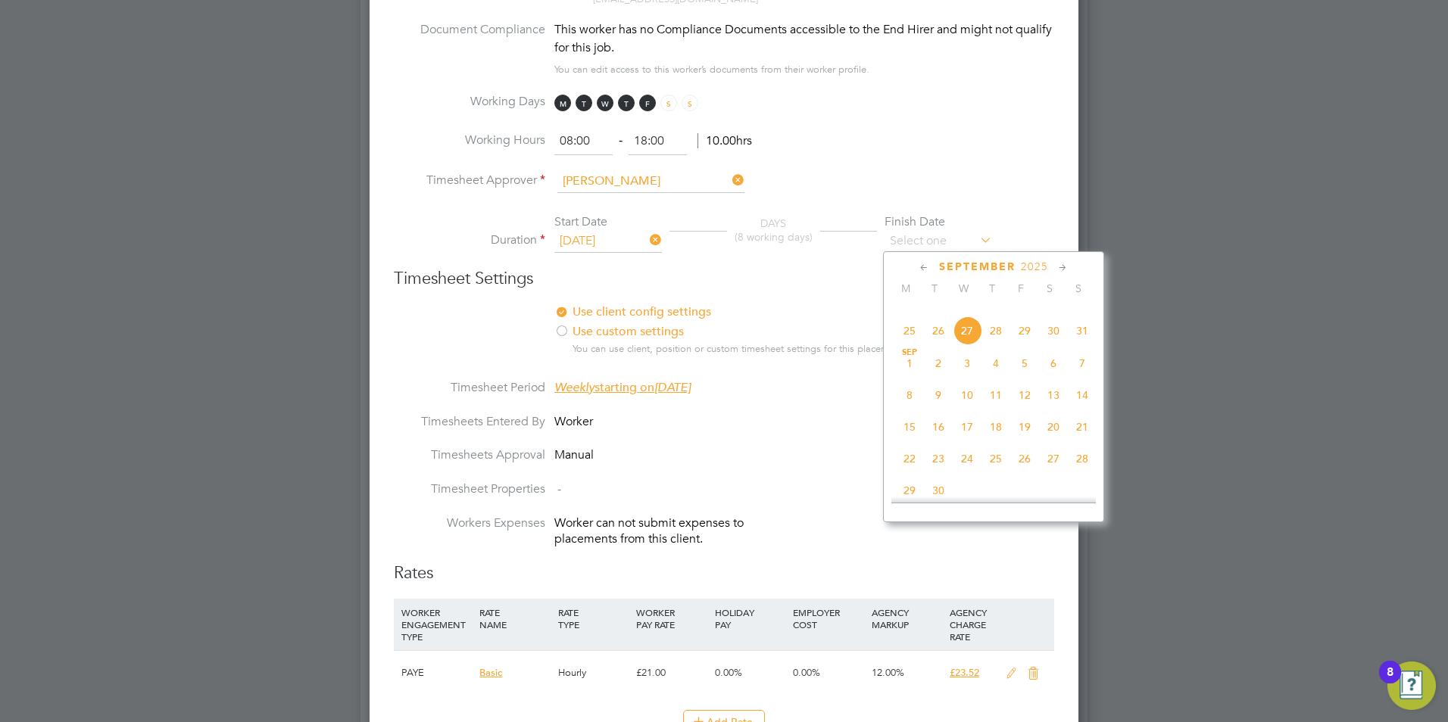
scroll to position [604, 0]
click at [1080, 433] on span "14" at bounding box center [1082, 421] width 29 height 29
type input "14 Sep 2025"
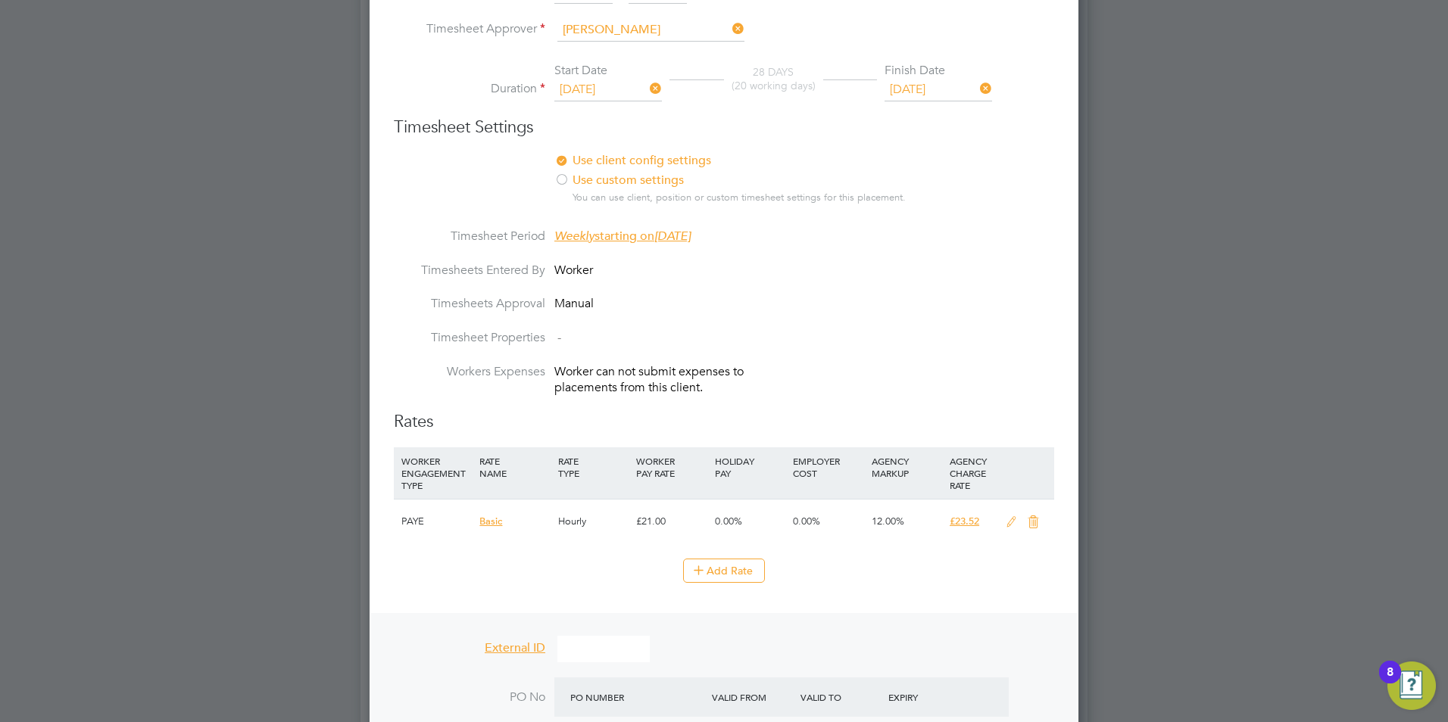
drag, startPoint x: 1016, startPoint y: 521, endPoint x: 1007, endPoint y: 522, distance: 9.2
click at [1007, 522] on icon at bounding box center [1011, 522] width 19 height 12
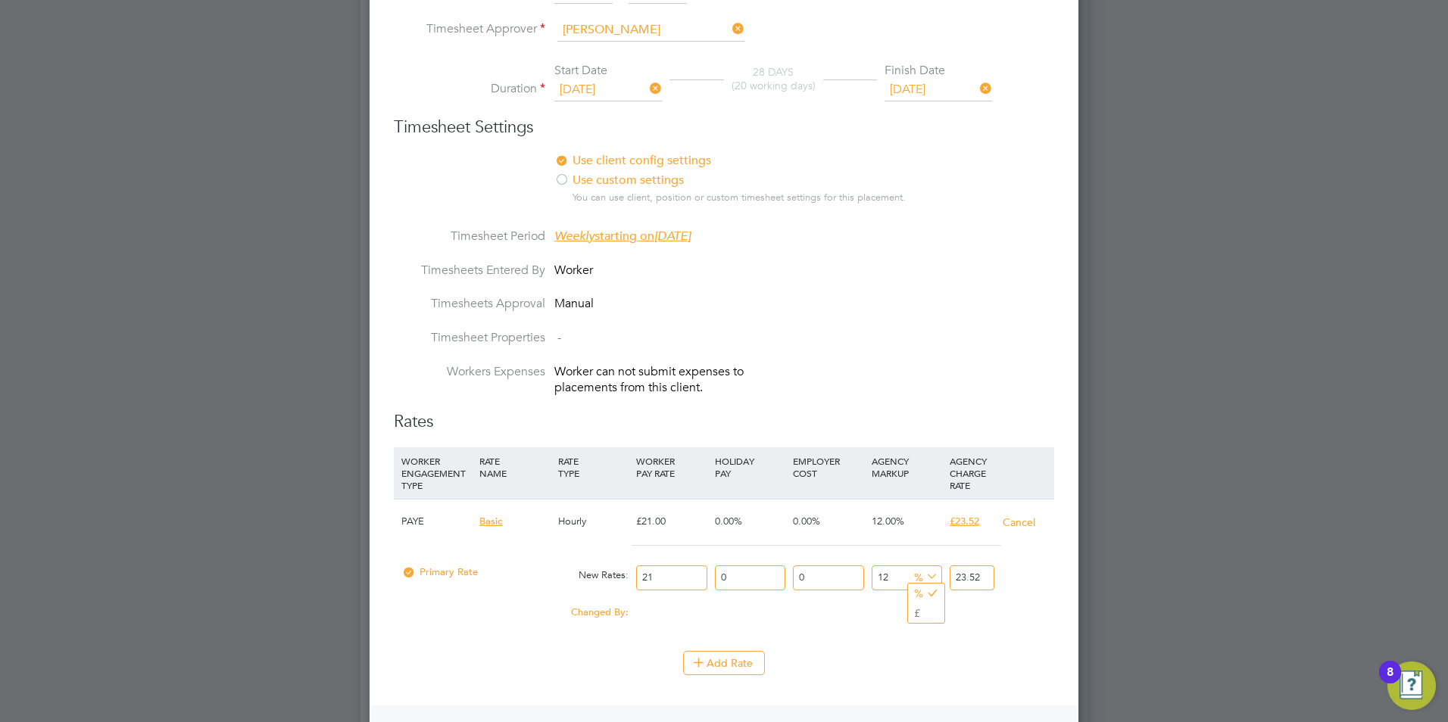
click at [915, 573] on span "%" at bounding box center [924, 576] width 31 height 17
click at [902, 586] on input "12" at bounding box center [906, 578] width 70 height 25
drag, startPoint x: 902, startPoint y: 586, endPoint x: 276, endPoint y: 568, distance: 626.4
click at [360, 572] on div "Placements New Placement Placements I Follow All Placements Client Config Vendo…" at bounding box center [723, 498] width 727 height 2576
type input "1"
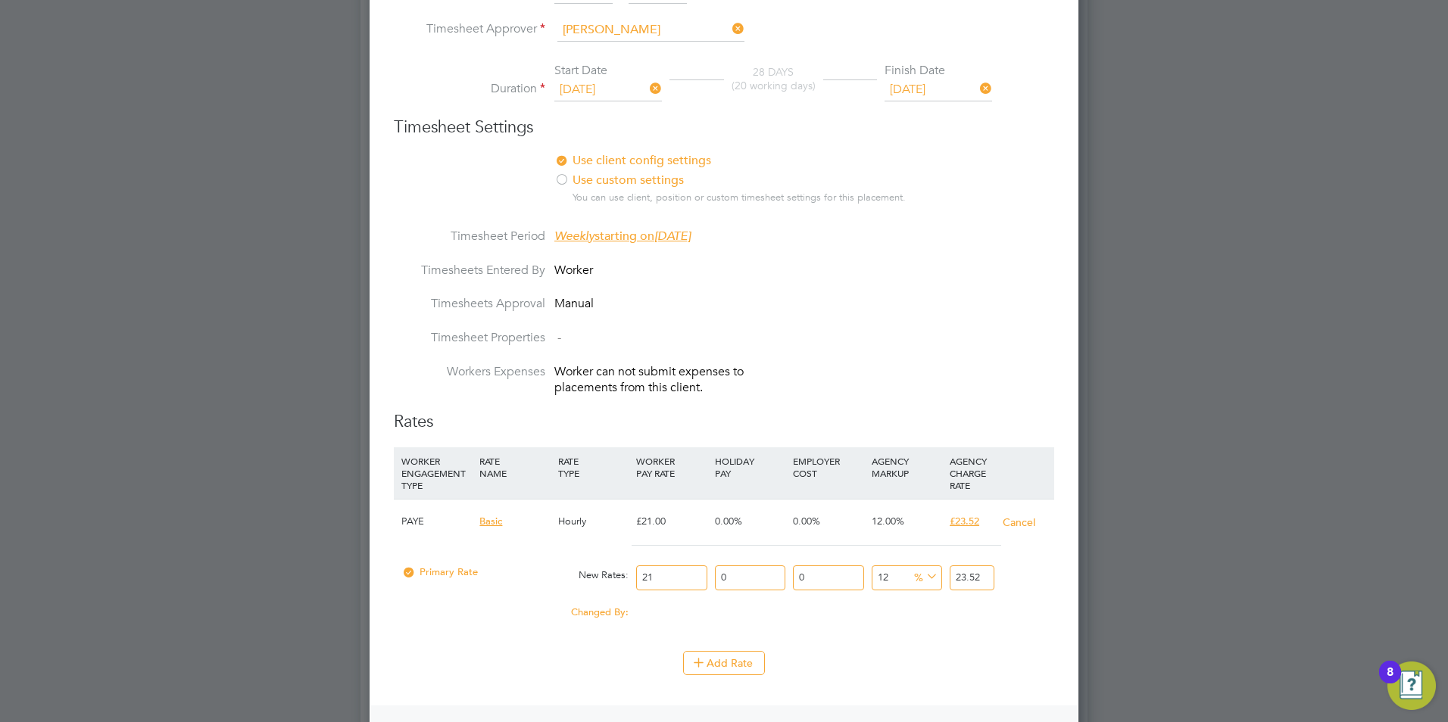
type input "21.21"
type input "10"
type input "23.1"
type input "10"
click at [1051, 328] on li "Timesheets Approval Manual" at bounding box center [724, 313] width 660 height 34
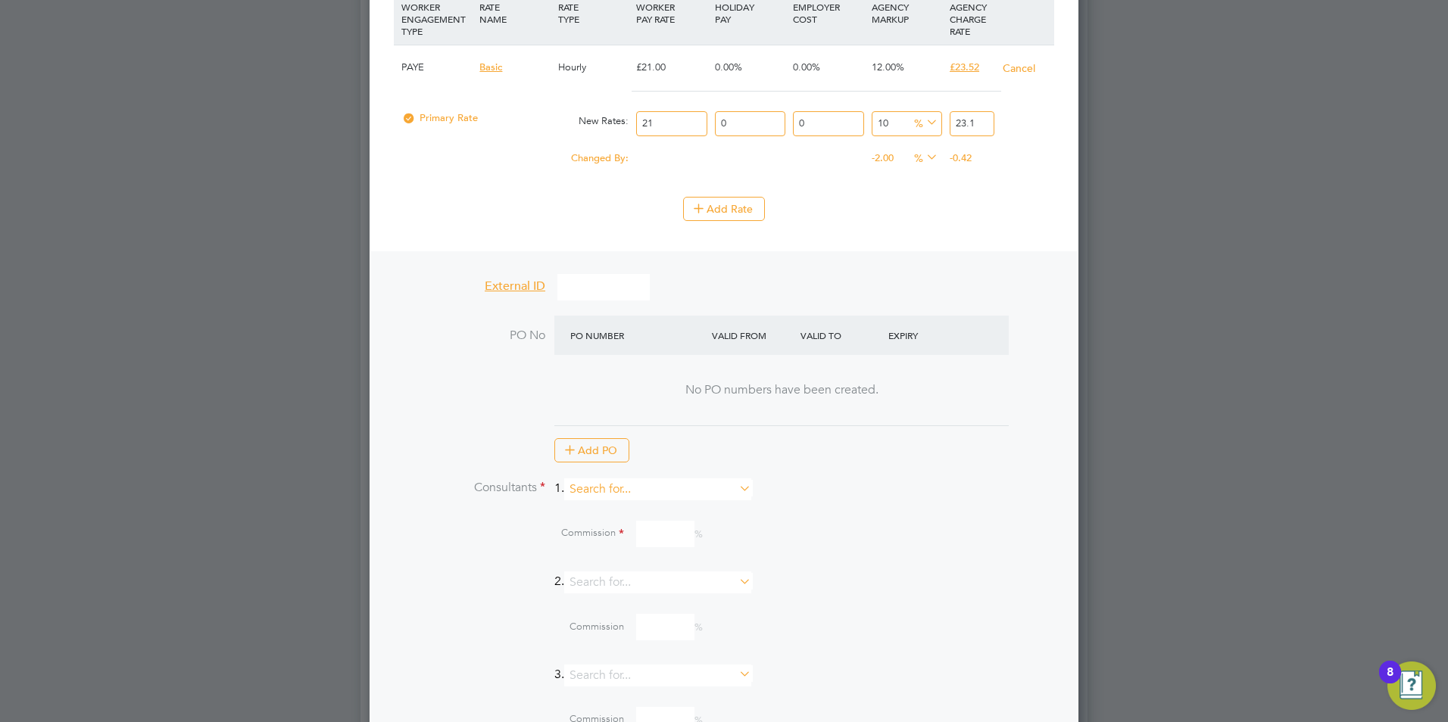
click at [644, 488] on input at bounding box center [657, 489] width 187 height 22
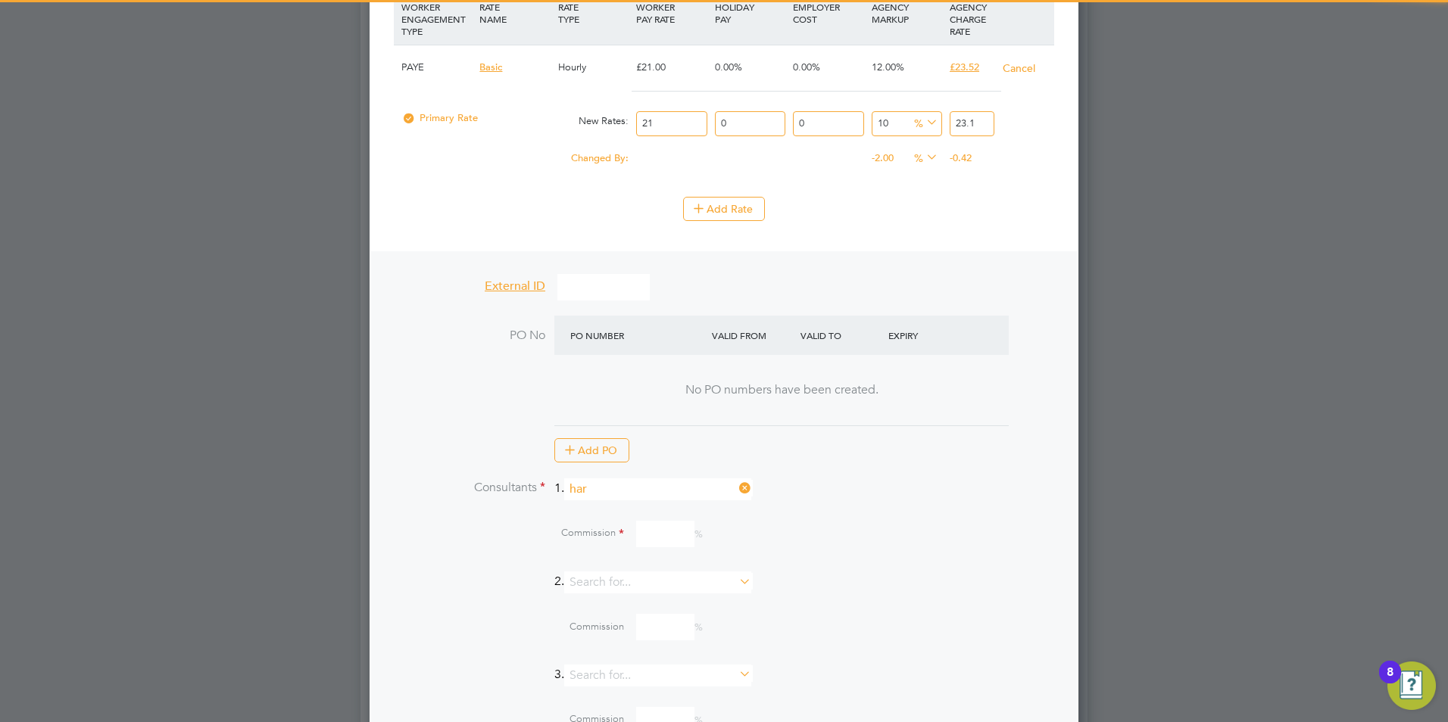
click at [628, 506] on li "Har vey Harlow" at bounding box center [664, 509] width 189 height 20
type input "[PERSON_NAME]"
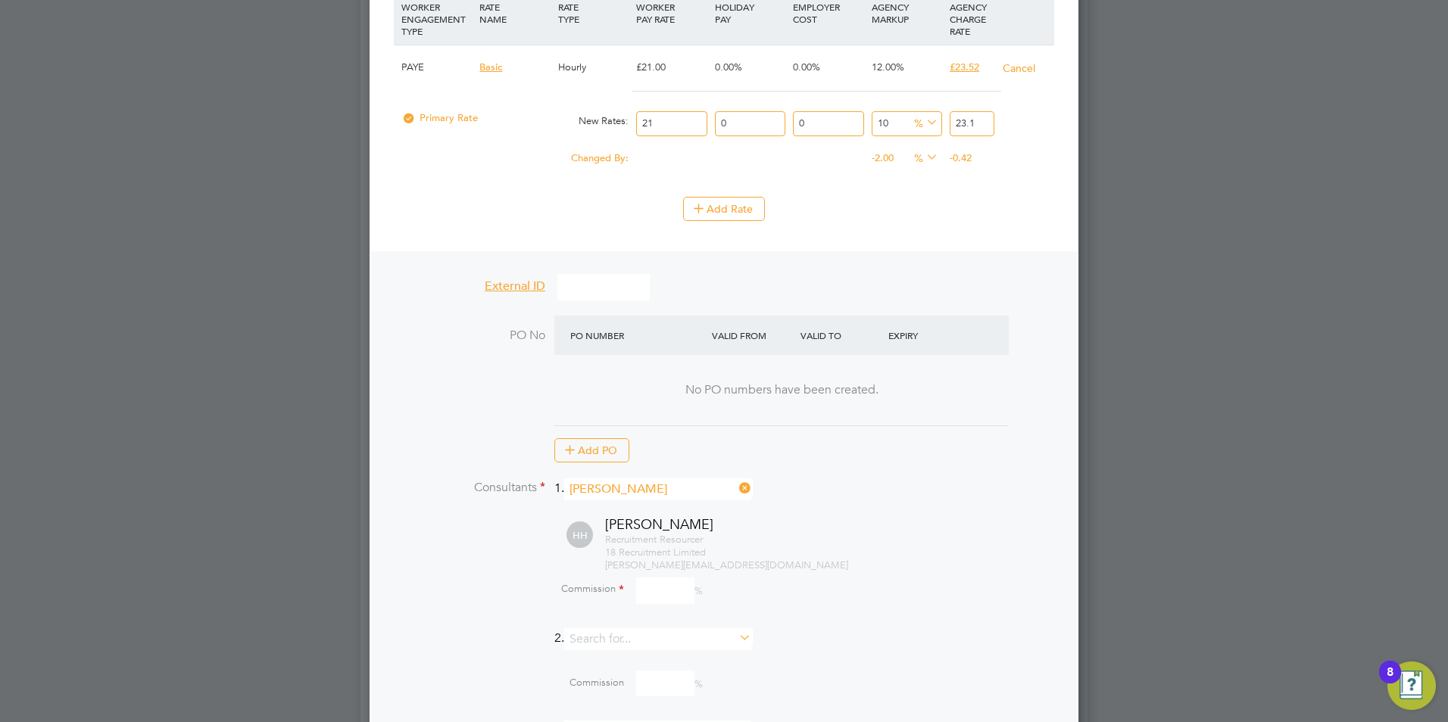
click at [650, 540] on span "Recruitment Resourcer" at bounding box center [654, 539] width 98 height 13
click at [677, 608] on div "Commission %" at bounding box center [761, 592] width 584 height 41
click at [676, 595] on input at bounding box center [665, 591] width 58 height 26
type input "10"
click at [1036, 410] on li "PO No PO Number Valid From Valid To Expiry No PO numbers have been created. Add…" at bounding box center [724, 397] width 660 height 163
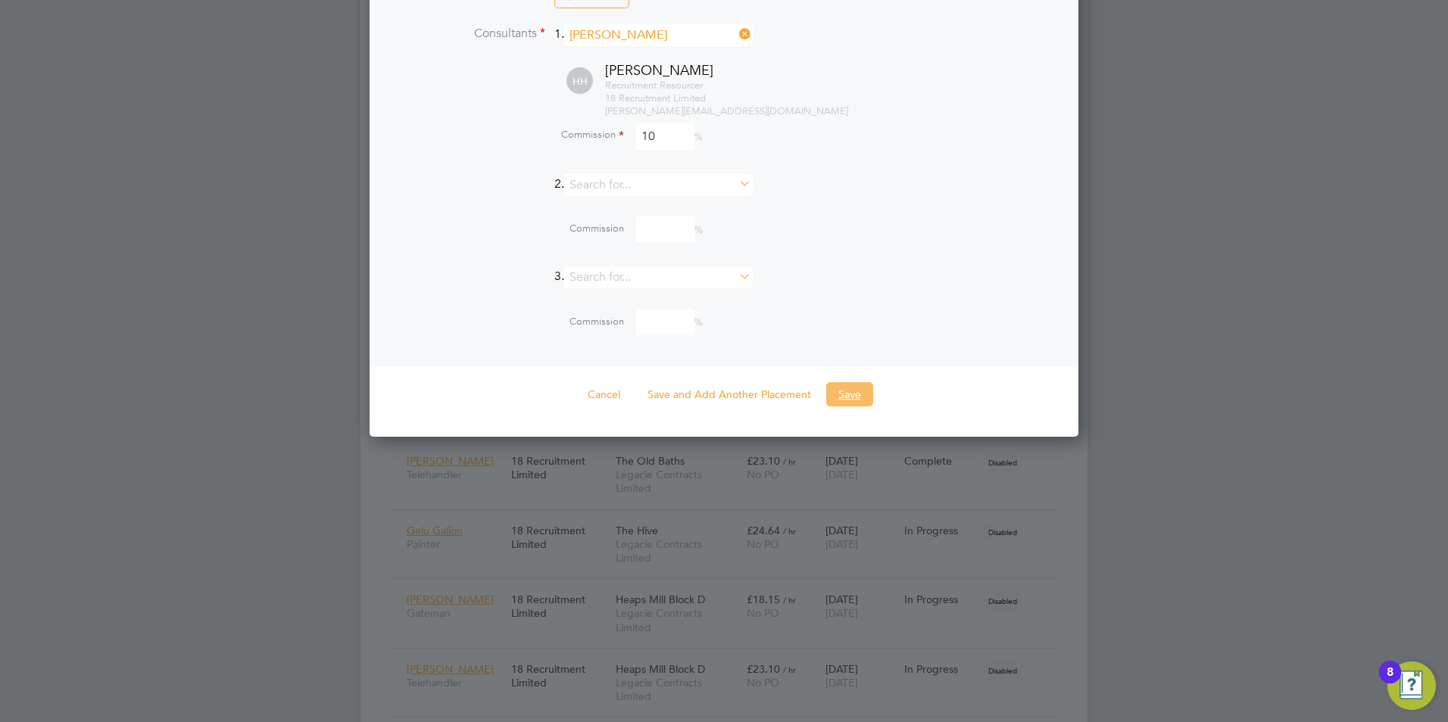
click at [870, 386] on button "Save" at bounding box center [849, 394] width 47 height 24
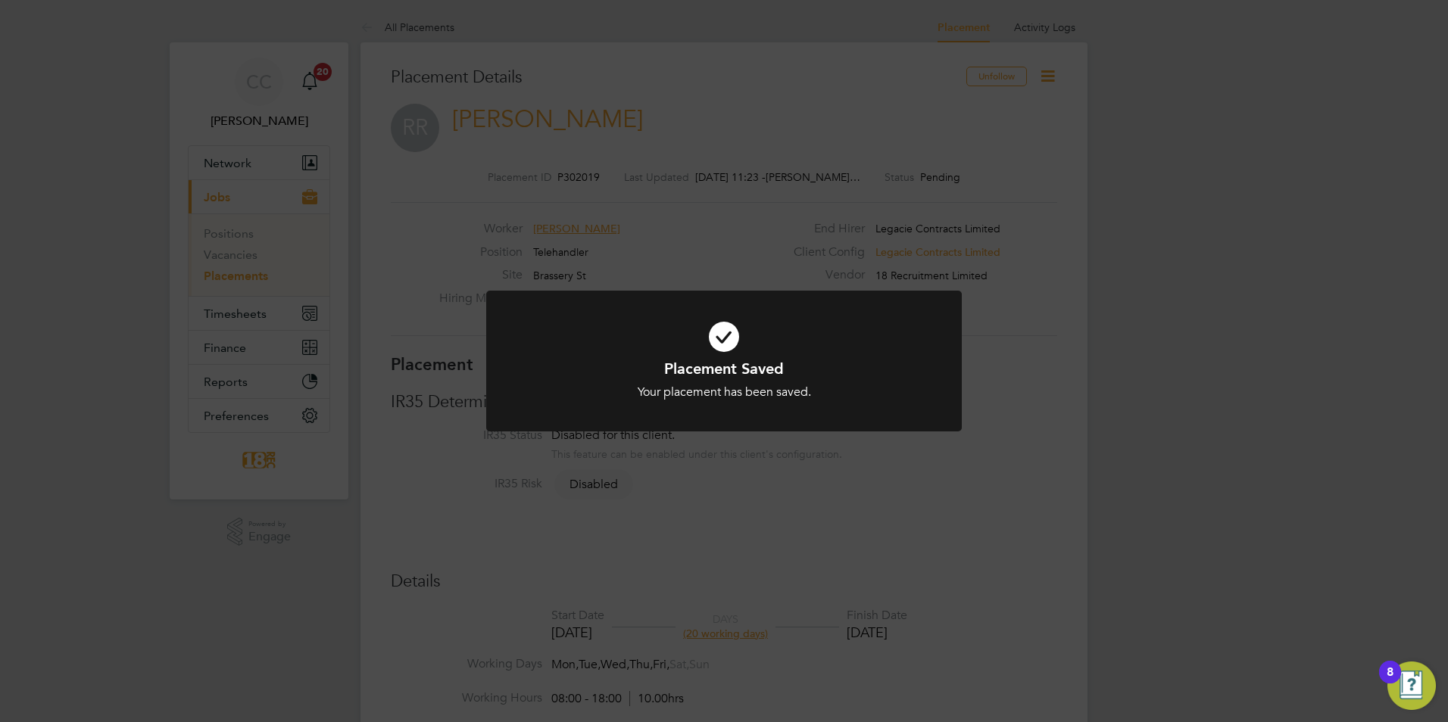
click at [1048, 80] on div "Placement Saved Your placement has been saved. Cancel Okay" at bounding box center [724, 361] width 1448 height 722
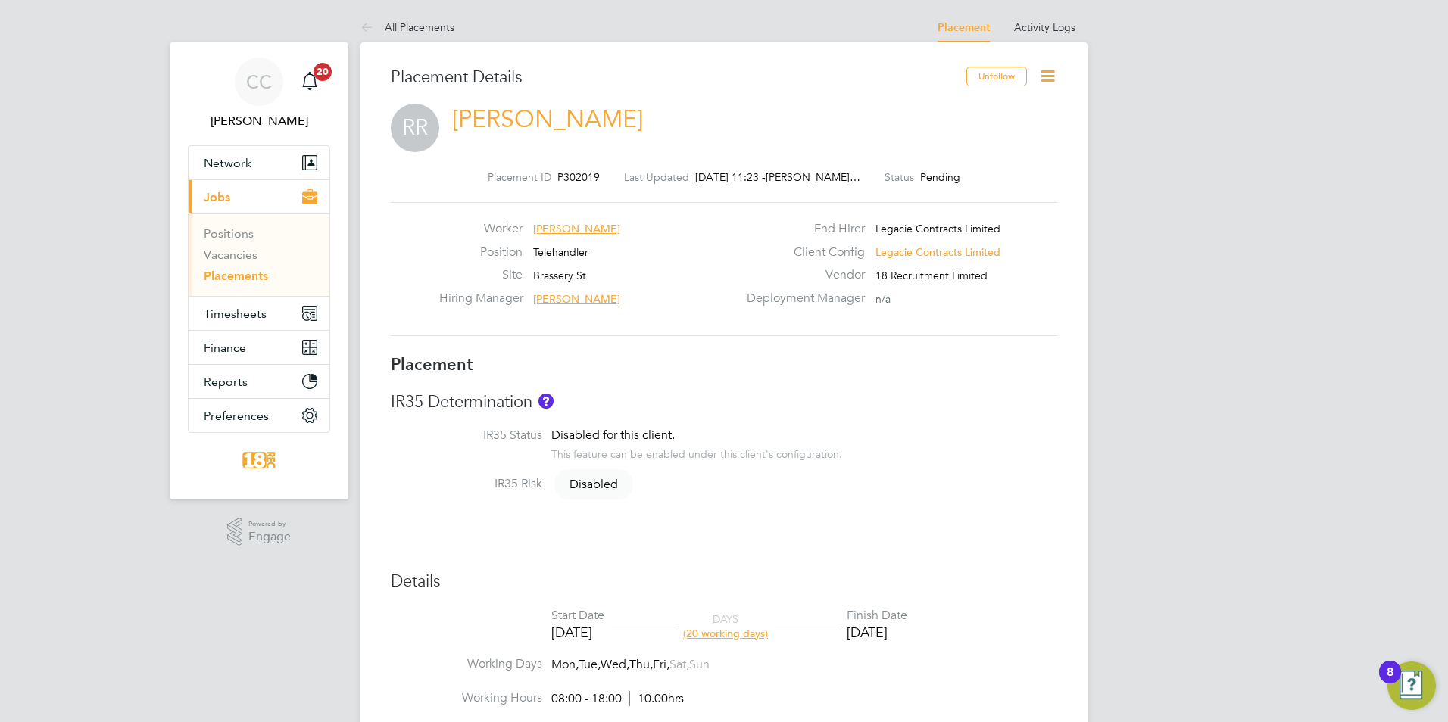
click at [1048, 80] on icon at bounding box center [1047, 76] width 19 height 19
click at [982, 112] on li "Edit Placement e" at bounding box center [998, 111] width 111 height 21
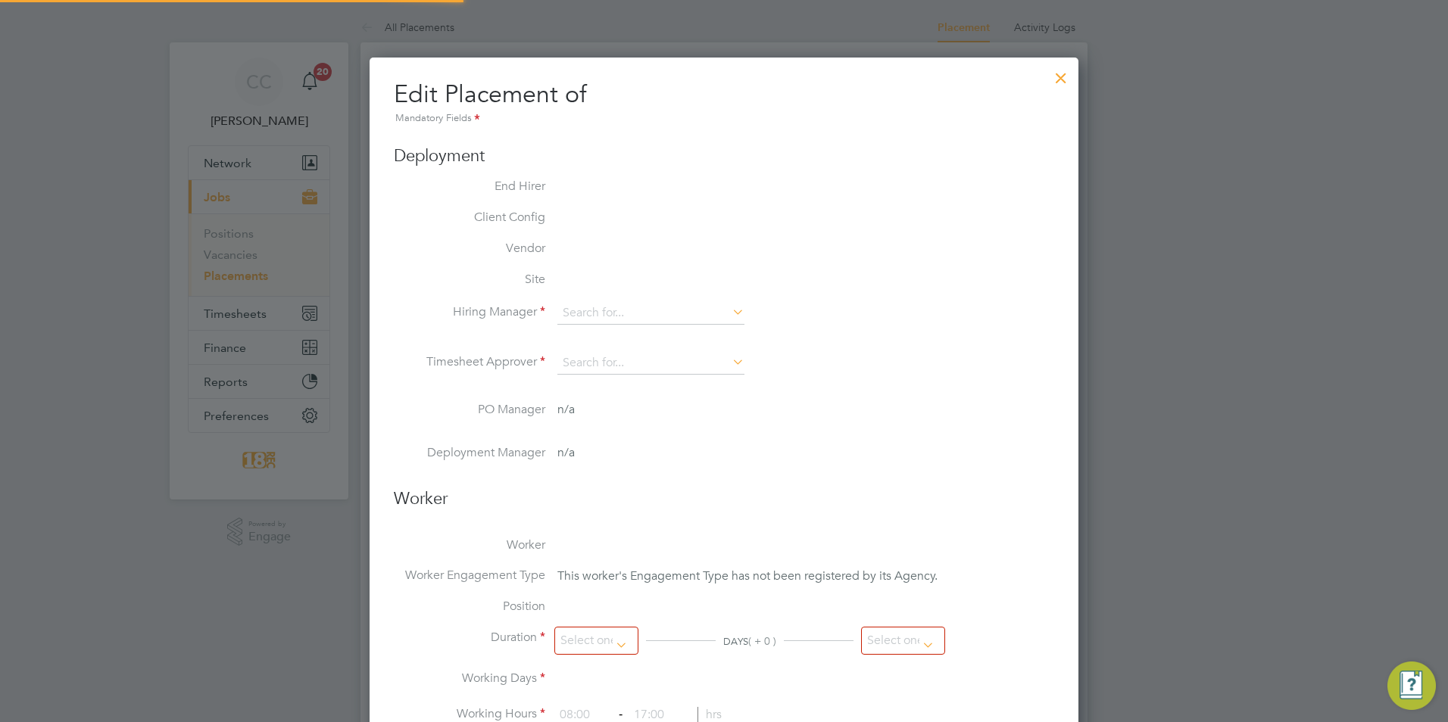
type input "[PERSON_NAME]"
type input "[DATE]"
type input "14 Sep 2025"
type input "08:00"
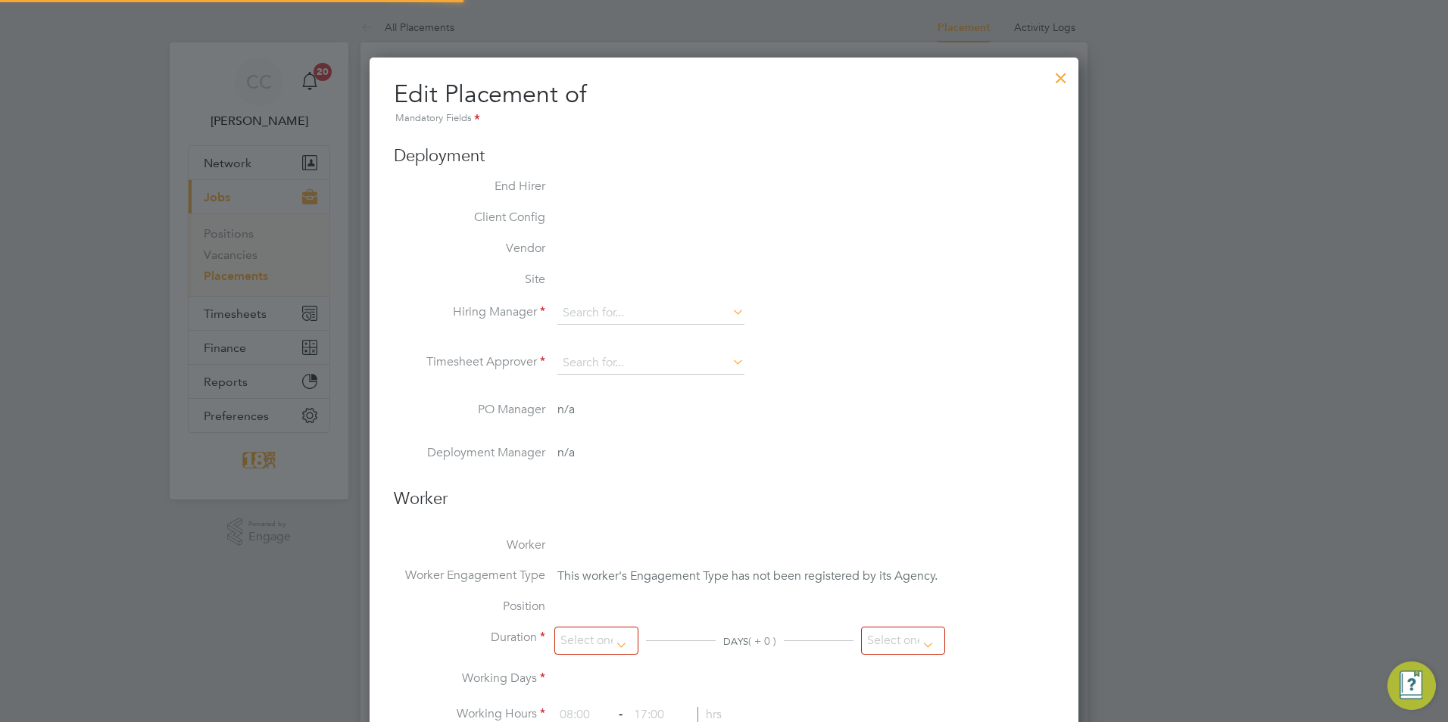
type input "18:00"
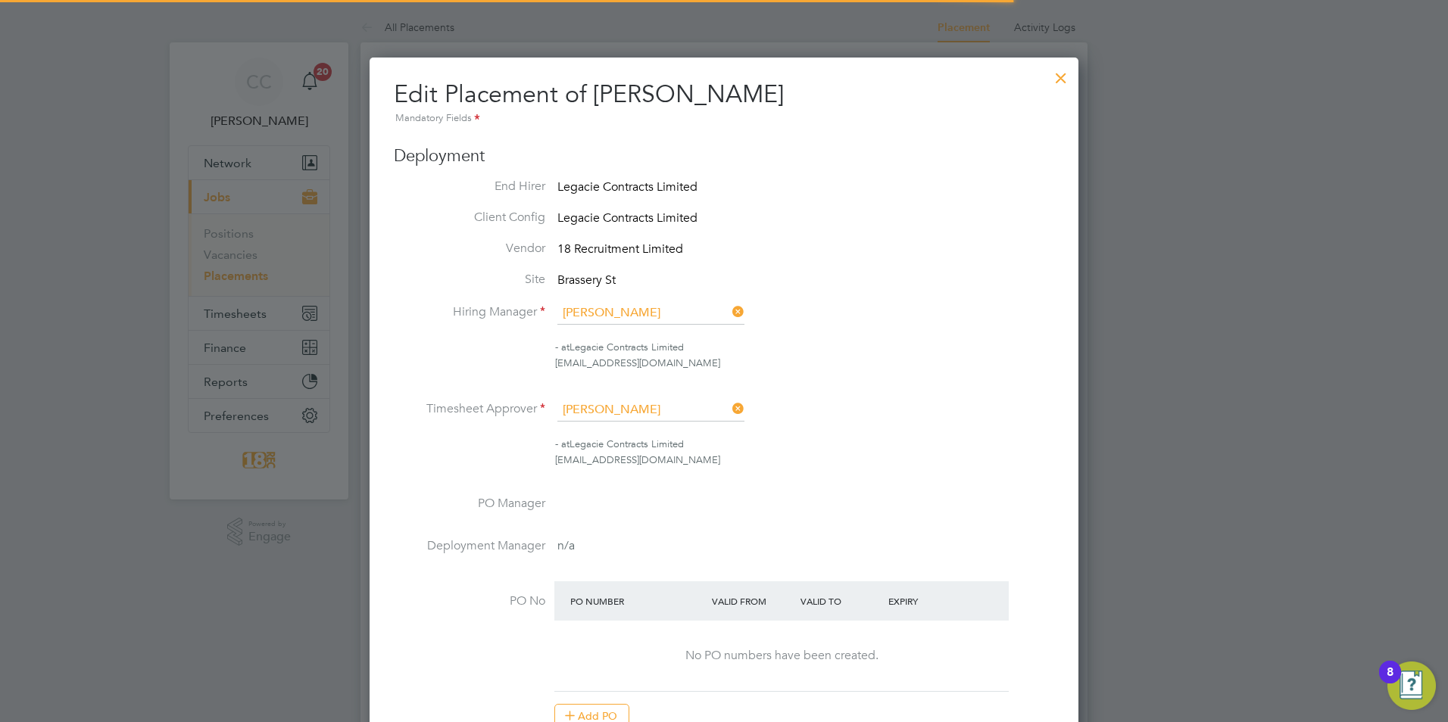
drag, startPoint x: 1068, startPoint y: 84, endPoint x: 1055, endPoint y: 69, distance: 19.4
click at [1068, 83] on div at bounding box center [1060, 74] width 27 height 27
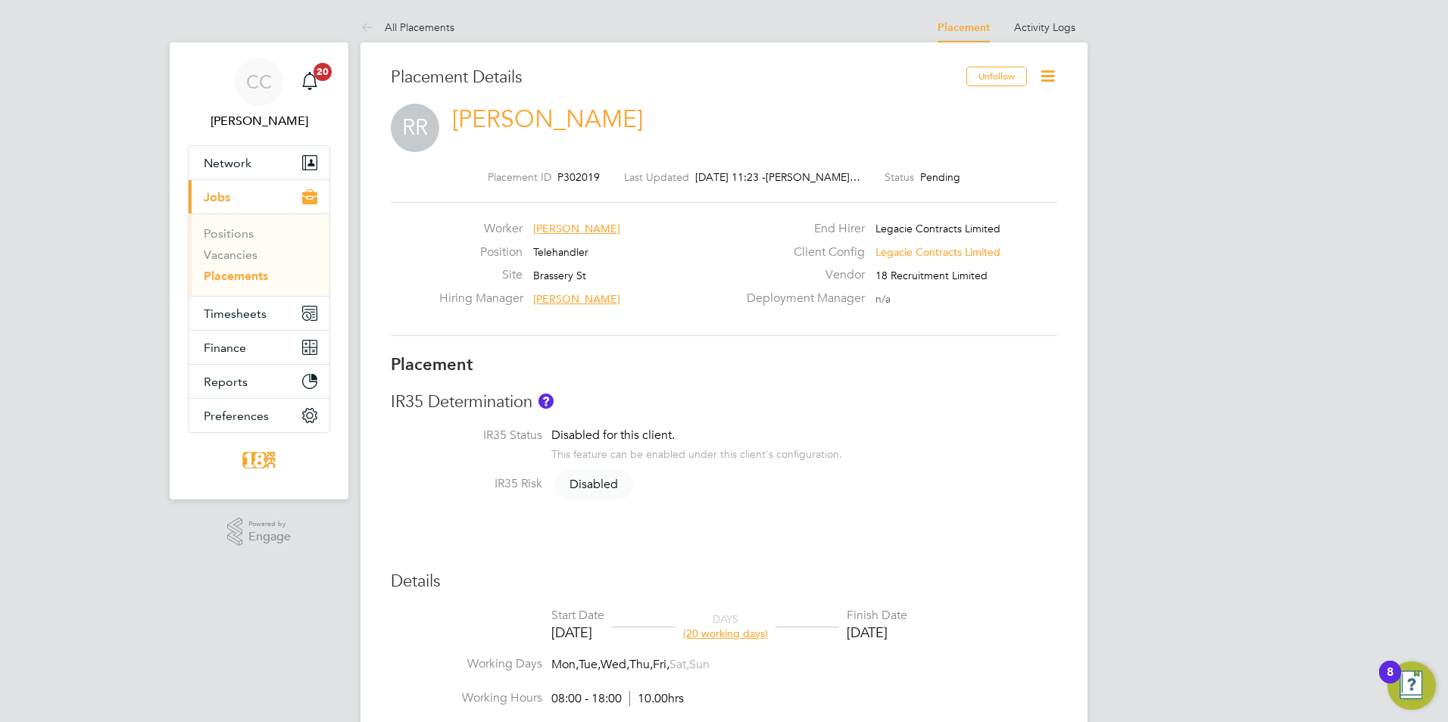
click at [1055, 67] on icon at bounding box center [1047, 76] width 19 height 19
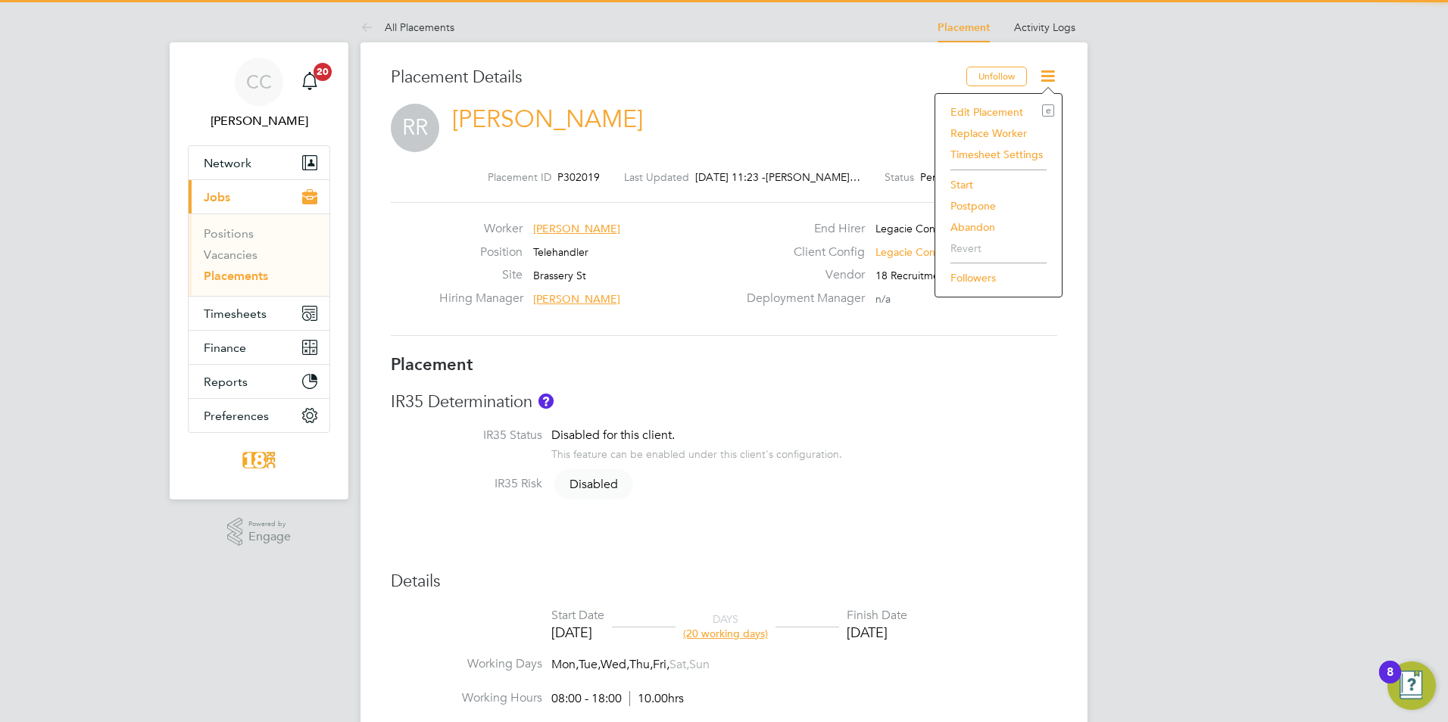
click at [994, 176] on li "Start" at bounding box center [998, 184] width 111 height 21
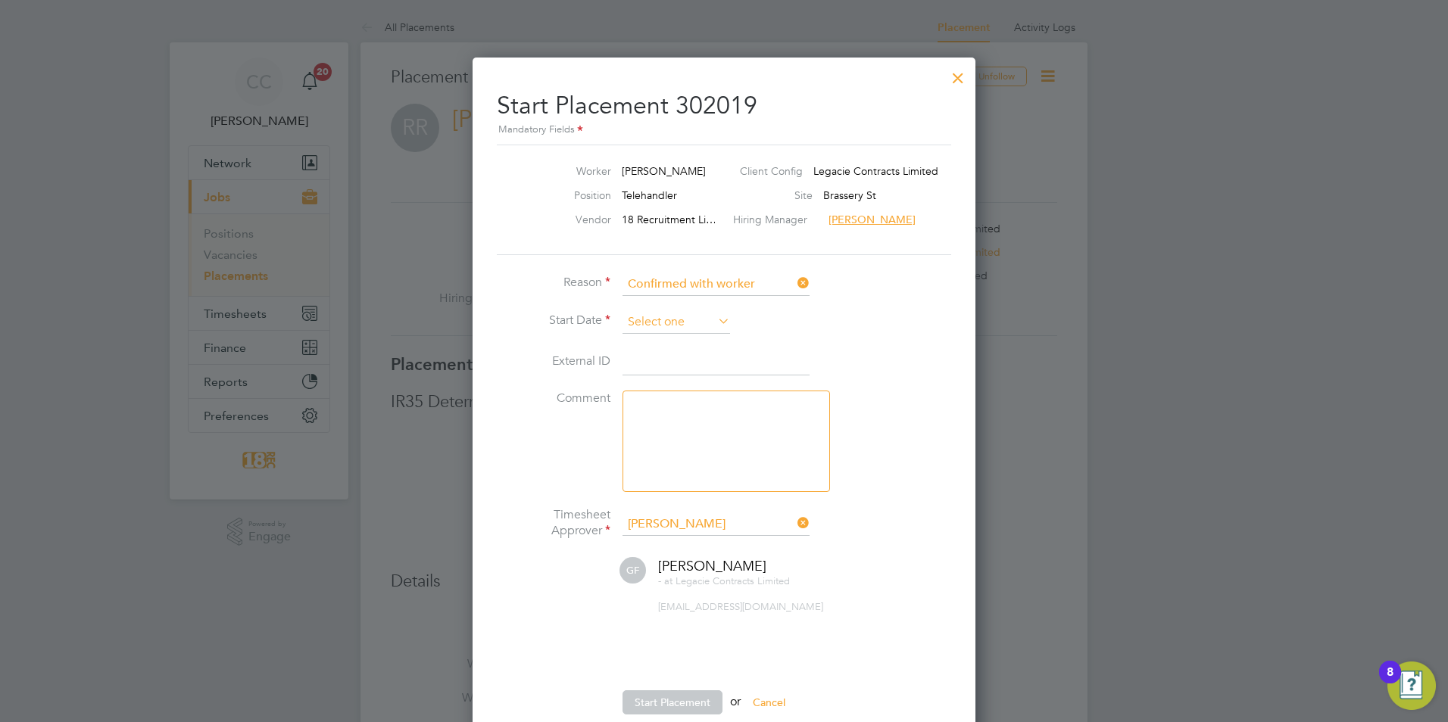
drag, startPoint x: 668, startPoint y: 306, endPoint x: 663, endPoint y: 323, distance: 18.0
click at [667, 306] on li "Reason Confirmed with worker" at bounding box center [724, 292] width 454 height 38
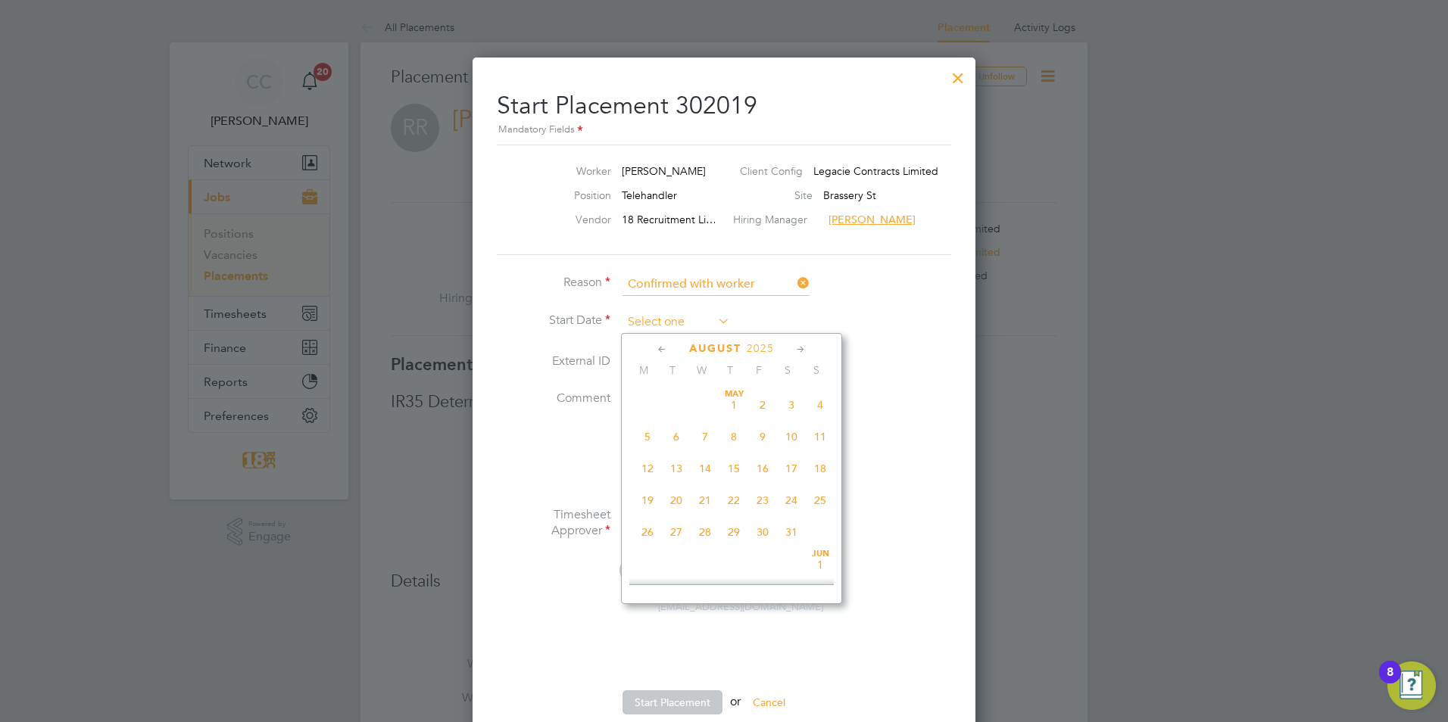
click at [663, 323] on input at bounding box center [676, 322] width 108 height 23
click at [650, 436] on span "18" at bounding box center [647, 421] width 29 height 29
type input "[DATE]"
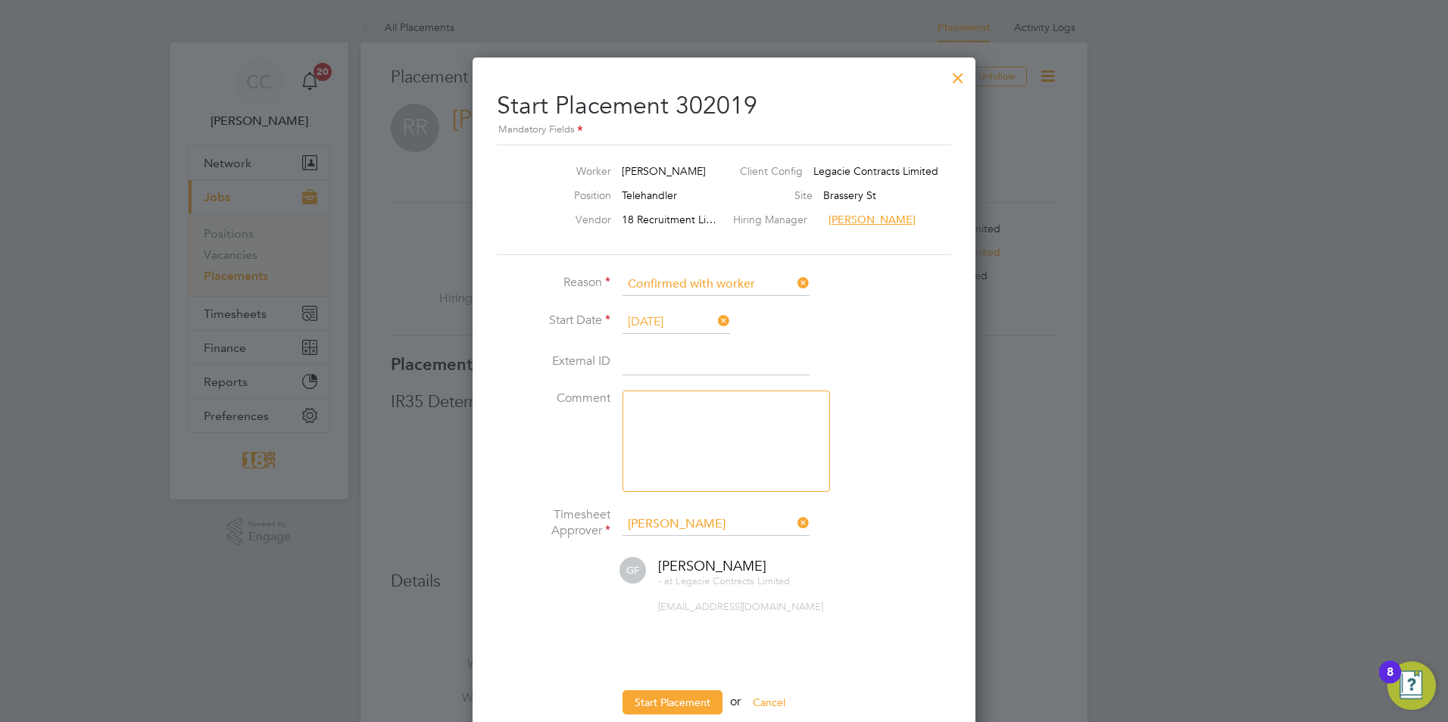
click at [833, 459] on div "All Placements Placement Activity Logs Placement Activity Logs All Placements P…" at bounding box center [723, 724] width 727 height 1424
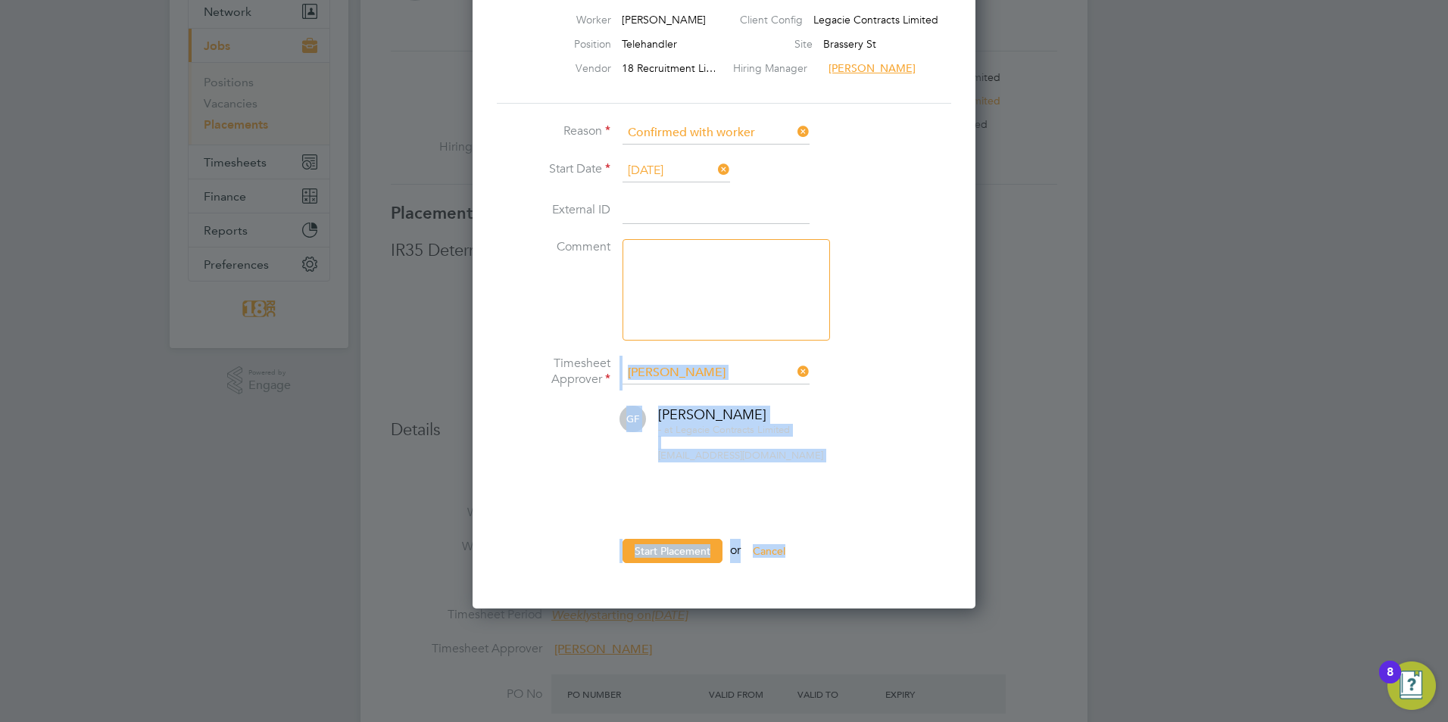
click at [876, 521] on li at bounding box center [724, 516] width 454 height 16
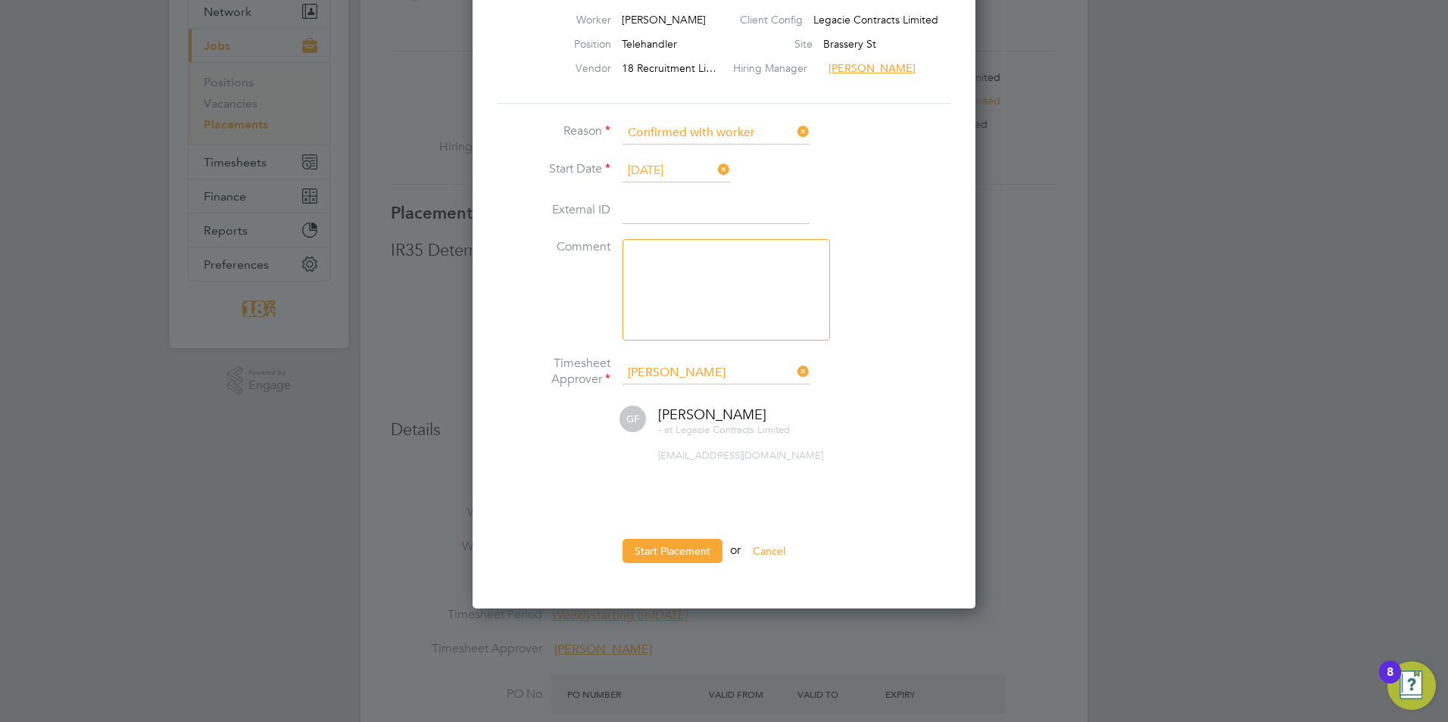
click at [659, 564] on li "Start Placement or Cancel" at bounding box center [724, 558] width 454 height 39
click at [676, 545] on button "Start Placement" at bounding box center [672, 551] width 100 height 24
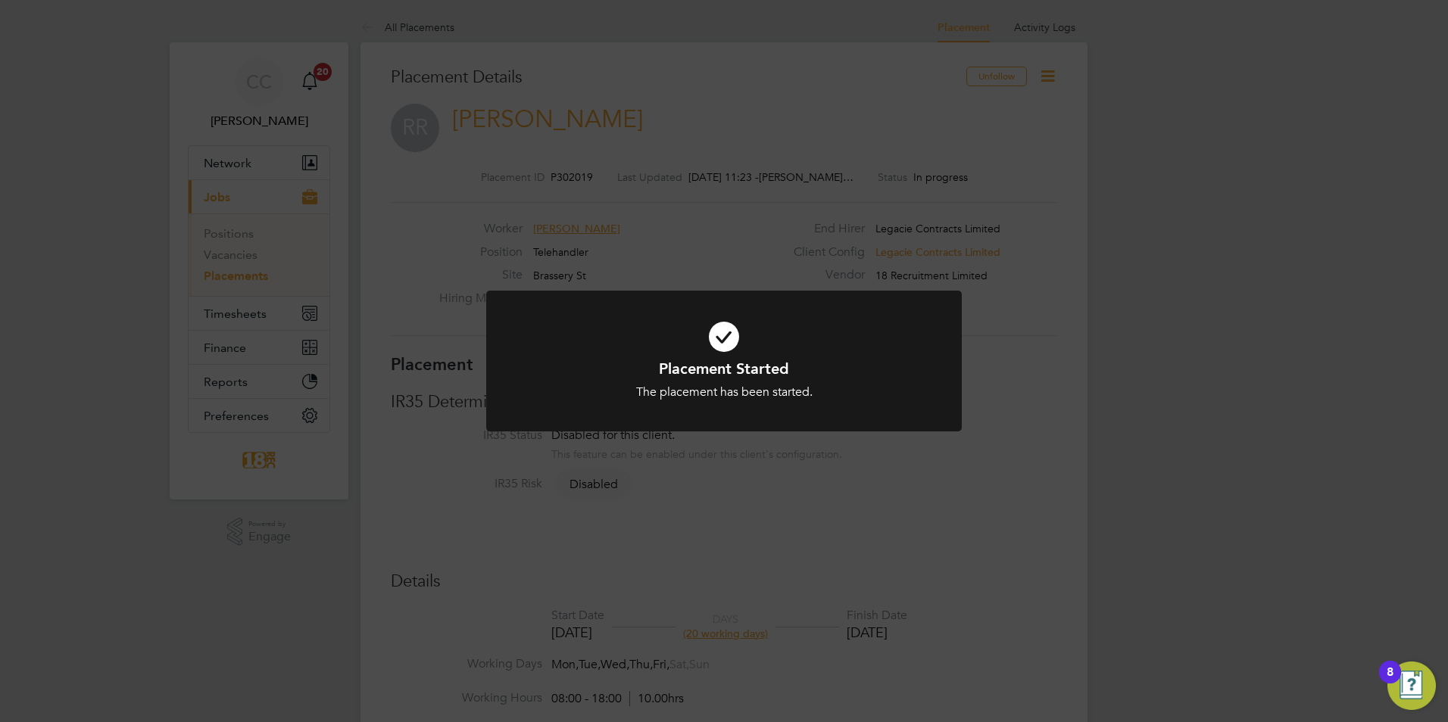
click at [1126, 288] on div "Placement Started The placement has been started. Cancel Okay" at bounding box center [724, 361] width 1448 height 722
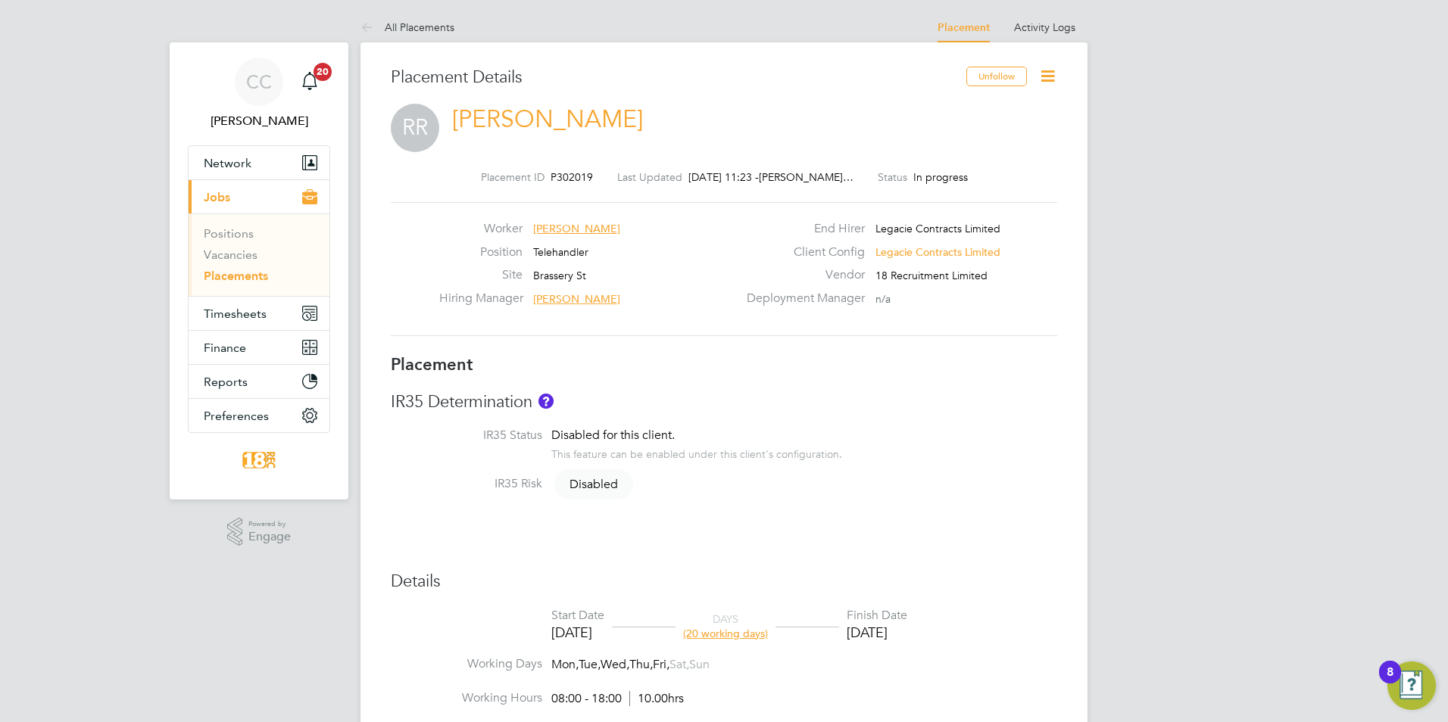
click at [1344, 299] on div "CC Chloe Crayden Notifications 20 Applications: Network Team Members Businesses…" at bounding box center [724, 730] width 1448 height 1460
click at [211, 311] on span "Timesheets" at bounding box center [235, 314] width 63 height 14
click at [223, 305] on button "Timesheets" at bounding box center [259, 313] width 141 height 33
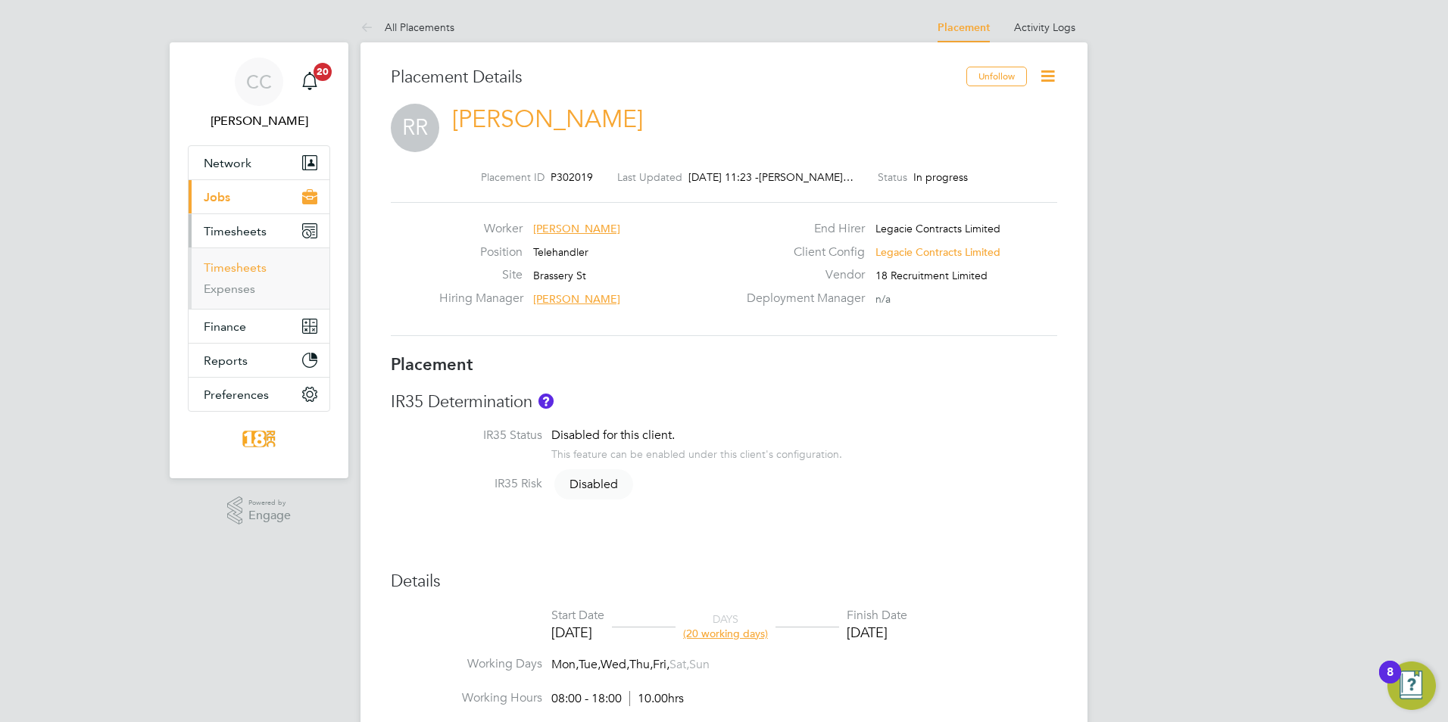
click at [236, 267] on link "Timesheets" at bounding box center [235, 267] width 63 height 14
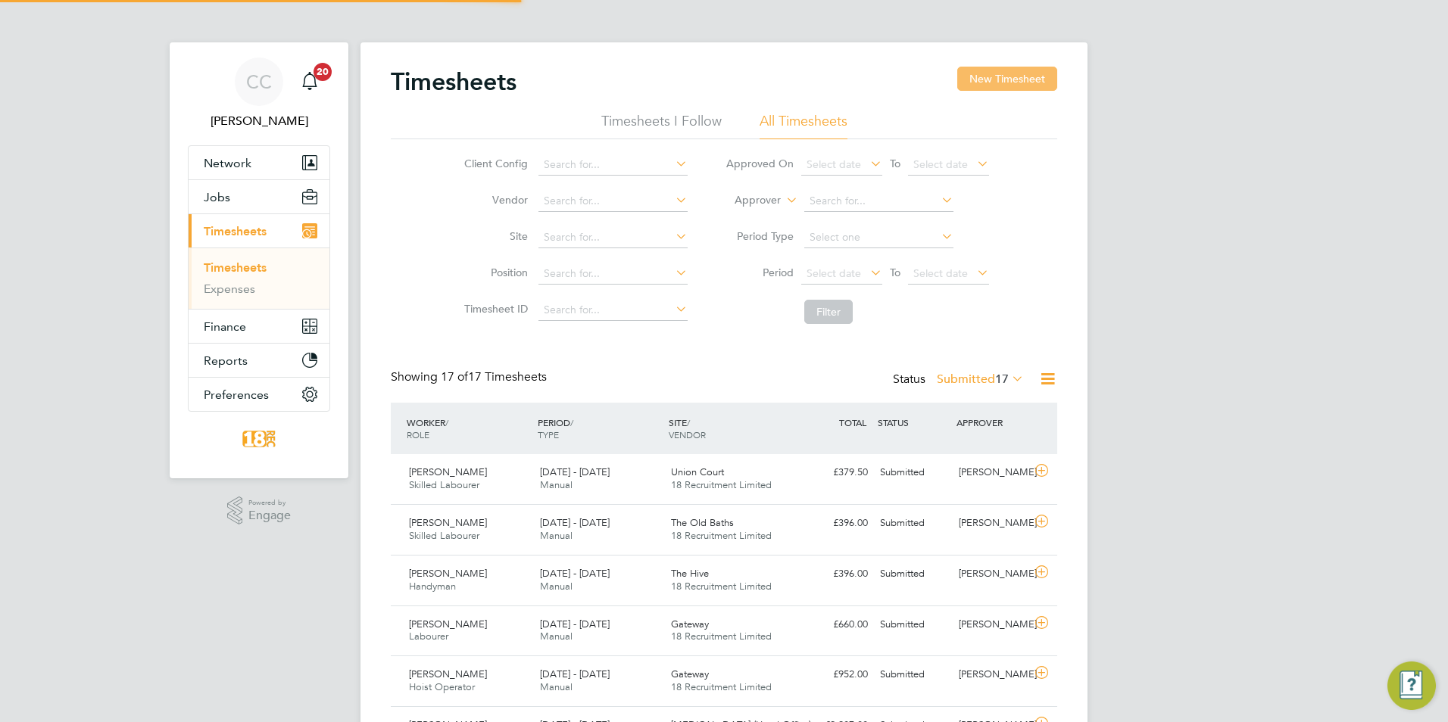
click at [1029, 76] on button "New Timesheet" at bounding box center [1007, 79] width 100 height 24
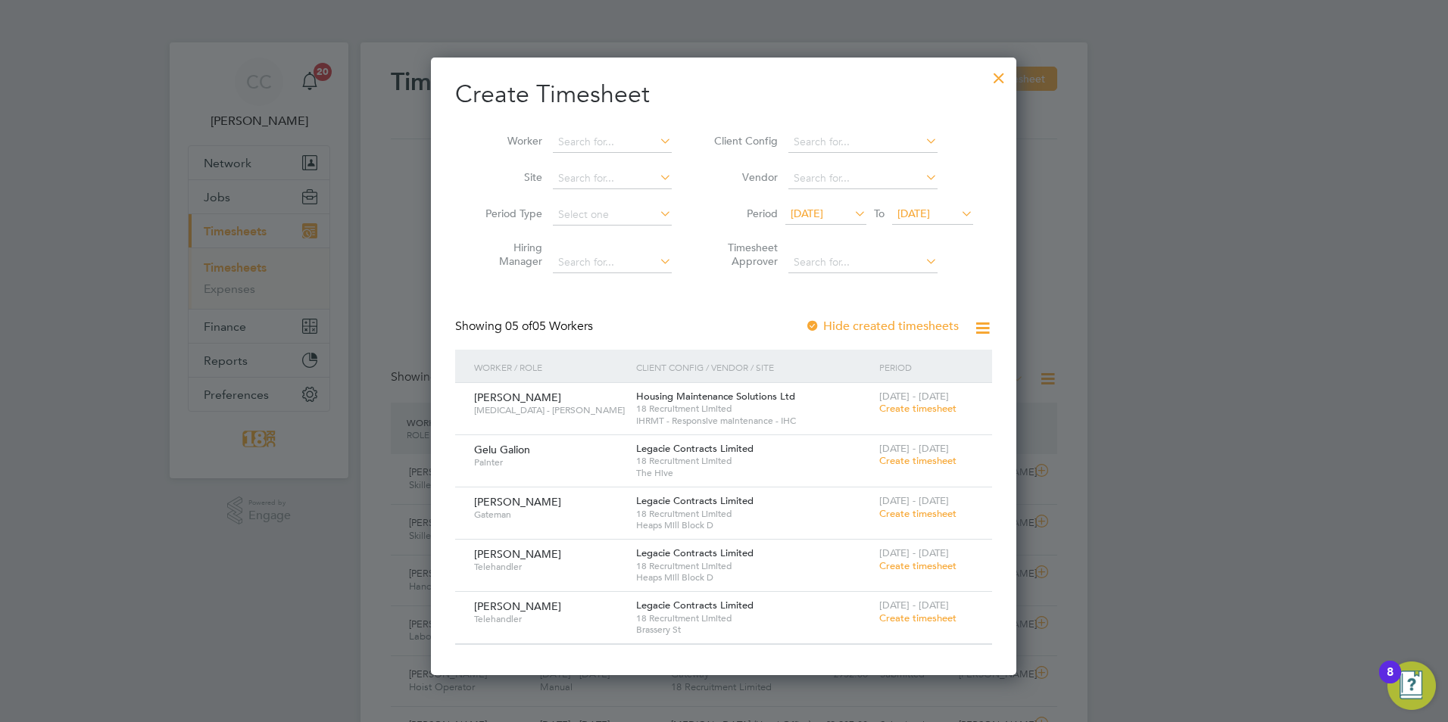
click at [948, 620] on span "Create timesheet" at bounding box center [917, 618] width 77 height 13
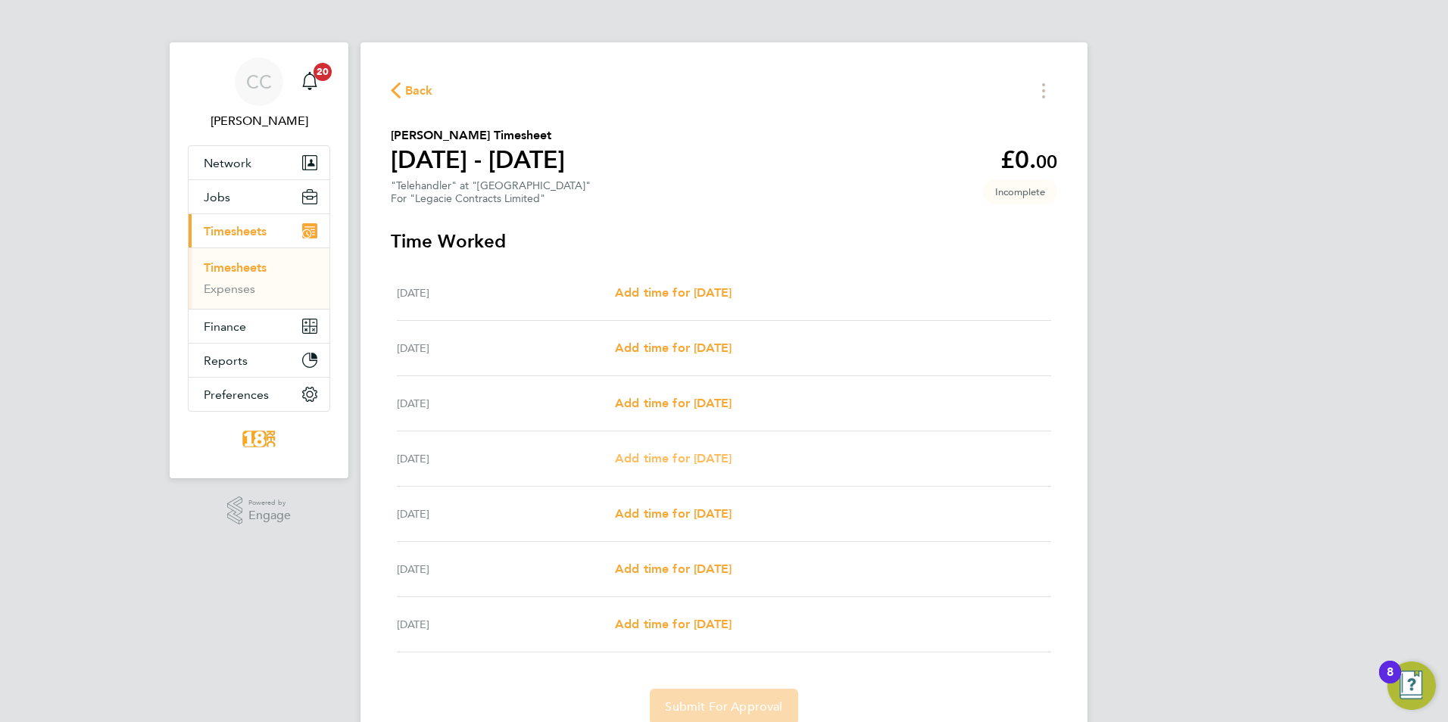
click at [719, 465] on span "Add time for Thu 21 Aug" at bounding box center [673, 458] width 117 height 14
select select "30"
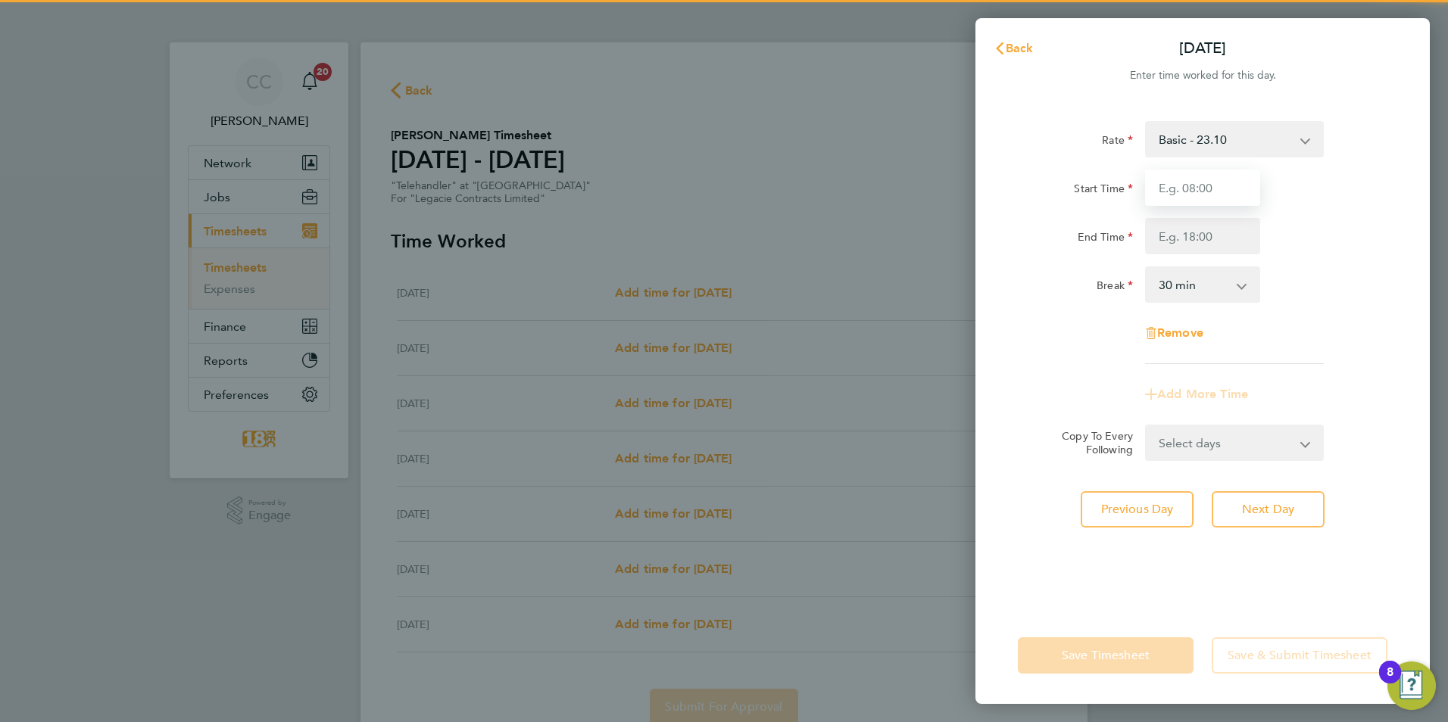
click at [1166, 182] on input "Start Time" at bounding box center [1202, 188] width 115 height 36
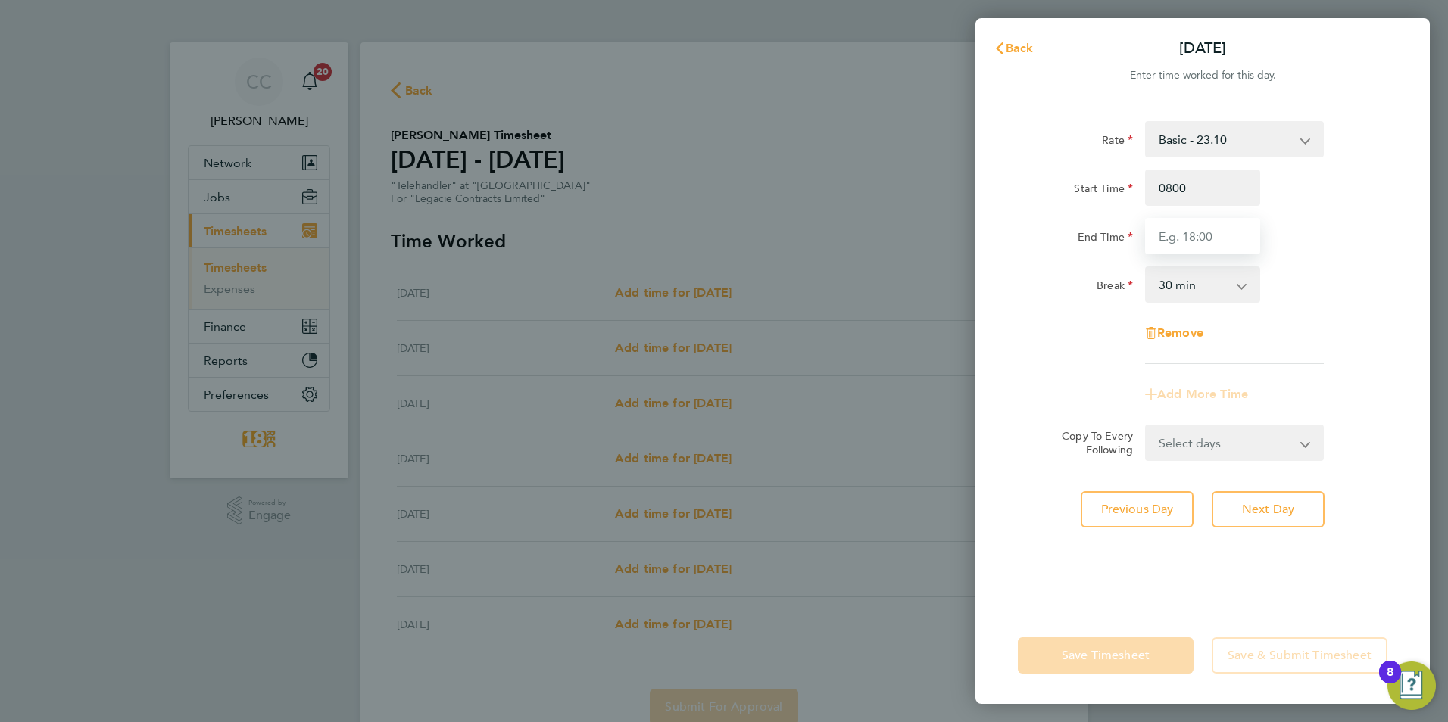
type input "08:00"
click at [1192, 223] on input "End Time" at bounding box center [1202, 236] width 115 height 36
type input "16:30"
click at [1305, 439] on form "Rate Basic - 23.10 Start Time 08:00 End Time 16:30 Break 0 min 15 min 30 min 45…" at bounding box center [1202, 291] width 369 height 340
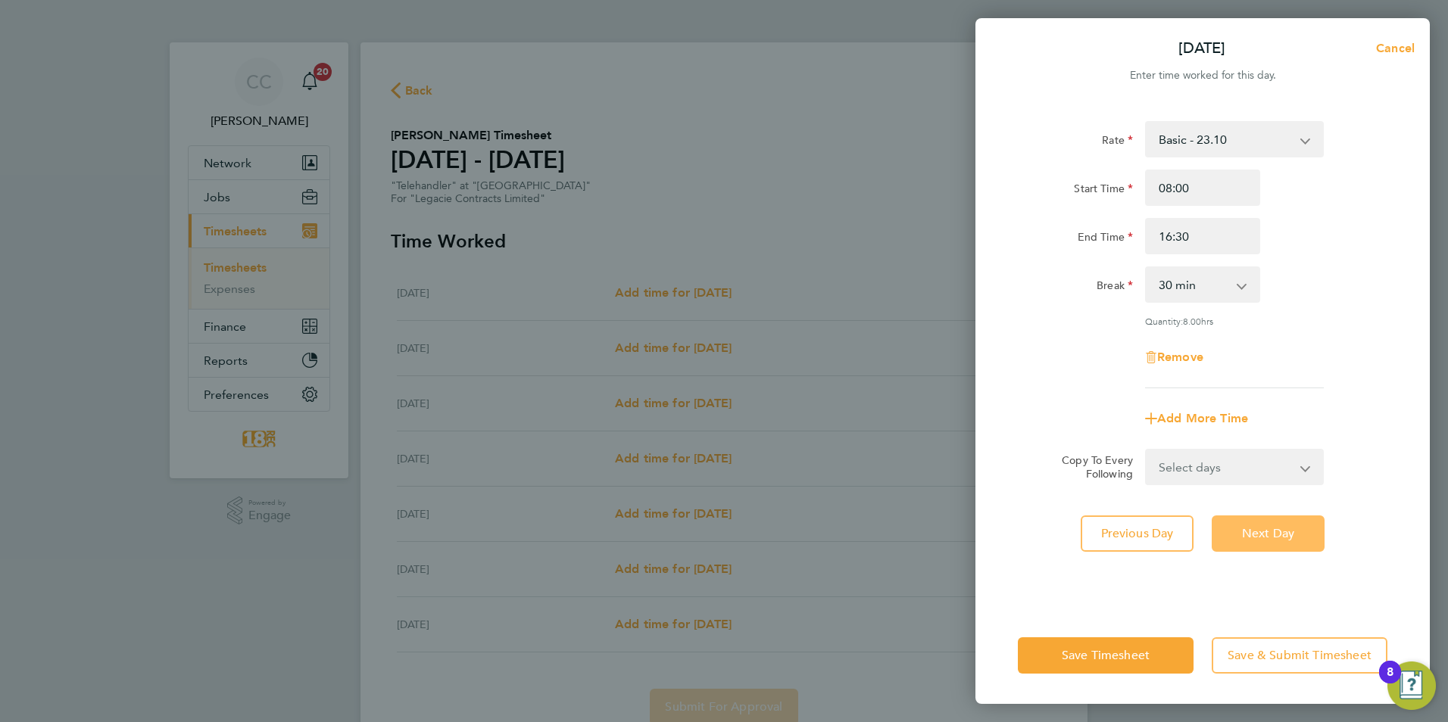
click at [1355, 511] on div "Rate Basic - 23.10 Start Time 08:00 End Time 16:30 Break 0 min 15 min 30 min 45…" at bounding box center [1202, 355] width 454 height 504
click at [1271, 545] on button "Next Day" at bounding box center [1267, 534] width 113 height 36
select select "30"
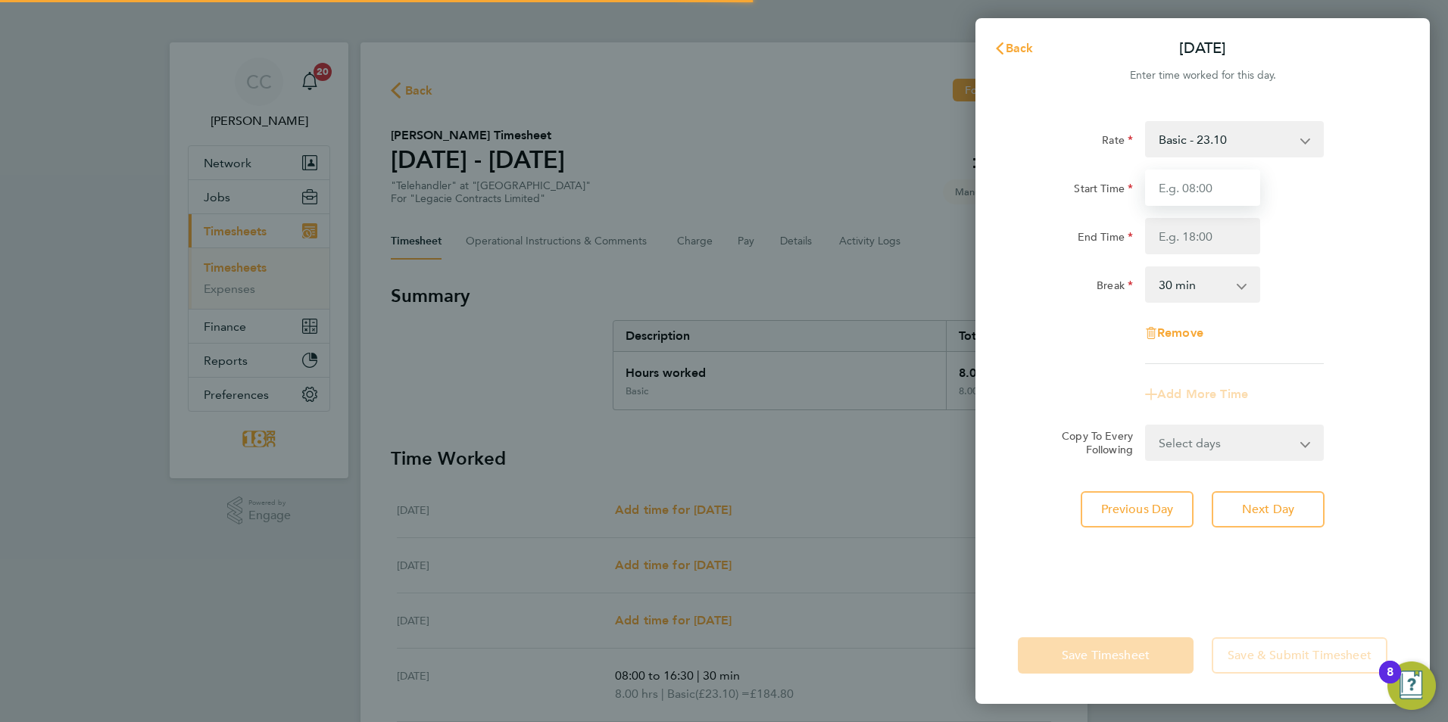
click at [1189, 192] on input "Start Time" at bounding box center [1202, 188] width 115 height 36
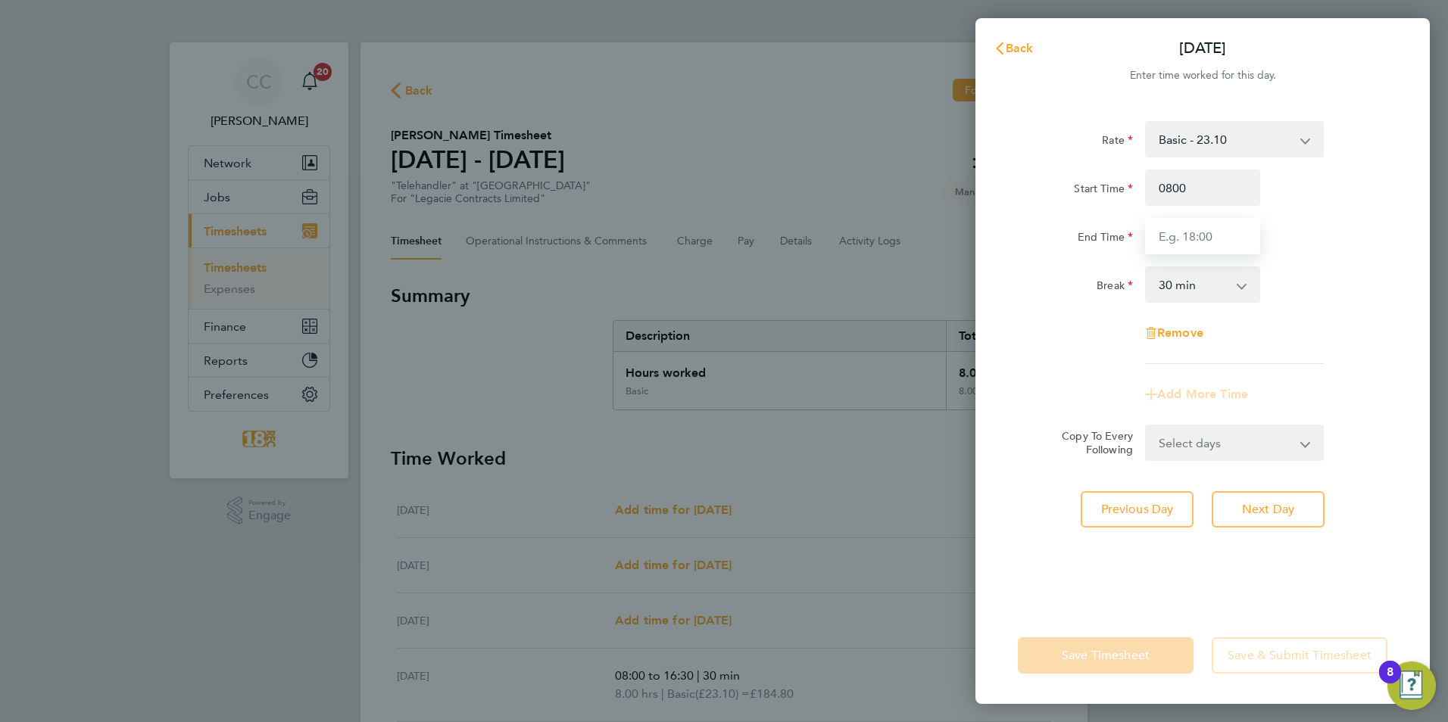
type input "08:00"
click at [1167, 238] on input "End Time" at bounding box center [1202, 236] width 115 height 36
type input "16:30"
drag, startPoint x: 1270, startPoint y: 544, endPoint x: 1149, endPoint y: 635, distance: 150.8
click at [1270, 544] on div "Rate Basic - 23.10 Start Time 08:00 End Time 16:30 Break 0 min 15 min 30 min 45…" at bounding box center [1202, 355] width 454 height 504
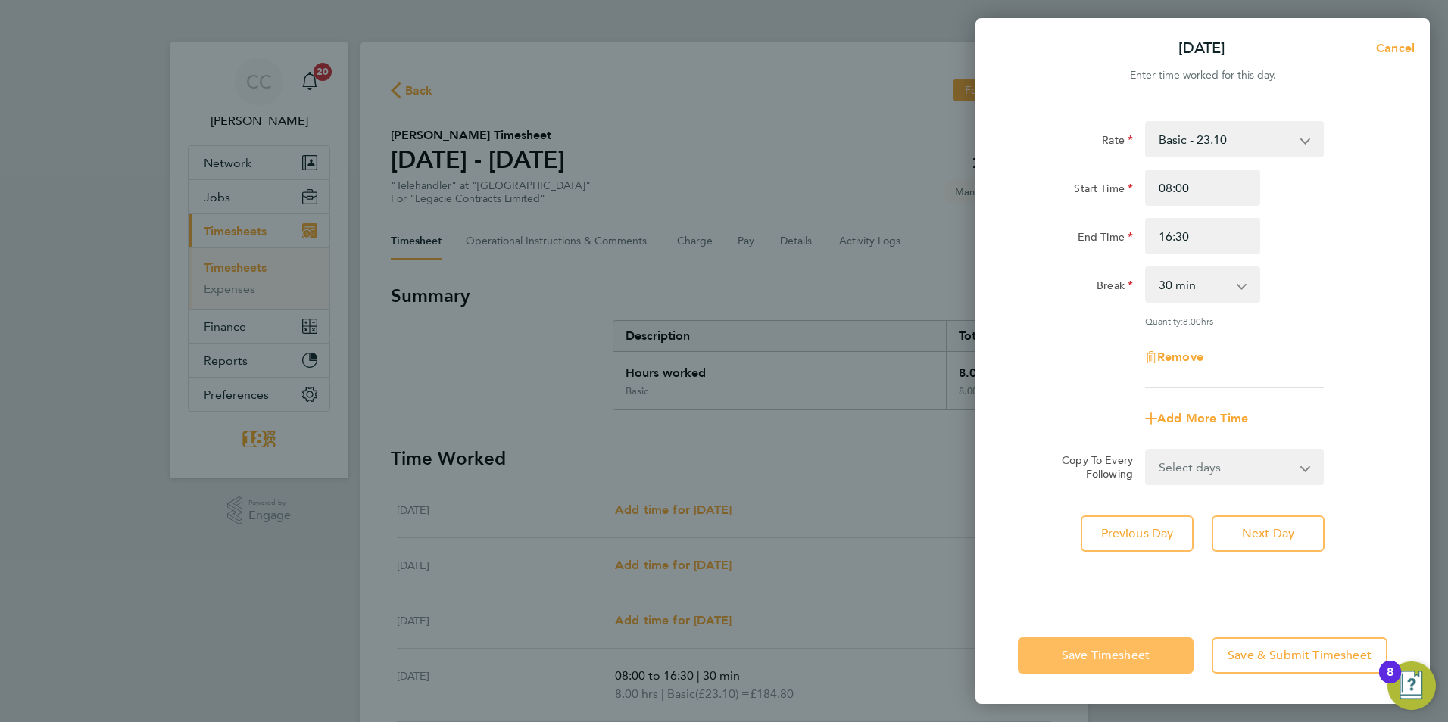
click at [1142, 641] on button "Save Timesheet" at bounding box center [1106, 655] width 176 height 36
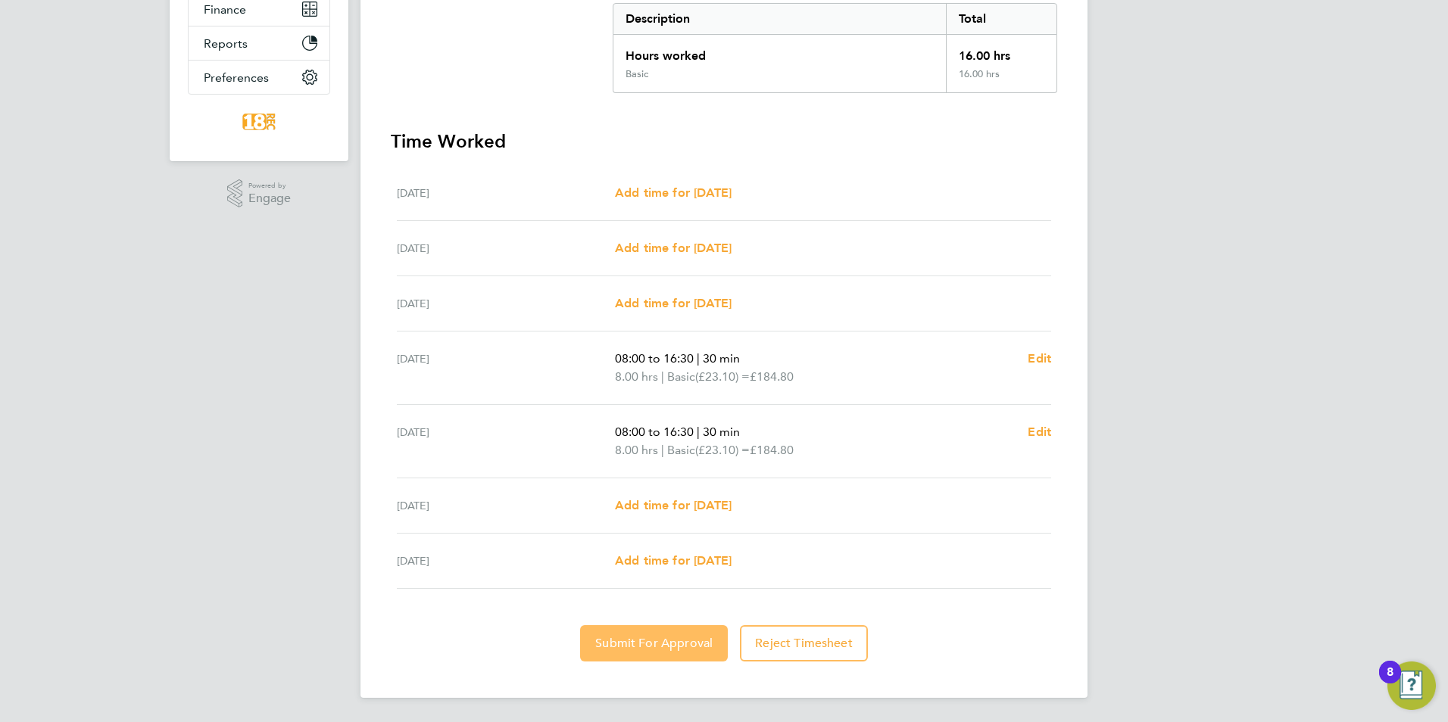
click at [652, 644] on button "Submit For Approval" at bounding box center [654, 643] width 148 height 36
drag, startPoint x: 304, startPoint y: 438, endPoint x: 603, endPoint y: 452, distance: 298.7
click at [304, 438] on div "CC Chloe Crayden Notifications 20 Applications: Network Team Members Businesses…" at bounding box center [724, 203] width 1448 height 1040
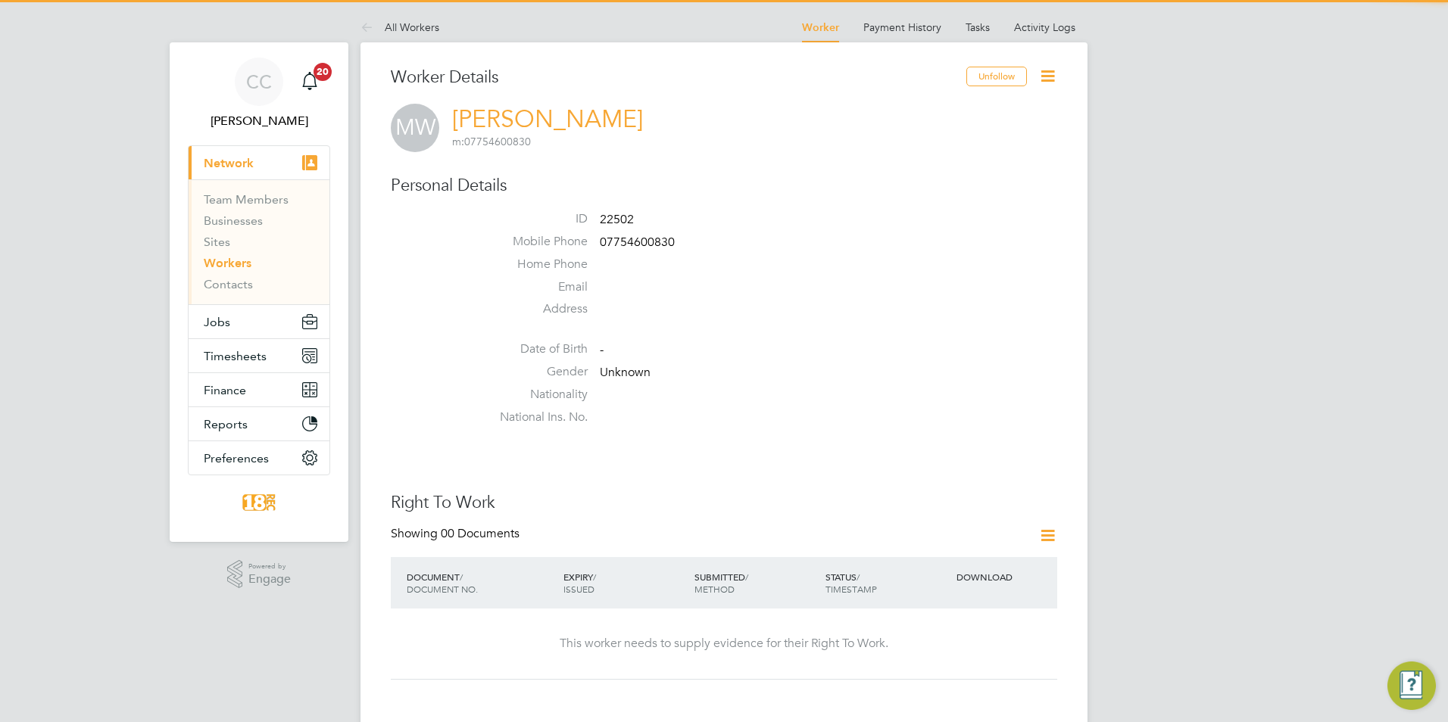
click at [1052, 81] on icon at bounding box center [1047, 76] width 19 height 19
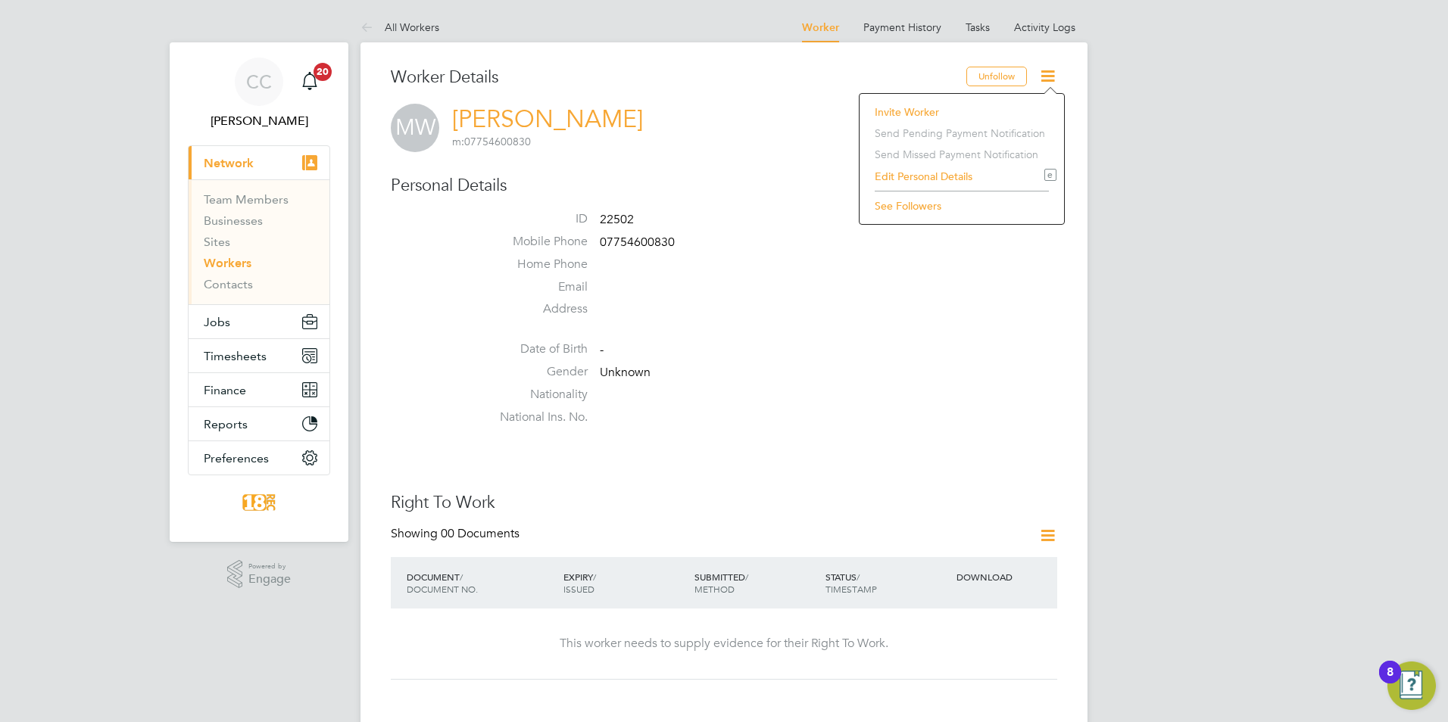
click at [943, 173] on li "Edit Personal Details e" at bounding box center [961, 176] width 189 height 21
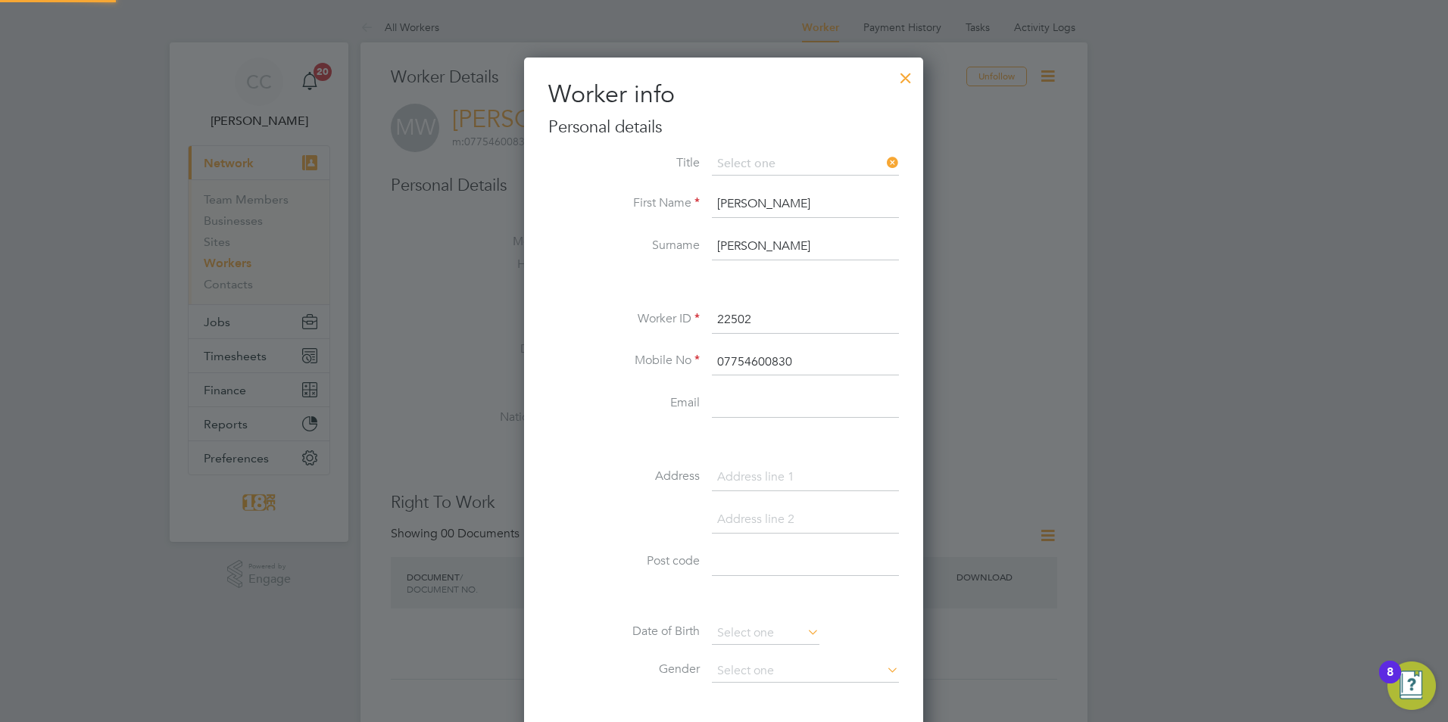
scroll to position [858, 401]
drag, startPoint x: 810, startPoint y: 376, endPoint x: 482, endPoint y: 345, distance: 329.3
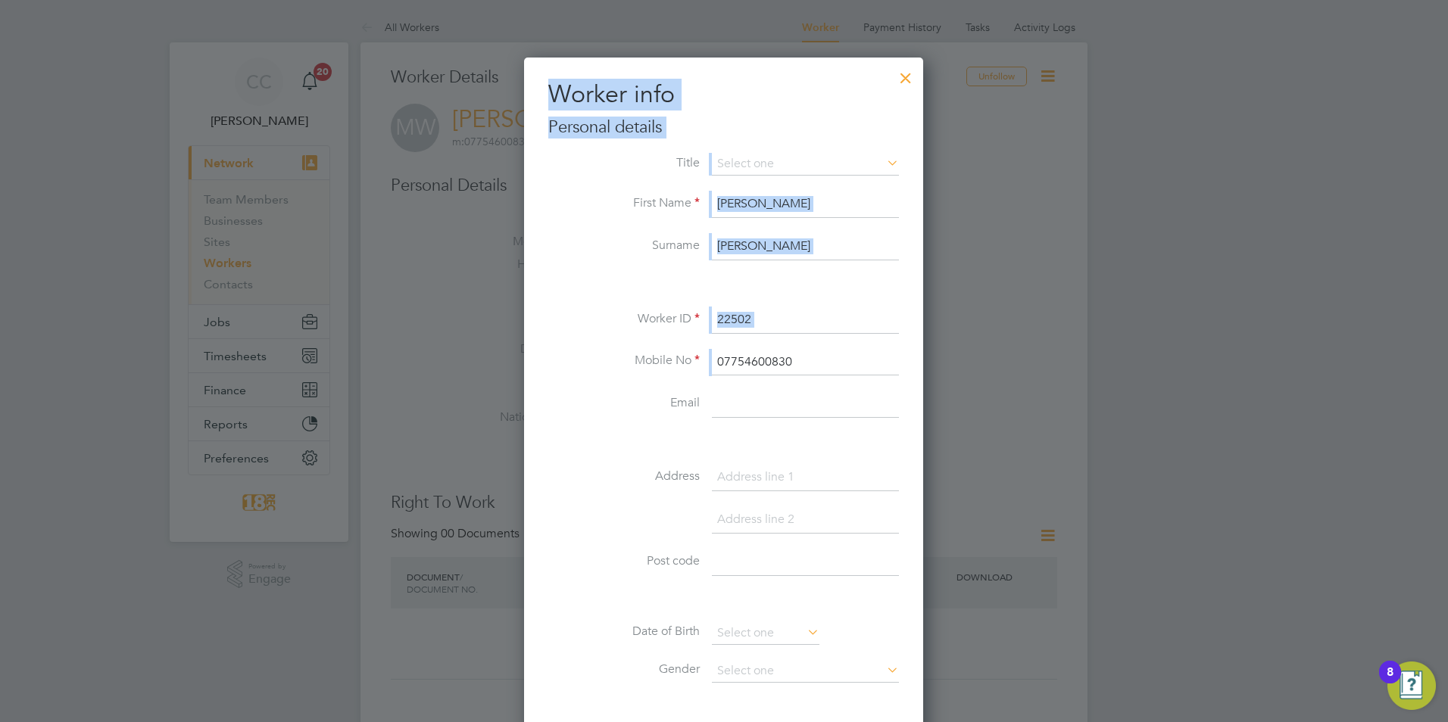
click at [788, 360] on input "07754600830" at bounding box center [805, 362] width 187 height 27
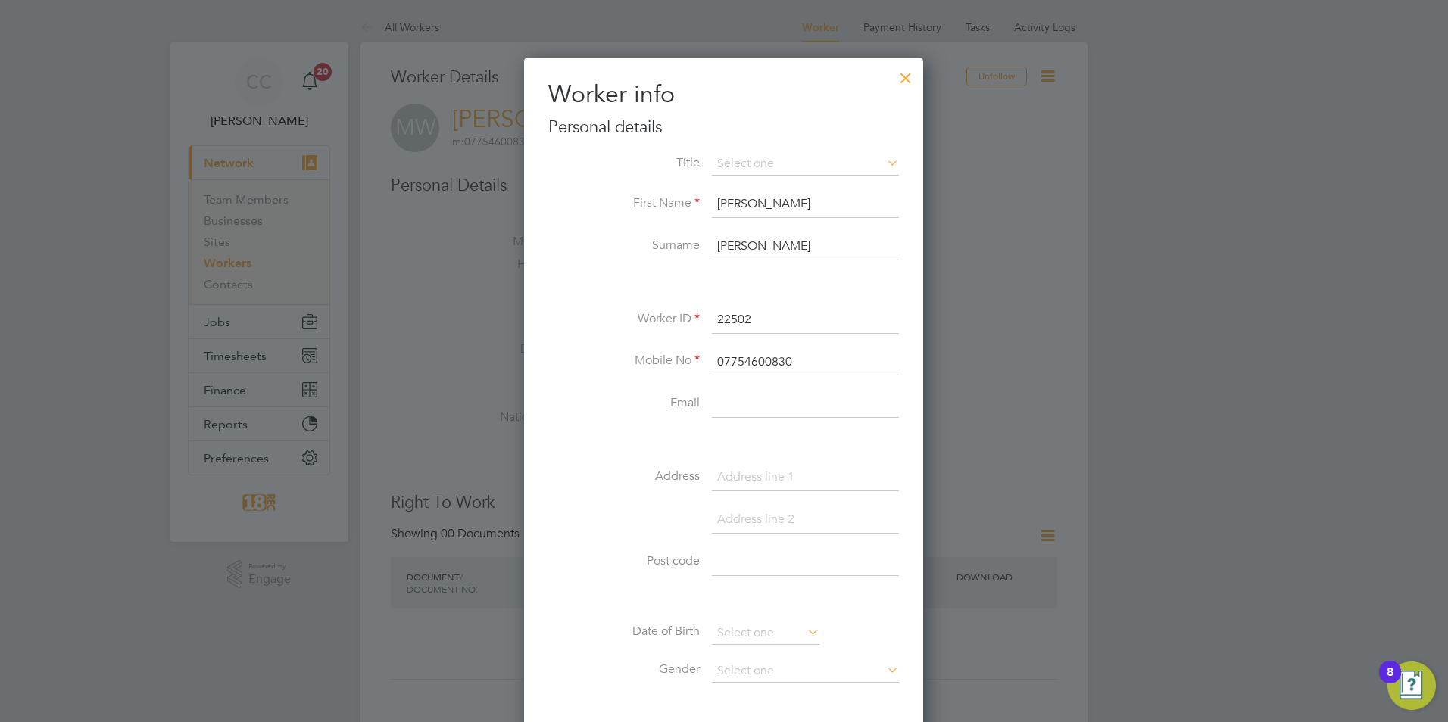
click at [788, 360] on input "07754600830" at bounding box center [805, 362] width 187 height 27
type input "07492263578"
click at [887, 347] on li "Worker ID 22502" at bounding box center [723, 328] width 351 height 42
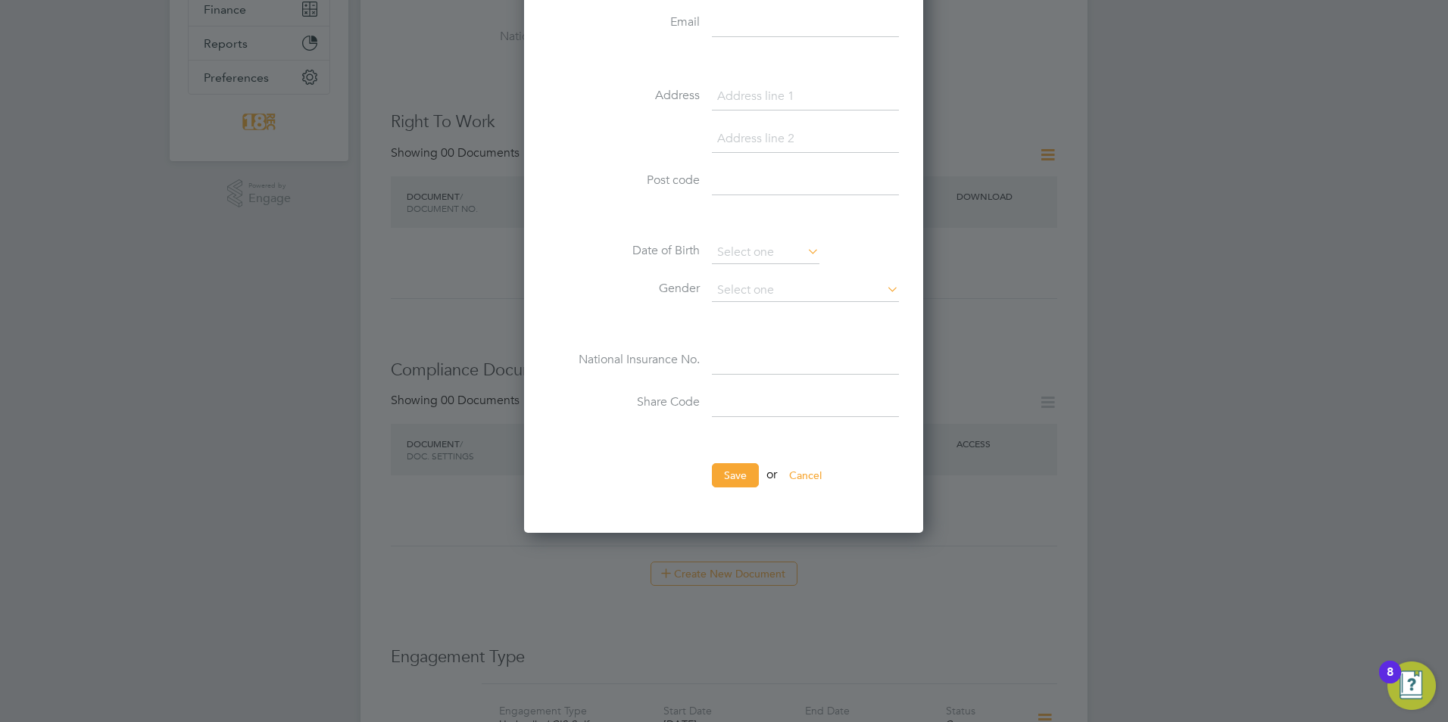
scroll to position [757, 0]
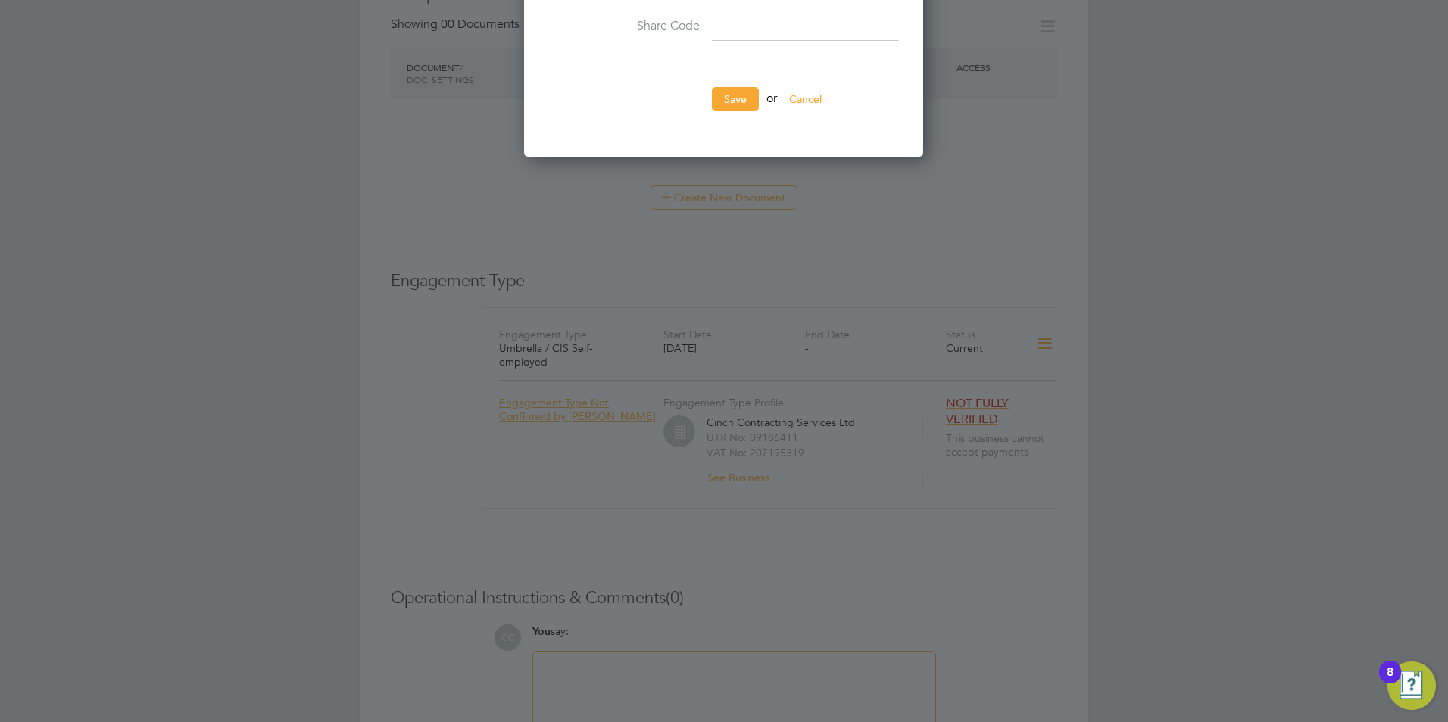
click at [608, 89] on li "Save or Cancel" at bounding box center [723, 106] width 351 height 39
click at [743, 102] on button "Save" at bounding box center [735, 99] width 47 height 24
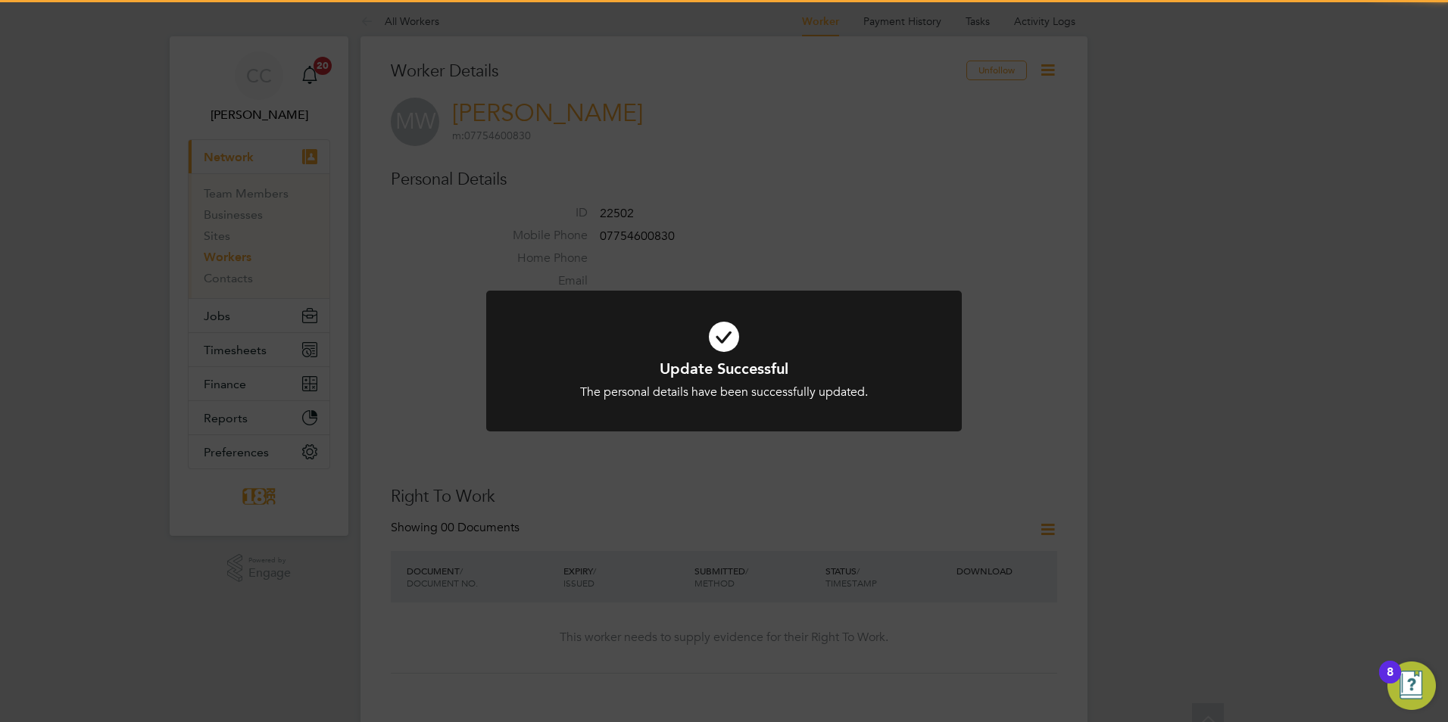
scroll to position [0, 0]
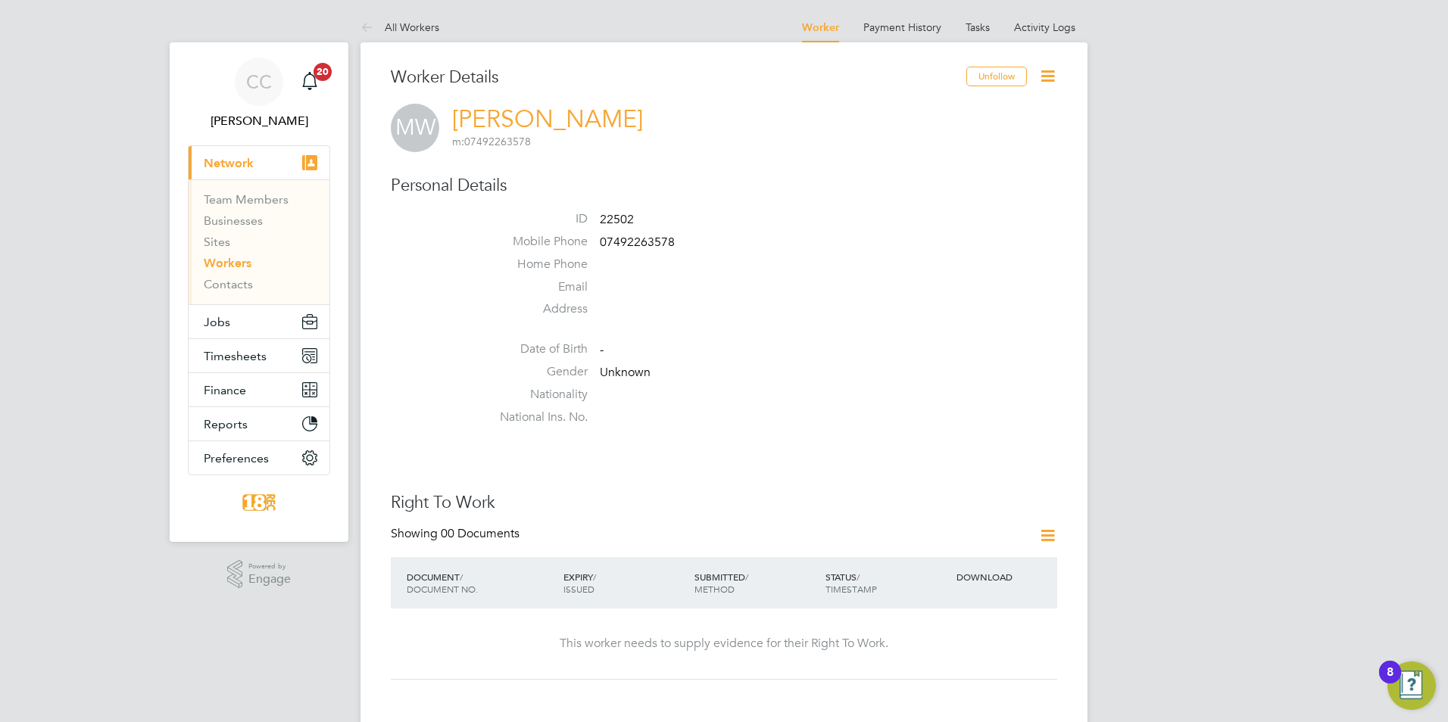
drag, startPoint x: 1354, startPoint y: 353, endPoint x: 1306, endPoint y: 259, distance: 105.3
click at [1049, 73] on icon at bounding box center [1047, 76] width 19 height 19
click at [882, 92] on div "Worker Details" at bounding box center [678, 85] width 575 height 37
click at [1046, 70] on icon at bounding box center [1047, 76] width 19 height 19
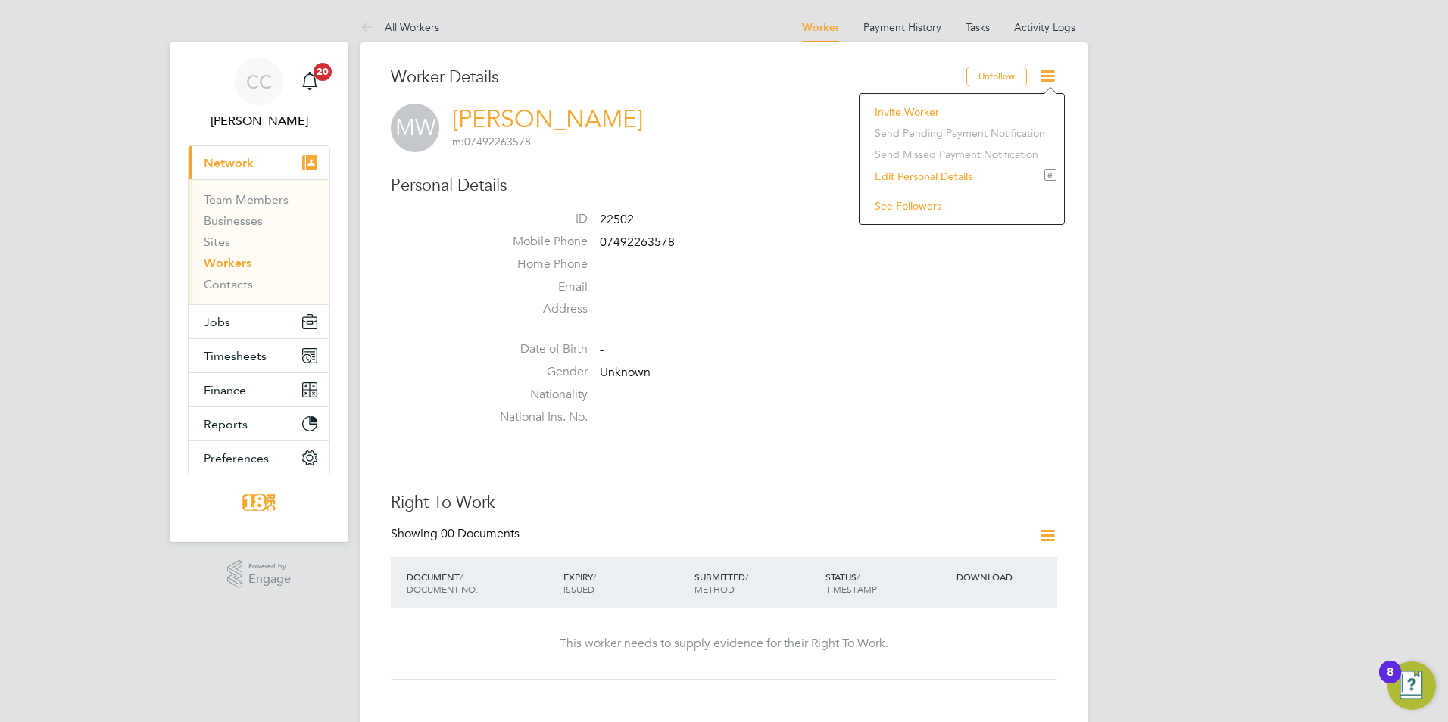
click at [960, 105] on li "Invite Worker" at bounding box center [961, 111] width 189 height 21
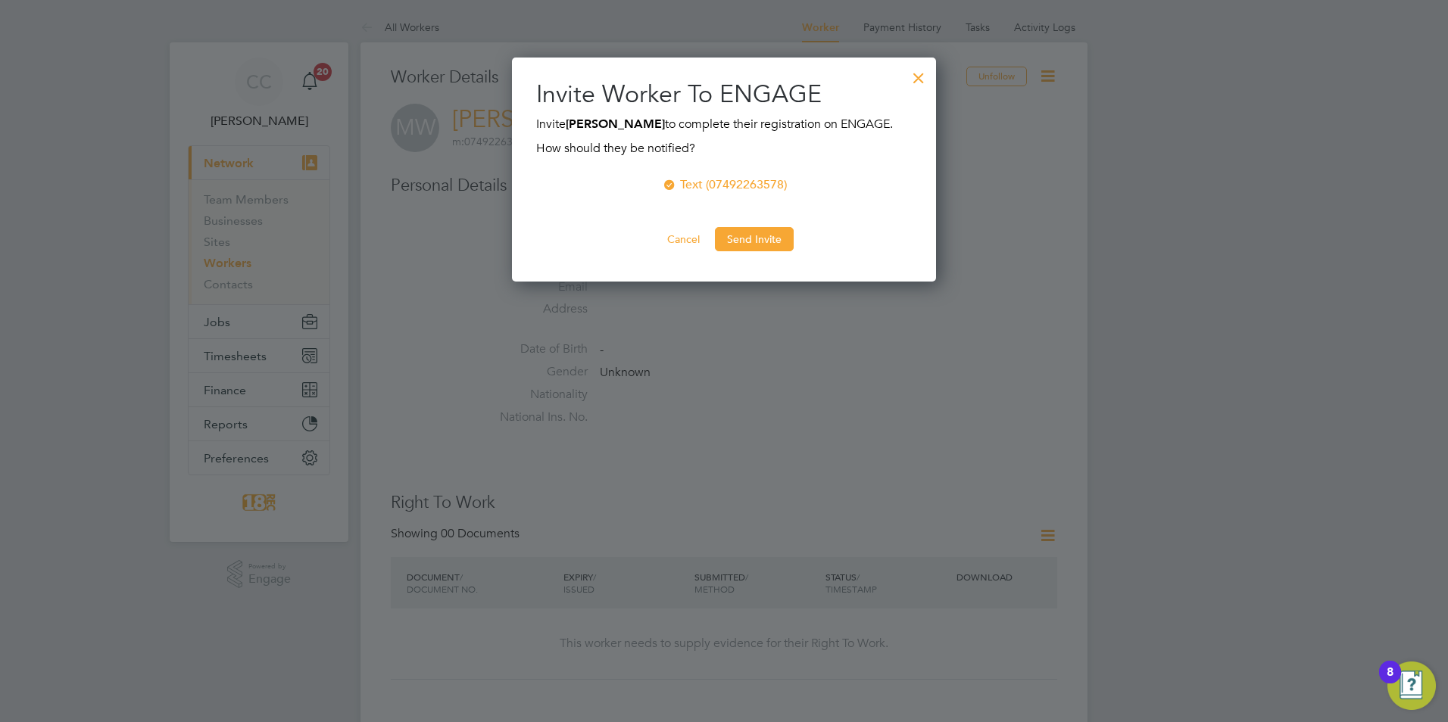
scroll to position [225, 425]
click at [772, 238] on button "Send Invite" at bounding box center [754, 239] width 79 height 24
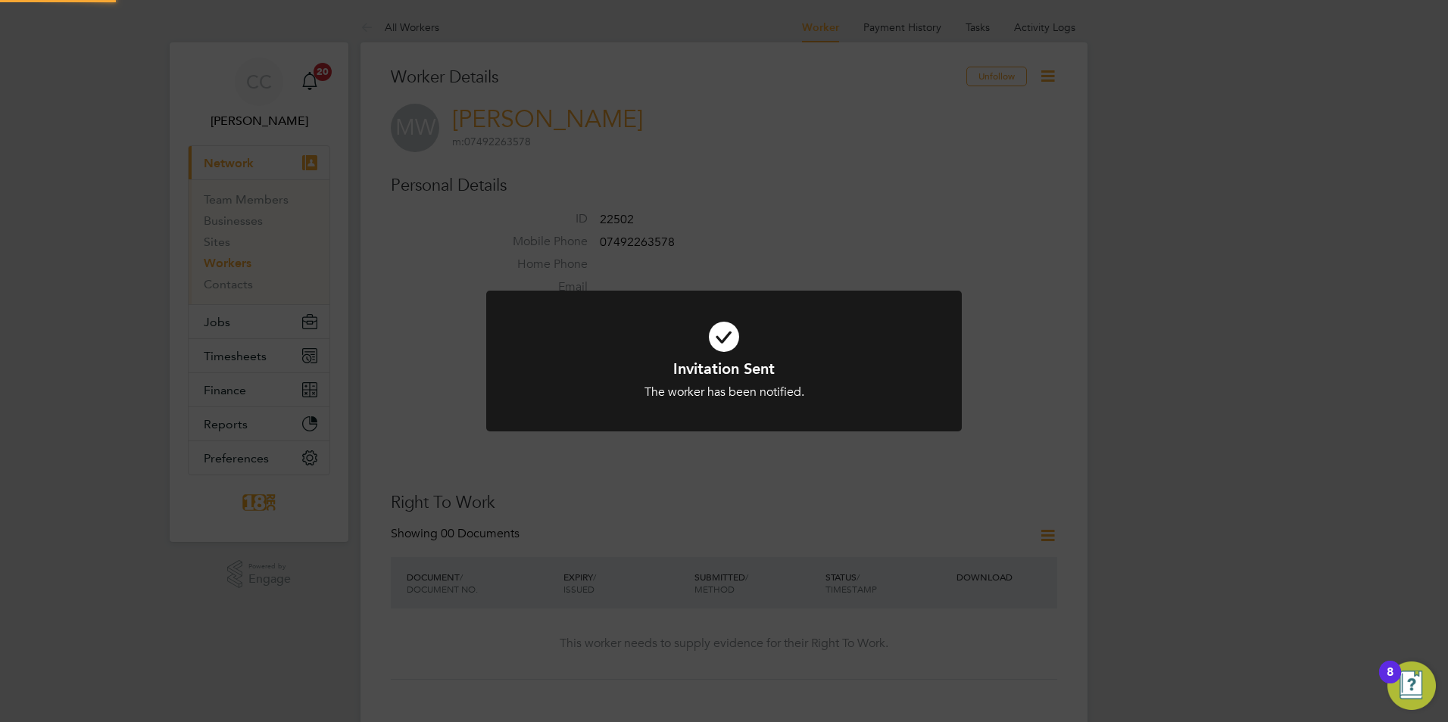
click at [1189, 206] on div "Invitation Sent The worker has been notified. Cancel Okay" at bounding box center [724, 361] width 1448 height 722
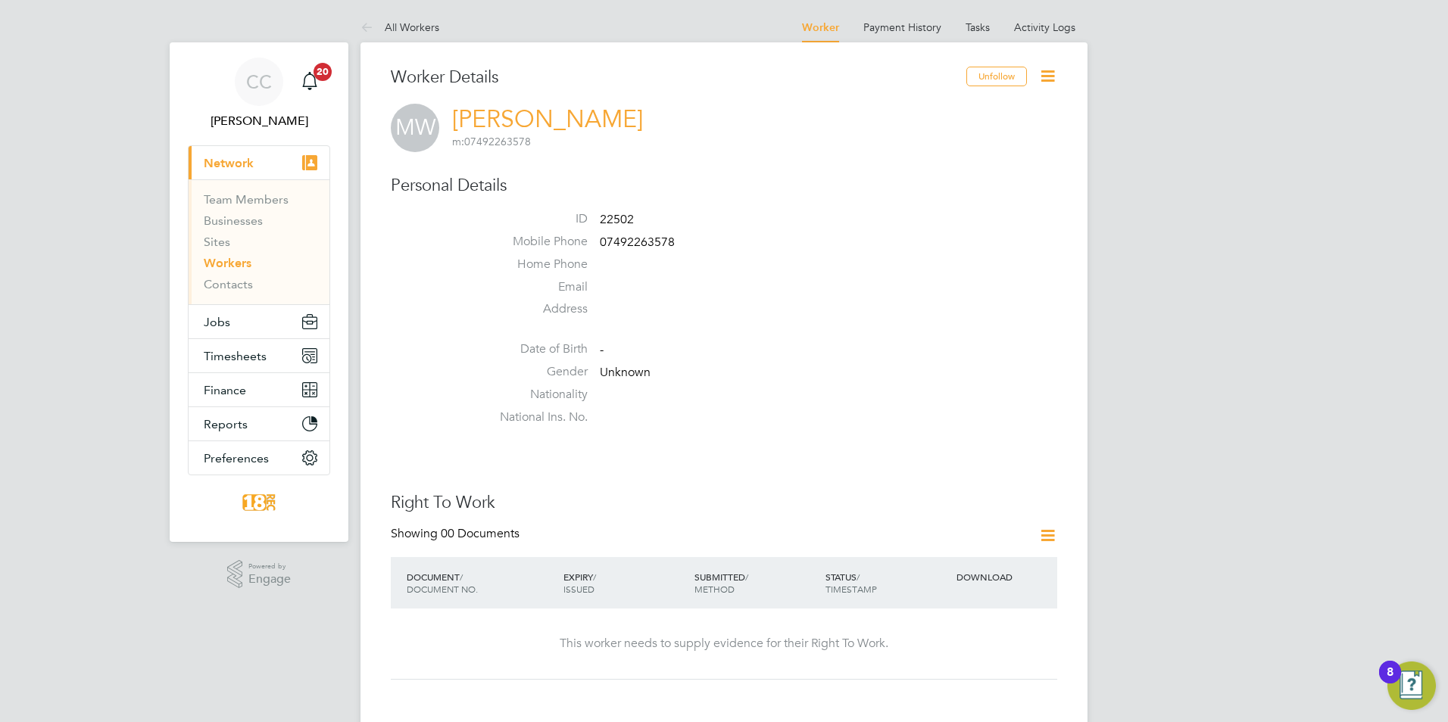
click at [237, 164] on span "Network" at bounding box center [229, 163] width 50 height 14
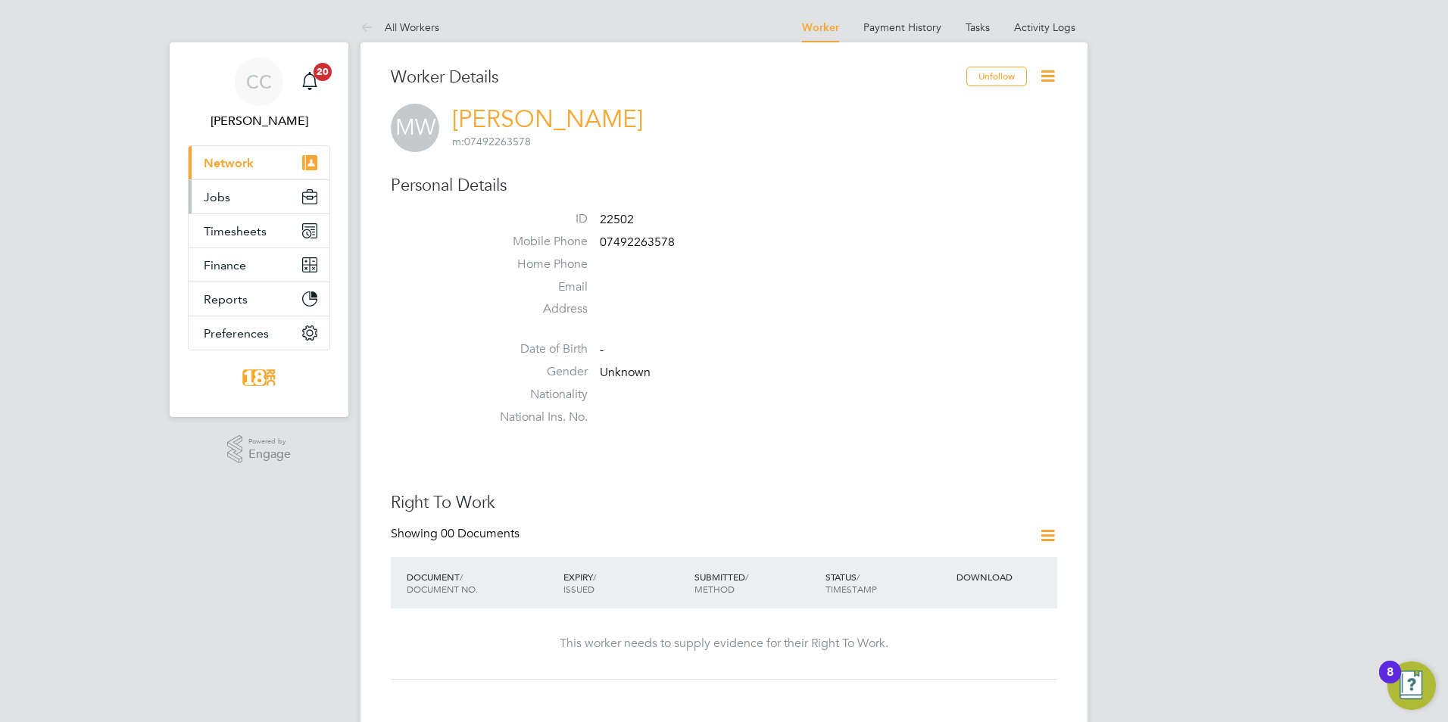
click at [243, 196] on button "Jobs" at bounding box center [259, 196] width 141 height 33
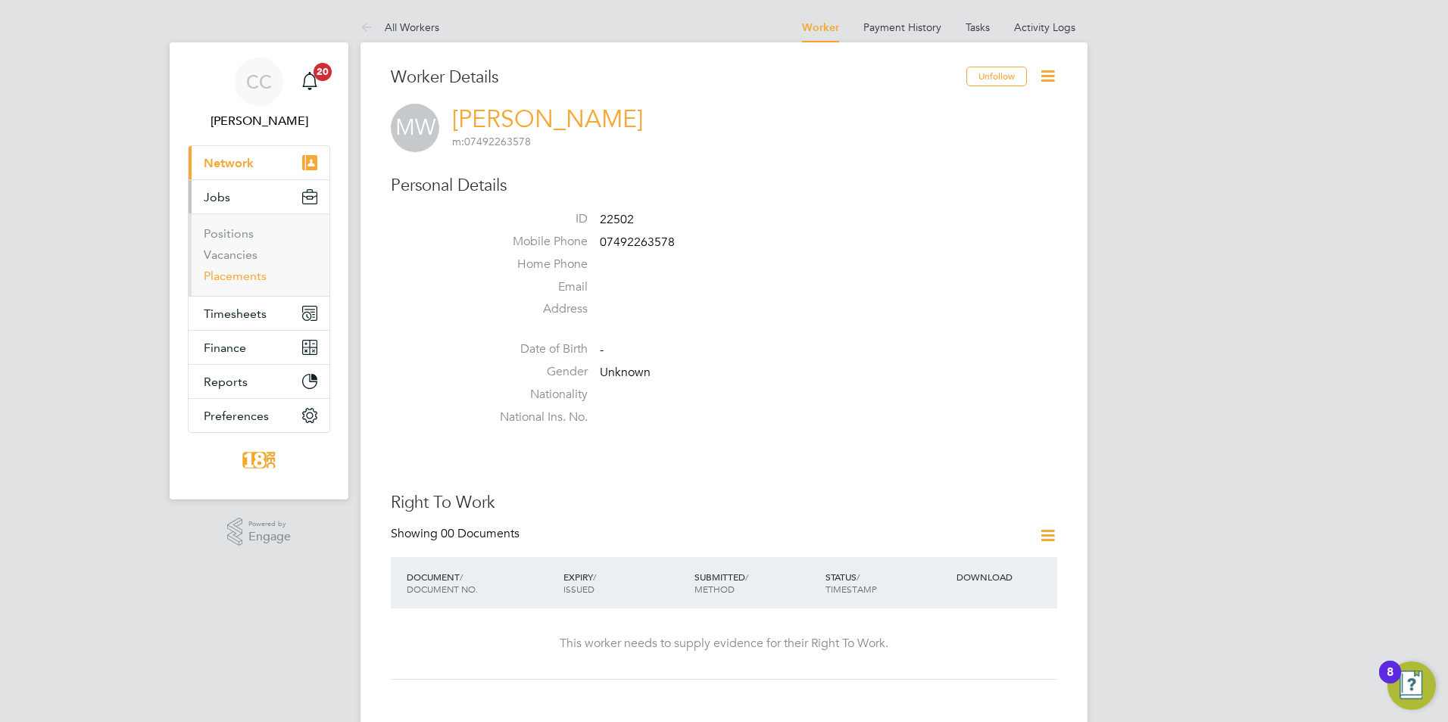
click at [242, 277] on link "Placements" at bounding box center [235, 276] width 63 height 14
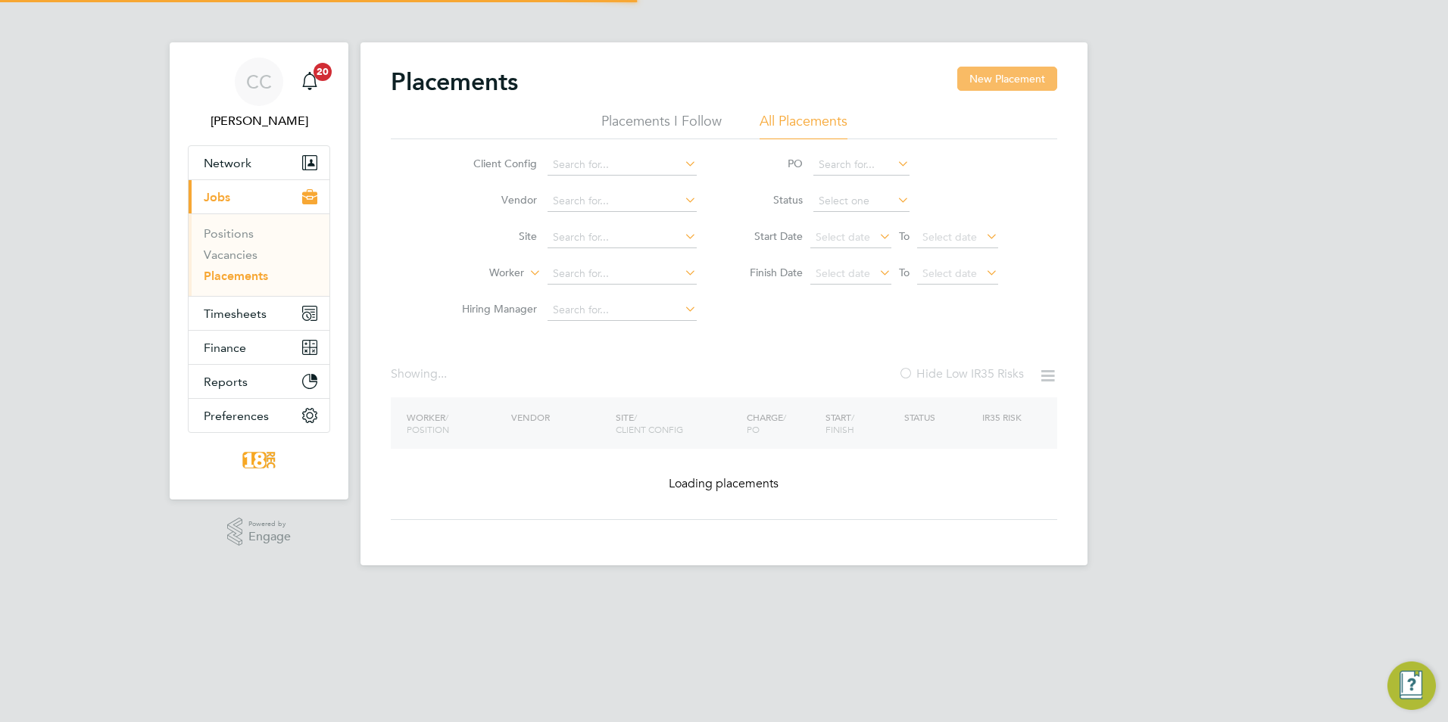
click at [998, 83] on button "New Placement" at bounding box center [1007, 79] width 100 height 24
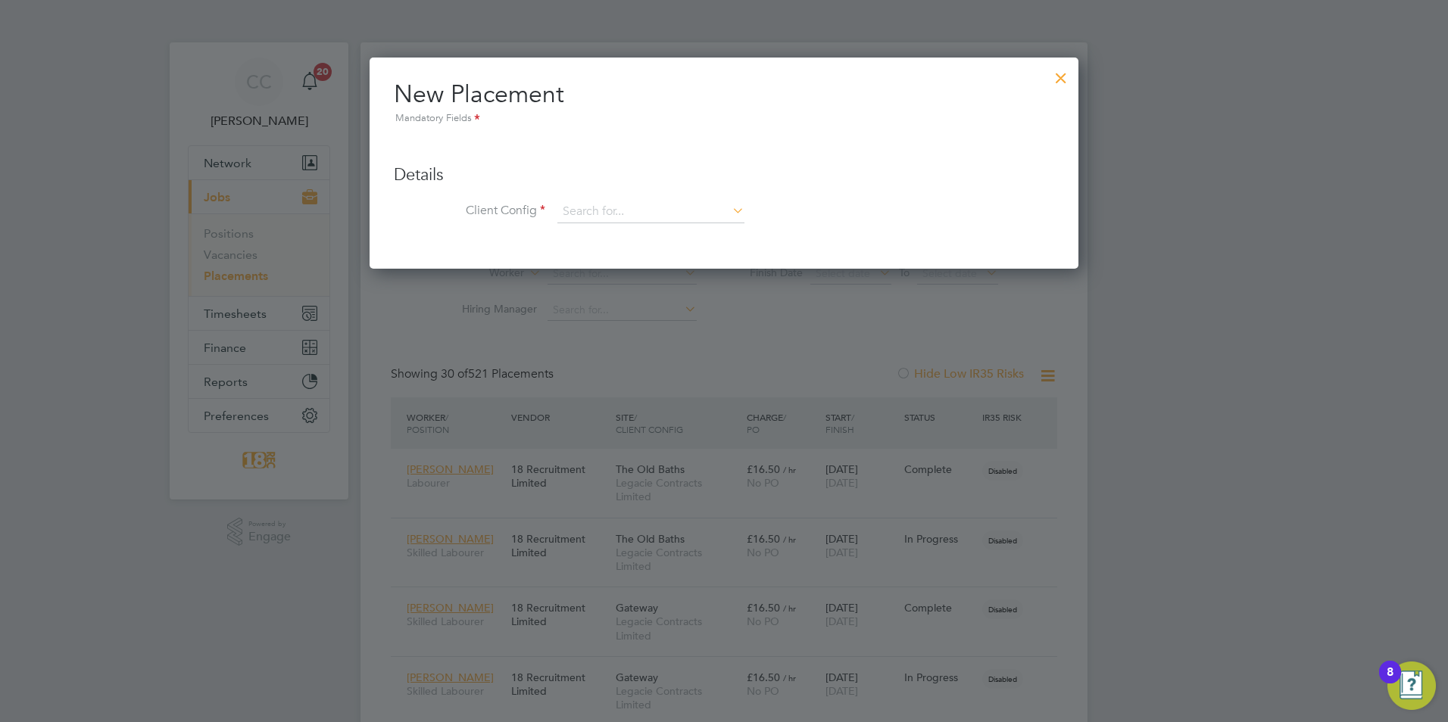
click at [578, 198] on ul "Details Client Config Hiring Manager Worker Position Placement Type Worker Work…" at bounding box center [724, 186] width 660 height 106
click at [578, 216] on input at bounding box center [650, 212] width 187 height 23
click at [584, 240] on li "Legacie Contracts Limited" at bounding box center [650, 233] width 189 height 20
type input "Legacie Contracts Limited"
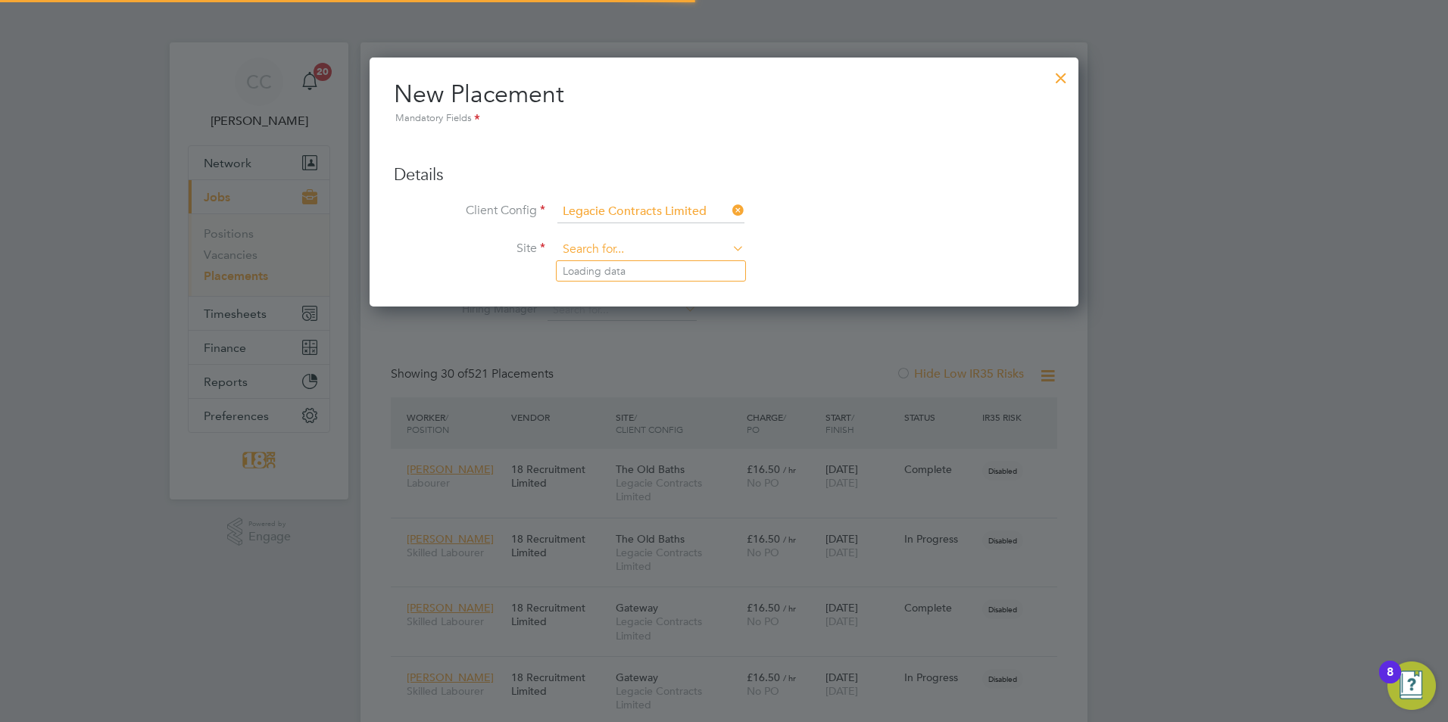
click at [592, 248] on input at bounding box center [650, 249] width 187 height 23
type input "hea"
click at [620, 282] on div "New Placement Mandatory Fields Details Client Config Legacie Contracts Limited …" at bounding box center [723, 182] width 709 height 249
click at [621, 267] on li "Site" at bounding box center [724, 257] width 660 height 38
click at [627, 251] on input at bounding box center [650, 249] width 187 height 23
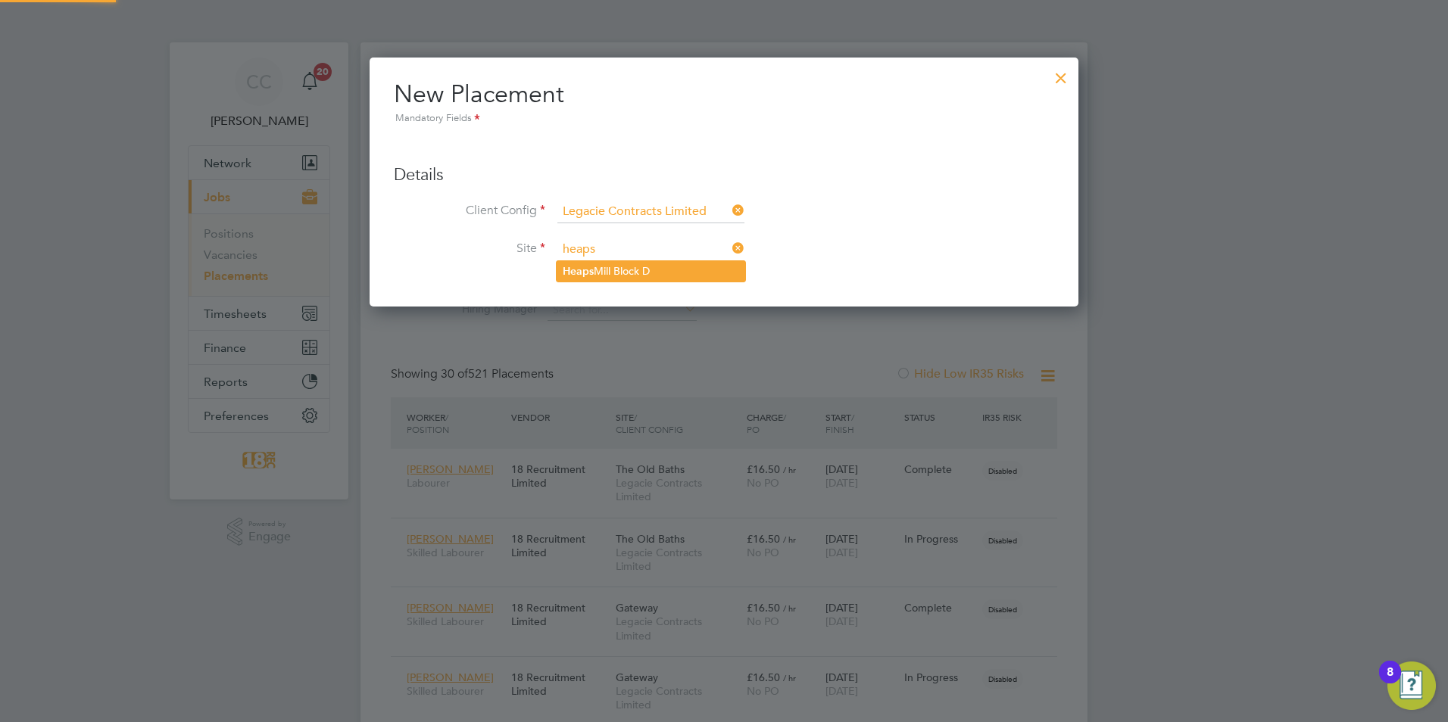
click at [608, 267] on li "Heaps Mill Block D" at bounding box center [650, 271] width 189 height 20
type input "Heaps Mill Block D"
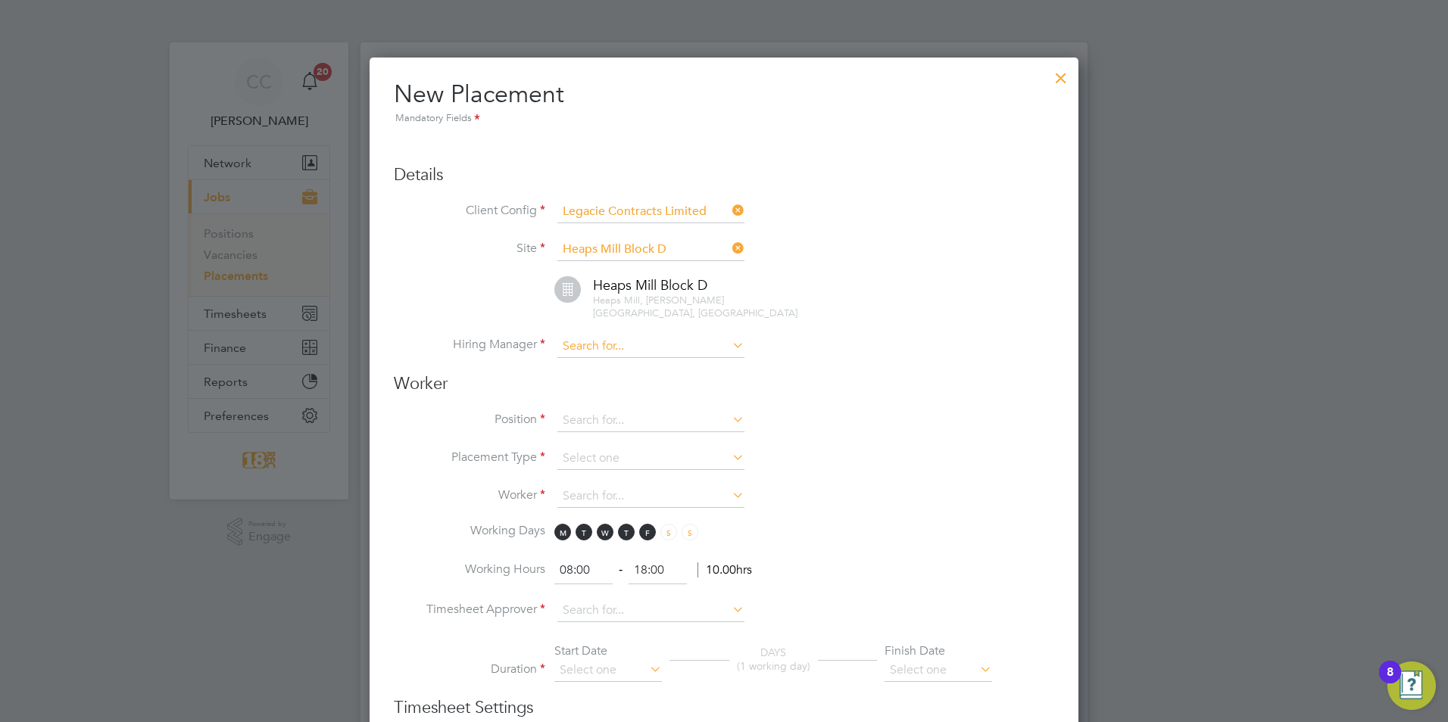
click at [612, 335] on input at bounding box center [650, 346] width 187 height 23
click at [617, 354] on li "[PERSON_NAME] El [PERSON_NAME]" at bounding box center [650, 355] width 189 height 20
type input "[PERSON_NAME] El [PERSON_NAME]"
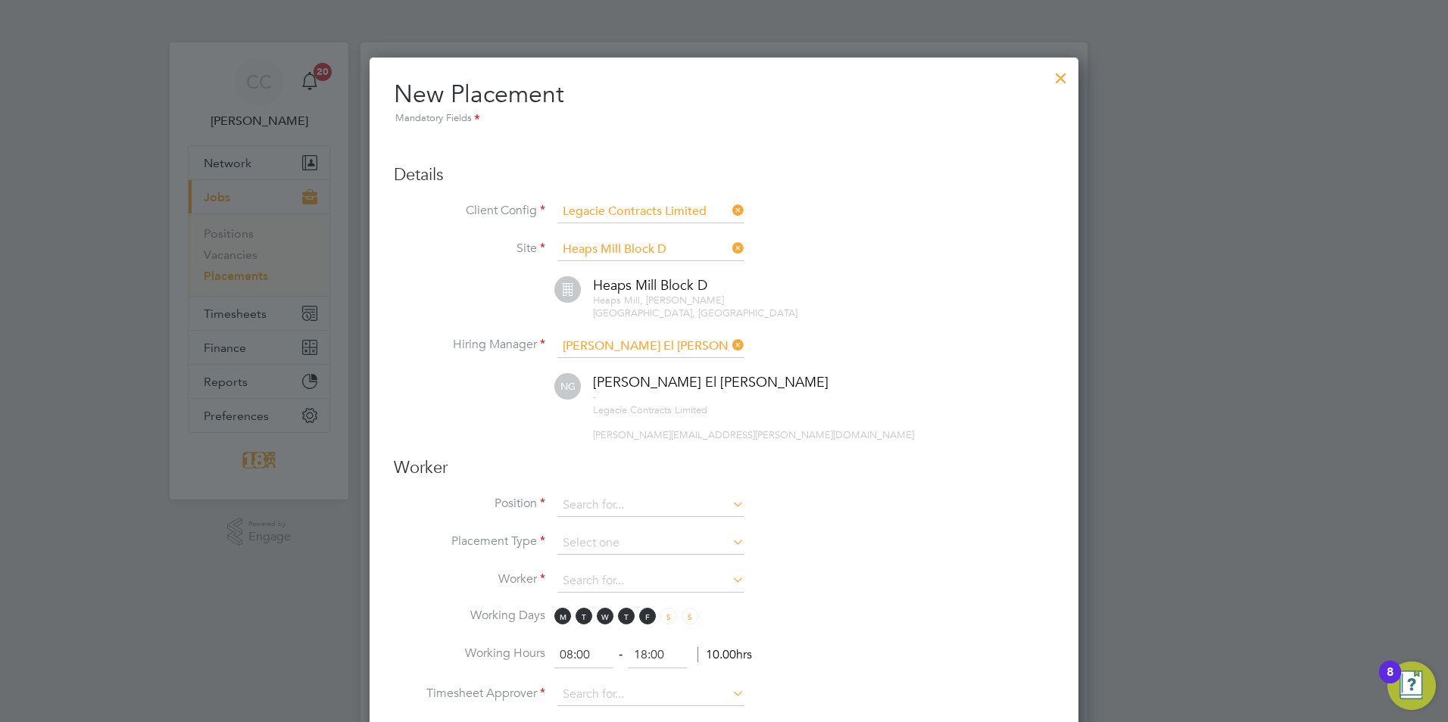
click at [597, 465] on h3 "Worker" at bounding box center [724, 468] width 660 height 22
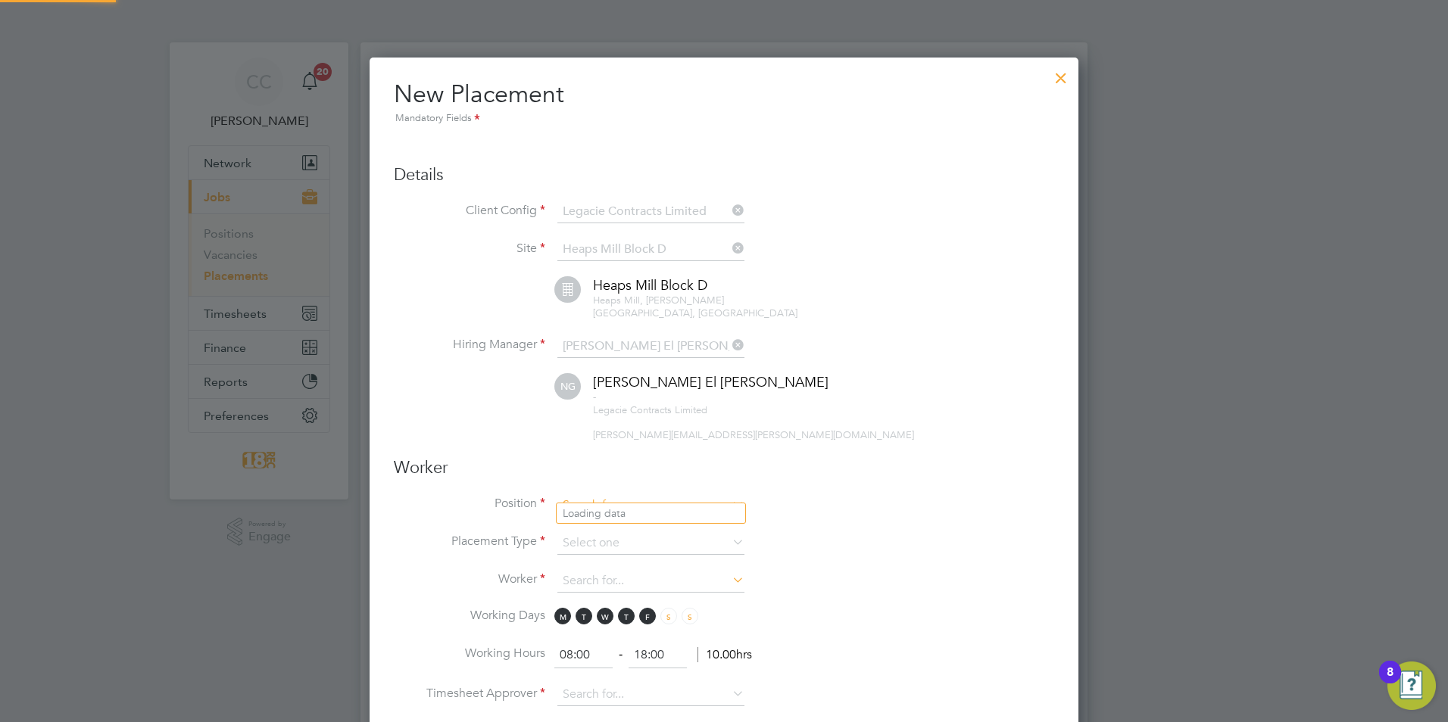
type input "[PERSON_NAME]"
click at [600, 519] on li "No results found" at bounding box center [650, 513] width 189 height 20
click at [607, 494] on input at bounding box center [650, 505] width 187 height 23
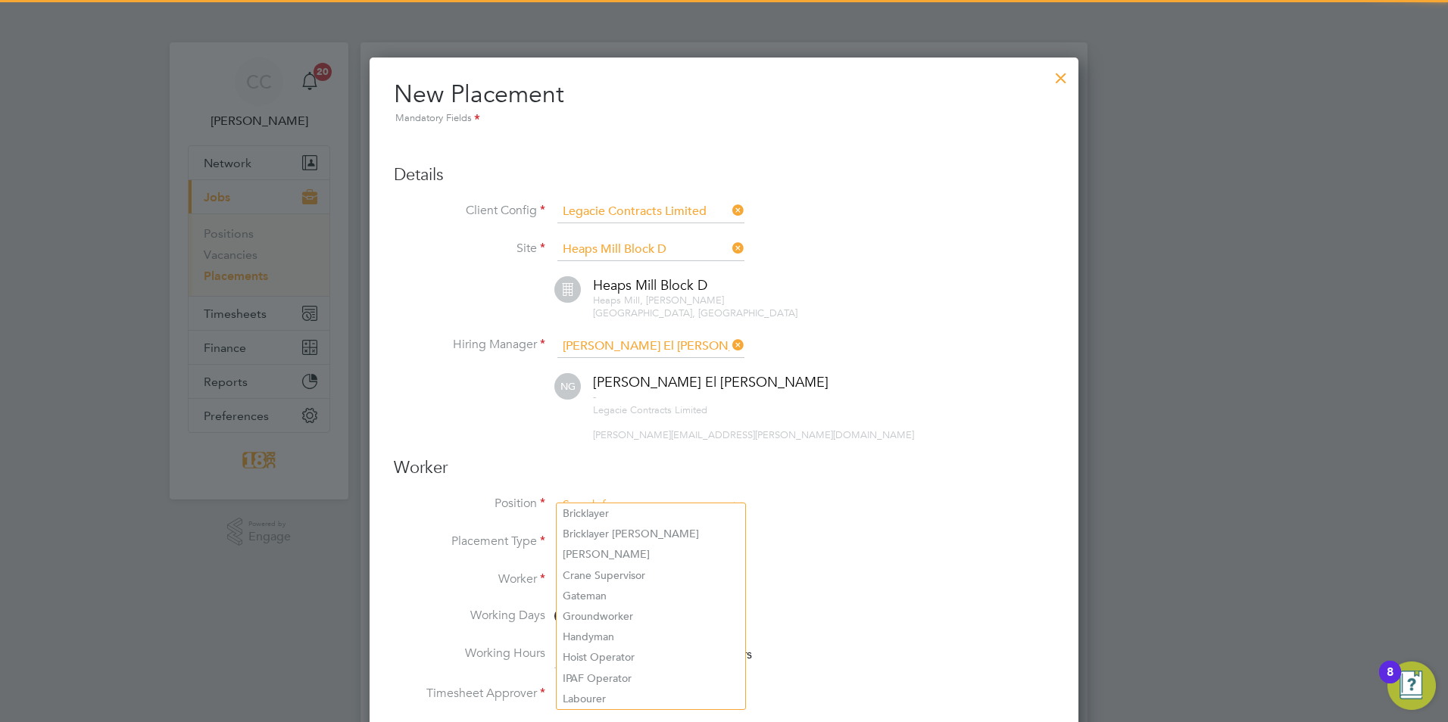
type input "o"
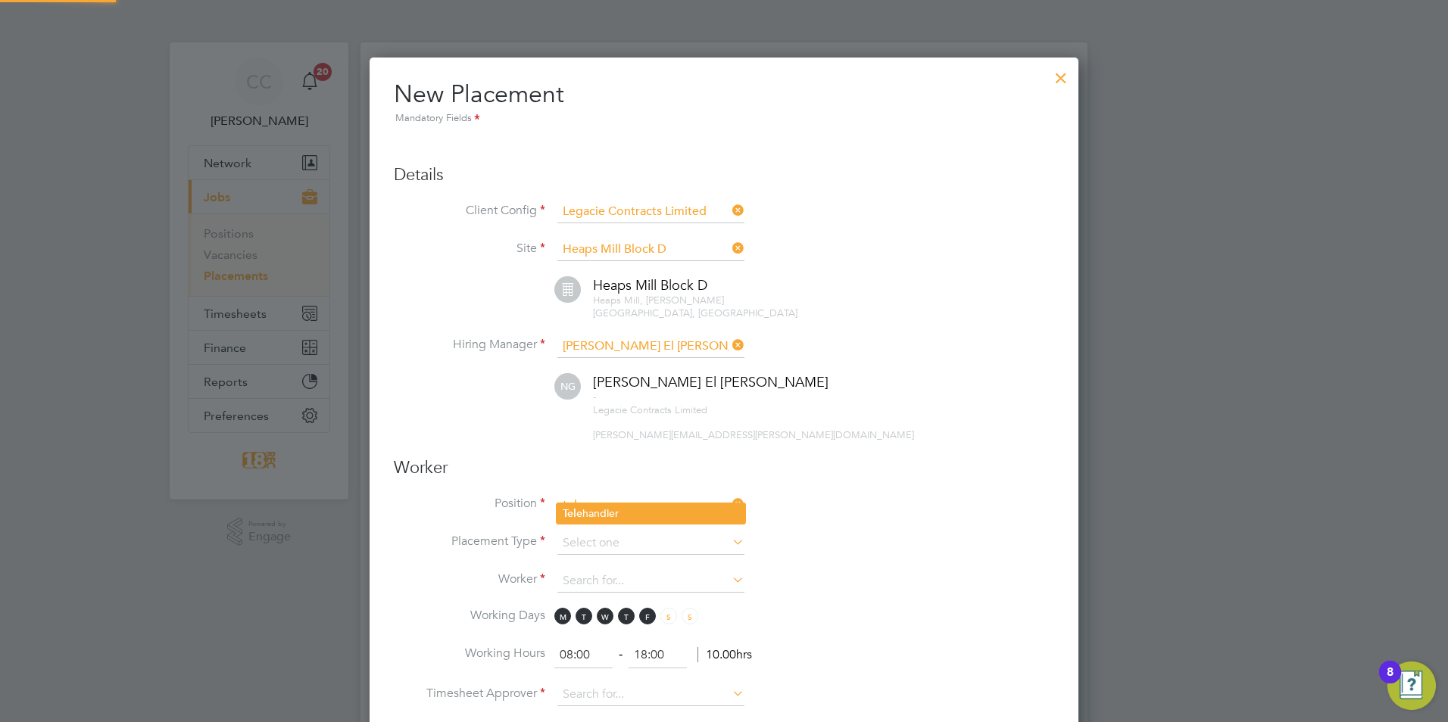
click at [613, 517] on li "Tele handler" at bounding box center [650, 513] width 189 height 20
type input "Telehandler"
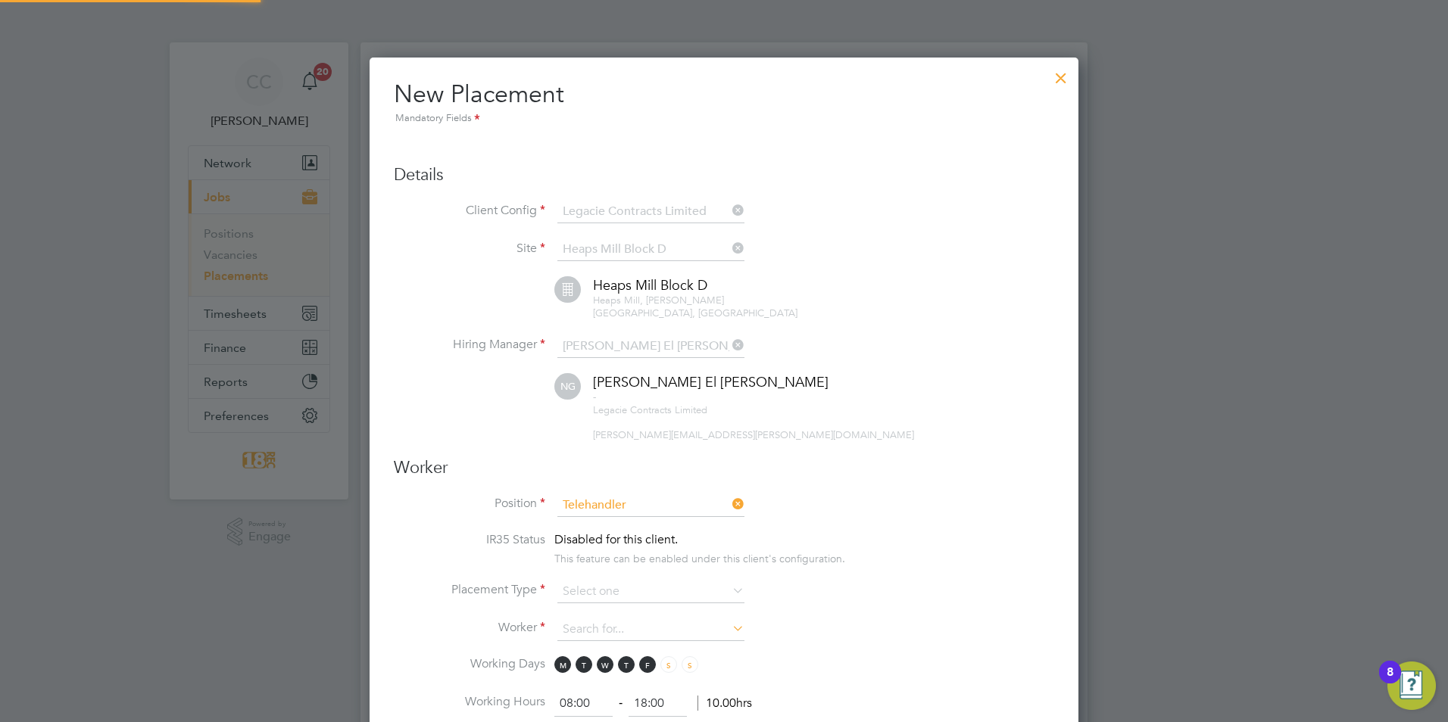
click at [612, 532] on span "Disabled for this client." at bounding box center [615, 539] width 123 height 15
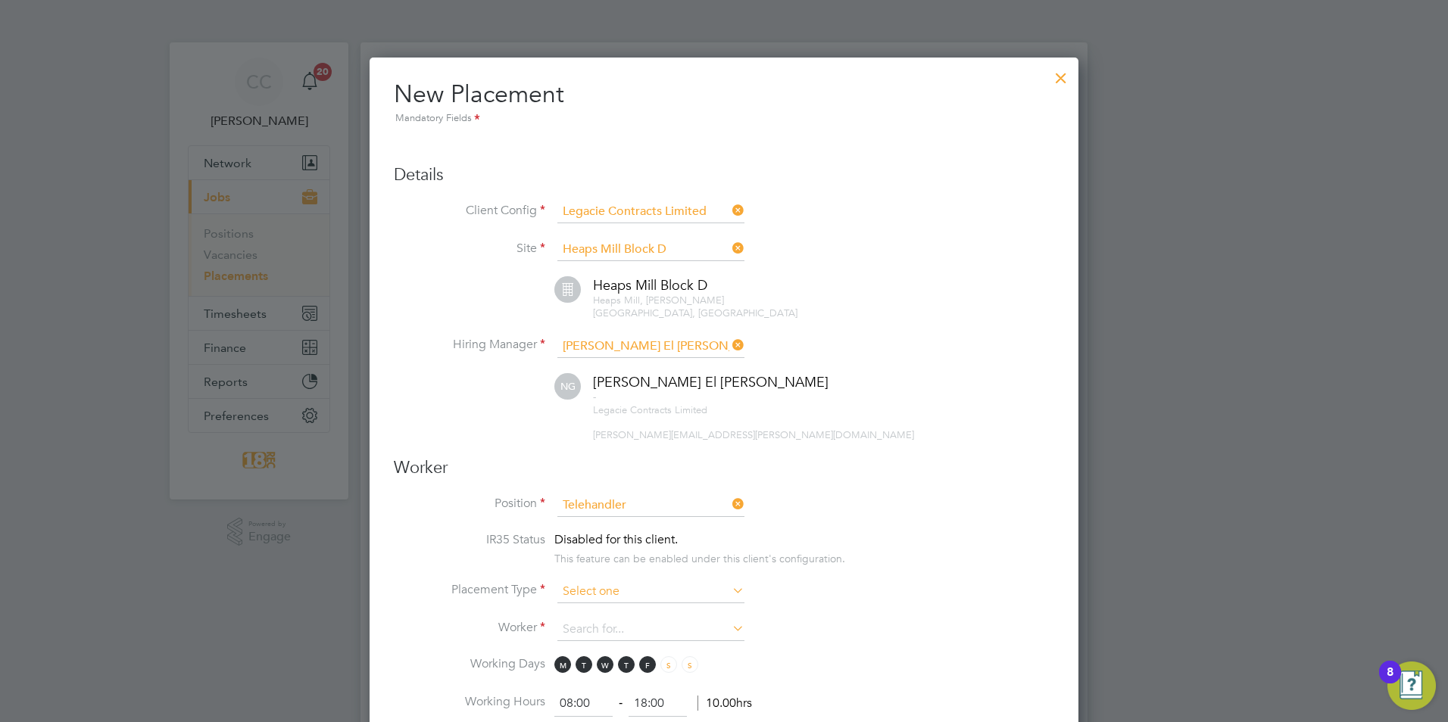
click at [605, 581] on input at bounding box center [650, 592] width 187 height 23
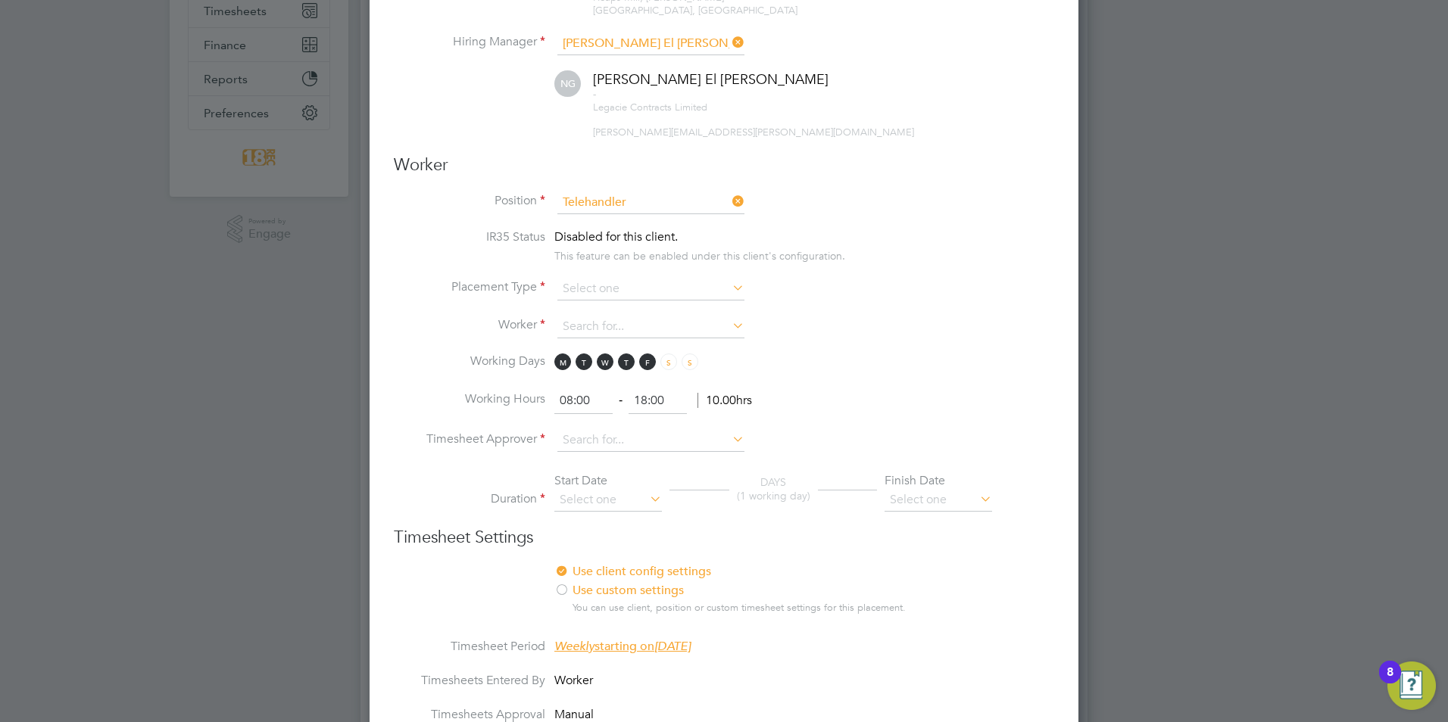
click at [627, 301] on li "Temporary" at bounding box center [650, 297] width 189 height 20
type input "Temporary"
click at [613, 316] on input at bounding box center [650, 327] width 187 height 23
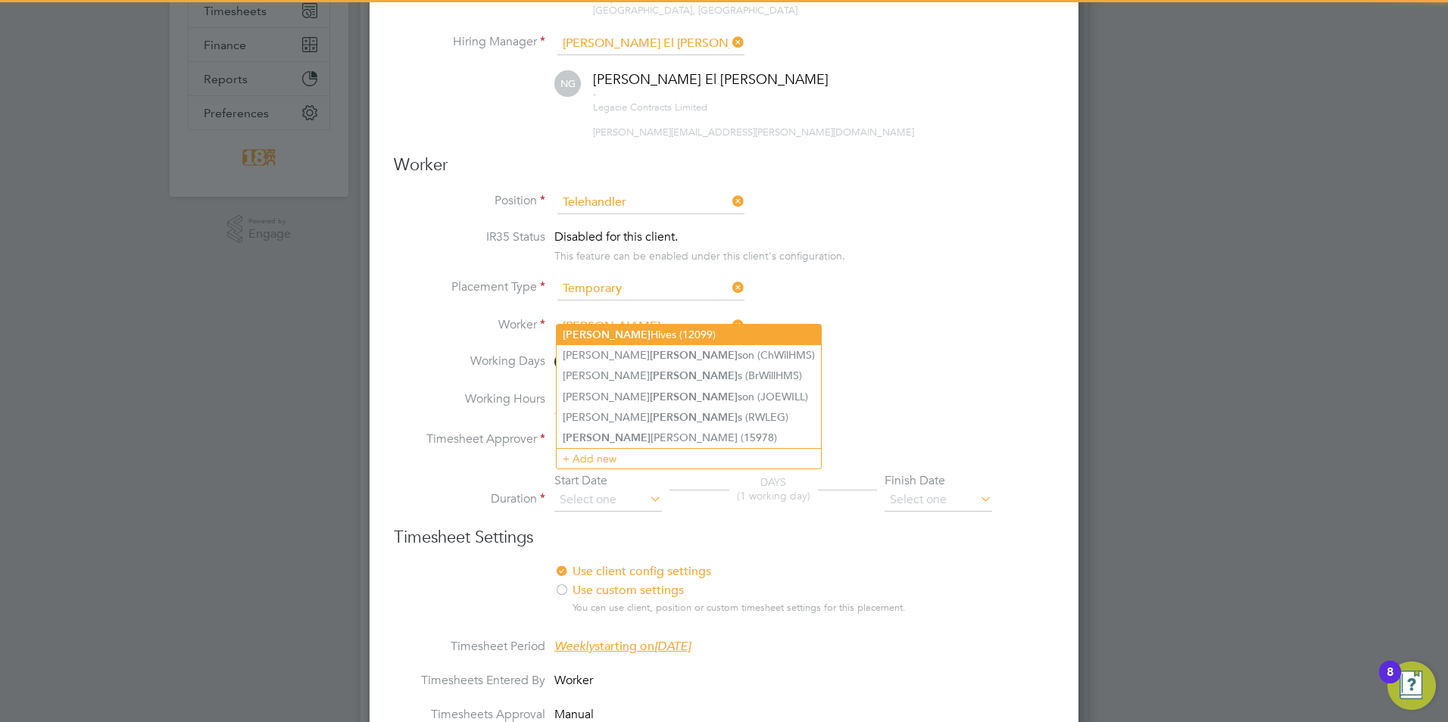
click at [626, 338] on li "[PERSON_NAME] (12099)" at bounding box center [688, 335] width 264 height 20
type input "[PERSON_NAME] (12099)"
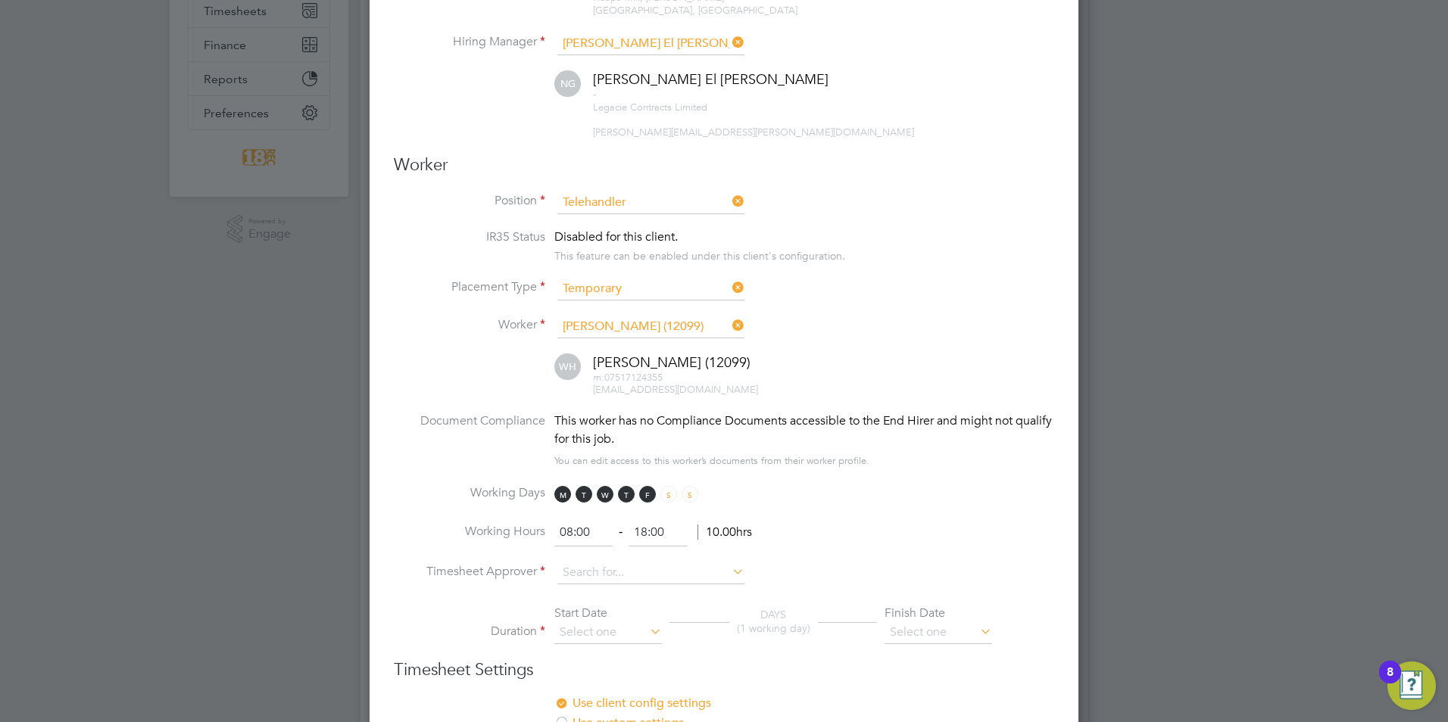
click at [906, 334] on li "Worker [PERSON_NAME] (12099)" at bounding box center [724, 335] width 660 height 38
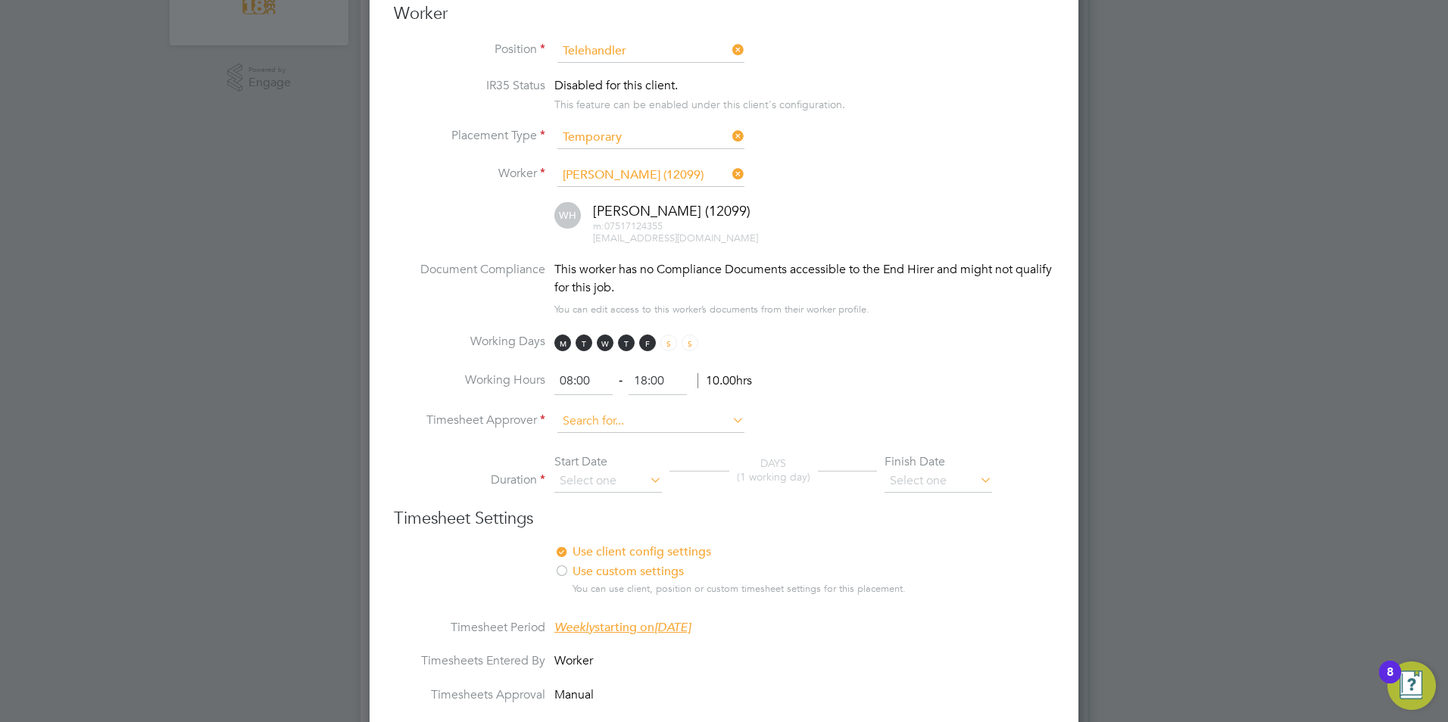
click at [591, 410] on input at bounding box center [650, 421] width 187 height 23
click at [591, 419] on li "[PERSON_NAME] El [PERSON_NAME]" at bounding box center [650, 429] width 189 height 20
type input "[PERSON_NAME] El [PERSON_NAME]"
click at [584, 455] on div "Start Date" at bounding box center [608, 462] width 108 height 16
click at [584, 470] on input at bounding box center [608, 481] width 108 height 23
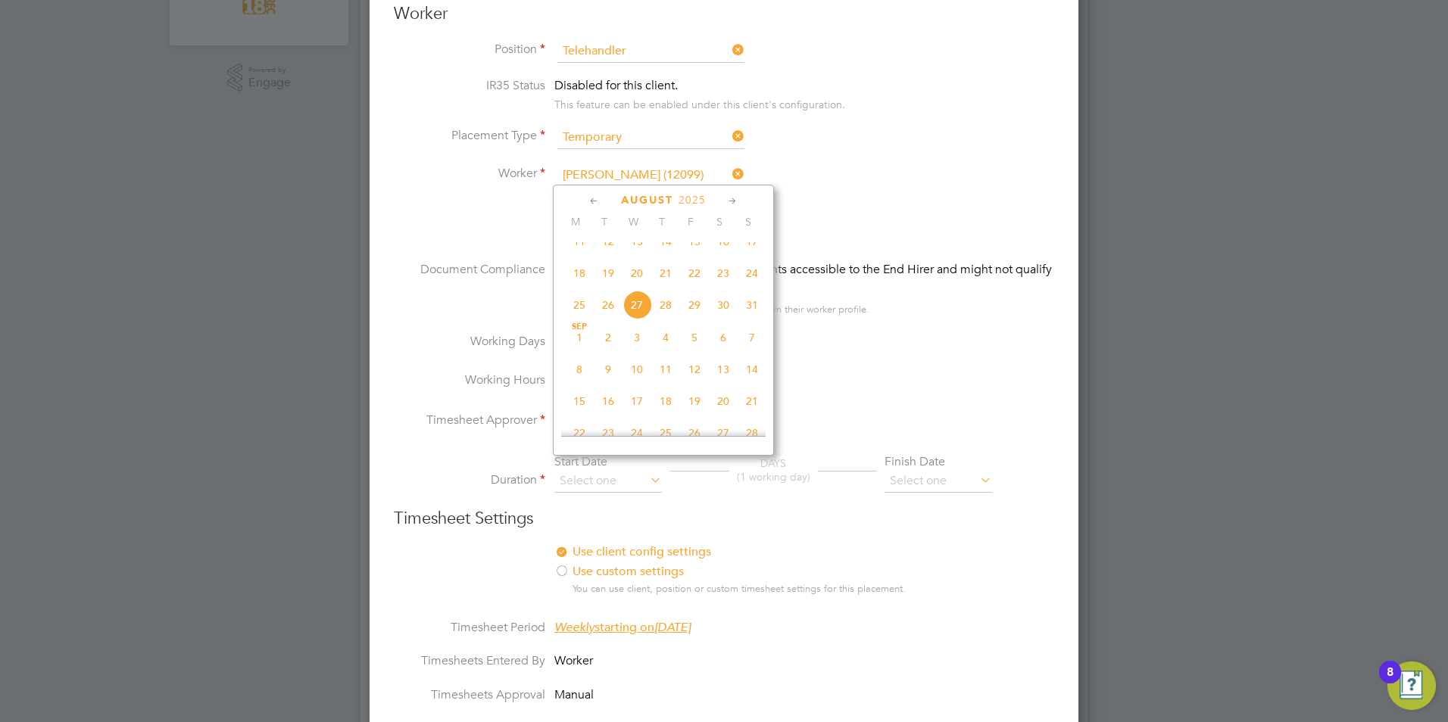
click at [584, 284] on span "18" at bounding box center [579, 273] width 29 height 29
type input "[DATE]"
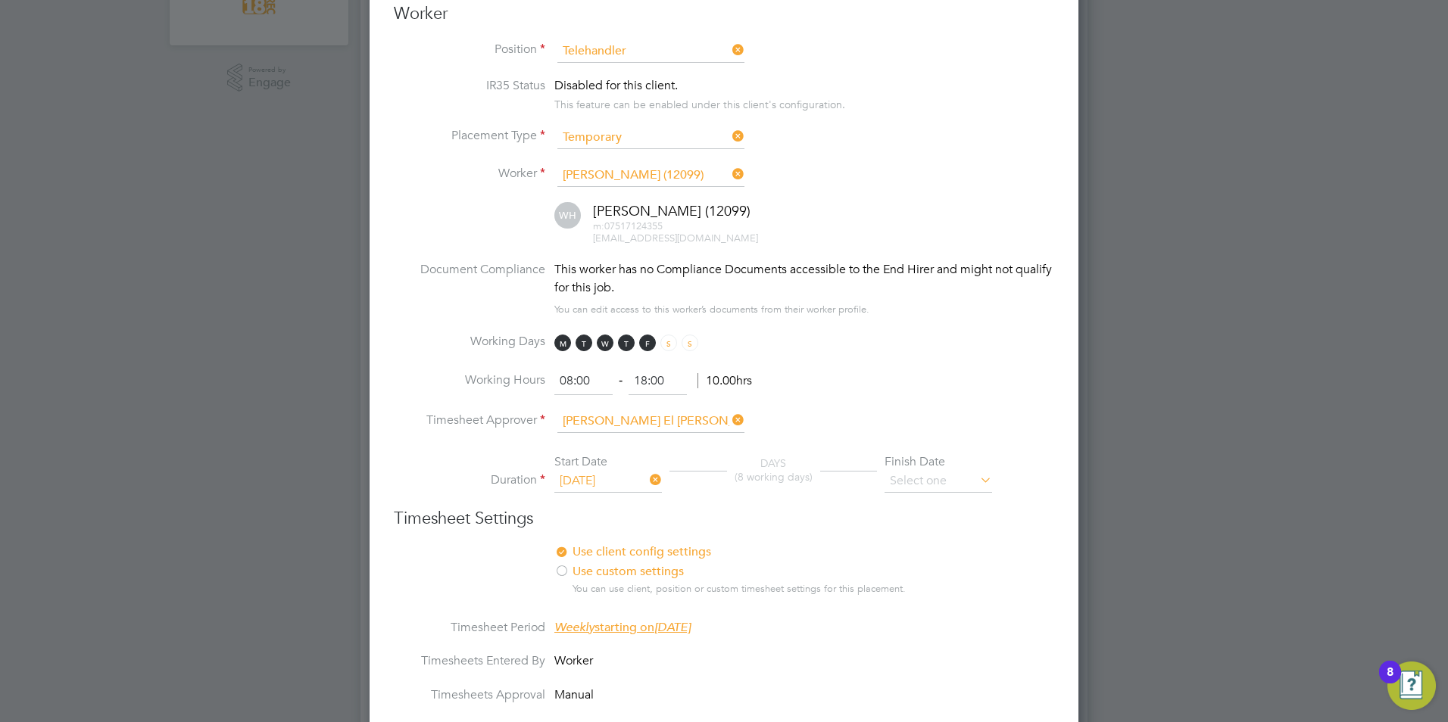
click at [1002, 485] on li "Duration Start Date [DATE] DAYS (8 working days) Finish Date" at bounding box center [724, 481] width 660 height 54
click at [965, 470] on input at bounding box center [938, 481] width 108 height 23
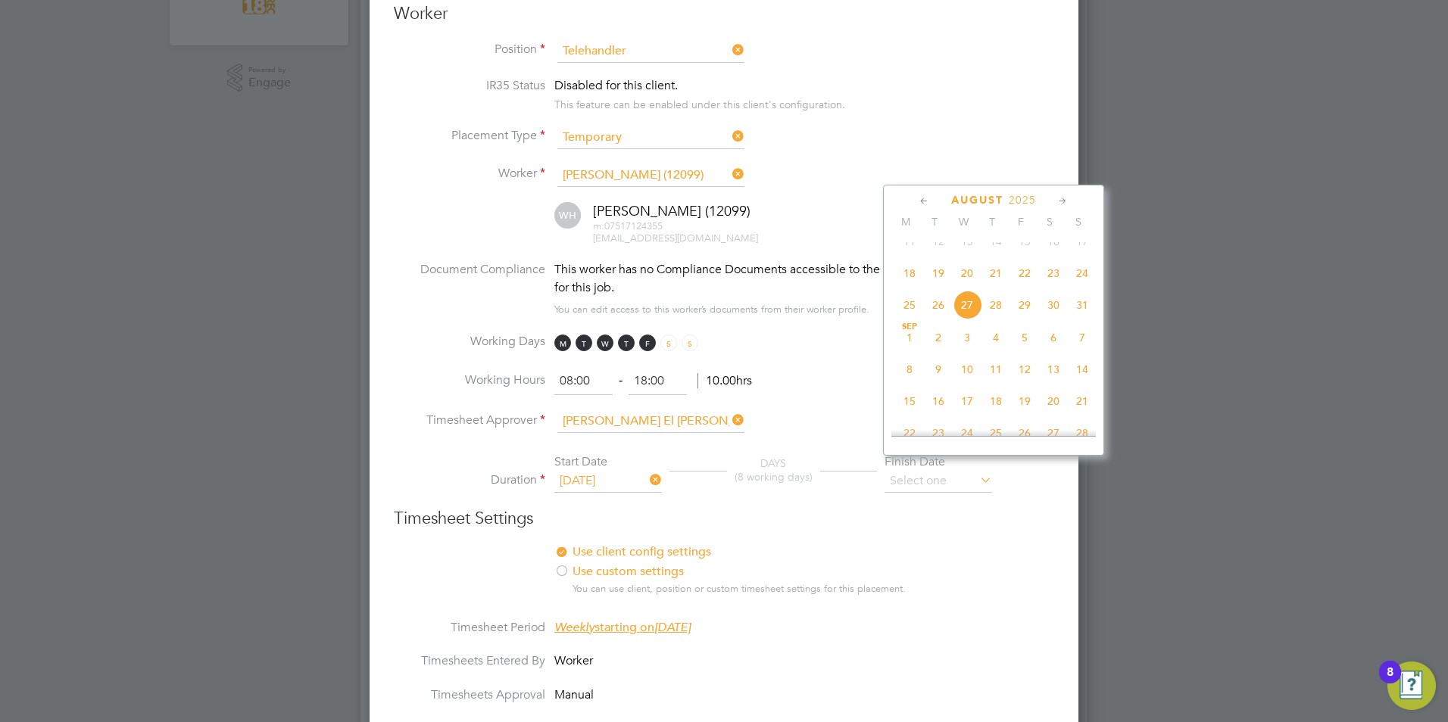
click at [1088, 285] on span "24" at bounding box center [1082, 273] width 29 height 29
type input "[DATE]"
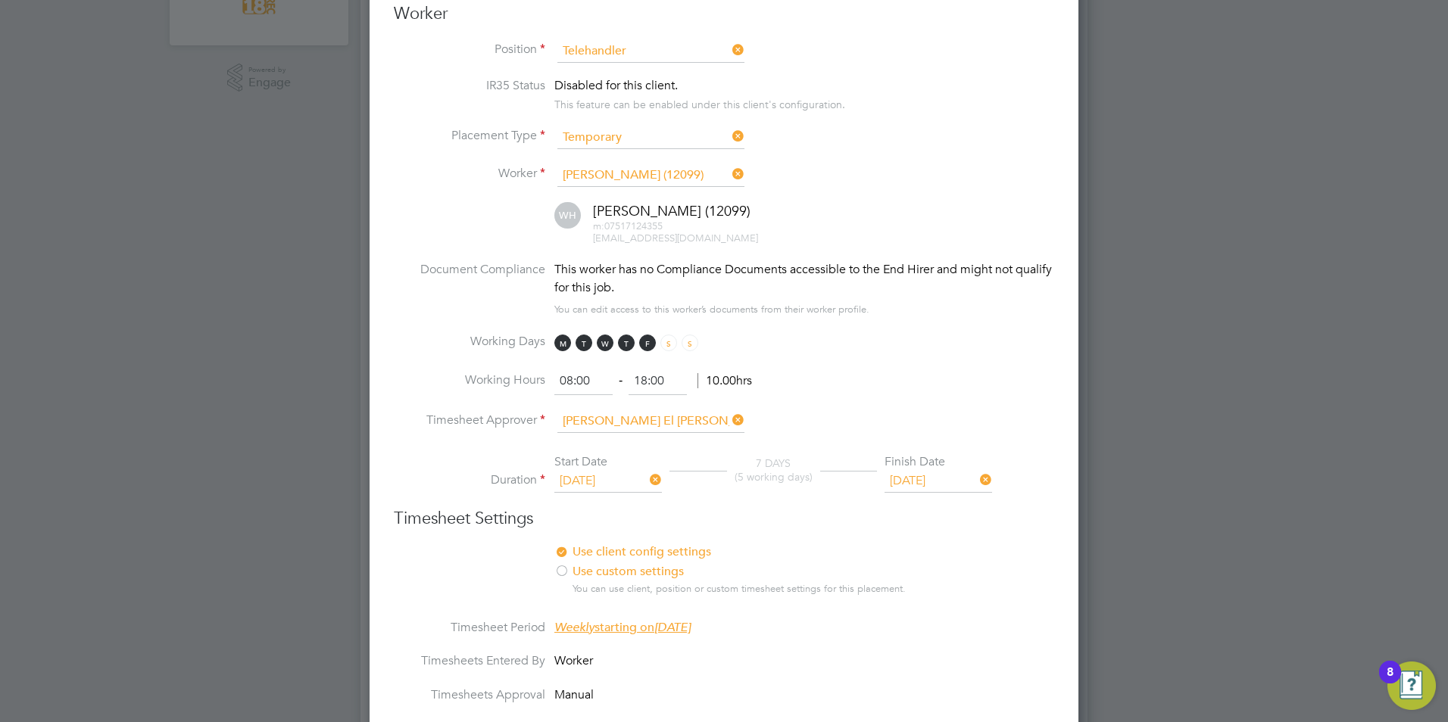
click at [1000, 368] on li "Working Hours 08:00 ‐ 18:00 10.00hrs" at bounding box center [724, 389] width 660 height 42
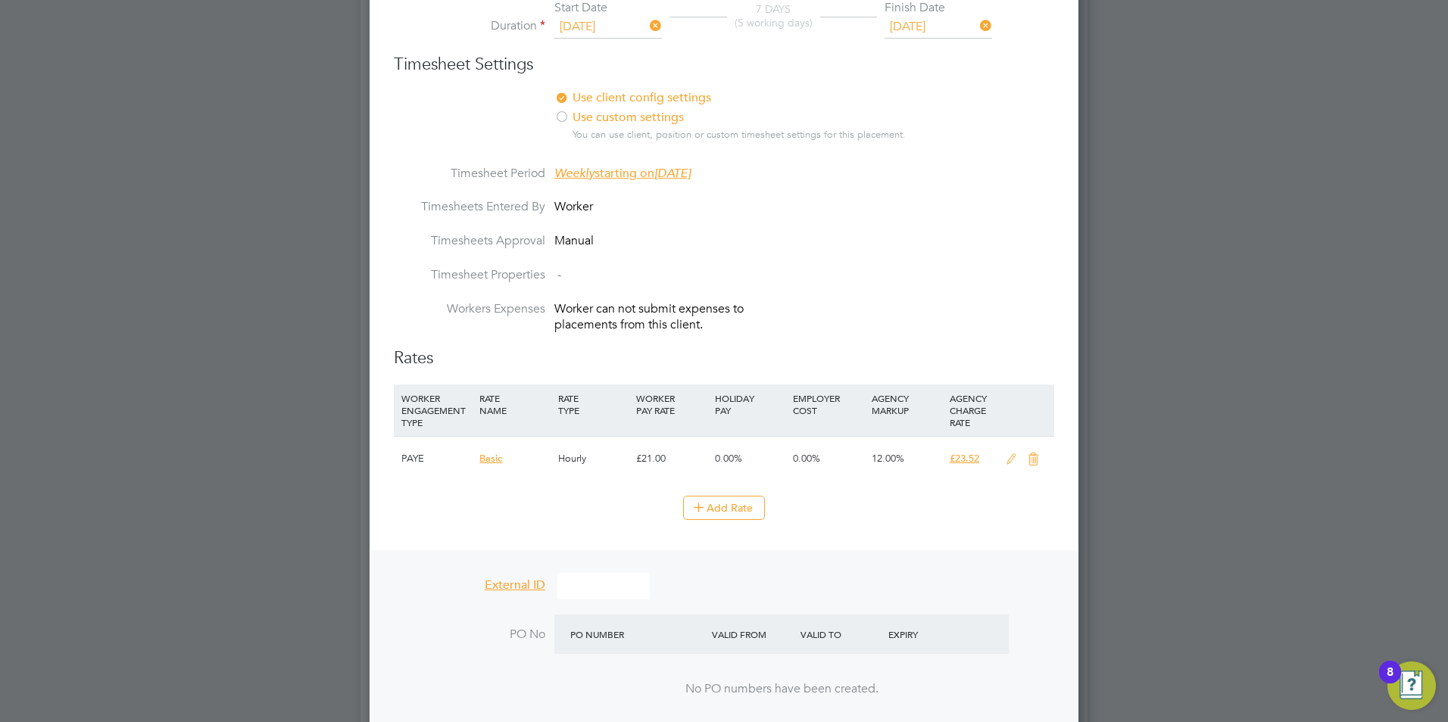
click at [1002, 454] on icon at bounding box center [1011, 460] width 19 height 12
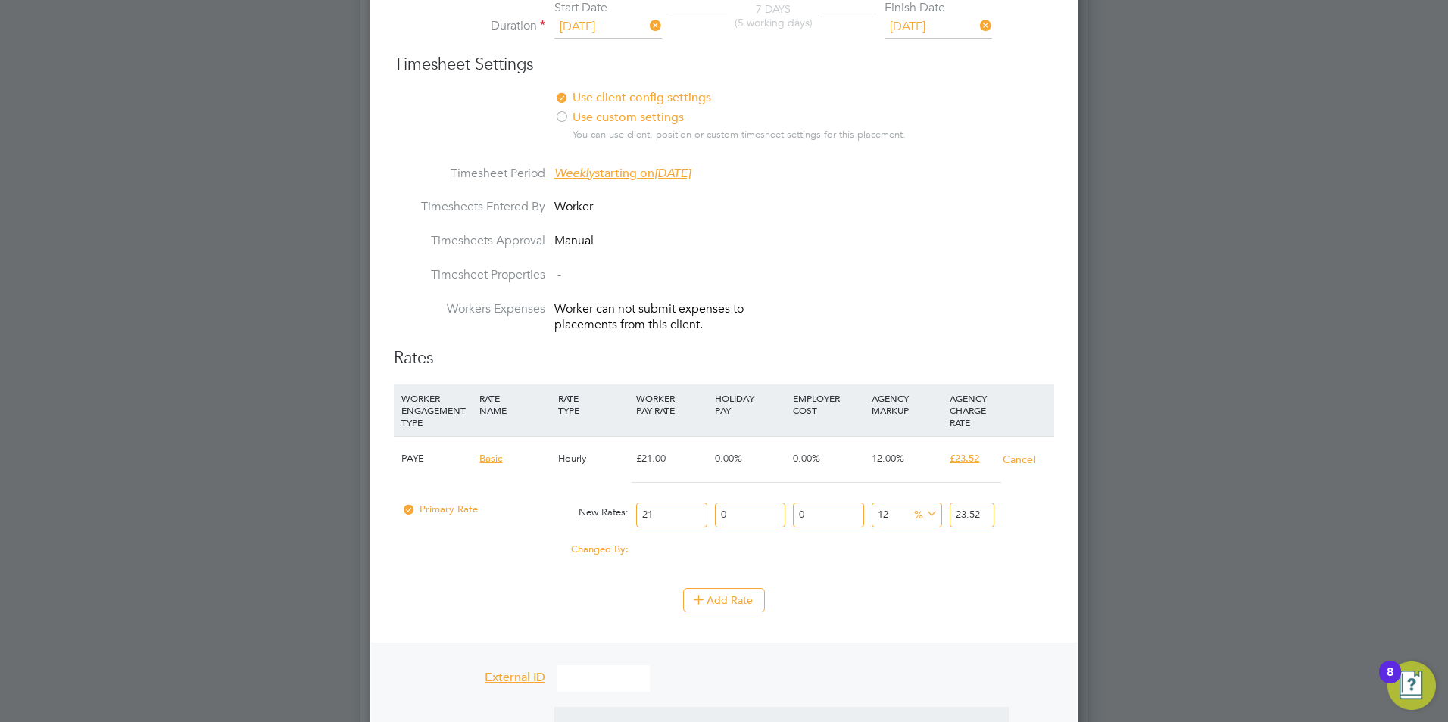
drag, startPoint x: 903, startPoint y: 503, endPoint x: 686, endPoint y: 440, distance: 226.4
click at [834, 496] on div "Primary Rate New Rates: 21 0 n/a 0 n/a 12 0 % 23.52" at bounding box center [724, 515] width 660 height 40
type input "1"
type input "21.21"
type input "10"
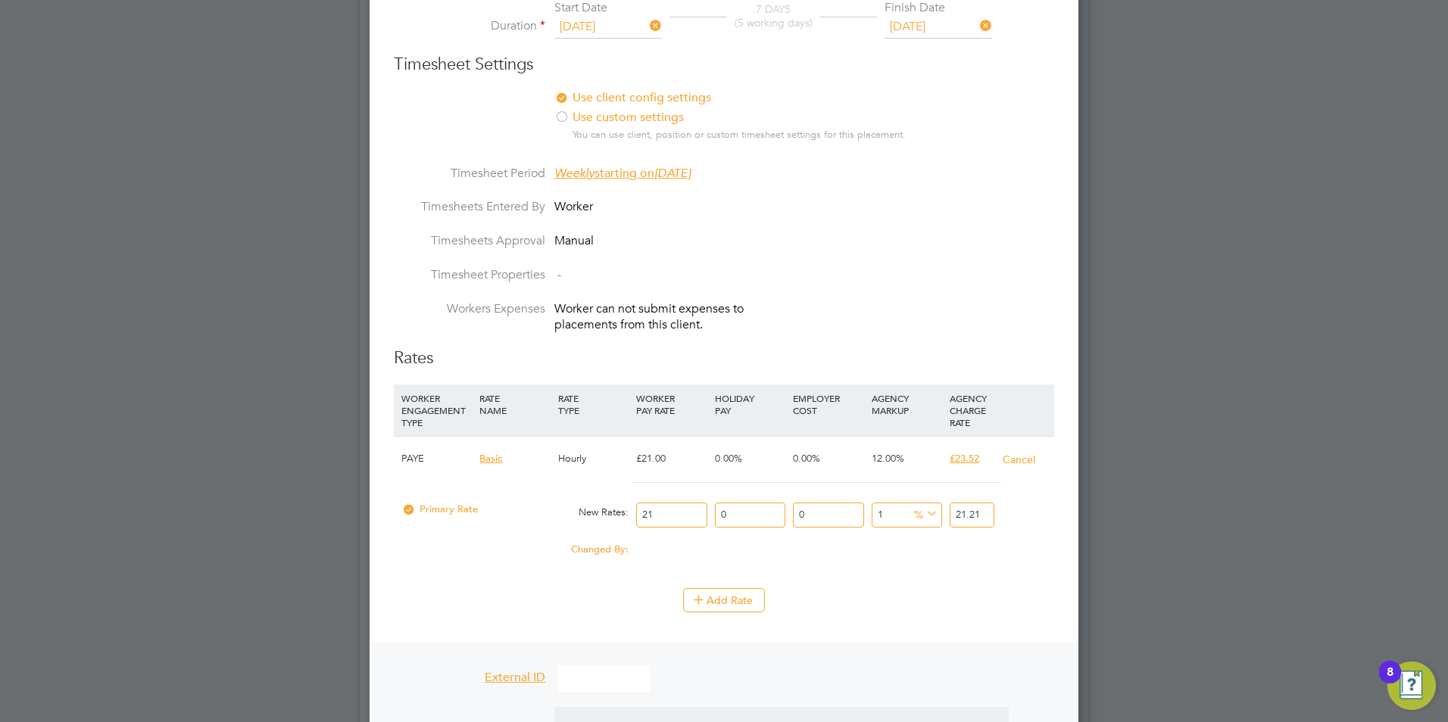
type input "23.1"
type input "10"
click at [910, 148] on li "Use client config settings Use position settings Use custom settings You can us…" at bounding box center [724, 127] width 660 height 75
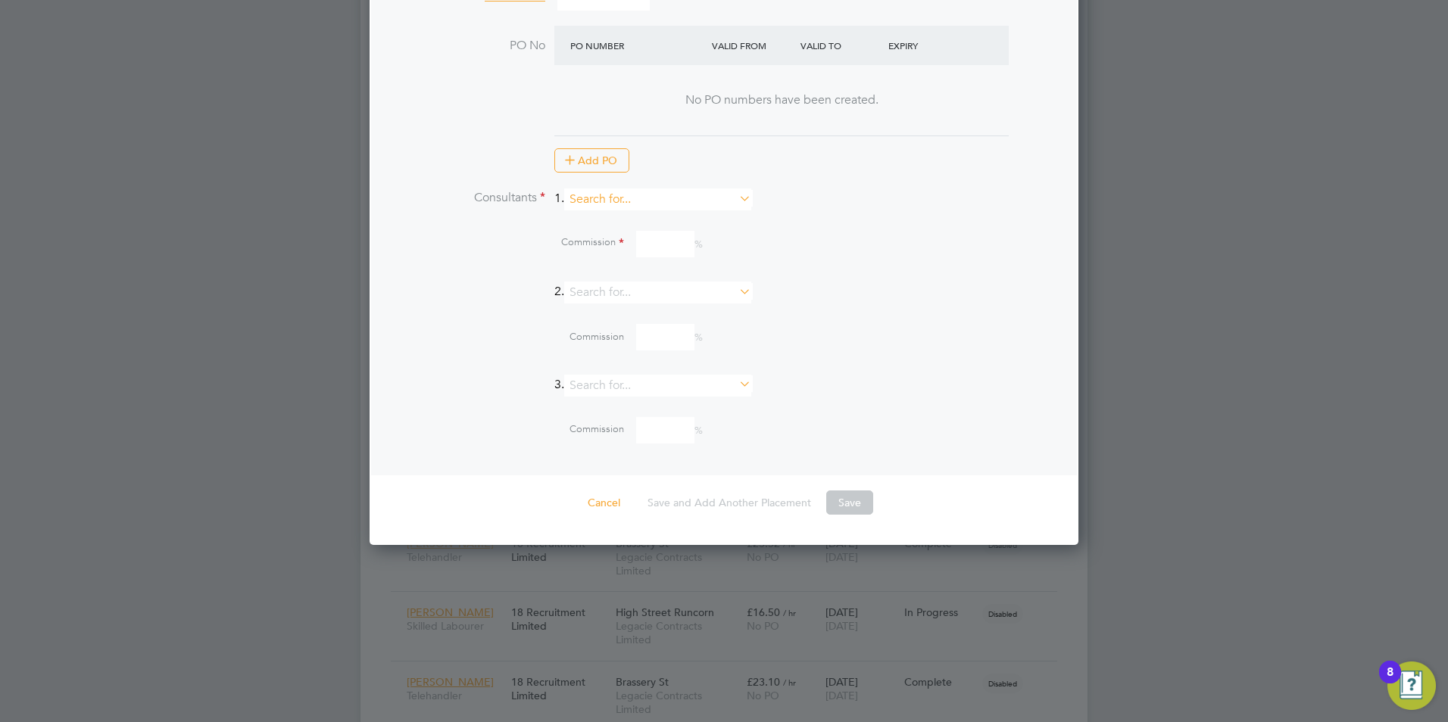
click at [629, 189] on input at bounding box center [657, 200] width 187 height 22
click at [664, 194] on input at bounding box center [657, 200] width 187 height 22
click at [634, 189] on input at bounding box center [657, 200] width 187 height 22
click at [633, 193] on input at bounding box center [657, 200] width 187 height 22
click at [632, 211] on li "[PERSON_NAME]" at bounding box center [664, 206] width 189 height 20
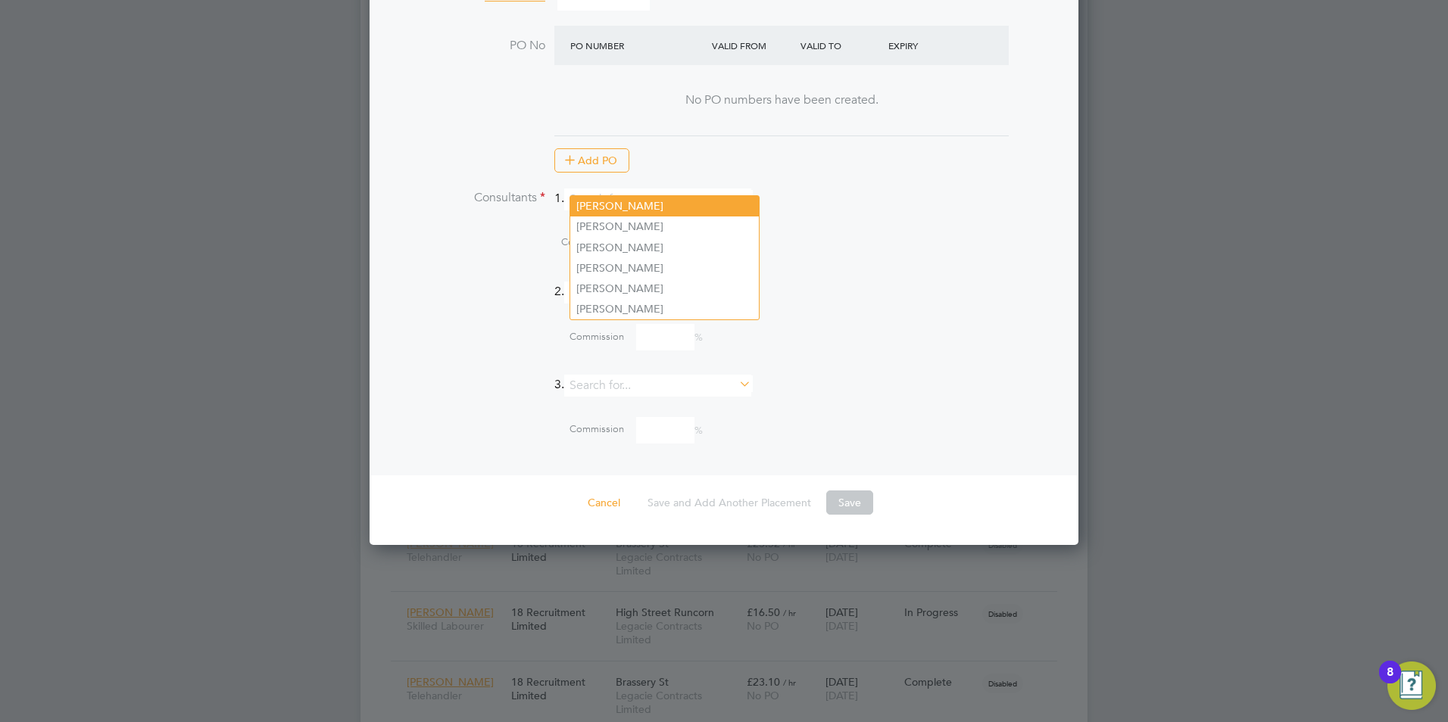
type input "[PERSON_NAME]"
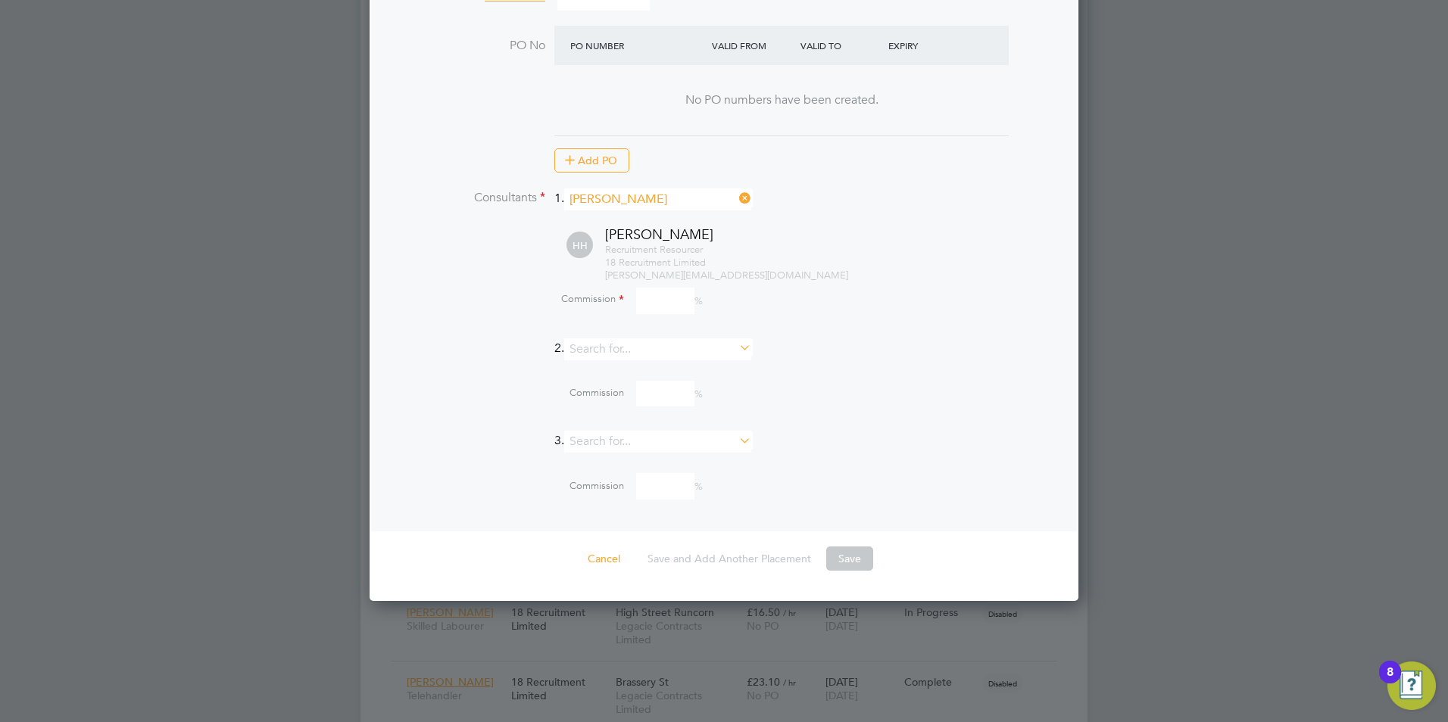
drag, startPoint x: 654, startPoint y: 274, endPoint x: 645, endPoint y: 276, distance: 9.4
click at [654, 288] on input at bounding box center [665, 301] width 58 height 26
type input "10"
click at [921, 226] on div "[PERSON_NAME] Recruitment Resourcer 18 Recruitment Limited [PERSON_NAME][EMAIL_…" at bounding box center [743, 254] width 622 height 56
click at [864, 547] on button "Save" at bounding box center [849, 559] width 47 height 24
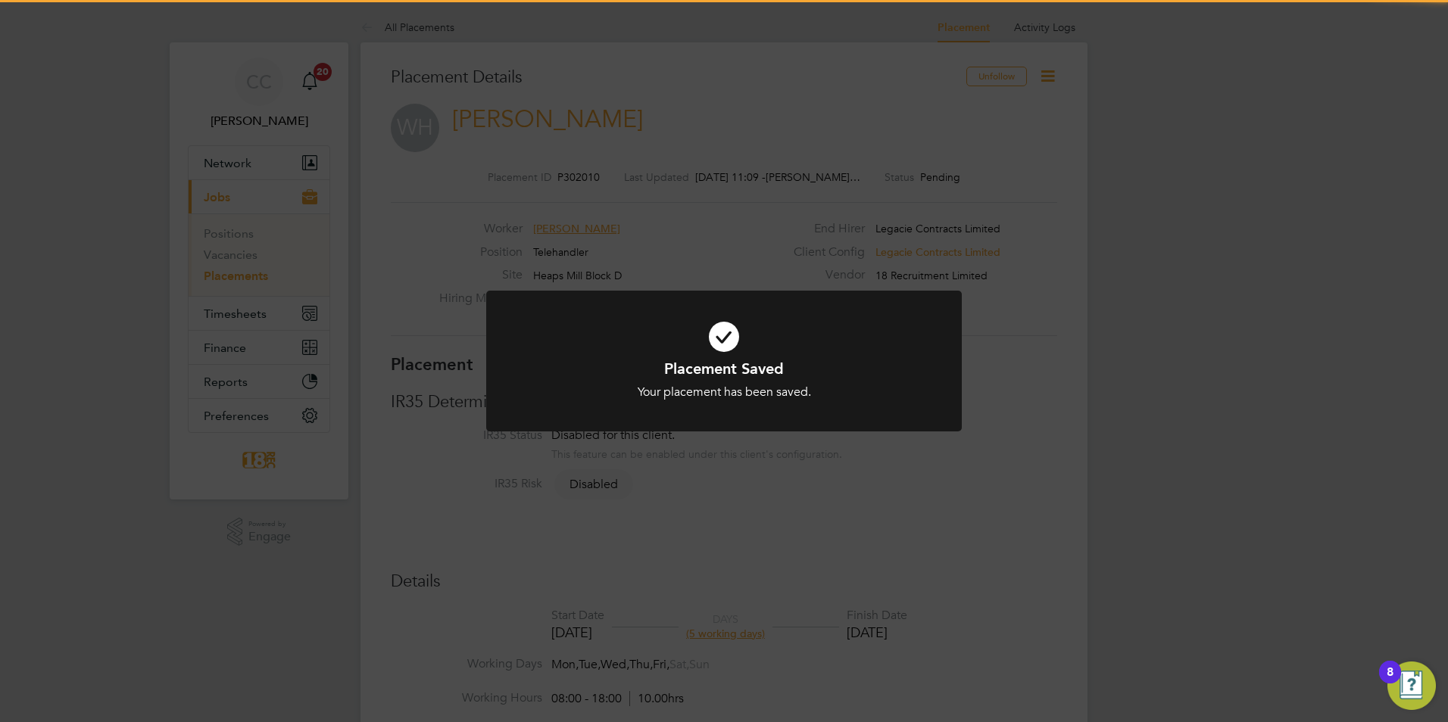
click at [1051, 76] on div "Placement Saved Your placement has been saved. Cancel Okay" at bounding box center [724, 361] width 1448 height 722
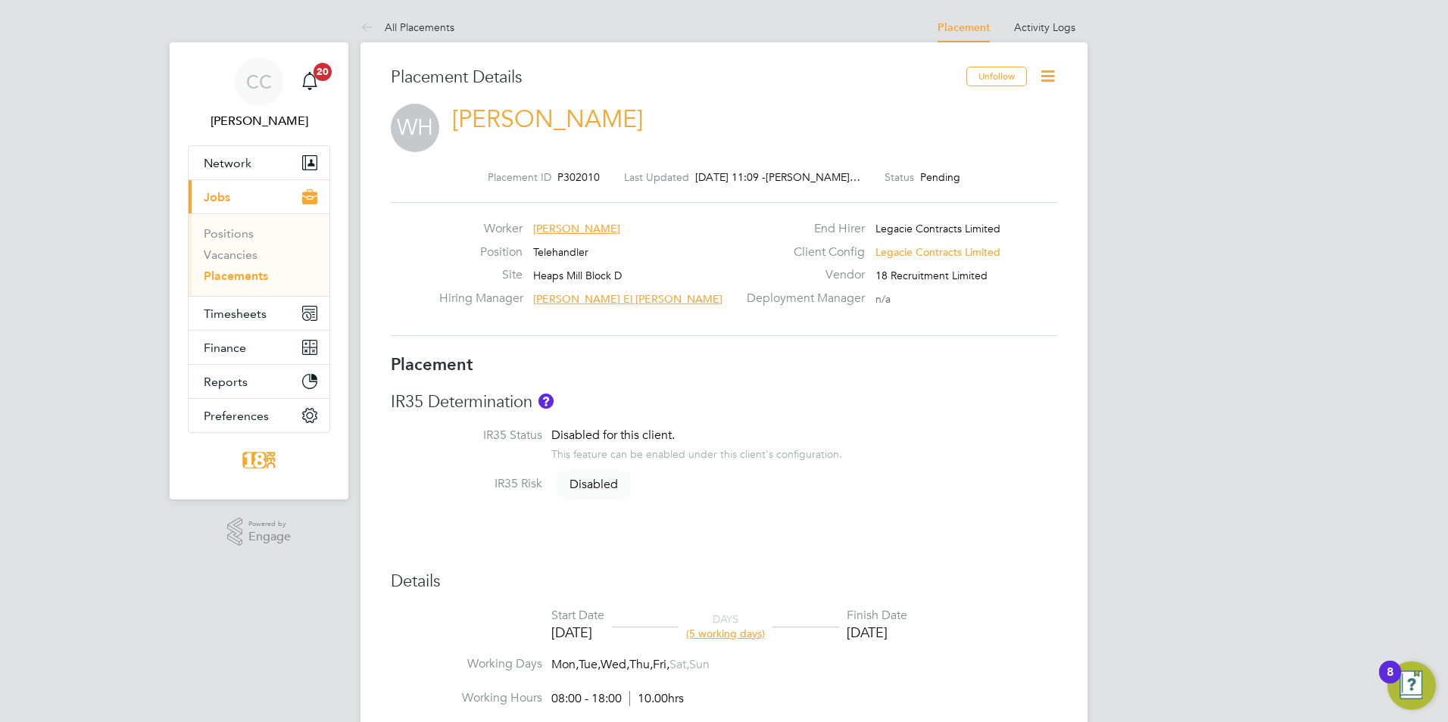
click at [1051, 76] on icon at bounding box center [1047, 76] width 19 height 19
click at [955, 185] on li "Start" at bounding box center [998, 184] width 111 height 21
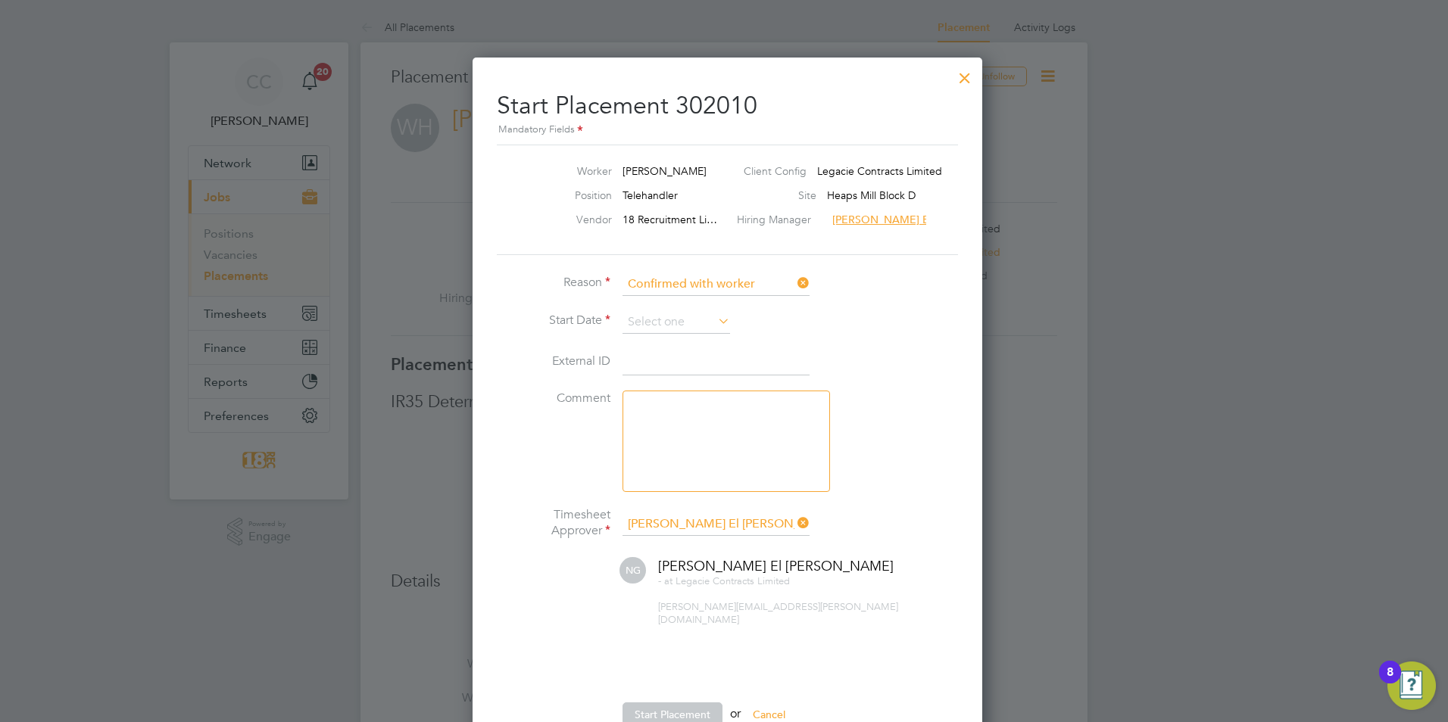
click at [649, 303] on li "Reason Confirmed with worker" at bounding box center [724, 292] width 454 height 38
click at [650, 312] on input at bounding box center [676, 322] width 108 height 23
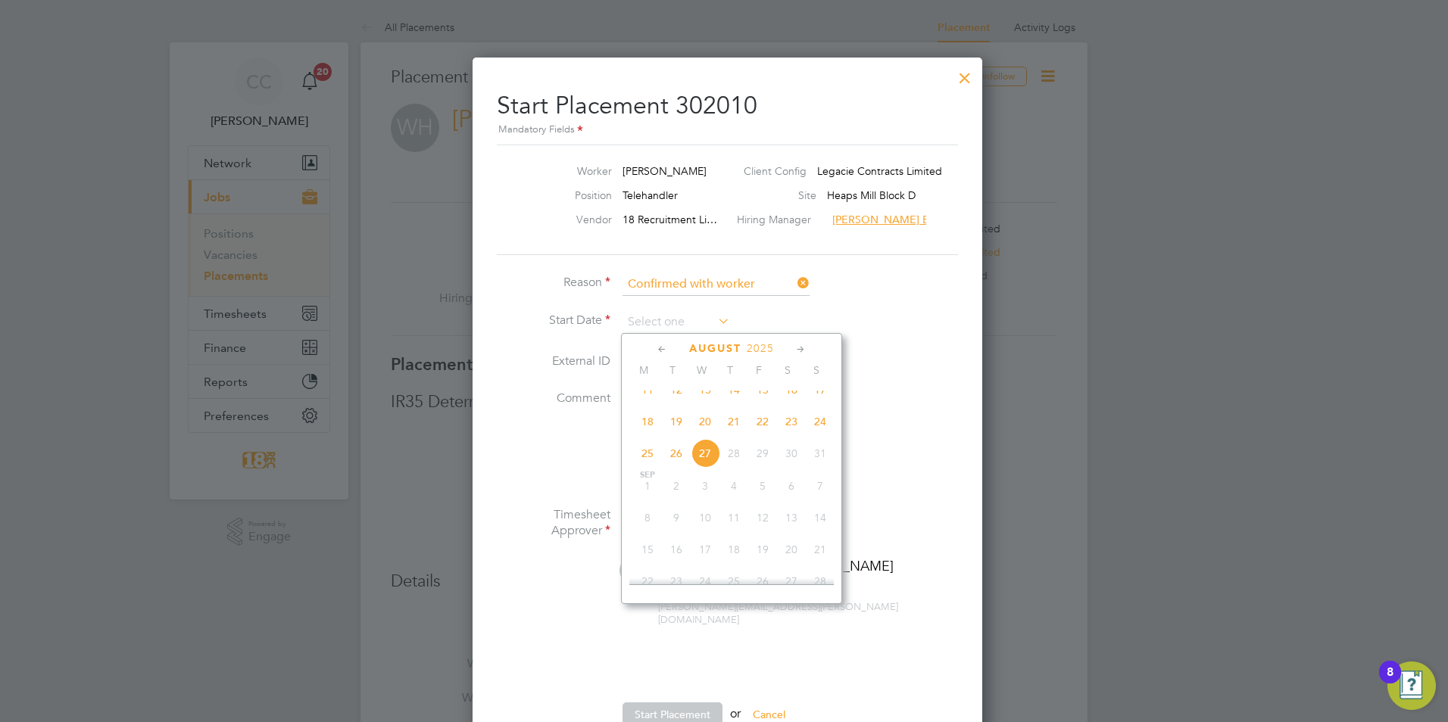
drag, startPoint x: 648, startPoint y: 434, endPoint x: 917, endPoint y: 398, distance: 271.1
click at [648, 432] on span "18" at bounding box center [647, 421] width 29 height 29
type input "[DATE]"
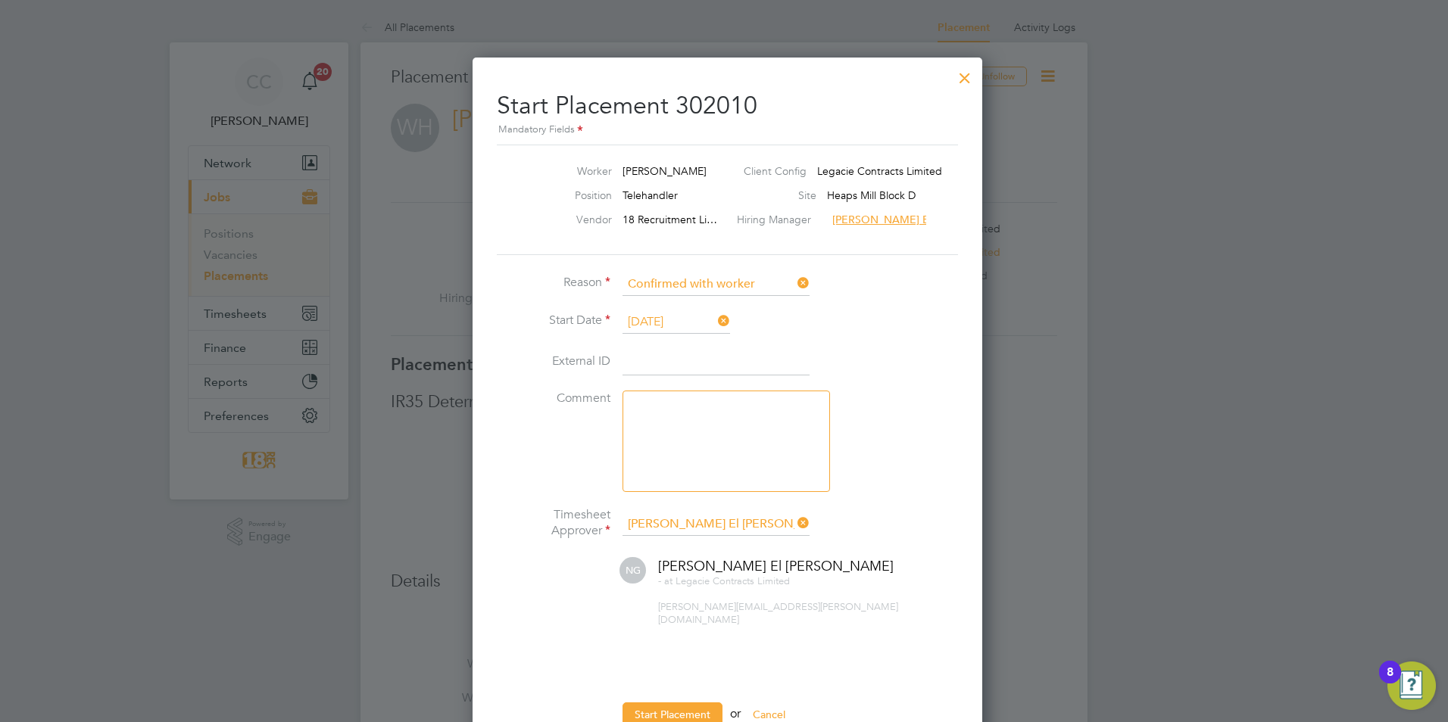
click at [937, 388] on li "External ID" at bounding box center [724, 370] width 454 height 42
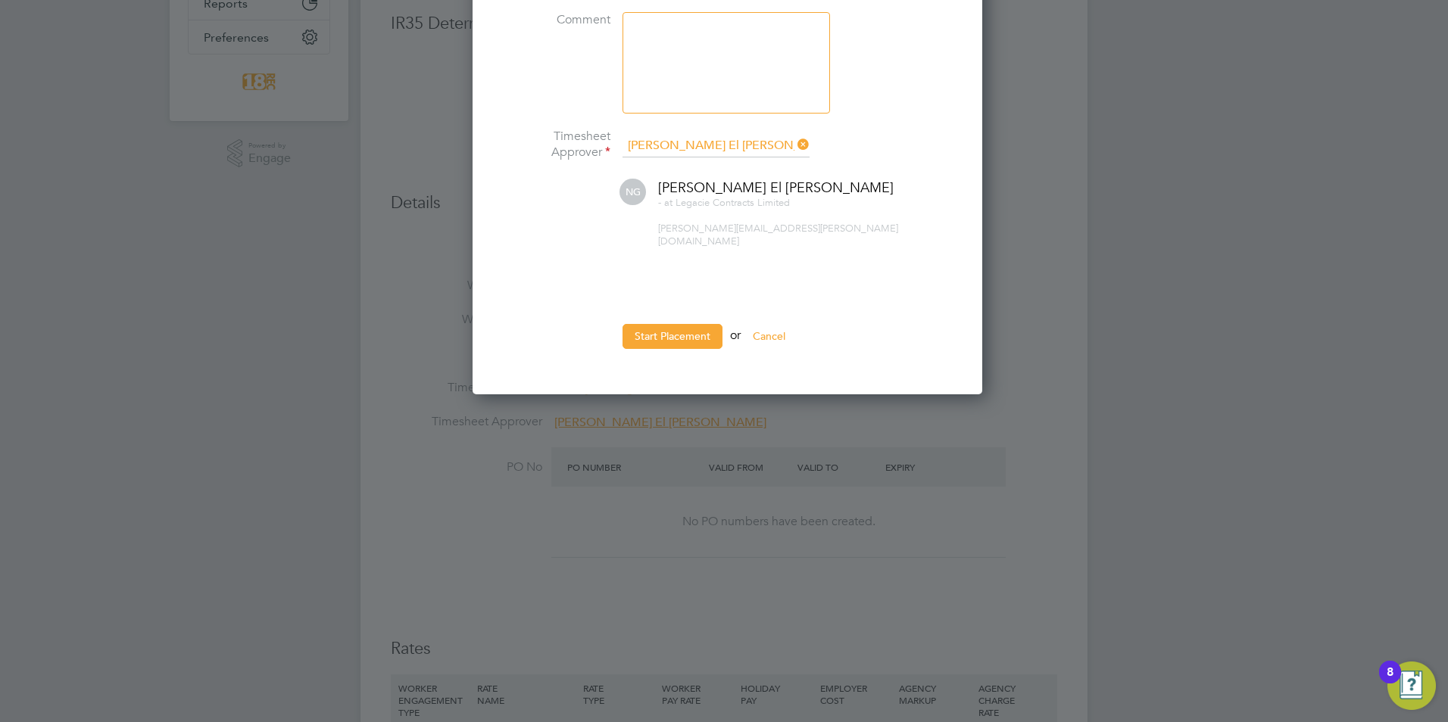
click at [674, 307] on ul "Reason Confirmed with worker Start Date [DATE] External ID Comment Timesheet Ap…" at bounding box center [724, 129] width 454 height 469
click at [675, 324] on button "Start Placement" at bounding box center [672, 336] width 100 height 24
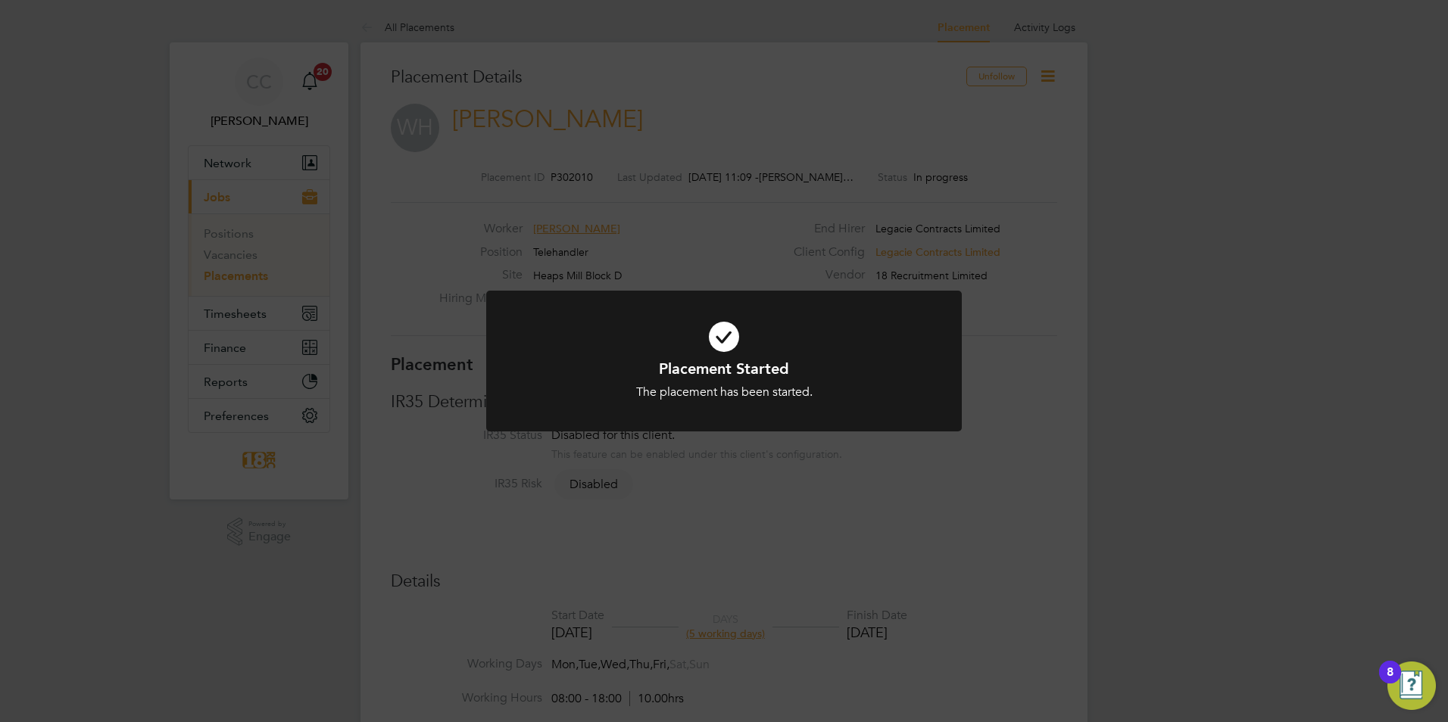
click at [1200, 618] on div "Placement Started The placement has been started. Cancel Okay" at bounding box center [724, 361] width 1448 height 722
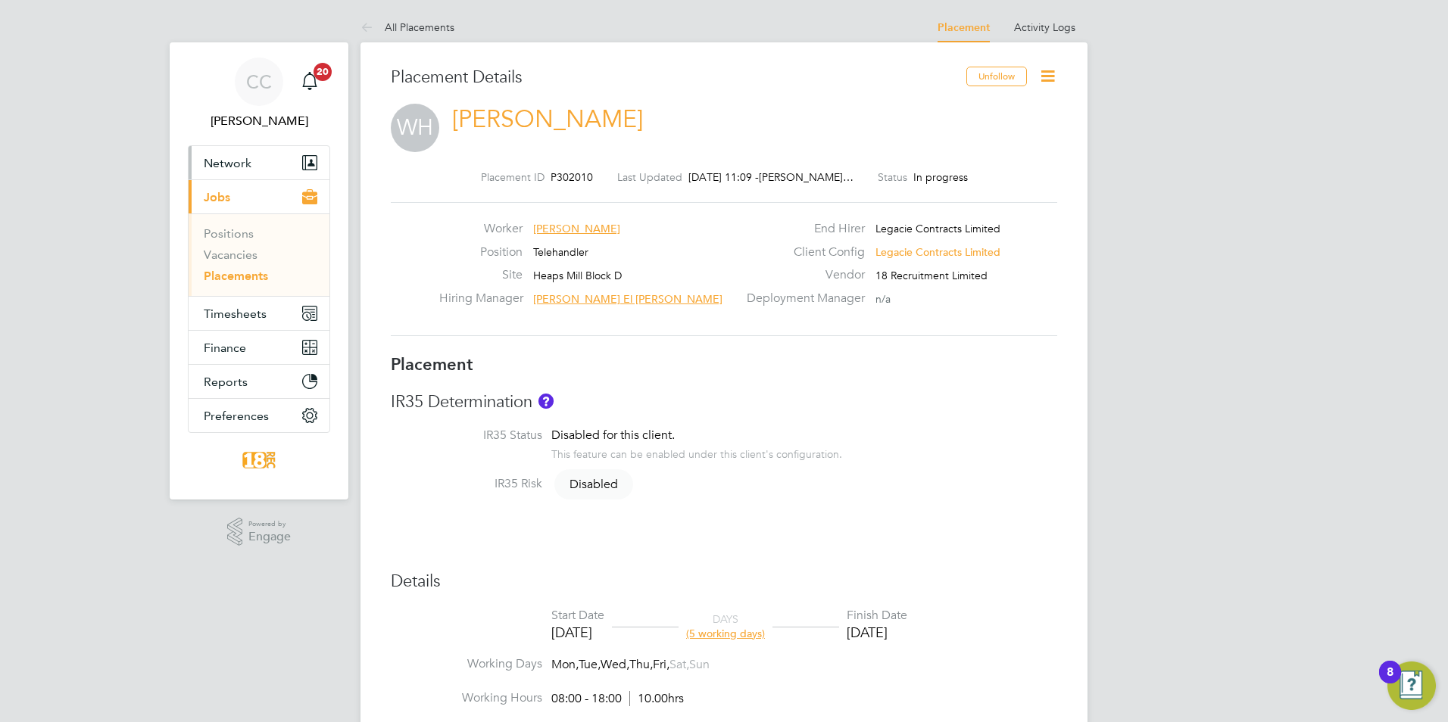
click at [254, 173] on button "Network" at bounding box center [259, 162] width 141 height 33
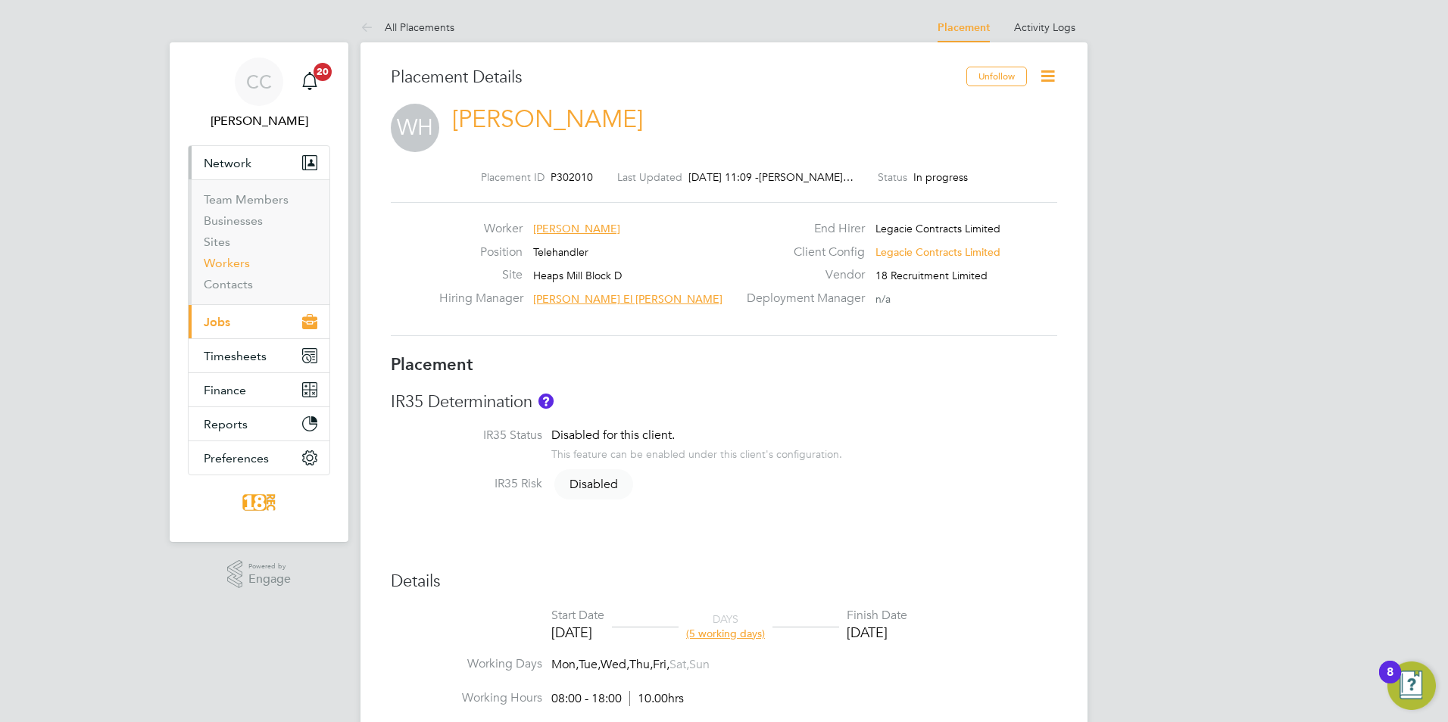
click at [230, 259] on link "Workers" at bounding box center [227, 263] width 46 height 14
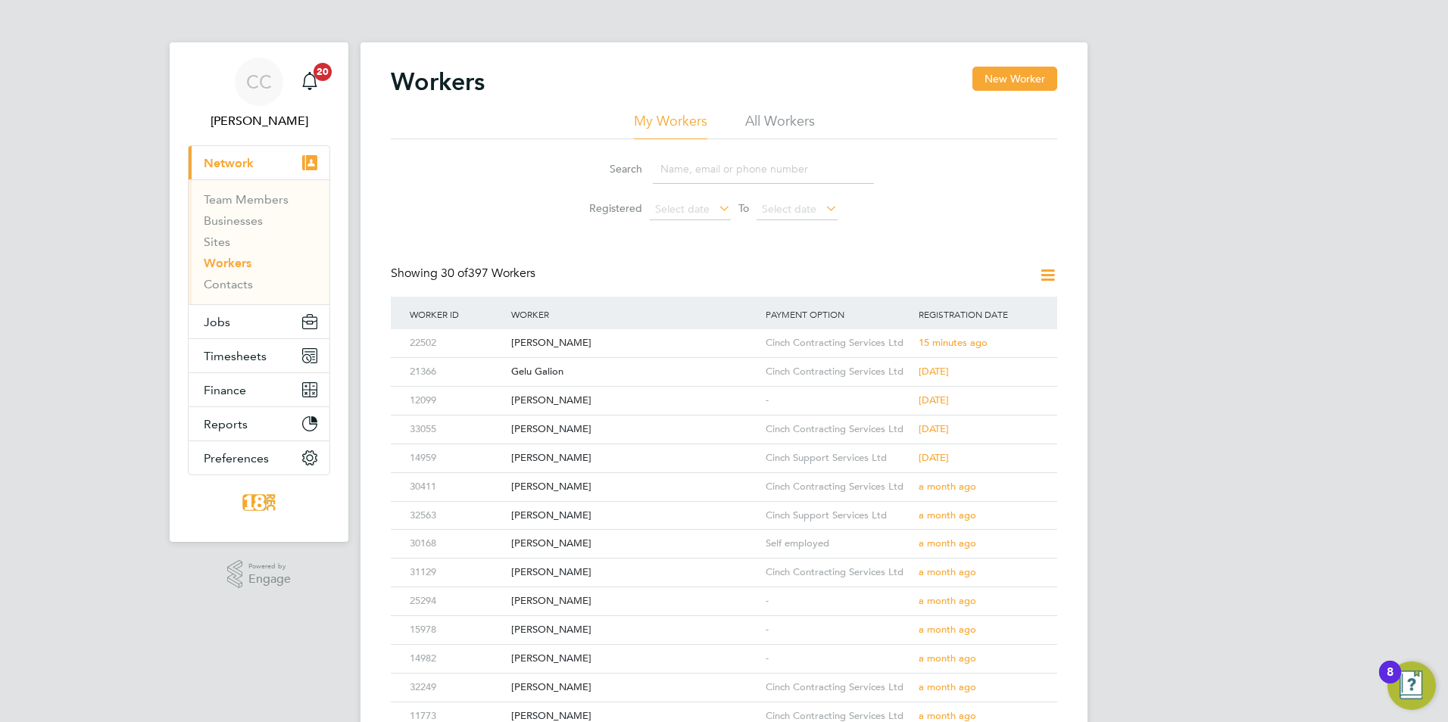
click at [780, 170] on input at bounding box center [763, 169] width 221 height 30
type input "v"
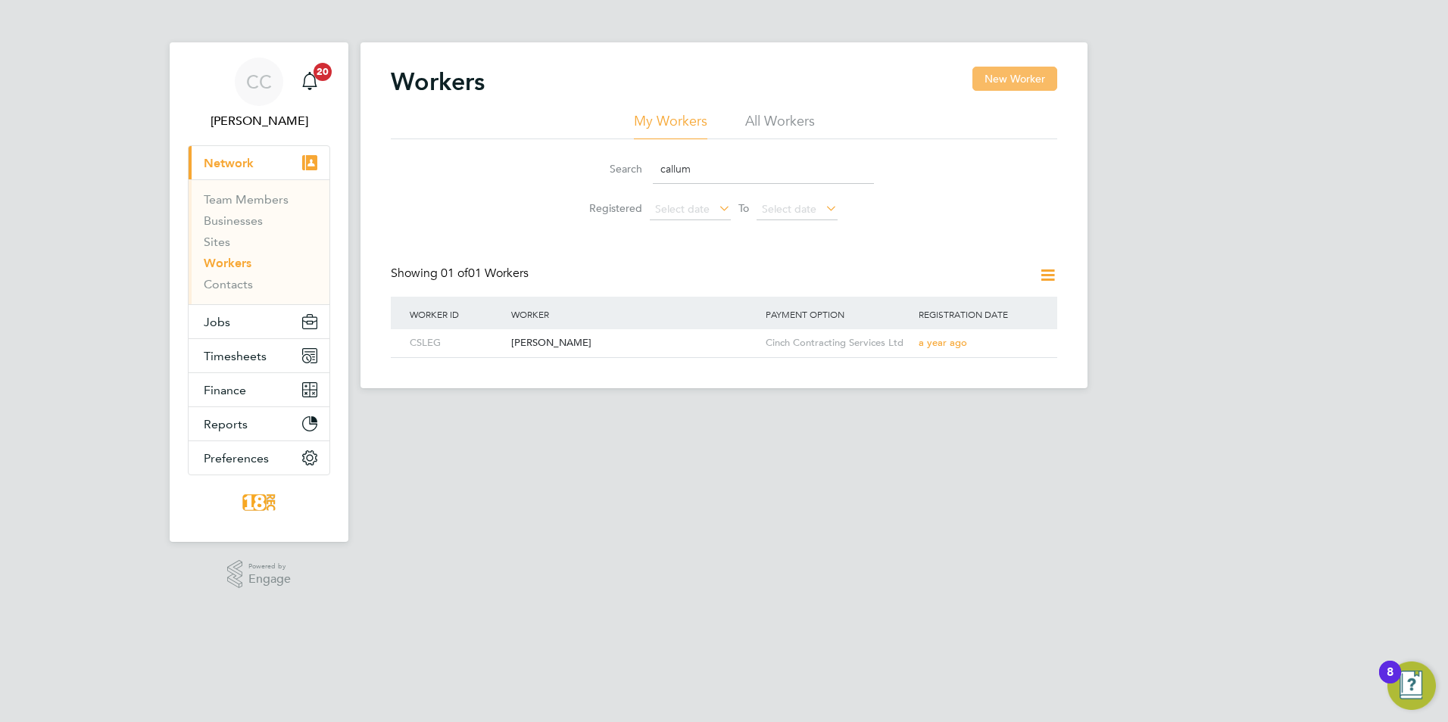
type input "callum"
click at [1030, 68] on button "New Worker" at bounding box center [1014, 79] width 85 height 24
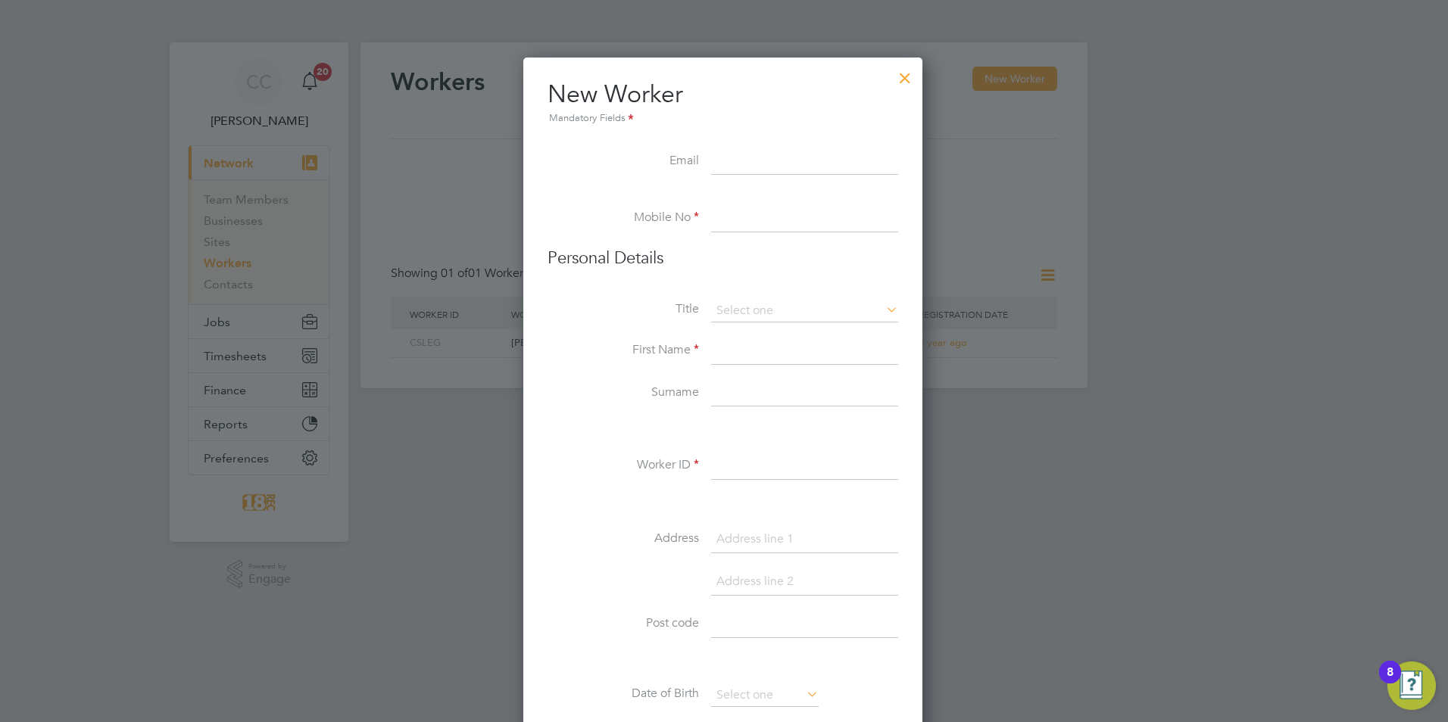
paste input "[EMAIL_ADDRESS][DOMAIN_NAME]"
type input "[EMAIL_ADDRESS][DOMAIN_NAME]"
click at [772, 224] on input at bounding box center [804, 218] width 187 height 27
paste input "07342674288"
type input "07342674288"
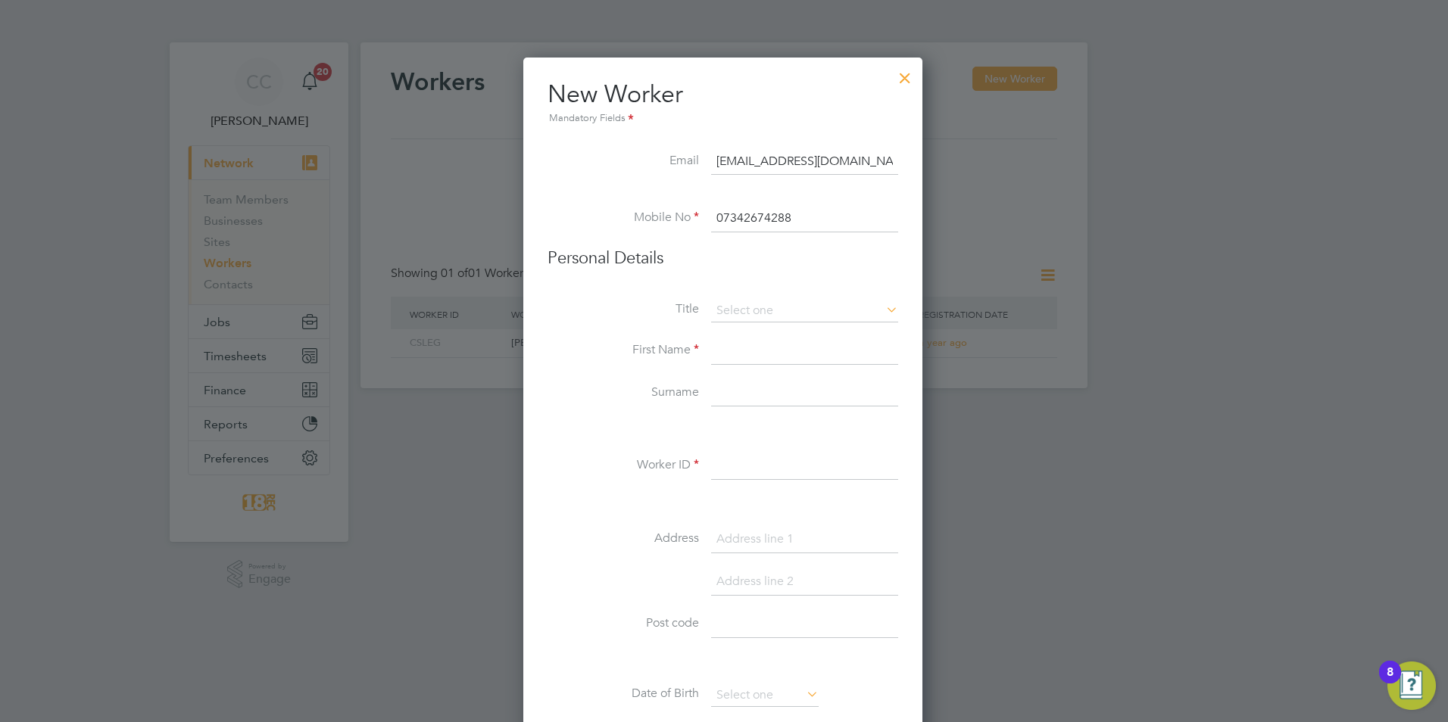
click at [746, 354] on input at bounding box center [804, 351] width 187 height 27
paste input "Callum"
type input "Callum"
click at [745, 397] on input at bounding box center [804, 393] width 187 height 27
paste input "Mulby"
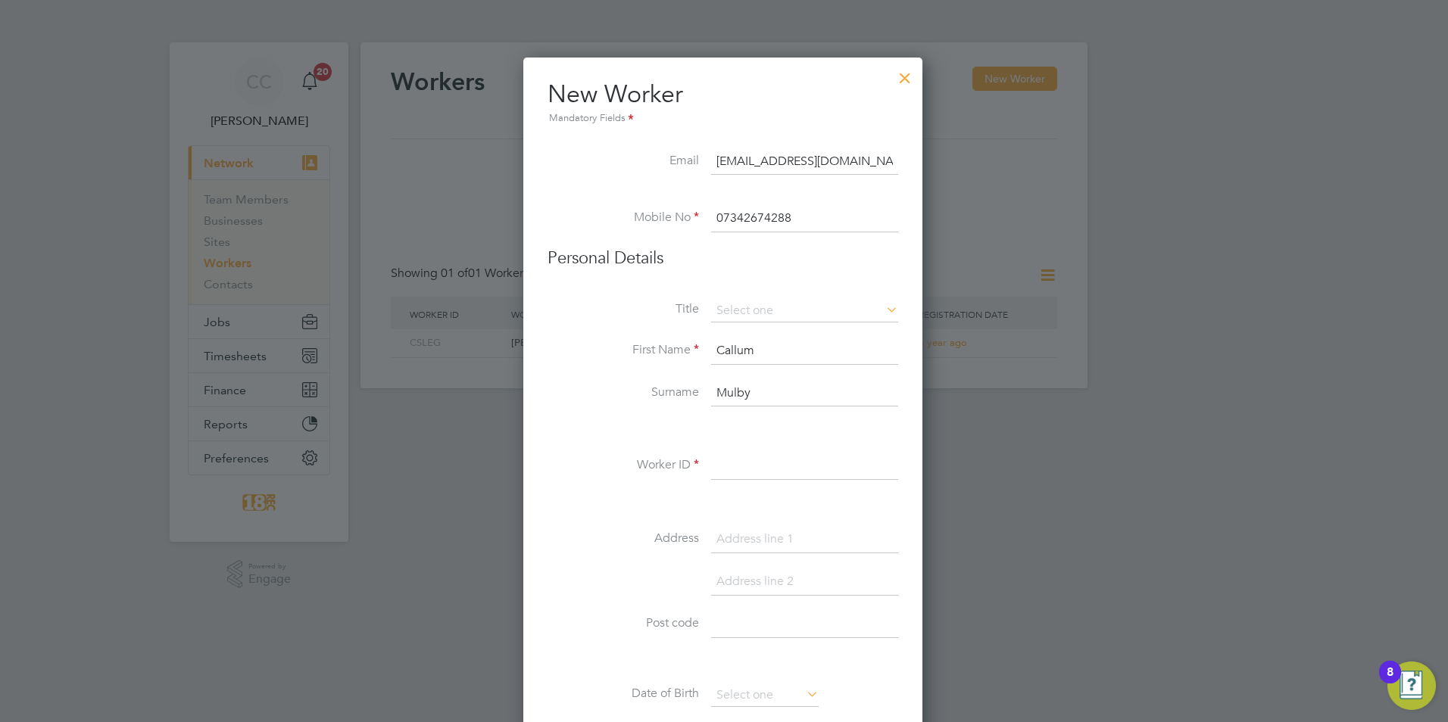
type input "Mulby"
click at [840, 476] on input at bounding box center [804, 466] width 187 height 27
paste input "33300"
type input "33300"
click at [855, 411] on li "Surname [PERSON_NAME]" at bounding box center [722, 401] width 351 height 42
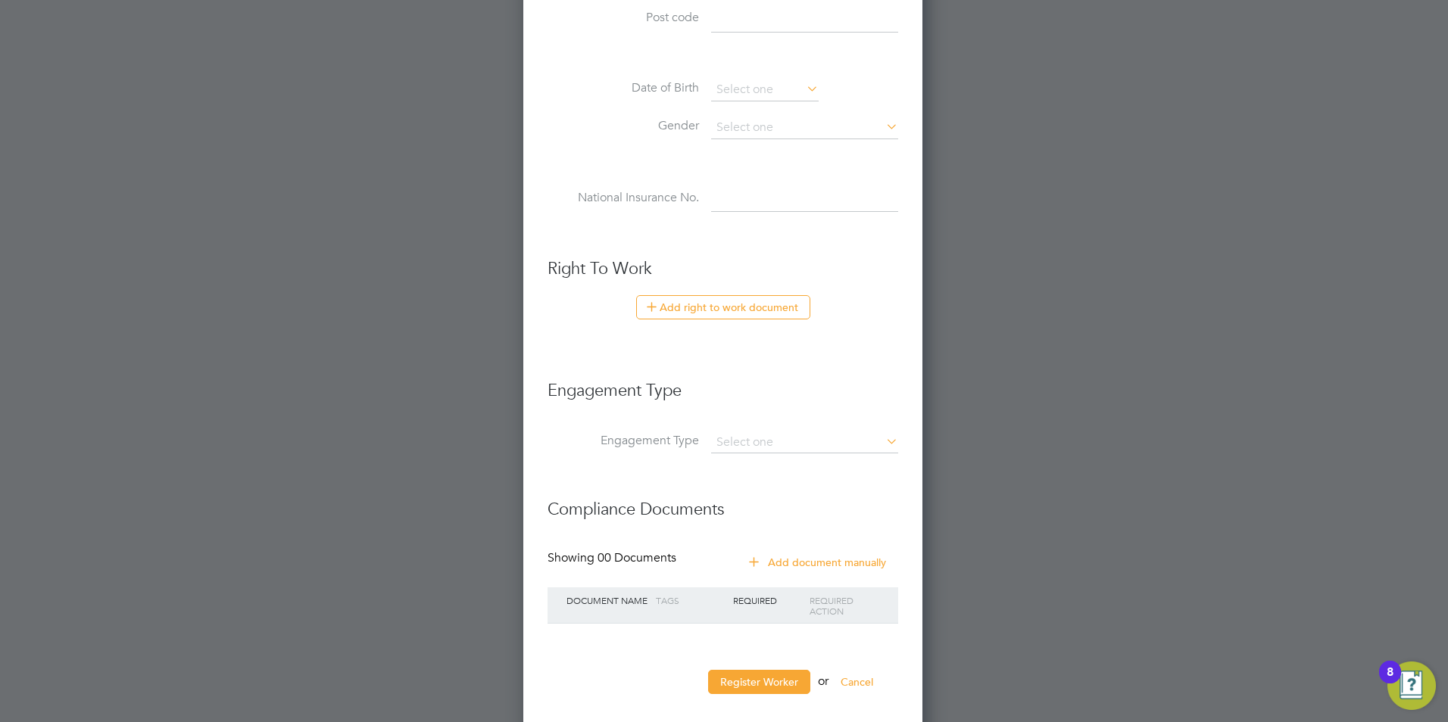
scroll to position [623, 0]
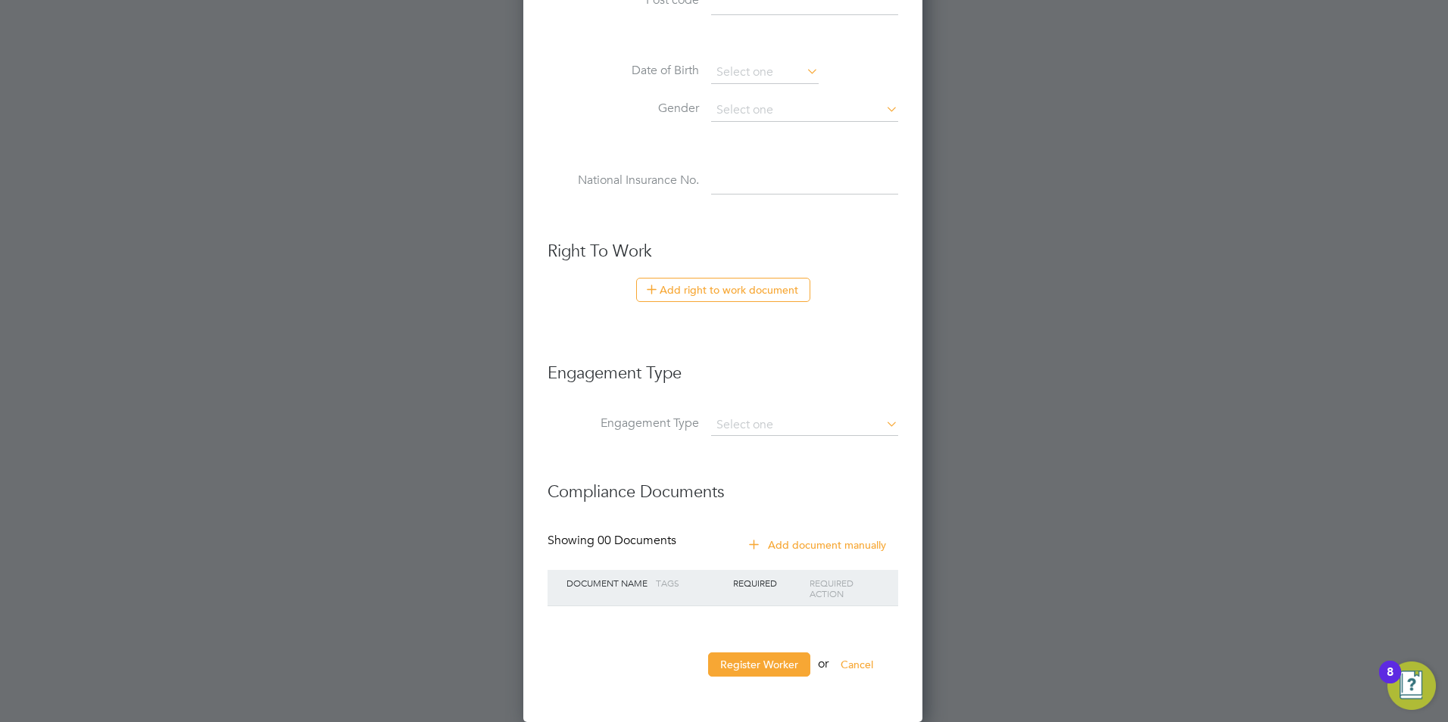
click at [760, 436] on li "Engagement Type" at bounding box center [722, 433] width 351 height 36
click at [765, 432] on input at bounding box center [804, 425] width 187 height 21
click at [759, 488] on li "Self-employed" at bounding box center [804, 490] width 189 height 22
type input "Self-employed"
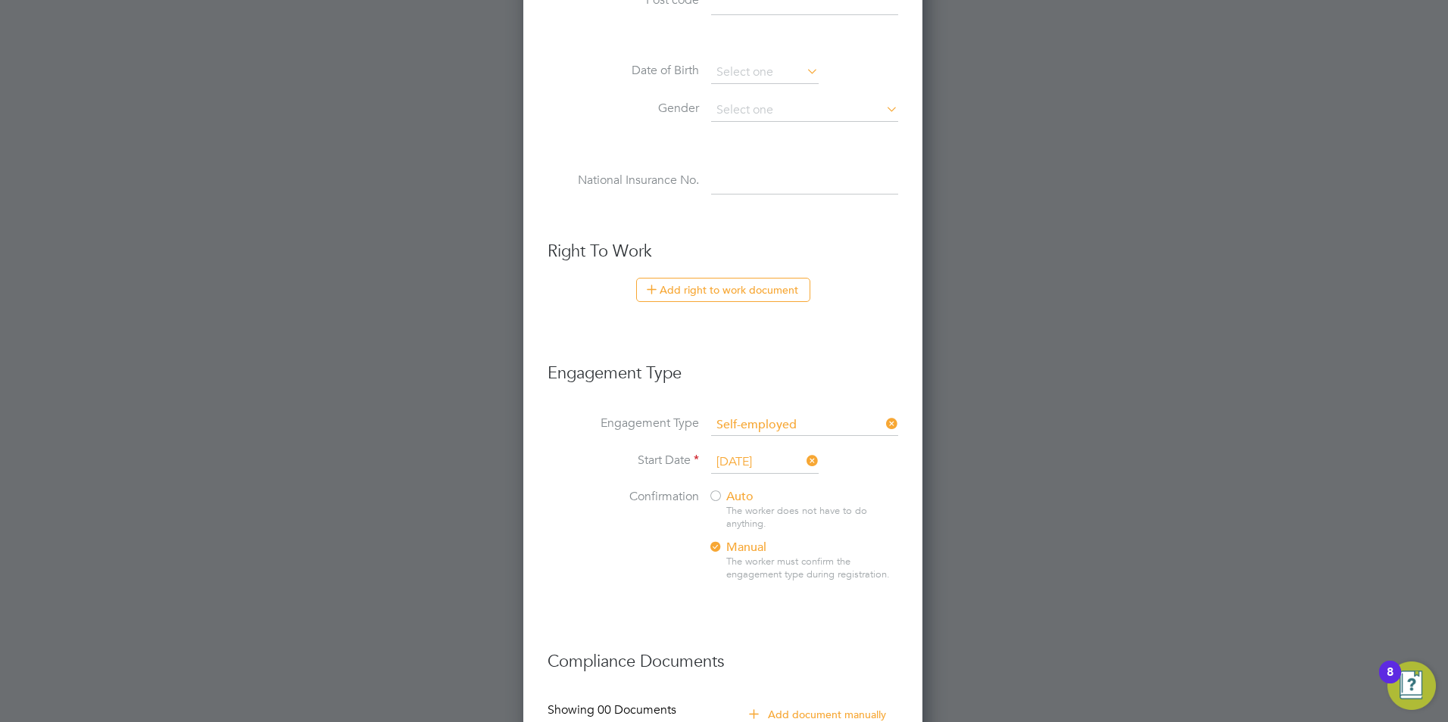
scroll to position [8, 8]
click at [768, 418] on input at bounding box center [804, 425] width 187 height 21
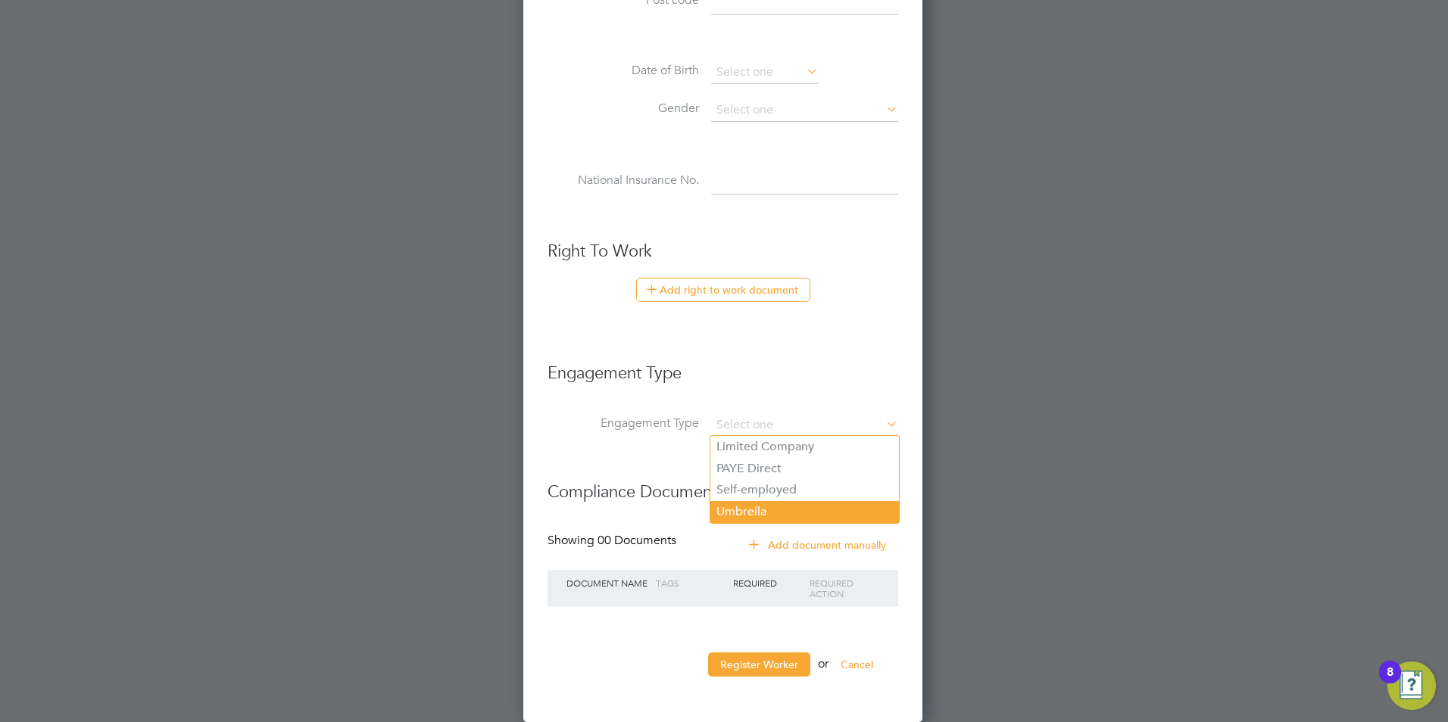
click at [759, 506] on li "Umbrella" at bounding box center [804, 512] width 189 height 22
type input "Umbrella"
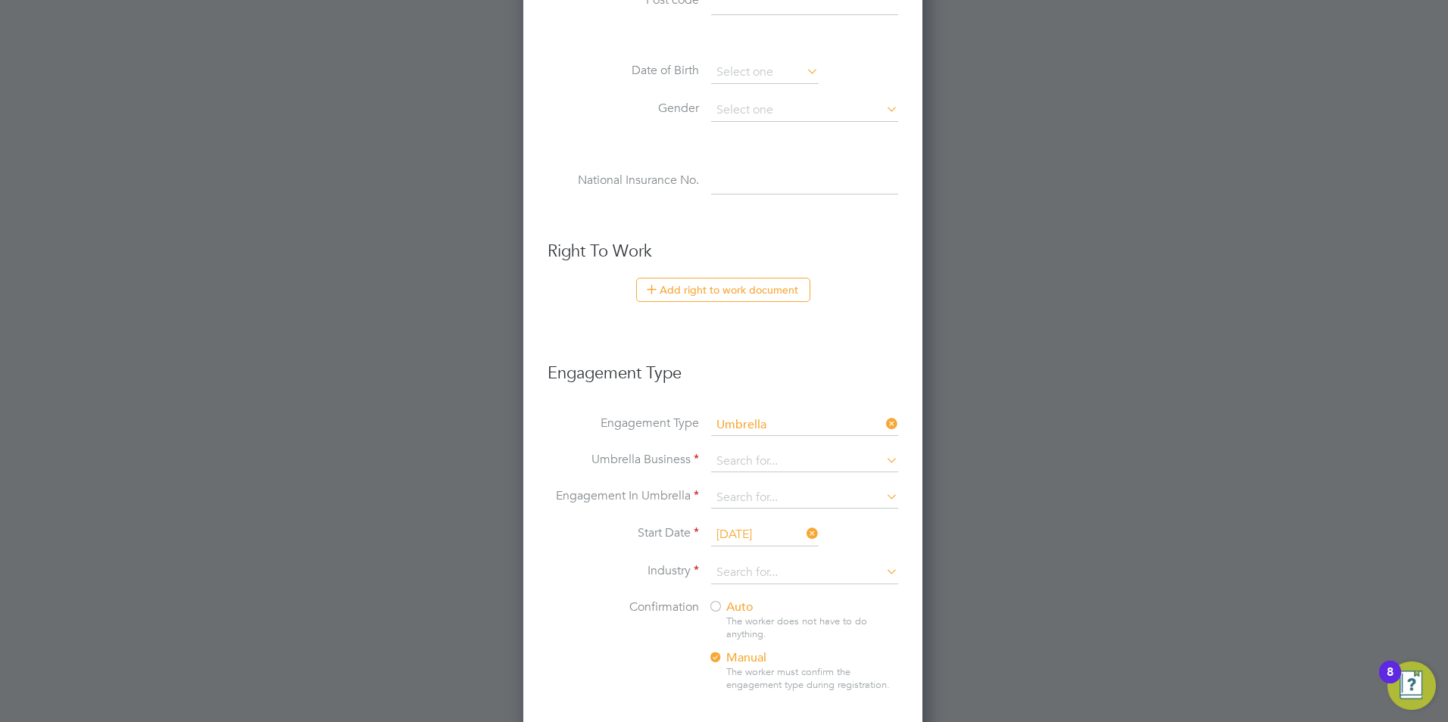
scroll to position [1569, 401]
click at [758, 466] on input at bounding box center [804, 461] width 187 height 21
click at [733, 482] on b "Cinch" at bounding box center [731, 482] width 31 height 14
type input "Cinch Contracting Services Ltd"
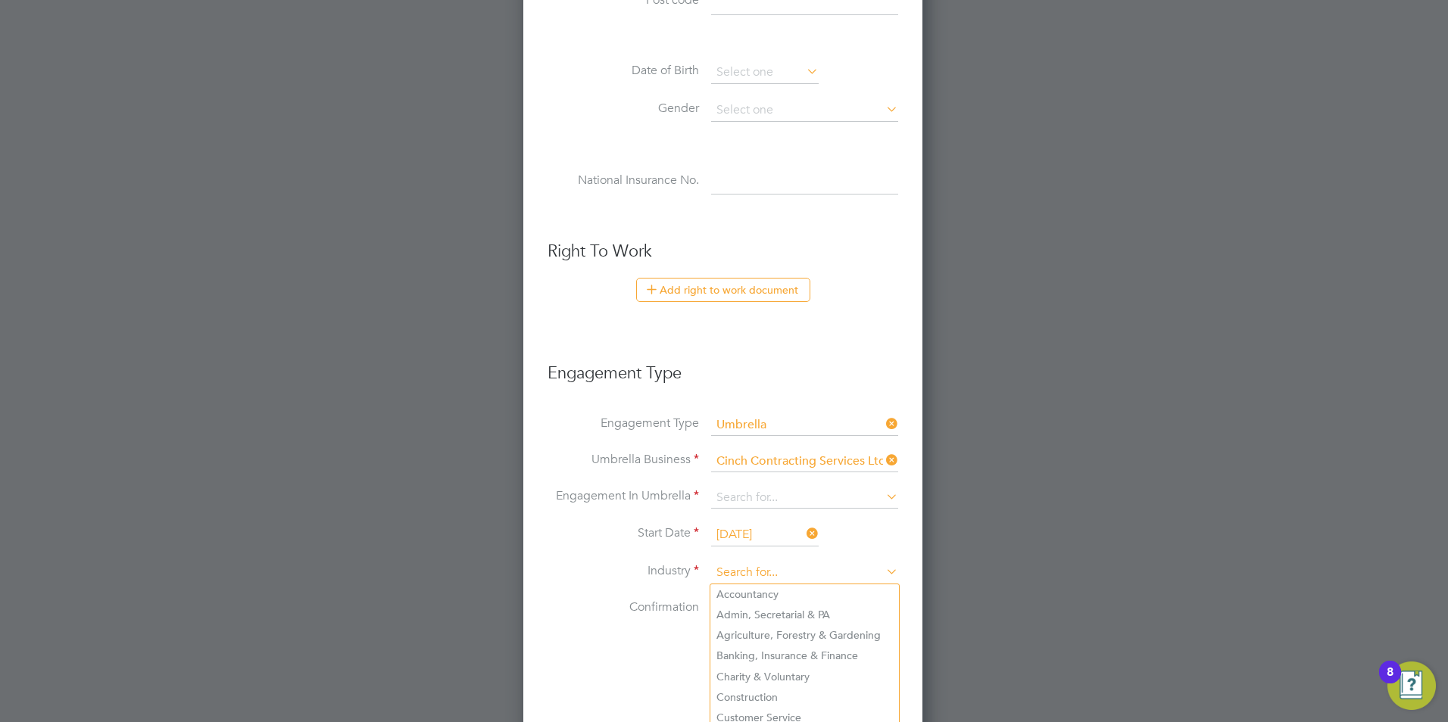
click at [749, 563] on input at bounding box center [804, 573] width 187 height 23
click at [775, 588] on li "Constr uction" at bounding box center [804, 594] width 189 height 20
type input "Construction"
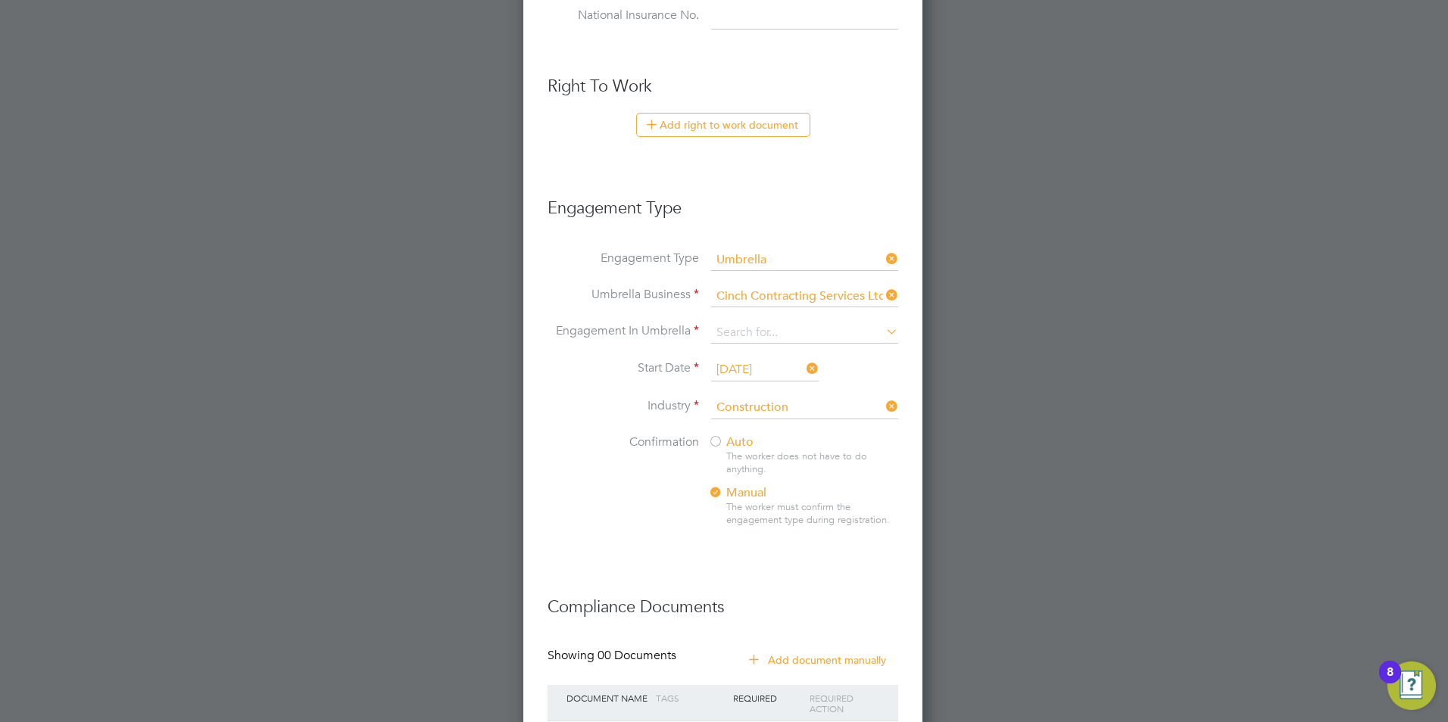
scroll to position [903, 0]
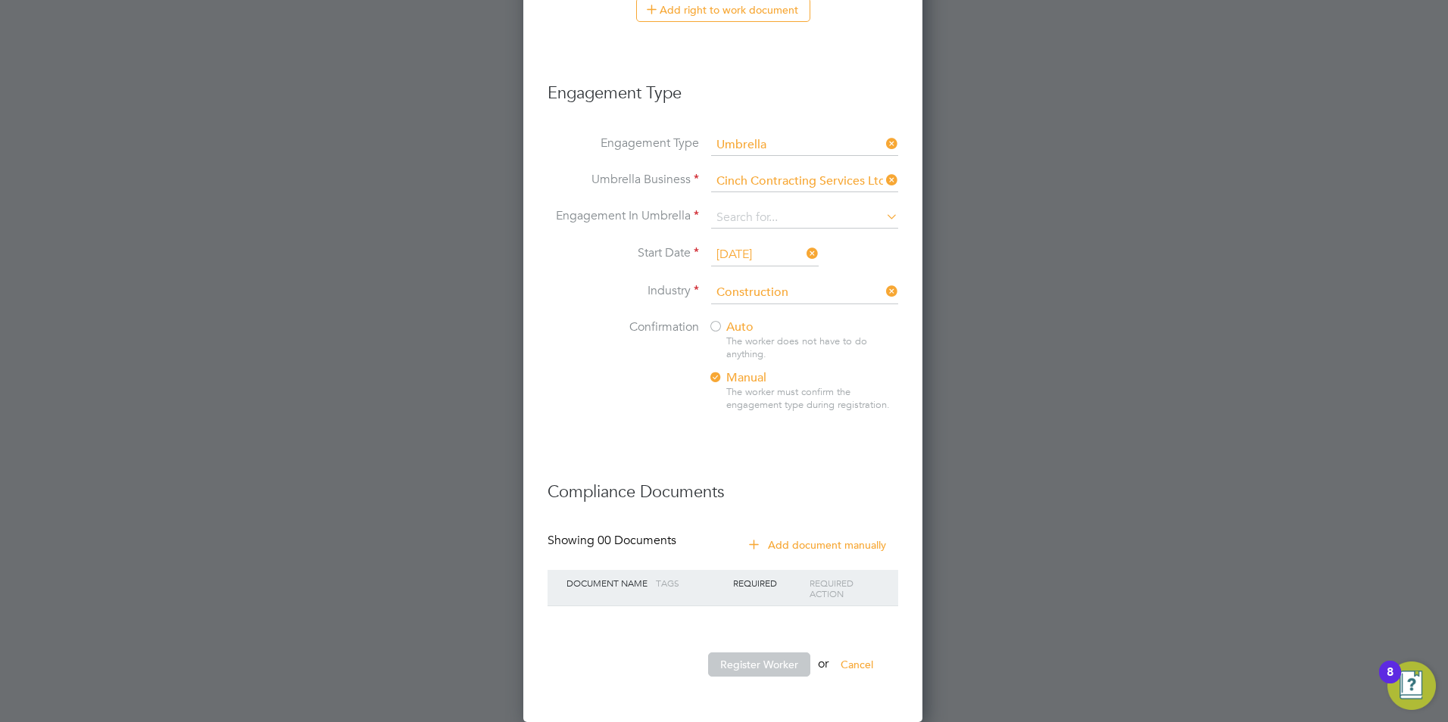
click at [717, 320] on div at bounding box center [715, 327] width 15 height 15
click at [790, 224] on input at bounding box center [804, 217] width 187 height 21
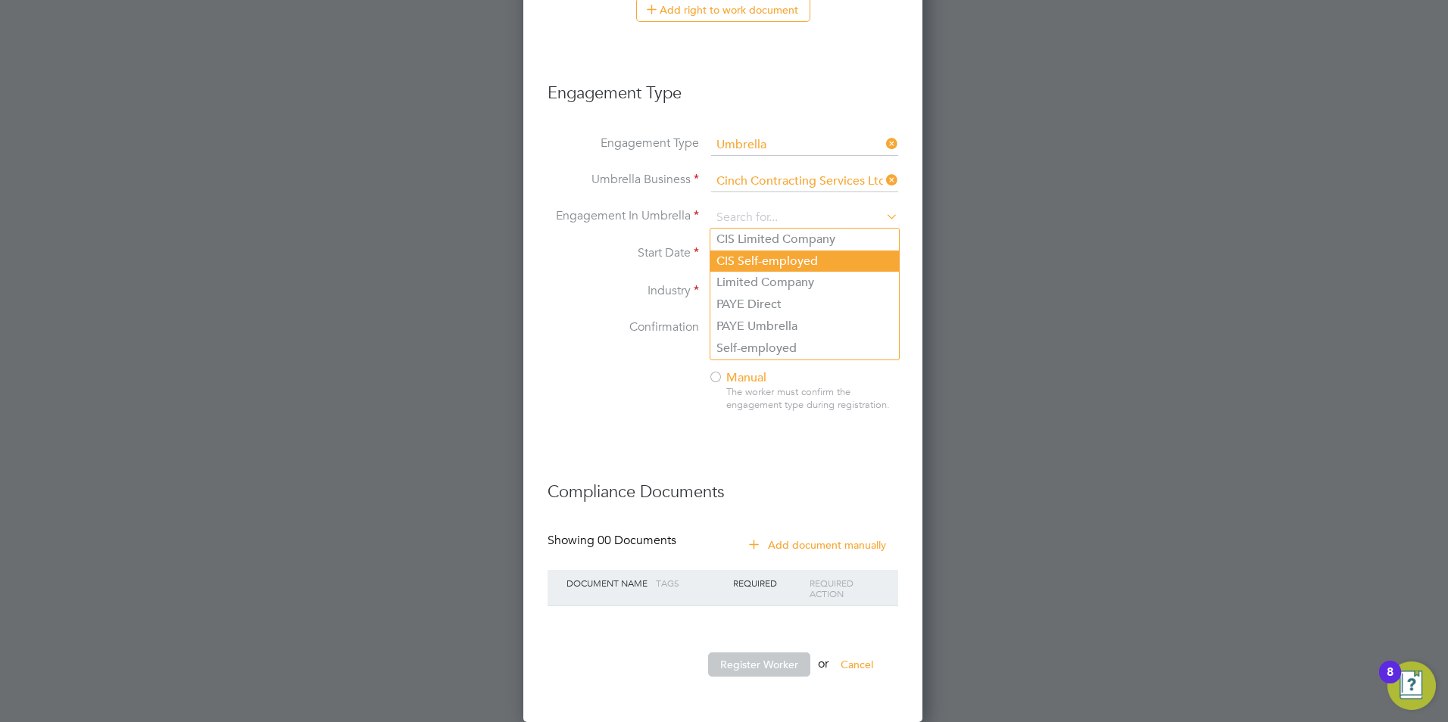
click at [806, 255] on li "CIS Self-employed" at bounding box center [804, 262] width 189 height 22
type input "CIS Self-employed"
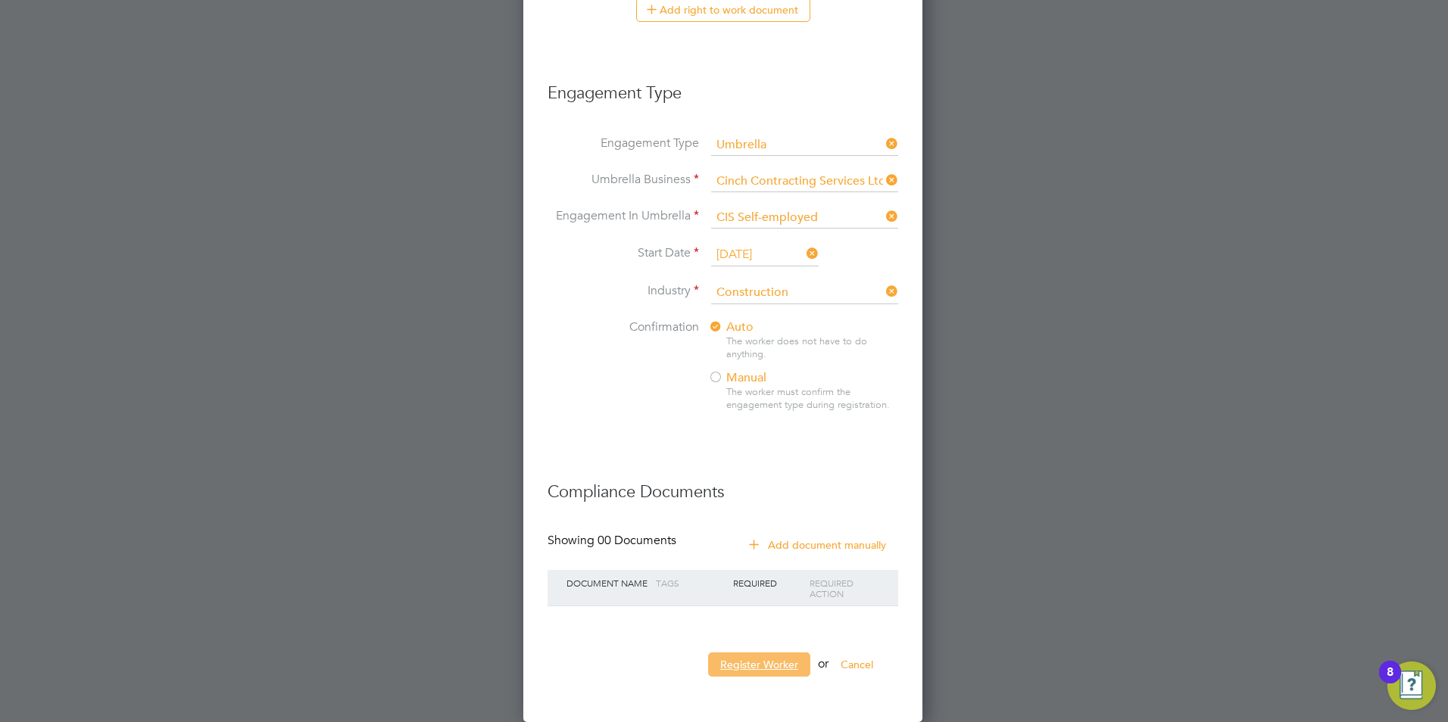
click at [754, 671] on button "Register Worker" at bounding box center [759, 665] width 102 height 24
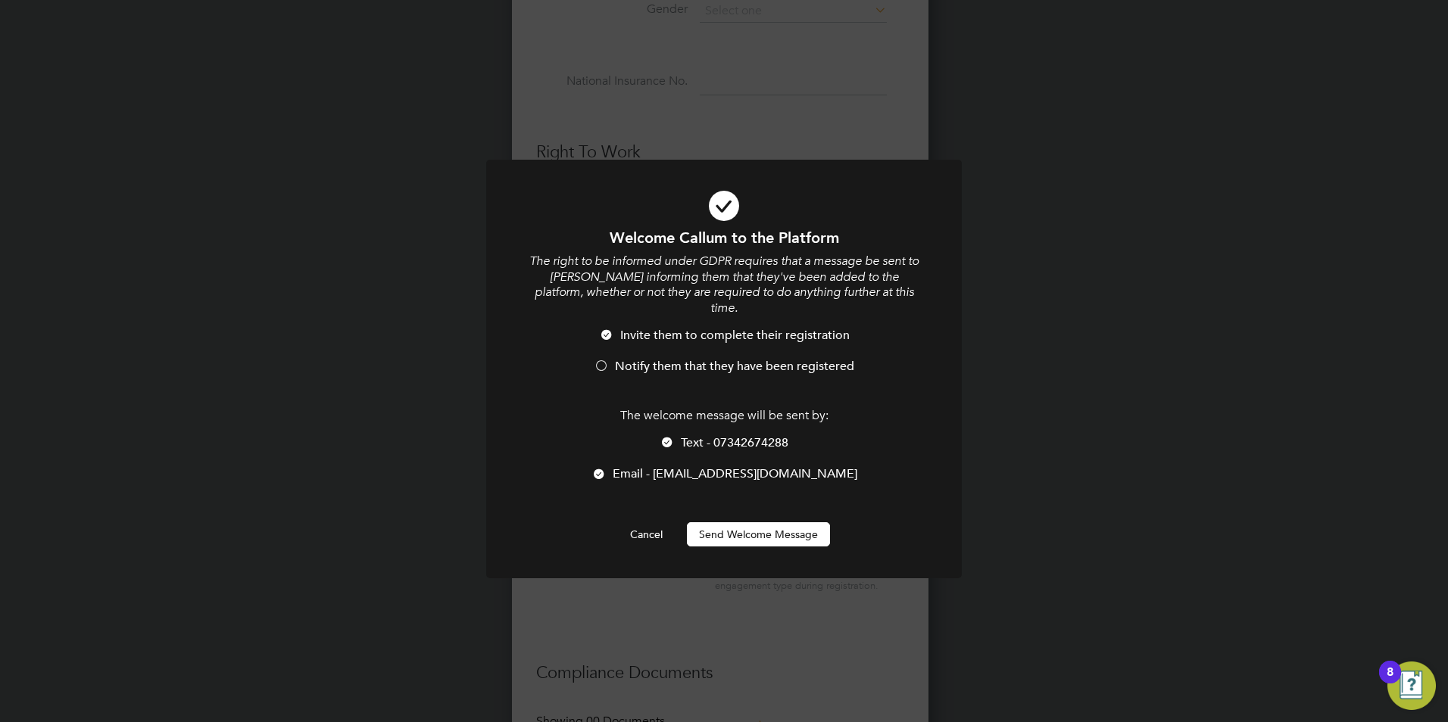
scroll to position [1569, 401]
click at [683, 359] on span "Notify them that they have been registered" at bounding box center [734, 366] width 239 height 15
click at [744, 522] on button "Send Welcome Message" at bounding box center [758, 534] width 143 height 24
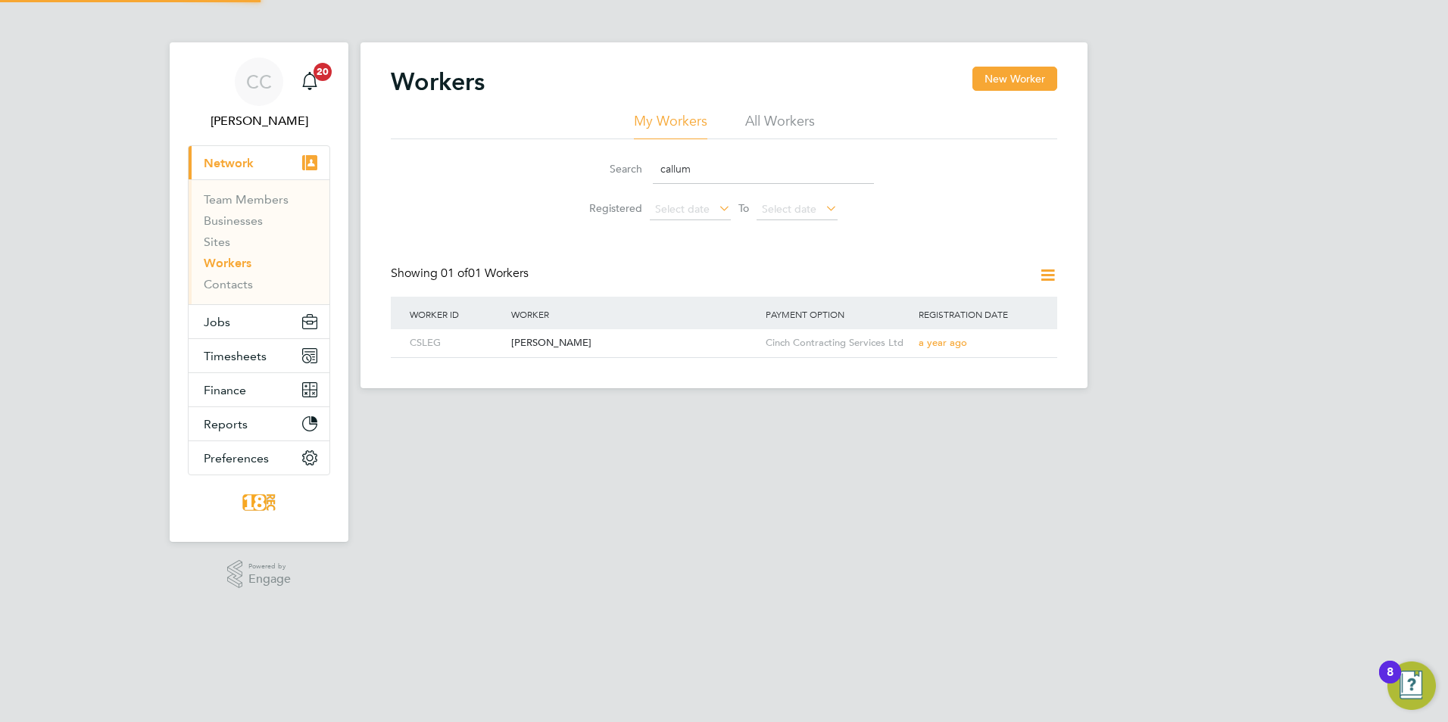
scroll to position [0, 0]
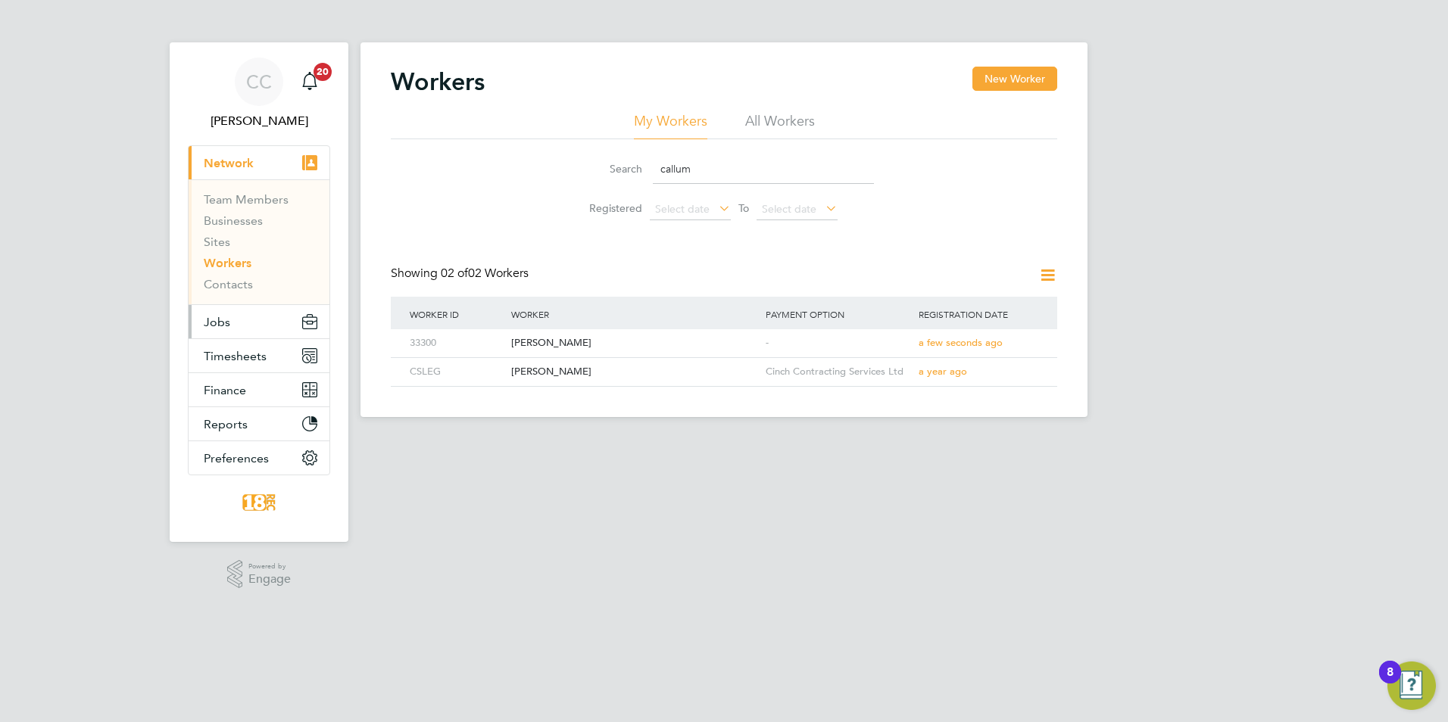
click at [228, 326] on span "Jobs" at bounding box center [217, 322] width 26 height 14
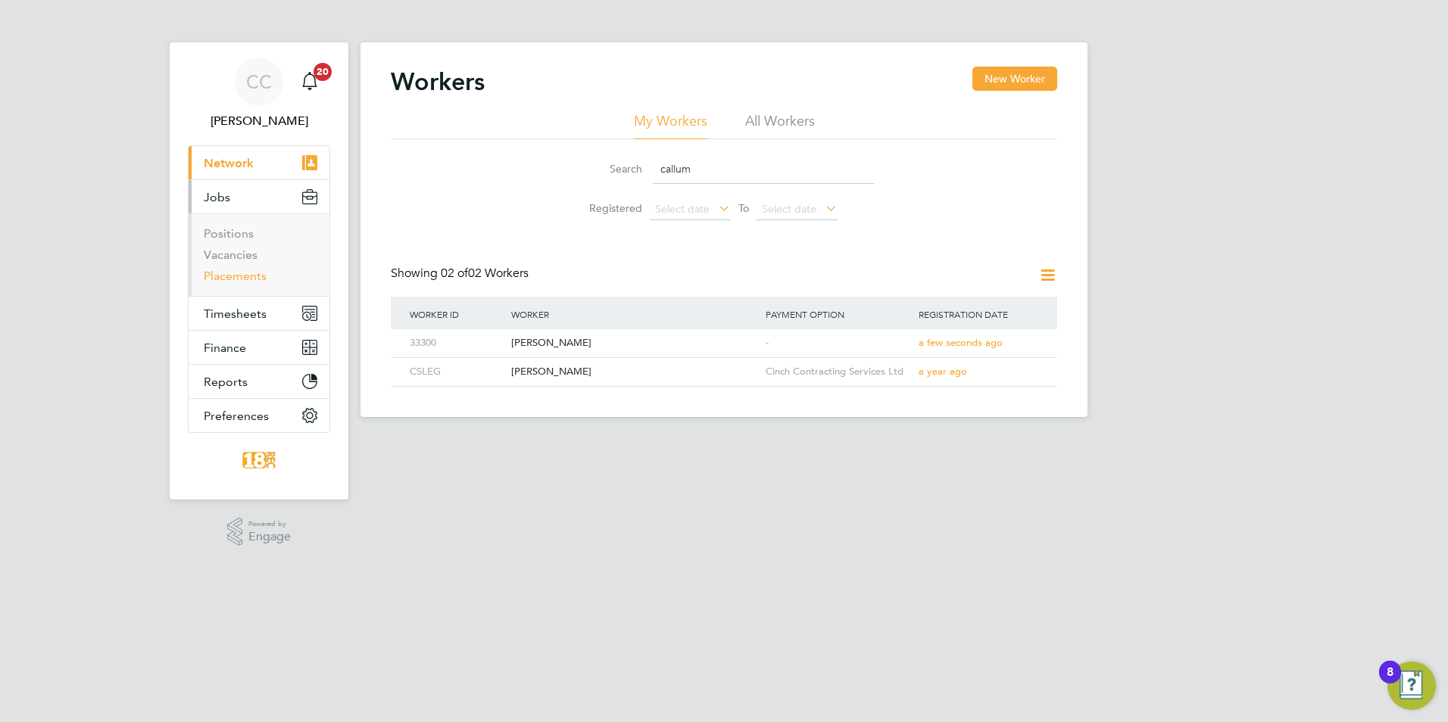
click at [242, 279] on link "Placements" at bounding box center [235, 276] width 63 height 14
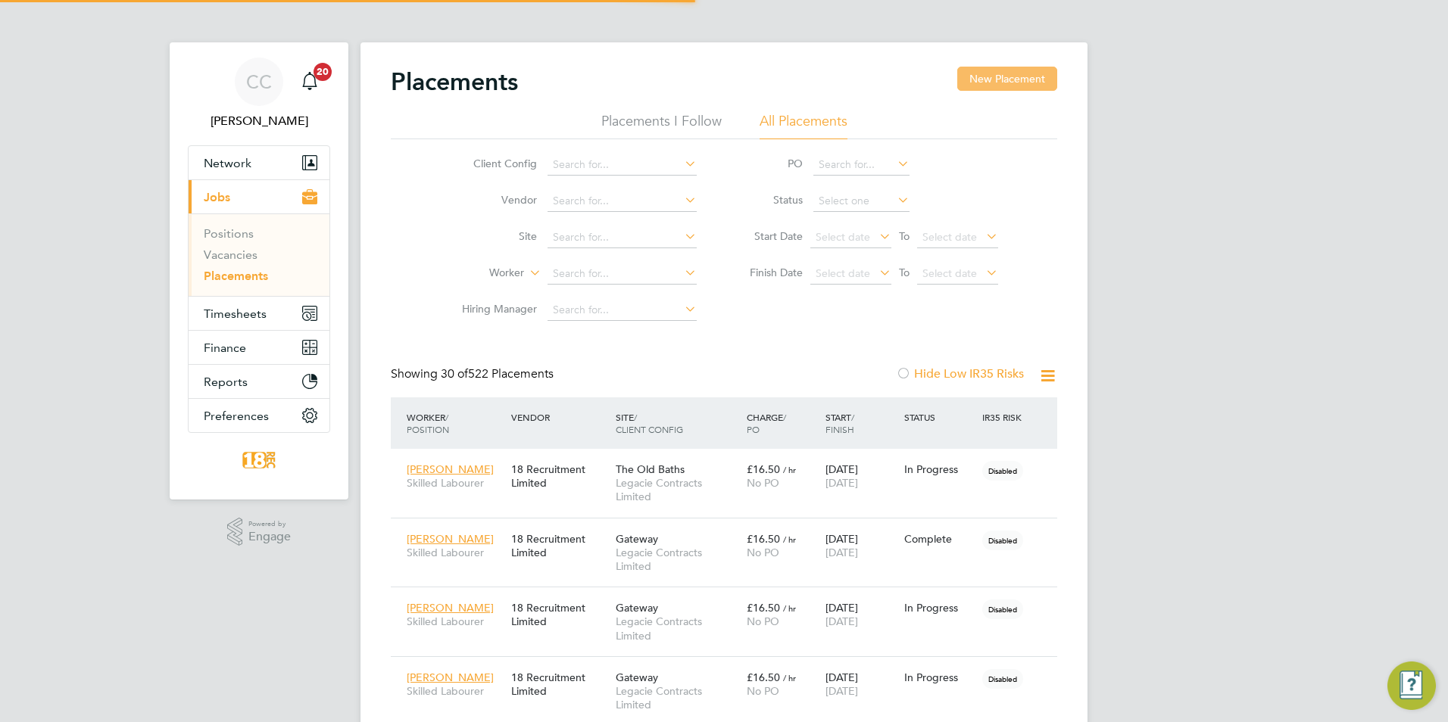
scroll to position [44, 105]
click at [970, 81] on button "New Placement" at bounding box center [1007, 79] width 100 height 24
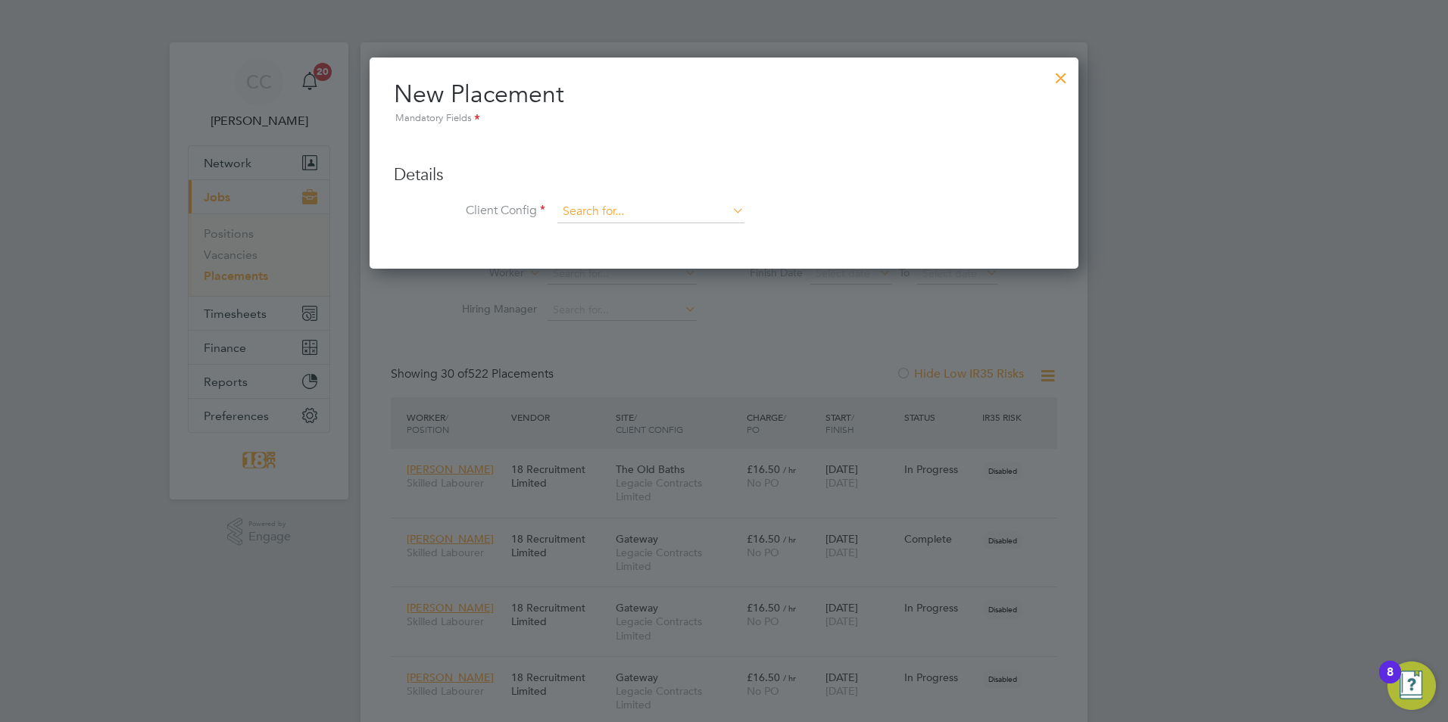
click at [595, 213] on input at bounding box center [650, 212] width 187 height 23
click at [614, 244] on ul "Legacie Contracts Limited" at bounding box center [651, 234] width 190 height 22
click at [614, 231] on li "Client Config" at bounding box center [724, 220] width 660 height 38
click at [613, 210] on input at bounding box center [650, 212] width 187 height 23
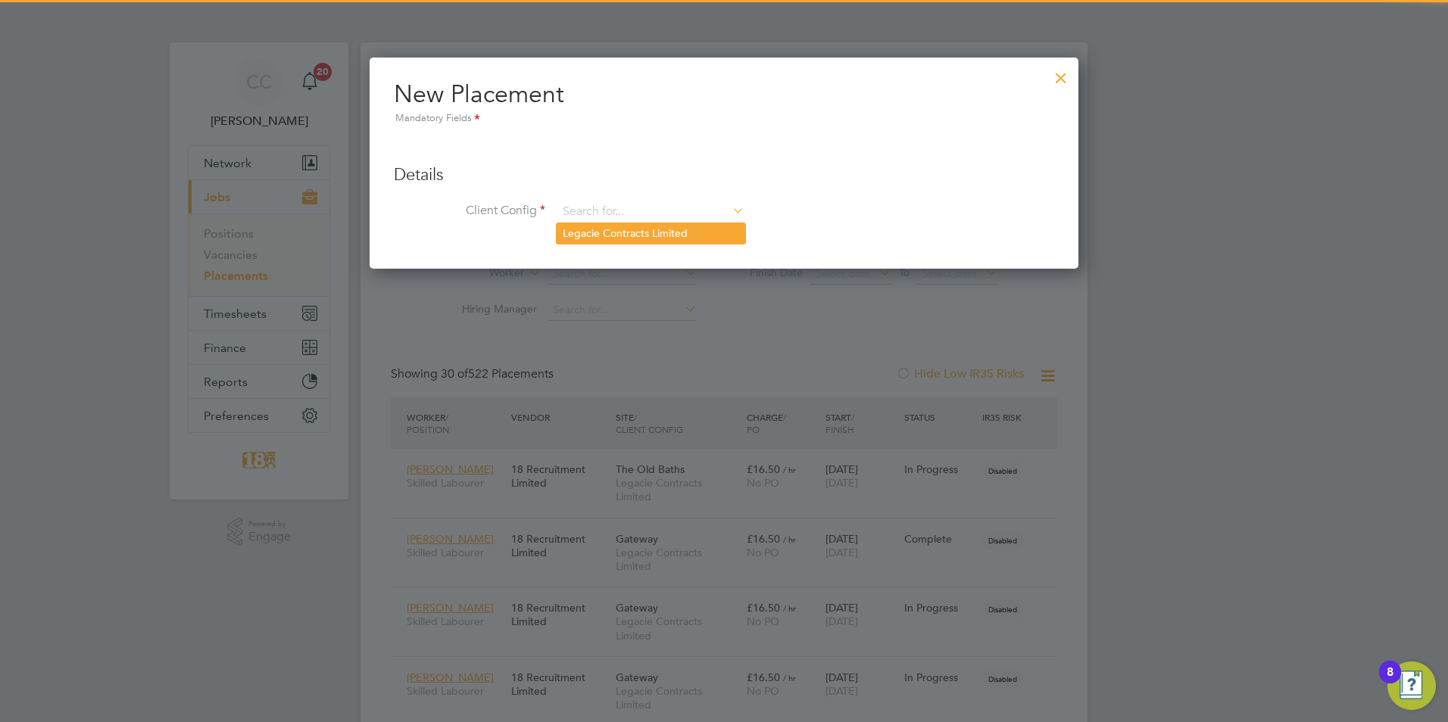
click at [625, 235] on li "Legacie Contracts Limited" at bounding box center [650, 233] width 189 height 20
type input "Legacie Contracts Limited"
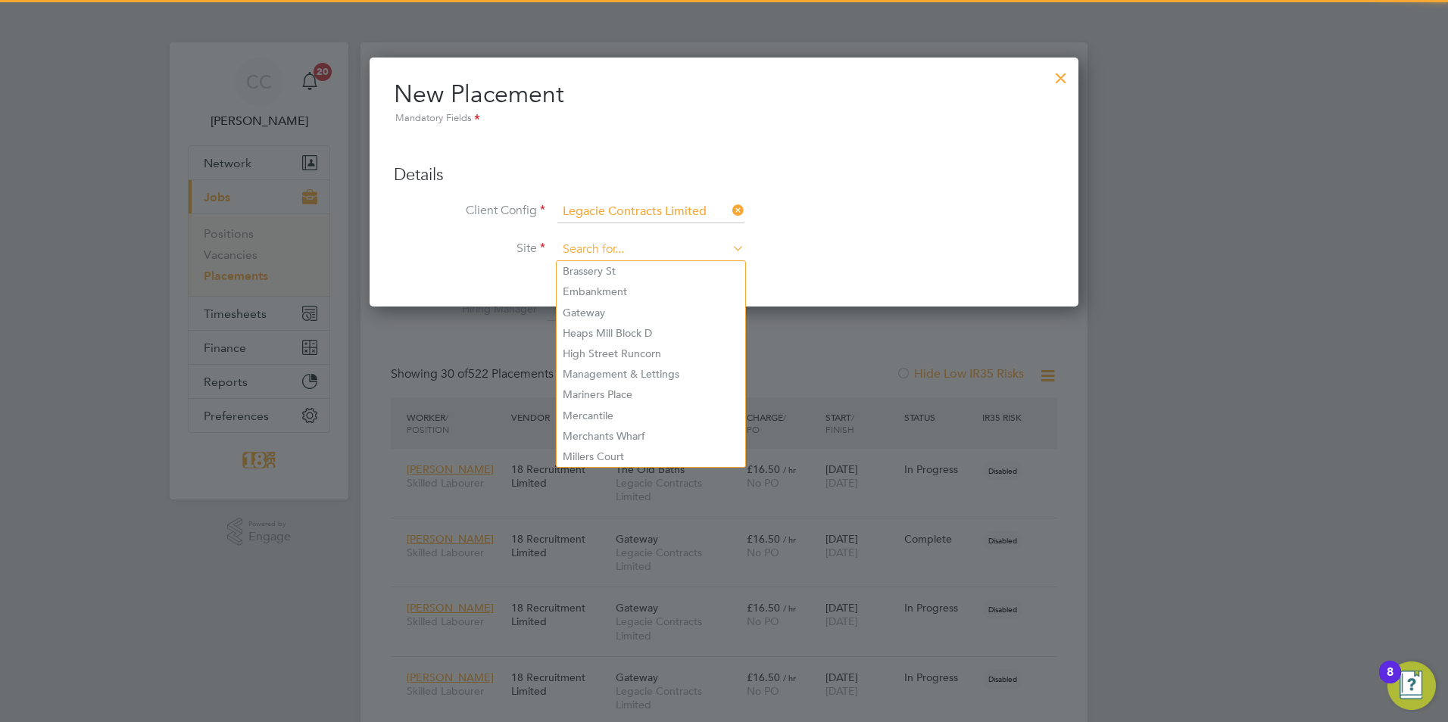
click at [609, 242] on input at bounding box center [650, 249] width 187 height 23
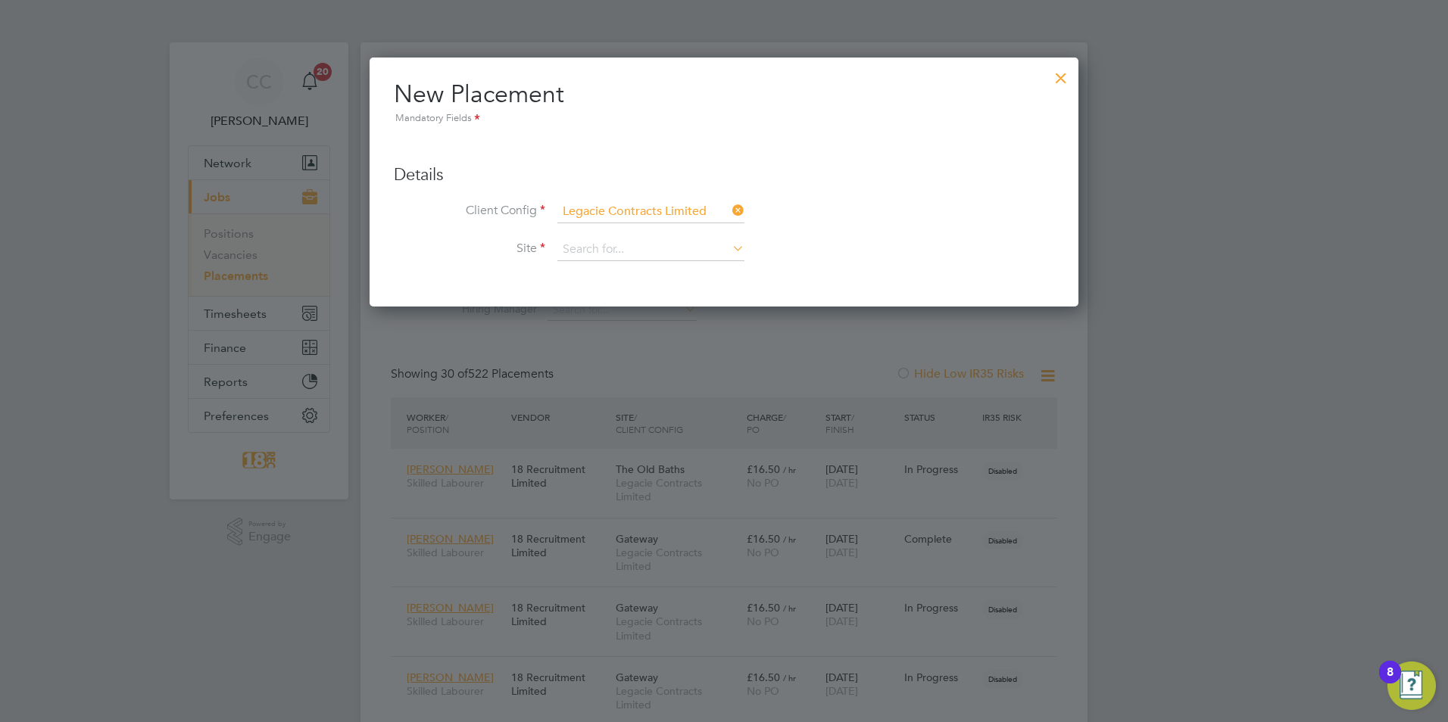
click at [837, 232] on li "Client Config Legacie Contracts Limited" at bounding box center [724, 220] width 660 height 38
click at [575, 244] on input at bounding box center [650, 249] width 187 height 23
click at [653, 276] on li "Union Court" at bounding box center [650, 271] width 189 height 20
type input "Union Court"
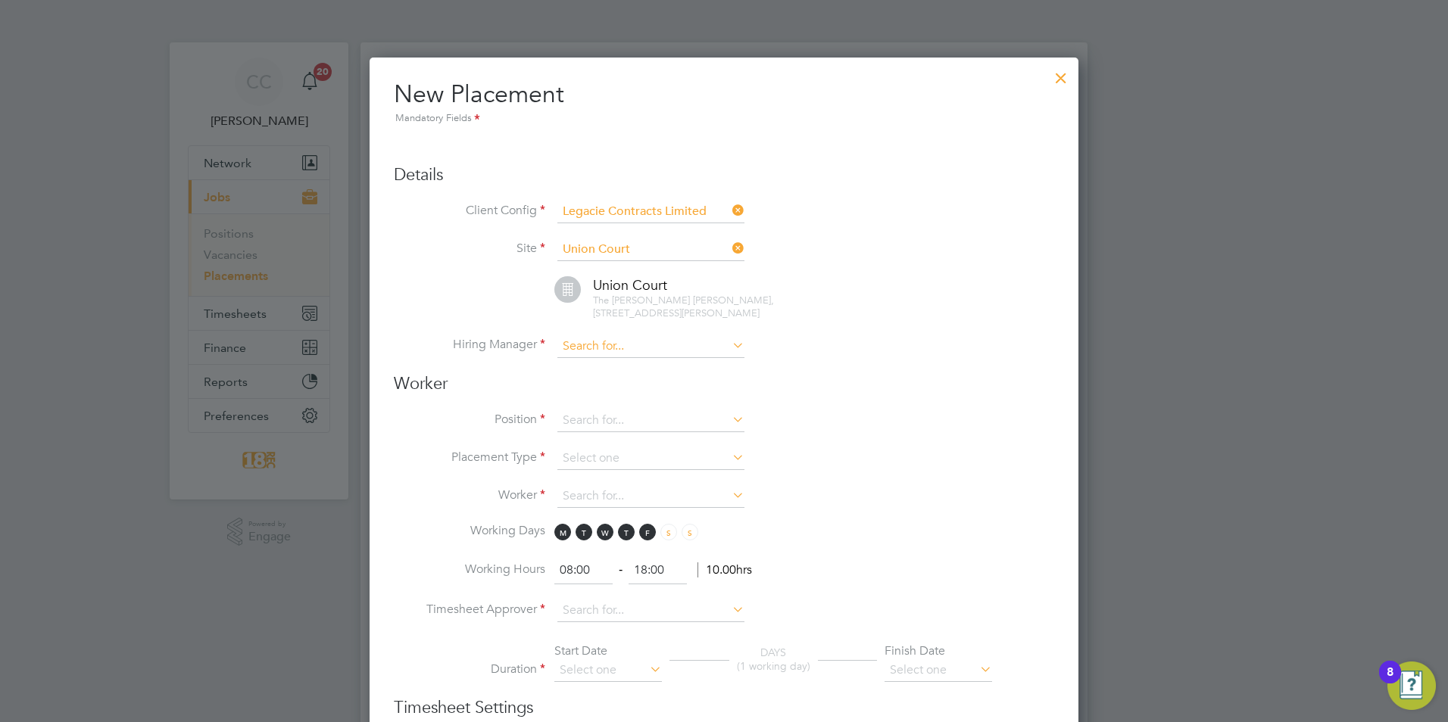
click at [601, 339] on input at bounding box center [650, 346] width 187 height 23
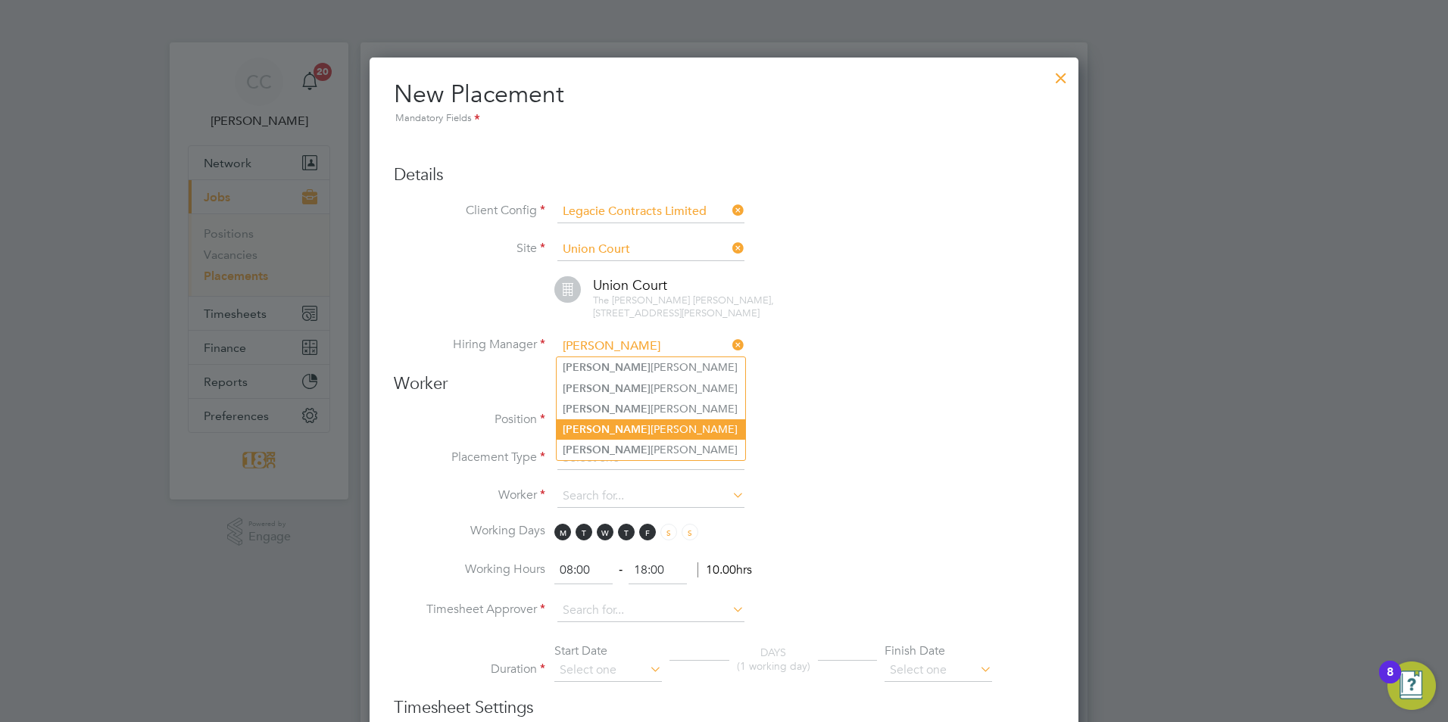
click at [609, 428] on li "[PERSON_NAME]" at bounding box center [650, 429] width 189 height 20
type input "[PERSON_NAME]"
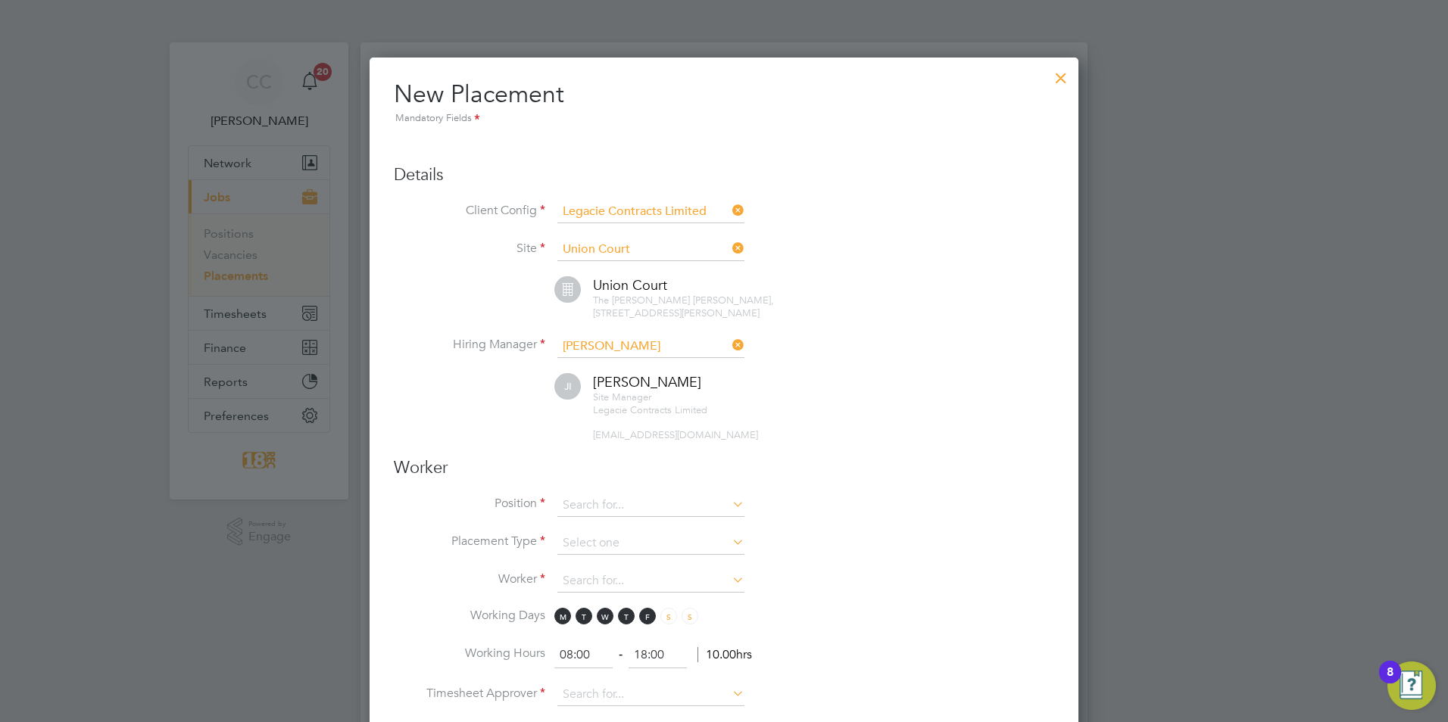
click at [603, 413] on span "Legacie Contracts Limited" at bounding box center [650, 410] width 114 height 13
click at [613, 502] on input at bounding box center [650, 505] width 187 height 23
type input "l"
drag, startPoint x: 622, startPoint y: 517, endPoint x: 620, endPoint y: 525, distance: 8.6
click at [621, 524] on li "Ski l led Labourer" at bounding box center [650, 526] width 189 height 20
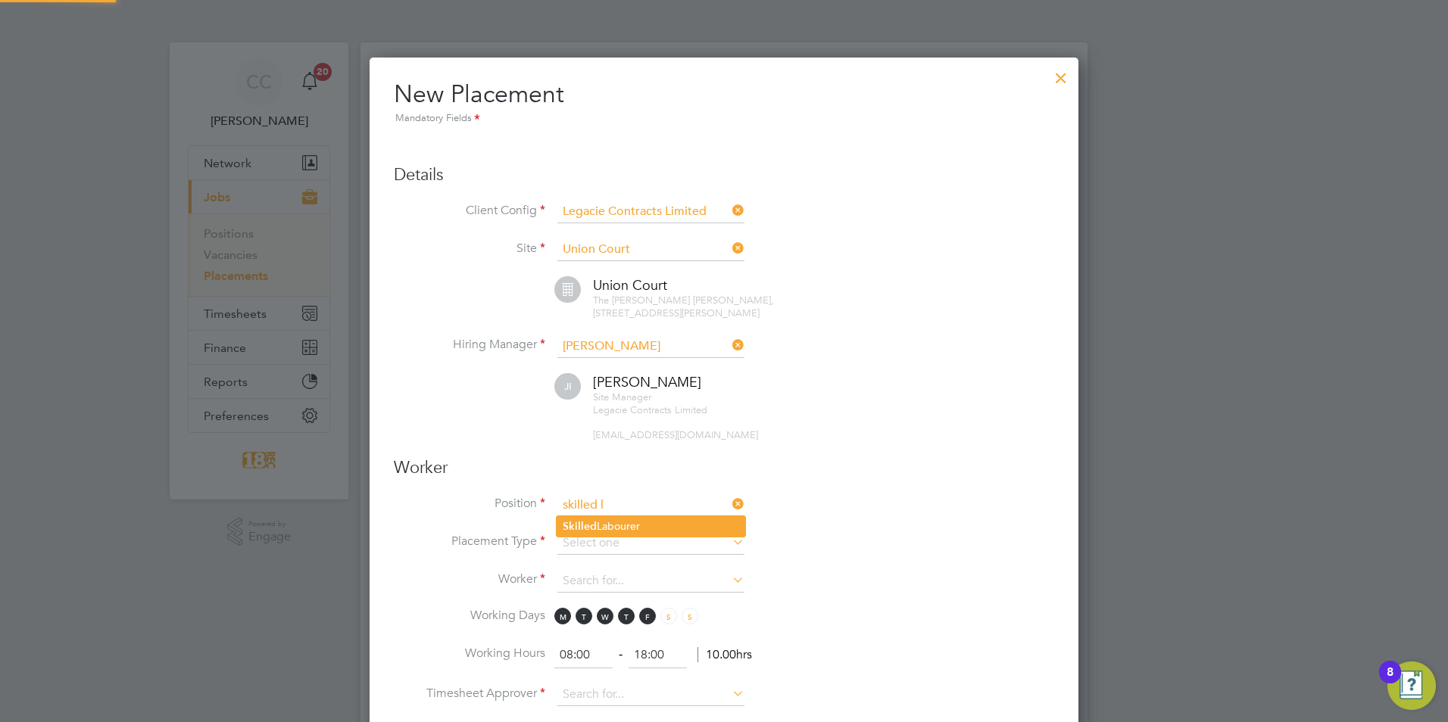
type input "Skilled Labourer"
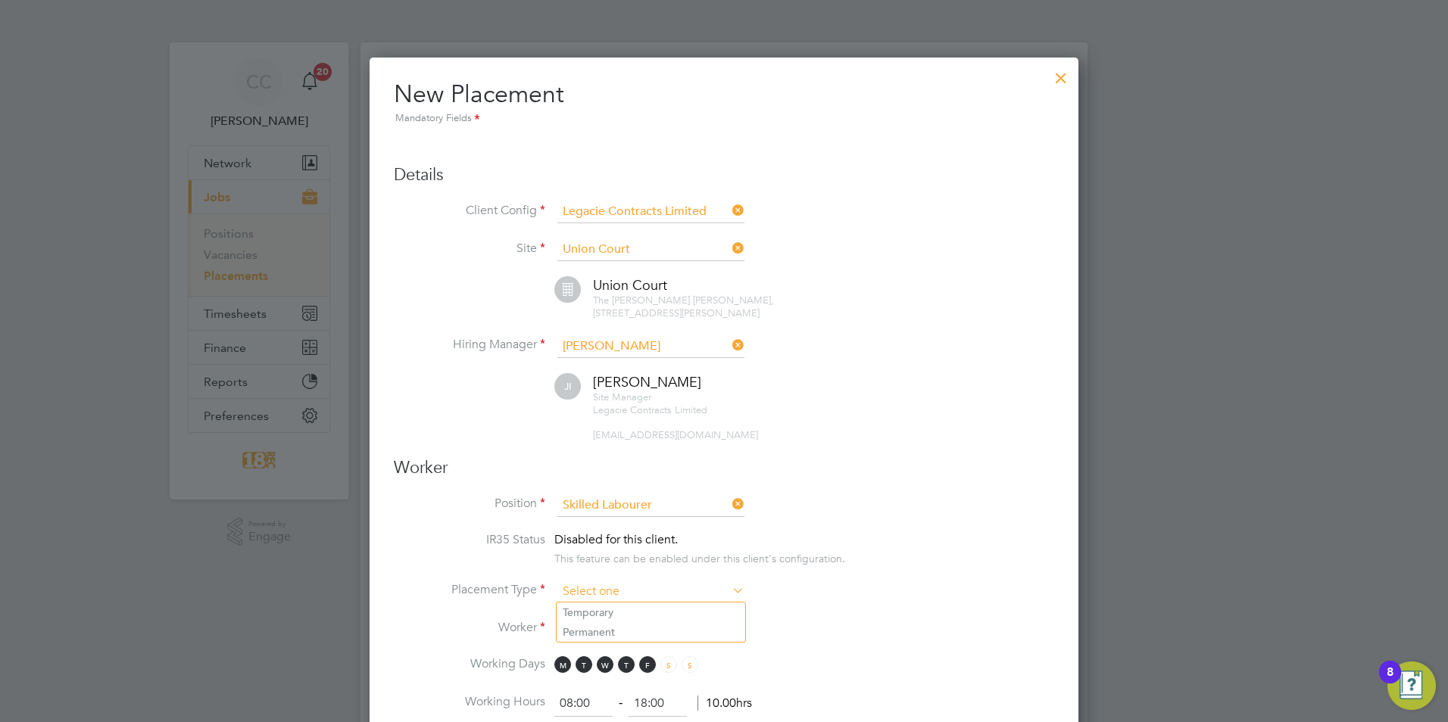
click at [613, 583] on input at bounding box center [650, 592] width 187 height 23
click at [609, 610] on li "Temporary" at bounding box center [650, 613] width 189 height 20
type input "Temporary"
click at [596, 629] on input at bounding box center [650, 630] width 187 height 23
click at [616, 665] on li "[PERSON_NAME] (33300)" at bounding box center [650, 671] width 189 height 20
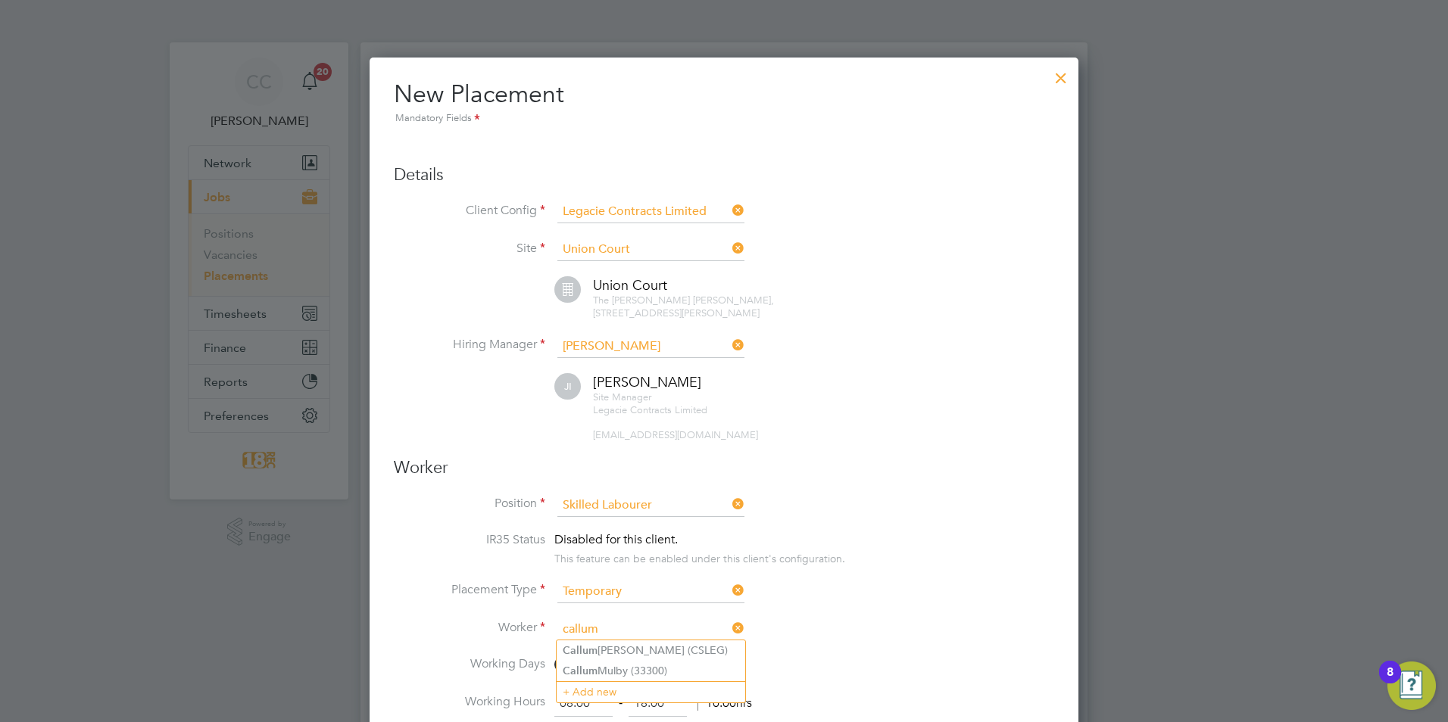
type input "[PERSON_NAME] (33300)"
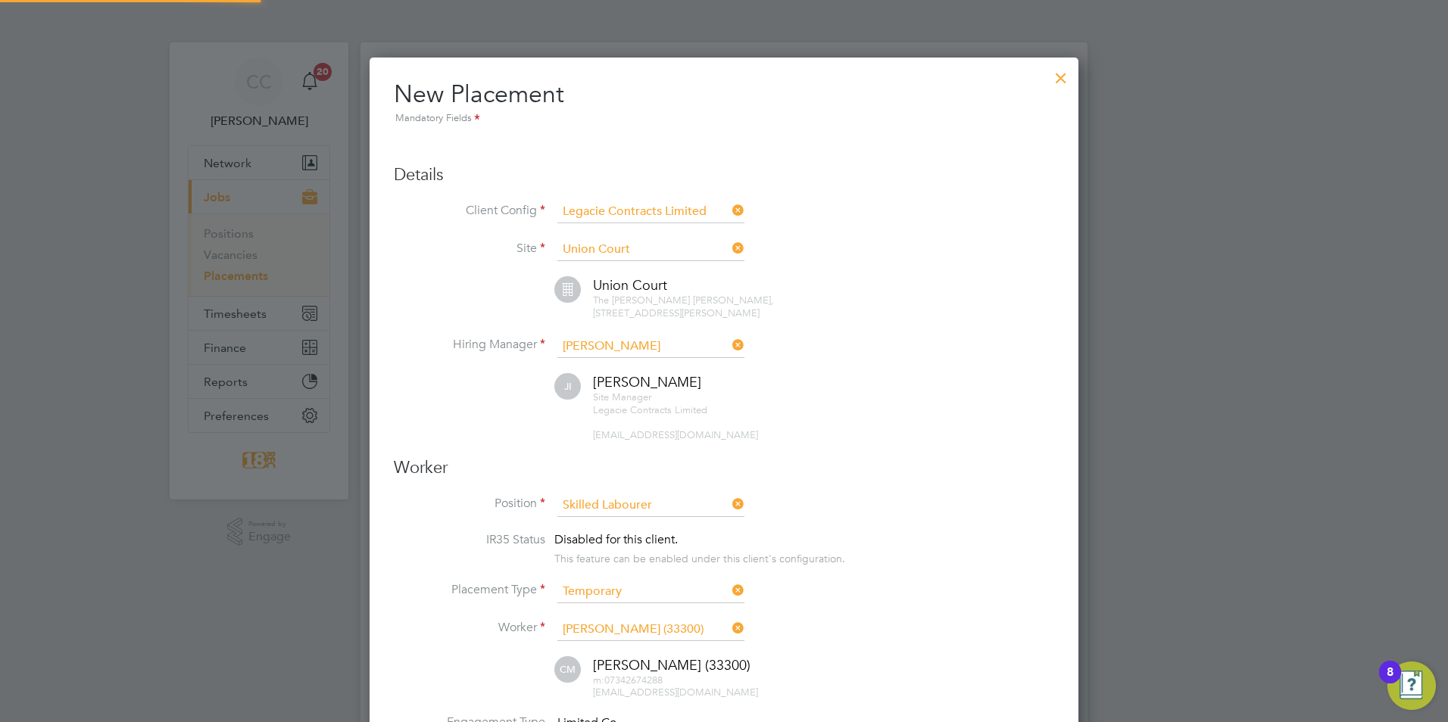
click at [897, 620] on li "Worker Callum Mulby (33300)" at bounding box center [724, 638] width 660 height 38
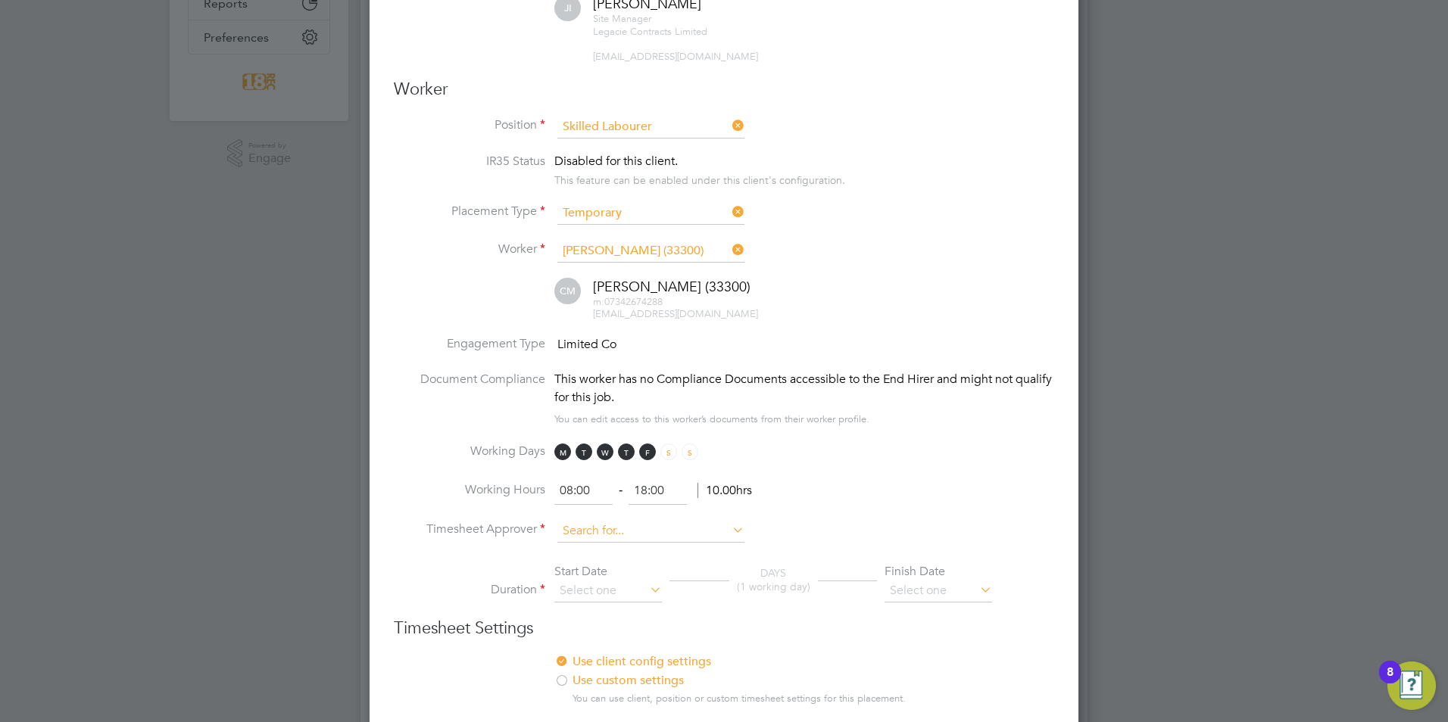
click at [592, 527] on input at bounding box center [650, 531] width 187 height 23
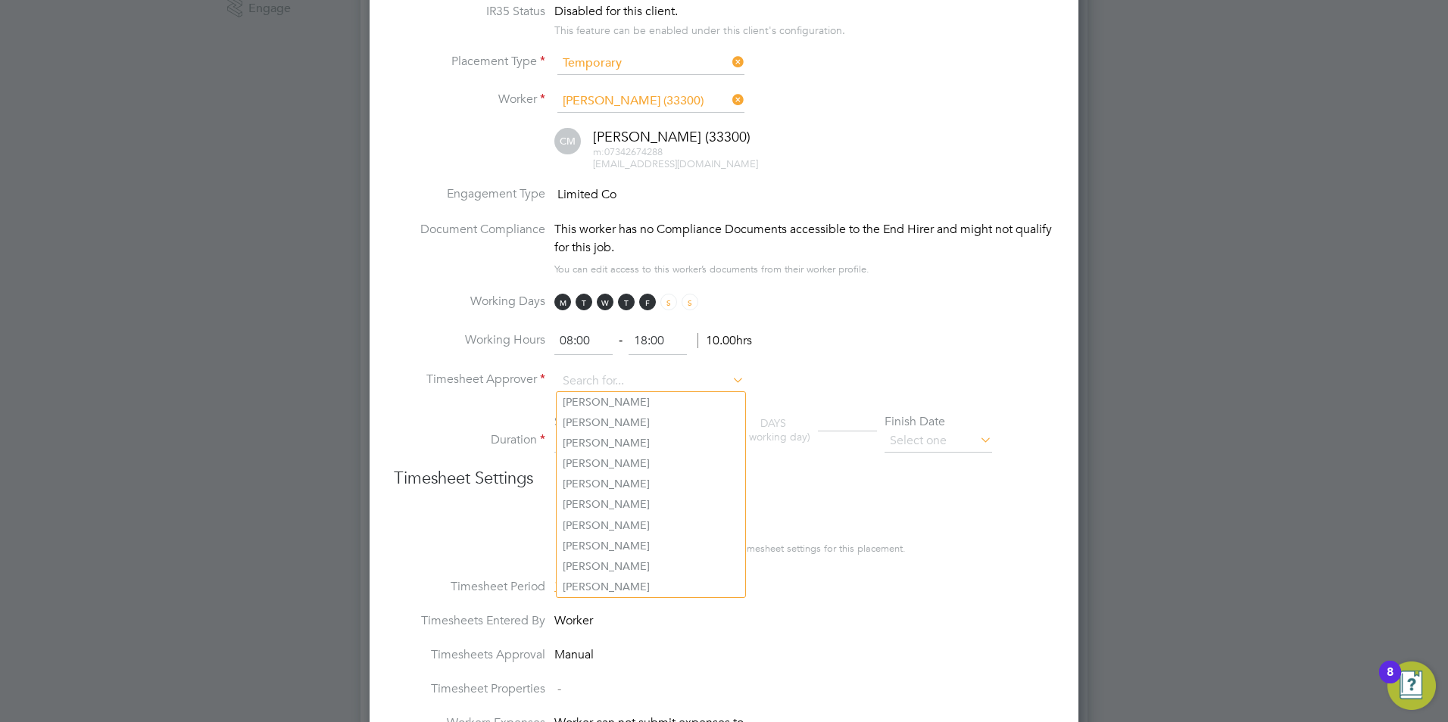
scroll to position [530, 0]
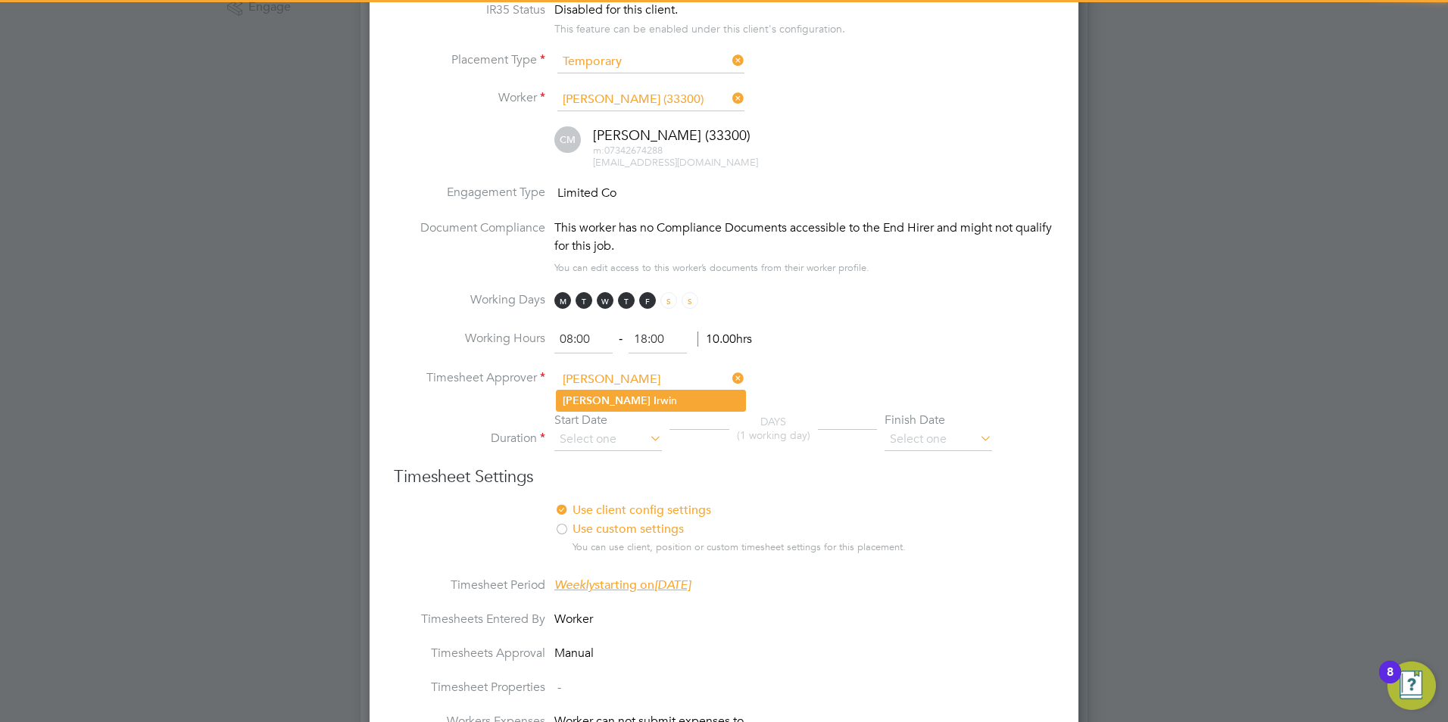
click at [607, 394] on li "[PERSON_NAME] rwin" at bounding box center [650, 401] width 189 height 20
type input "[PERSON_NAME]"
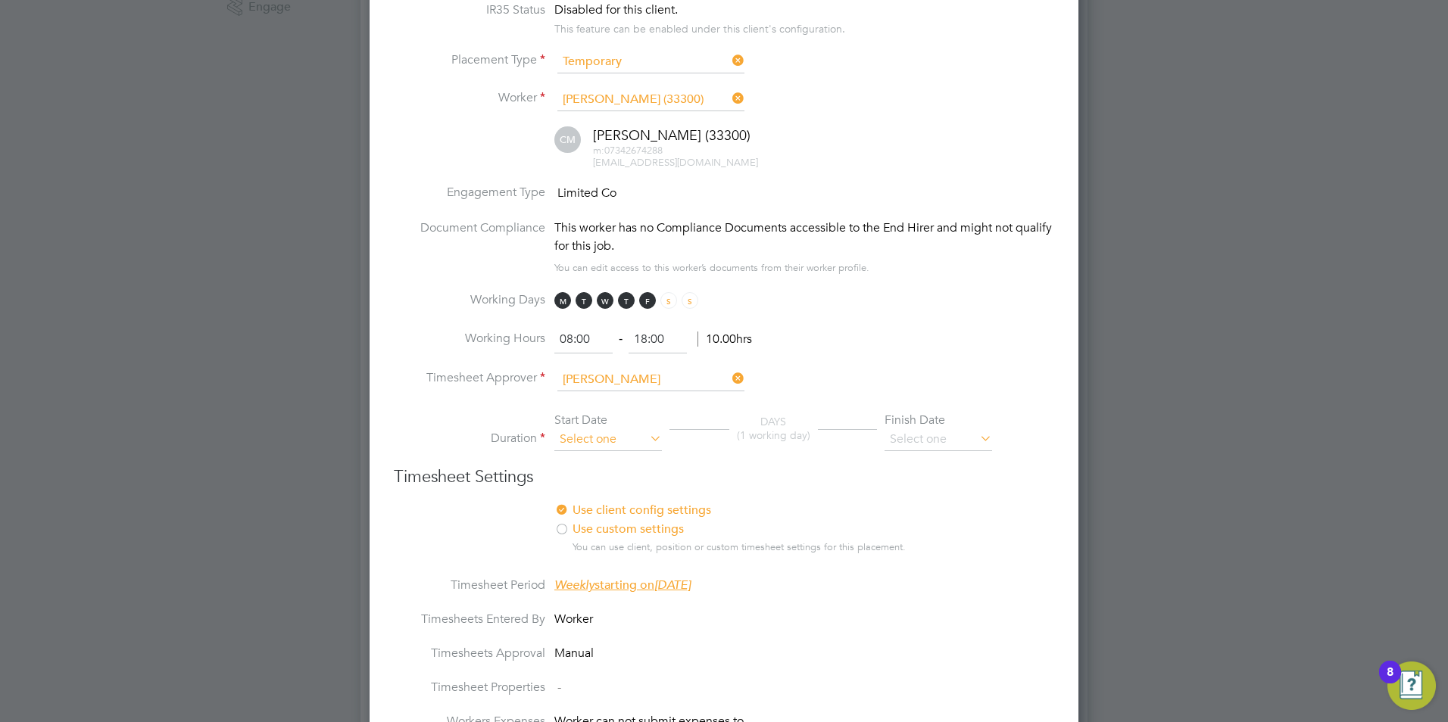
click at [600, 439] on input at bounding box center [608, 440] width 108 height 23
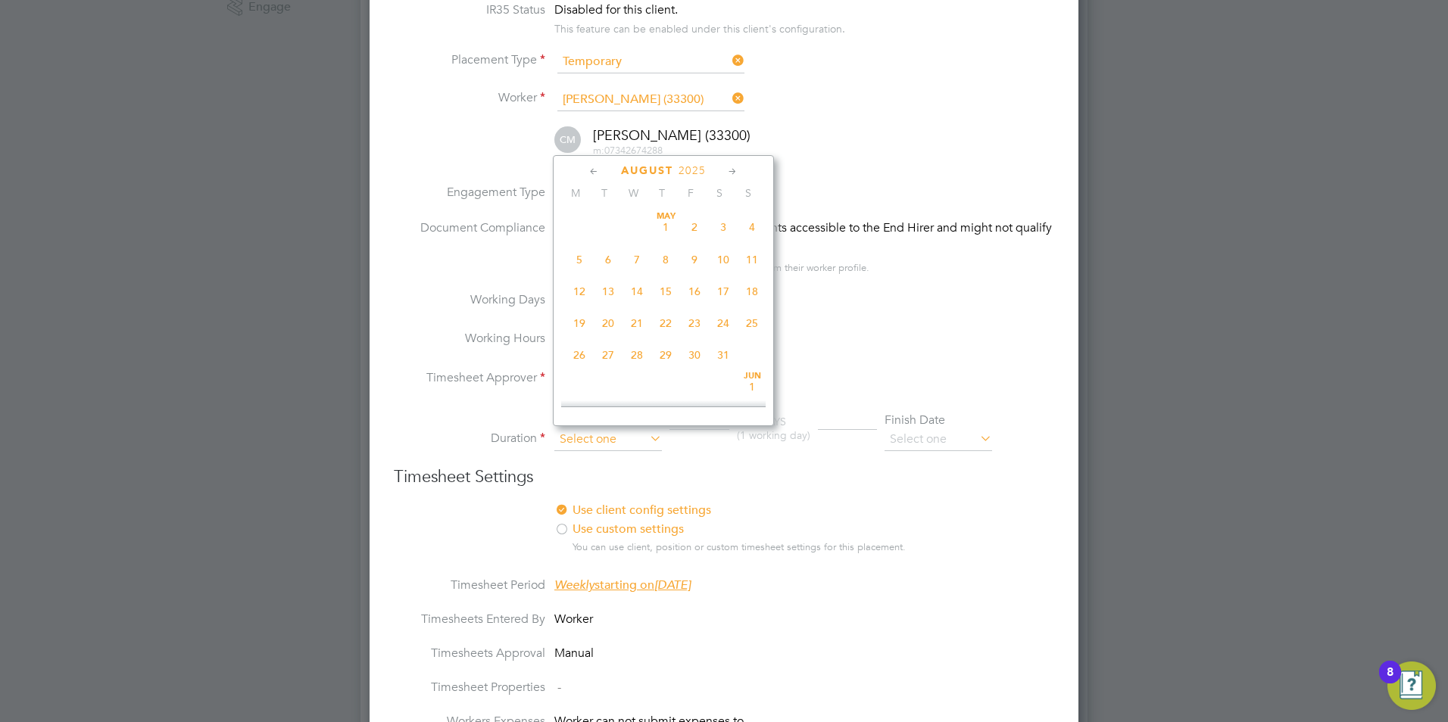
scroll to position [590, 0]
click at [578, 256] on span "18" at bounding box center [579, 244] width 29 height 29
type input "[DATE]"
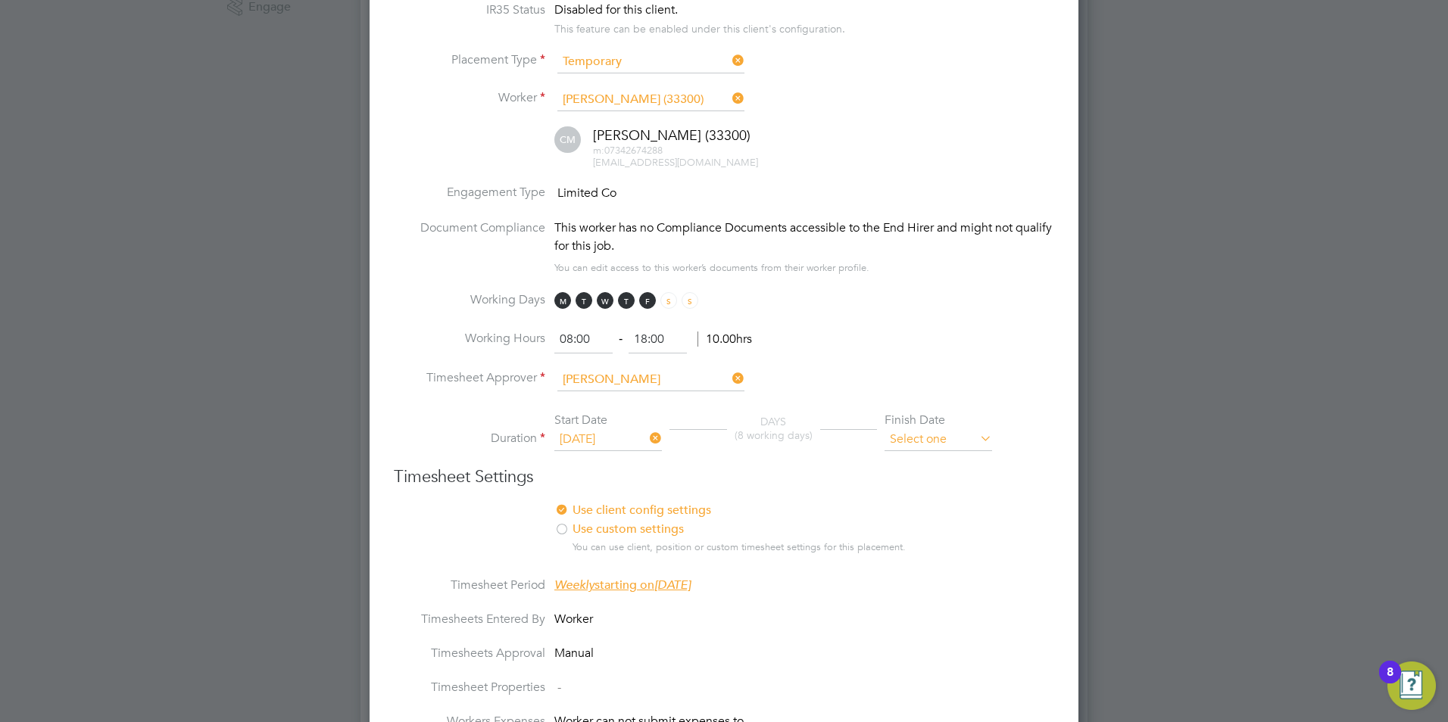
click at [941, 446] on input at bounding box center [938, 440] width 108 height 23
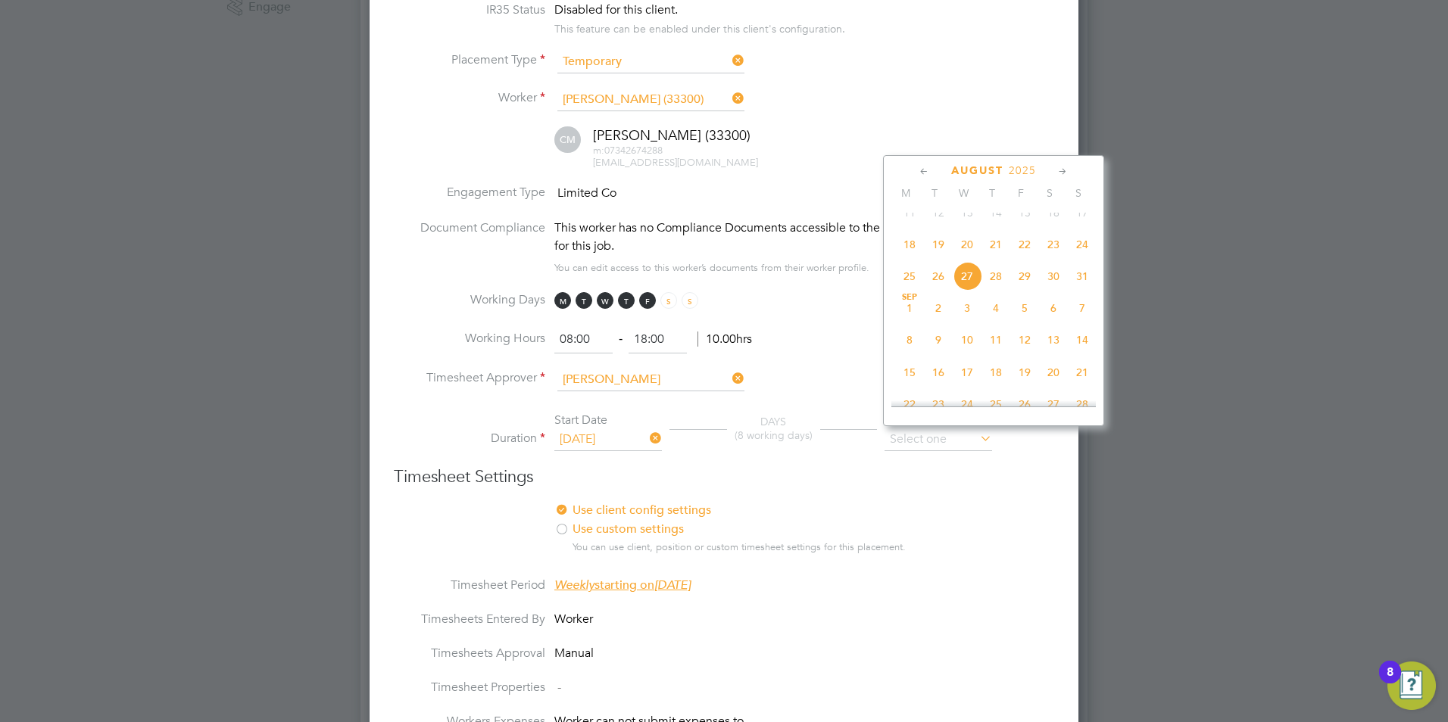
click at [1083, 322] on span "7" at bounding box center [1082, 308] width 29 height 29
type input "[DATE]"
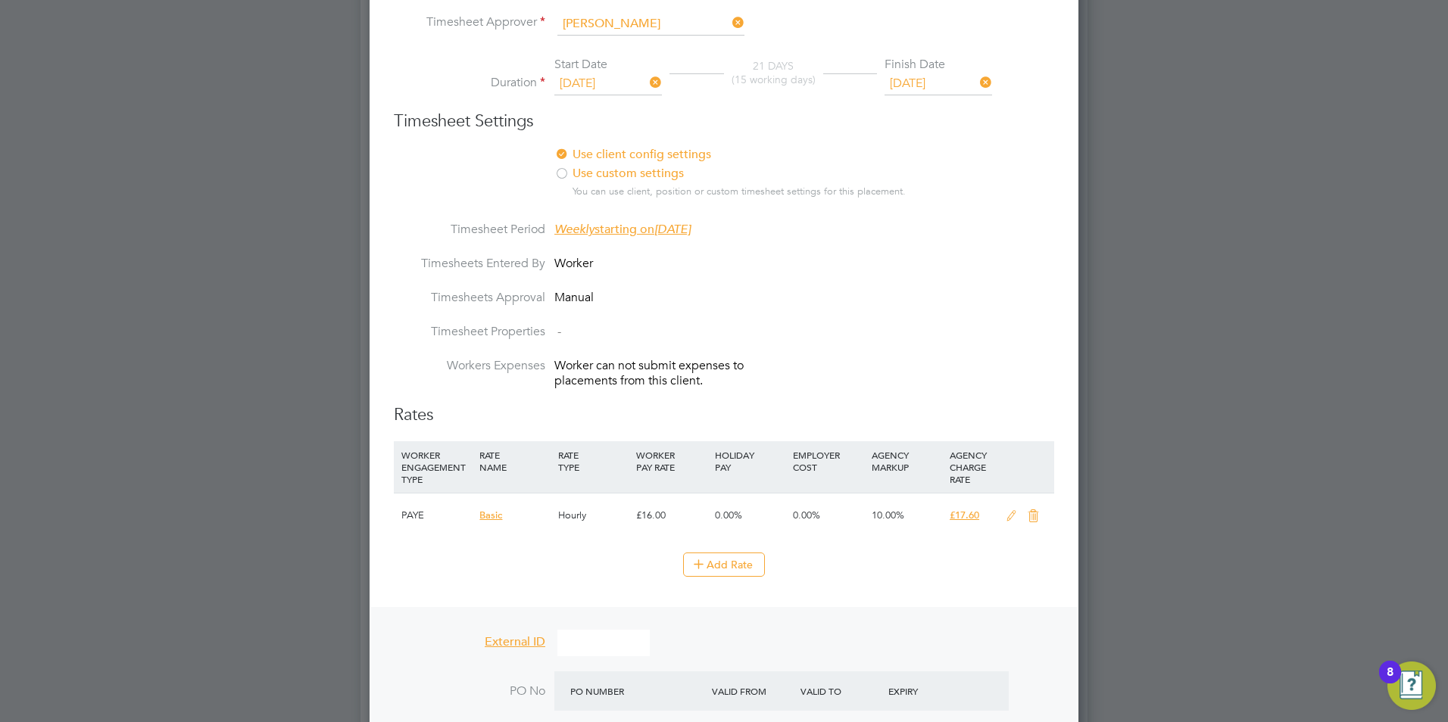
scroll to position [909, 0]
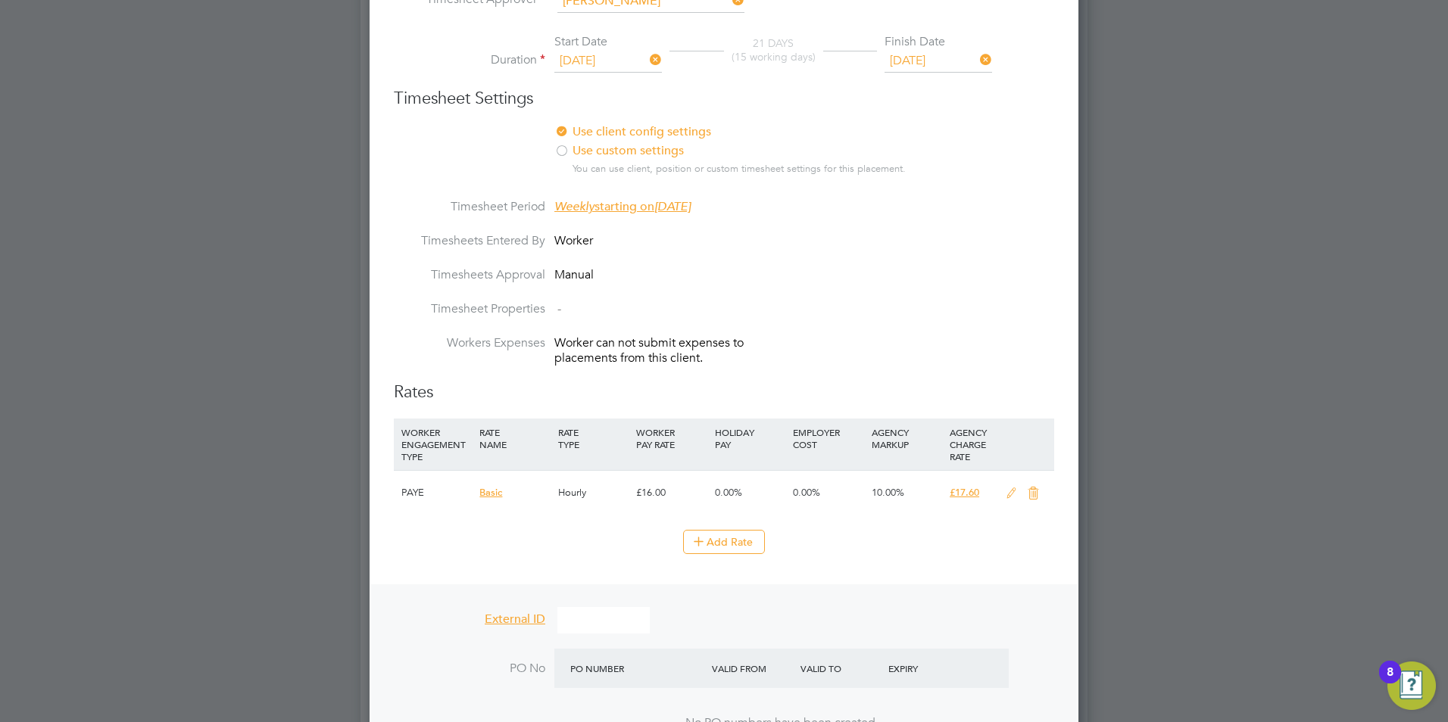
click at [1010, 498] on icon at bounding box center [1011, 494] width 19 height 12
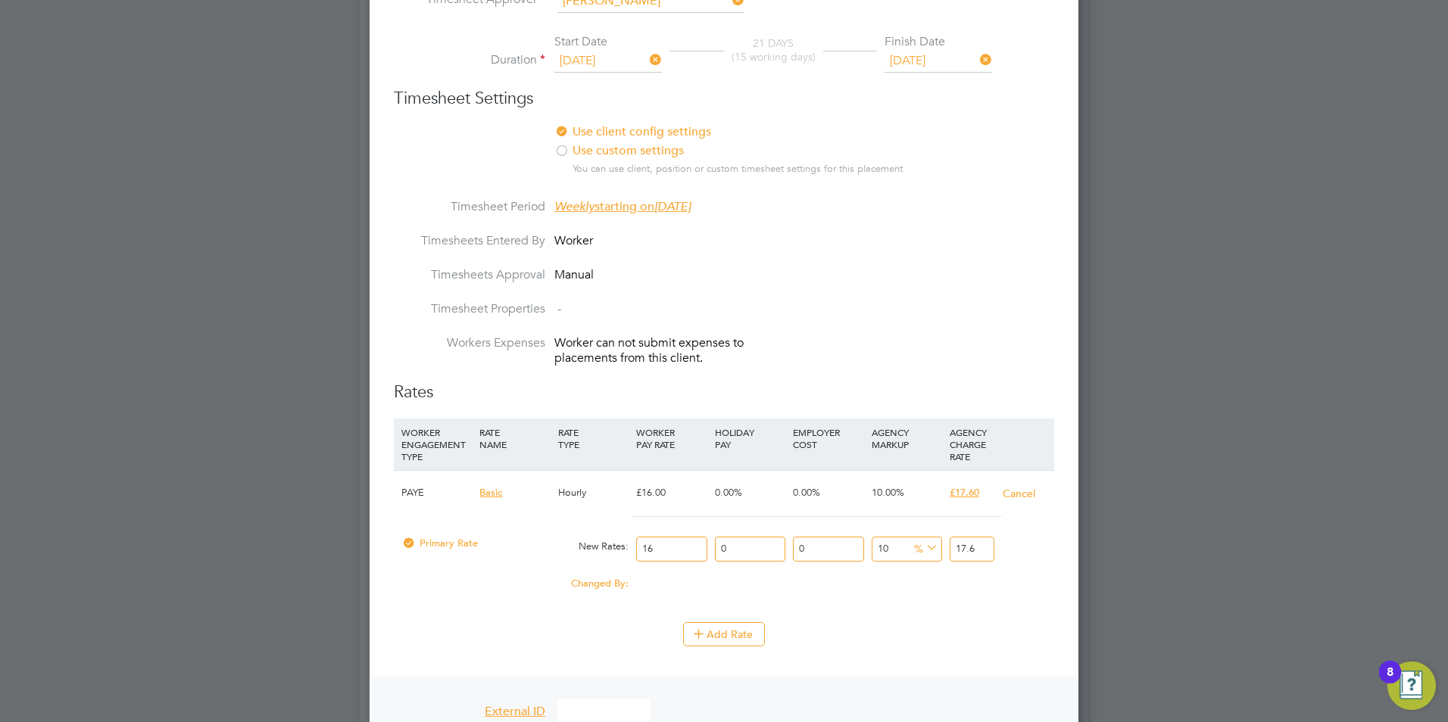
drag, startPoint x: 656, startPoint y: 542, endPoint x: 611, endPoint y: 566, distance: 51.1
click at [609, 566] on div "Primary Rate New Rates: 16 0 n/a 0 n/a 10 0 % 17.6" at bounding box center [724, 549] width 660 height 40
click at [678, 550] on input "16" at bounding box center [671, 549] width 70 height 25
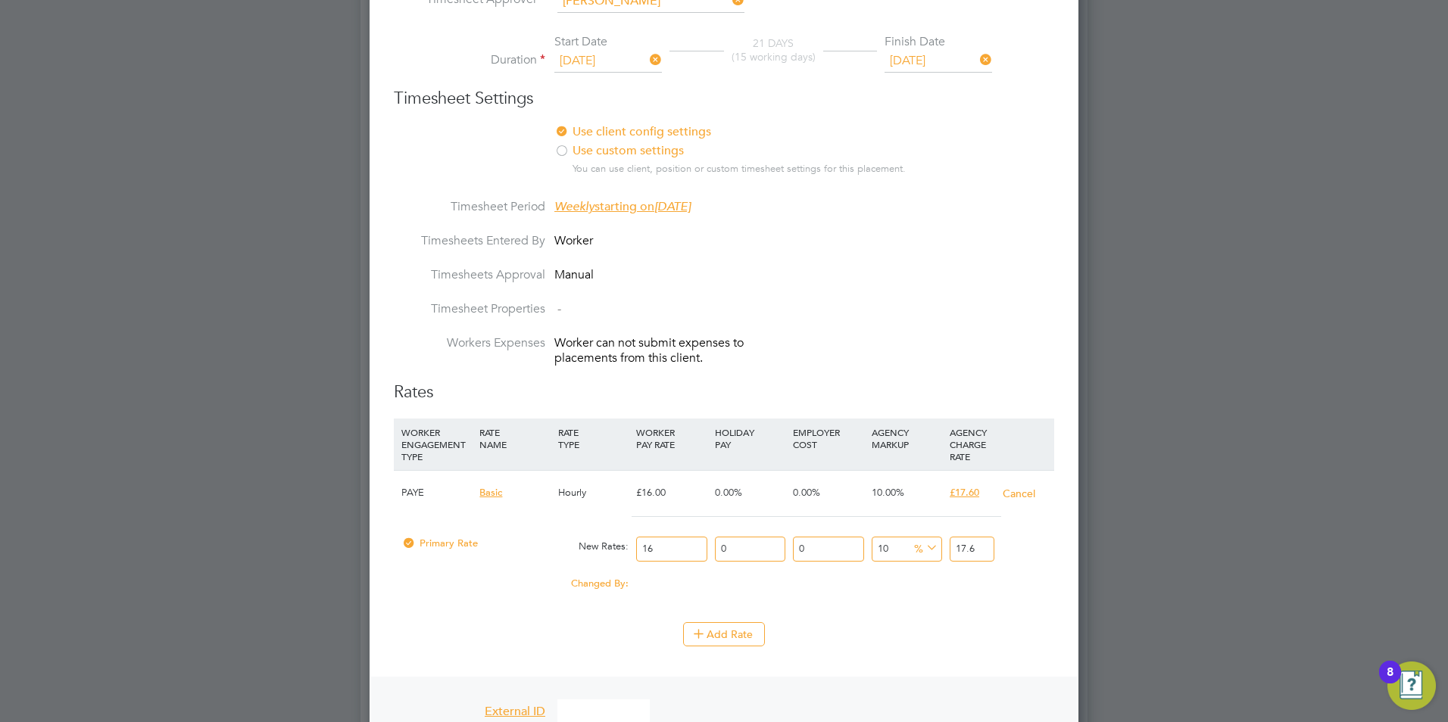
type input "1"
type input "1.1"
type input "15"
type input "16.5"
type input "15"
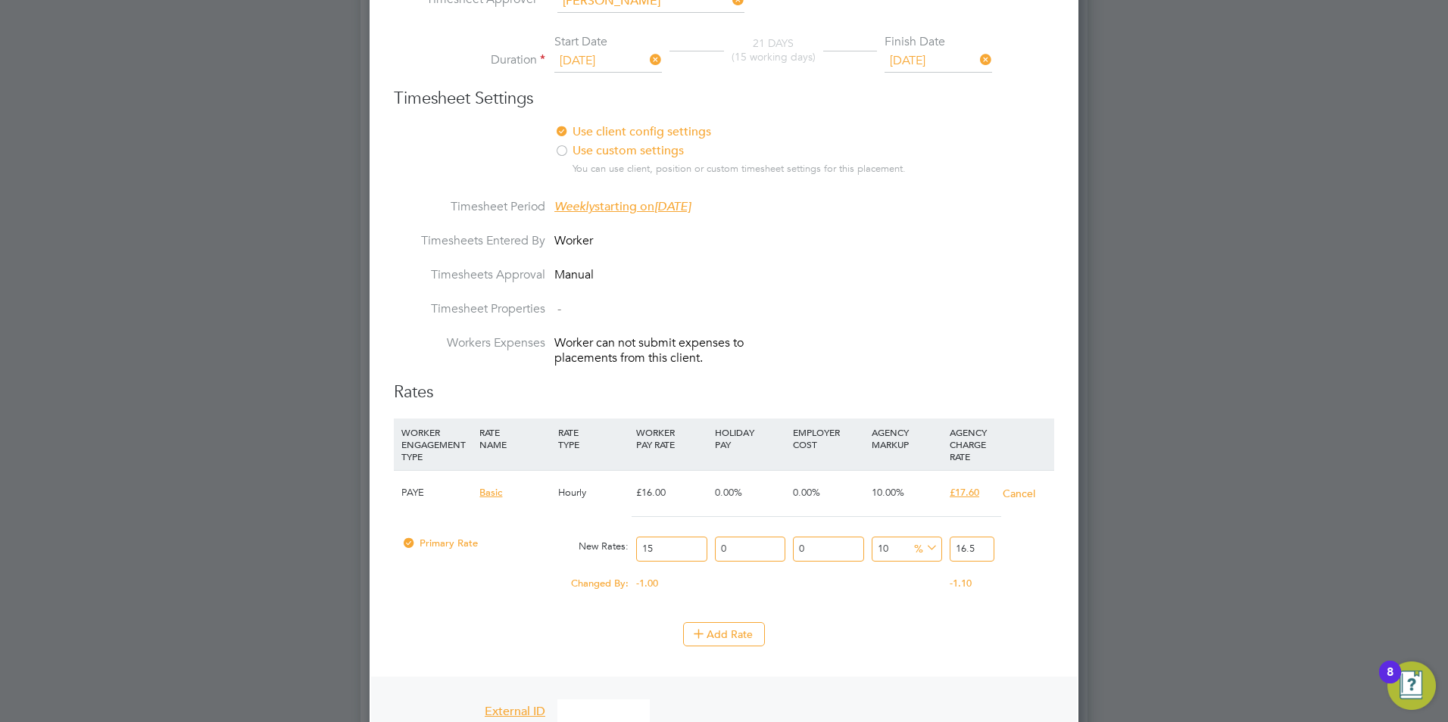
click at [837, 604] on div "Changed By: -1.00 0.00 0.00 0.00 -0.1 -1.10" at bounding box center [724, 588] width 660 height 38
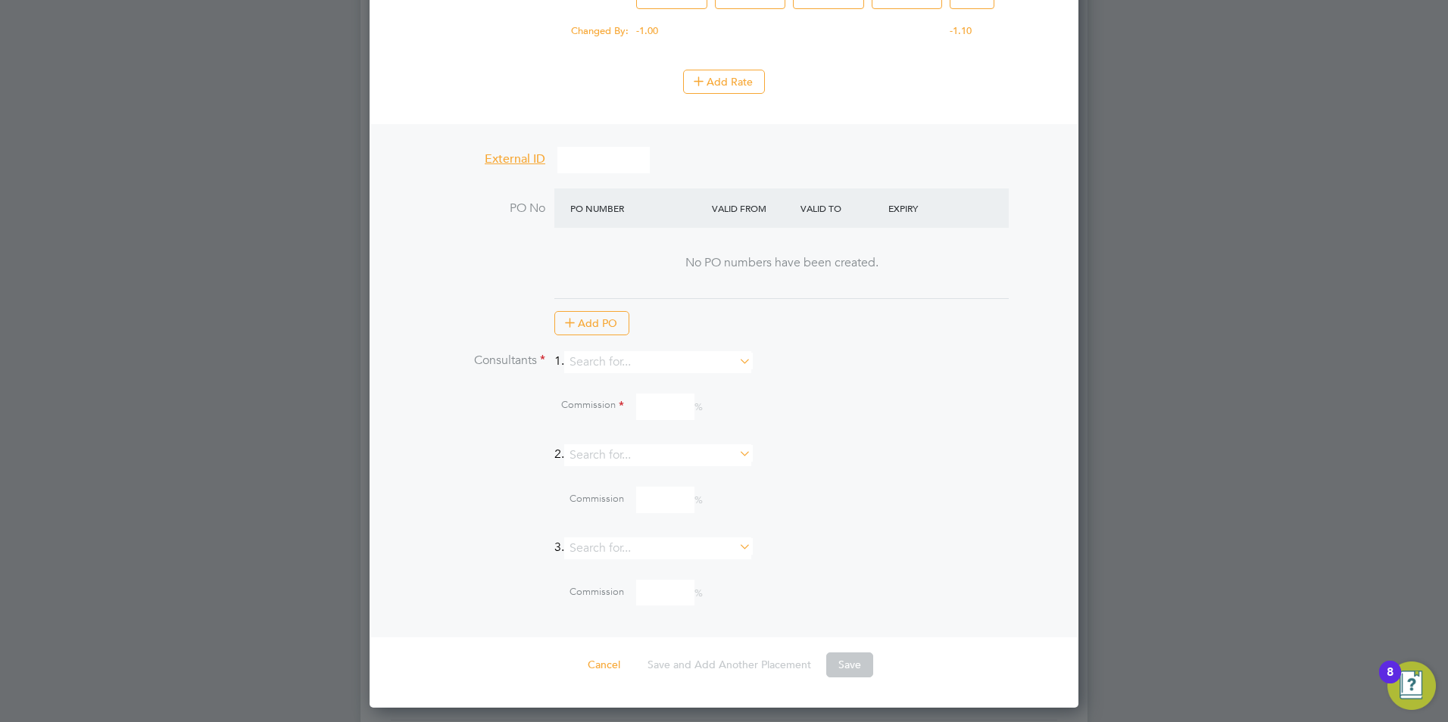
scroll to position [1666, 0]
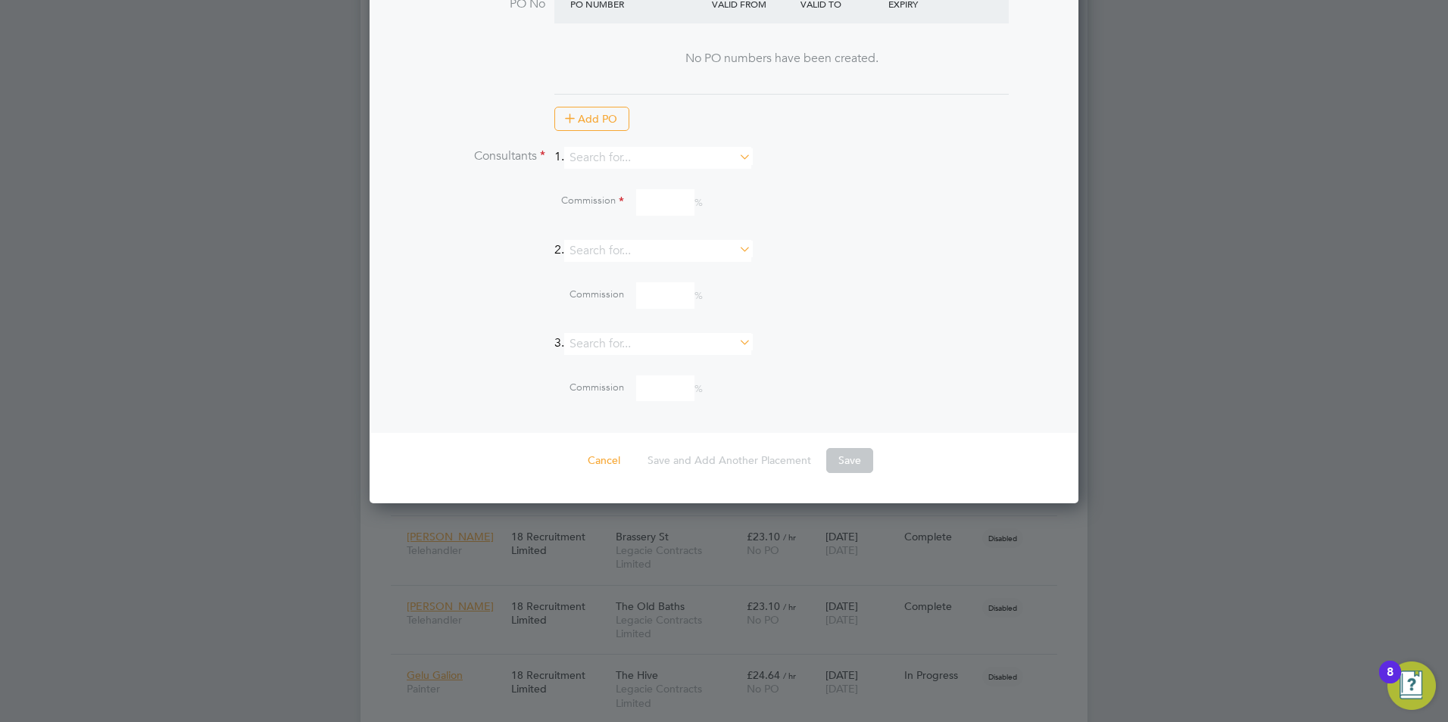
click at [616, 169] on li "Consultants 1." at bounding box center [724, 165] width 660 height 37
click at [616, 164] on input at bounding box center [657, 158] width 187 height 22
type input "g"
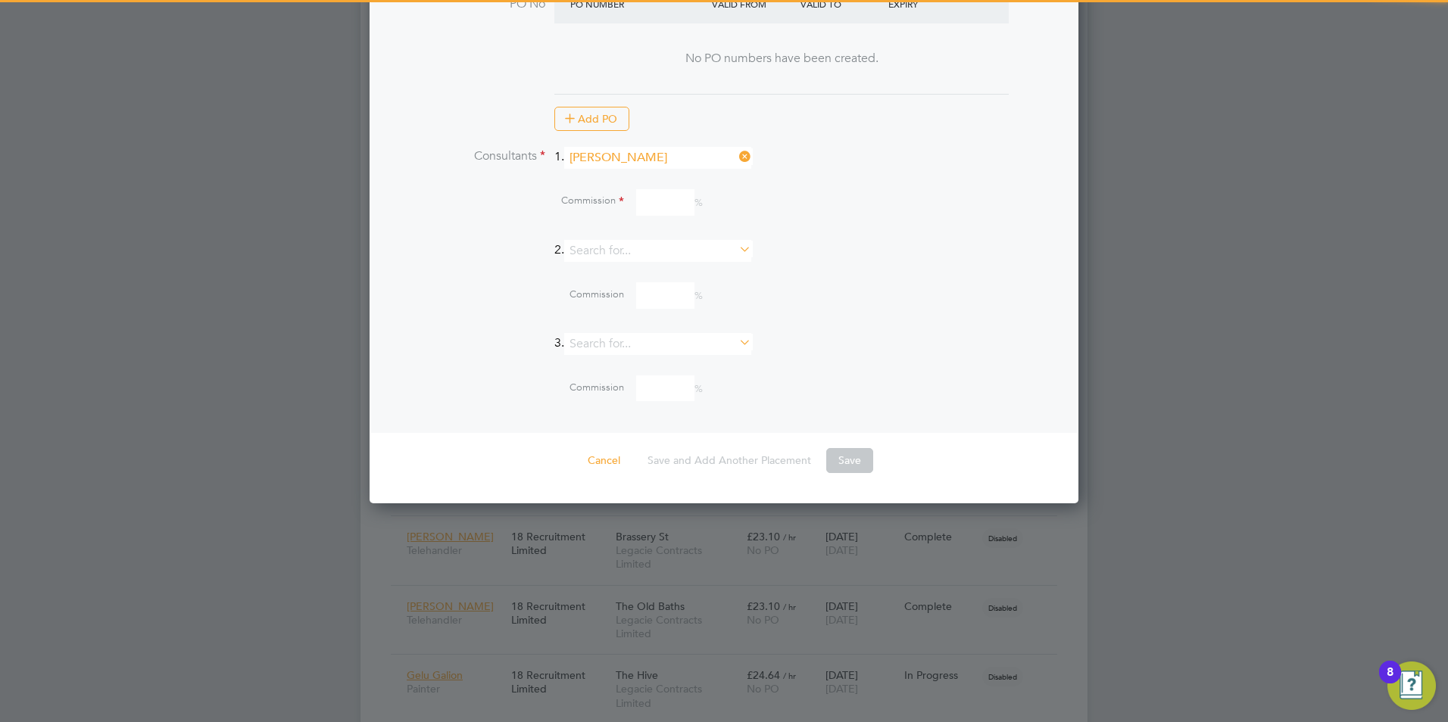
click at [616, 176] on li "[PERSON_NAME]" at bounding box center [664, 177] width 189 height 20
type input "[PERSON_NAME]"
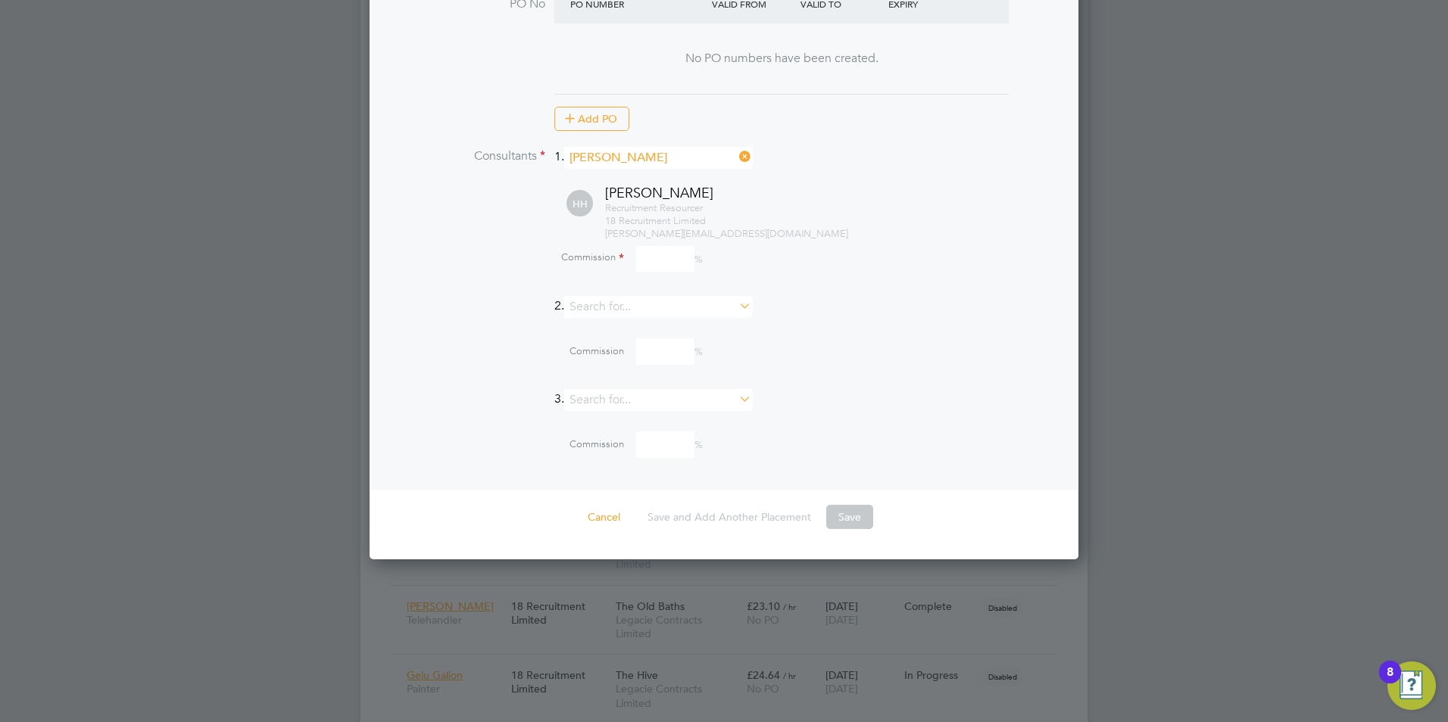
click at [676, 241] on div "Commission %" at bounding box center [761, 261] width 584 height 41
click at [668, 248] on input at bounding box center [665, 259] width 58 height 26
type input "10"
click at [926, 185] on div "[PERSON_NAME] Recruitment Resourcer 18 Recruitment Limited [PERSON_NAME][EMAIL_…" at bounding box center [743, 212] width 622 height 56
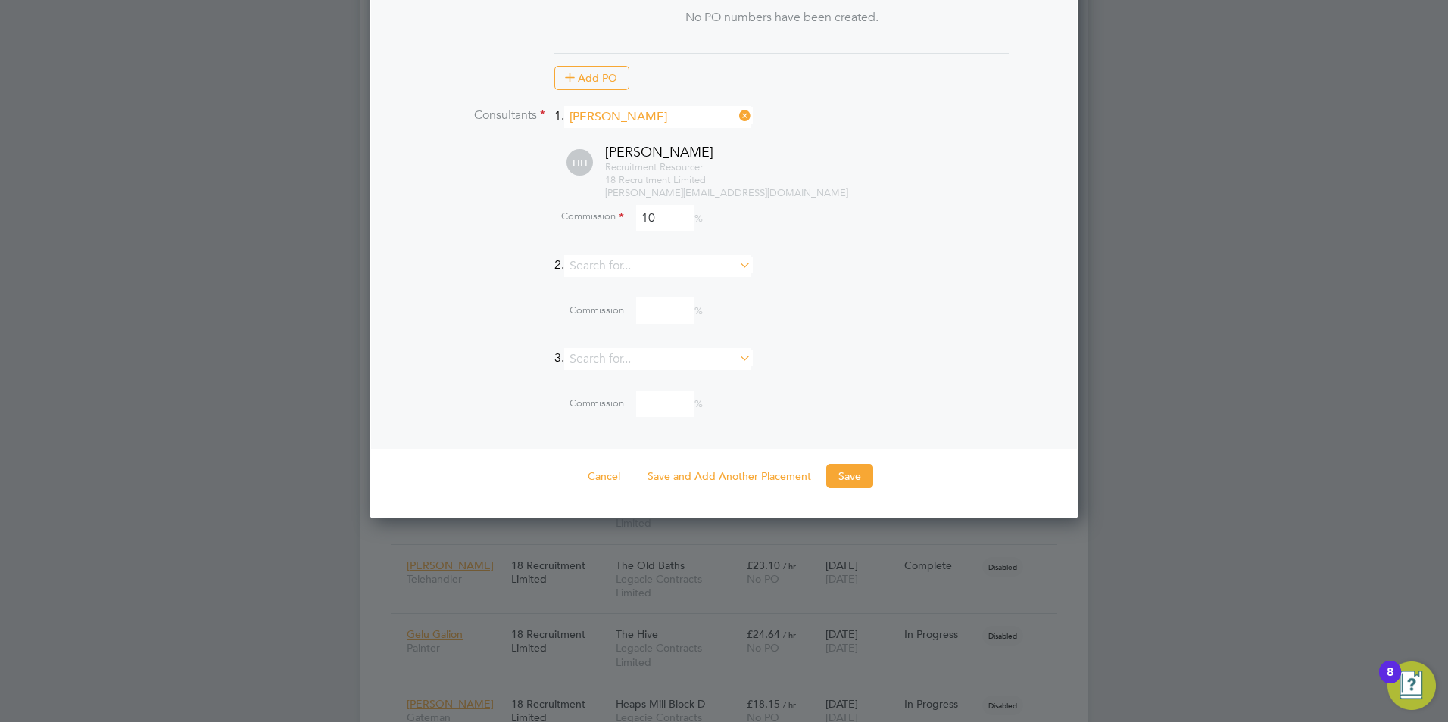
scroll to position [1920, 0]
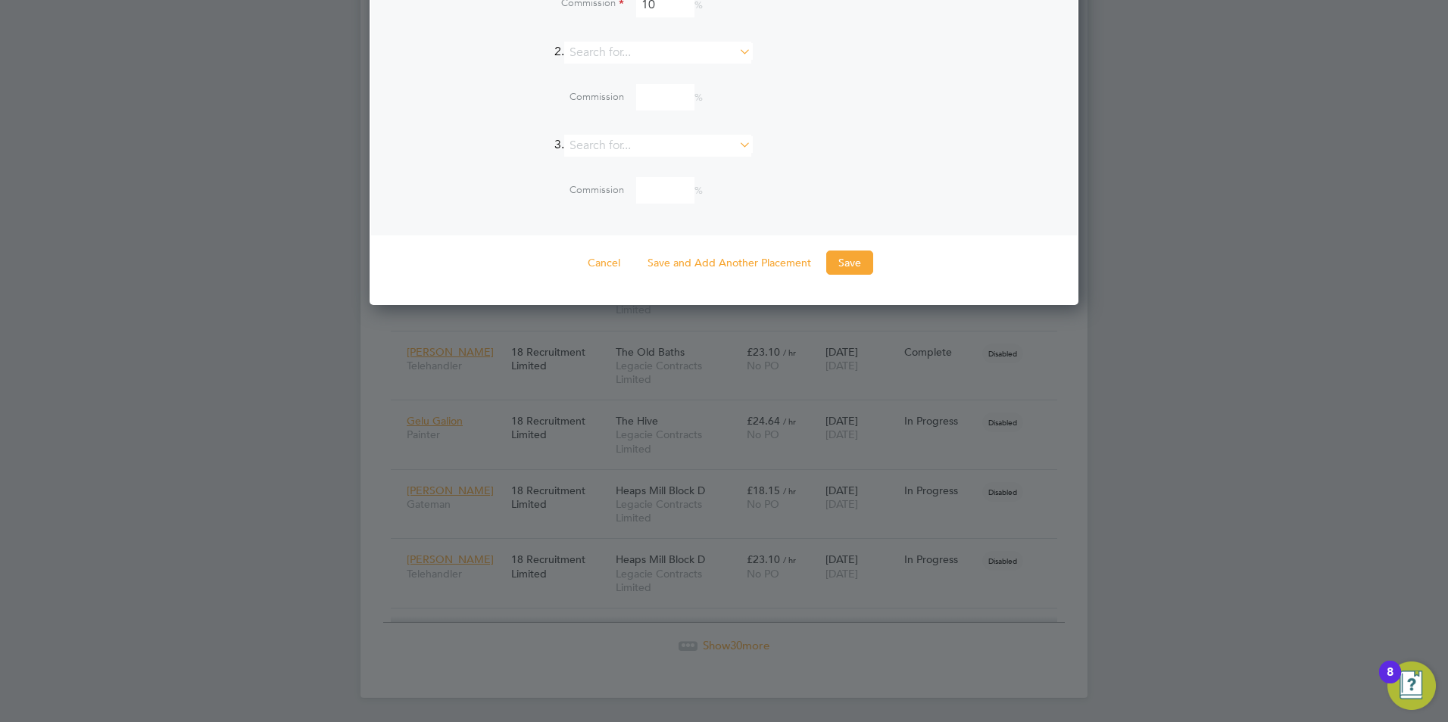
click at [852, 257] on button "Save" at bounding box center [849, 263] width 47 height 24
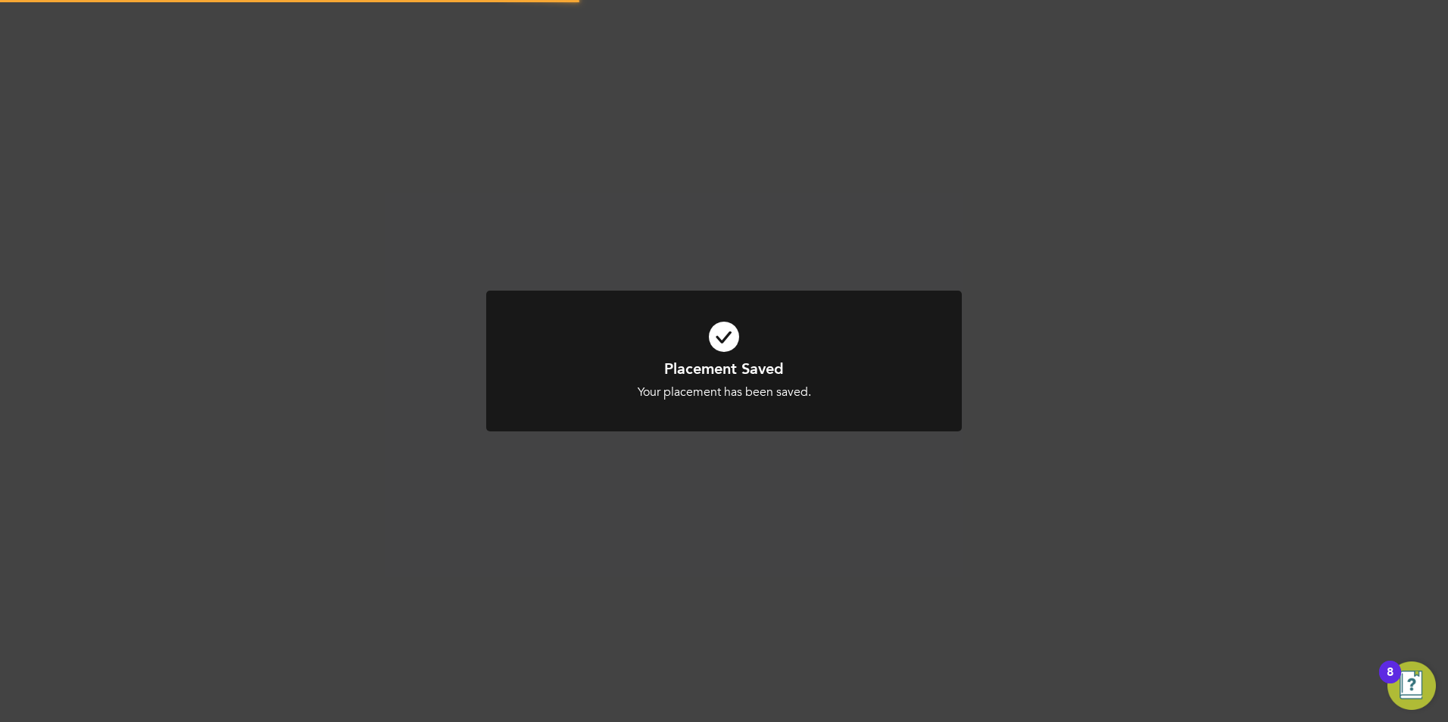
scroll to position [1245, 0]
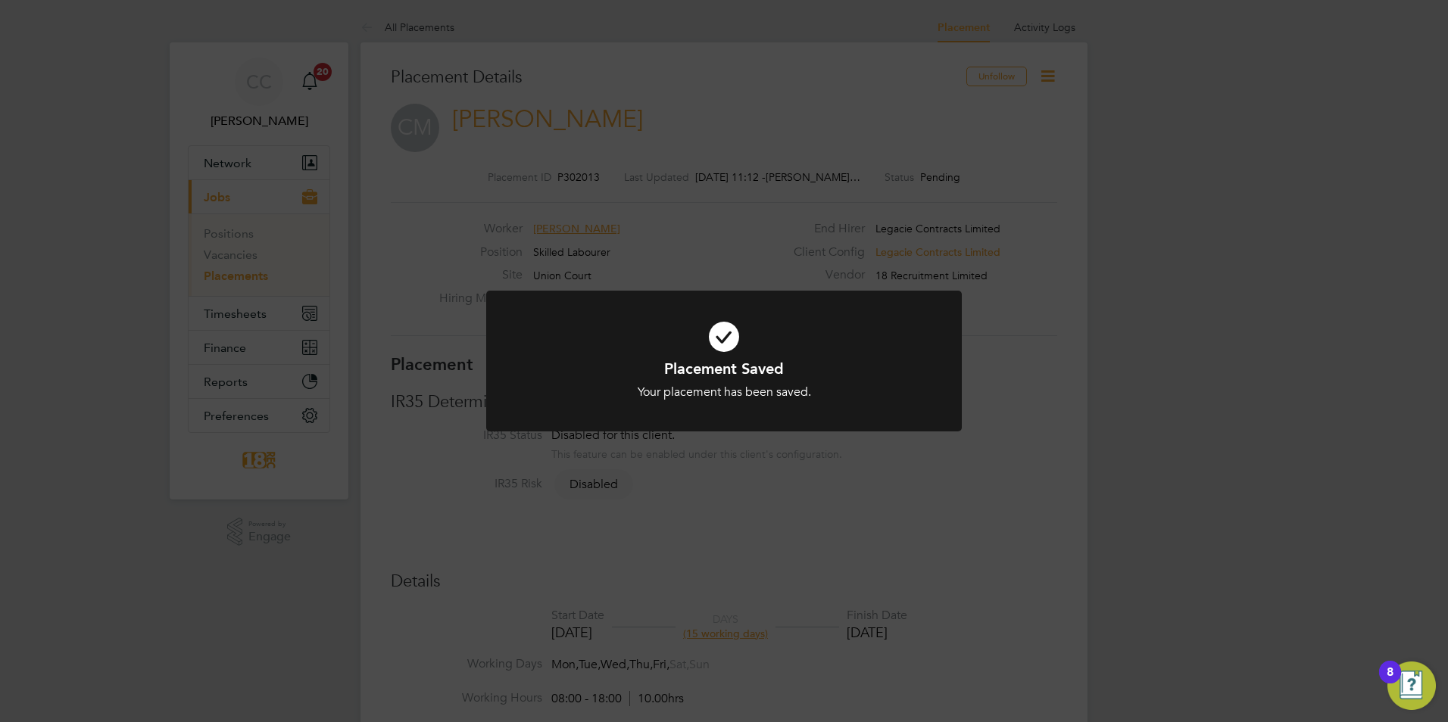
click at [1061, 69] on div "Placement Saved Your placement has been saved. Cancel Okay" at bounding box center [724, 361] width 1448 height 722
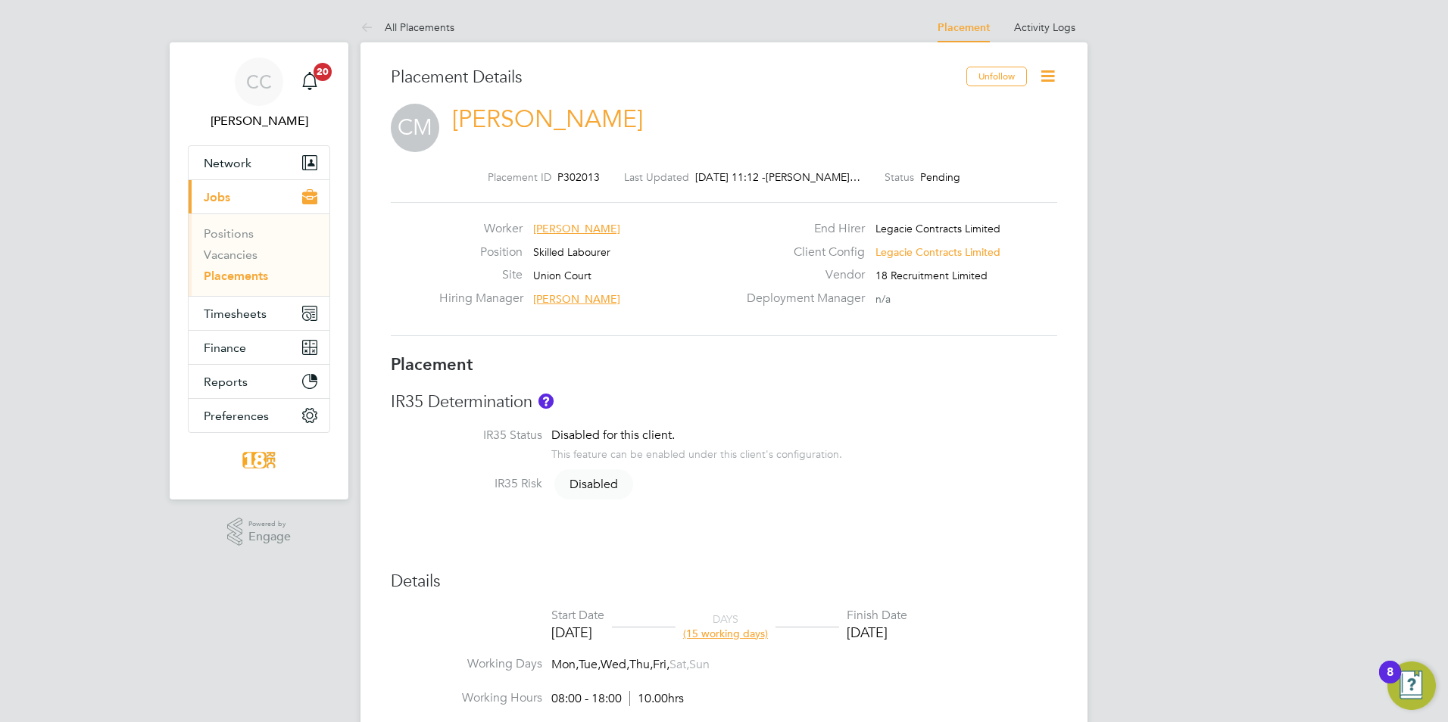
click at [1049, 74] on icon at bounding box center [1047, 76] width 19 height 19
click at [979, 181] on li "Start" at bounding box center [998, 184] width 111 height 21
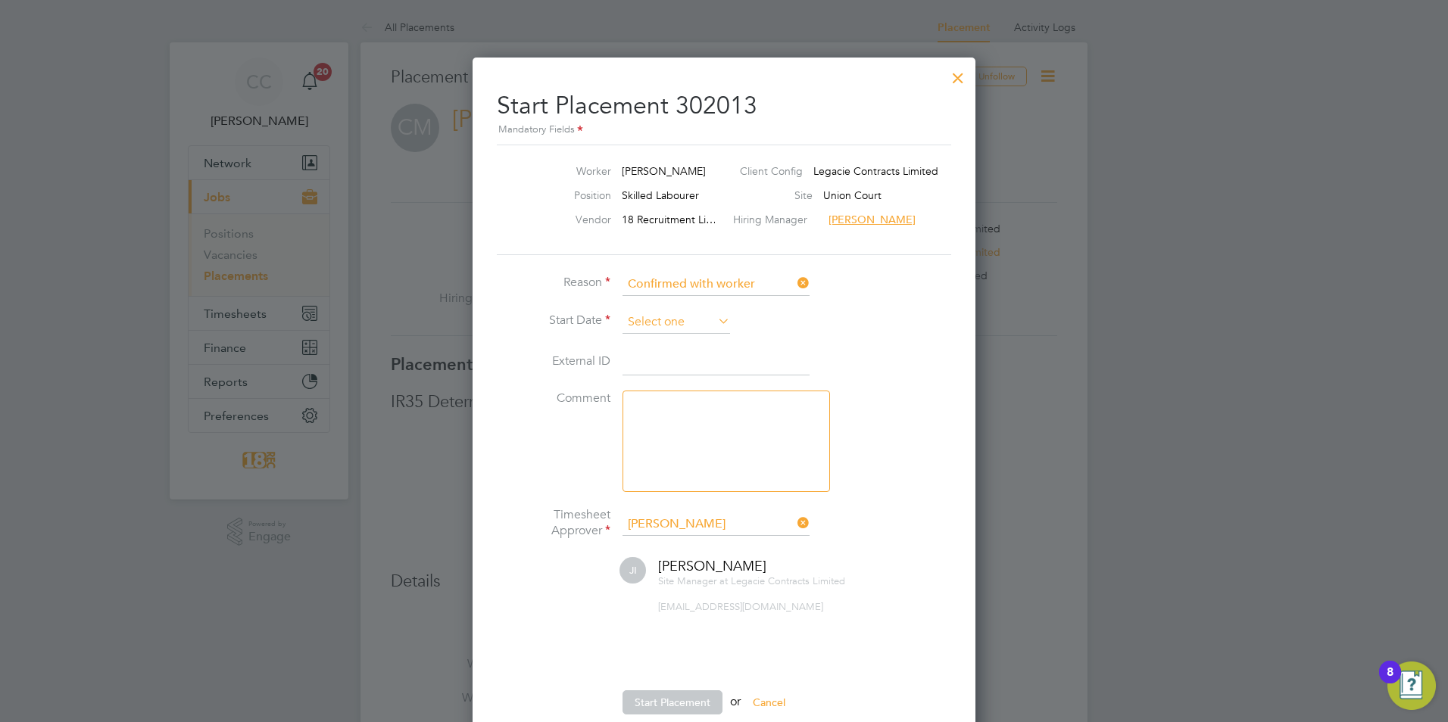
click at [656, 325] on input at bounding box center [676, 322] width 108 height 23
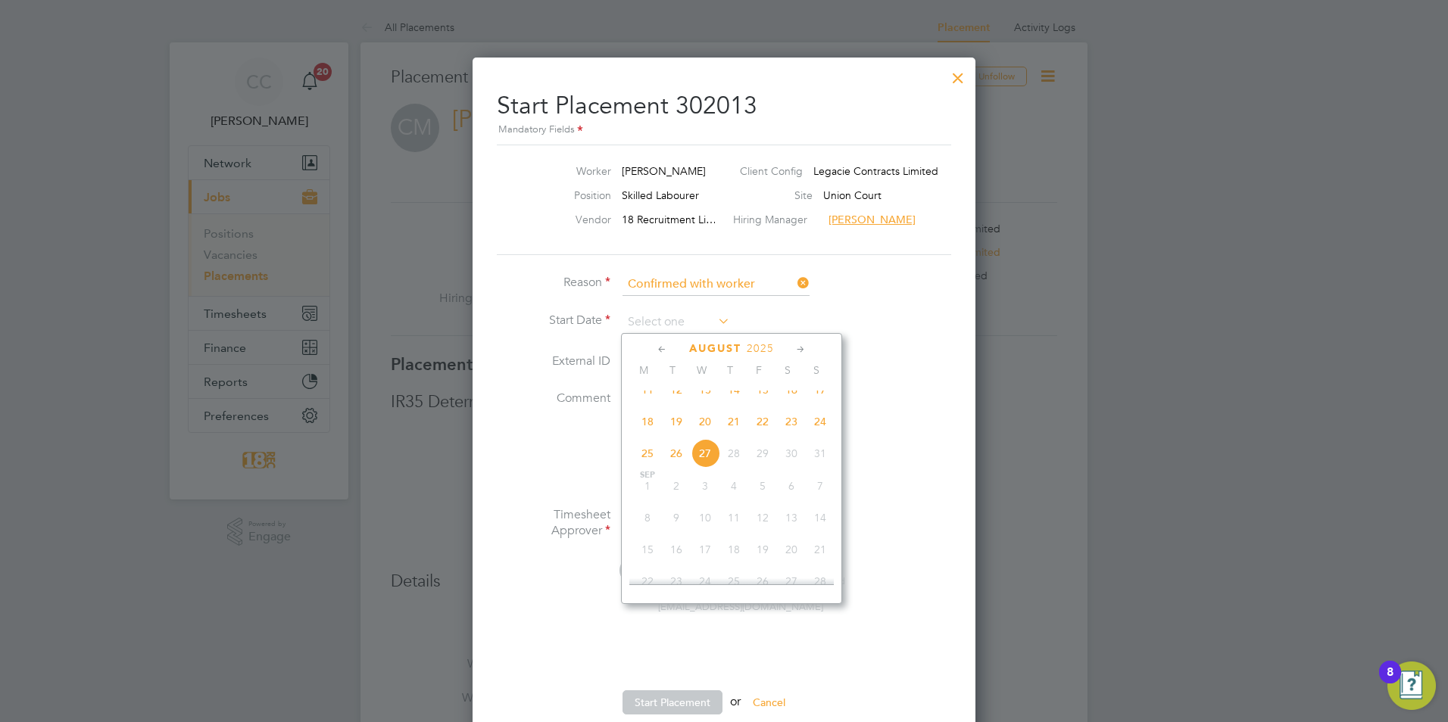
click at [647, 430] on span "18" at bounding box center [647, 421] width 29 height 29
type input "[DATE]"
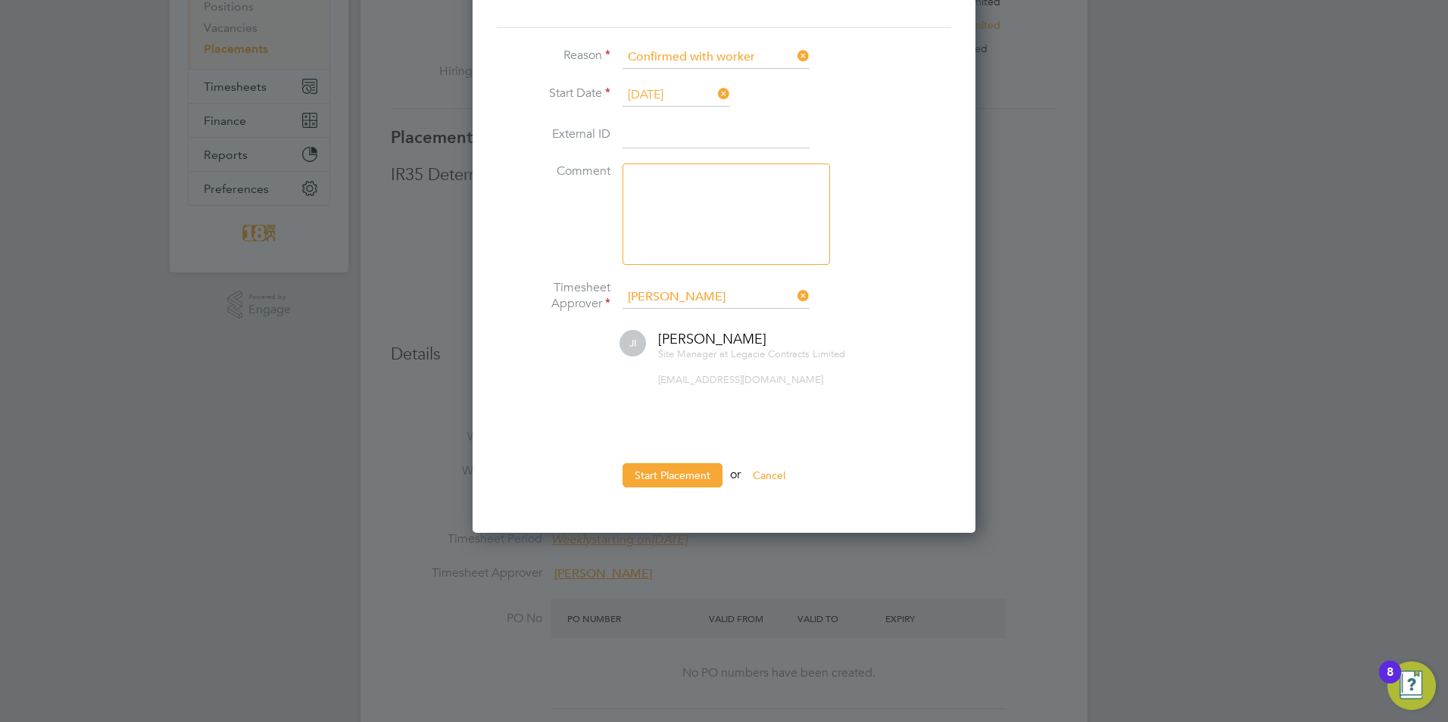
click at [660, 462] on ul "Reason Confirmed with worker Start Date [DATE] External ID Comment Timesheet Ap…" at bounding box center [724, 274] width 454 height 457
click at [660, 475] on button "Start Placement" at bounding box center [672, 475] width 100 height 24
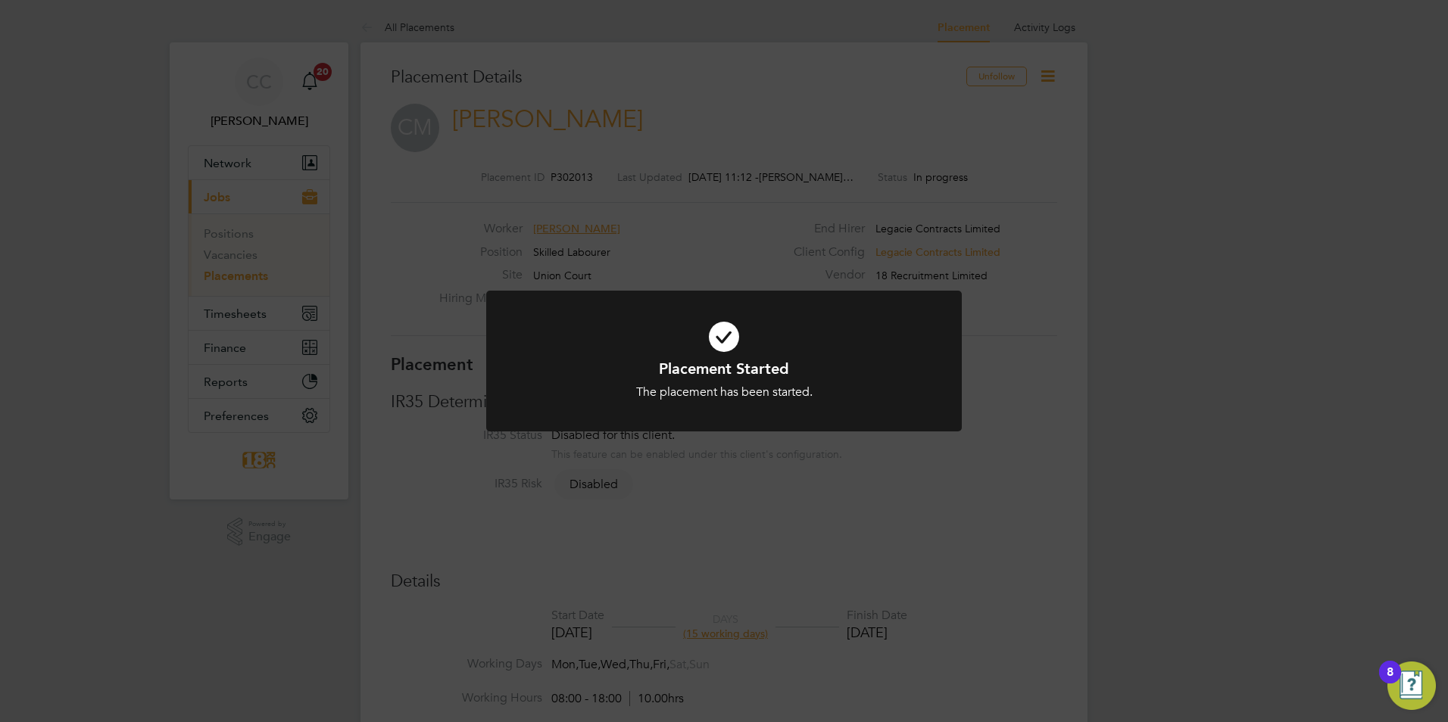
click at [387, 29] on div "Placement Started The placement has been started. Cancel Okay" at bounding box center [724, 361] width 1448 height 722
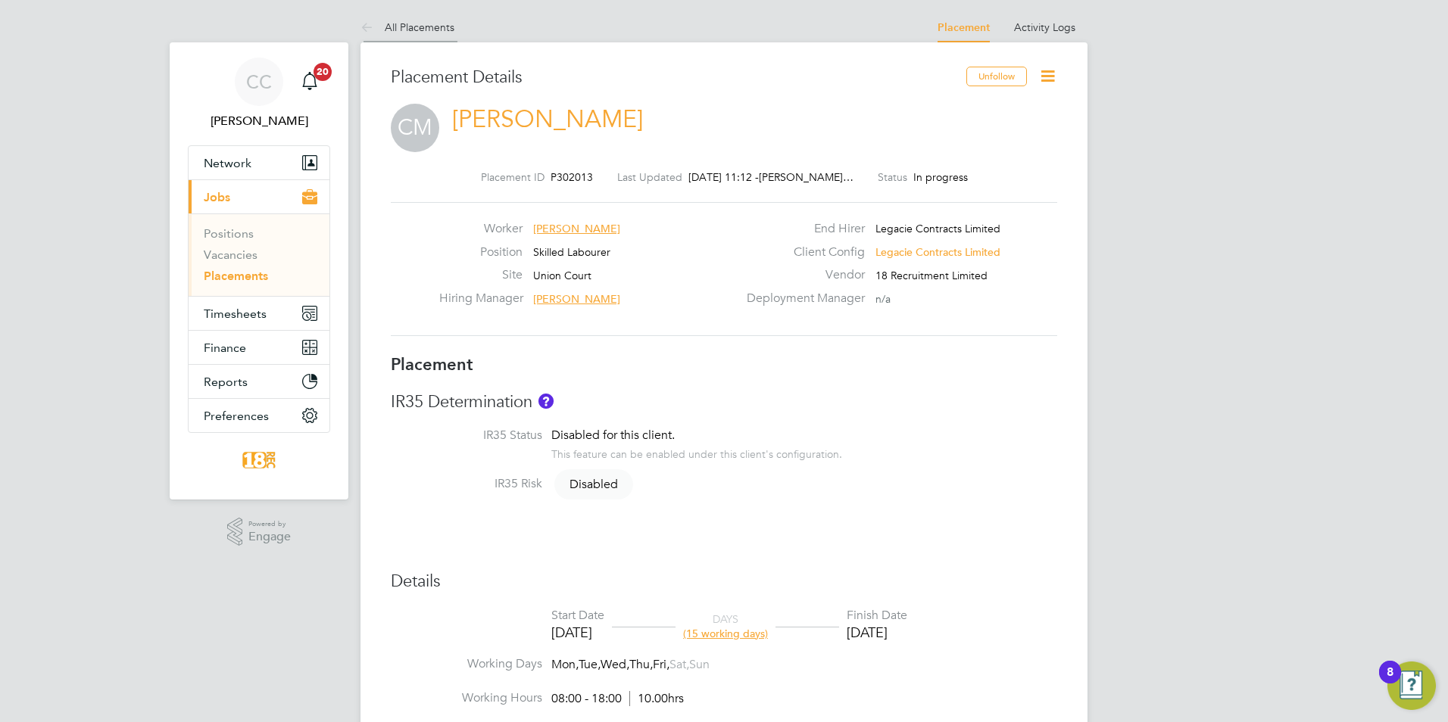
click at [388, 29] on link "All Placements" at bounding box center [407, 27] width 94 height 14
